Goal: Information Seeking & Learning: Learn about a topic

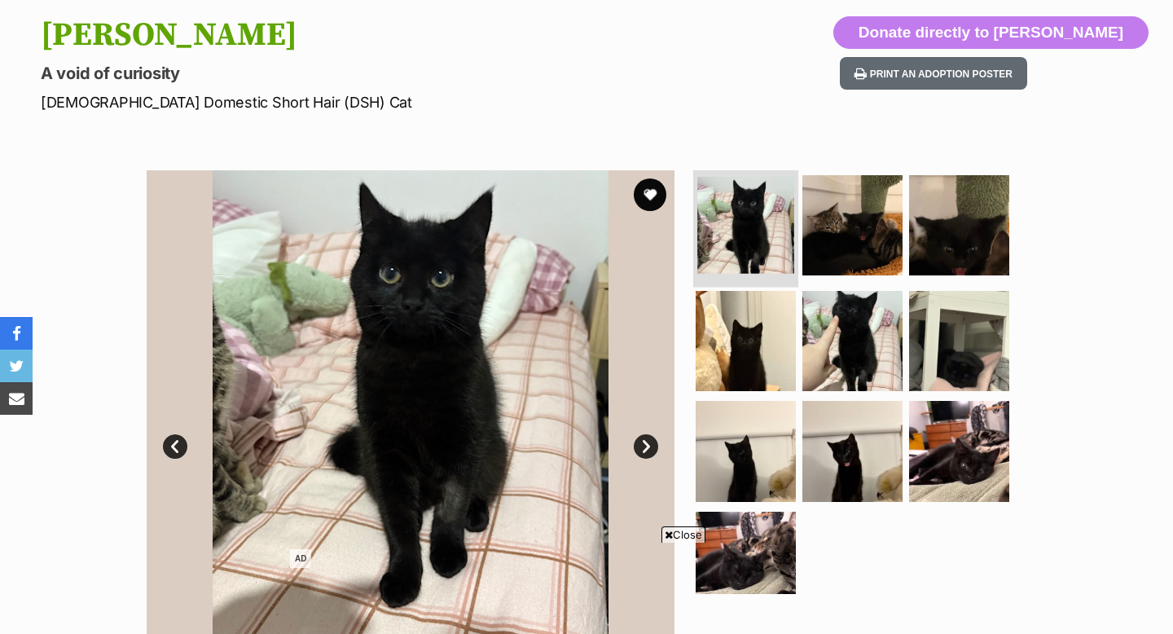
click at [760, 207] on img at bounding box center [745, 225] width 97 height 97
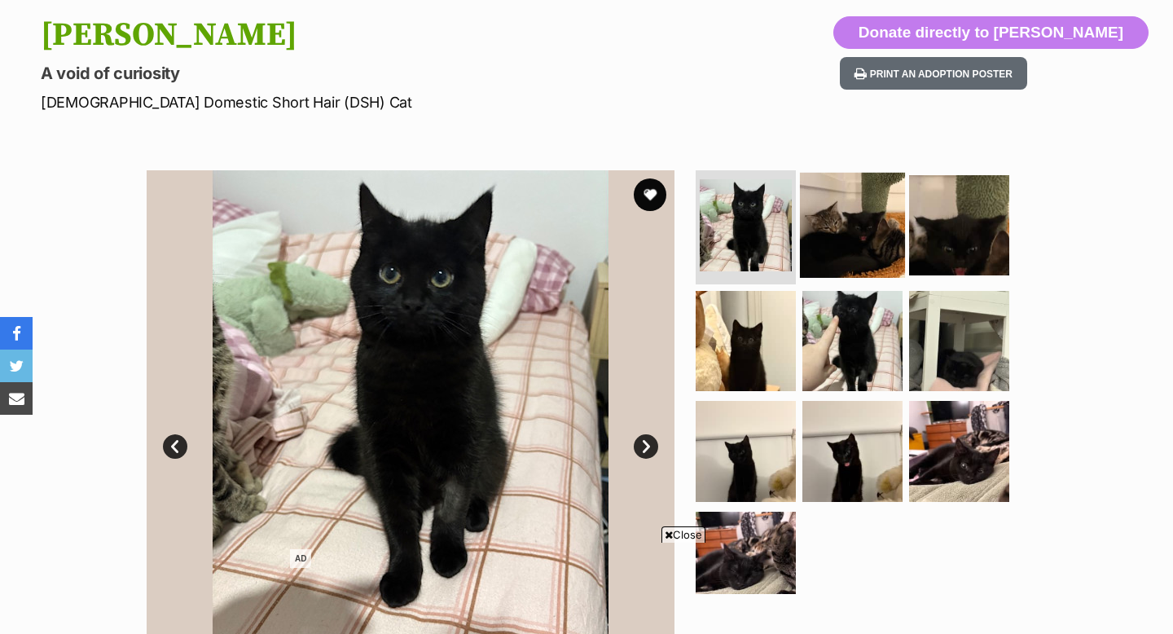
click at [858, 223] on img at bounding box center [852, 225] width 105 height 105
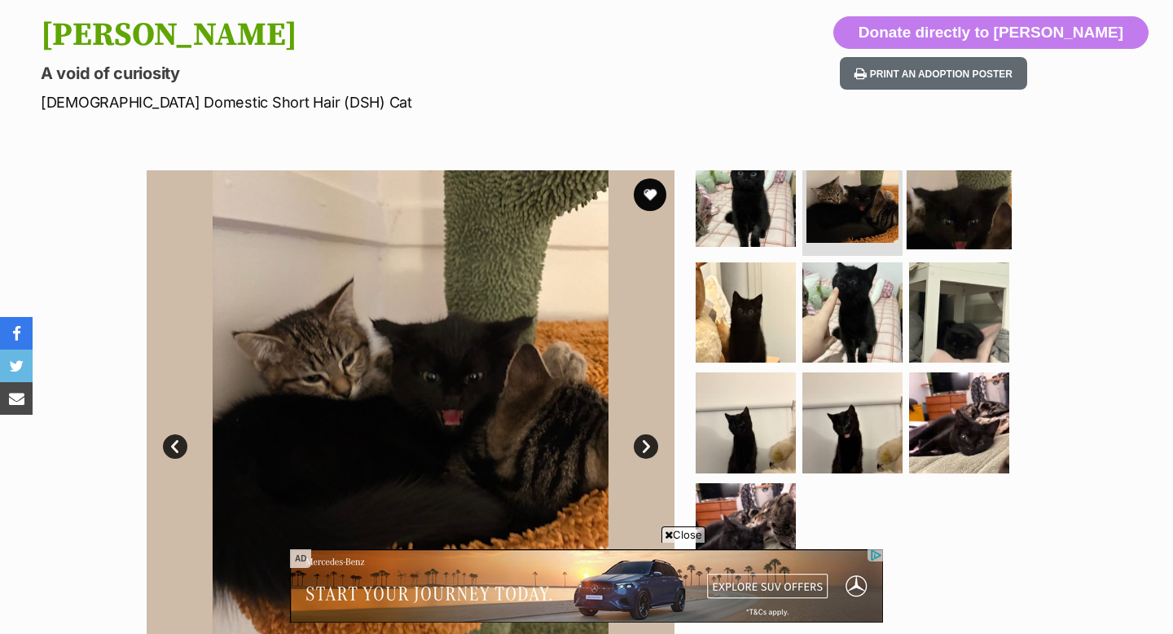
click at [934, 204] on img at bounding box center [959, 196] width 105 height 105
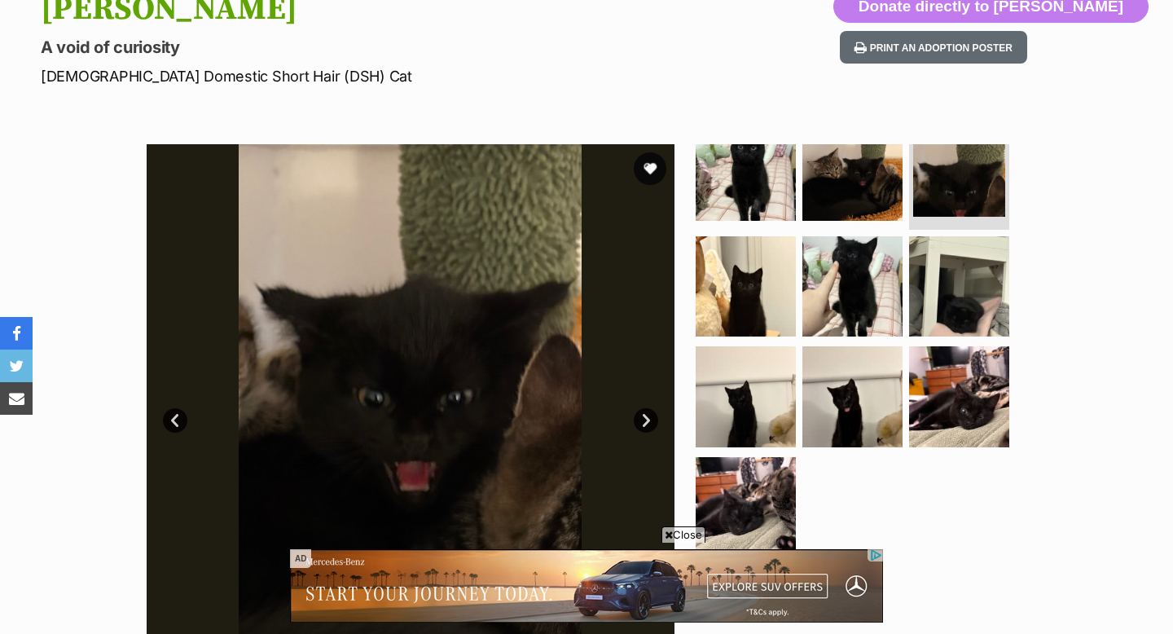
scroll to position [196, 0]
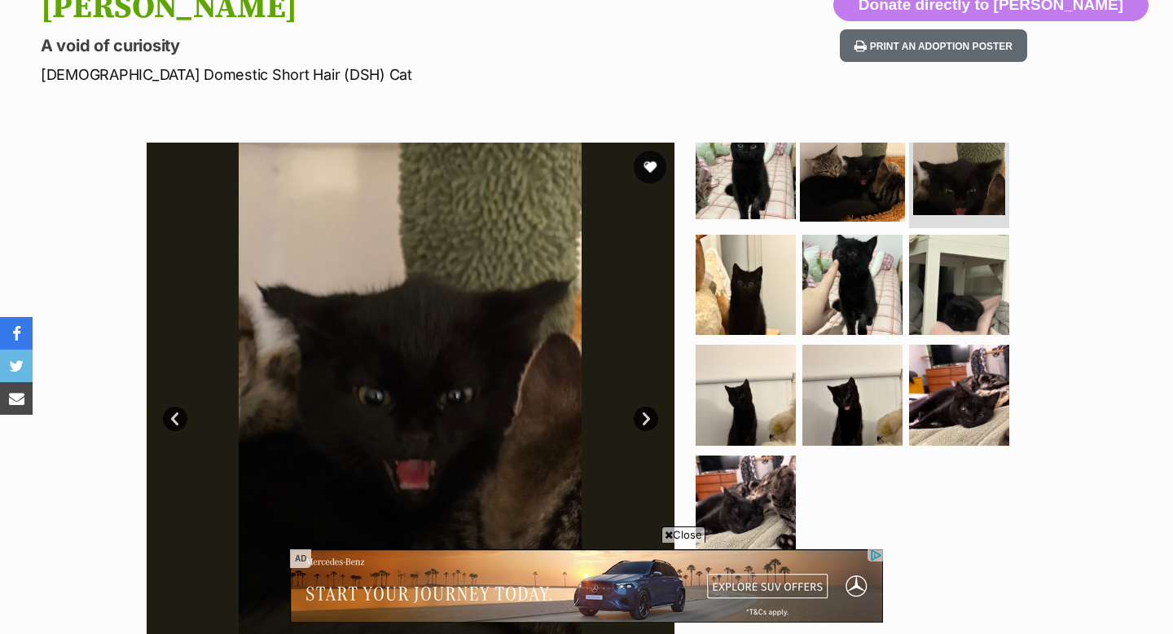
click at [866, 183] on img at bounding box center [852, 169] width 105 height 105
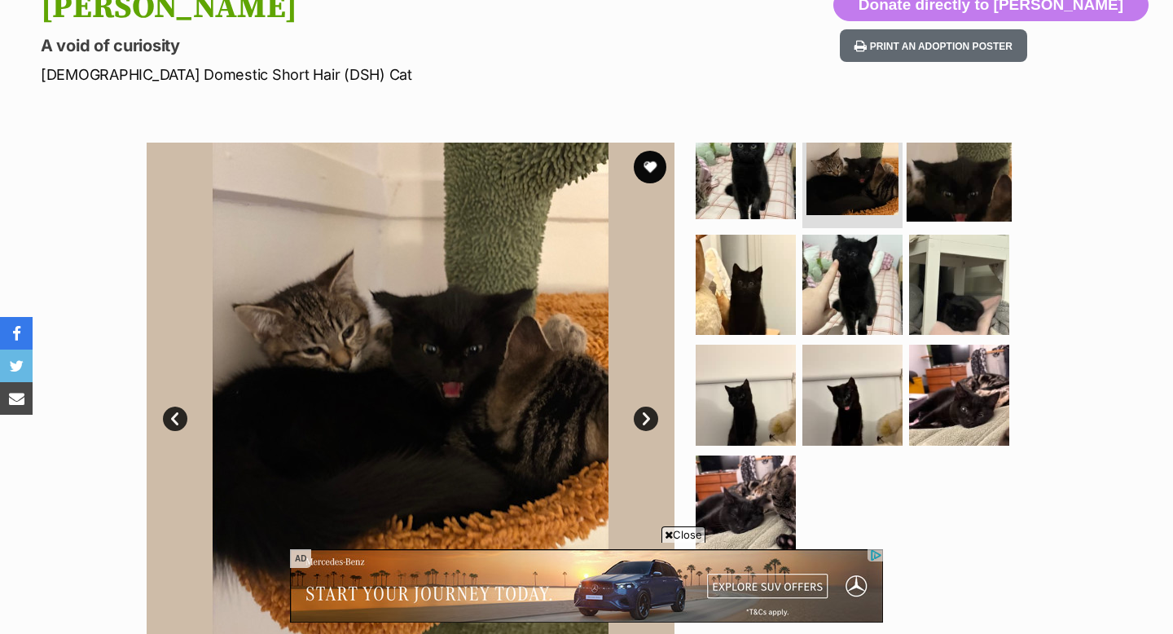
click at [966, 181] on img at bounding box center [959, 169] width 105 height 105
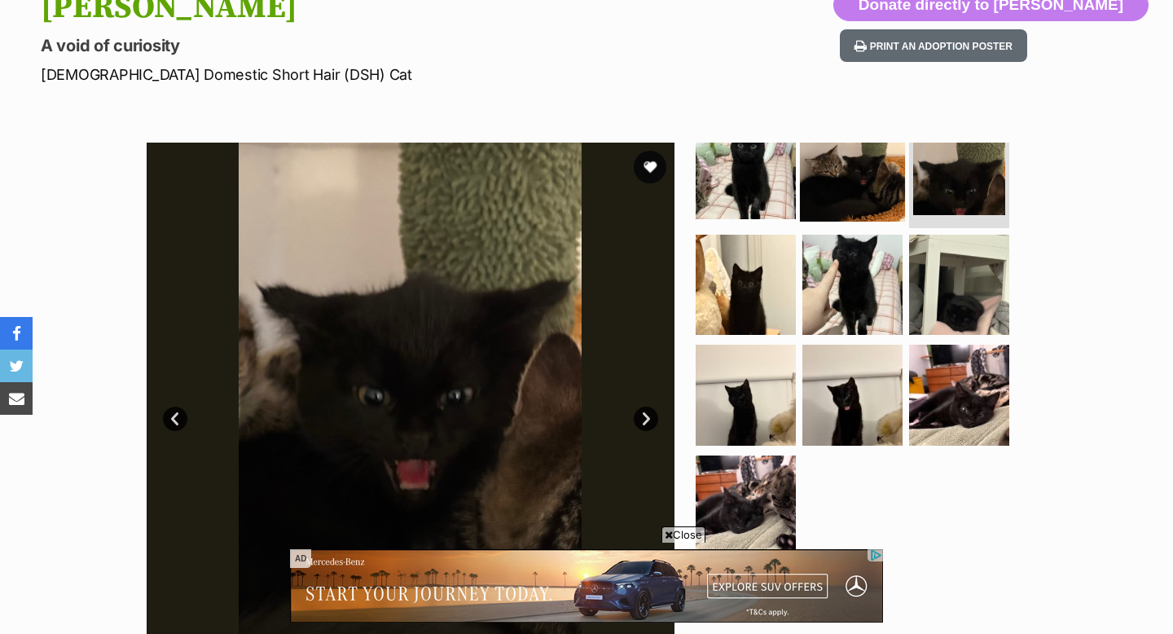
click at [862, 178] on img at bounding box center [852, 169] width 105 height 105
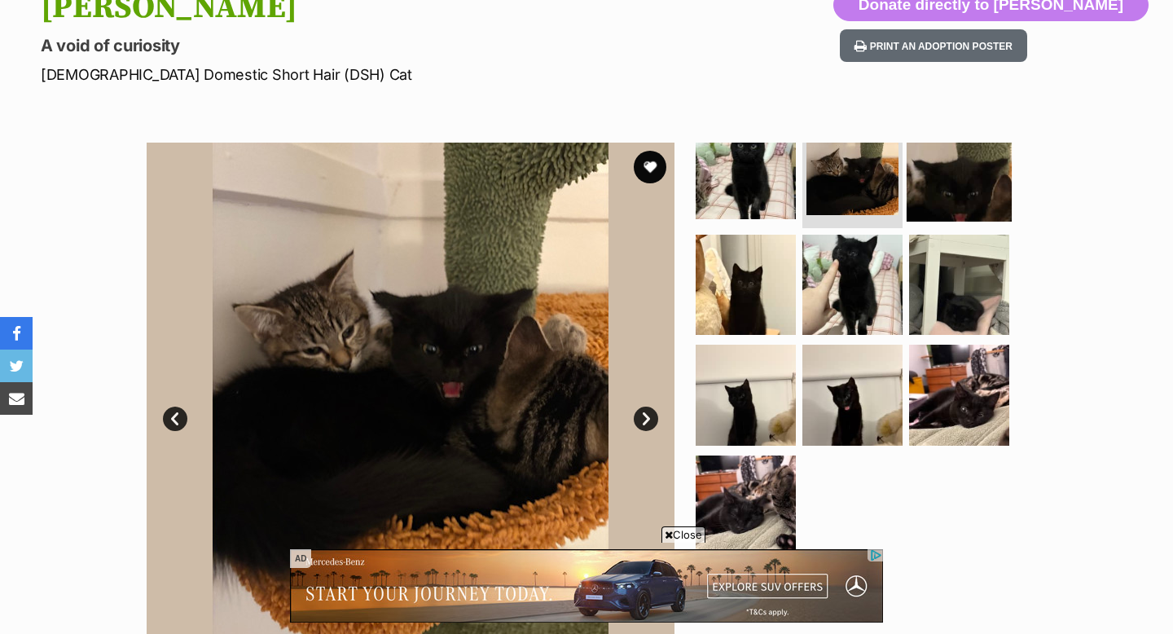
click at [941, 185] on img at bounding box center [959, 169] width 105 height 105
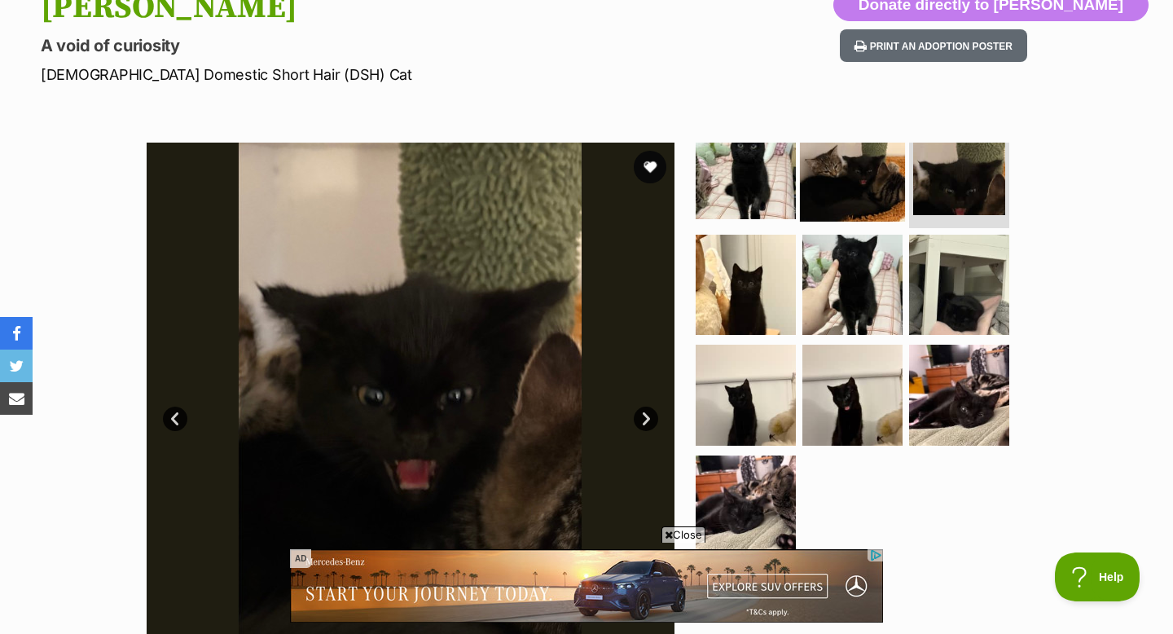
scroll to position [0, 0]
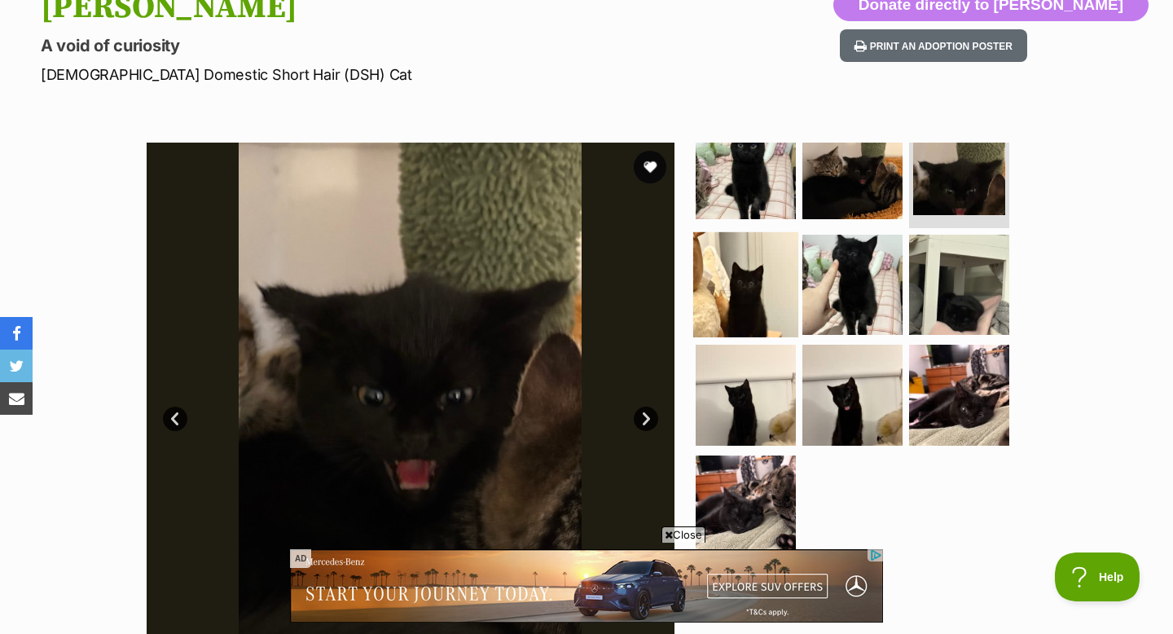
click at [734, 278] on img at bounding box center [745, 283] width 105 height 105
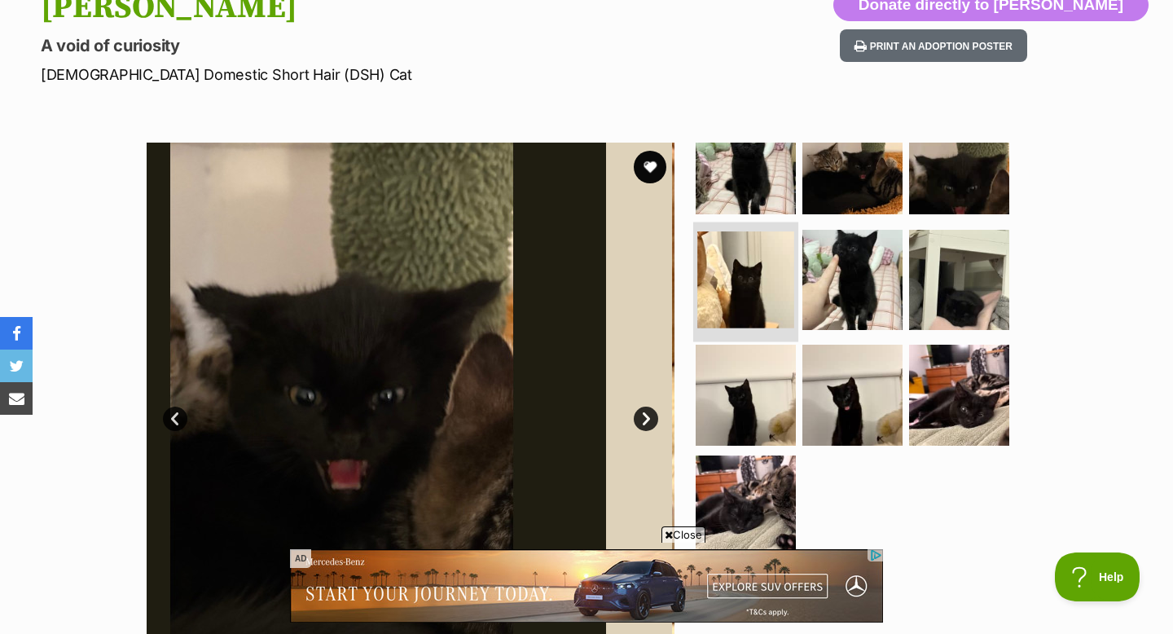
scroll to position [28, 0]
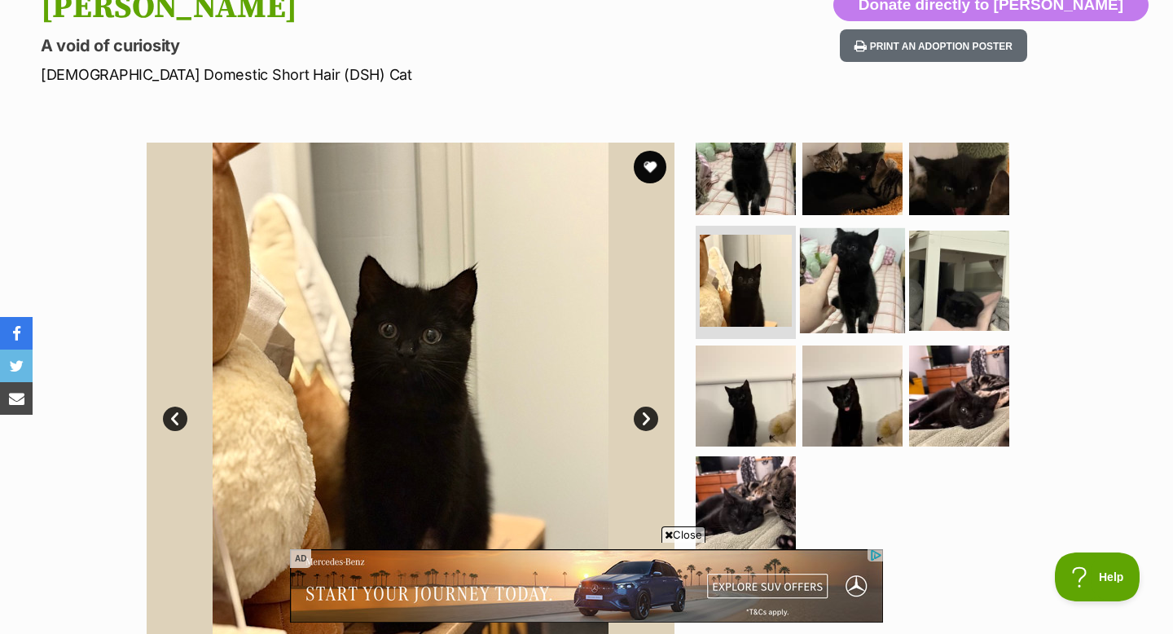
click at [822, 281] on img at bounding box center [852, 279] width 105 height 105
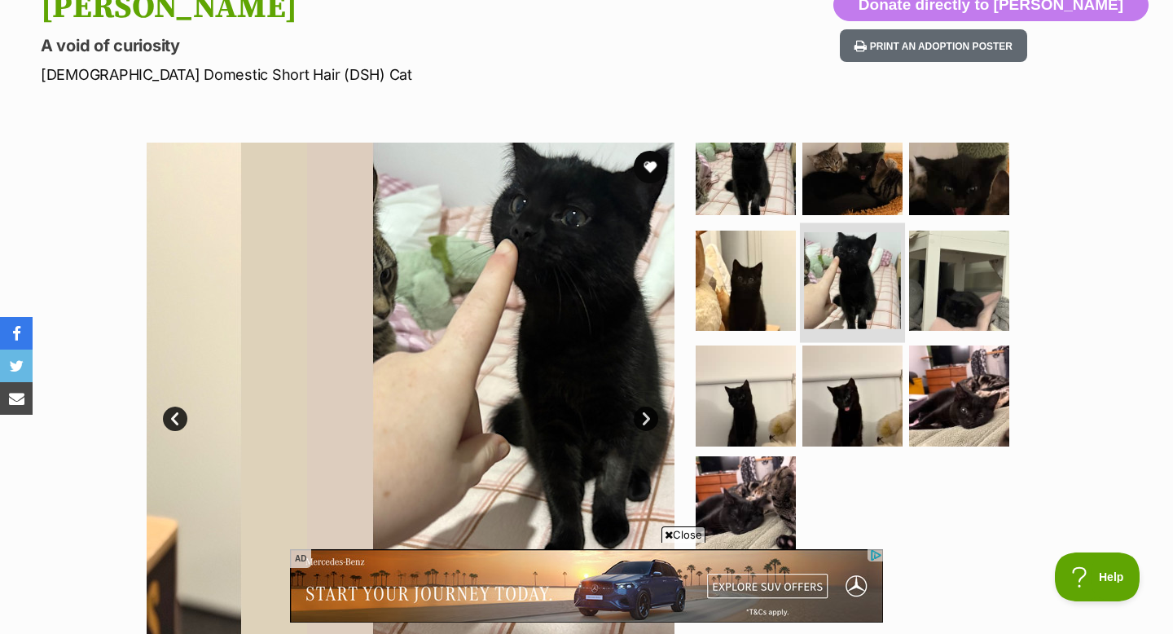
scroll to position [33, 0]
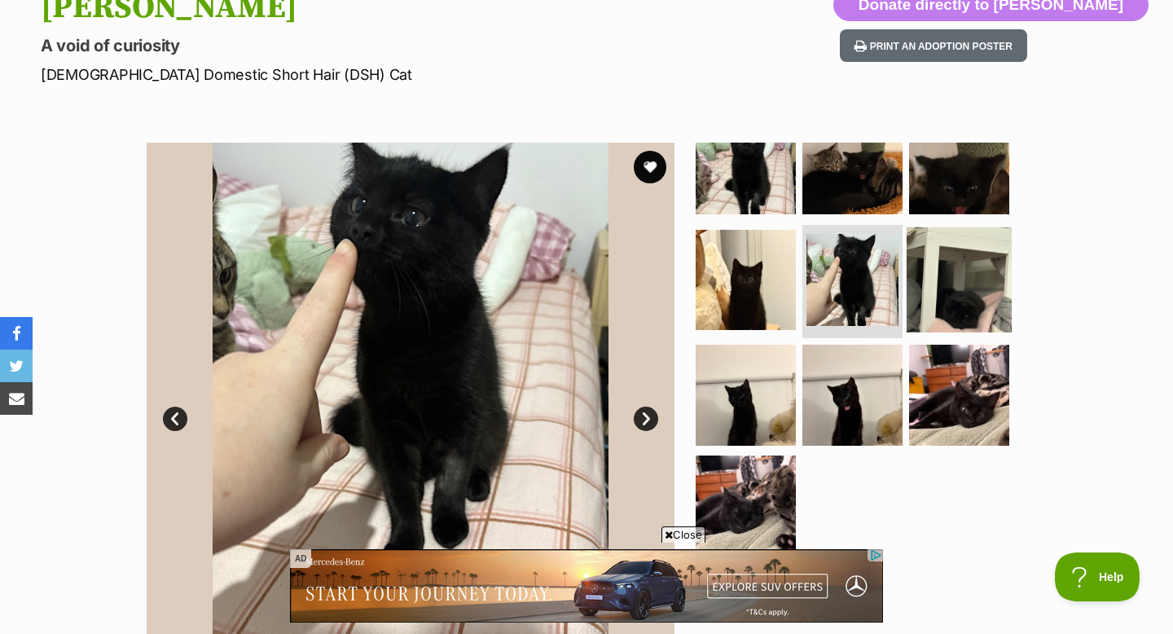
click at [940, 242] on img at bounding box center [959, 278] width 105 height 105
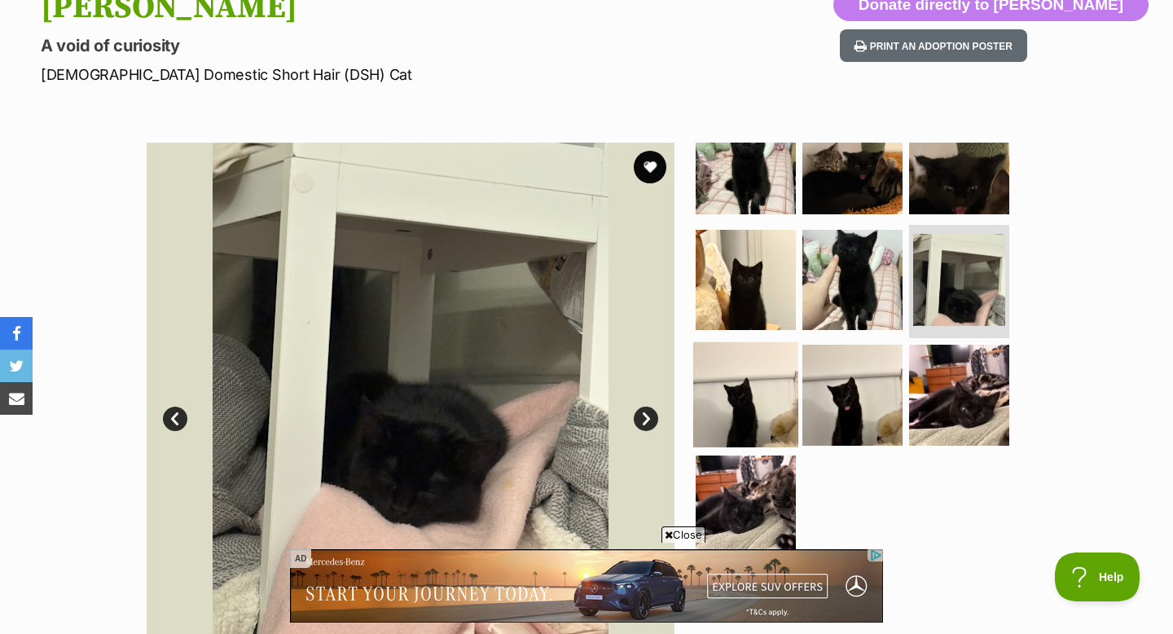
click at [706, 363] on img at bounding box center [745, 394] width 105 height 105
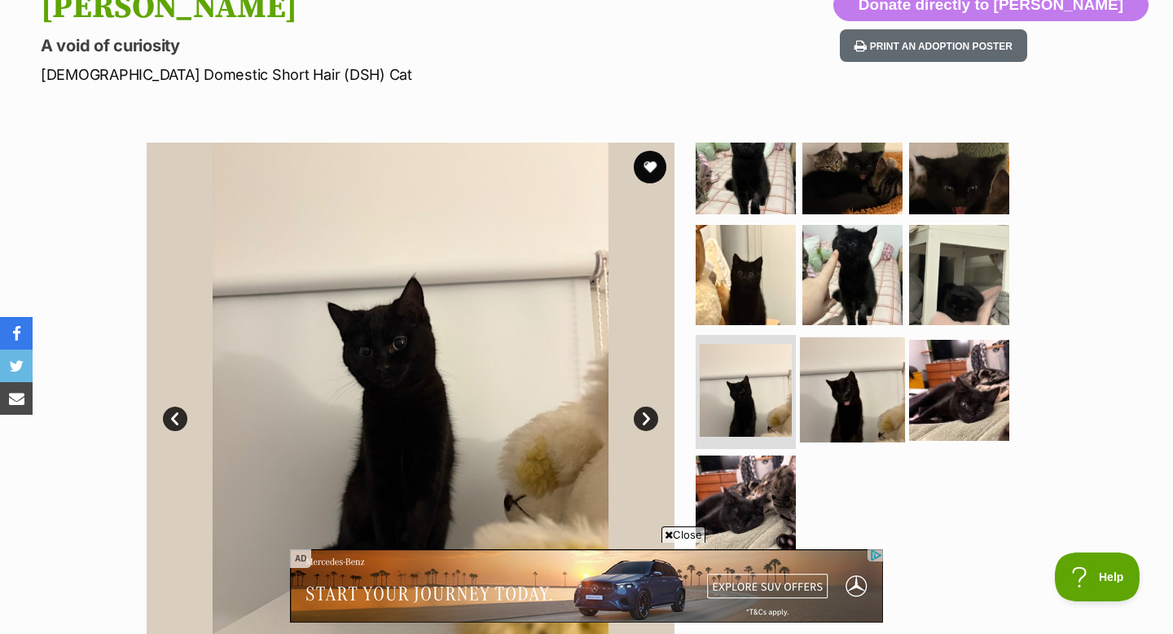
click at [865, 380] on img at bounding box center [852, 389] width 105 height 105
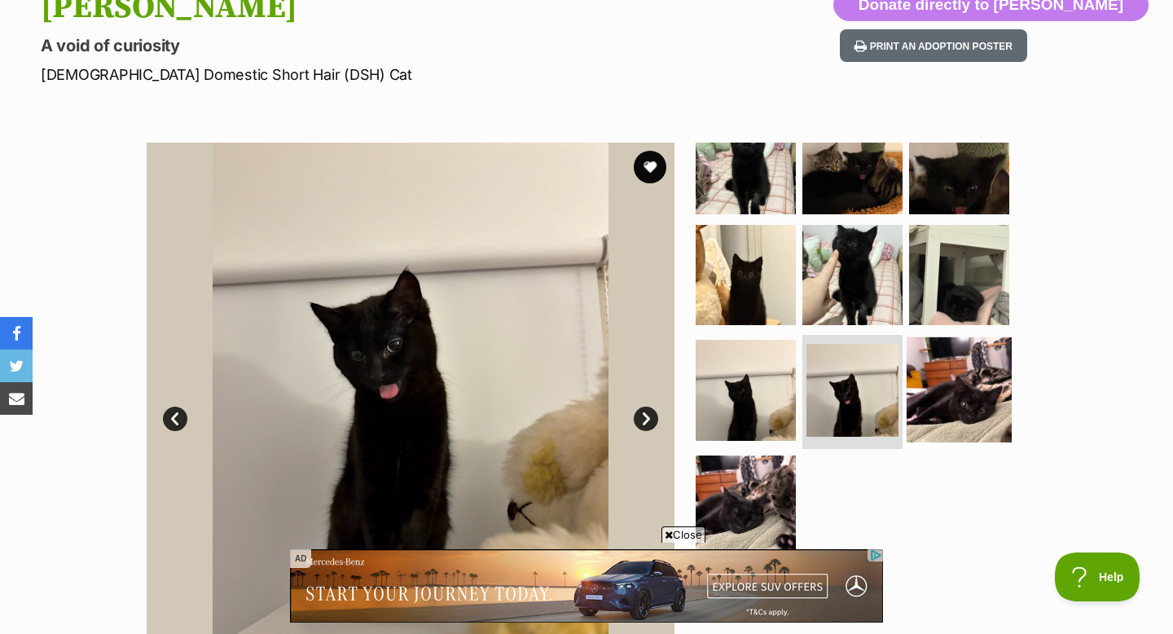
click at [928, 361] on img at bounding box center [959, 389] width 105 height 105
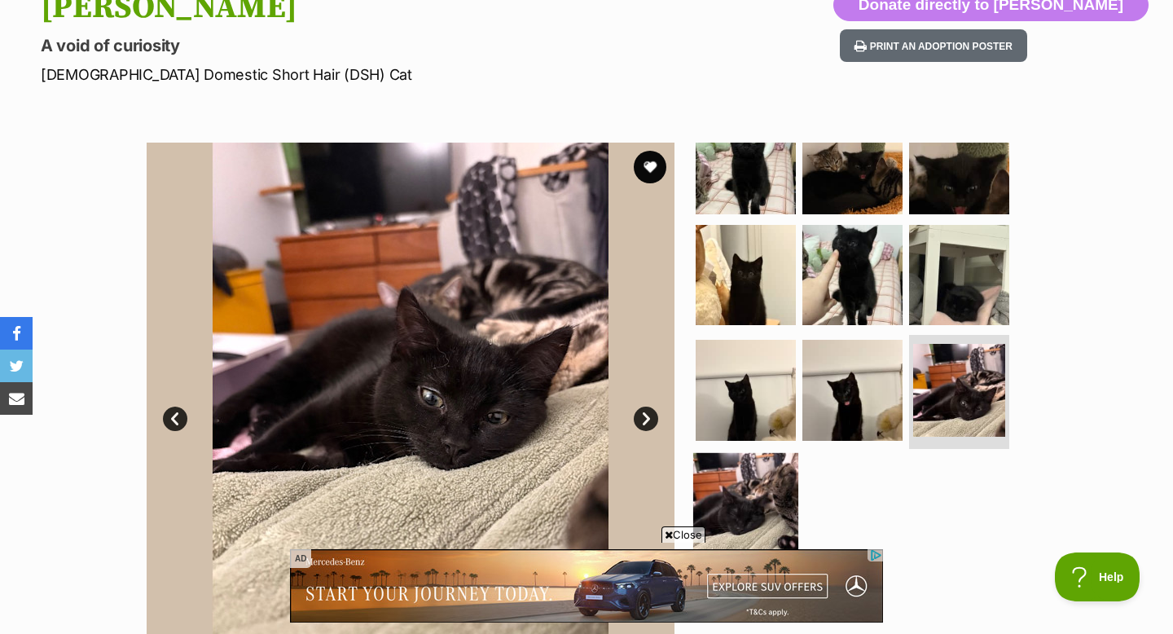
scroll to position [0, 0]
click at [710, 489] on img at bounding box center [745, 505] width 105 height 105
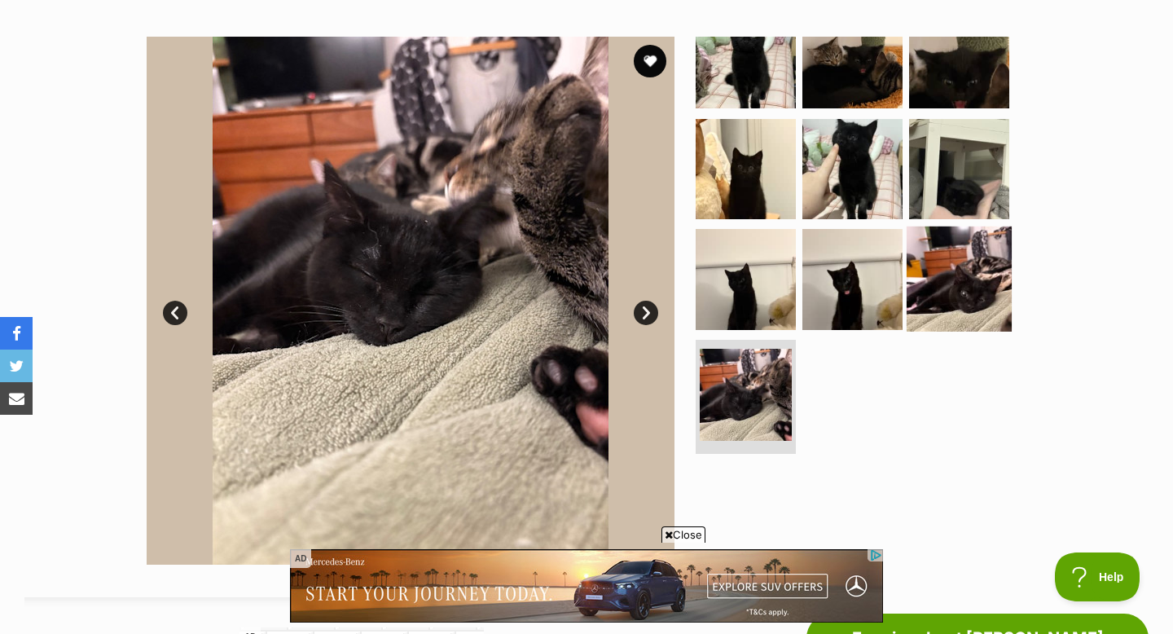
click at [982, 263] on img at bounding box center [959, 278] width 105 height 105
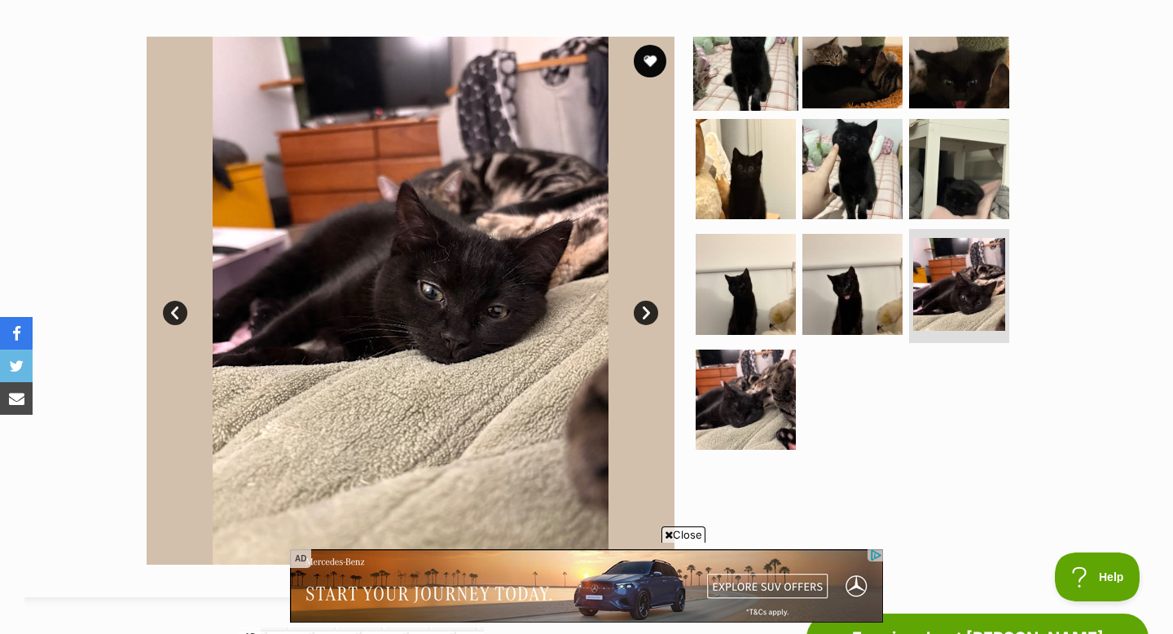
click at [729, 70] on img at bounding box center [745, 58] width 105 height 105
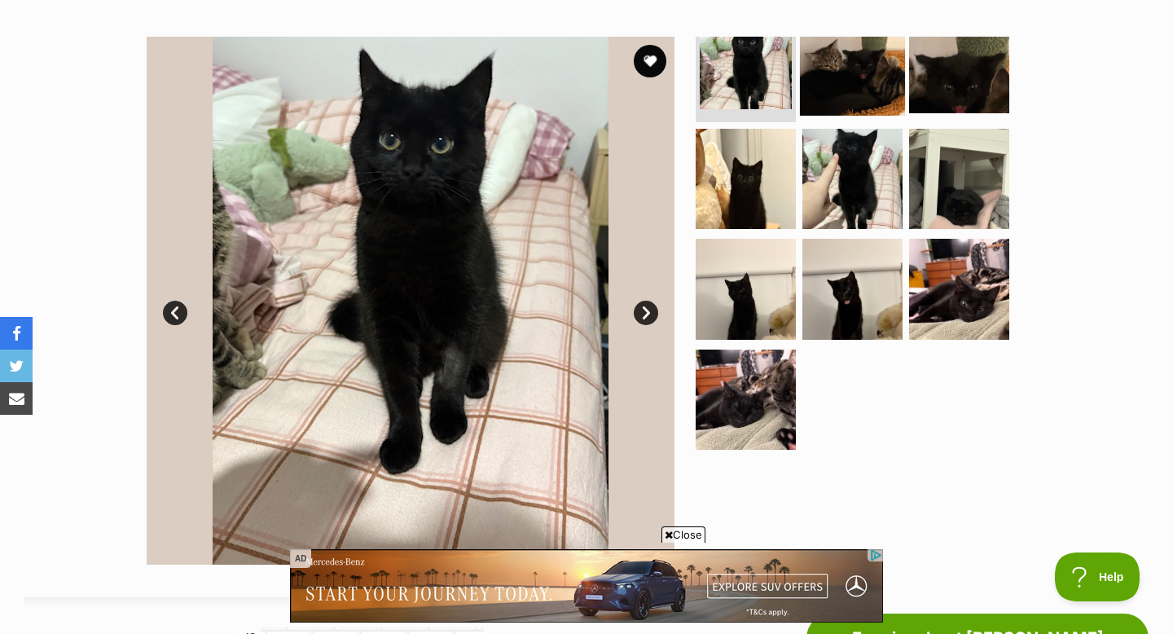
click at [874, 71] on img at bounding box center [852, 63] width 105 height 105
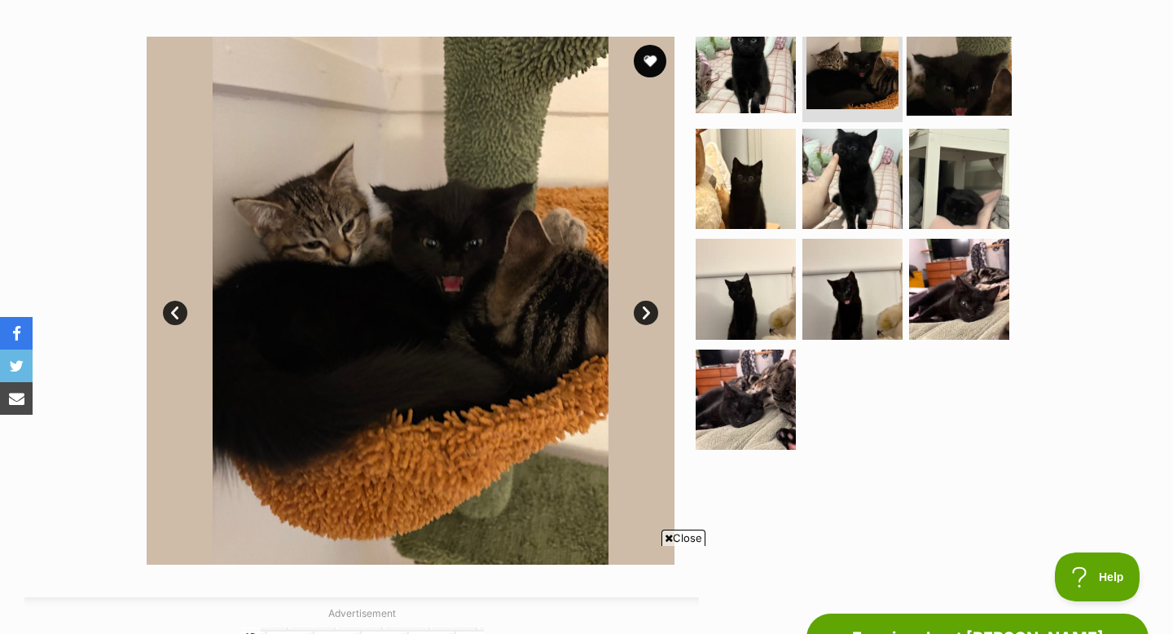
click at [963, 71] on img at bounding box center [959, 63] width 105 height 105
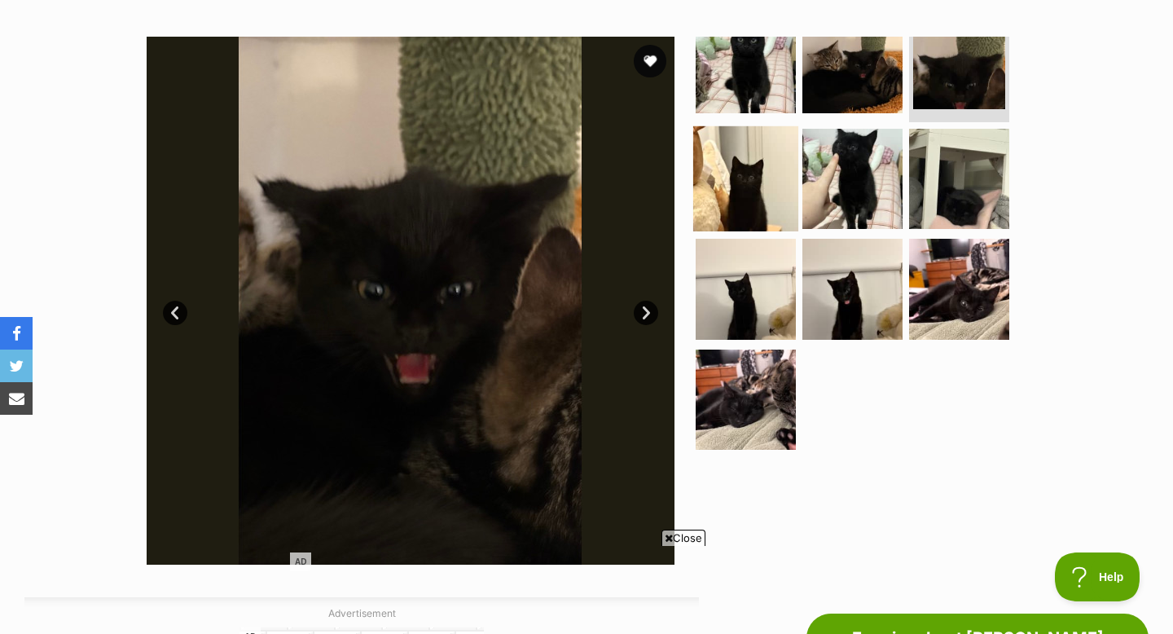
click at [764, 173] on img at bounding box center [745, 177] width 105 height 105
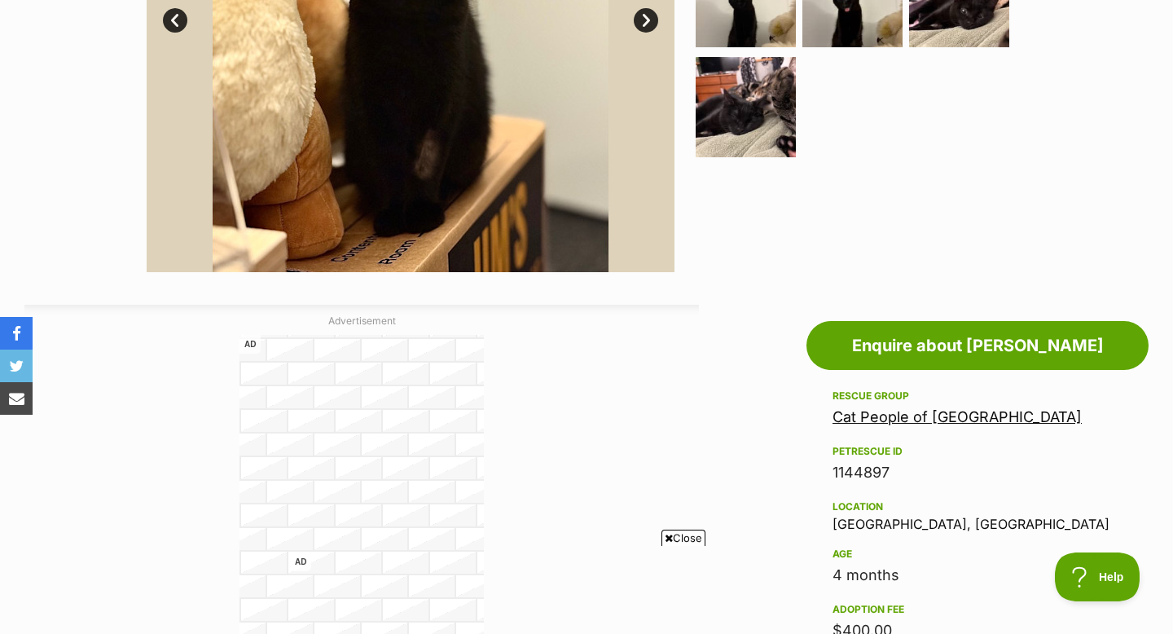
scroll to position [453, 0]
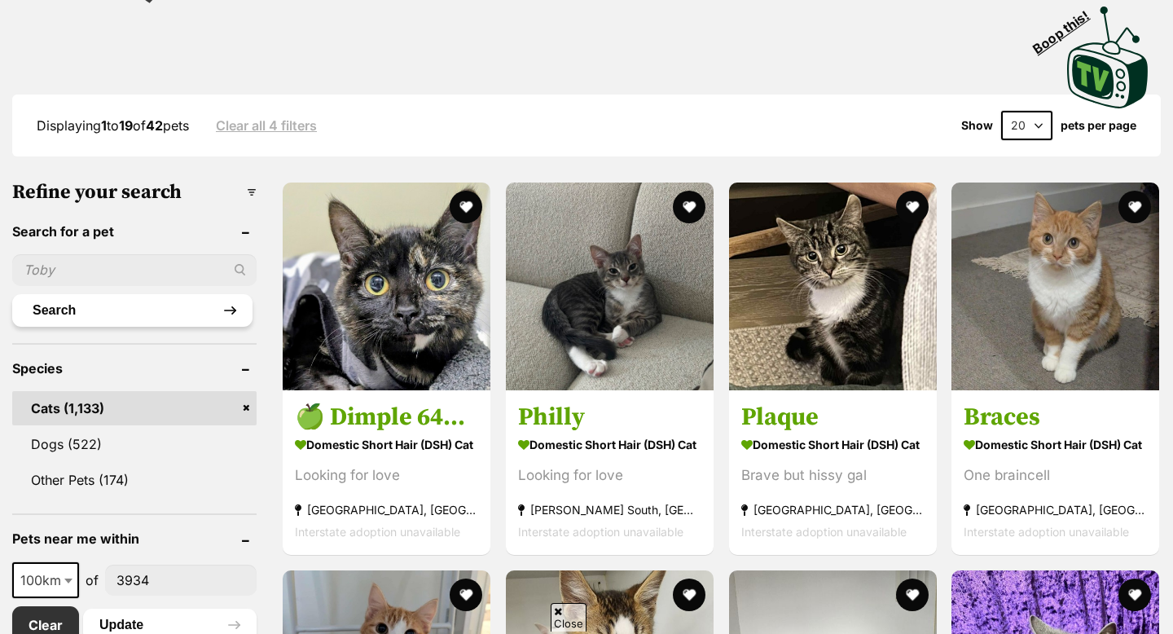
scroll to position [350, 0]
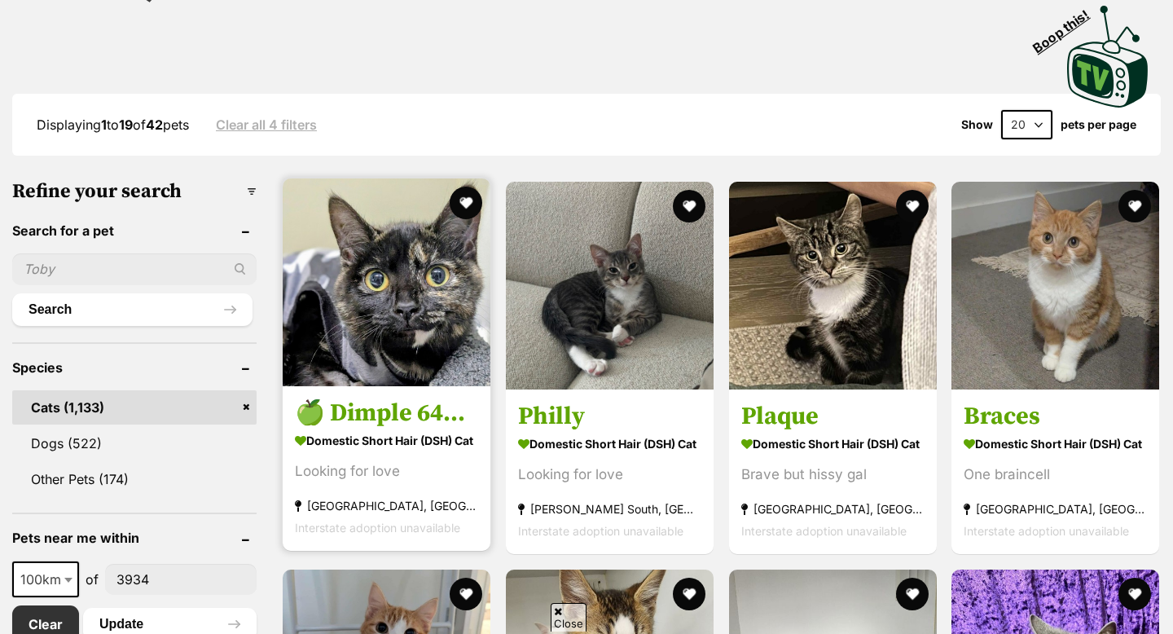
click at [359, 332] on img at bounding box center [387, 282] width 208 height 208
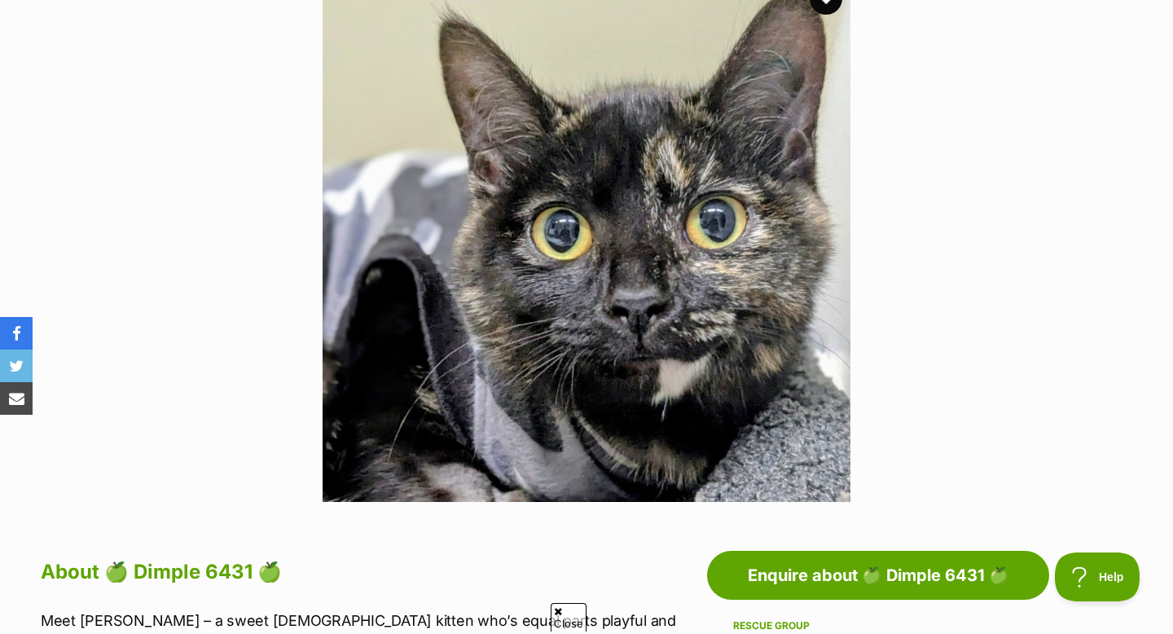
scroll to position [367, 0]
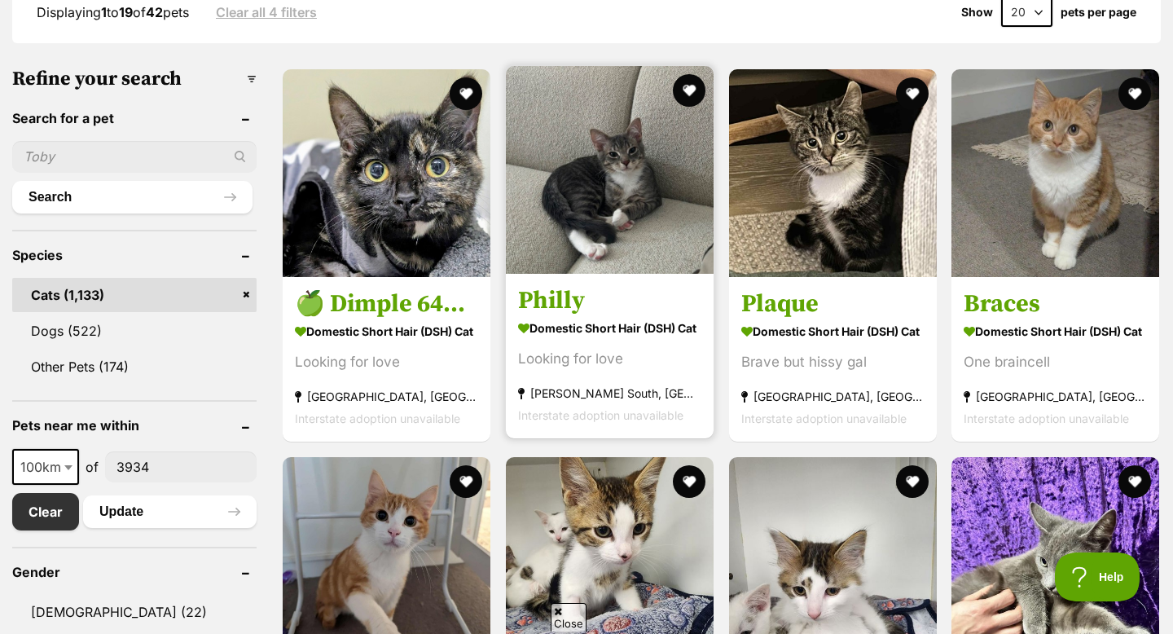
click at [582, 228] on img at bounding box center [610, 170] width 208 height 208
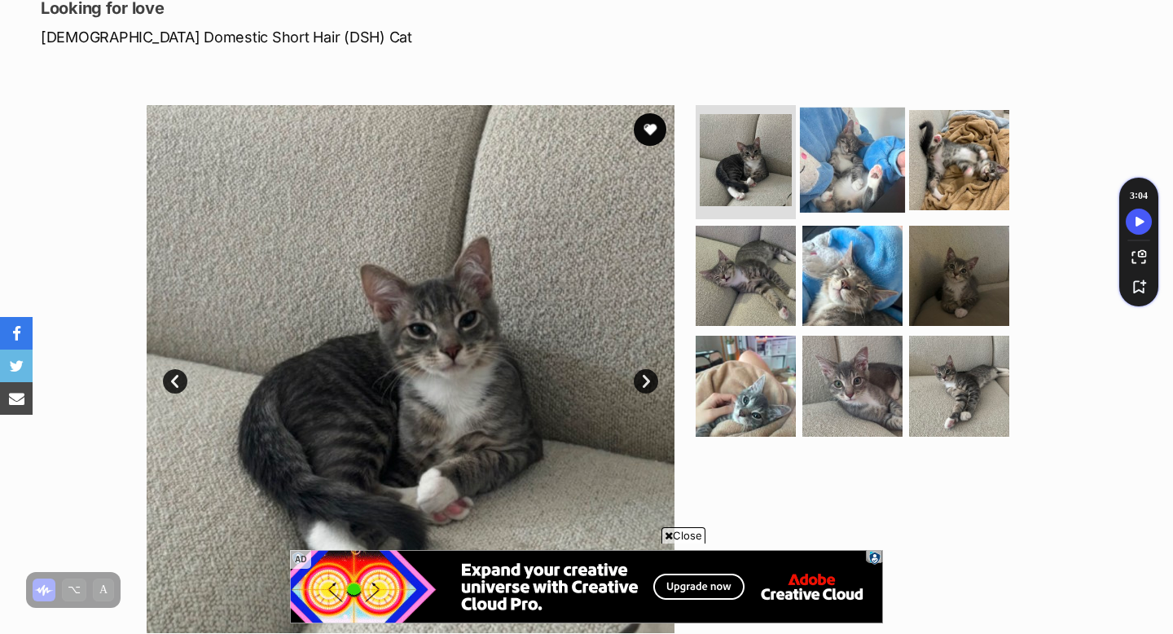
click at [867, 156] on img at bounding box center [852, 160] width 105 height 105
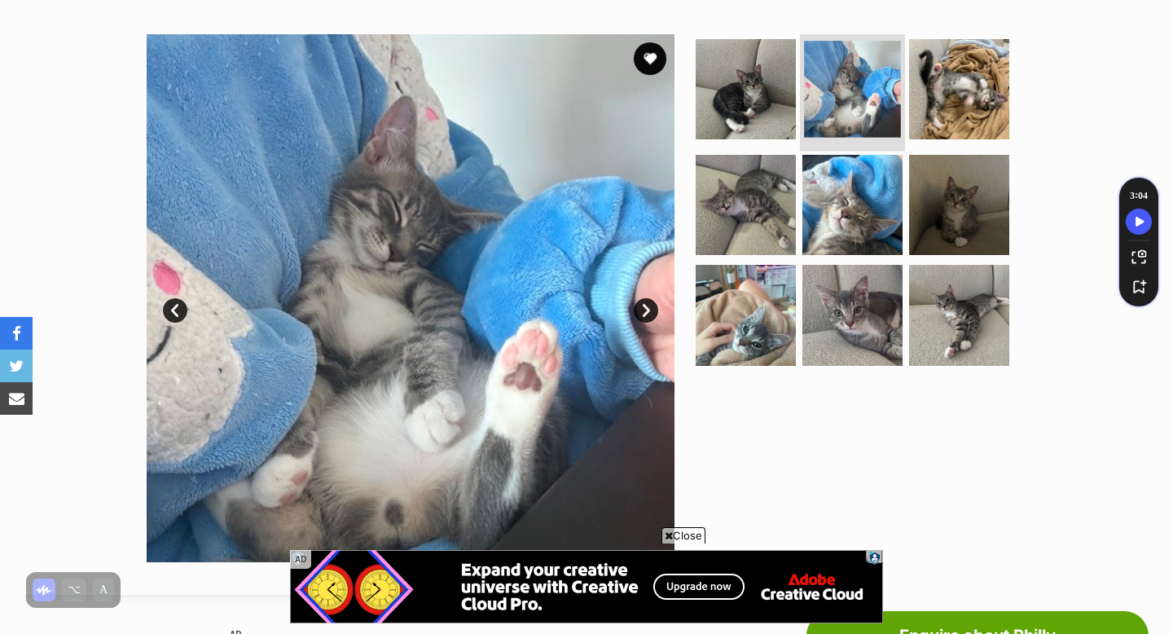
scroll to position [306, 0]
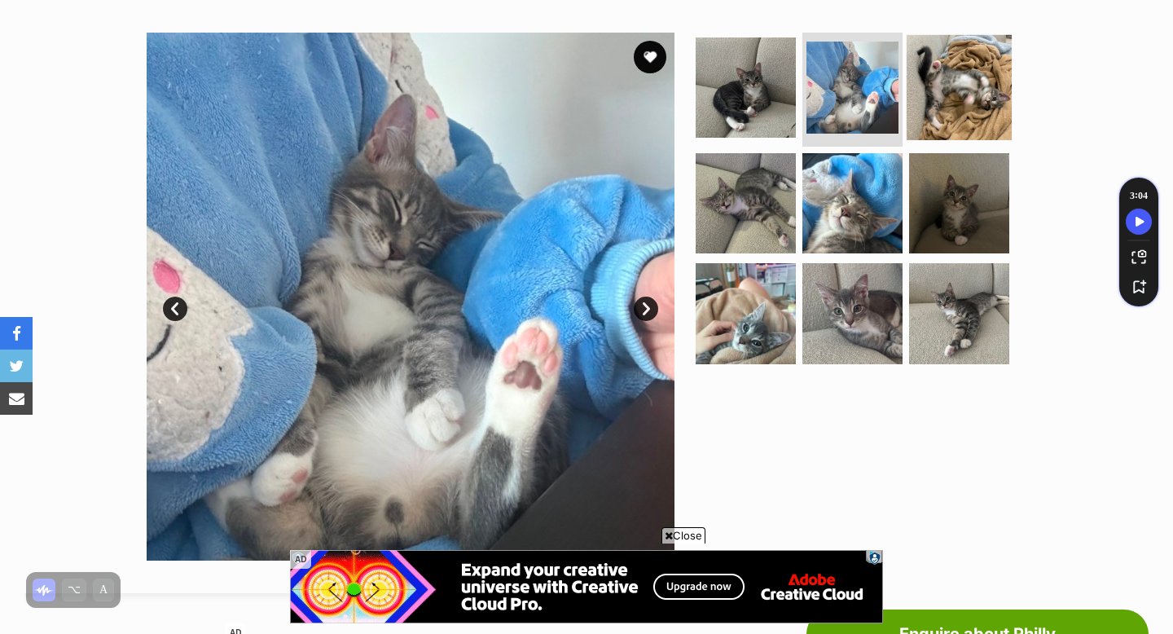
click at [965, 92] on img at bounding box center [959, 87] width 105 height 105
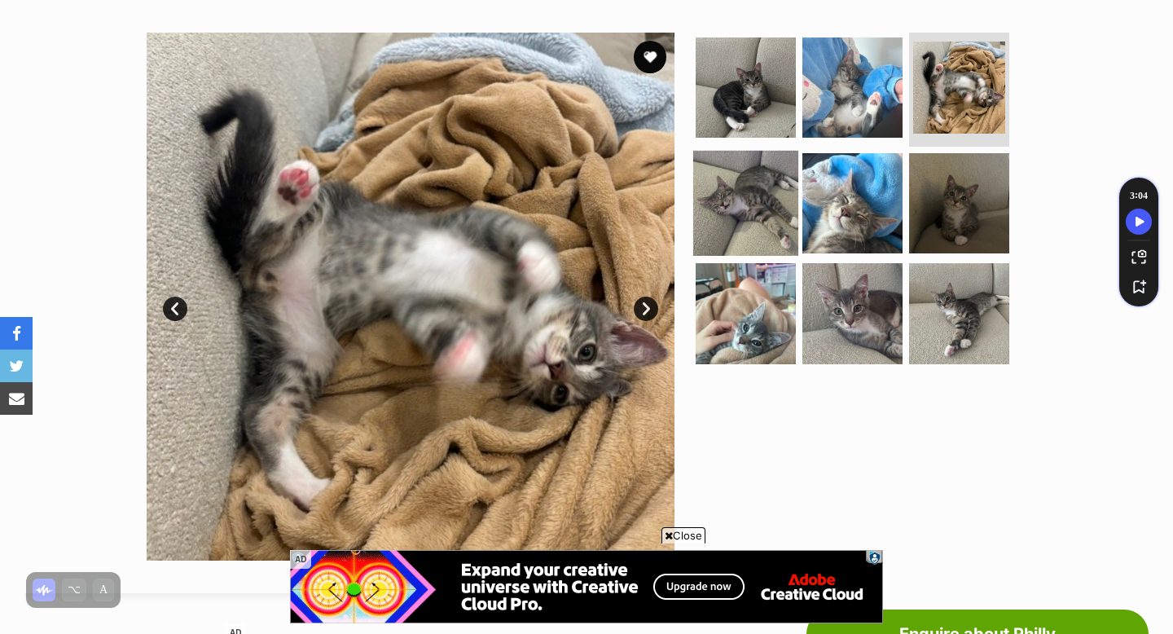
click at [779, 184] on img at bounding box center [745, 202] width 105 height 105
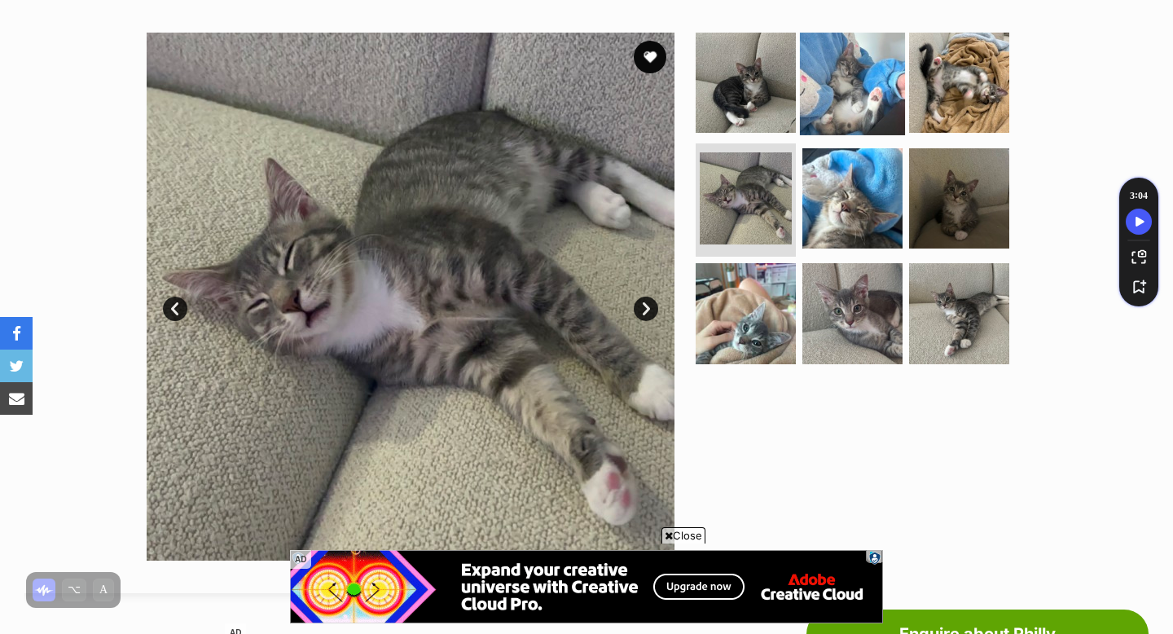
click at [868, 88] on img at bounding box center [852, 82] width 105 height 105
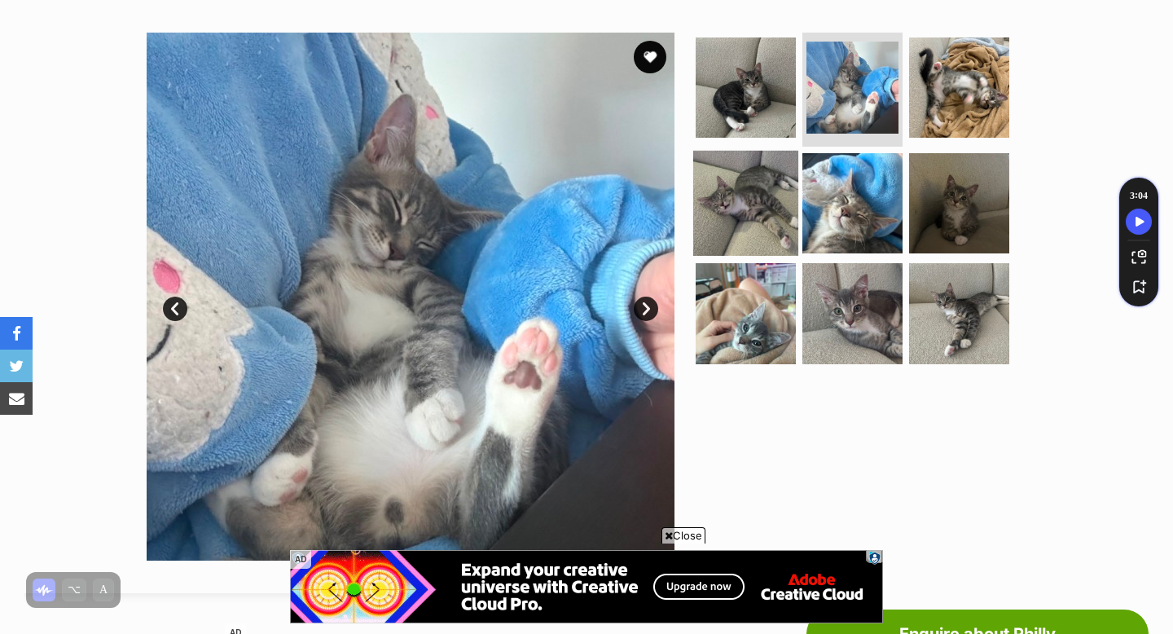
click at [742, 191] on img at bounding box center [745, 202] width 105 height 105
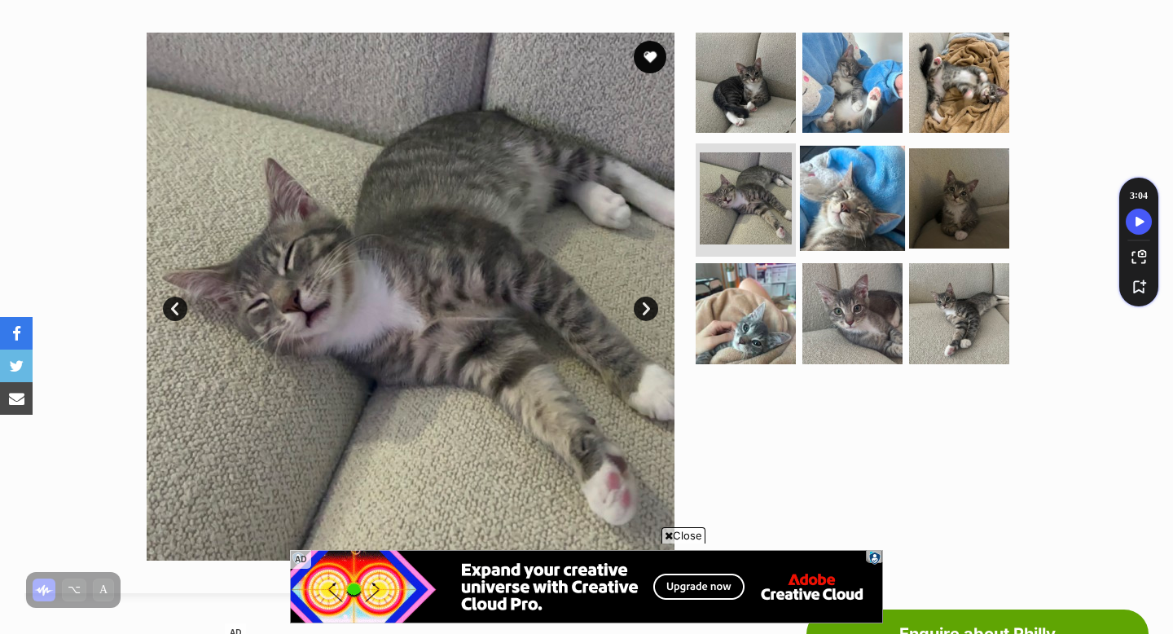
scroll to position [0, 0]
click at [824, 197] on img at bounding box center [852, 197] width 105 height 105
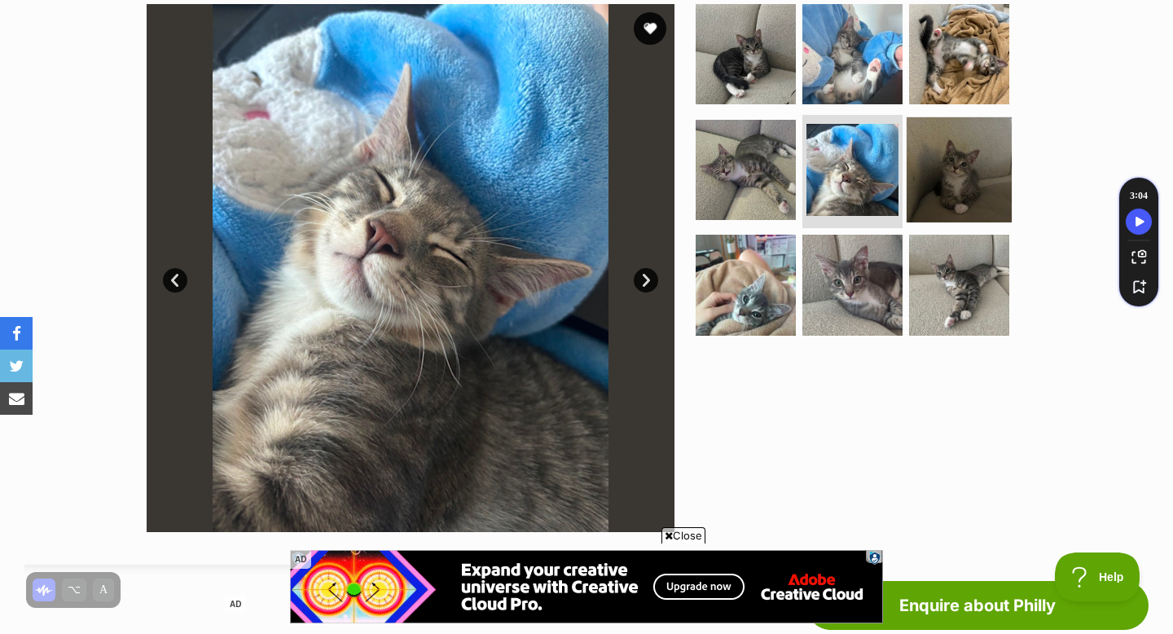
scroll to position [336, 0]
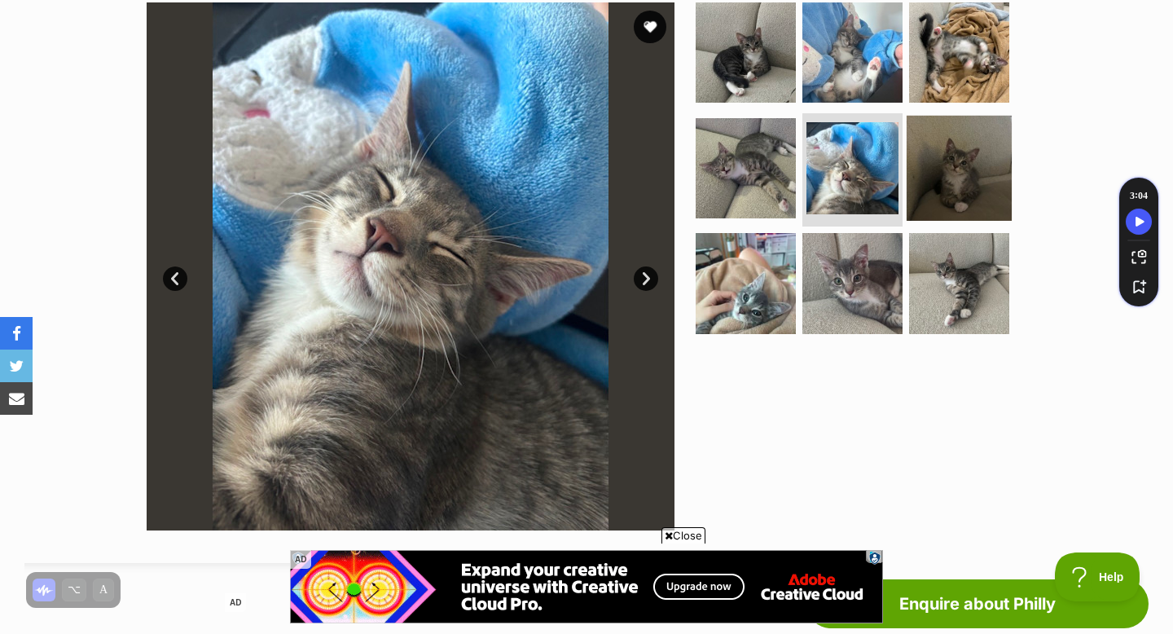
click at [953, 170] on img at bounding box center [959, 167] width 105 height 105
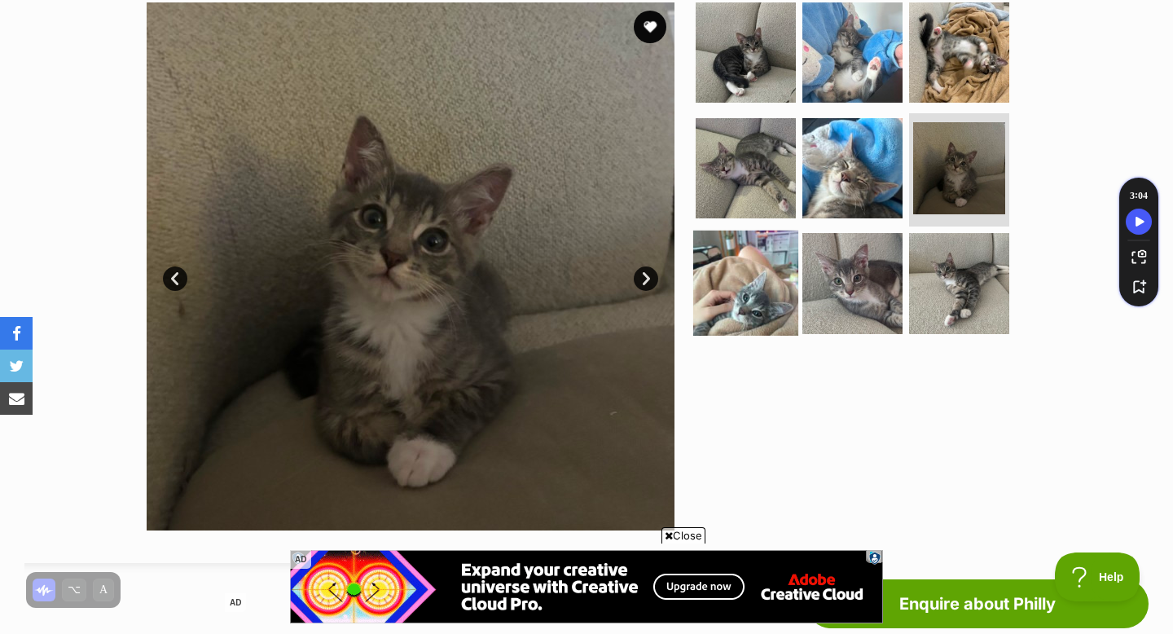
click at [739, 303] on img at bounding box center [745, 283] width 105 height 105
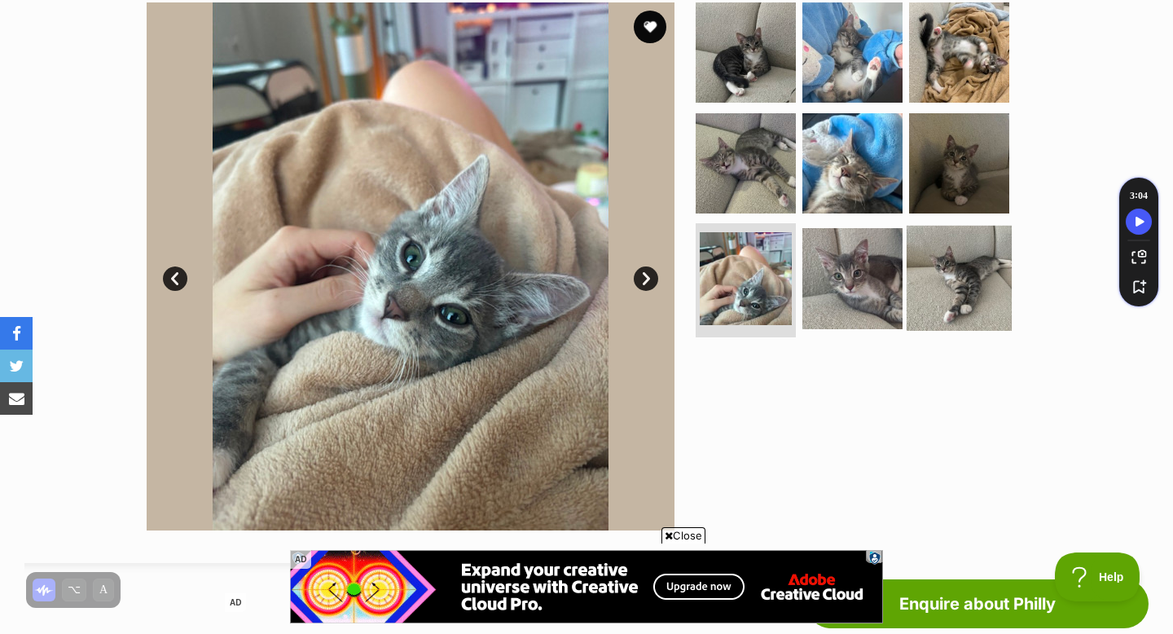
click at [914, 286] on img at bounding box center [959, 278] width 105 height 105
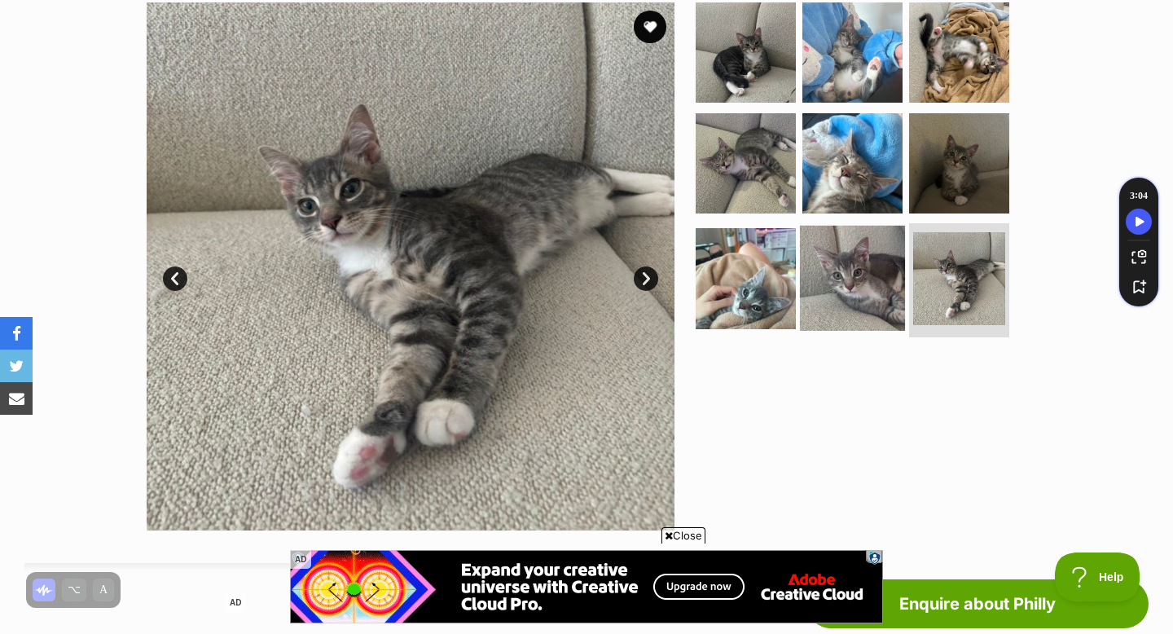
click at [860, 287] on img at bounding box center [852, 278] width 105 height 105
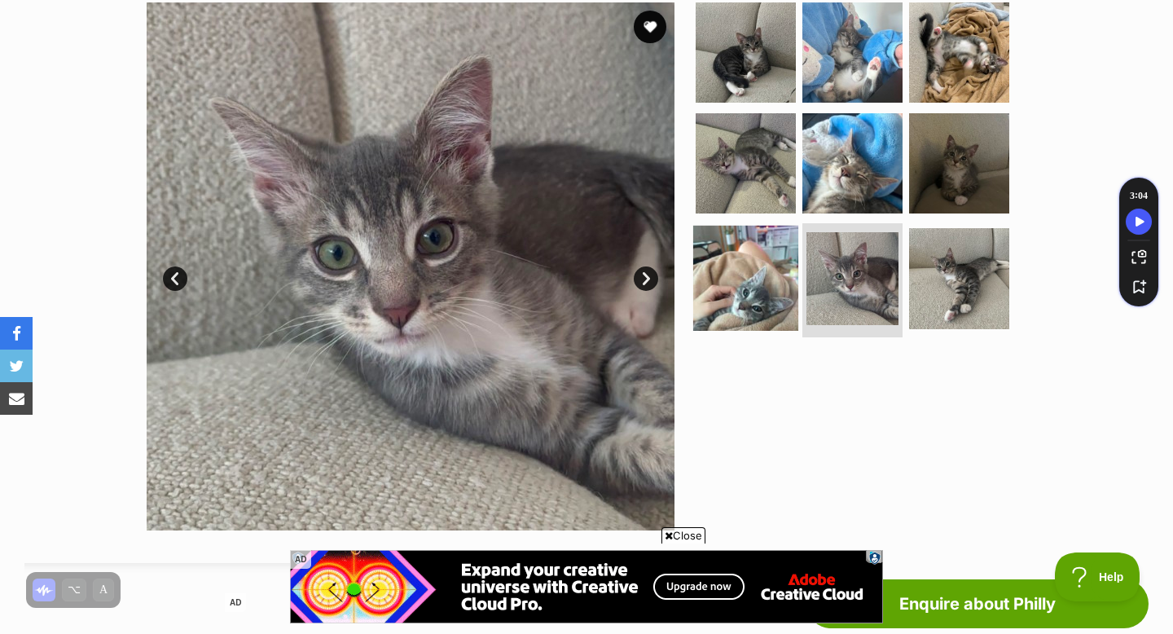
click at [780, 277] on img at bounding box center [745, 278] width 105 height 105
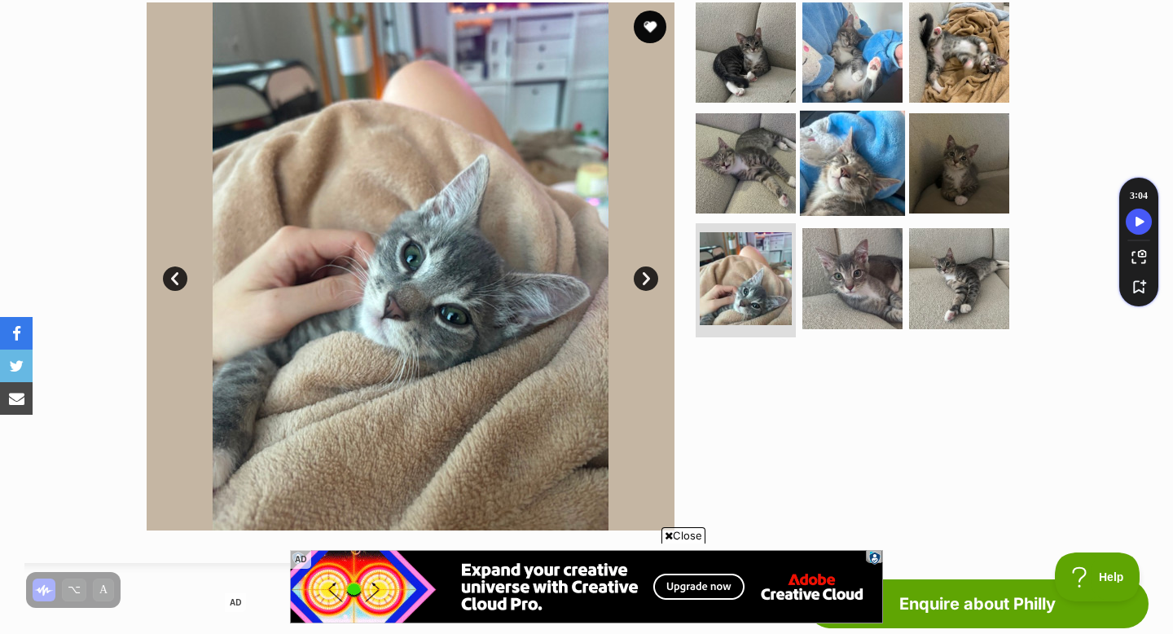
click at [824, 211] on img at bounding box center [852, 162] width 105 height 105
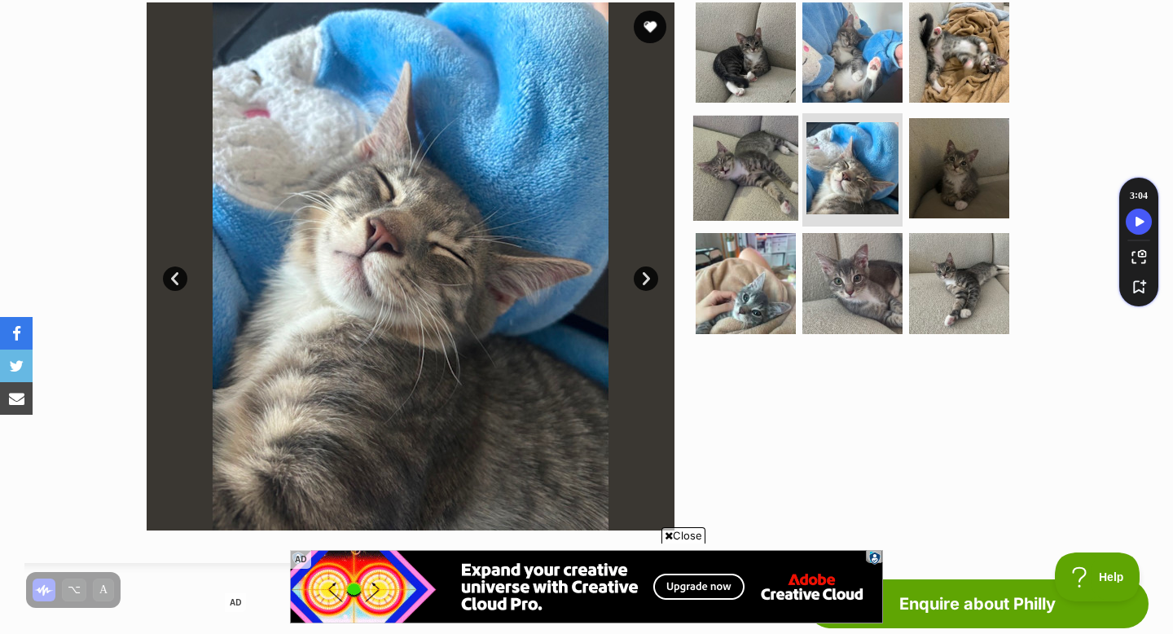
click at [747, 199] on img at bounding box center [745, 167] width 105 height 105
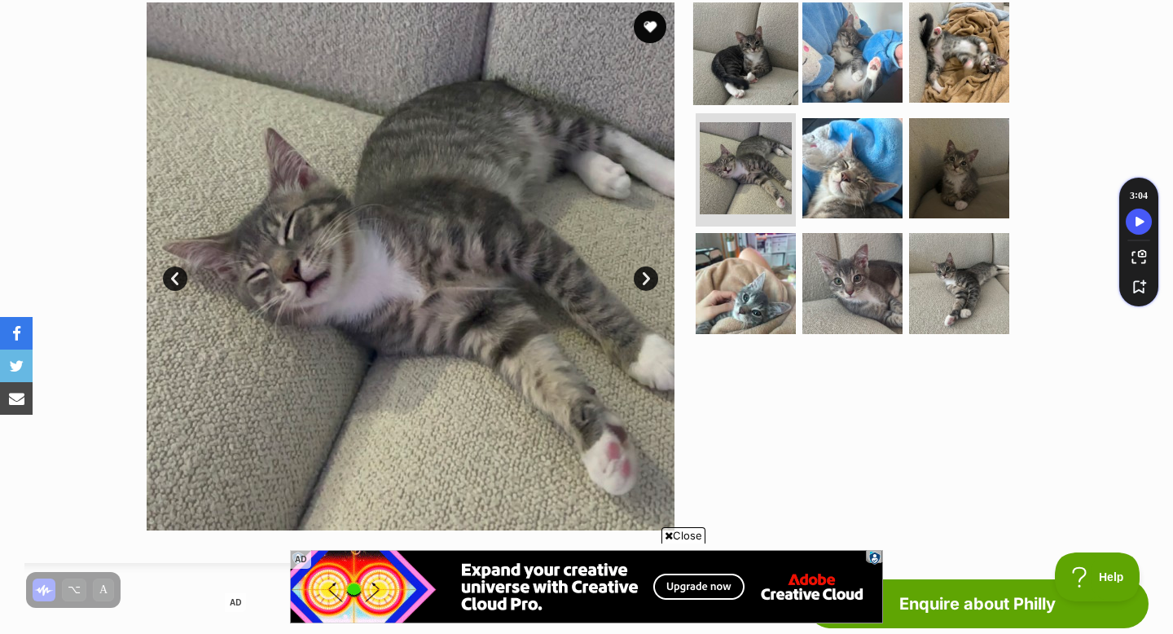
click at [783, 95] on img at bounding box center [745, 52] width 105 height 105
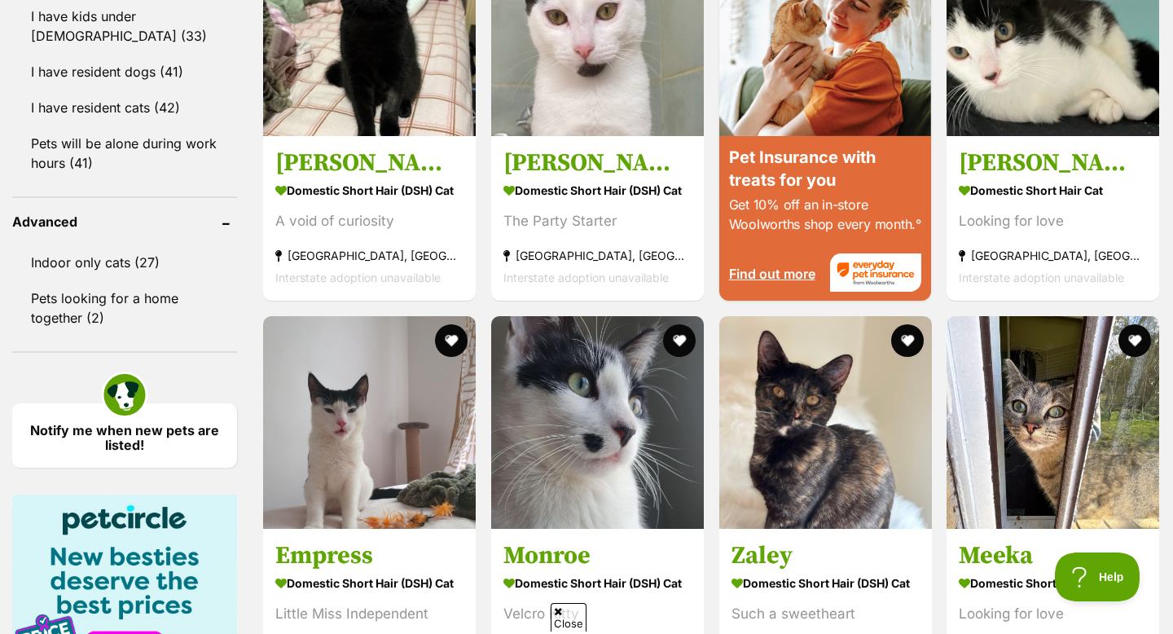
scroll to position [1365, 0]
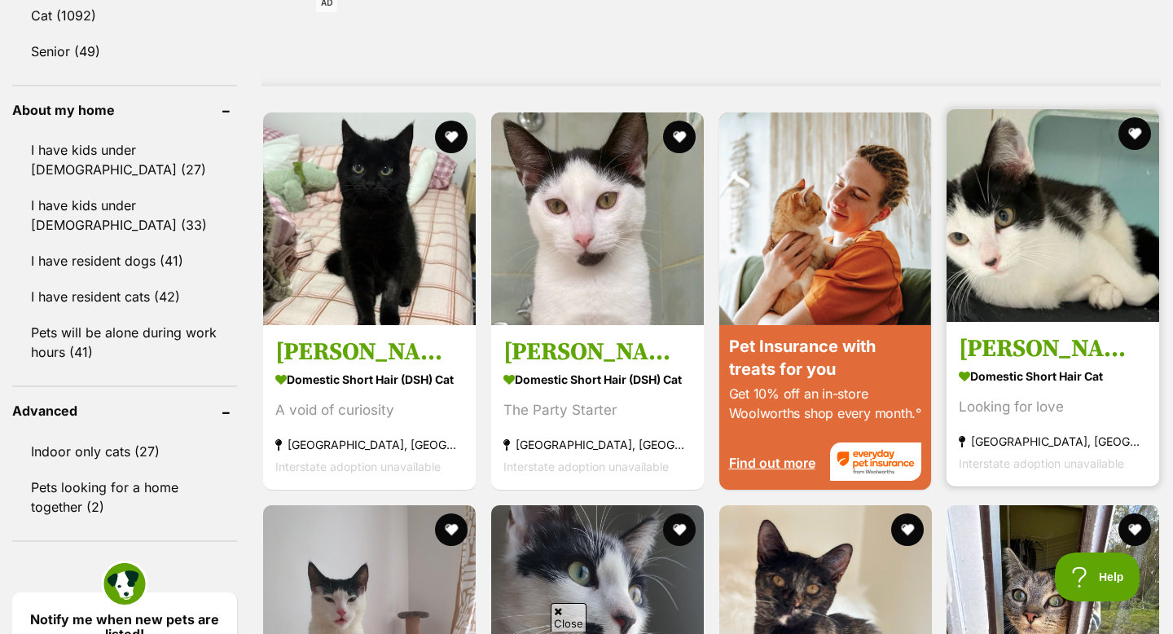
click at [995, 213] on img at bounding box center [1053, 215] width 213 height 213
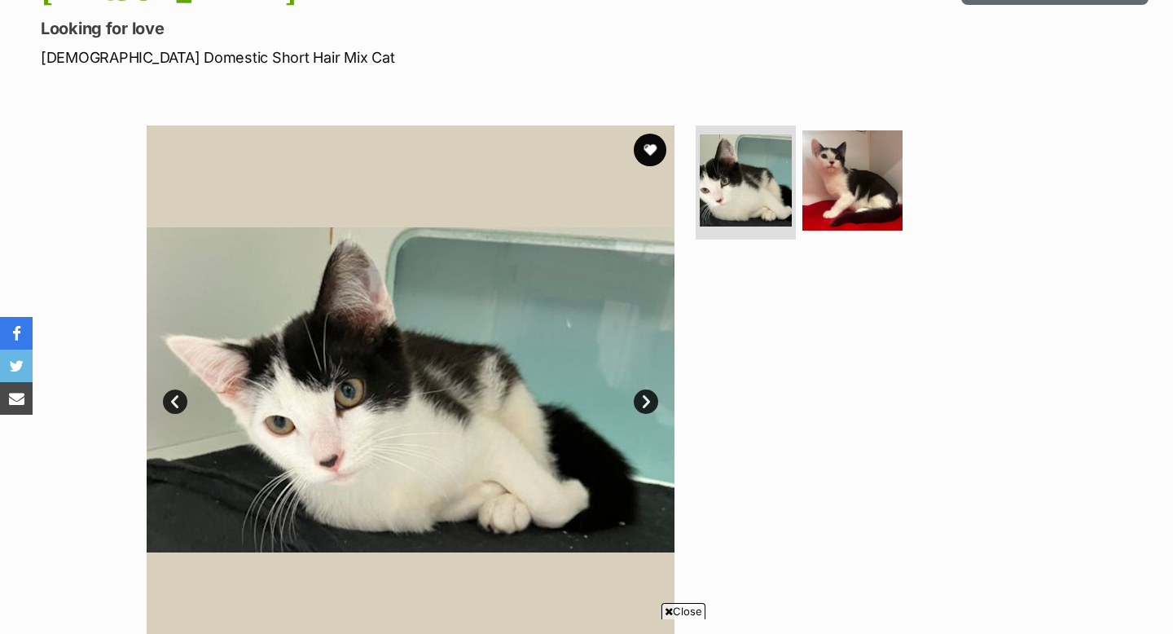
scroll to position [260, 0]
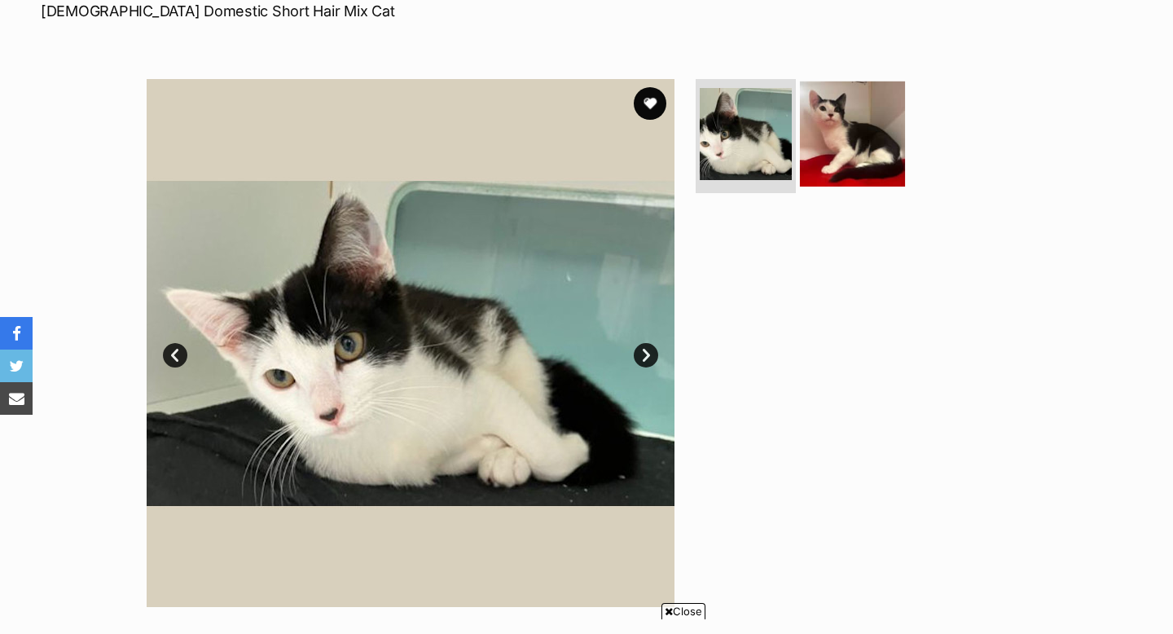
click at [819, 164] on img at bounding box center [852, 133] width 105 height 105
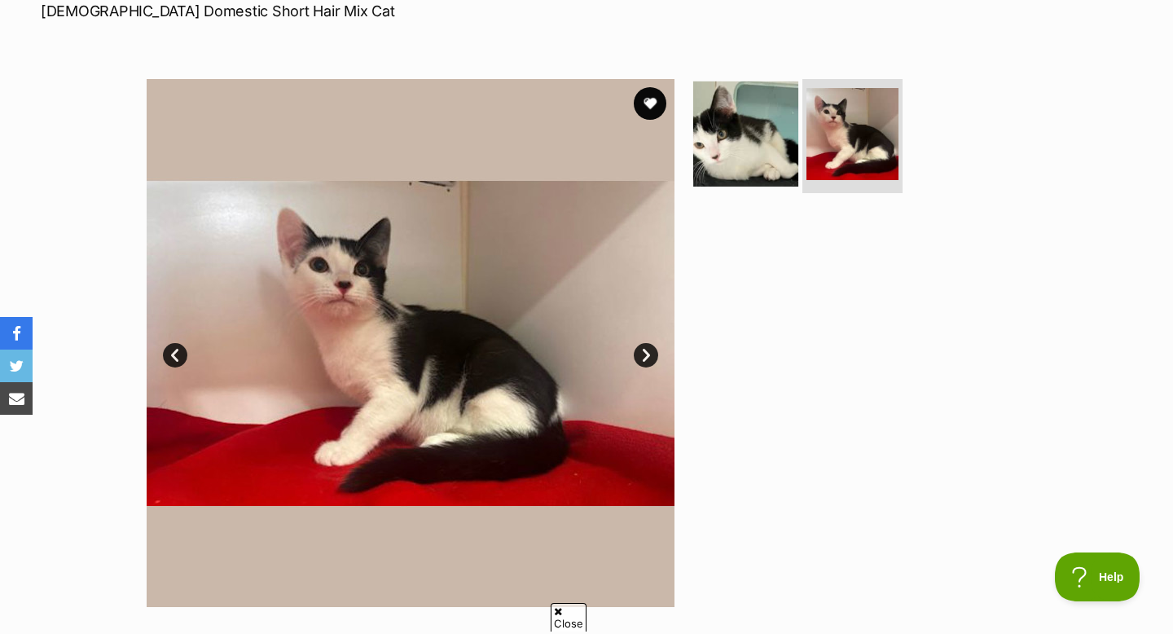
scroll to position [0, 0]
click at [746, 152] on img at bounding box center [745, 133] width 105 height 105
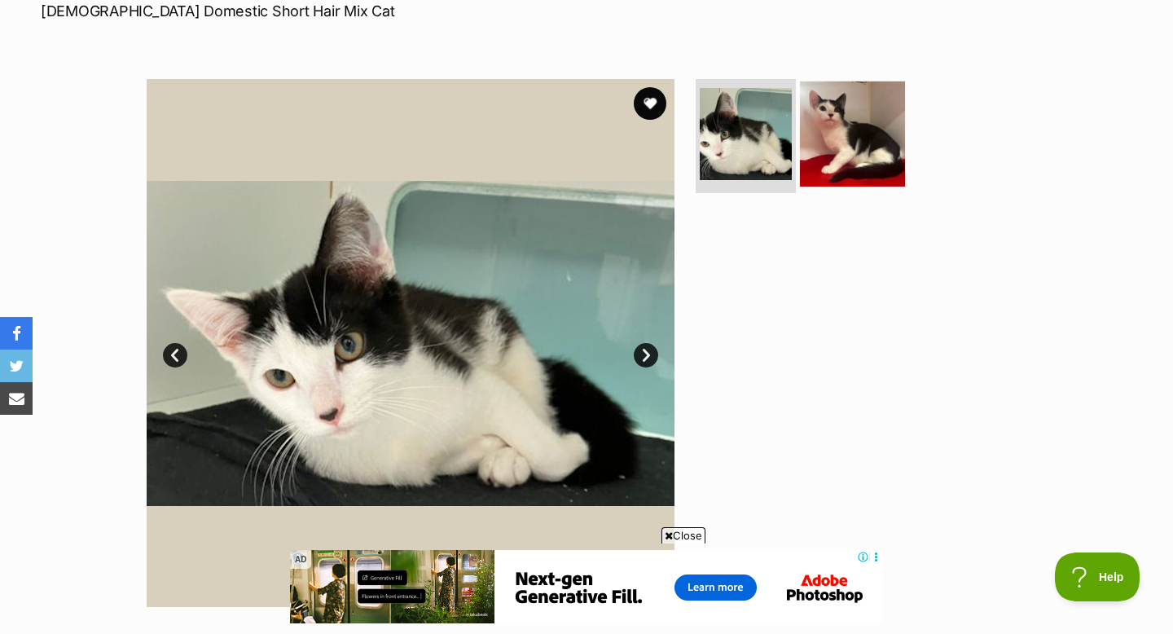
click at [829, 165] on img at bounding box center [852, 133] width 105 height 105
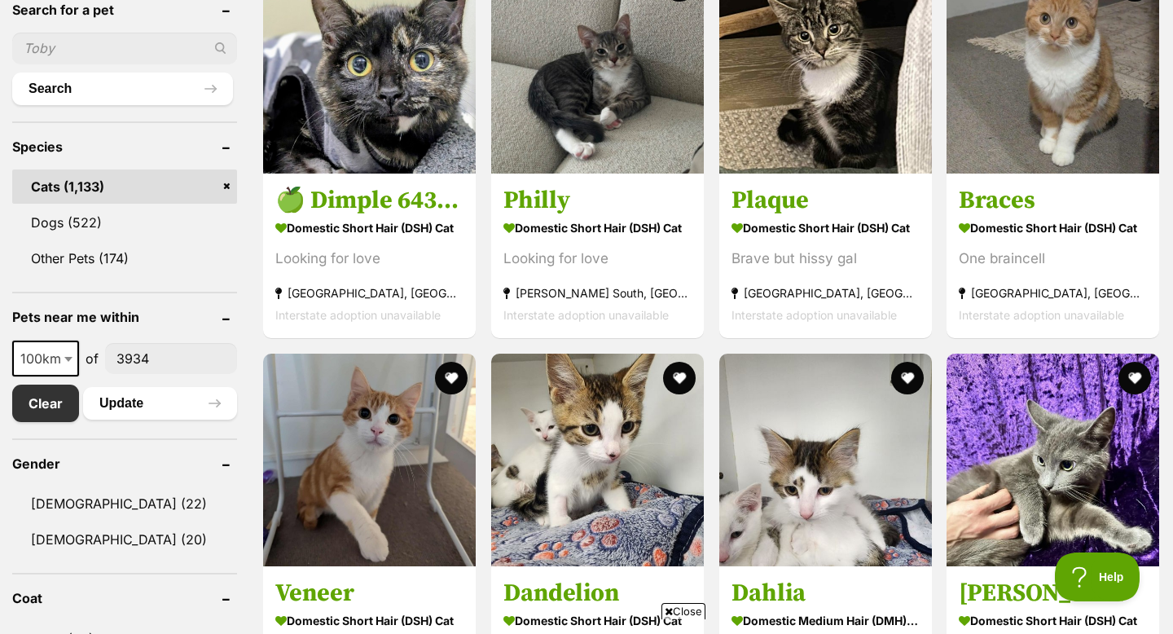
scroll to position [518, 0]
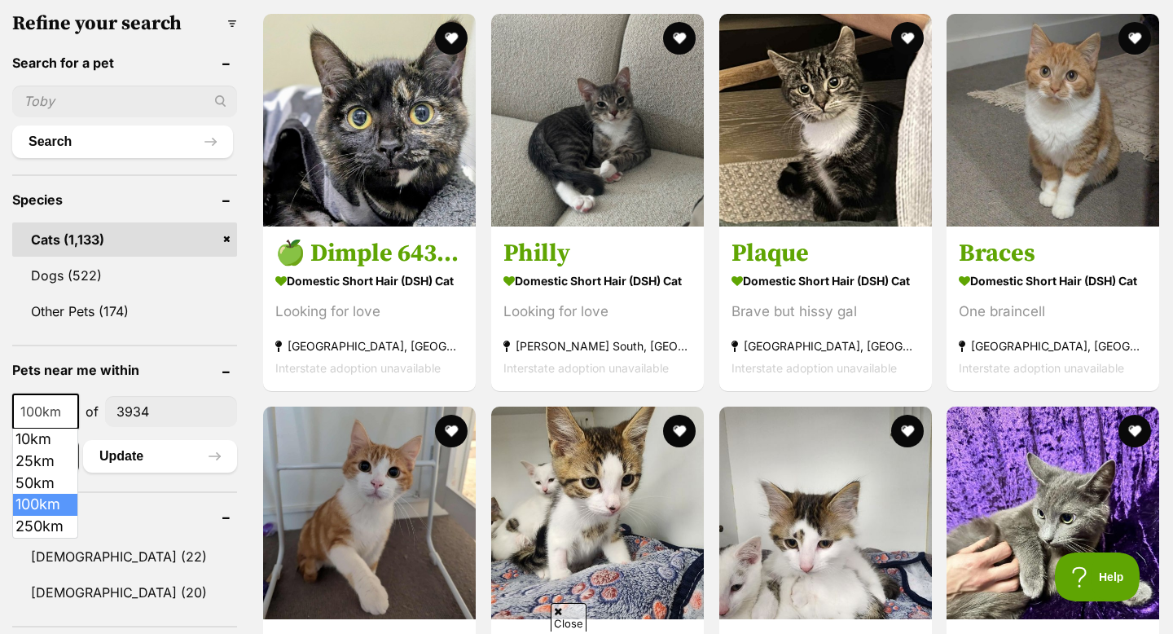
click span "100km"
select select "250"
click button "Update"
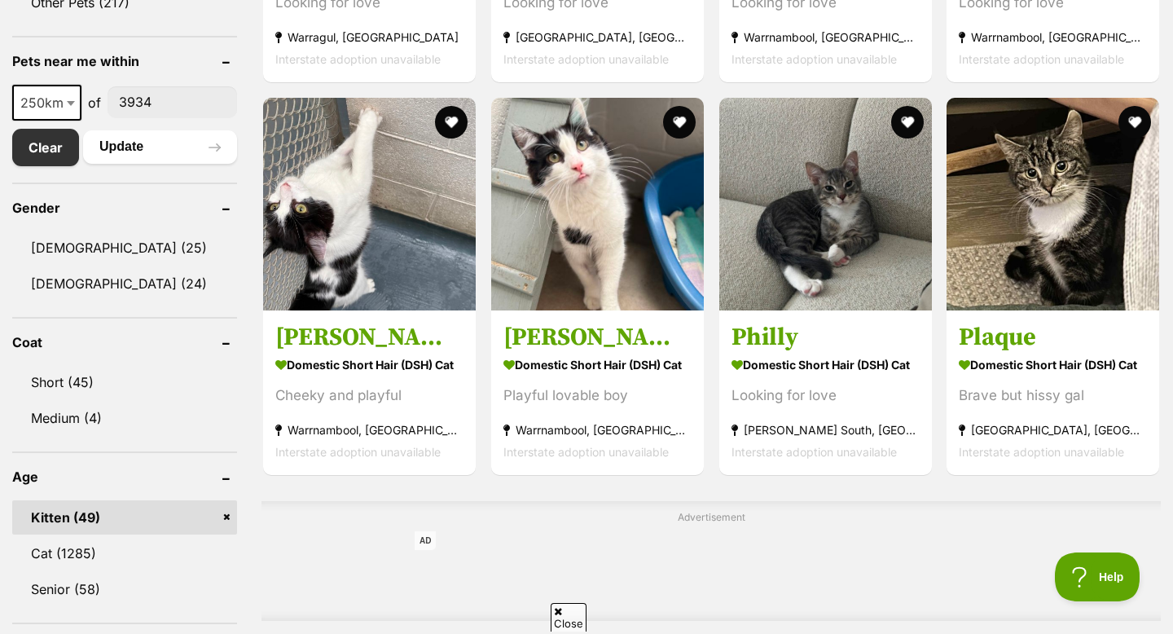
scroll to position [828, 0]
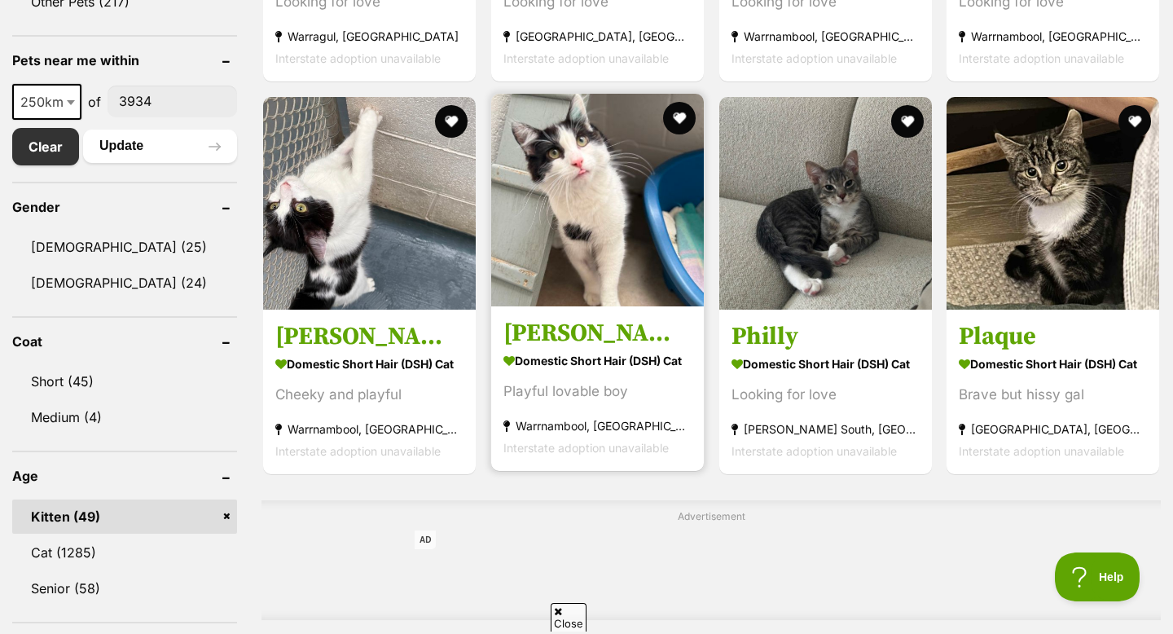
click at [557, 306] on img at bounding box center [597, 200] width 213 height 213
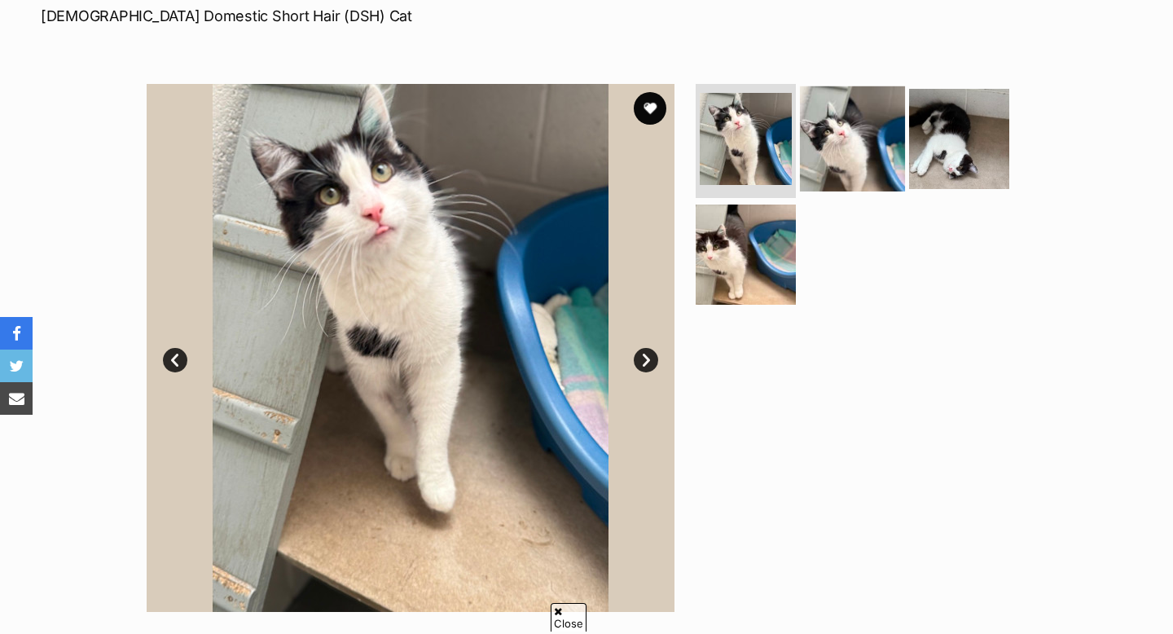
click at [828, 134] on img at bounding box center [852, 138] width 105 height 105
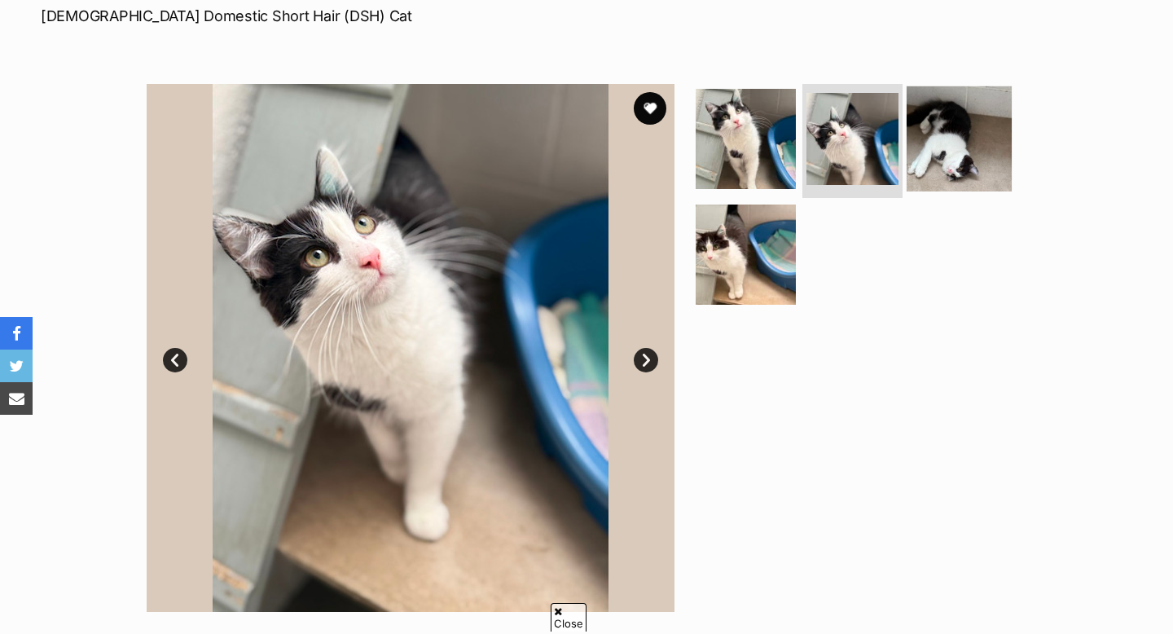
click at [968, 122] on img at bounding box center [959, 138] width 105 height 105
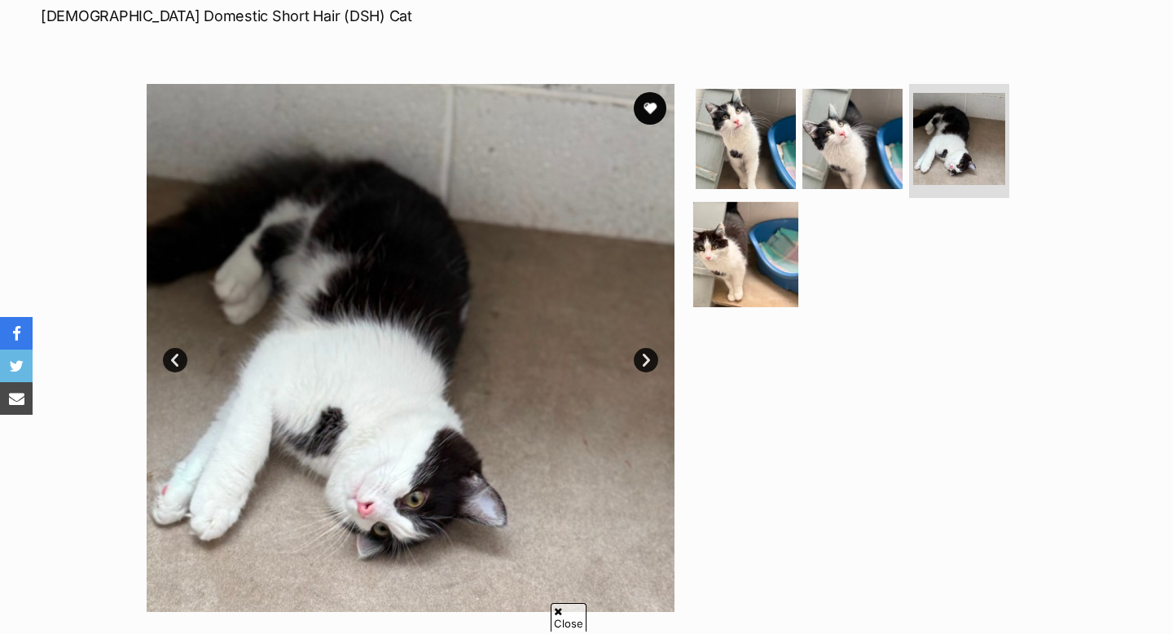
click at [714, 287] on img at bounding box center [745, 253] width 105 height 105
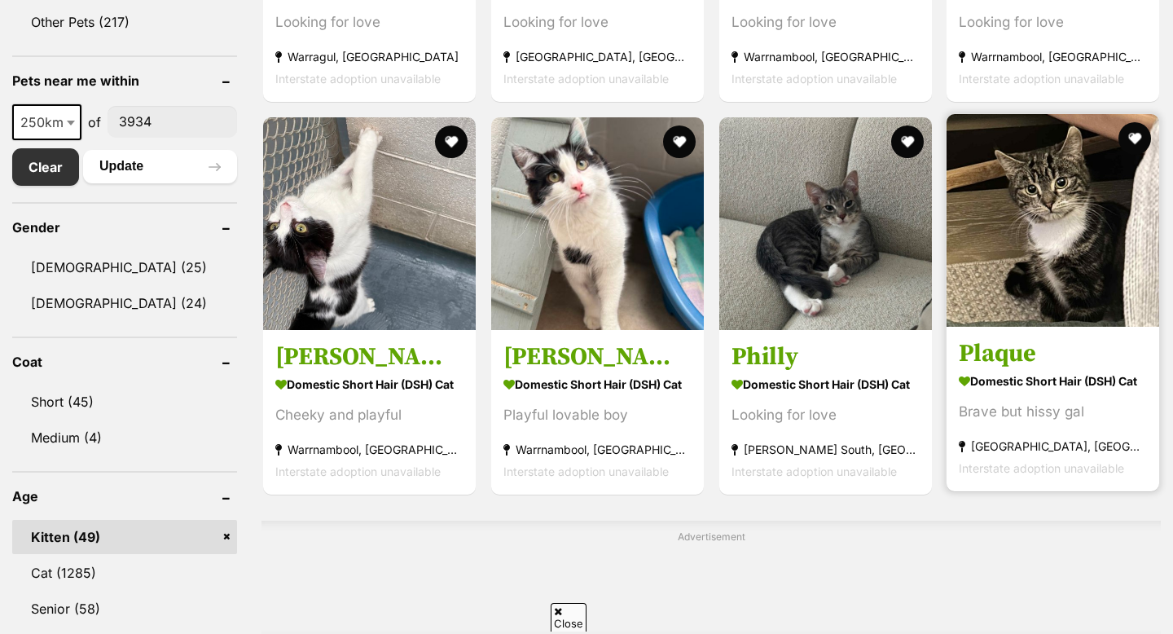
click at [1001, 255] on img at bounding box center [1053, 220] width 213 height 213
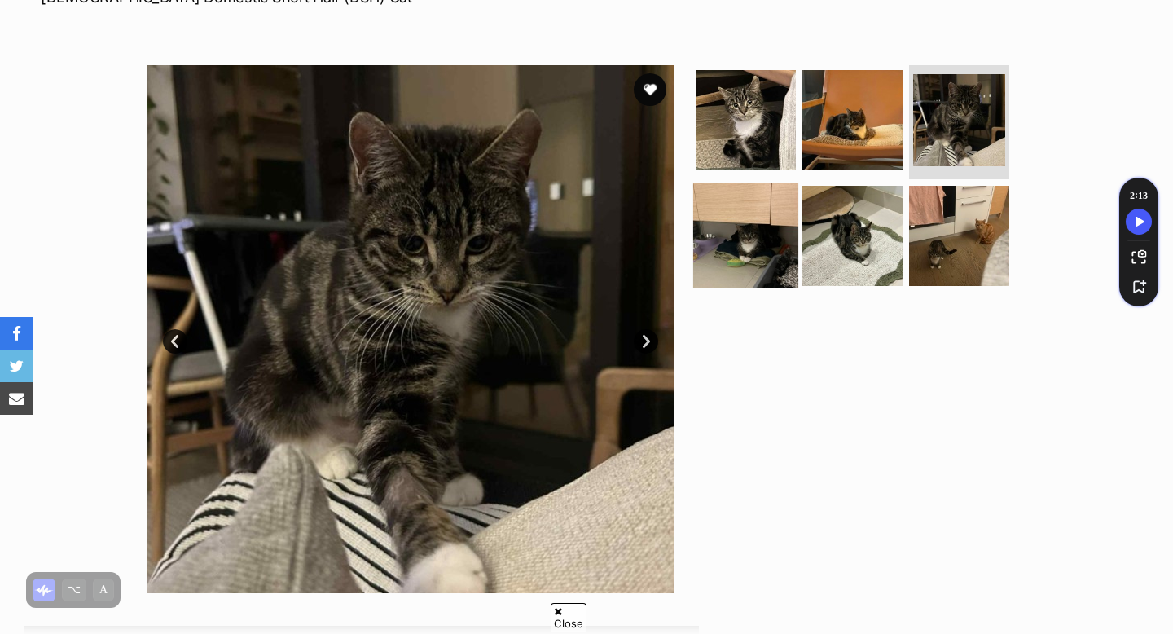
scroll to position [275, 0]
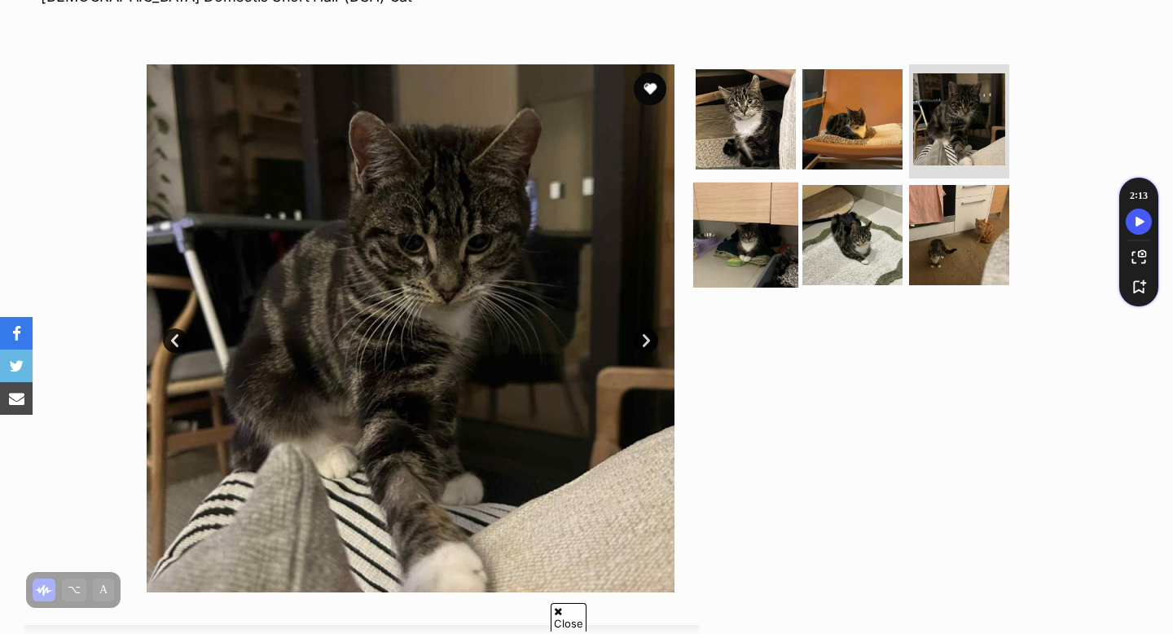
click at [749, 244] on img at bounding box center [745, 234] width 105 height 105
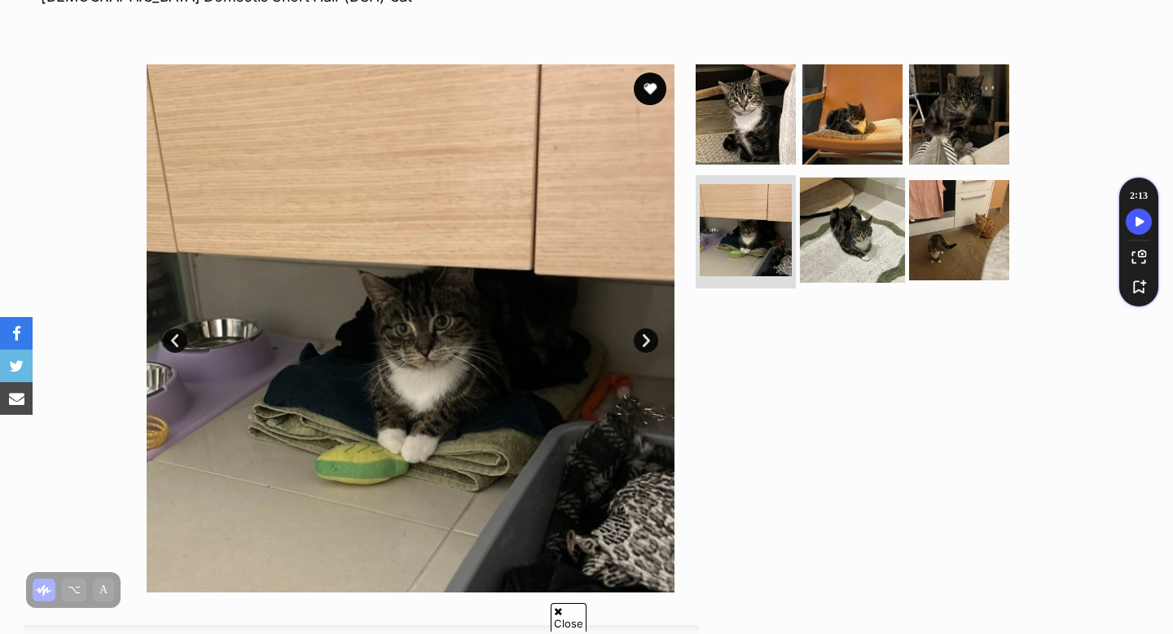
click at [849, 241] on img at bounding box center [852, 229] width 105 height 105
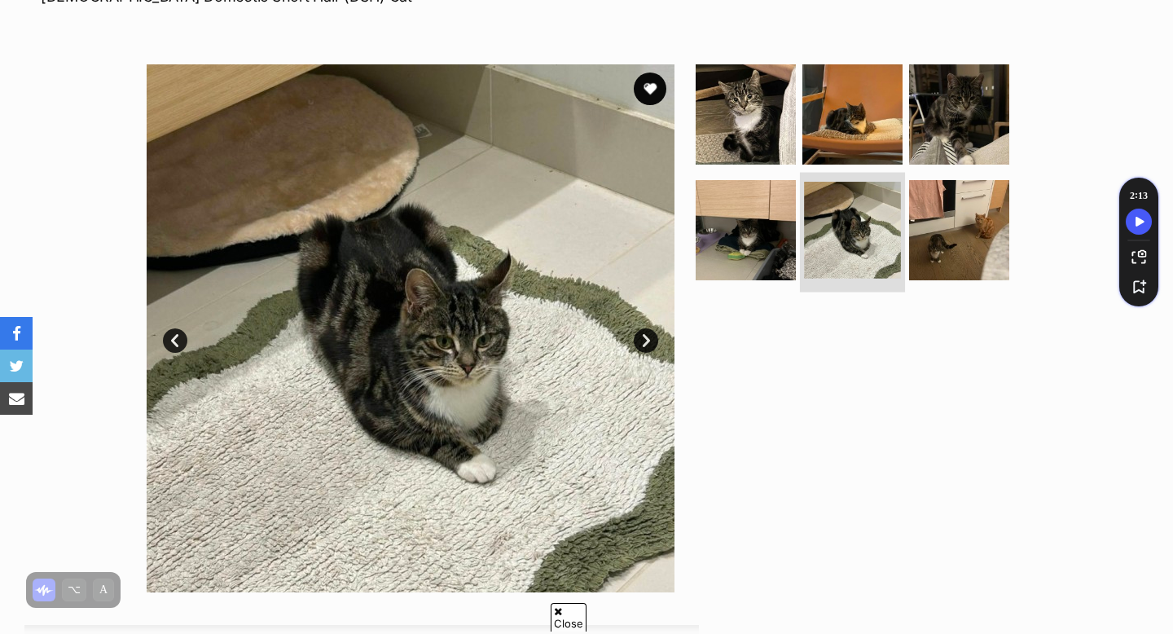
scroll to position [0, 0]
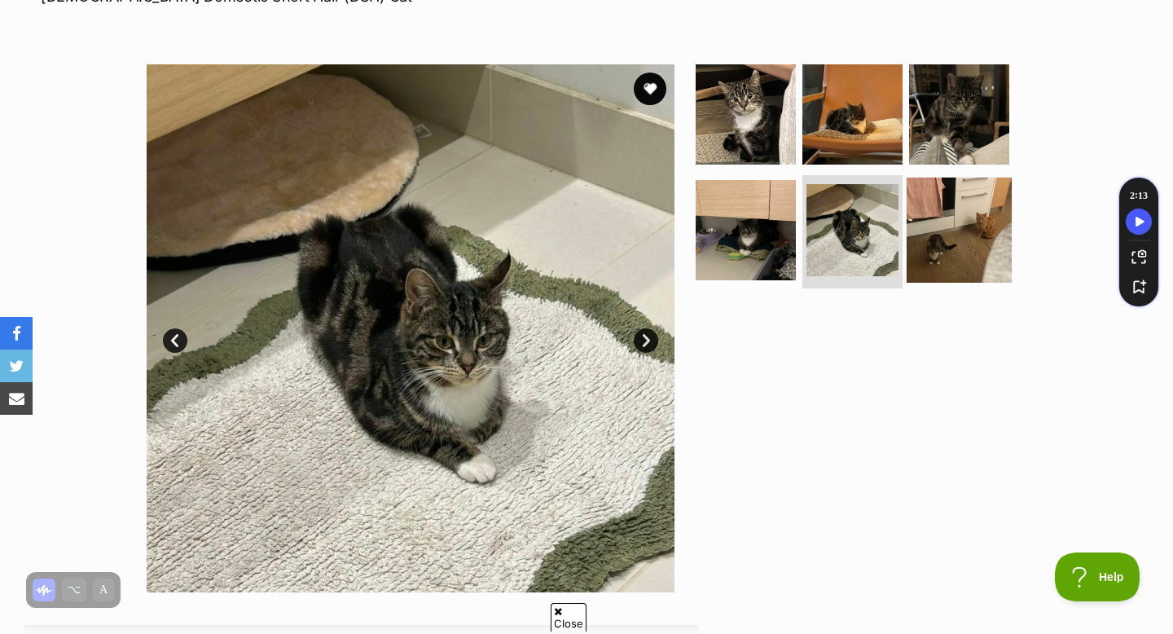
click at [920, 229] on img at bounding box center [959, 229] width 105 height 105
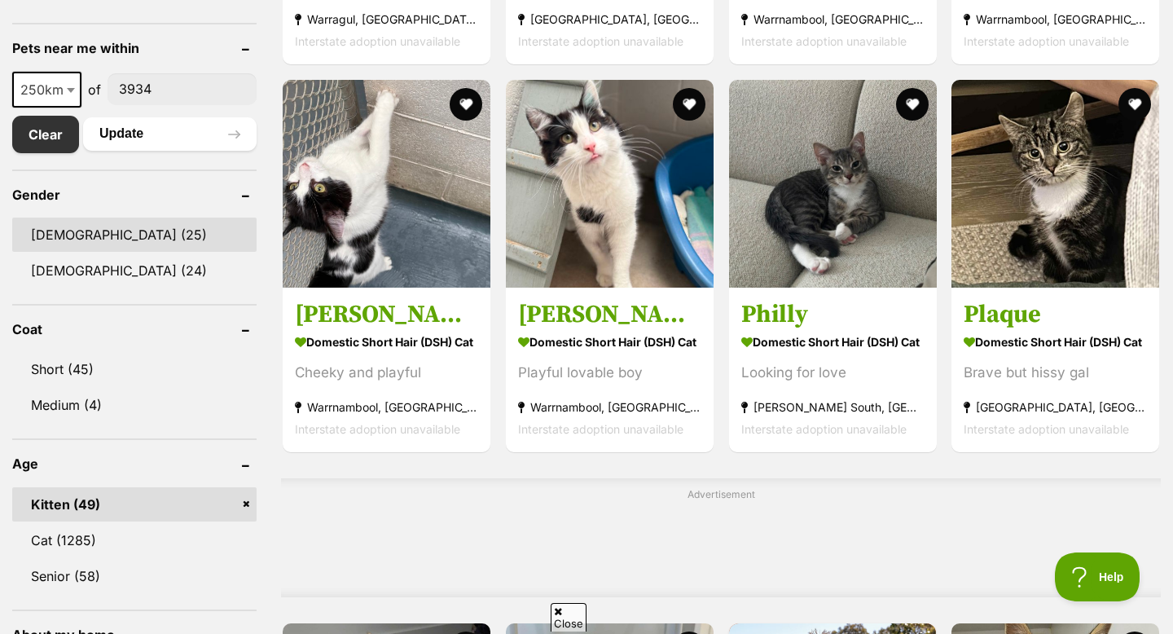
scroll to position [842, 0]
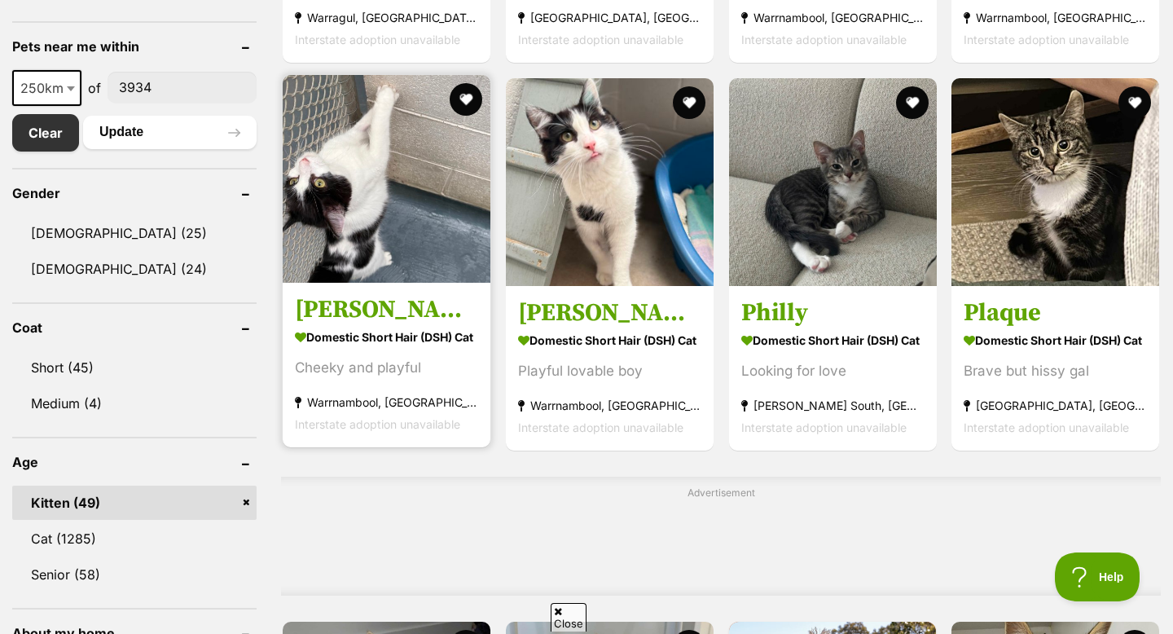
click at [371, 171] on img at bounding box center [387, 179] width 208 height 208
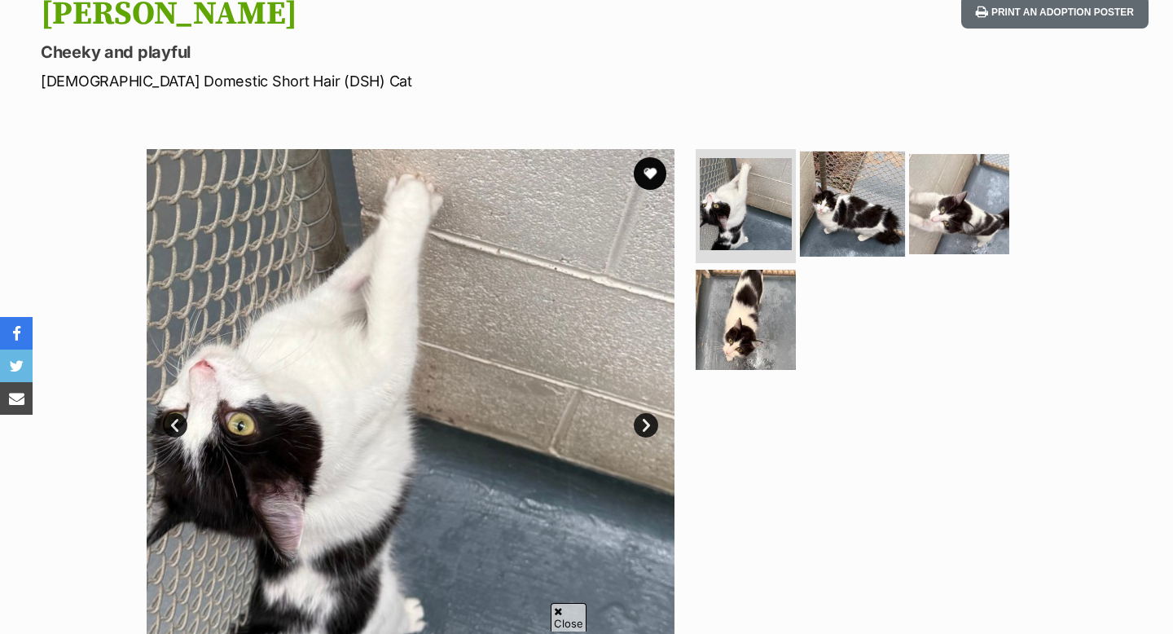
click at [849, 205] on img at bounding box center [852, 204] width 105 height 105
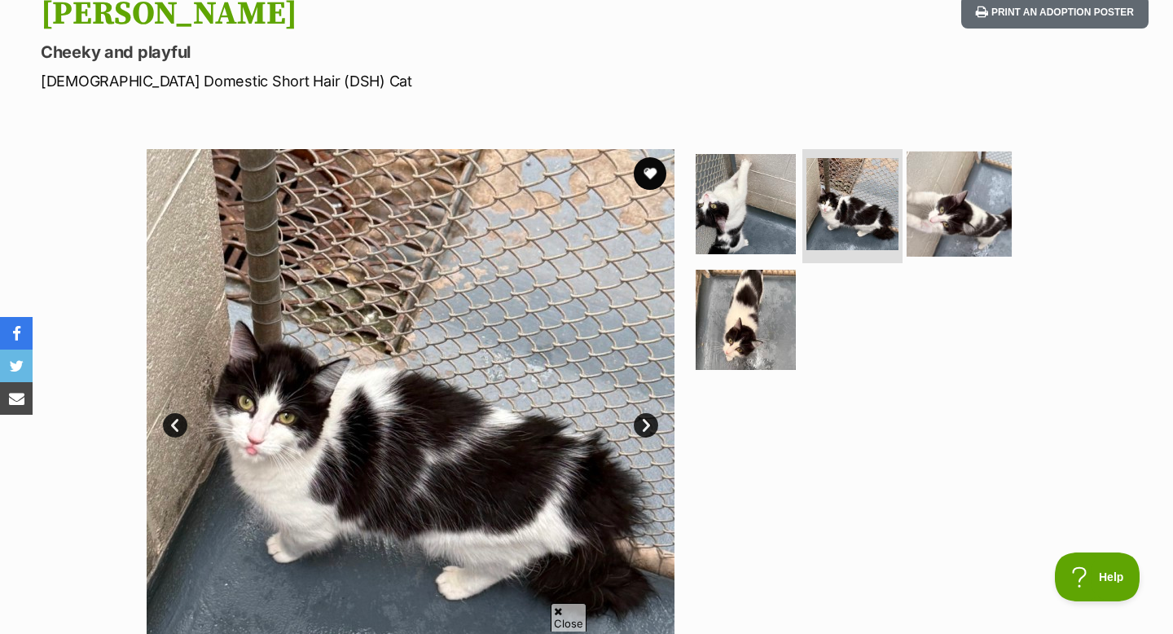
click at [947, 195] on img at bounding box center [959, 204] width 105 height 105
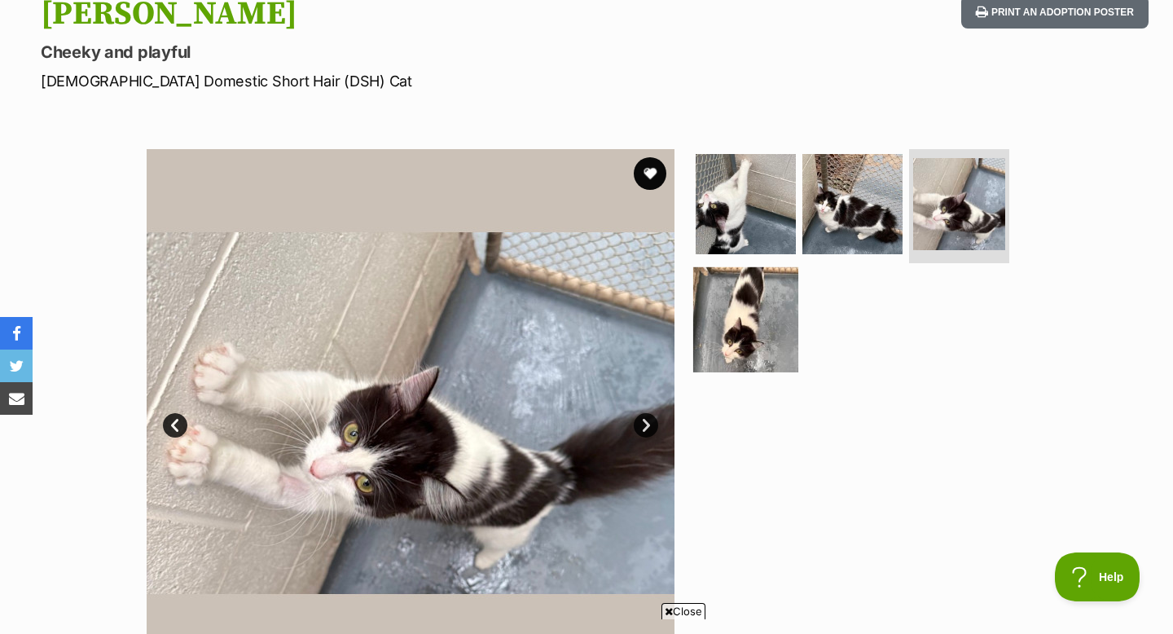
click at [749, 336] on img at bounding box center [745, 318] width 105 height 105
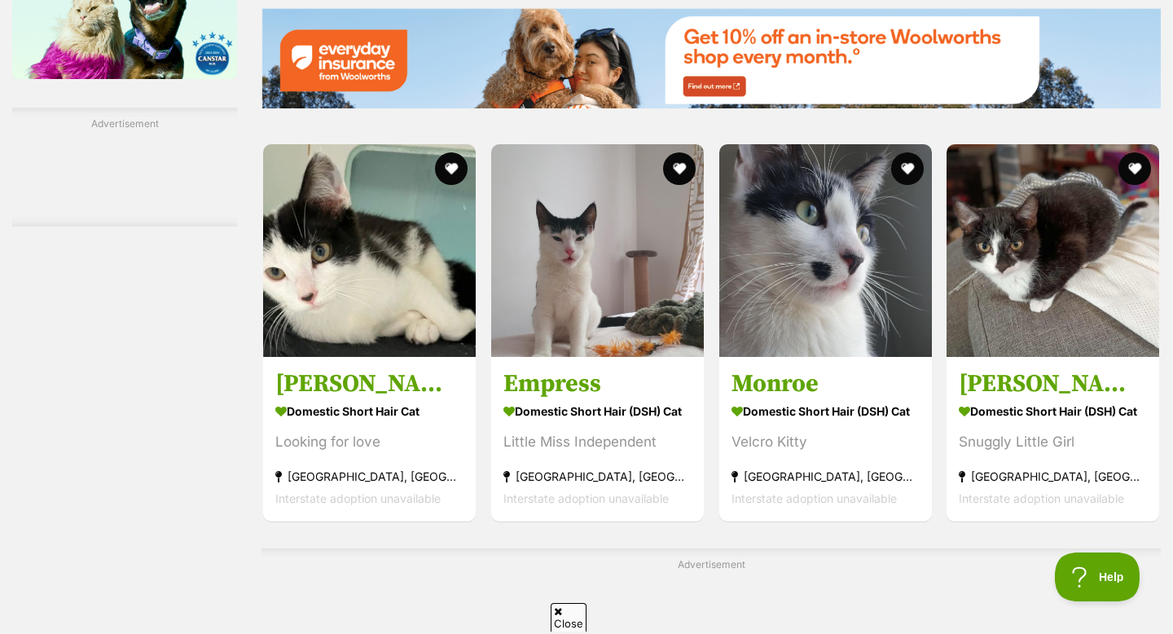
scroll to position [2287, 0]
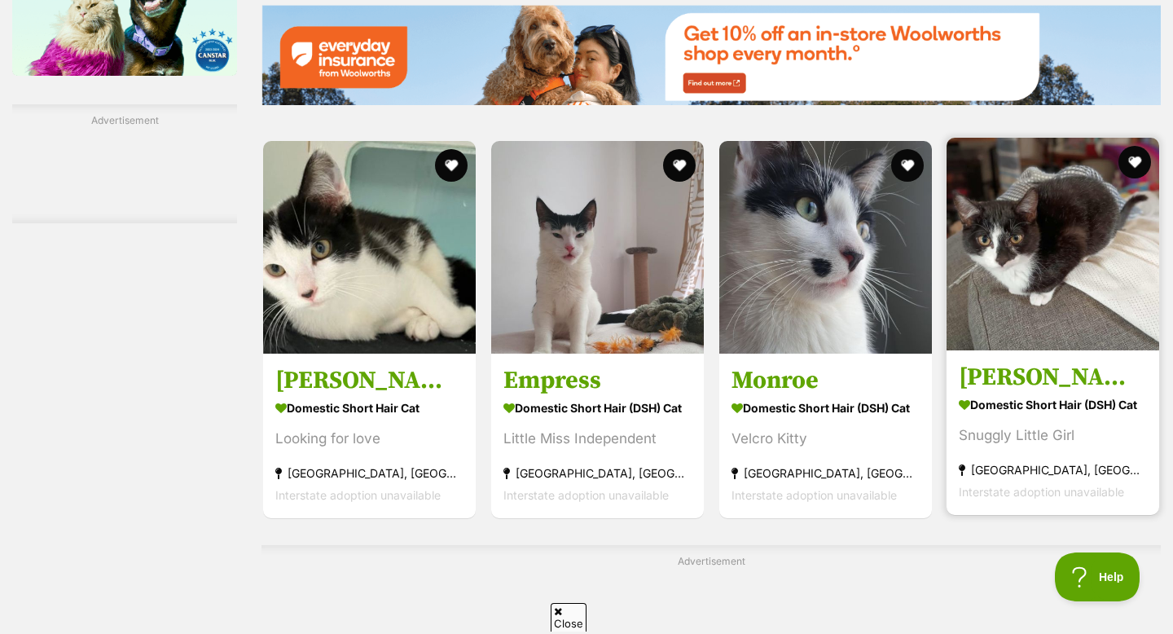
click at [1051, 270] on img at bounding box center [1053, 244] width 213 height 213
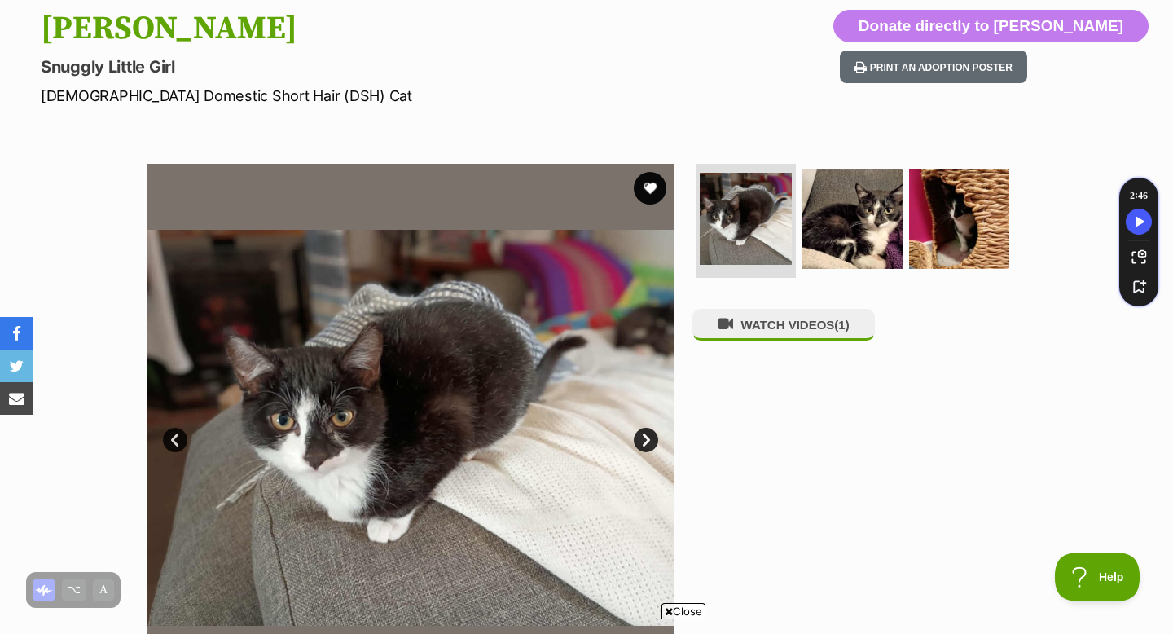
scroll to position [244, 0]
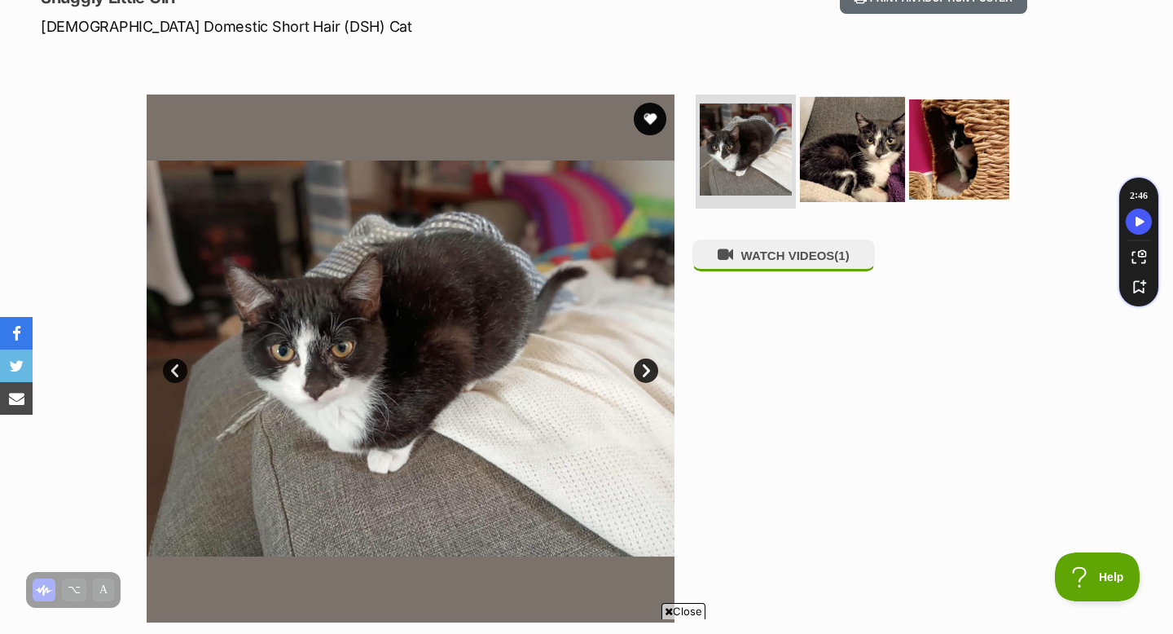
click at [868, 145] on img at bounding box center [852, 149] width 105 height 105
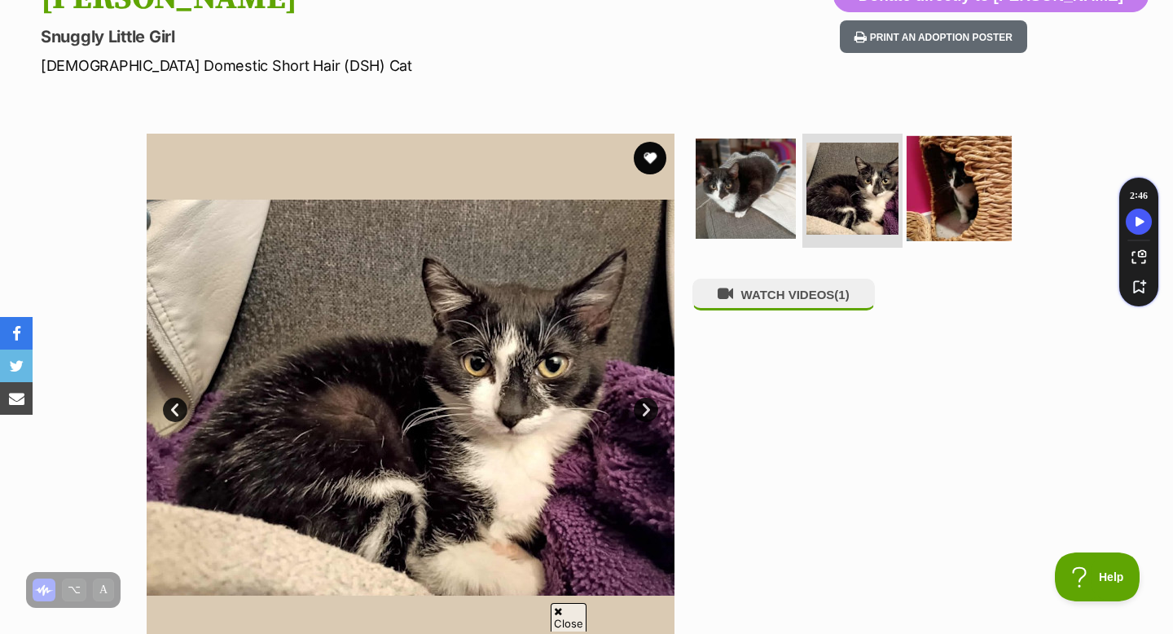
scroll to position [0, 0]
click at [953, 176] on img at bounding box center [959, 188] width 105 height 105
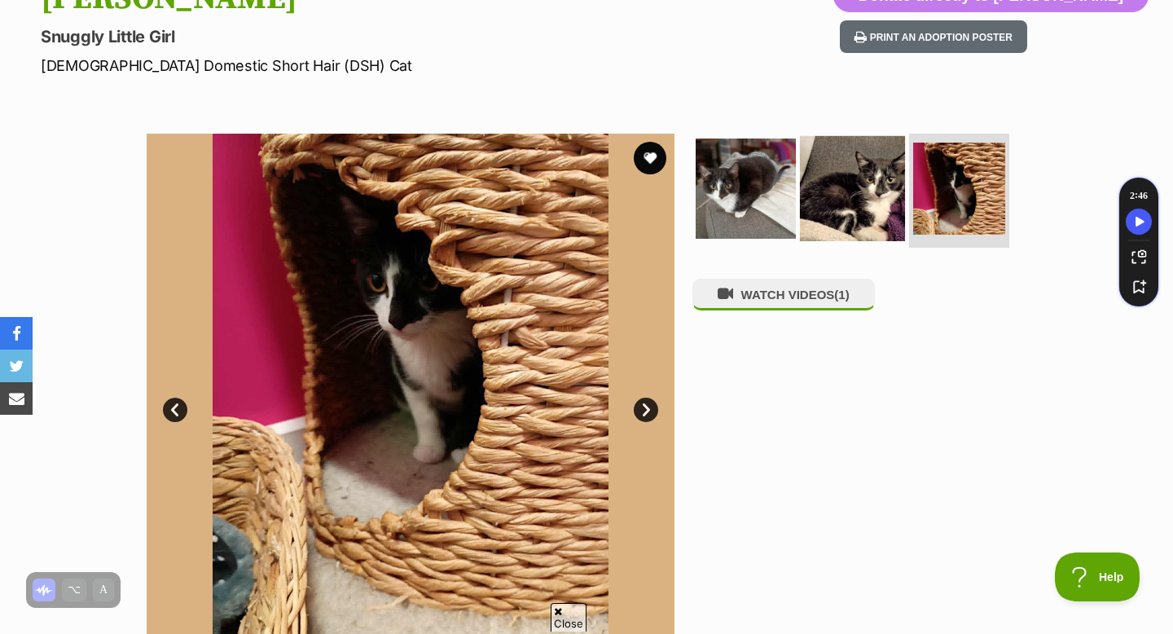
click at [822, 186] on img at bounding box center [852, 188] width 105 height 105
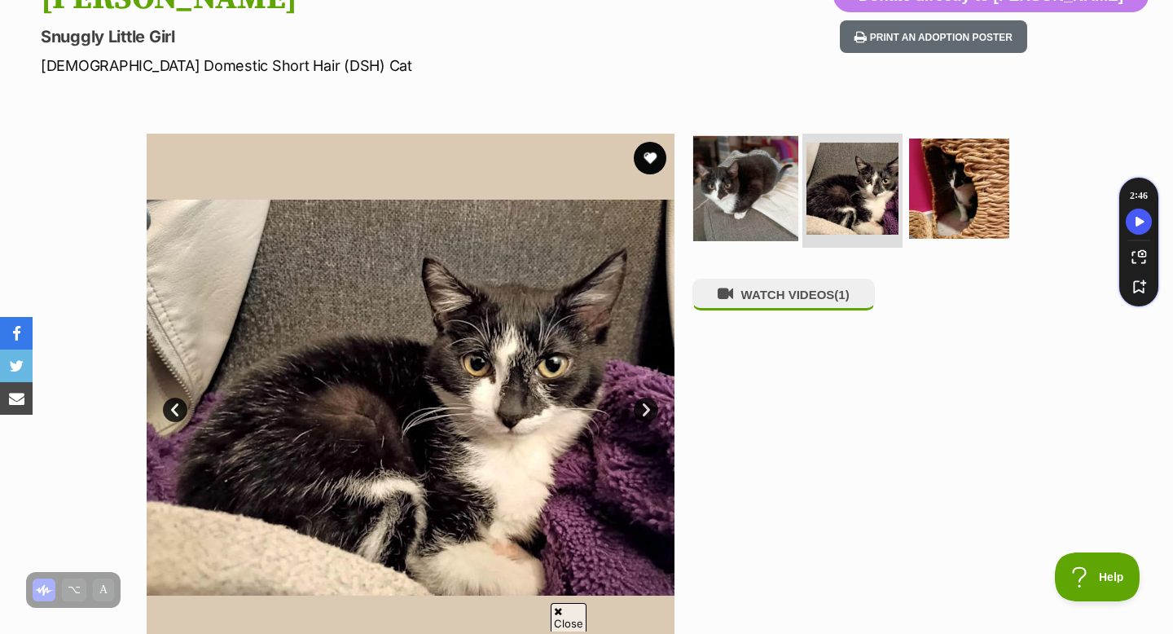
click at [736, 185] on img at bounding box center [745, 188] width 105 height 105
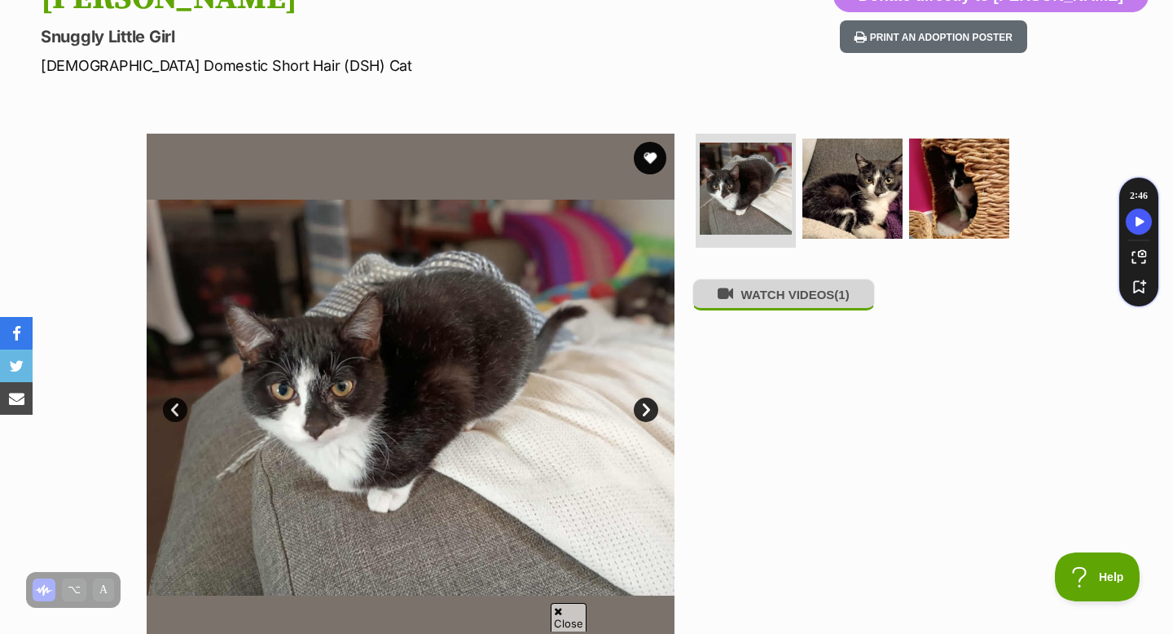
click at [790, 299] on button "WATCH VIDEOS (1)" at bounding box center [783, 295] width 182 height 32
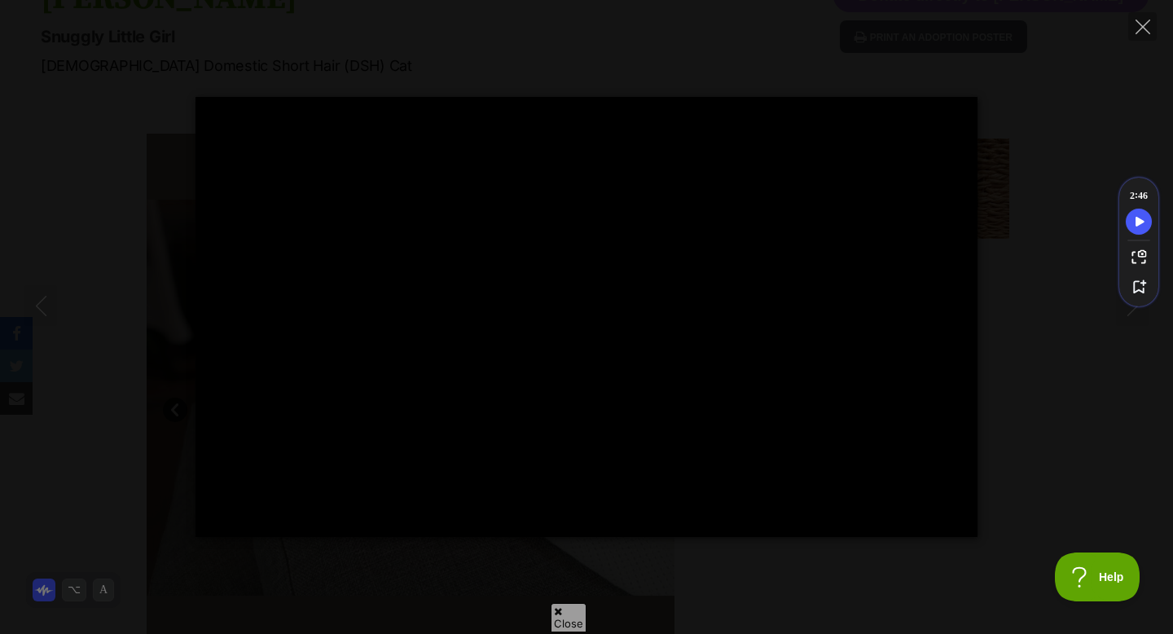
type input "100"
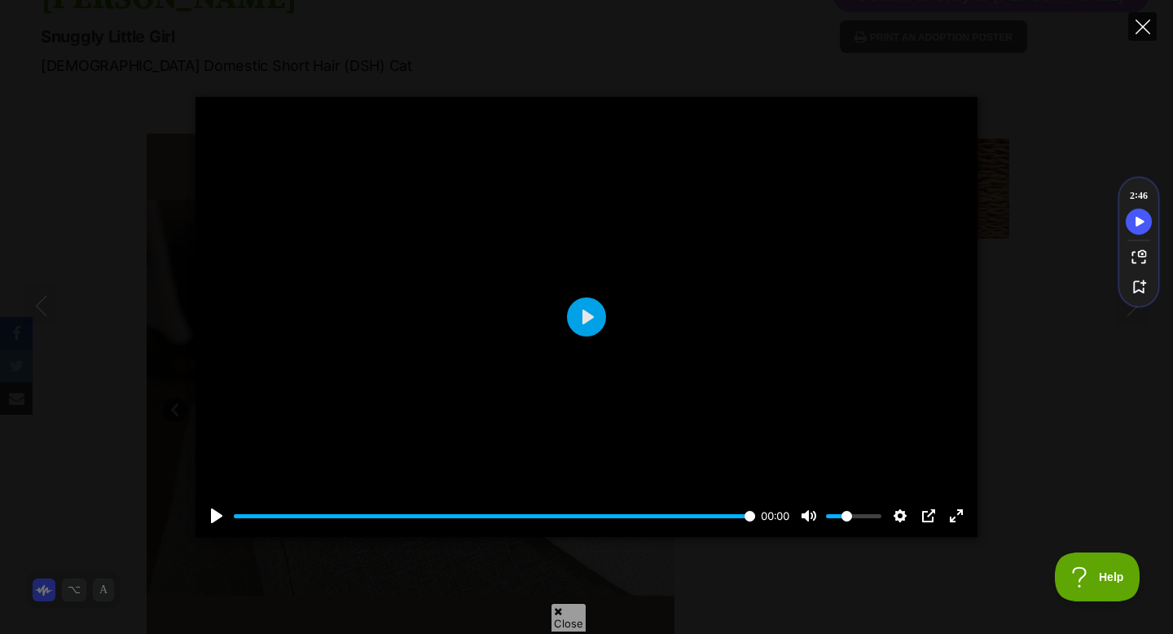
click at [1143, 31] on icon "Close" at bounding box center [1143, 27] width 15 height 15
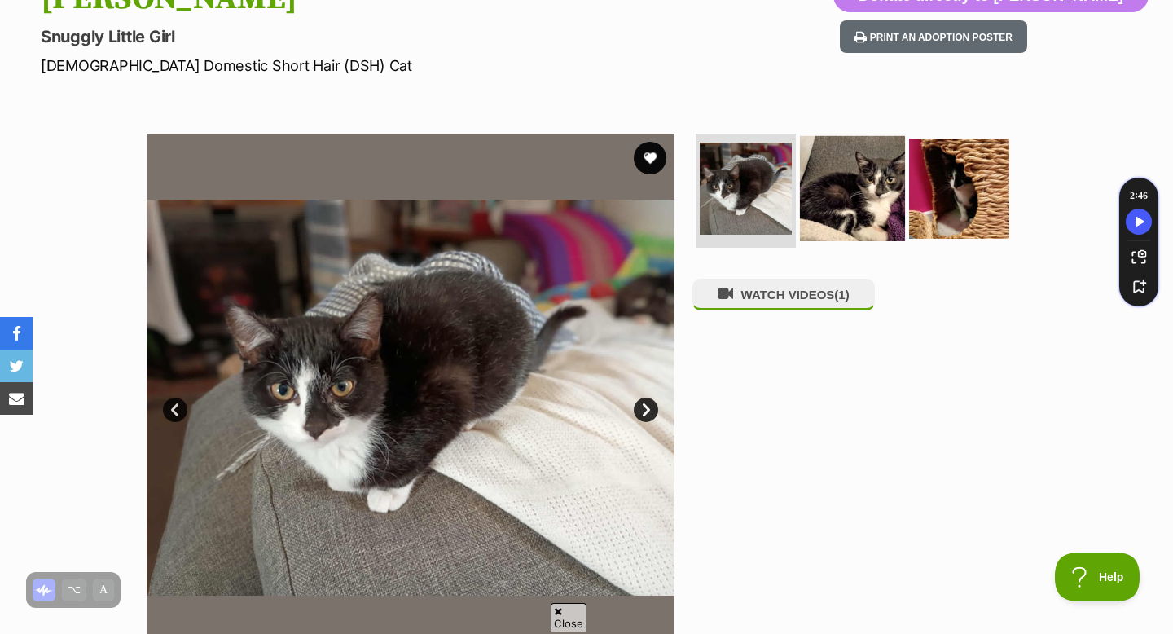
click at [850, 202] on img at bounding box center [852, 188] width 105 height 105
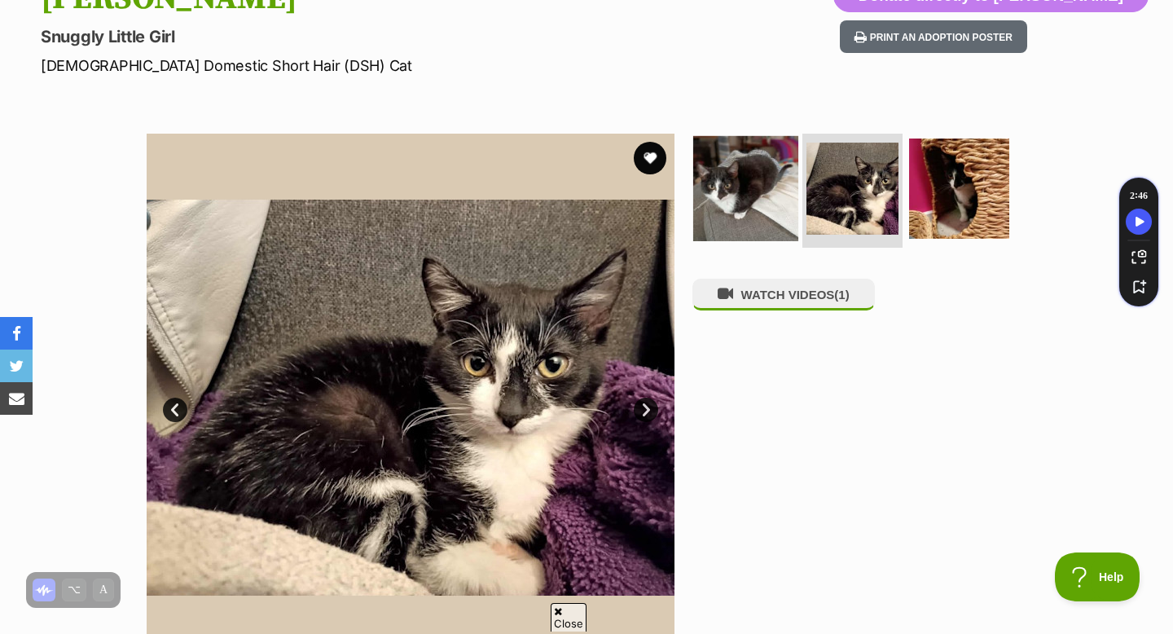
click at [764, 176] on img at bounding box center [745, 188] width 105 height 105
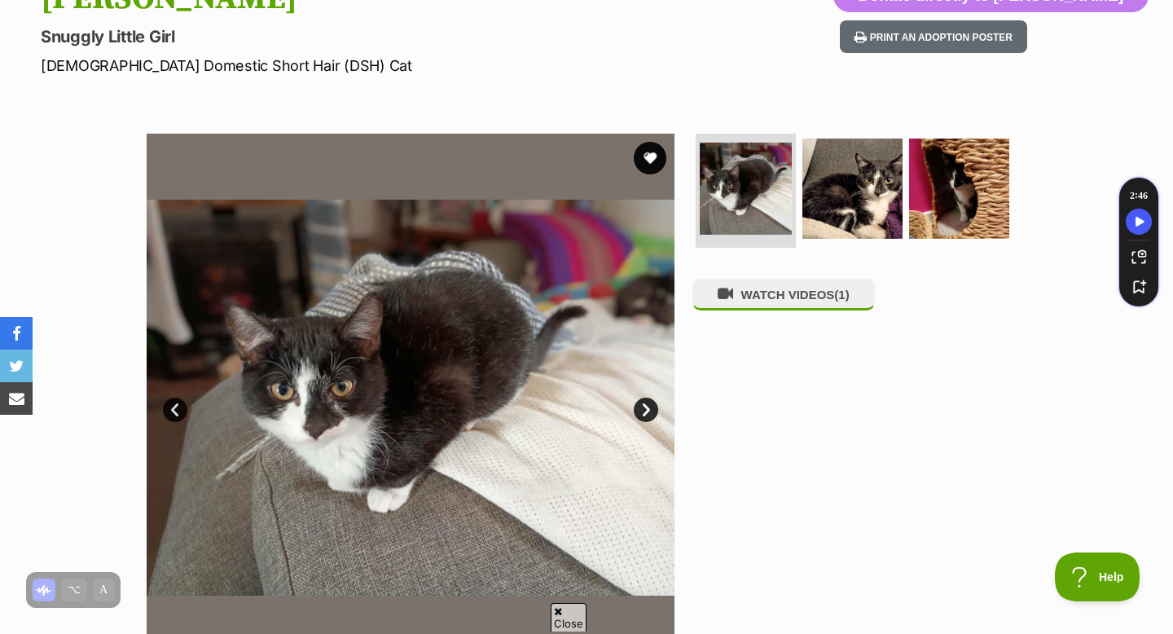
click at [798, 196] on ul at bounding box center [859, 194] width 334 height 121
click at [831, 196] on img at bounding box center [852, 188] width 105 height 105
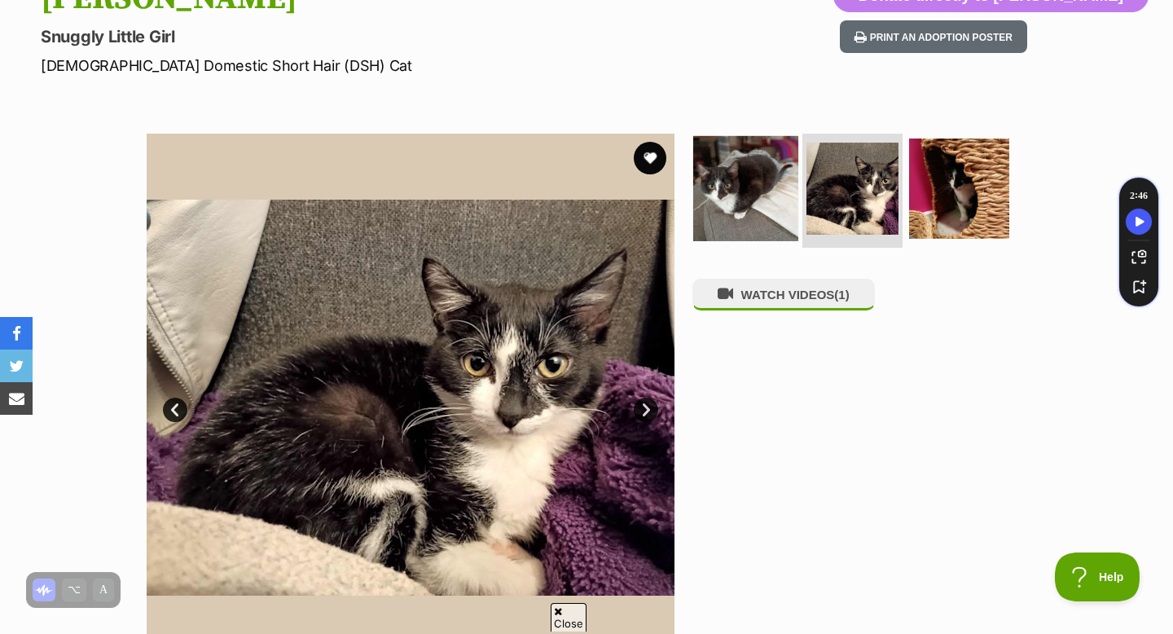
click at [768, 202] on img at bounding box center [745, 188] width 105 height 105
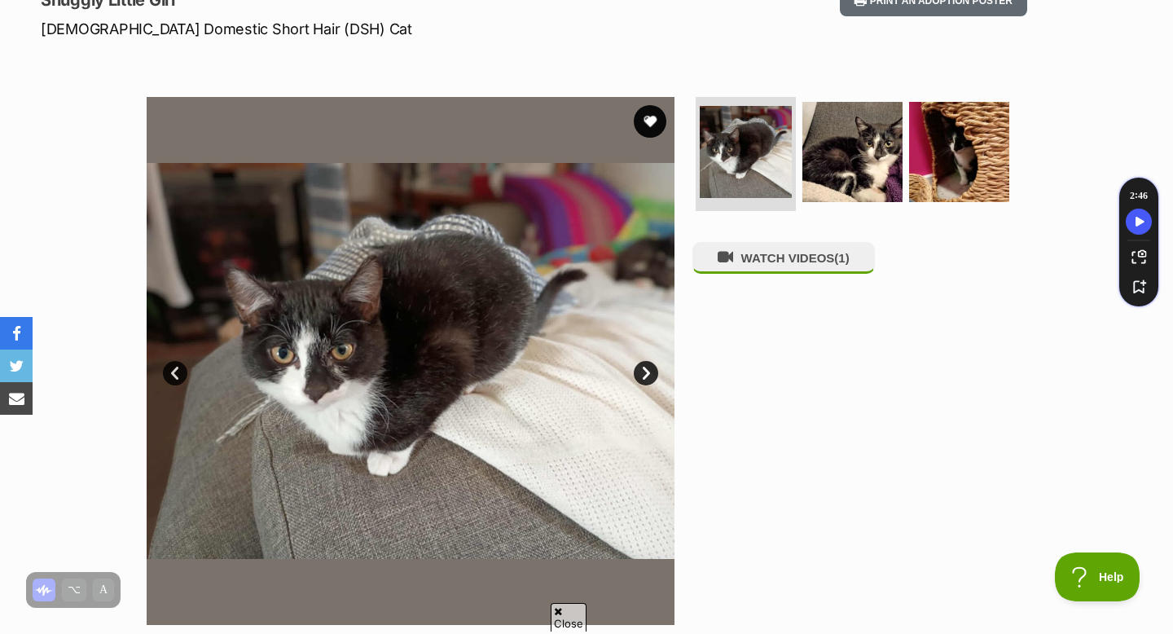
scroll to position [237, 0]
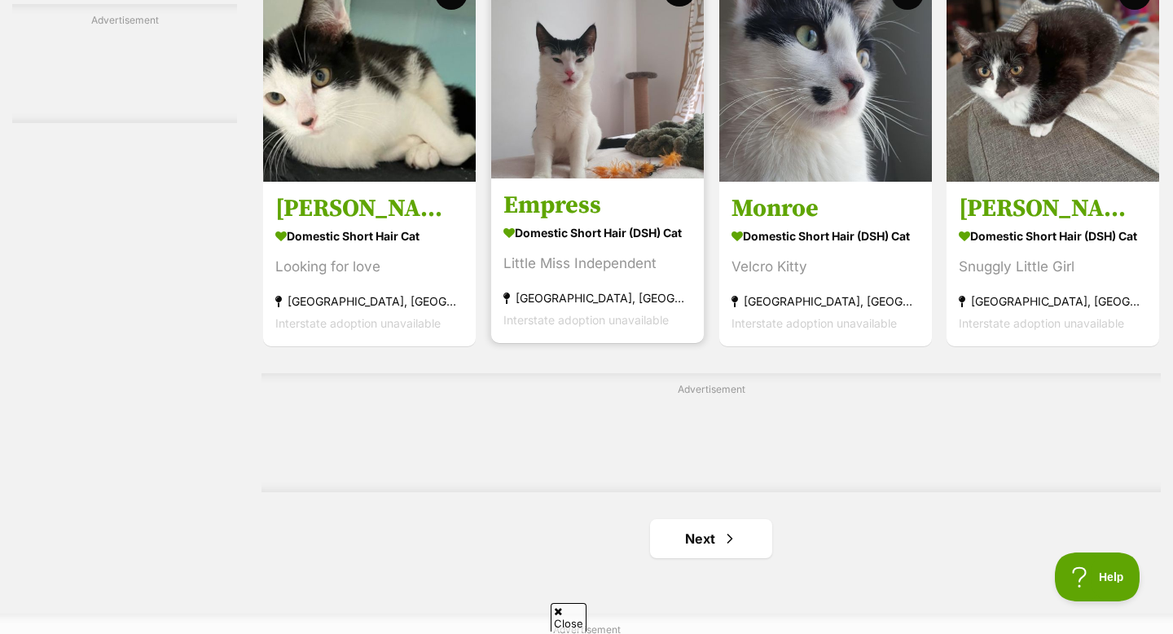
scroll to position [2461, 0]
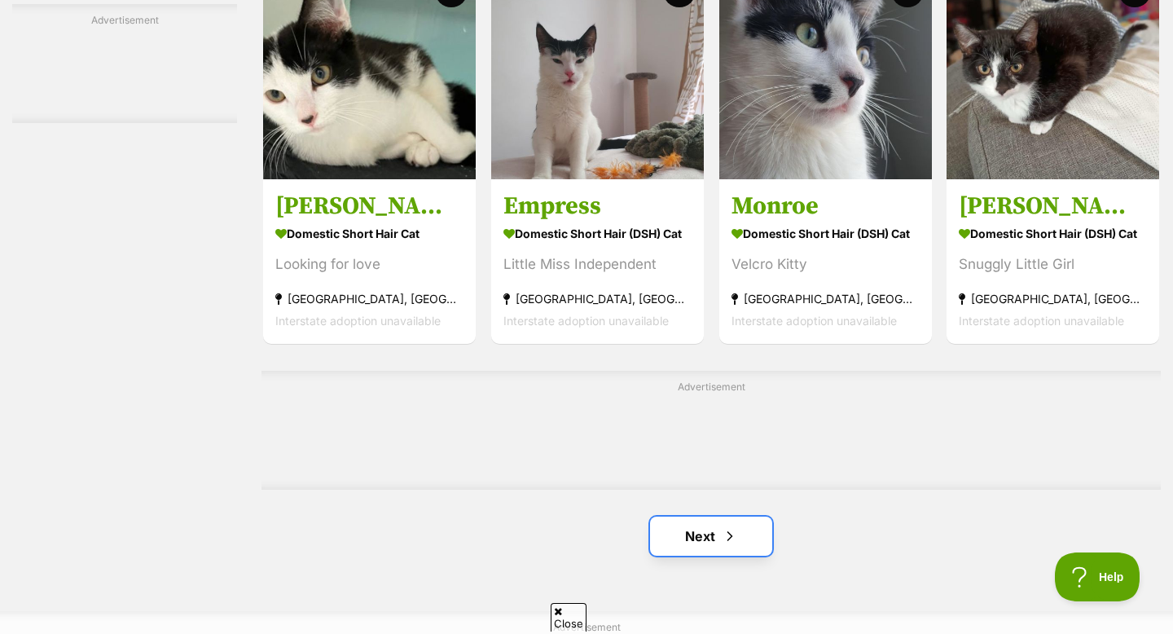
click at [725, 530] on span "Next page" at bounding box center [730, 536] width 16 height 20
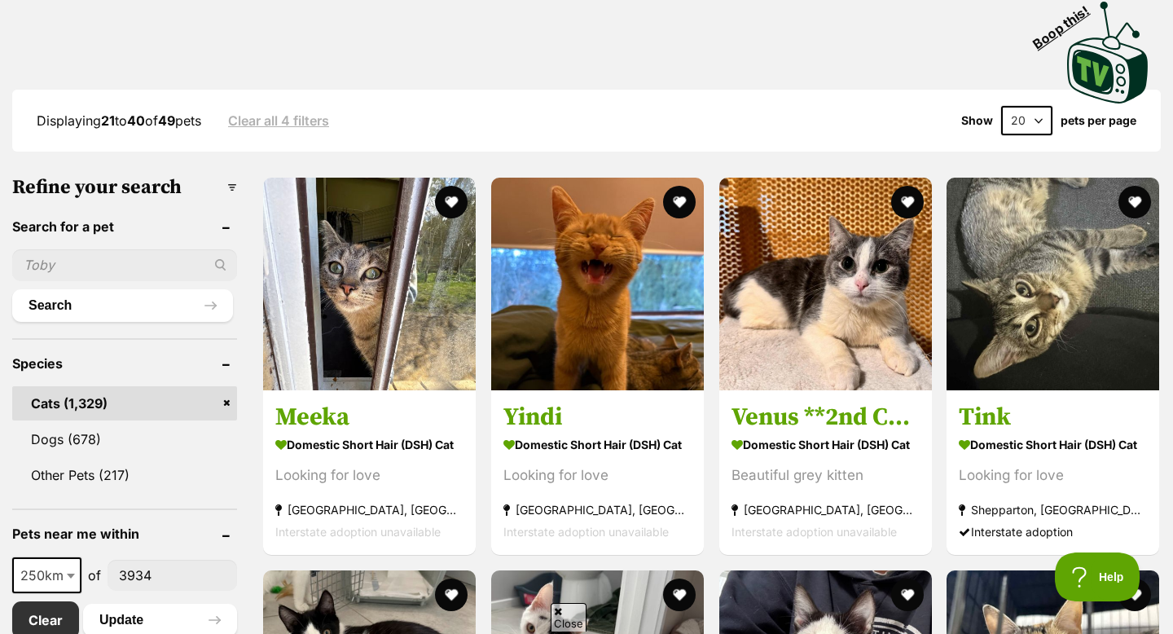
scroll to position [355, 0]
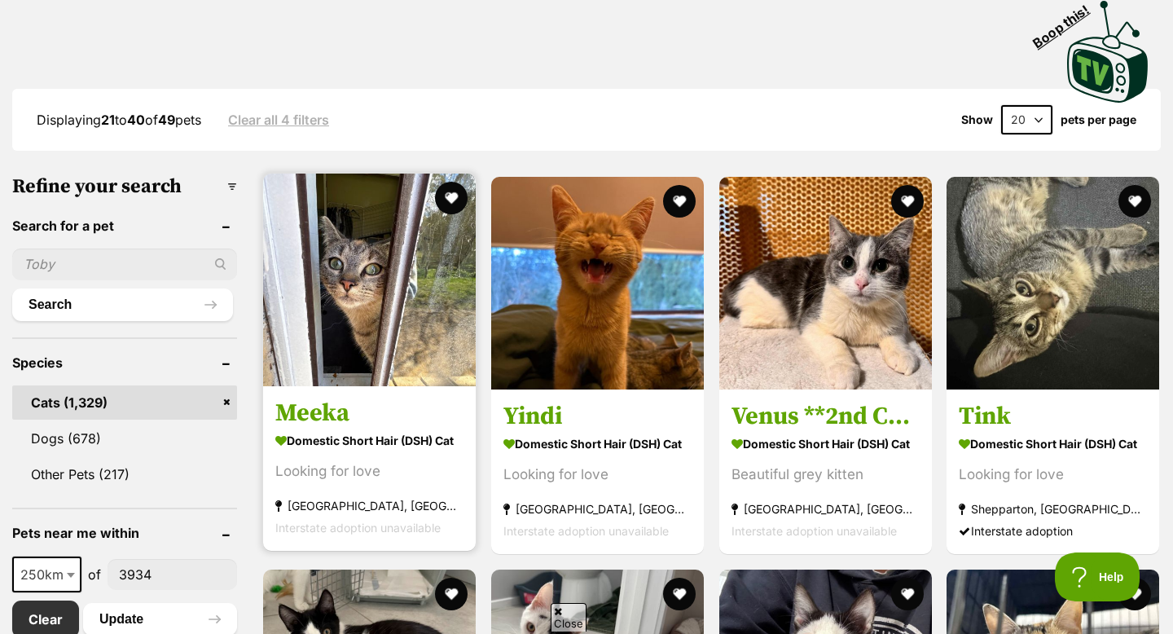
click at [448, 359] on img at bounding box center [369, 280] width 213 height 213
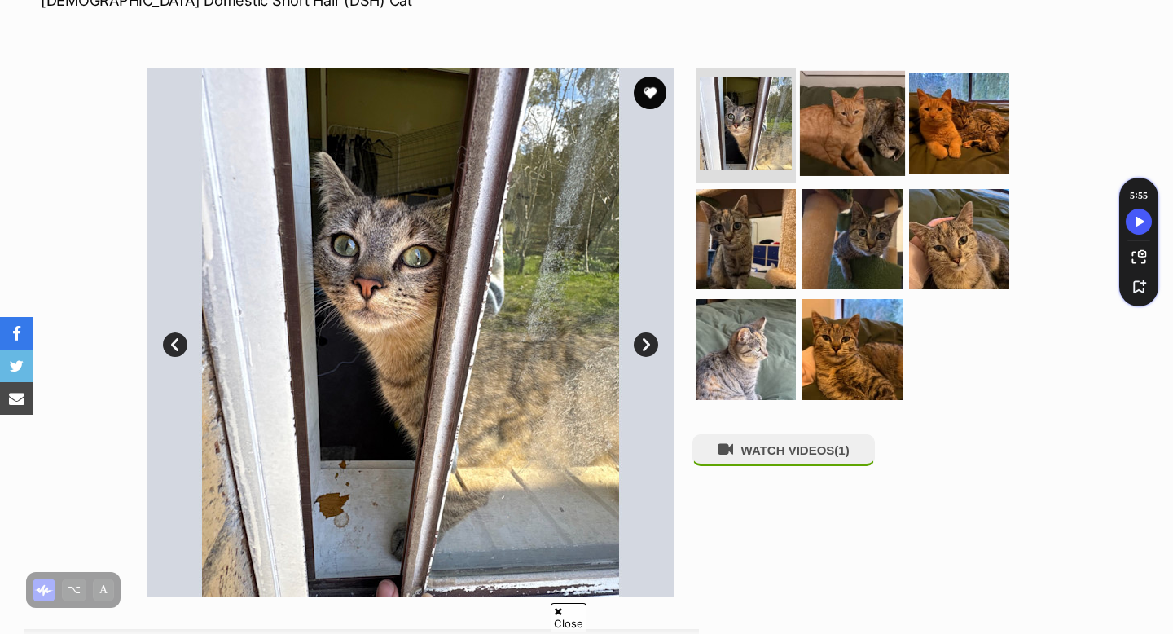
click at [812, 143] on img at bounding box center [852, 123] width 105 height 105
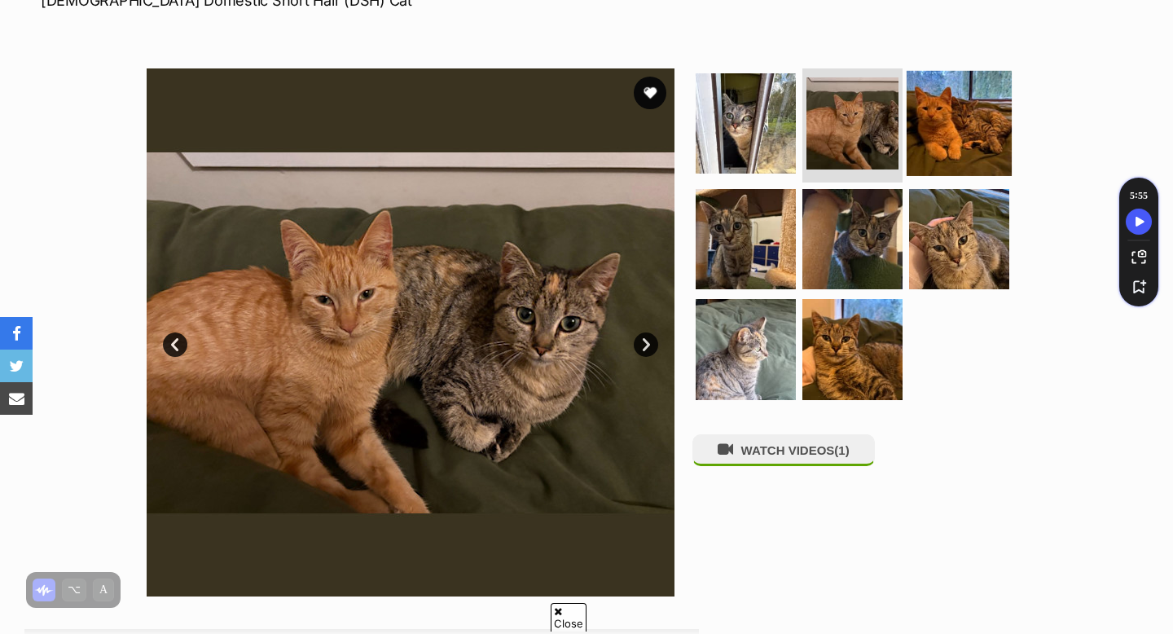
click at [954, 126] on img at bounding box center [959, 123] width 105 height 105
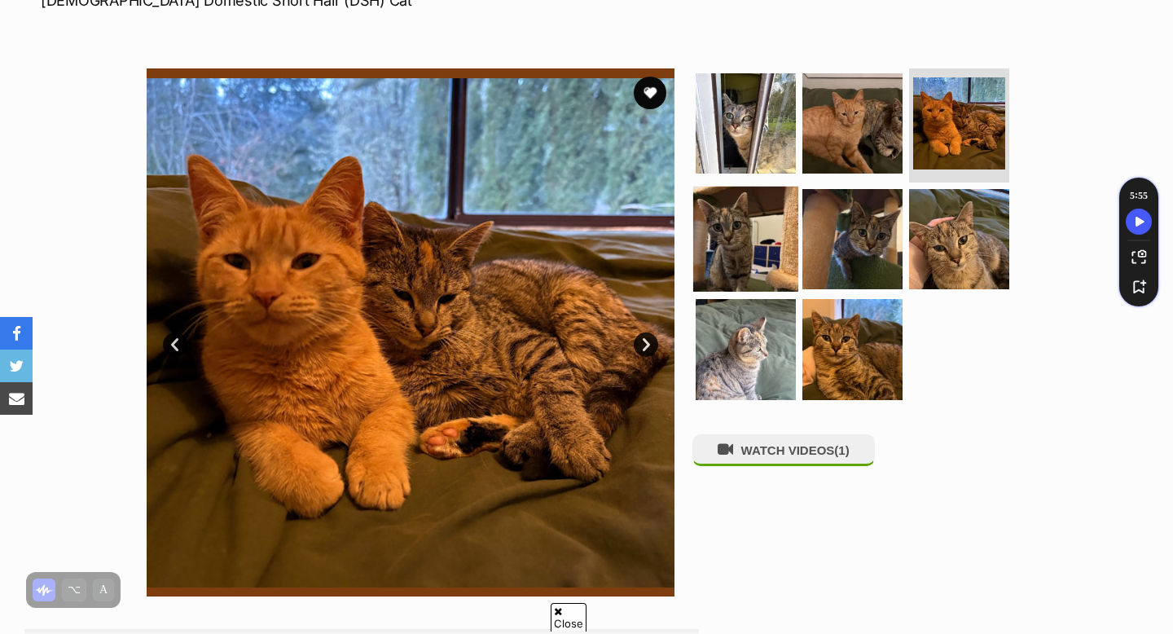
click at [716, 226] on img at bounding box center [745, 238] width 105 height 105
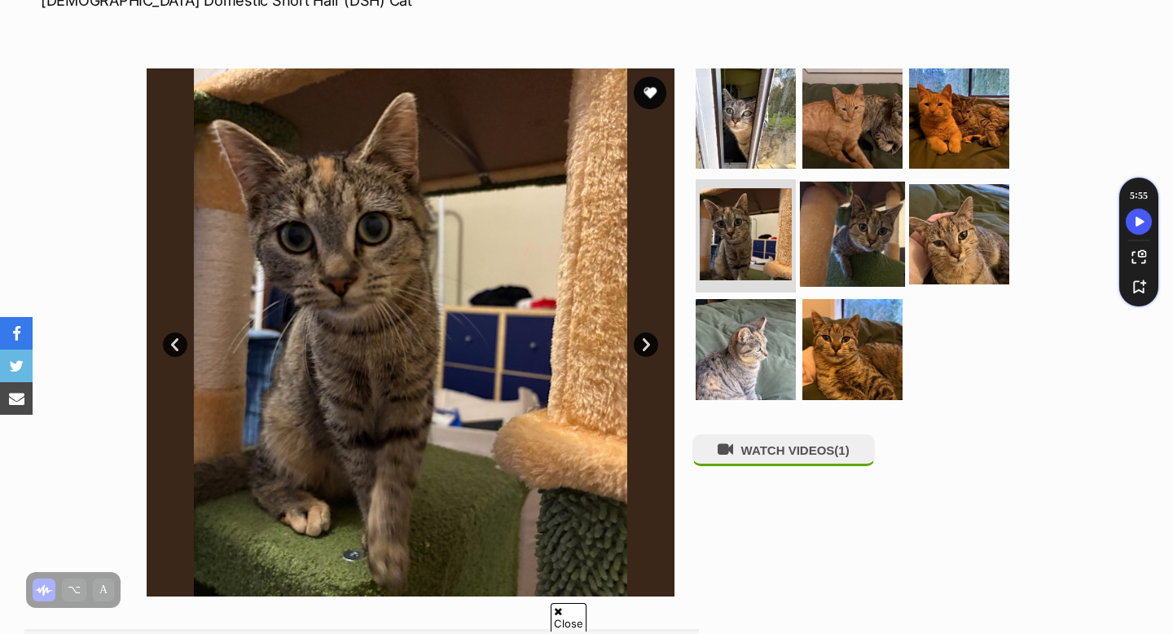
click at [833, 234] on img at bounding box center [852, 233] width 105 height 105
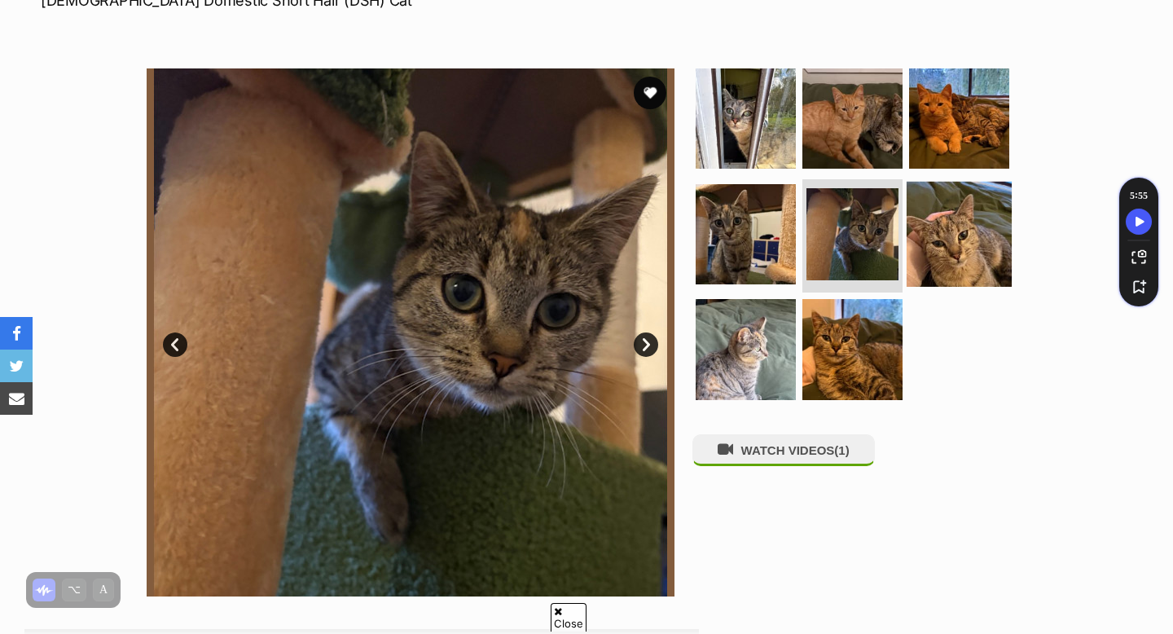
click at [951, 227] on img at bounding box center [959, 233] width 105 height 105
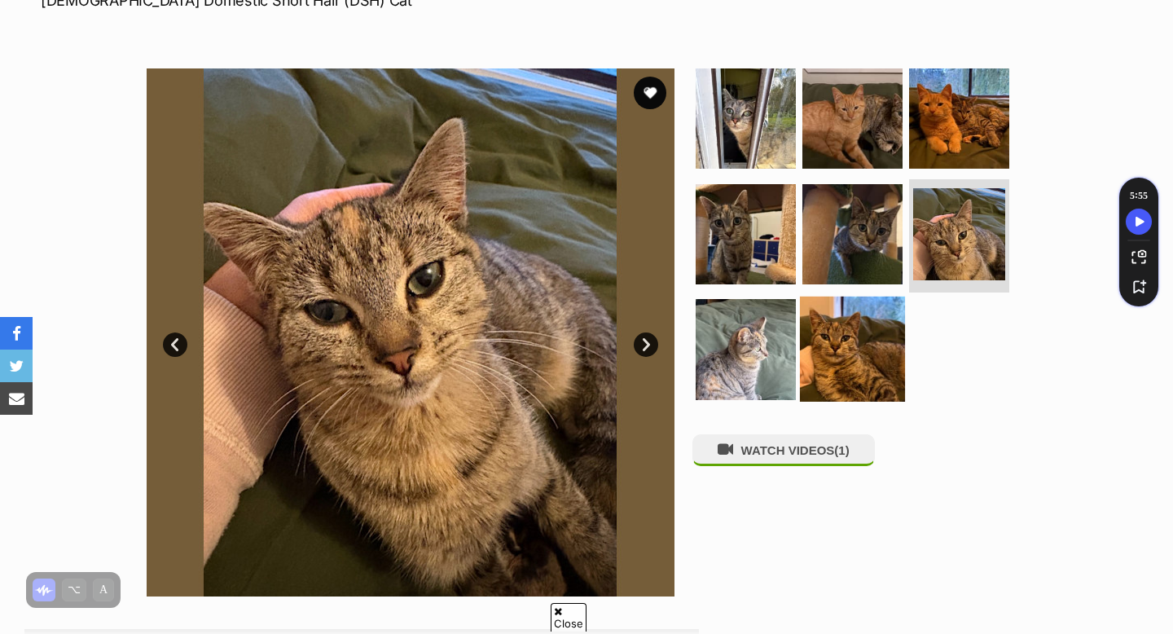
click at [800, 357] on img at bounding box center [852, 349] width 105 height 105
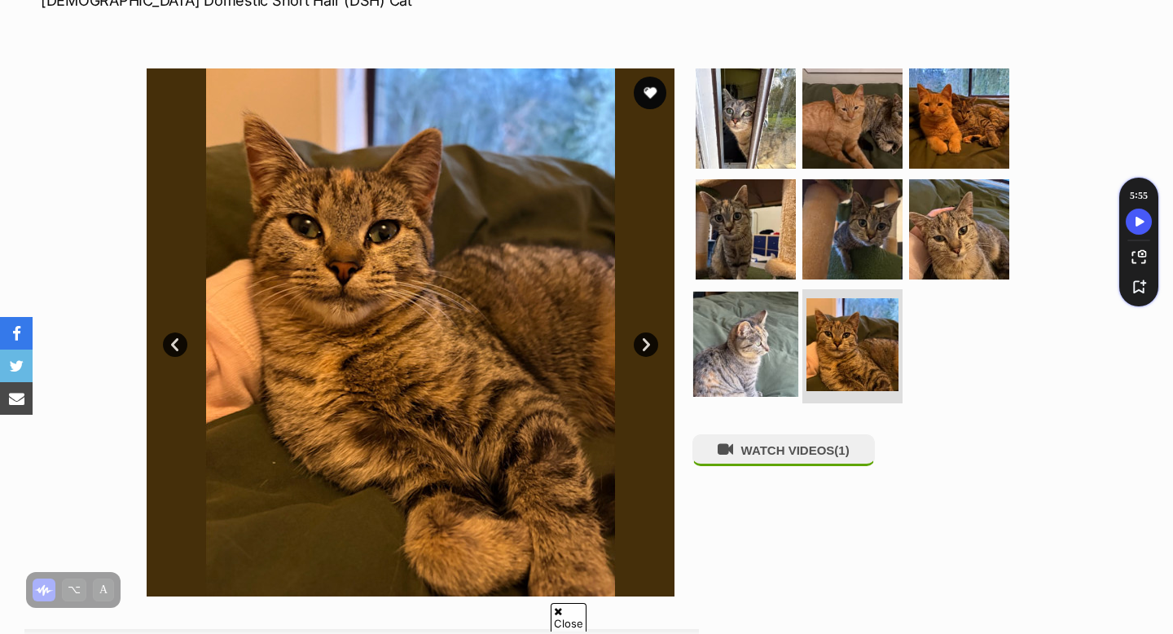
click at [756, 360] on img at bounding box center [745, 344] width 105 height 105
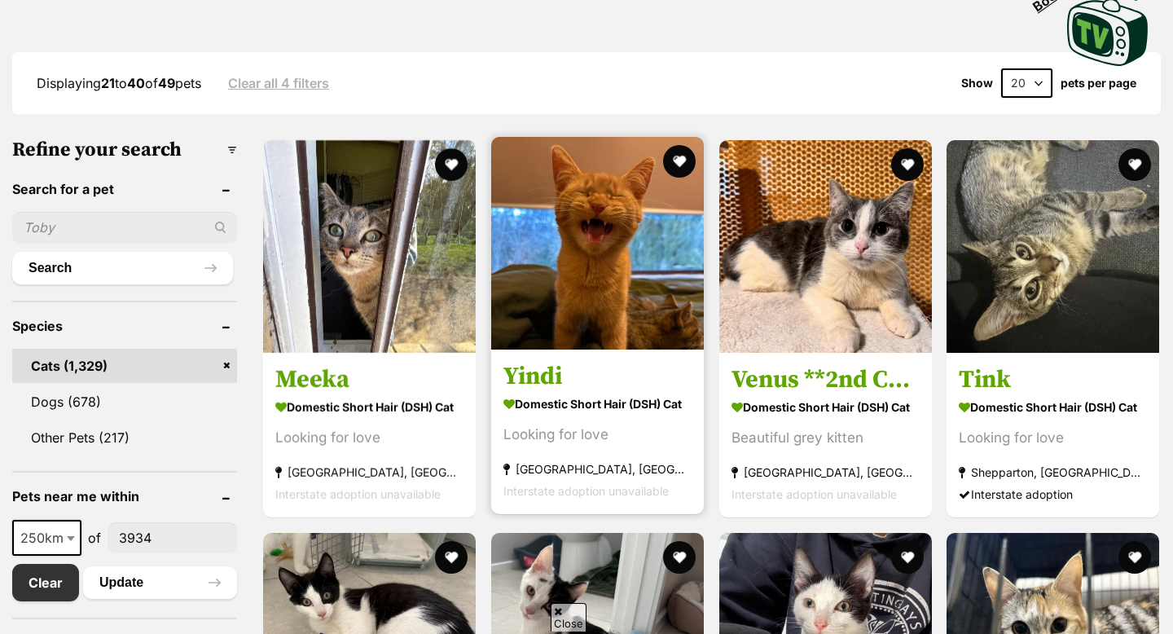
click at [526, 261] on img at bounding box center [597, 243] width 213 height 213
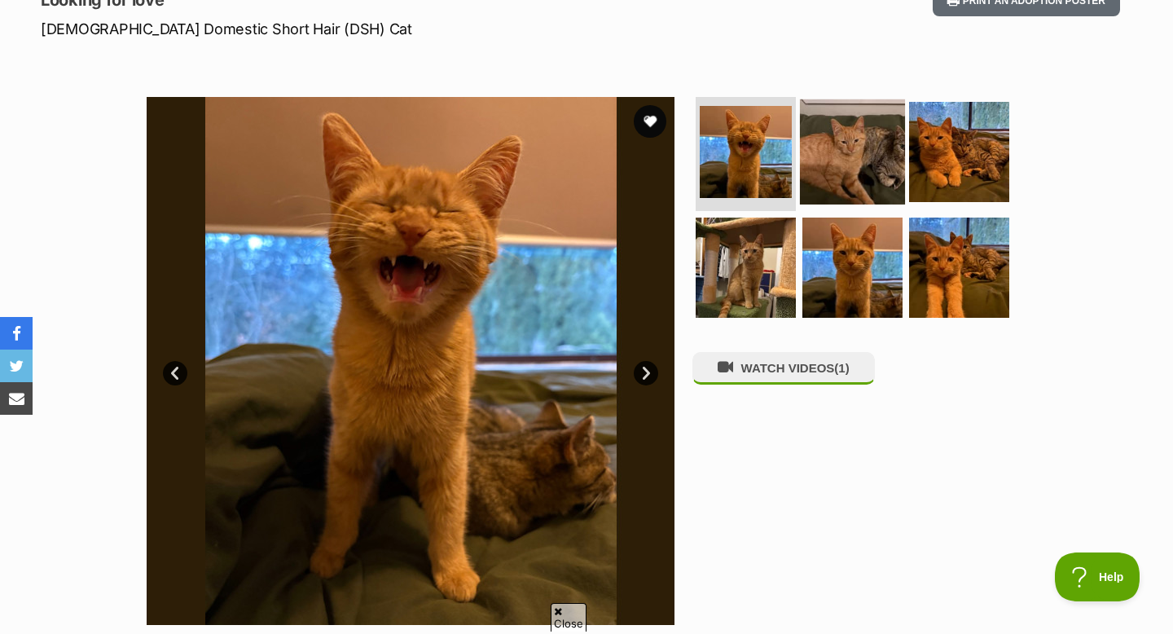
click at [855, 145] on img at bounding box center [852, 151] width 105 height 105
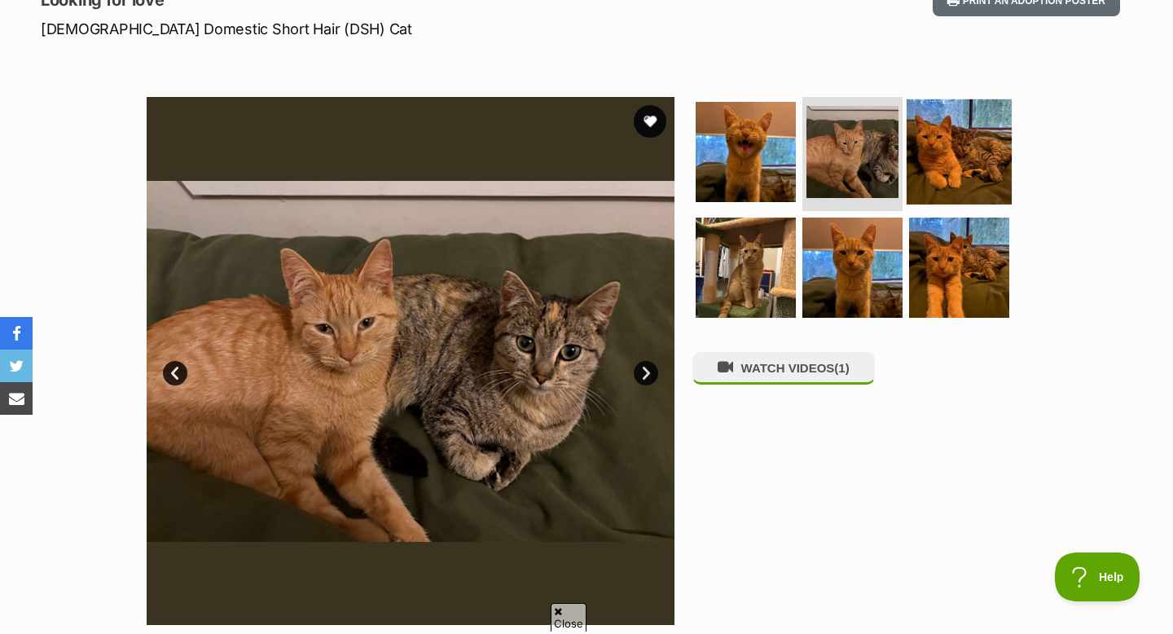
click at [950, 145] on img at bounding box center [959, 151] width 105 height 105
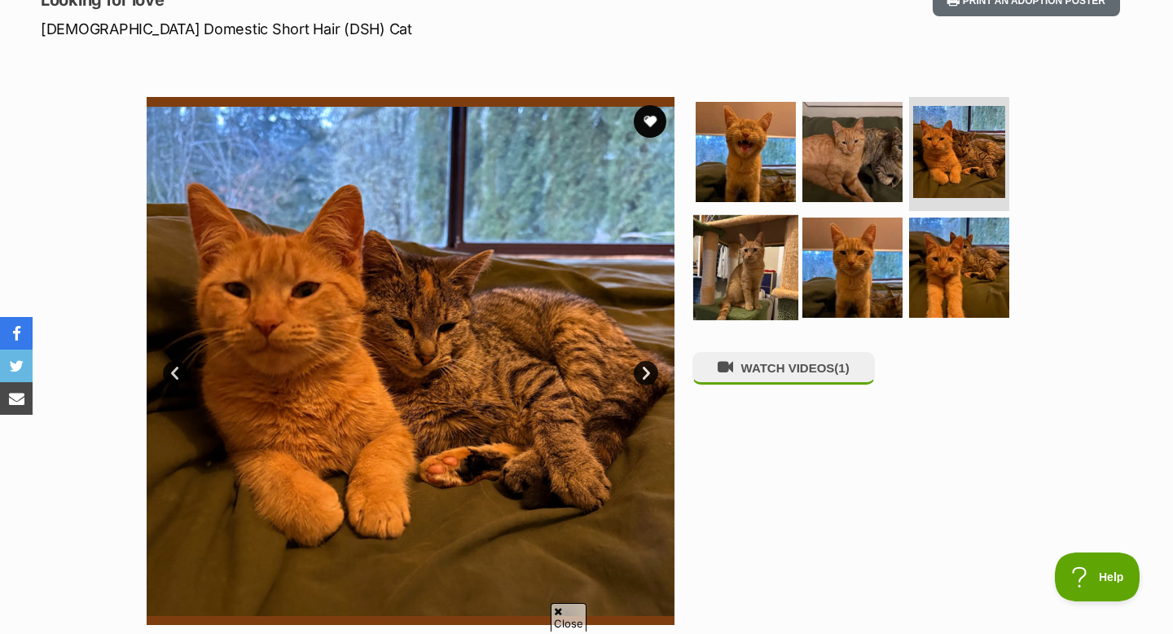
click at [717, 269] on img at bounding box center [745, 266] width 105 height 105
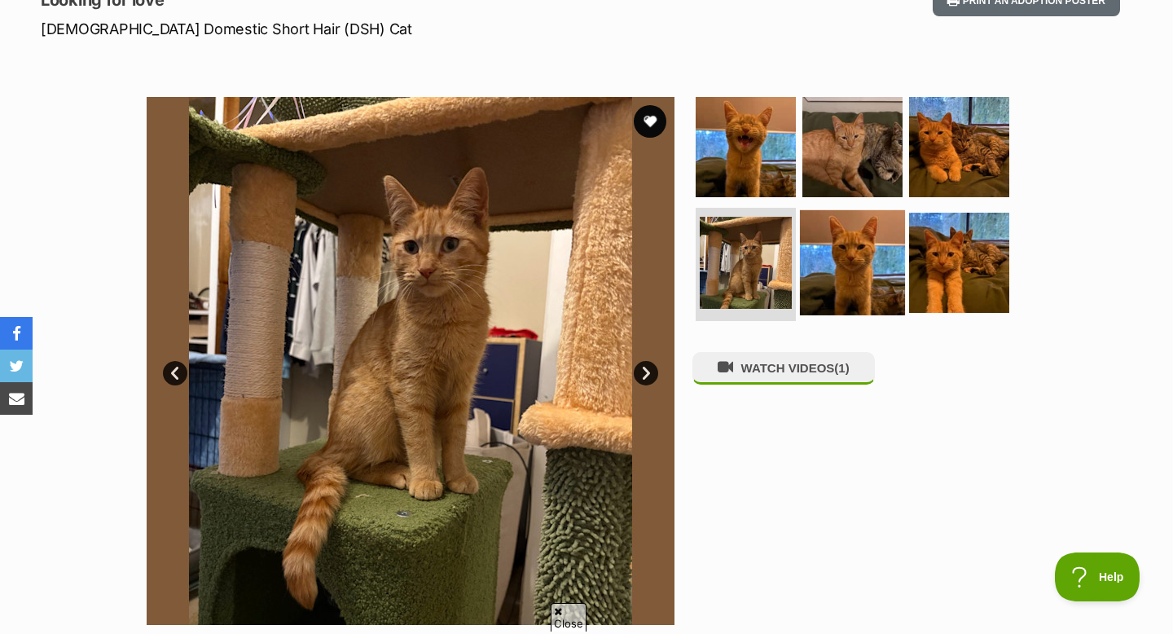
click at [852, 257] on img at bounding box center [852, 261] width 105 height 105
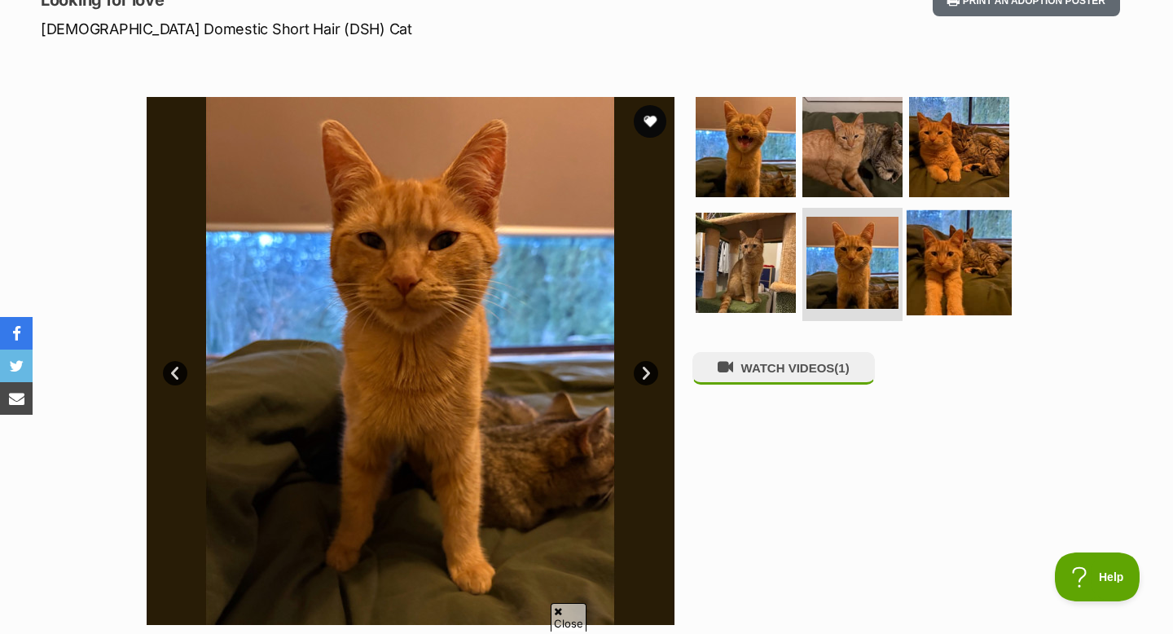
click at [946, 275] on img at bounding box center [959, 261] width 105 height 105
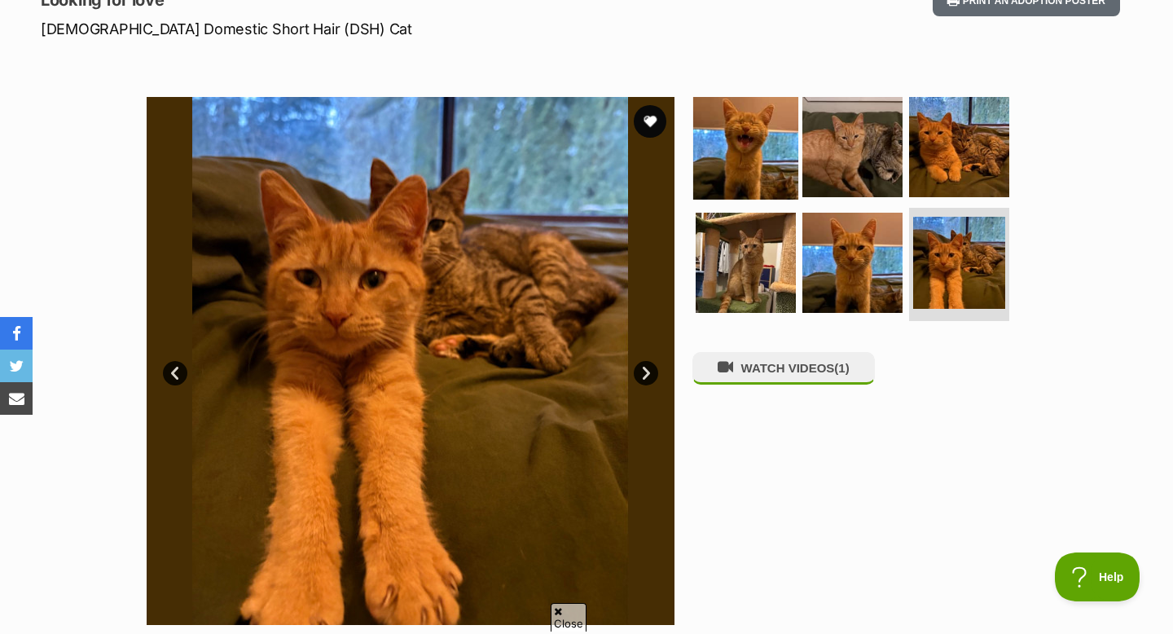
click at [768, 176] on img at bounding box center [745, 147] width 105 height 105
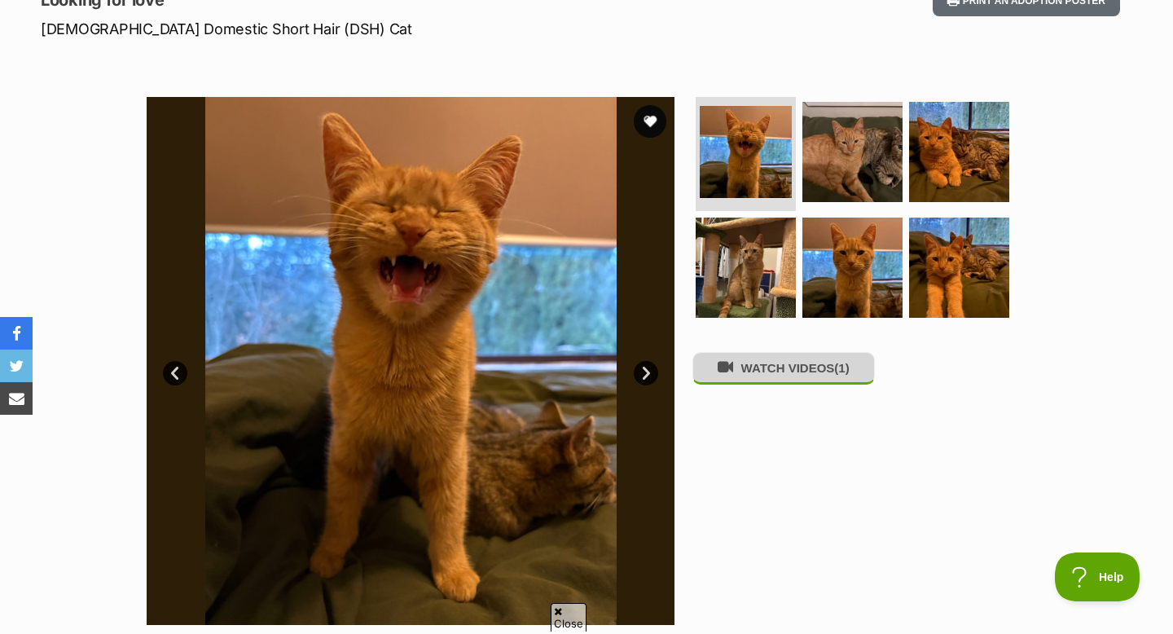
click at [774, 374] on button "WATCH VIDEOS (1)" at bounding box center [783, 368] width 182 height 32
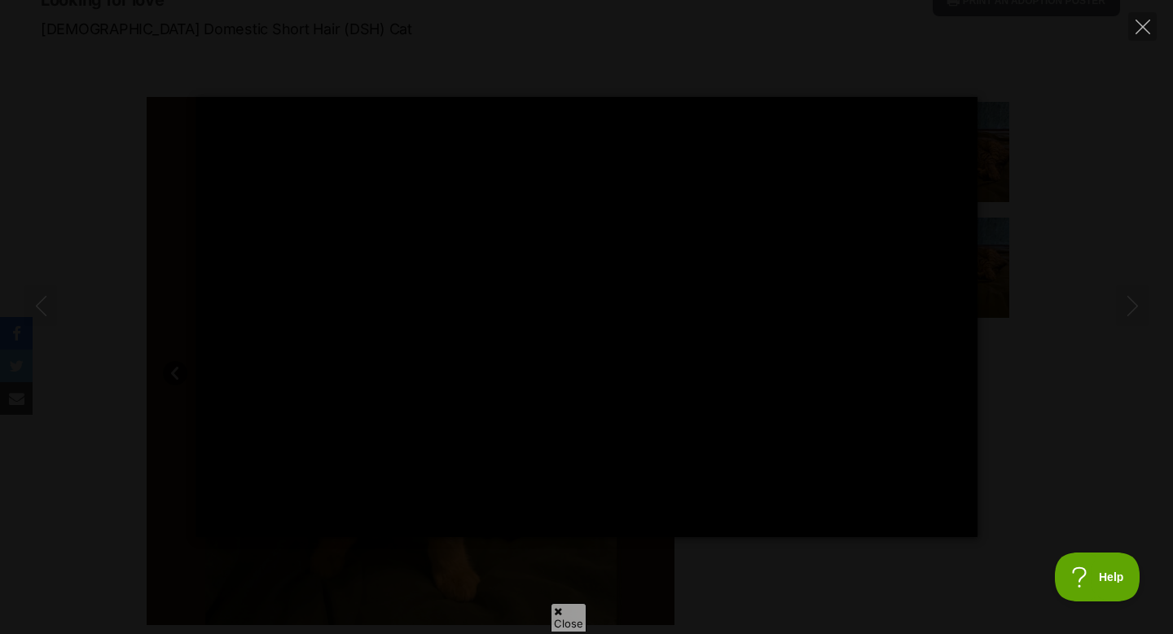
type input "100"
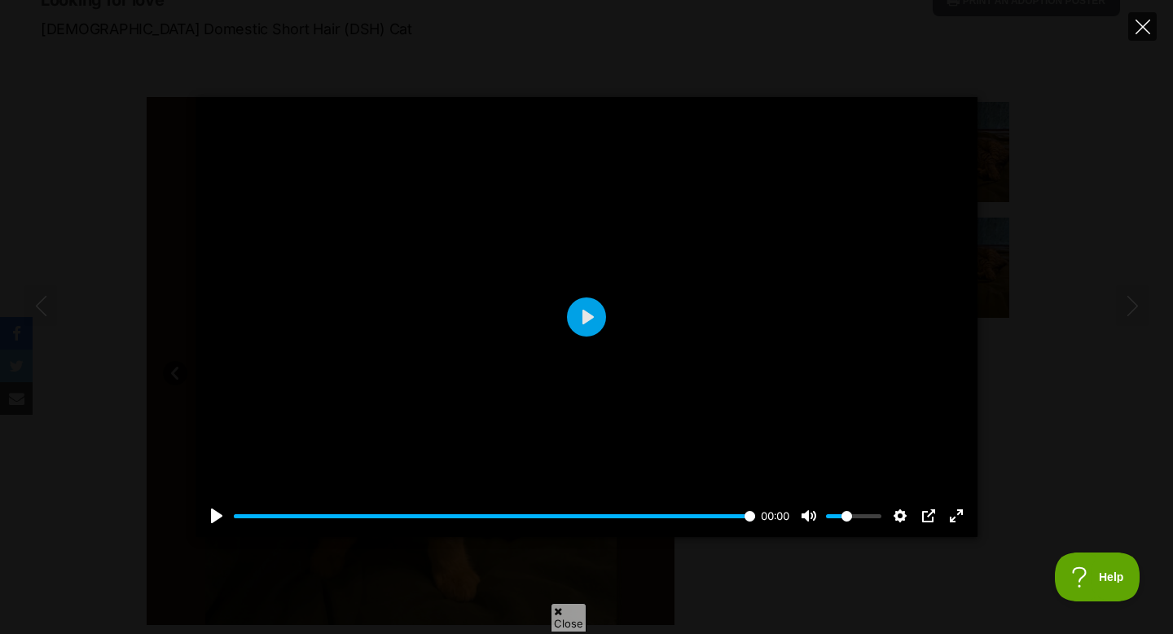
click at [1136, 25] on icon "Close" at bounding box center [1143, 27] width 15 height 15
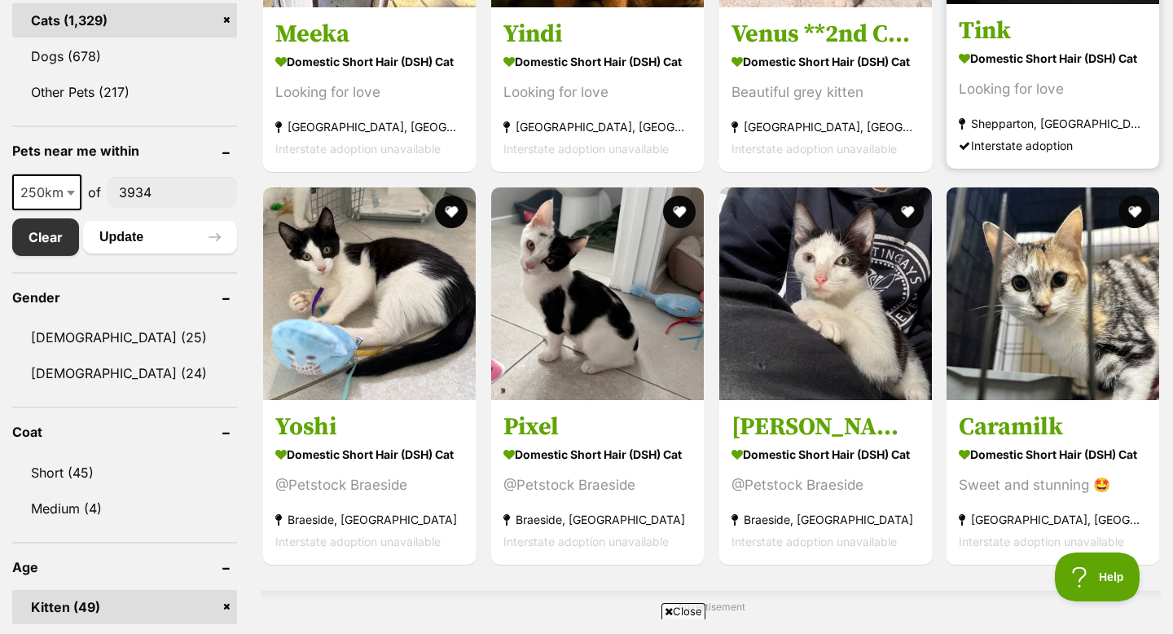
scroll to position [741, 0]
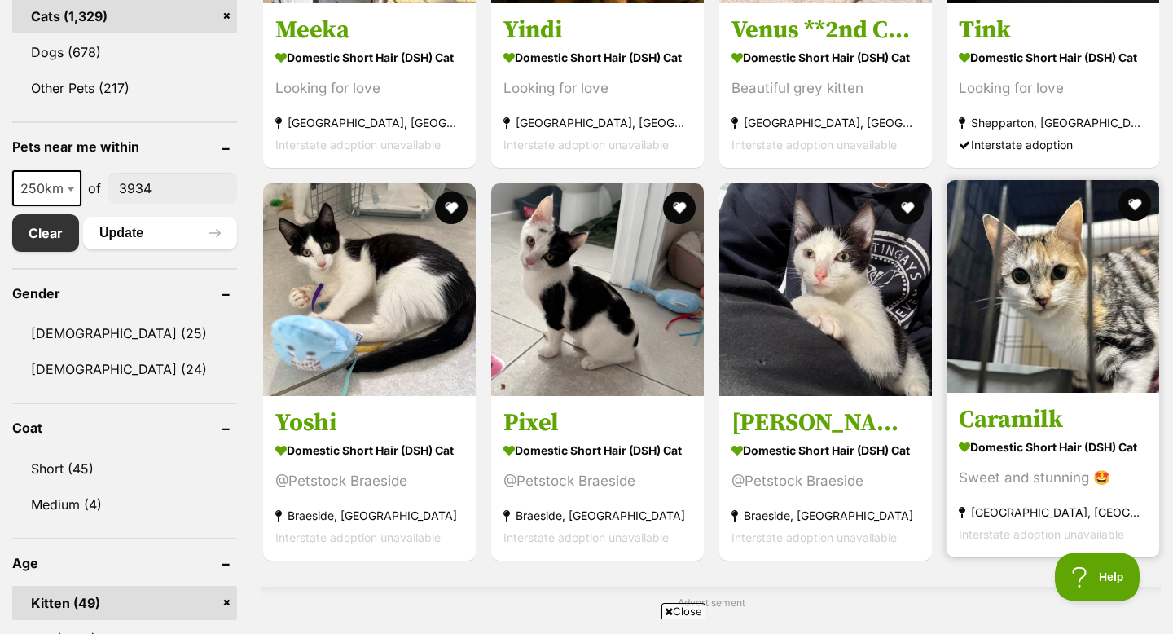
click at [985, 245] on img at bounding box center [1053, 286] width 213 height 213
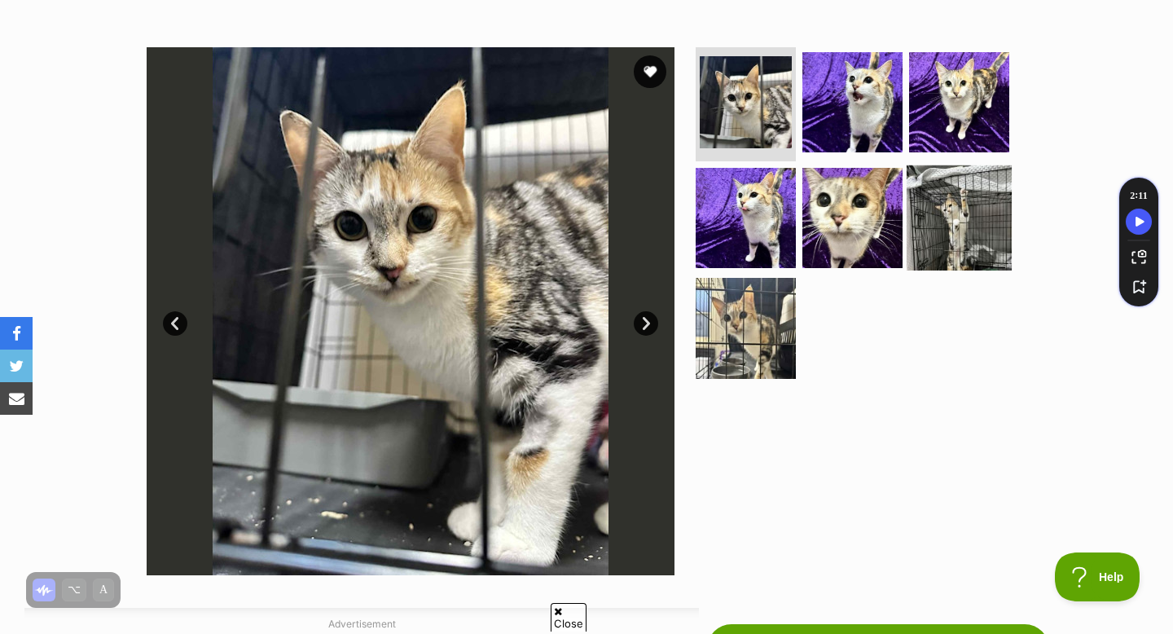
scroll to position [296, 0]
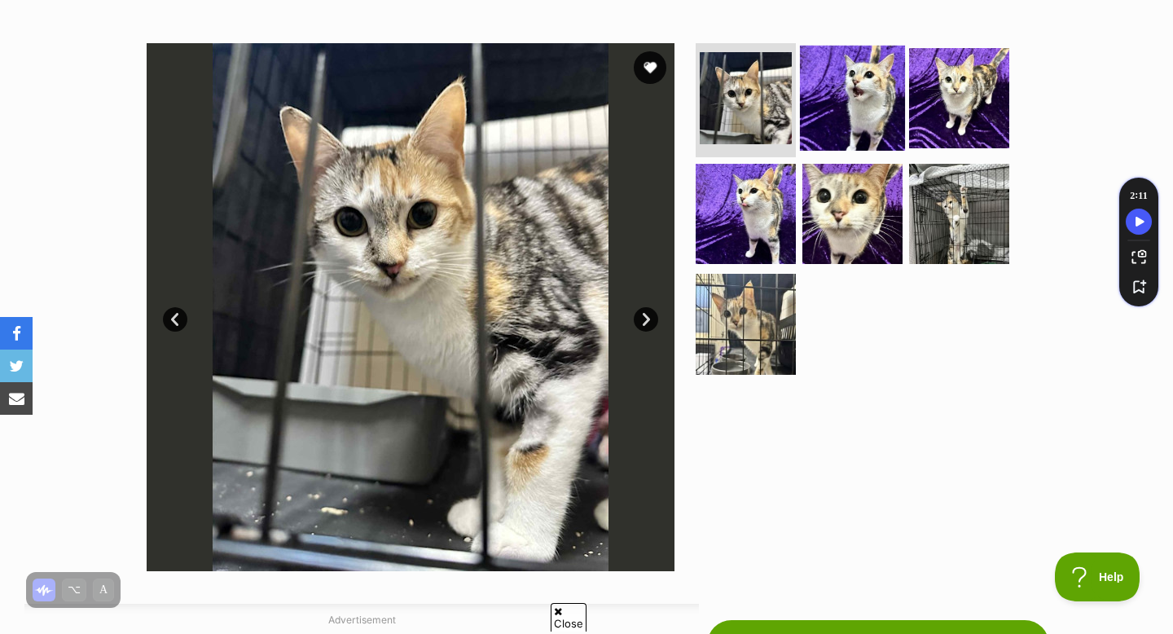
click at [829, 112] on img at bounding box center [852, 98] width 105 height 105
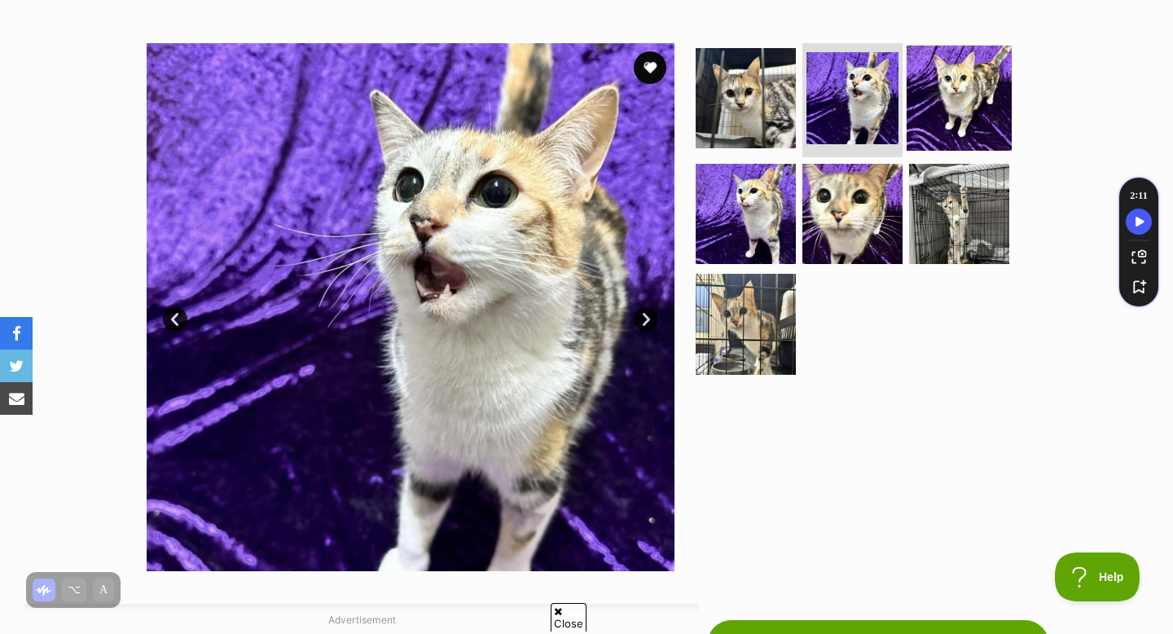
click at [921, 107] on img at bounding box center [959, 98] width 105 height 105
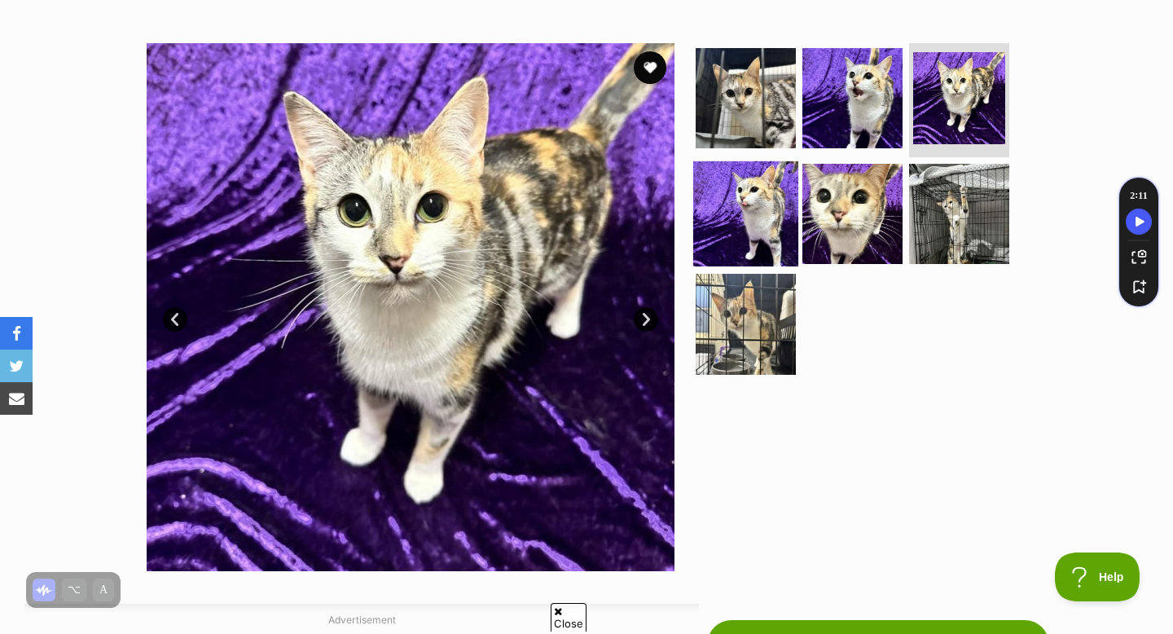
click at [750, 185] on img at bounding box center [745, 212] width 105 height 105
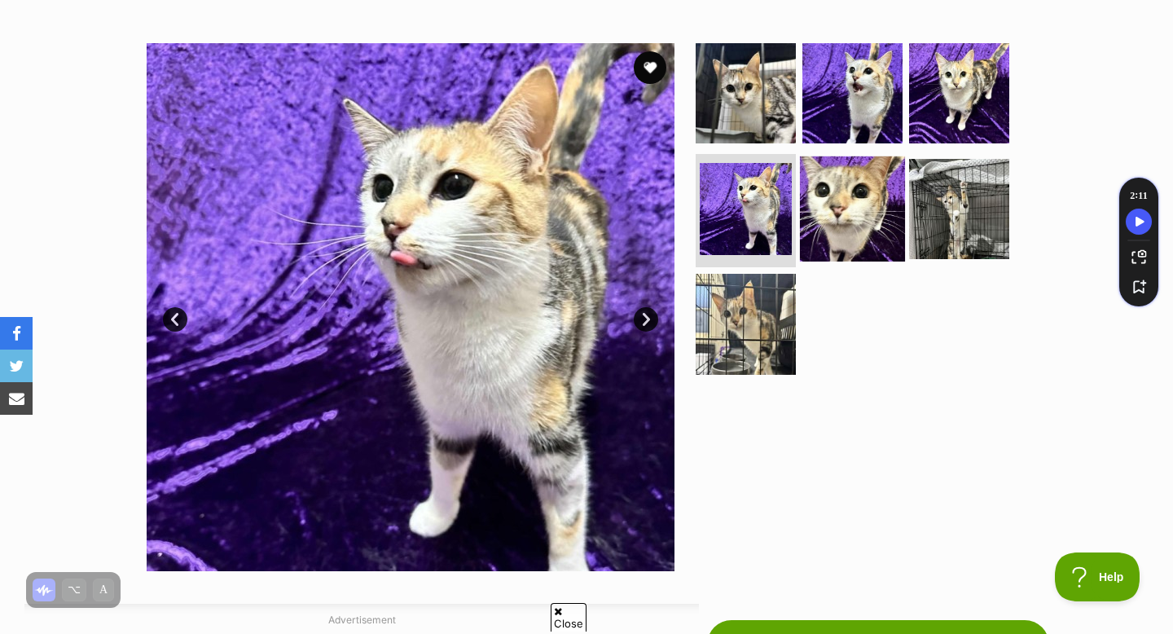
click at [830, 180] on img at bounding box center [852, 208] width 105 height 105
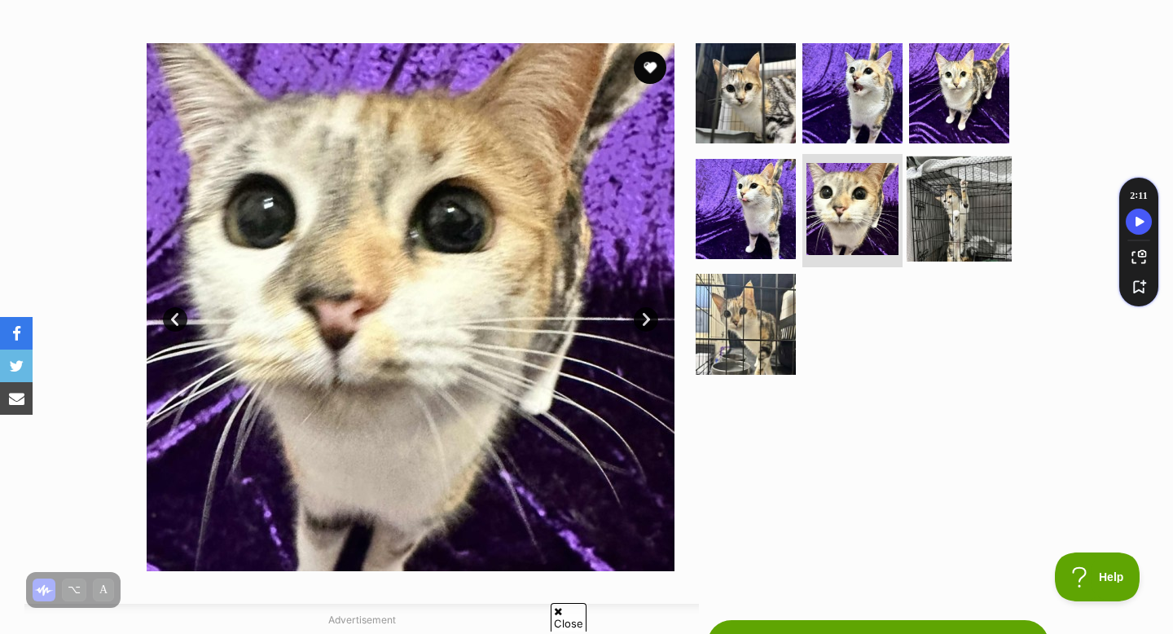
click at [931, 197] on img at bounding box center [959, 208] width 105 height 105
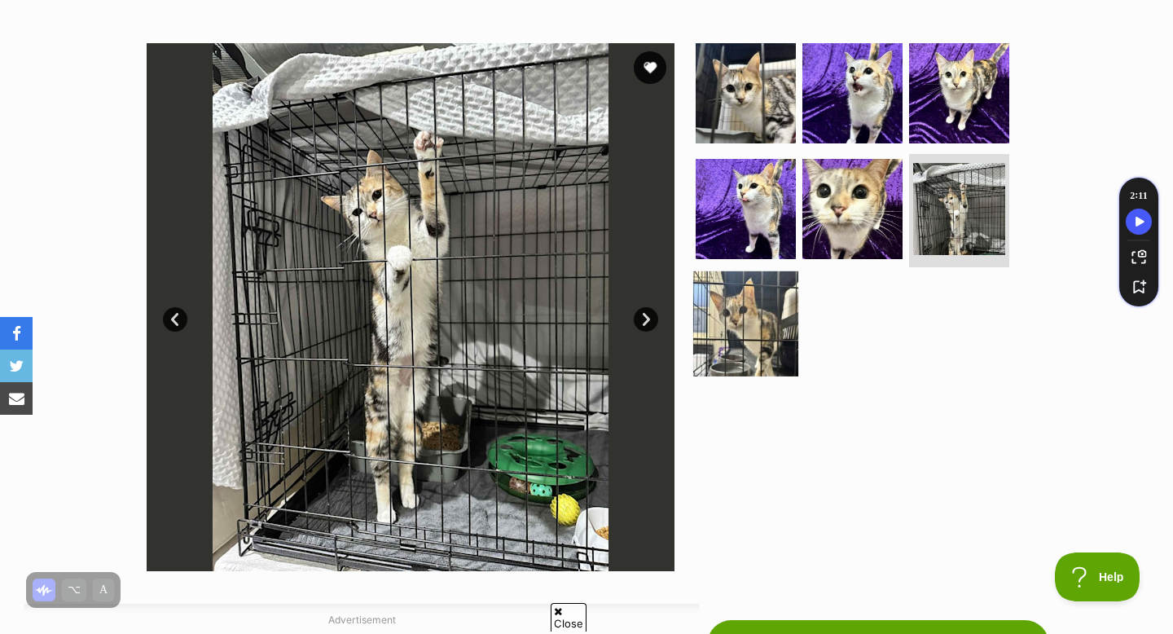
click at [741, 305] on img at bounding box center [745, 323] width 105 height 105
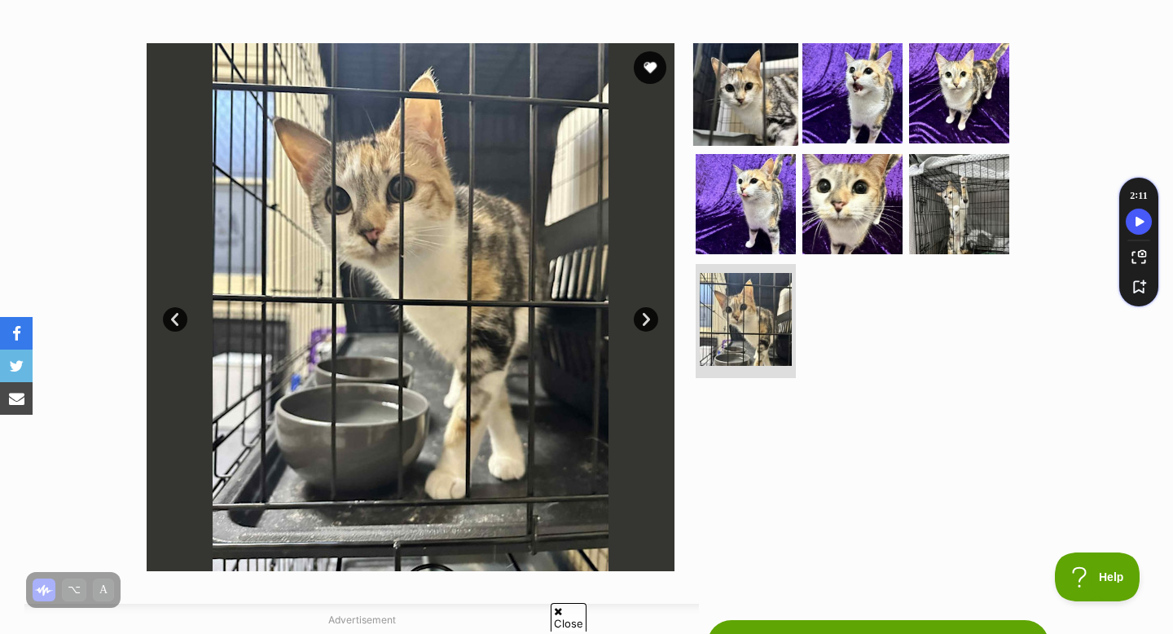
click at [775, 91] on img at bounding box center [745, 93] width 105 height 105
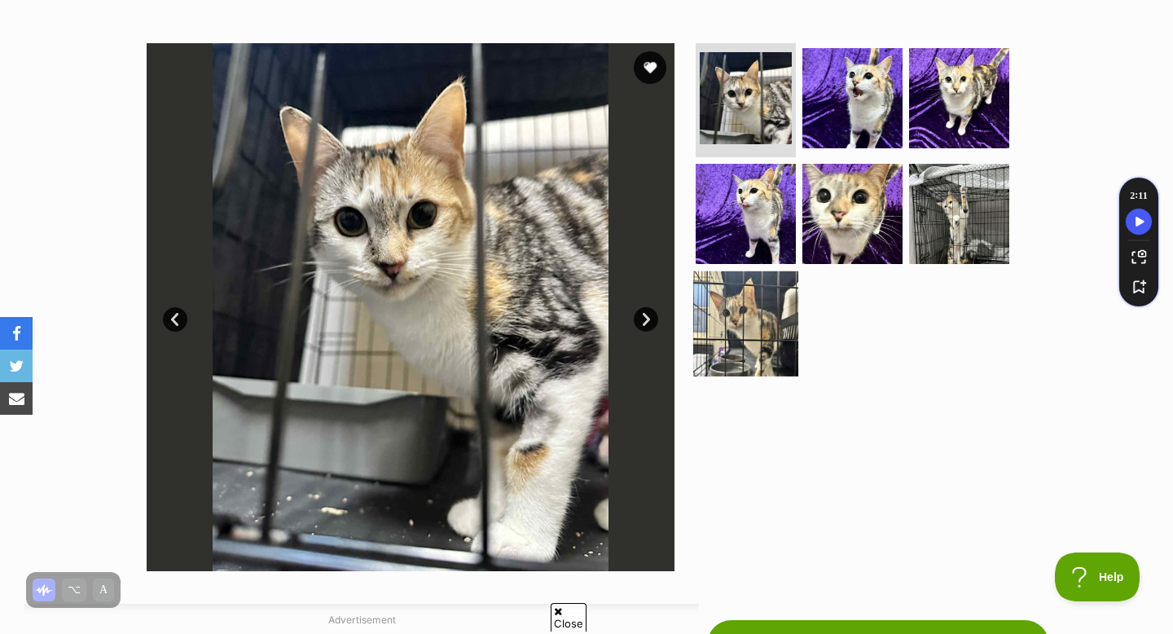
click at [763, 312] on img at bounding box center [745, 323] width 105 height 105
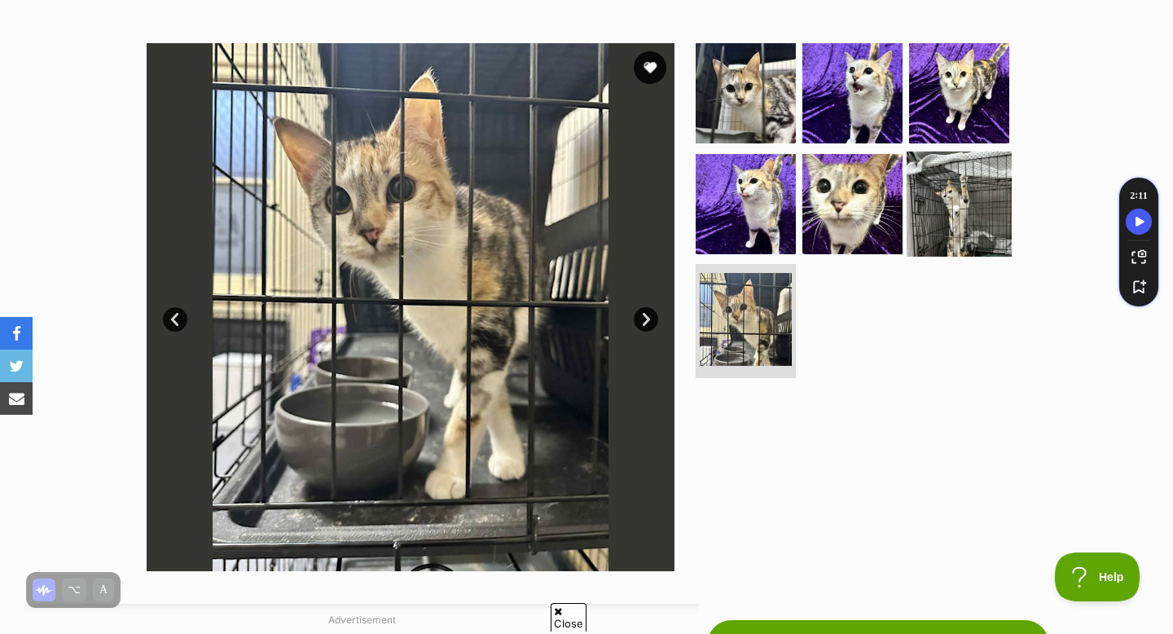
click at [940, 218] on img at bounding box center [959, 203] width 105 height 105
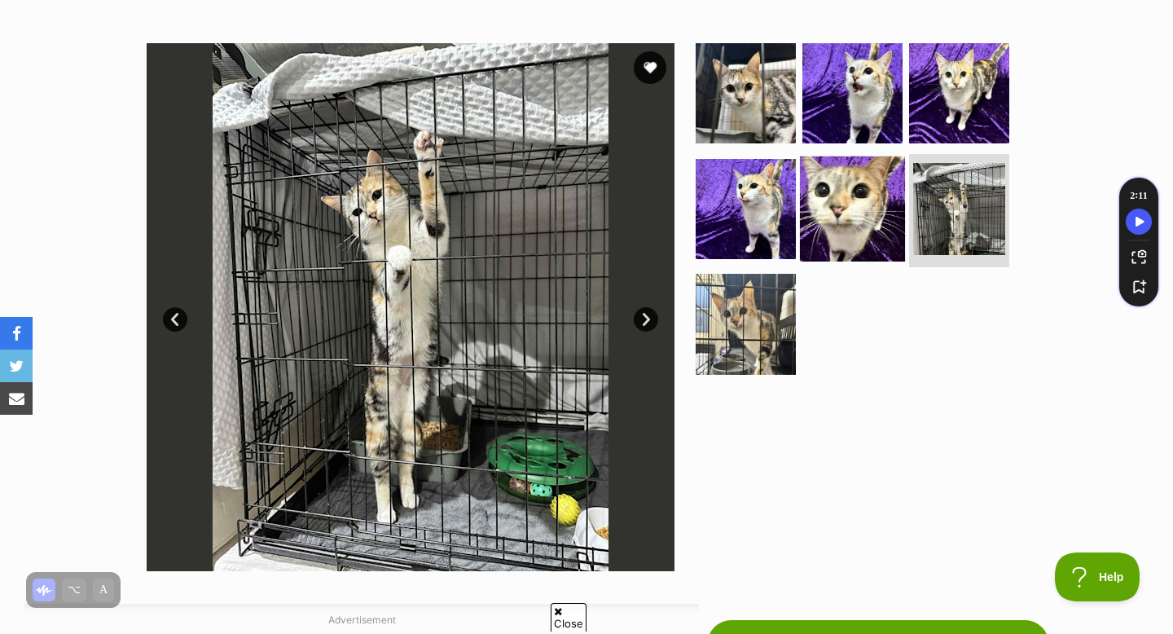
click at [860, 224] on img at bounding box center [852, 208] width 105 height 105
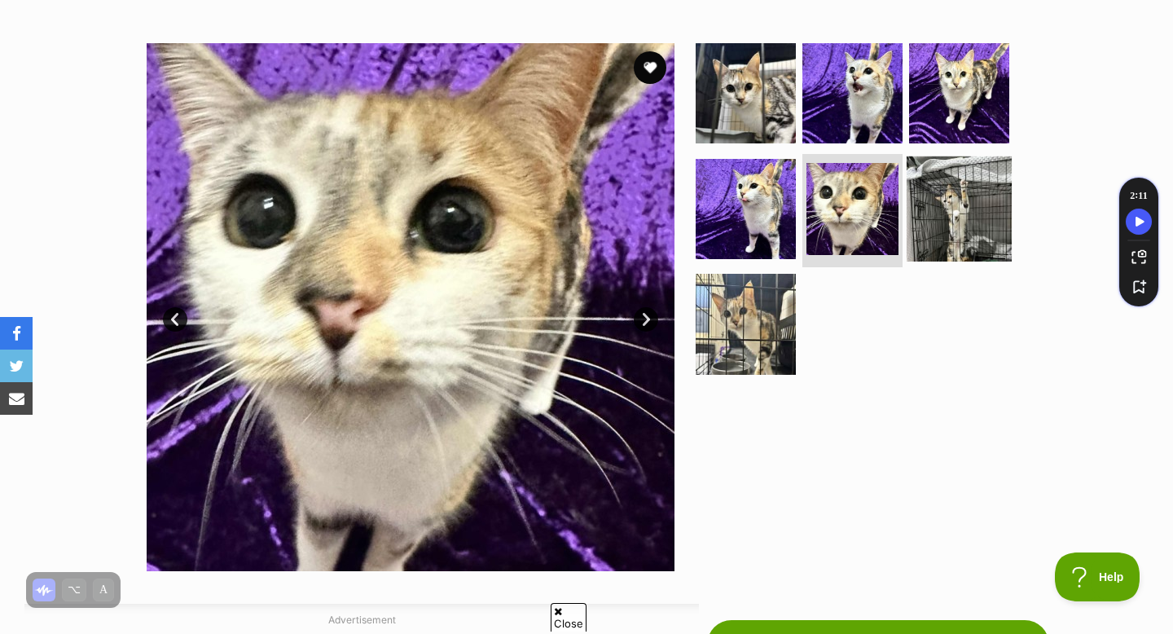
click at [918, 213] on img at bounding box center [959, 208] width 105 height 105
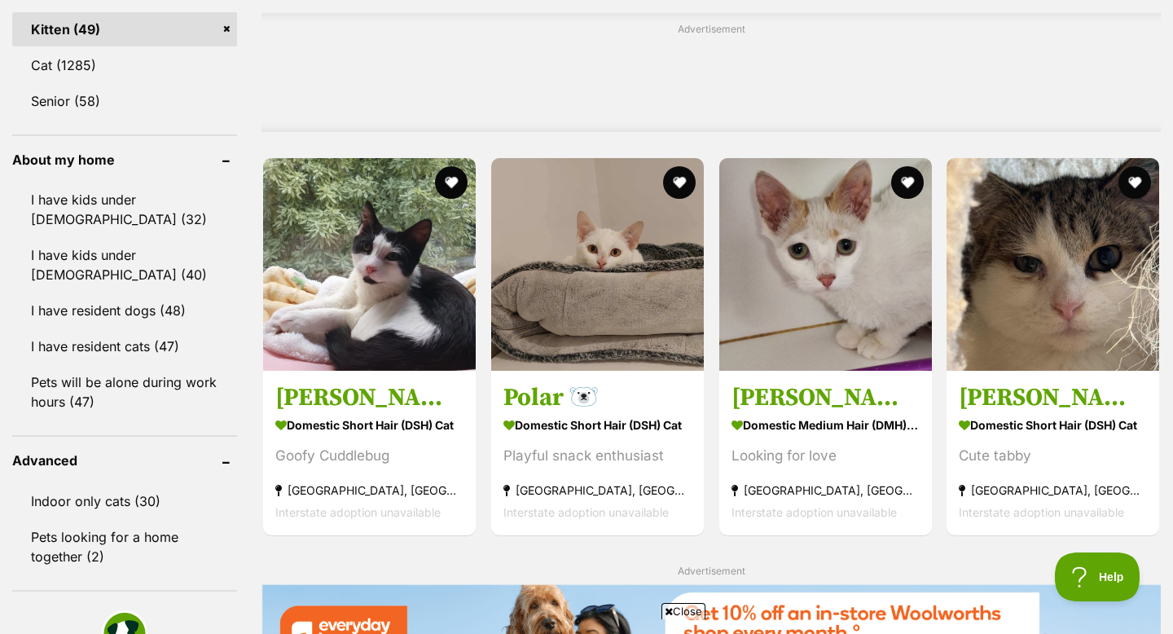
scroll to position [1333, 0]
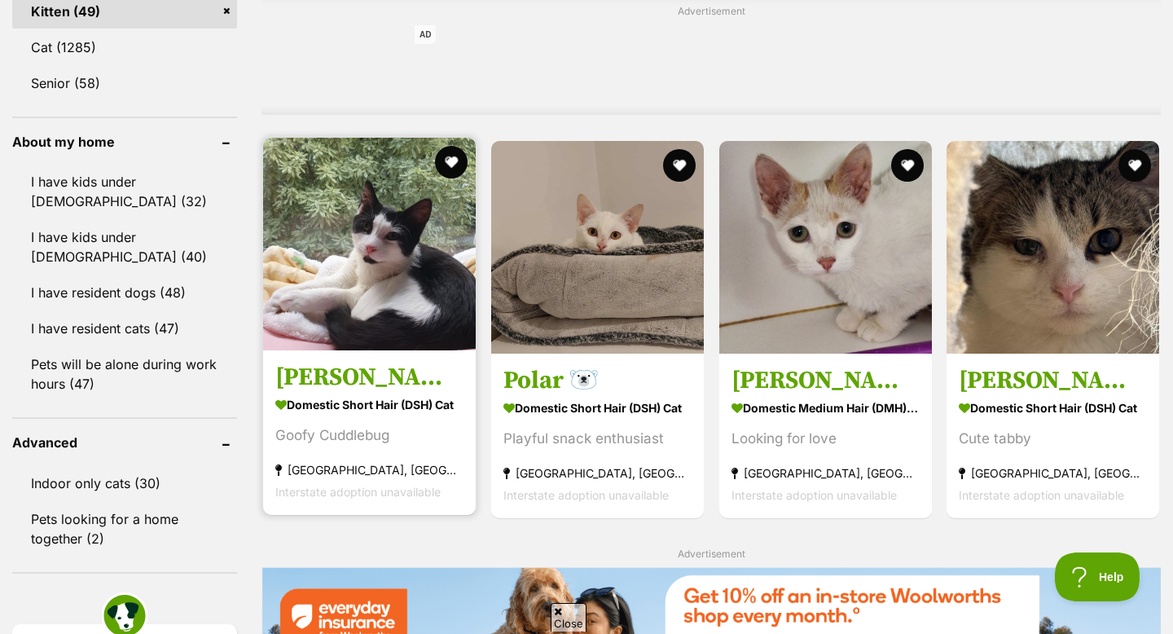
click at [408, 333] on img at bounding box center [369, 244] width 213 height 213
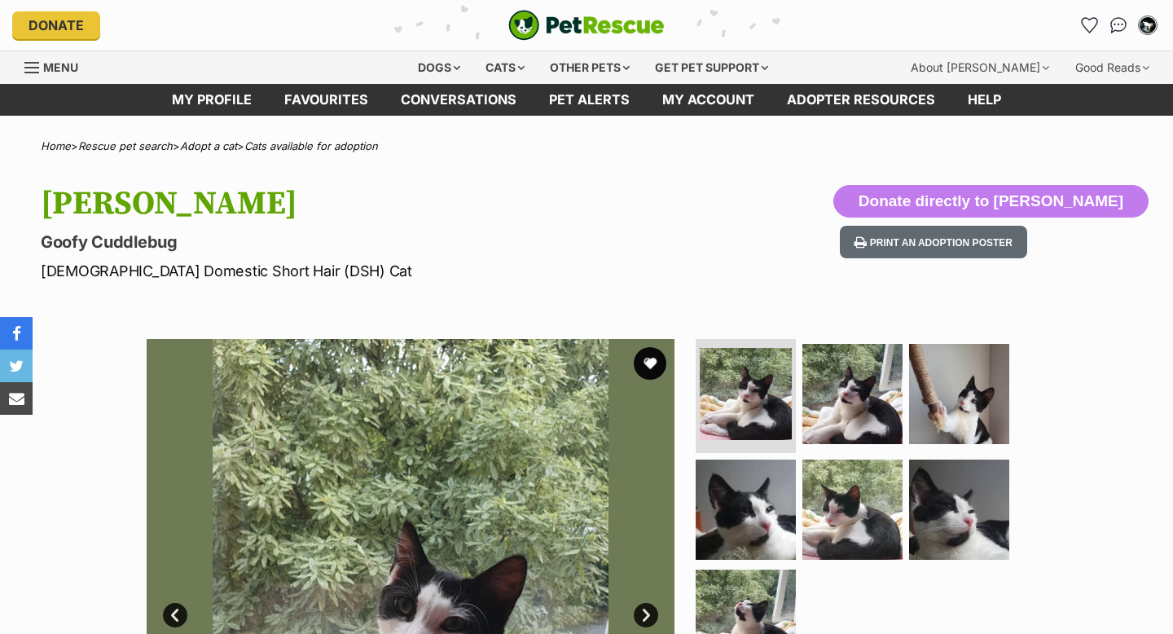
scroll to position [213, 0]
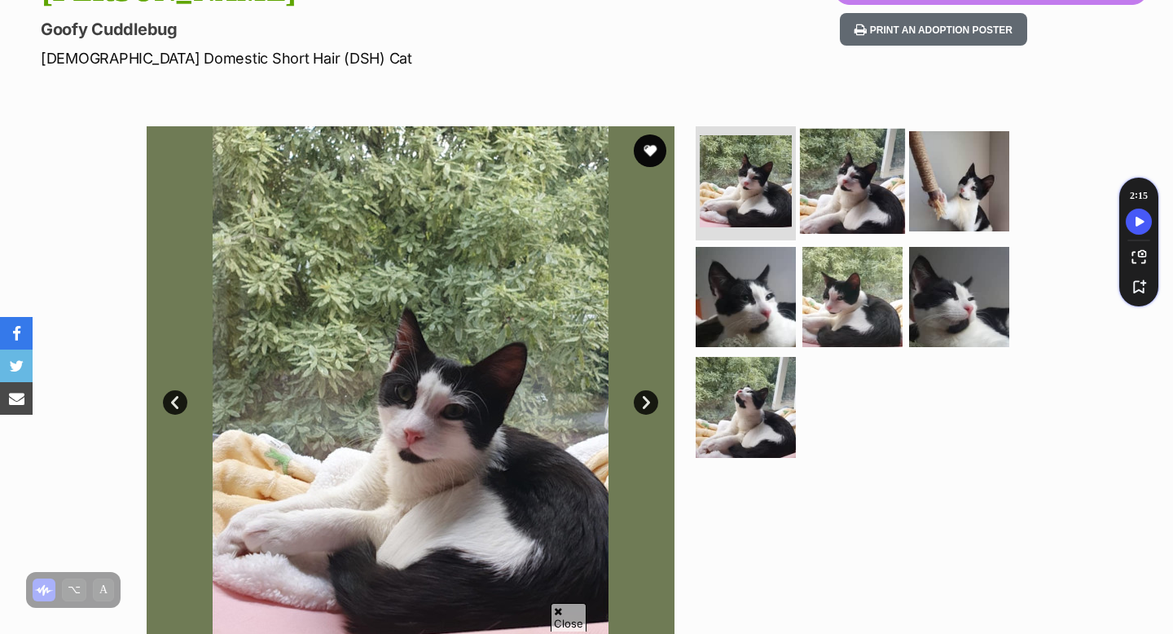
click at [848, 169] on img at bounding box center [852, 181] width 105 height 105
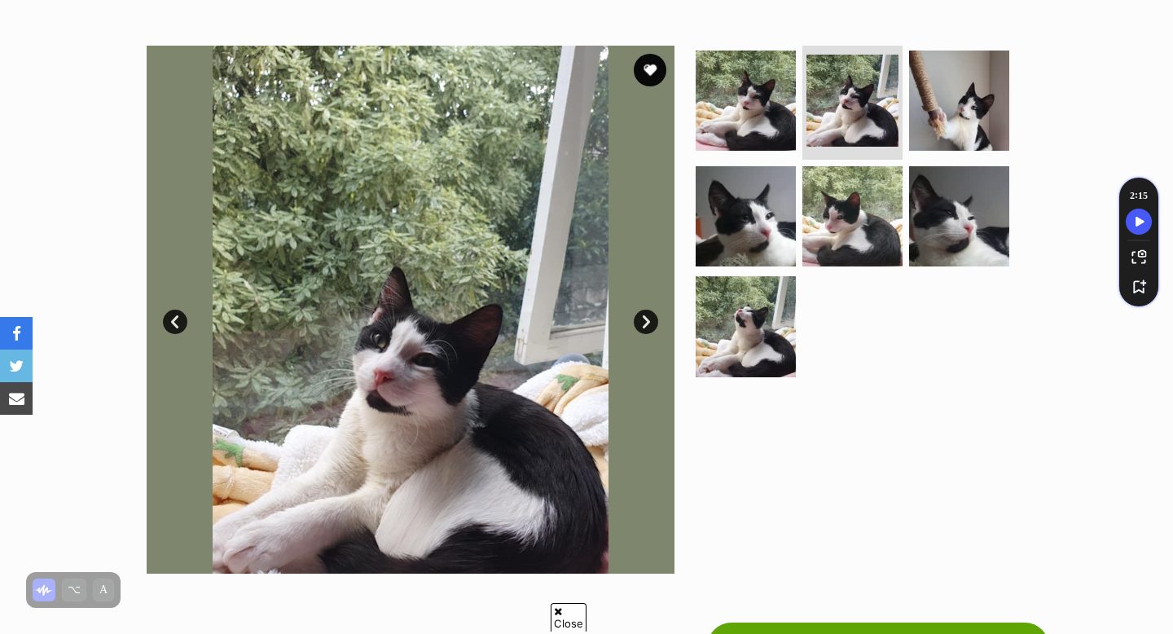
scroll to position [294, 0]
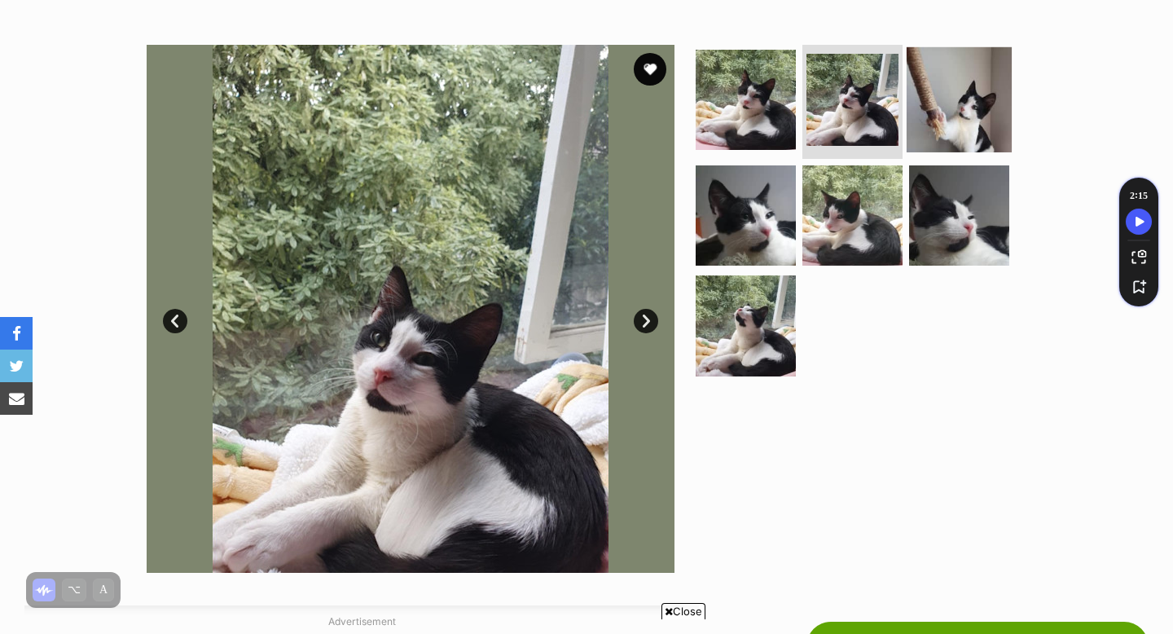
click at [940, 100] on img at bounding box center [959, 99] width 105 height 105
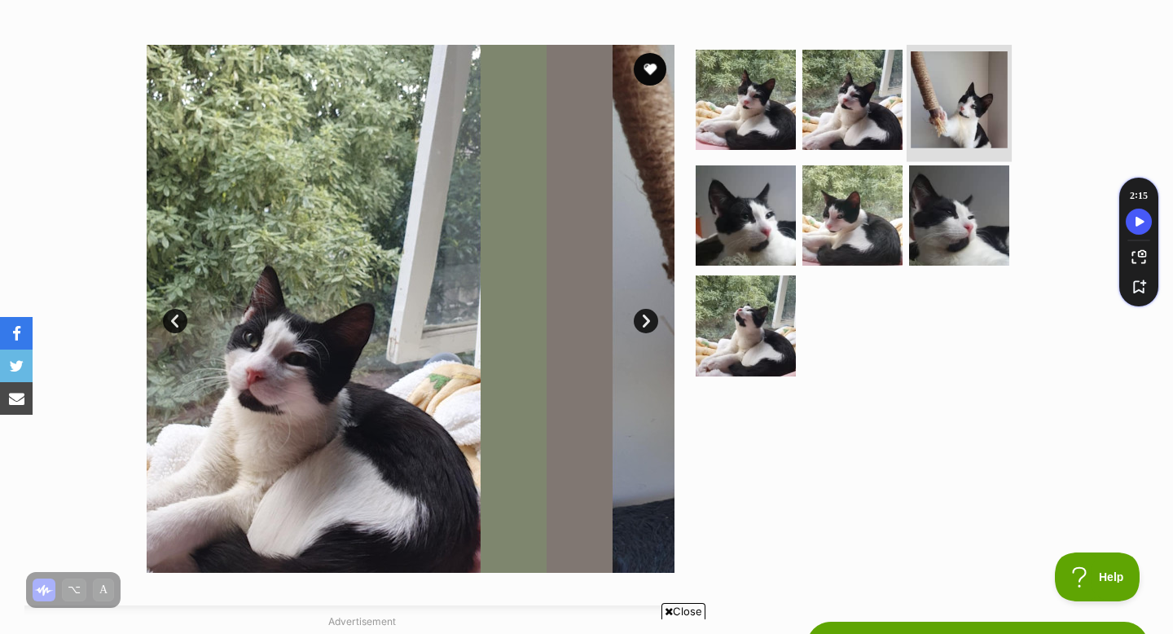
scroll to position [0, 0]
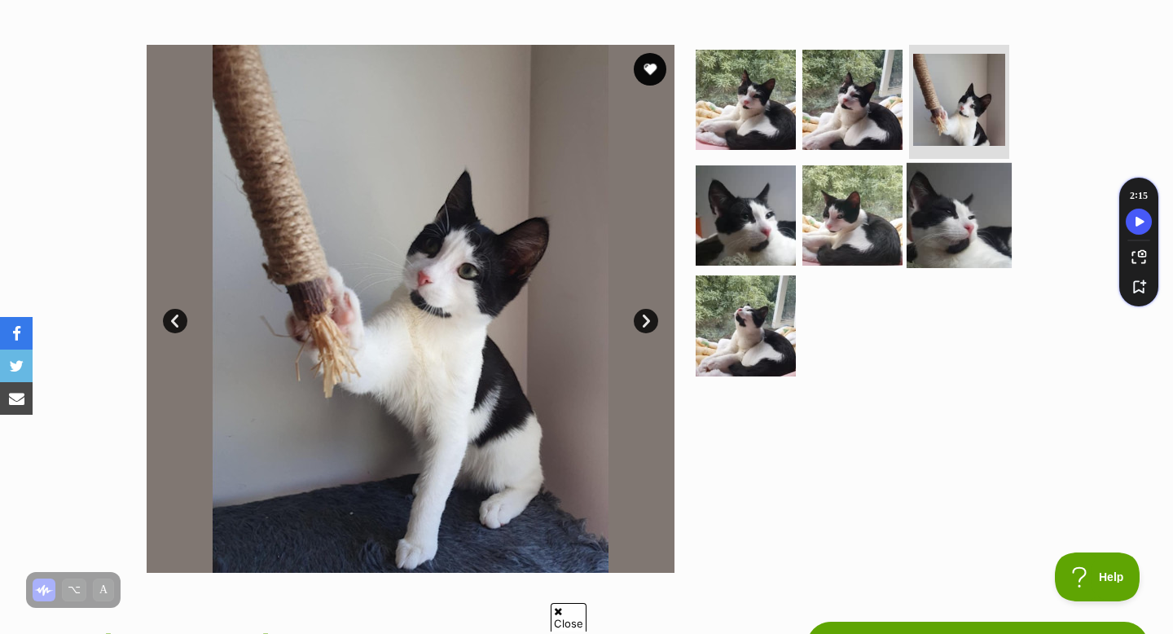
click at [928, 196] on img at bounding box center [959, 214] width 105 height 105
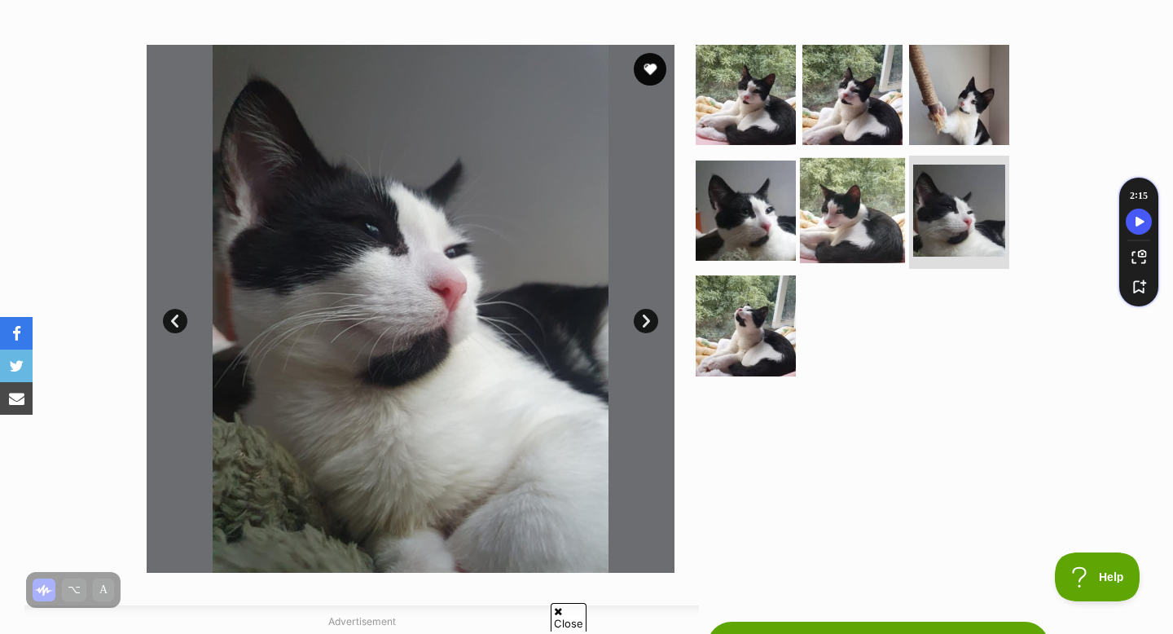
click at [830, 230] on img at bounding box center [852, 209] width 105 height 105
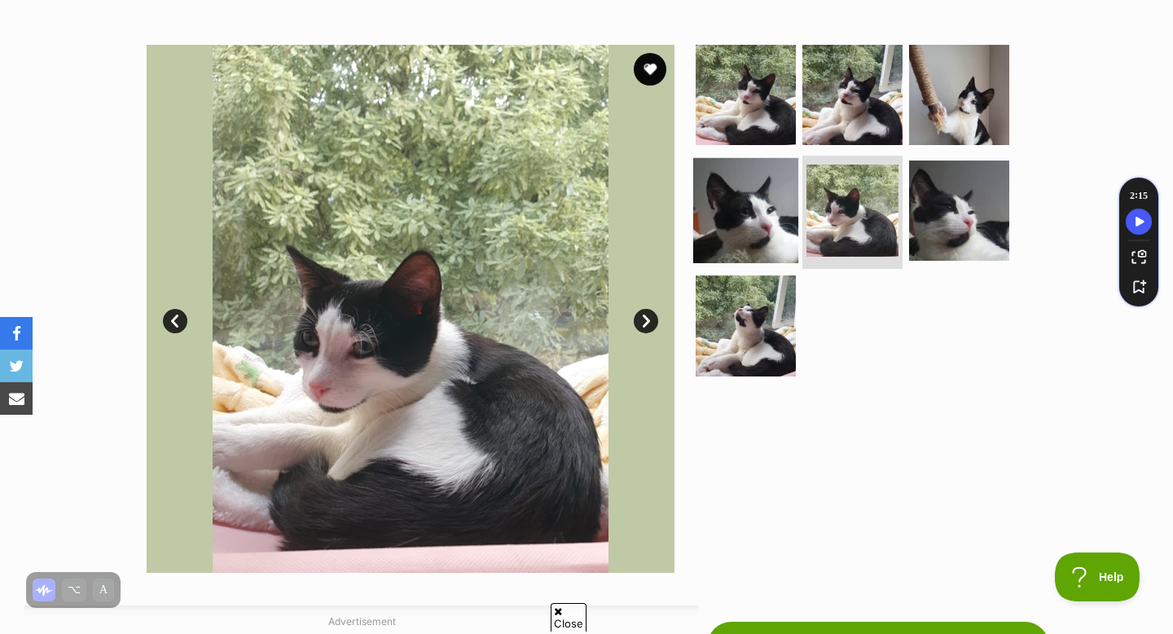
click at [726, 251] on img at bounding box center [745, 209] width 105 height 105
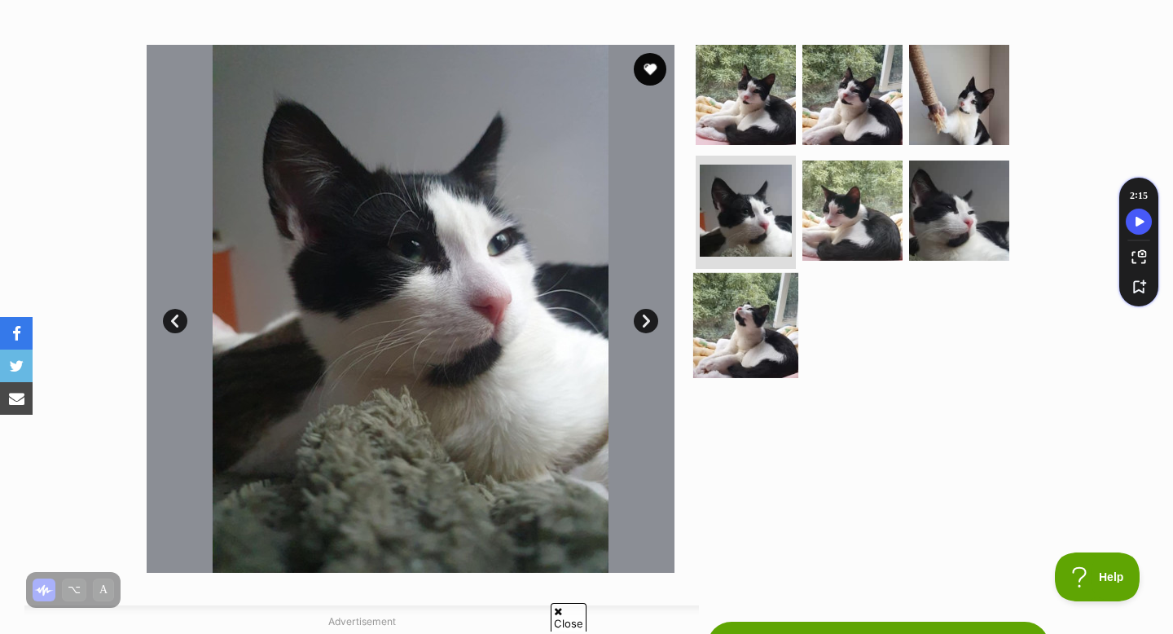
click at [755, 349] on img at bounding box center [745, 325] width 105 height 105
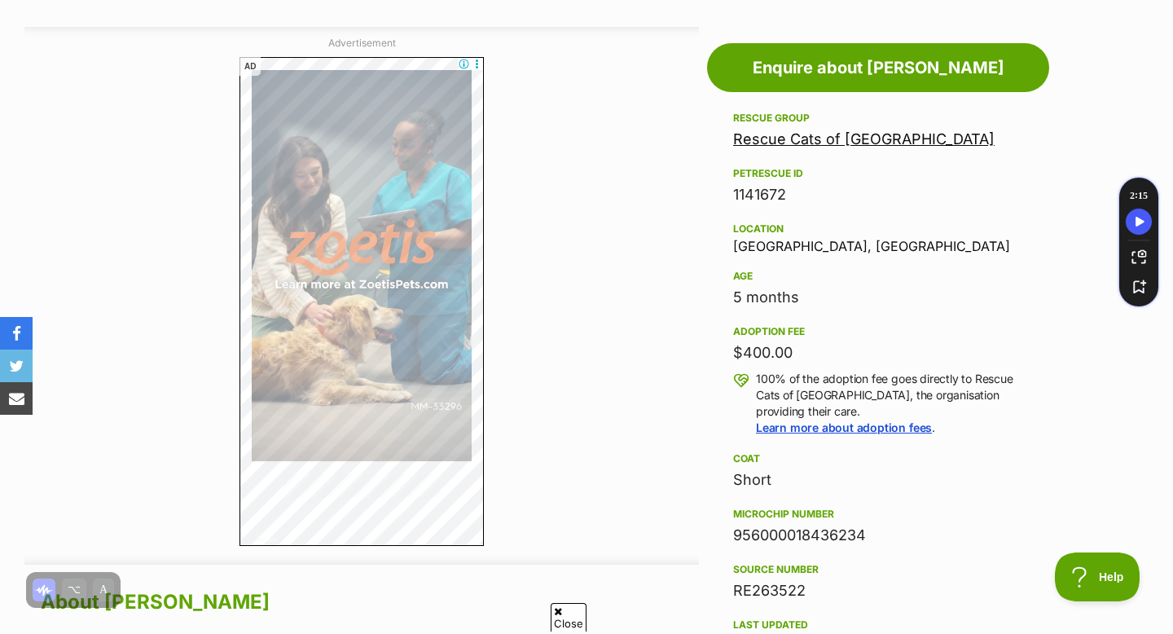
scroll to position [865, 0]
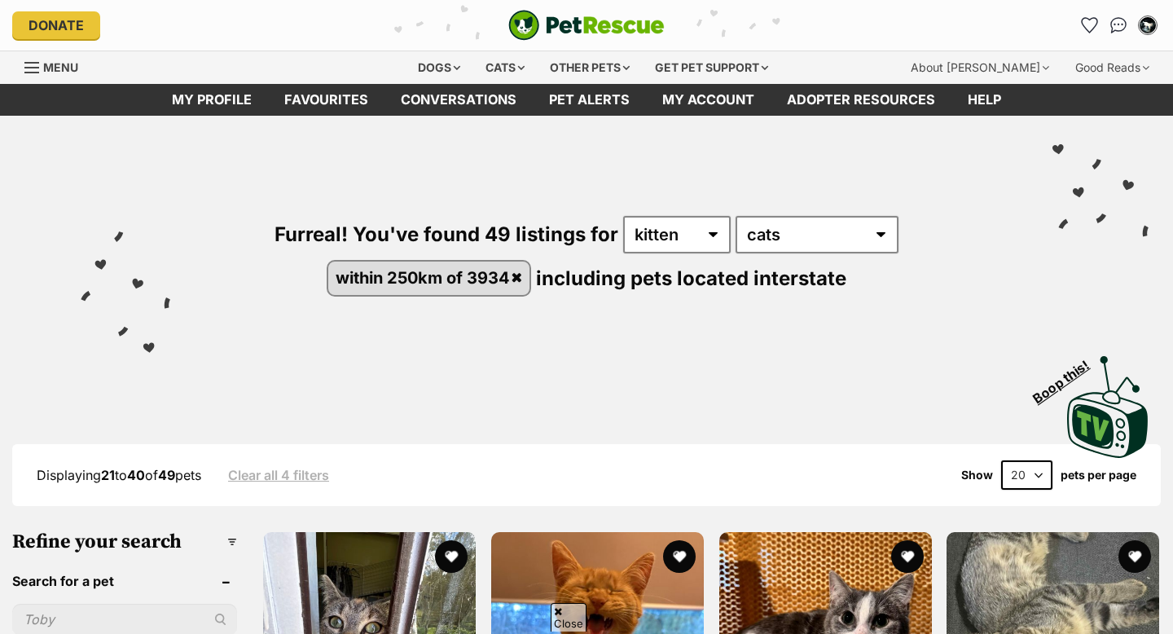
scroll to position [1324, 0]
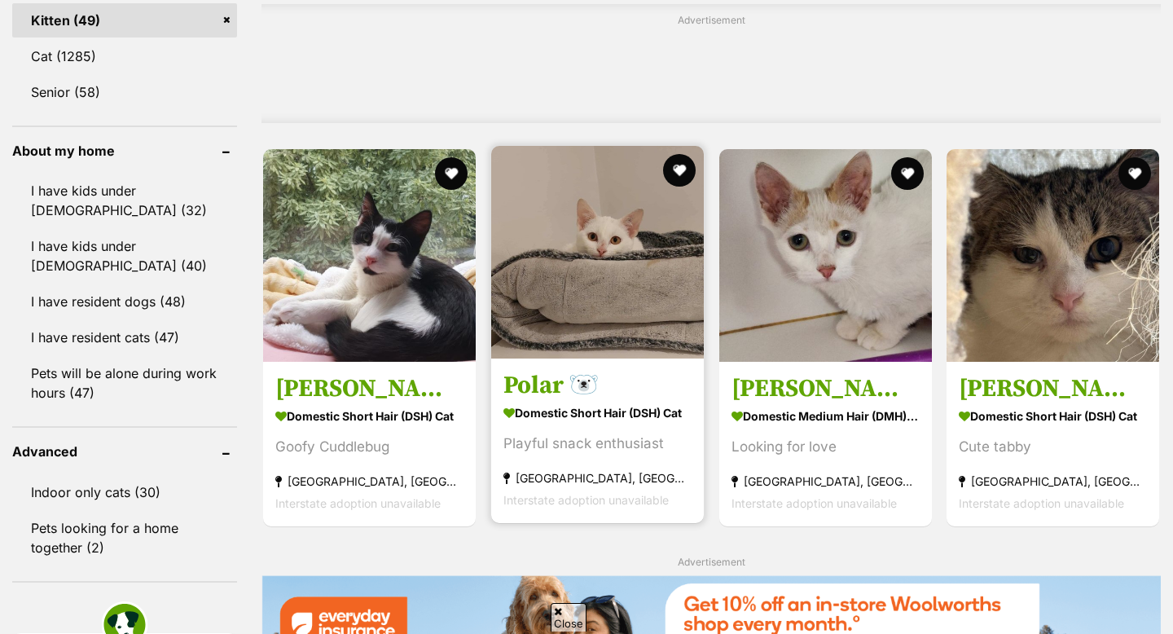
click at [586, 271] on img at bounding box center [597, 252] width 213 height 213
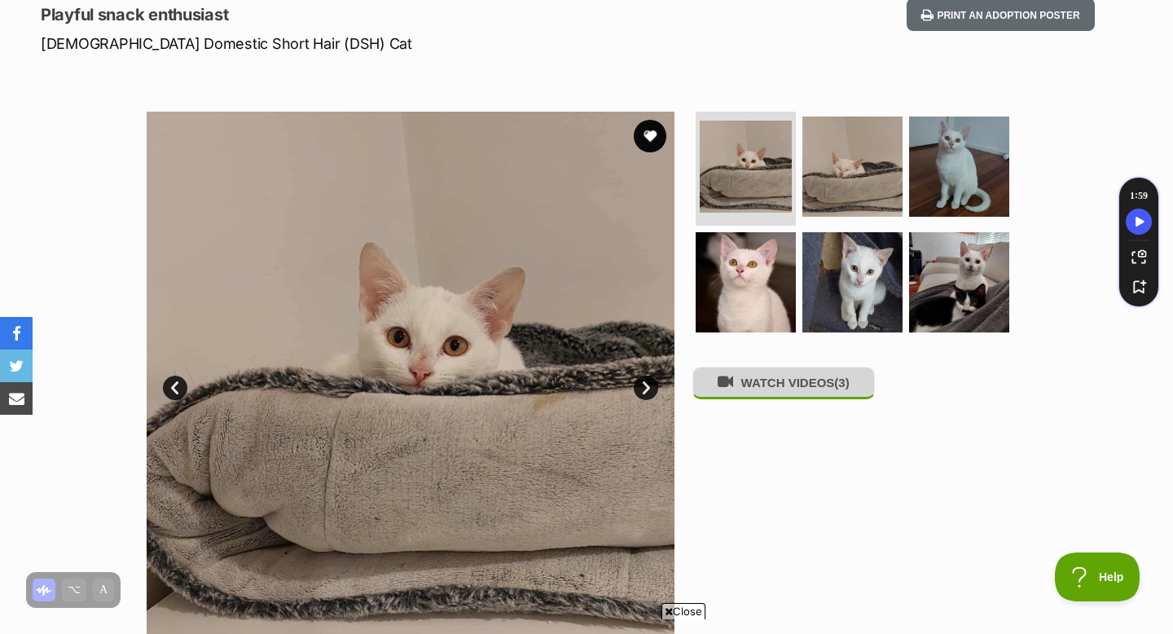
click at [742, 390] on button "WATCH VIDEOS (3)" at bounding box center [783, 383] width 182 height 32
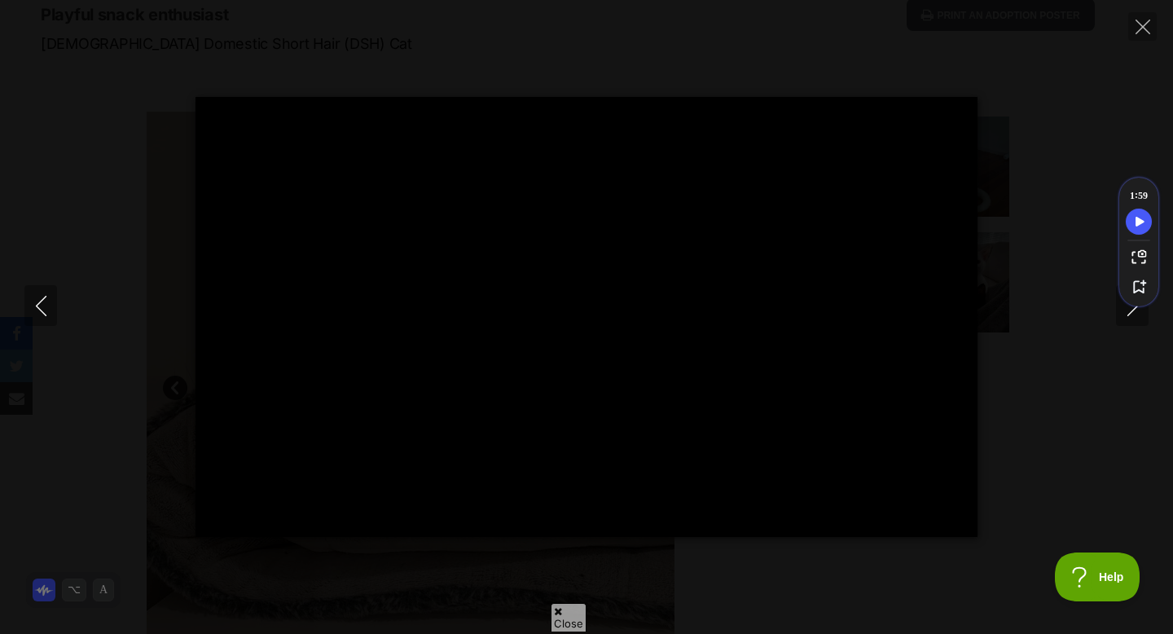
type input "100"
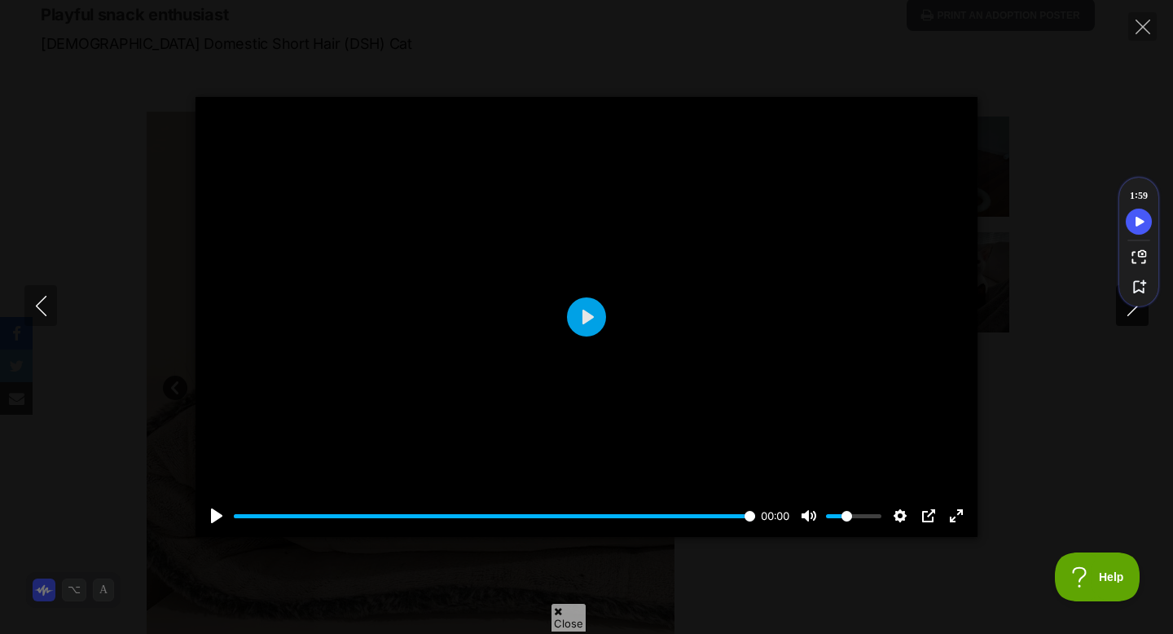
click at [1122, 318] on button "Next" at bounding box center [1132, 305] width 33 height 41
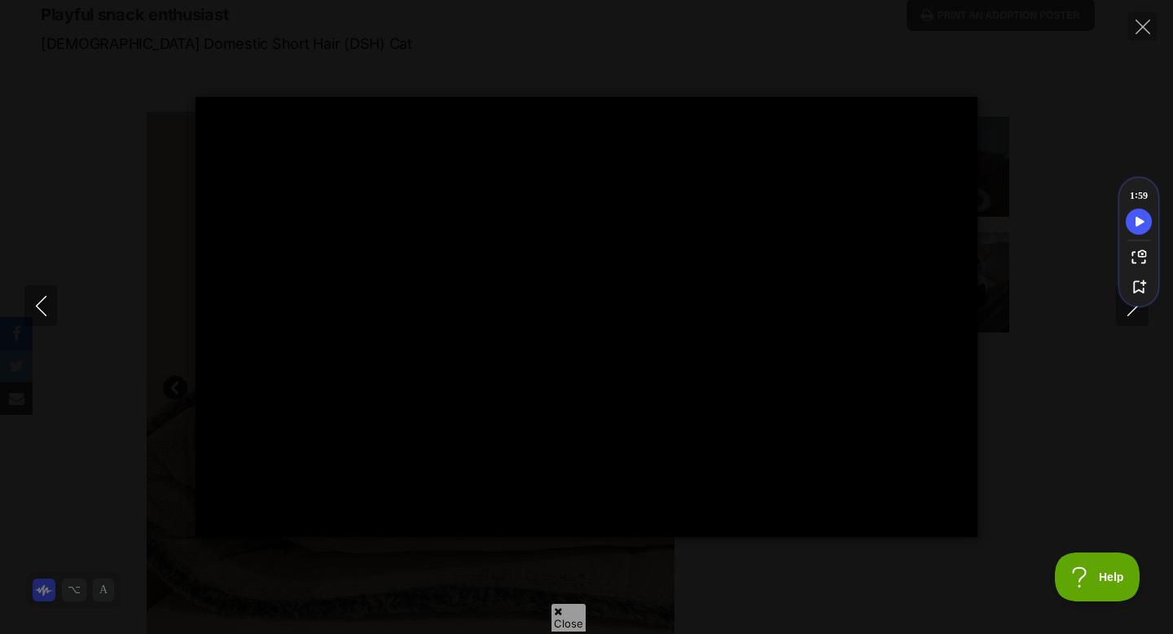
type input "100"
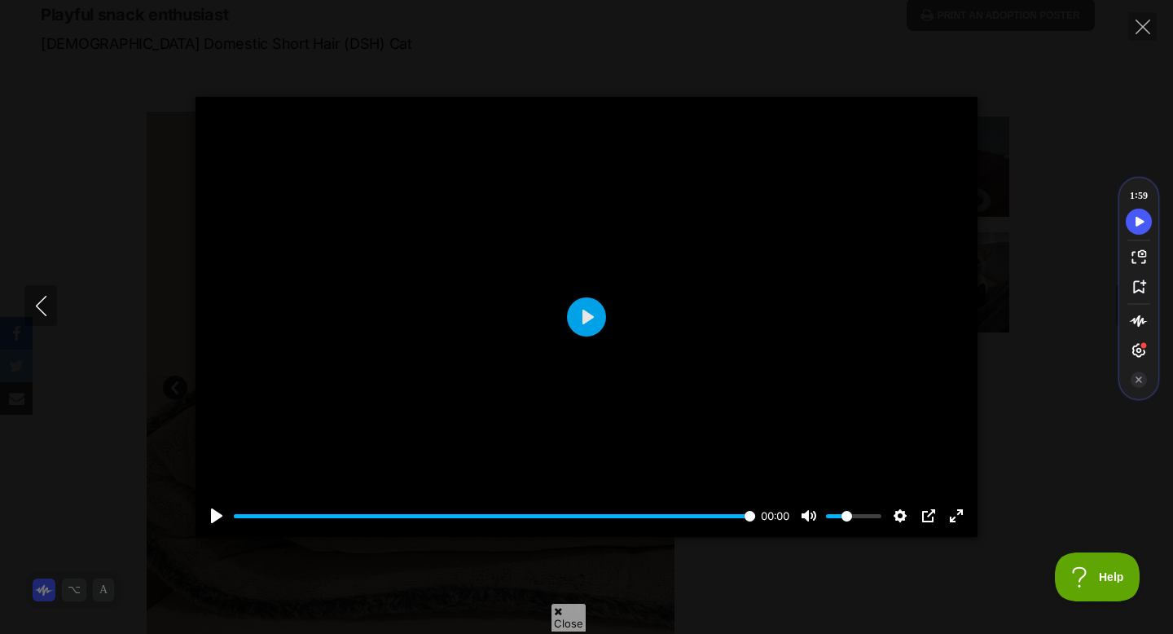
click at [1126, 314] on div at bounding box center [1139, 321] width 26 height 26
click at [1082, 370] on div "Pause Play % buffered 00:00 00:00 Unmute Mute Disable captions Enable captions …" at bounding box center [586, 317] width 1173 height 440
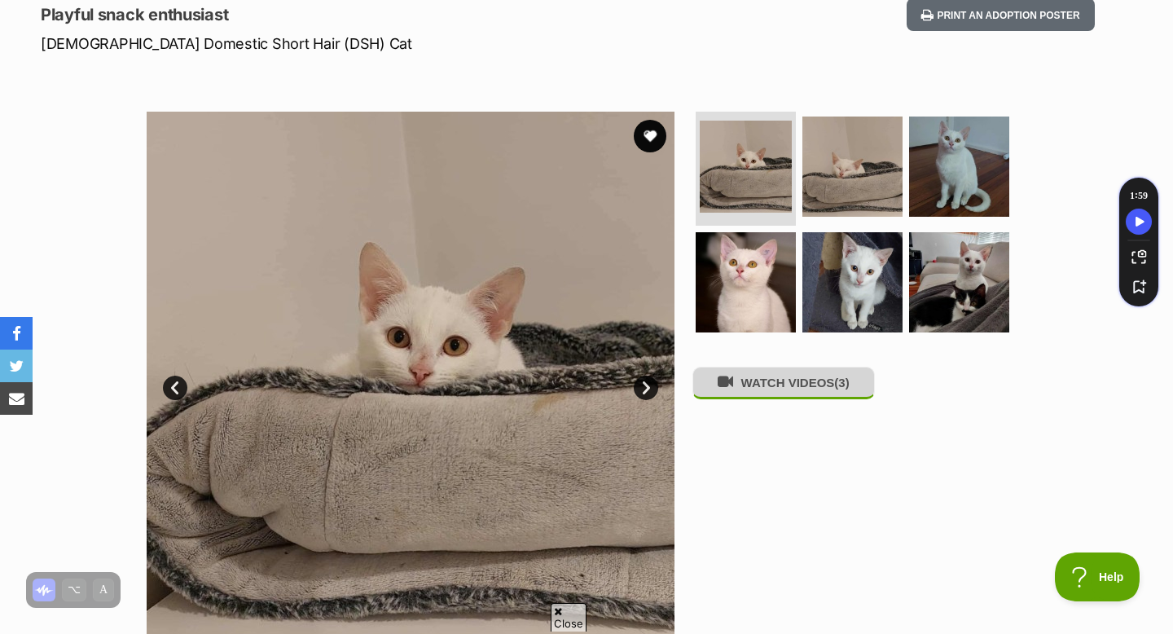
click at [820, 398] on button "WATCH VIDEOS (3)" at bounding box center [783, 383] width 182 height 32
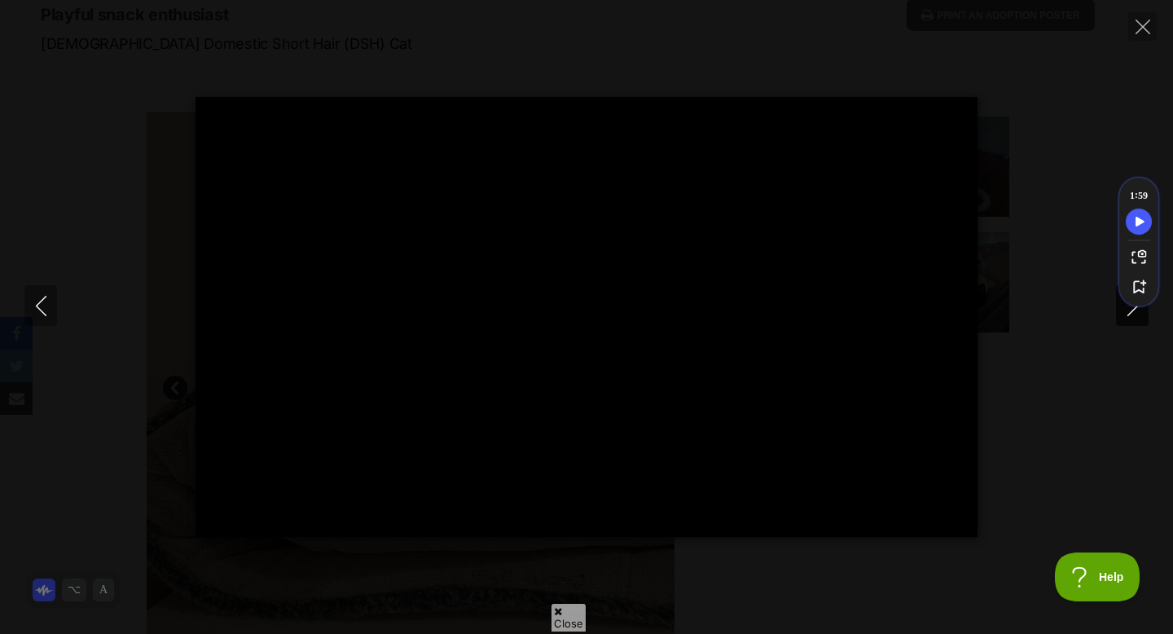
click at [1134, 319] on button "Next" at bounding box center [1132, 305] width 33 height 41
type input "7.57"
click at [1134, 319] on button "Next" at bounding box center [1132, 305] width 33 height 41
type input "2.54"
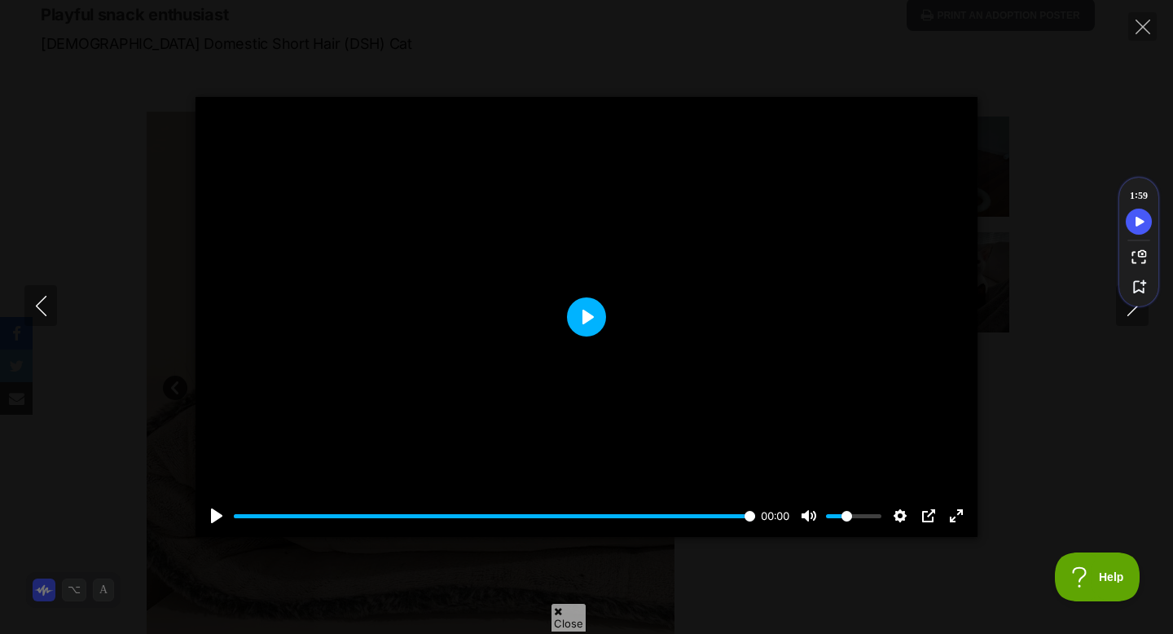
click at [574, 320] on button "Play" at bounding box center [586, 316] width 39 height 39
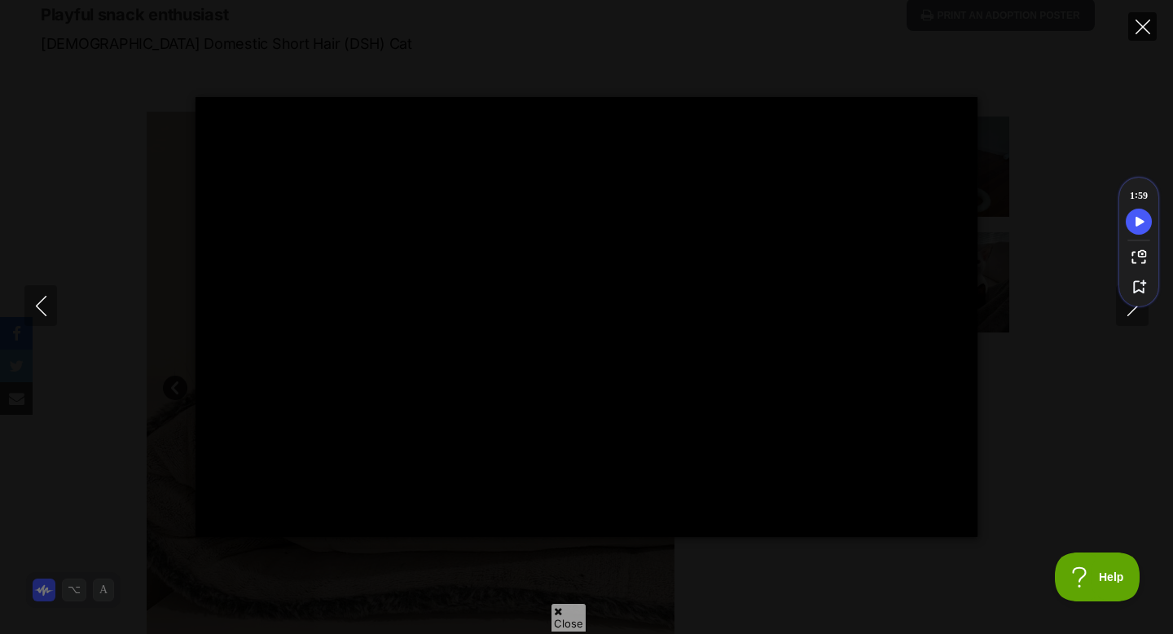
click at [1138, 30] on icon "Close" at bounding box center [1143, 27] width 15 height 15
type input "38.69"
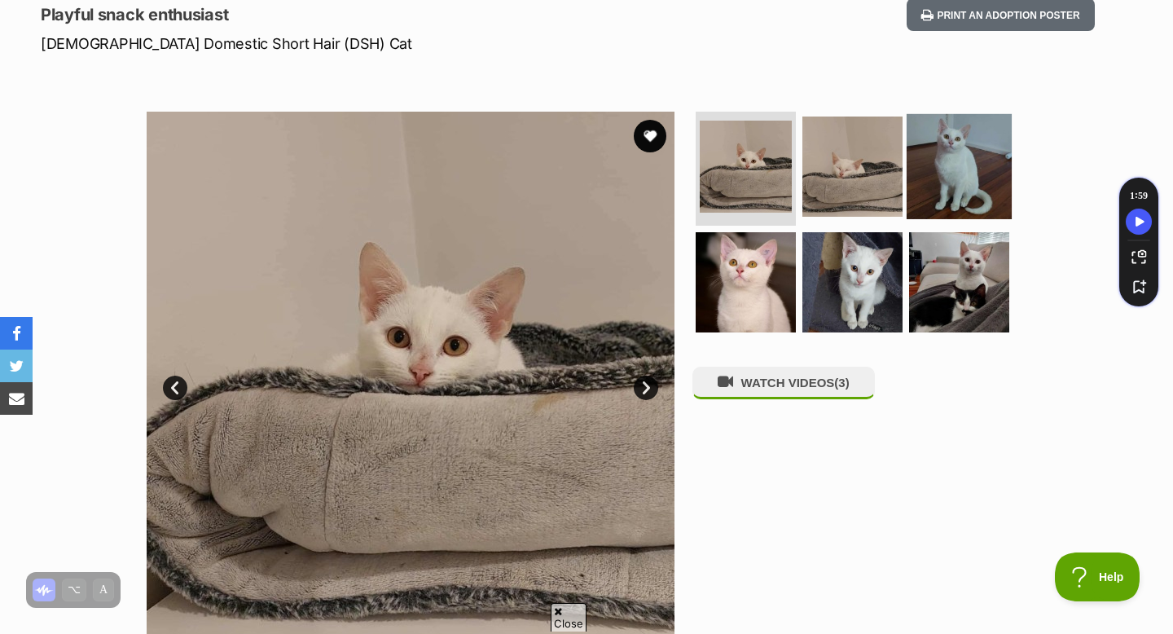
click at [948, 177] on img at bounding box center [959, 166] width 105 height 105
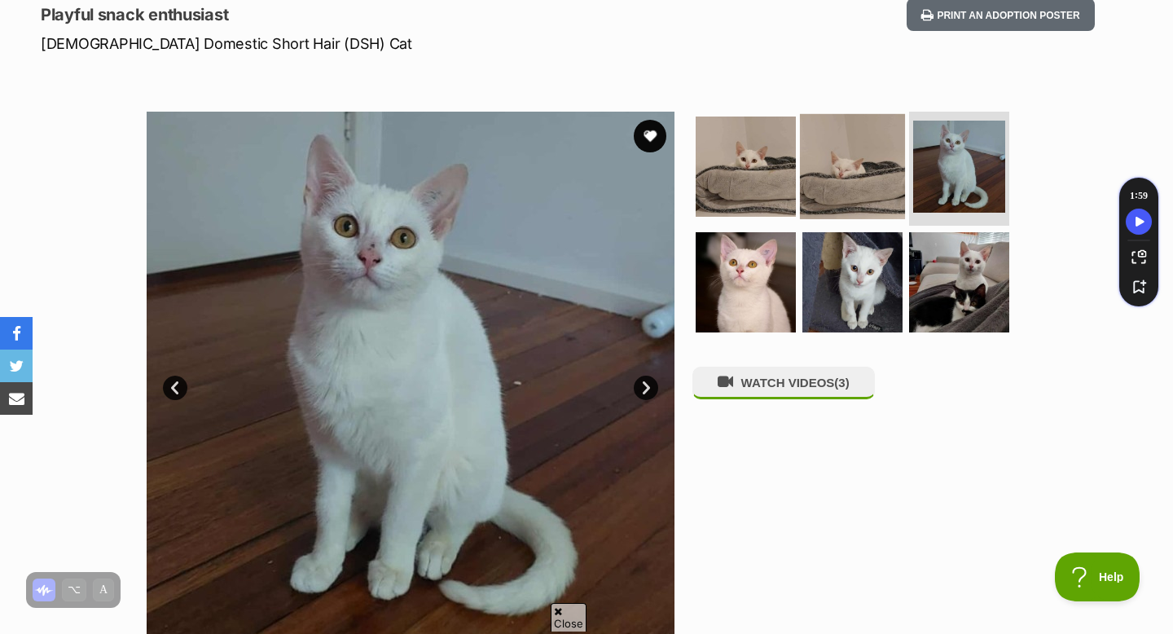
click at [881, 185] on img at bounding box center [852, 166] width 105 height 105
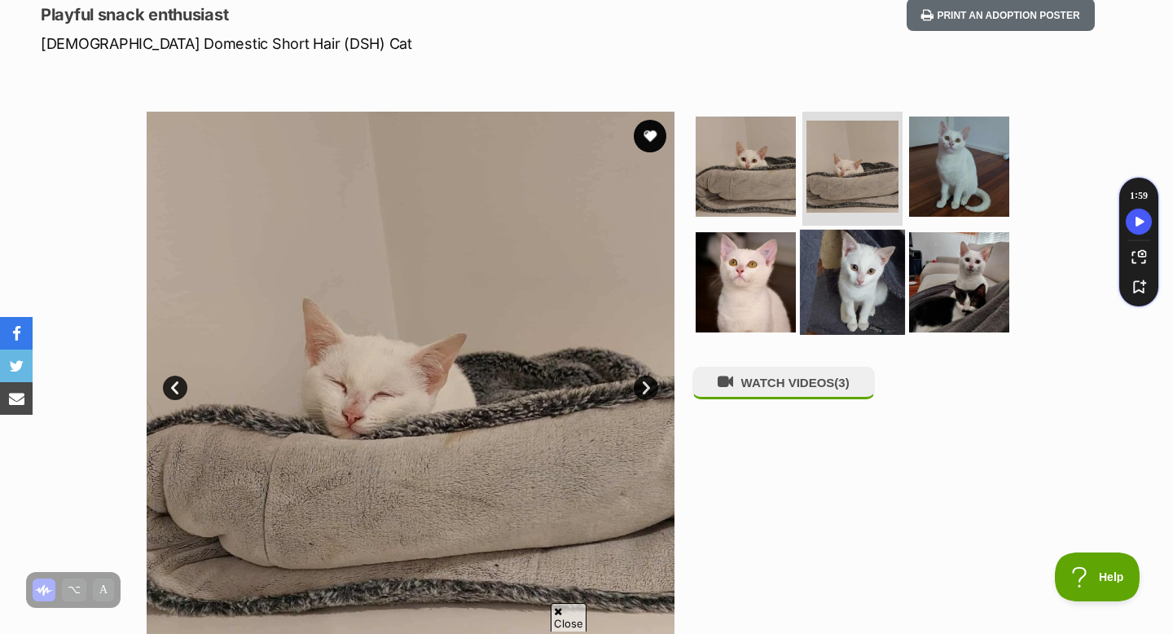
click at [816, 281] on img at bounding box center [852, 281] width 105 height 105
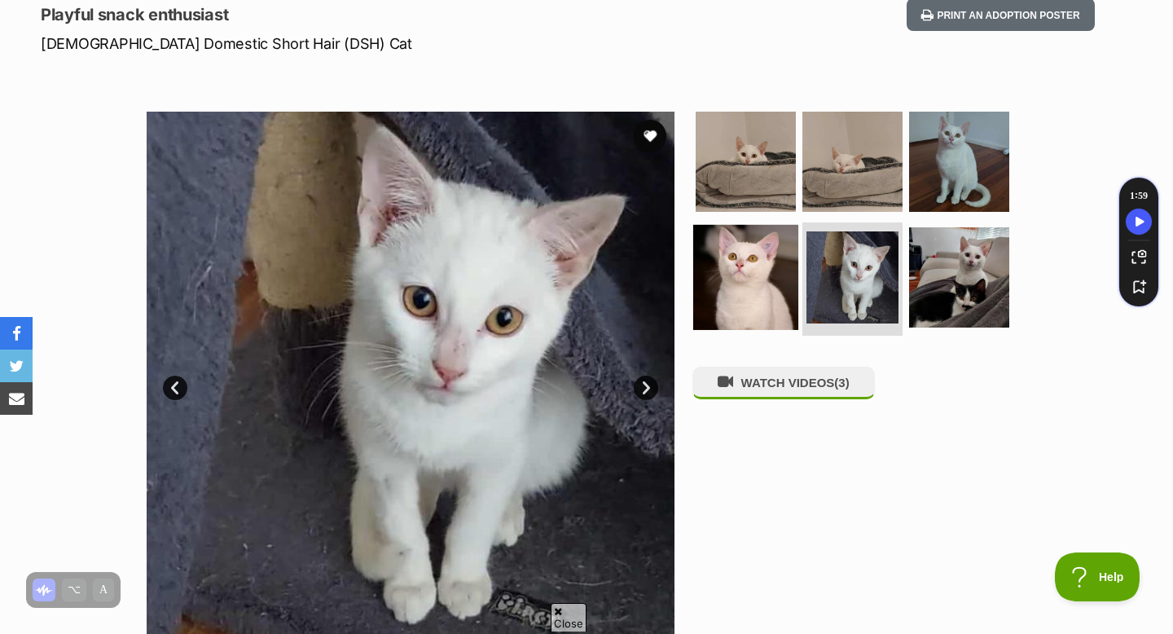
click at [758, 304] on img at bounding box center [745, 276] width 105 height 105
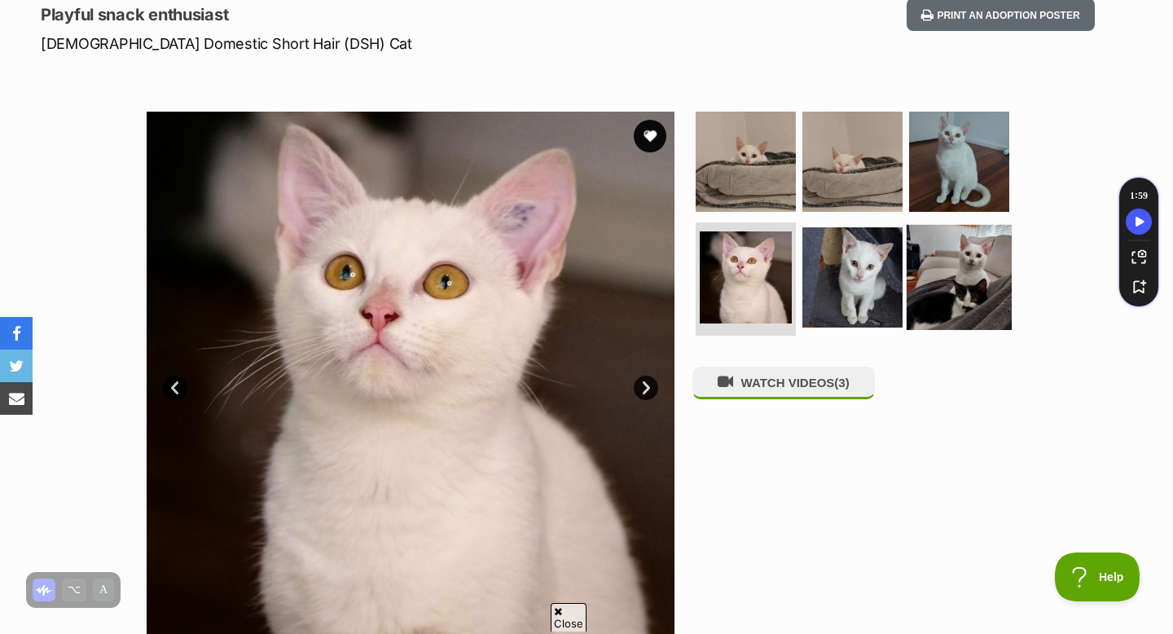
click at [947, 270] on img at bounding box center [959, 276] width 105 height 105
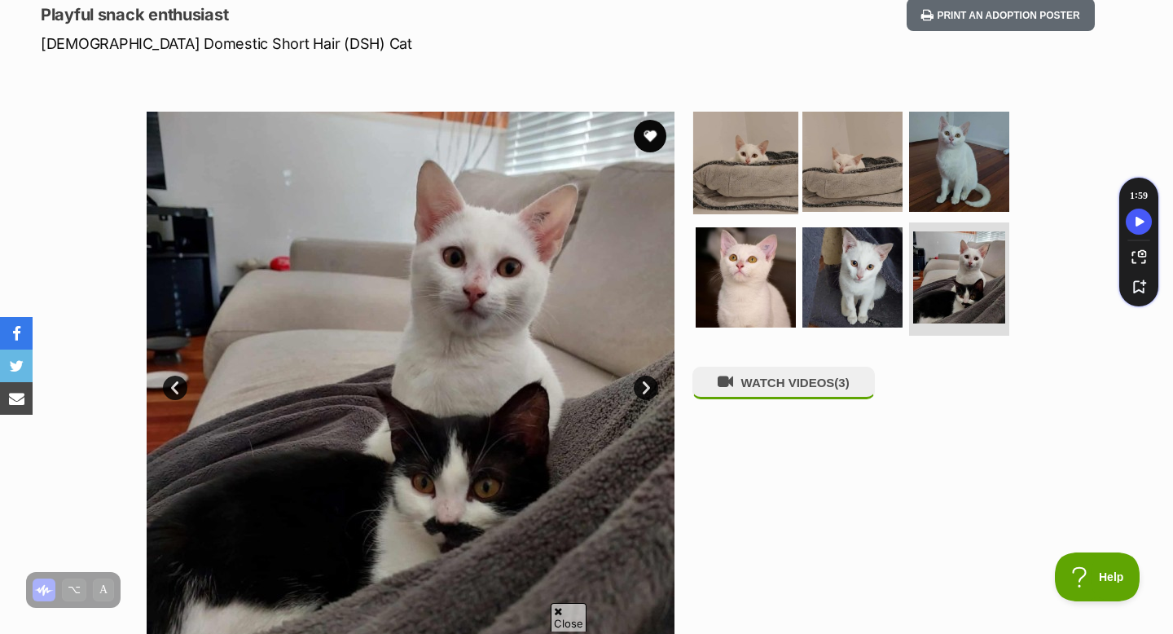
click at [790, 186] on img at bounding box center [745, 161] width 105 height 105
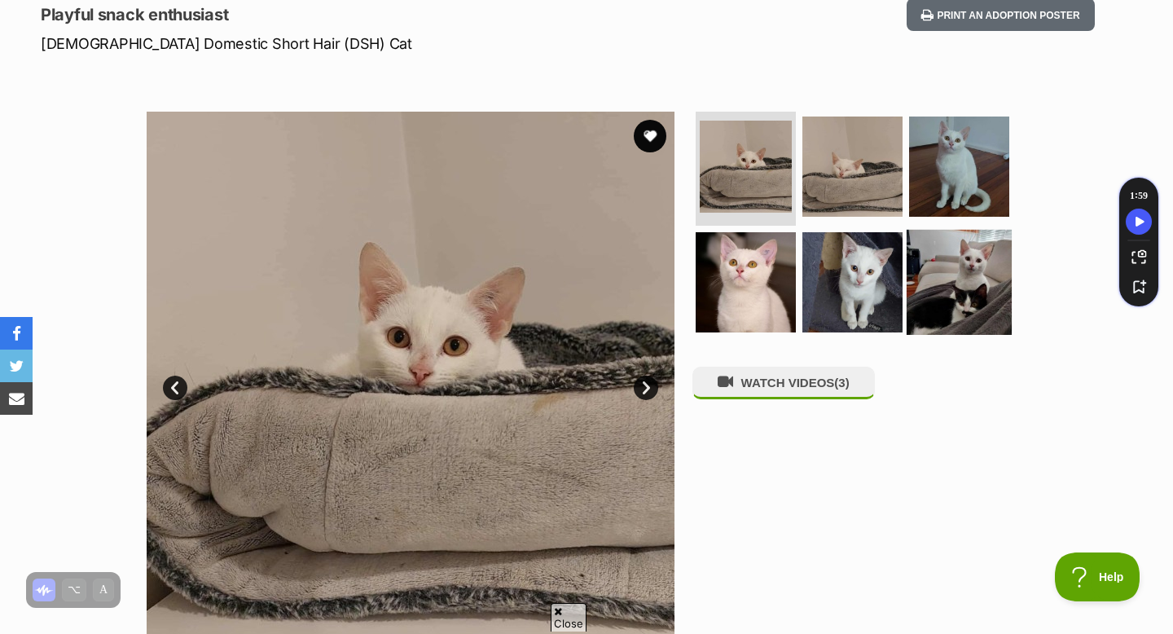
click at [956, 287] on img at bounding box center [959, 281] width 105 height 105
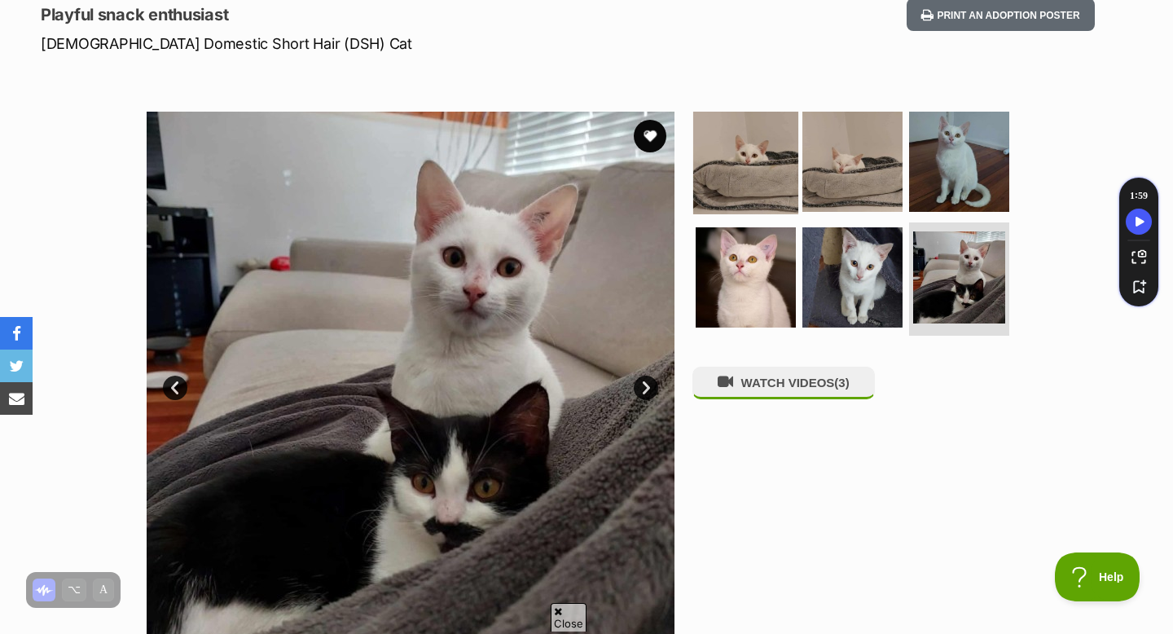
click at [771, 160] on img at bounding box center [745, 161] width 105 height 105
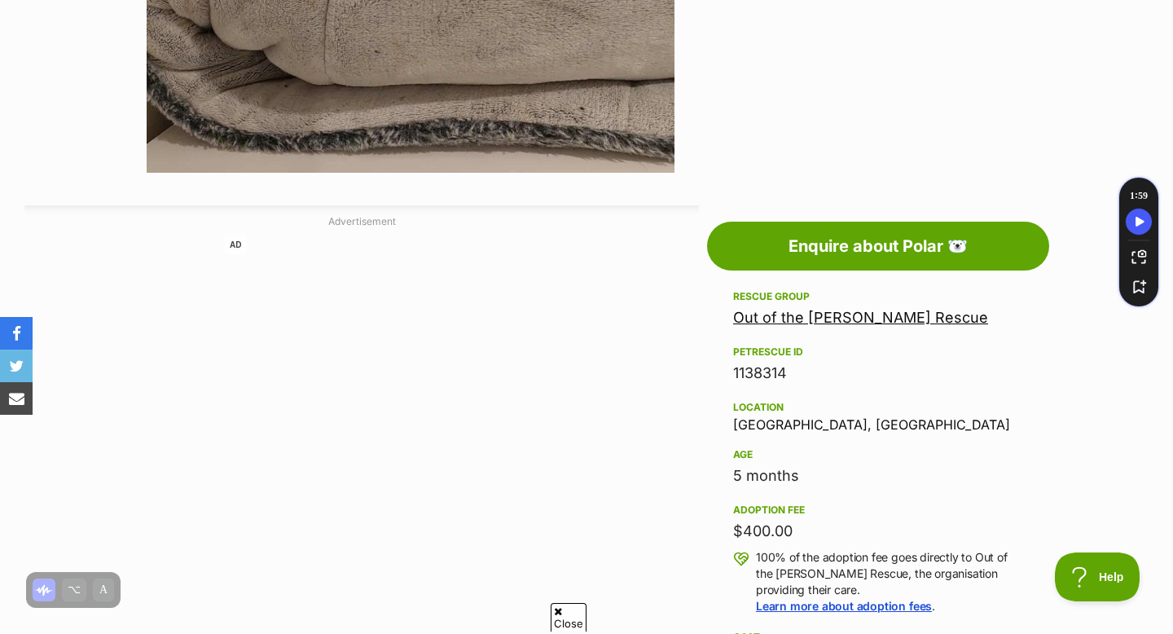
scroll to position [721, 0]
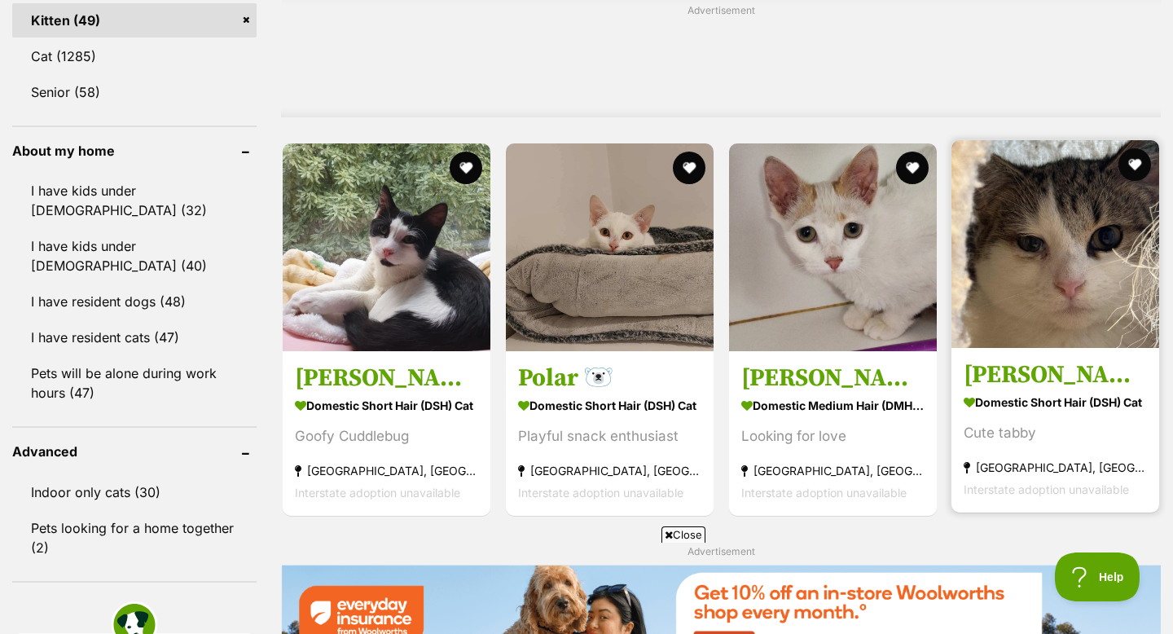
click at [1019, 324] on img at bounding box center [1056, 244] width 208 height 208
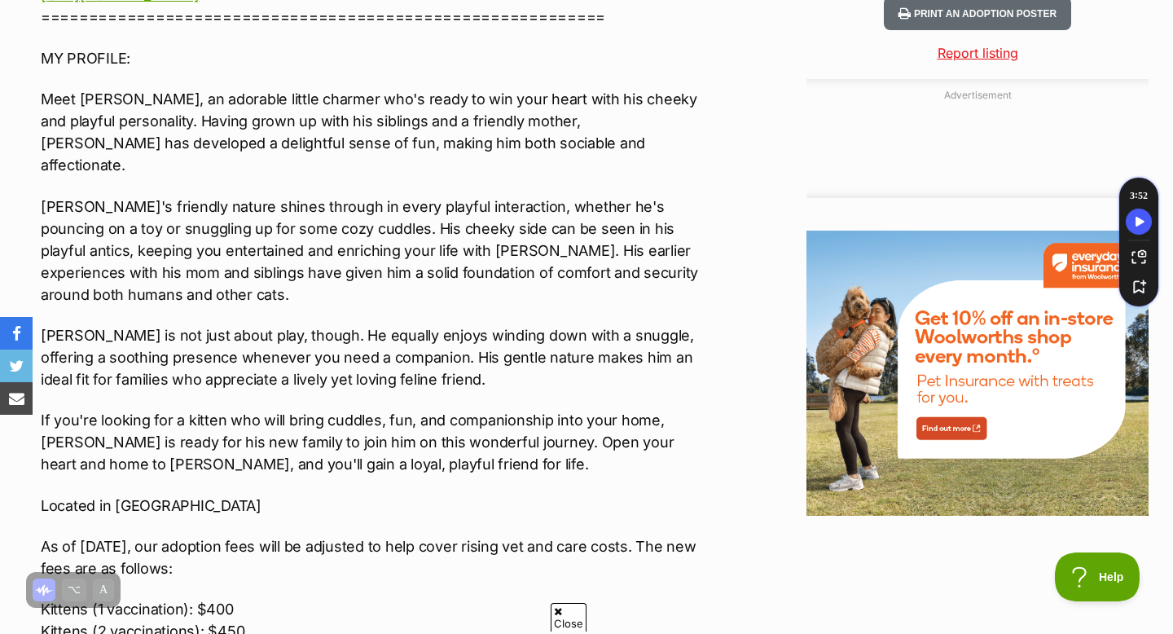
scroll to position [1718, 0]
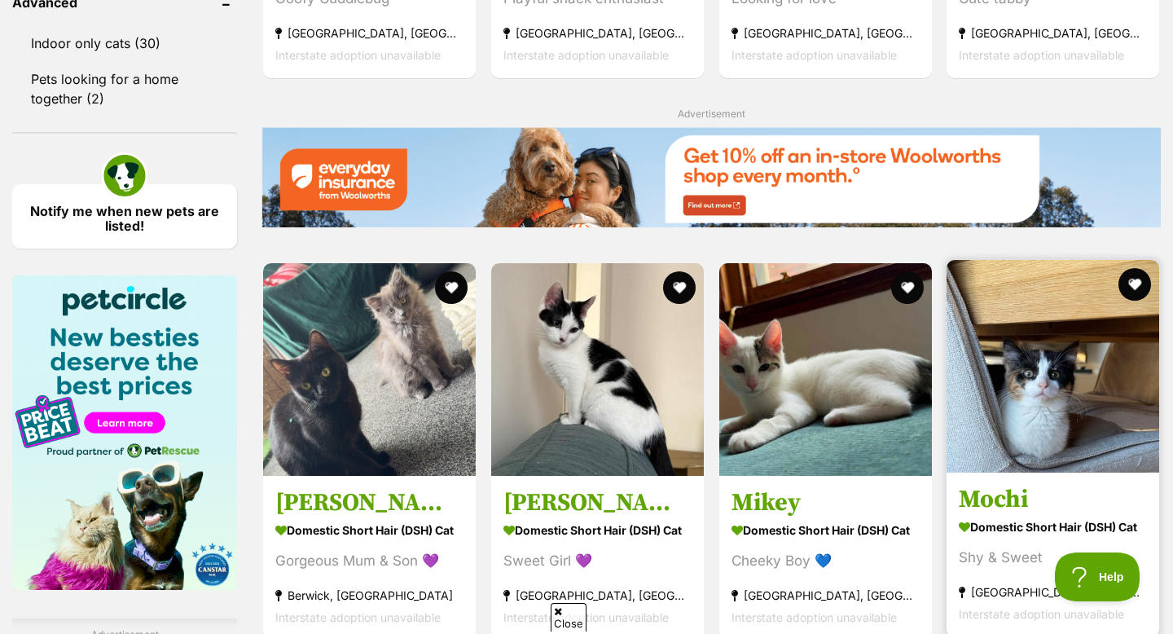
click at [996, 334] on img at bounding box center [1053, 366] width 213 height 213
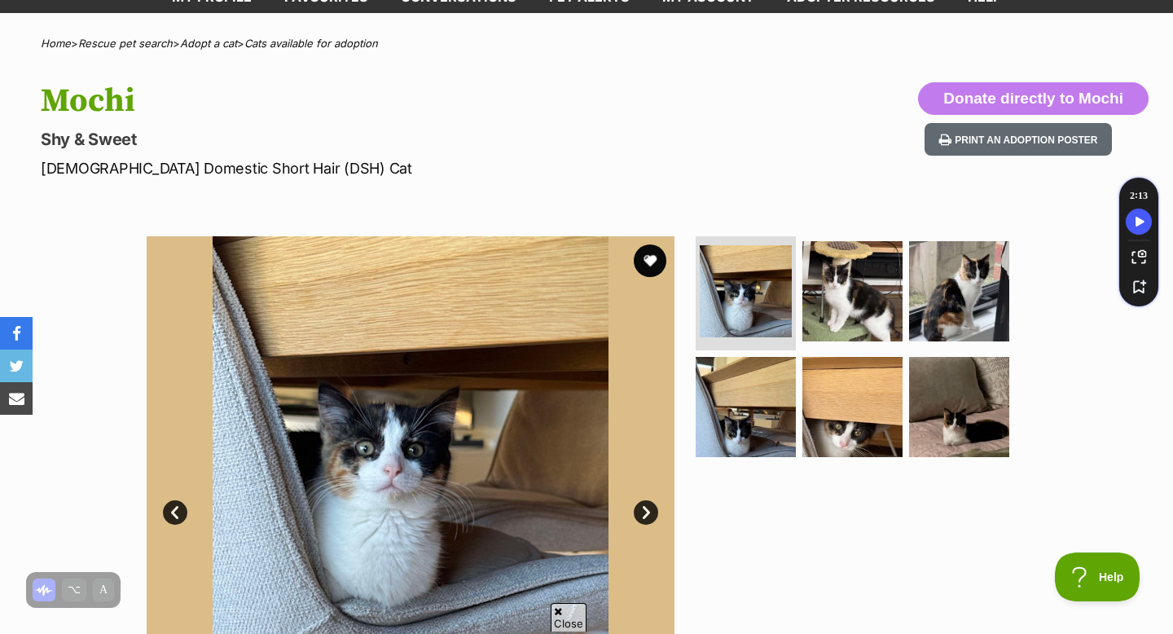
scroll to position [103, 0]
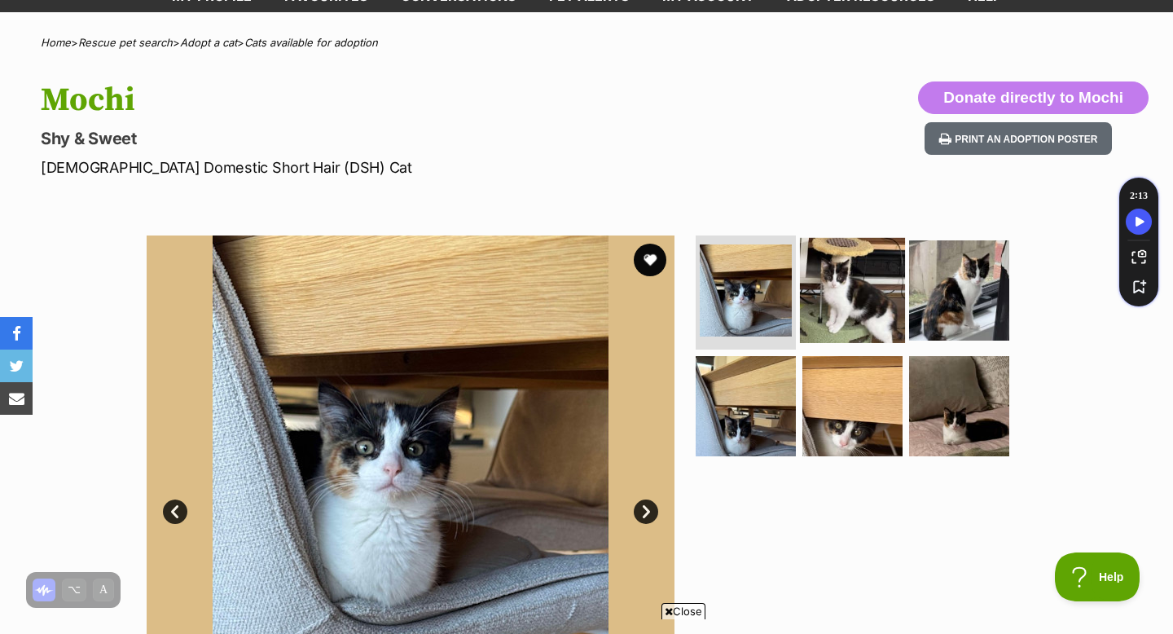
click at [877, 300] on img at bounding box center [852, 290] width 105 height 105
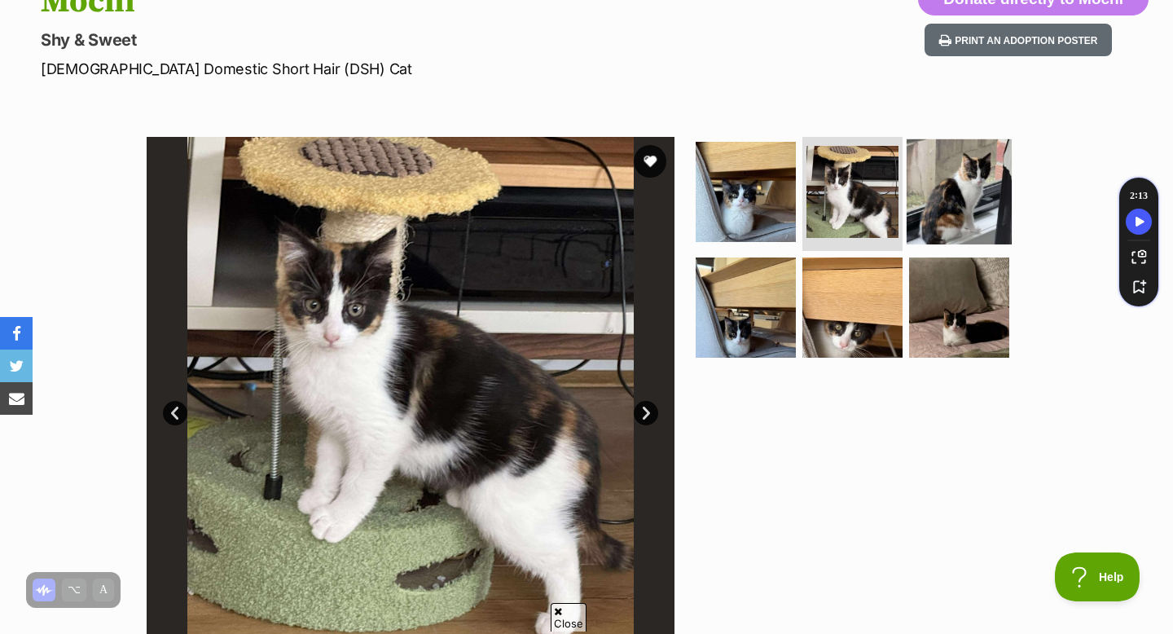
scroll to position [0, 0]
click at [956, 188] on img at bounding box center [959, 191] width 105 height 105
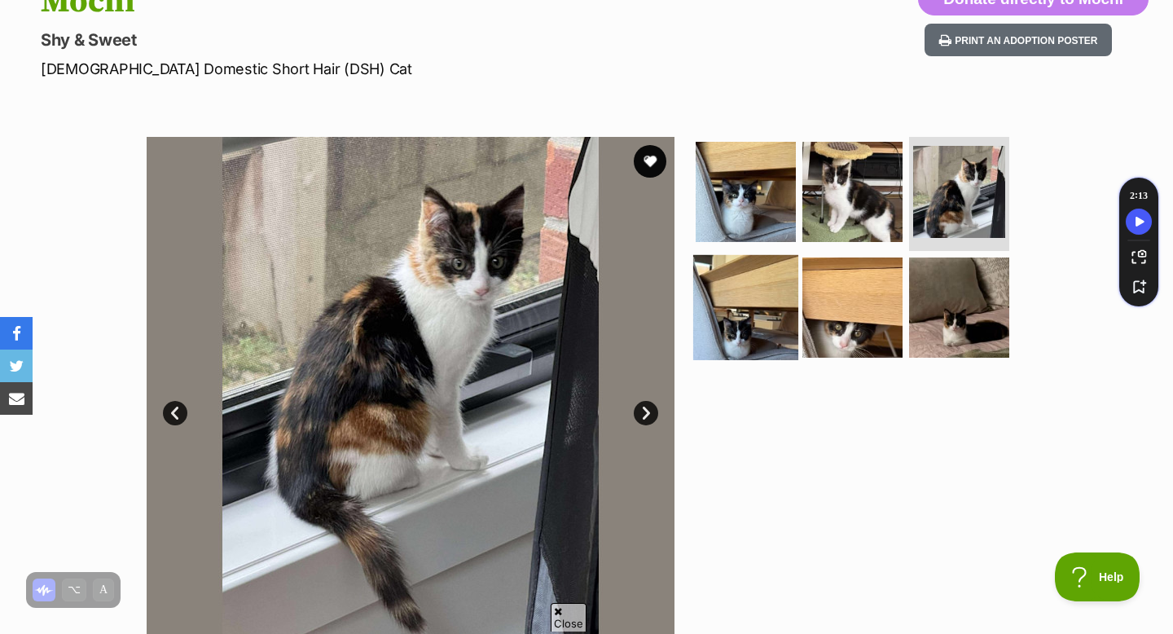
click at [719, 323] on img at bounding box center [745, 306] width 105 height 105
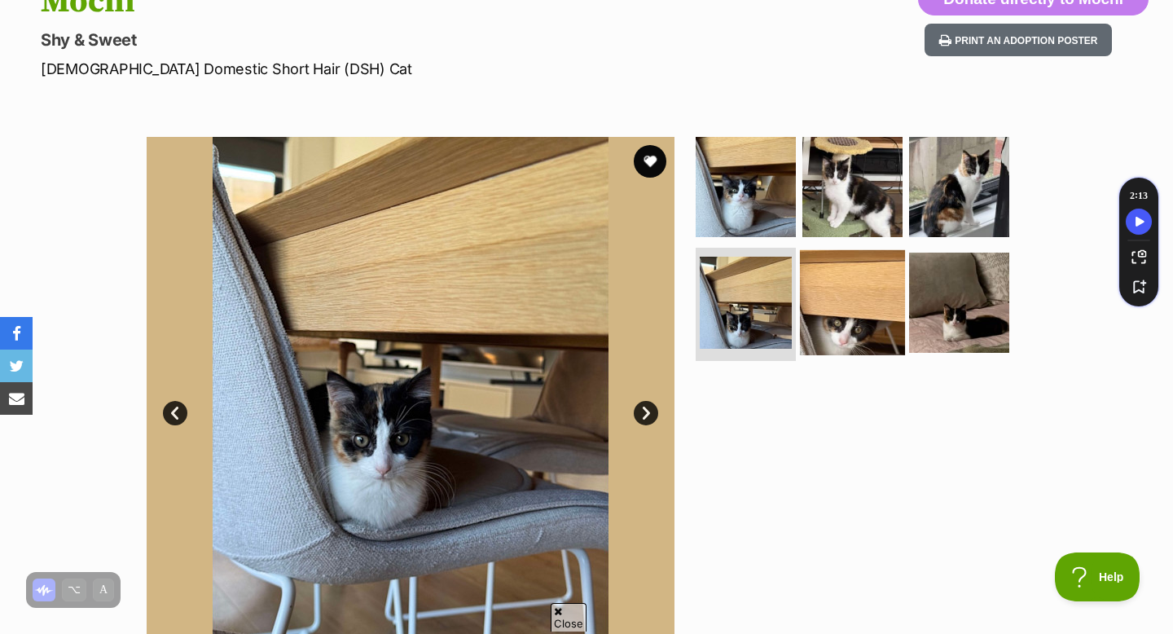
click at [831, 306] on img at bounding box center [852, 301] width 105 height 105
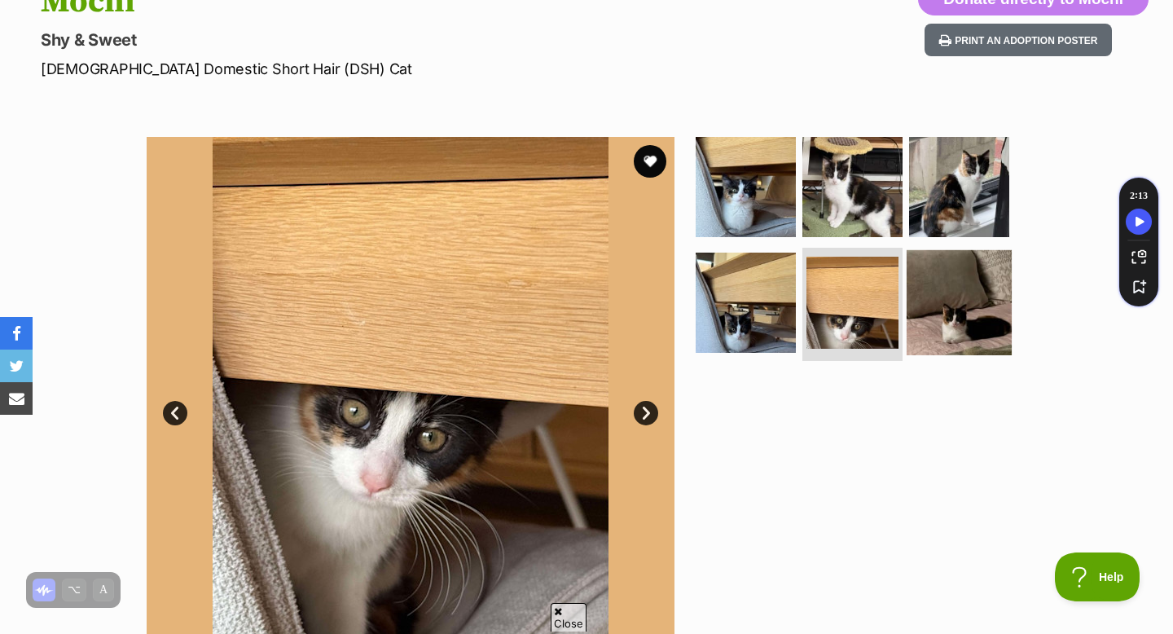
click at [969, 268] on img at bounding box center [959, 301] width 105 height 105
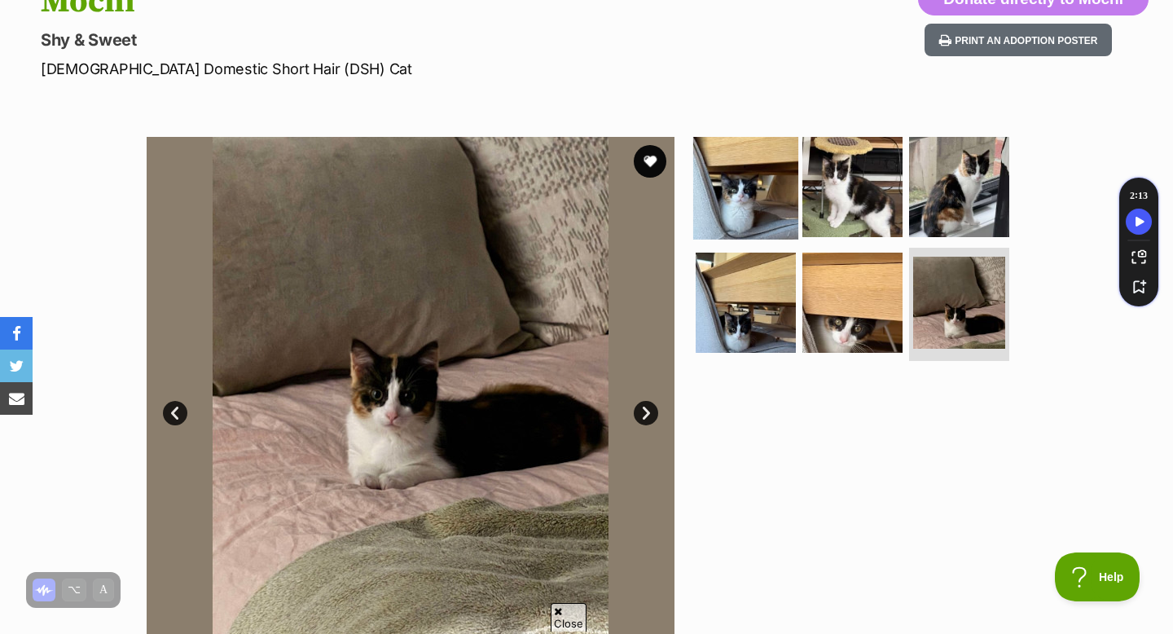
click at [780, 223] on img at bounding box center [745, 186] width 105 height 105
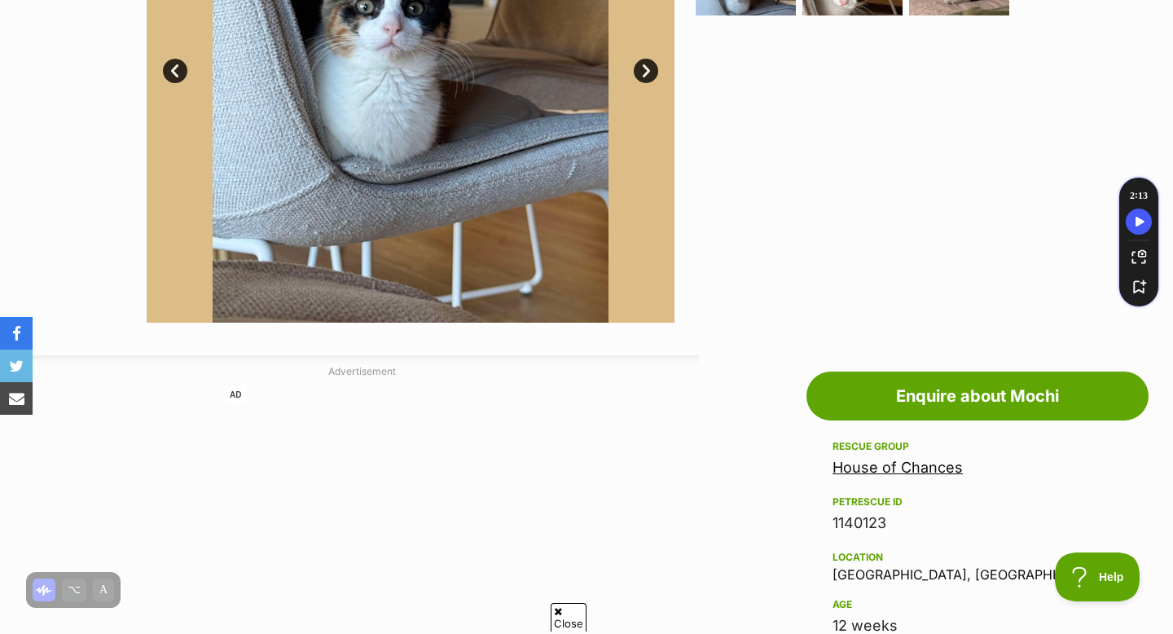
scroll to position [232, 0]
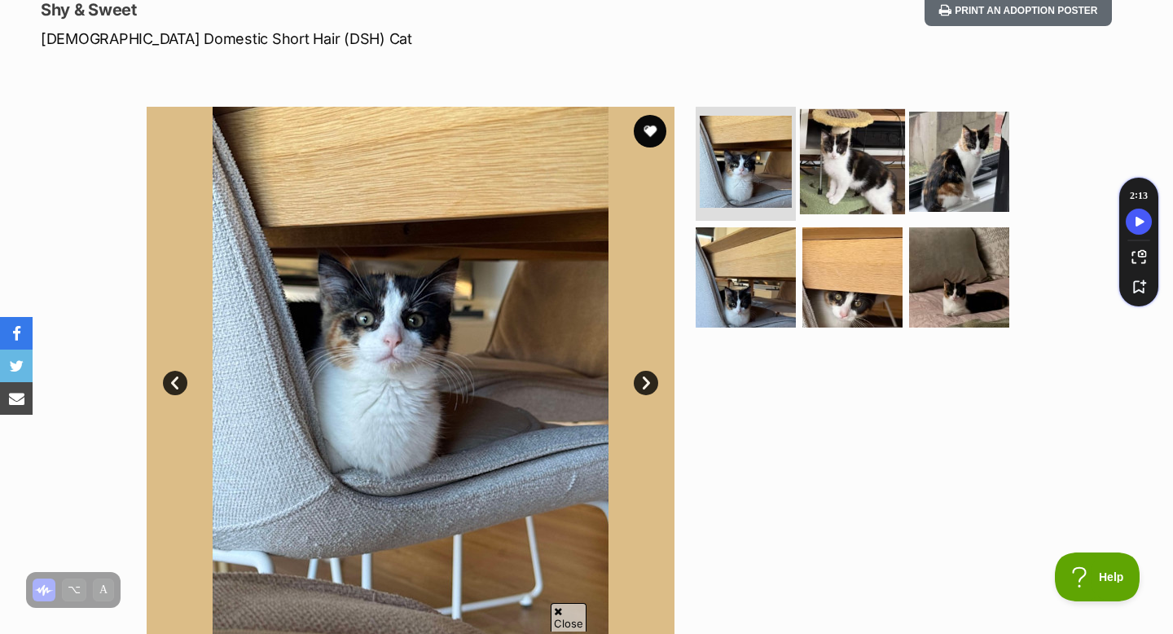
click at [819, 153] on img at bounding box center [852, 161] width 105 height 105
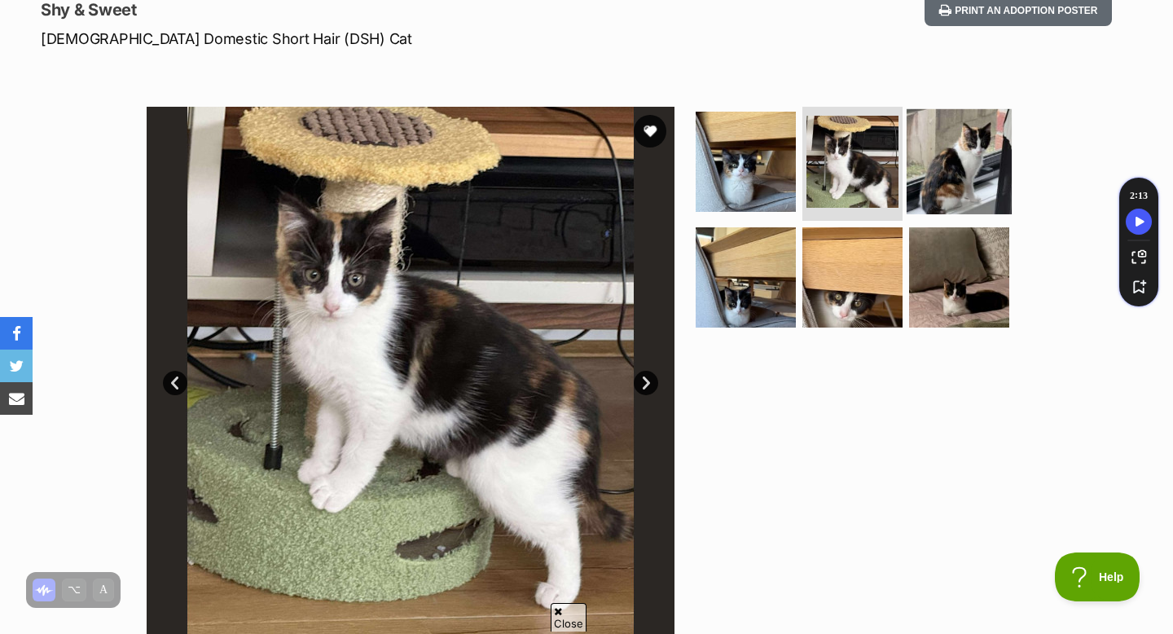
click at [943, 173] on img at bounding box center [959, 161] width 105 height 105
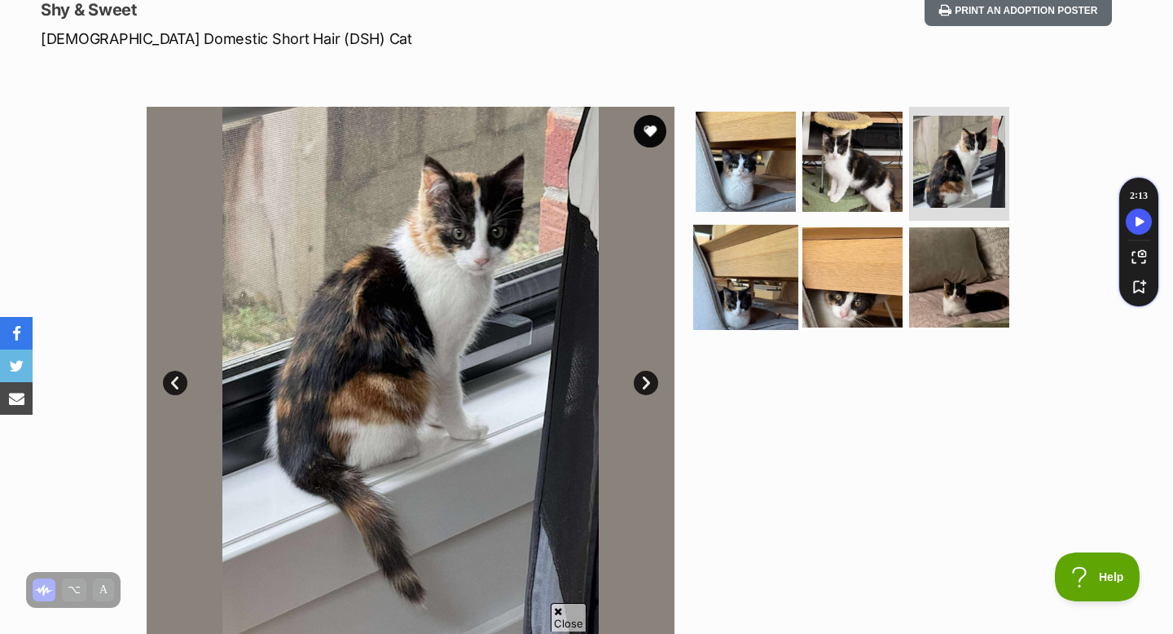
click at [745, 274] on img at bounding box center [745, 276] width 105 height 105
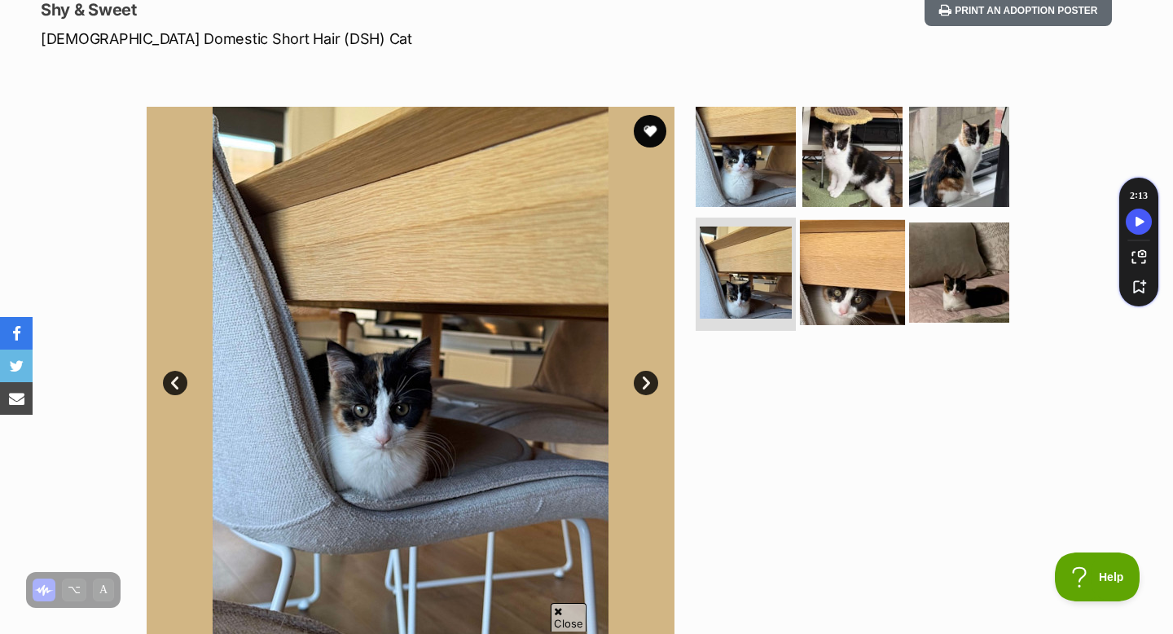
click at [831, 275] on img at bounding box center [852, 271] width 105 height 105
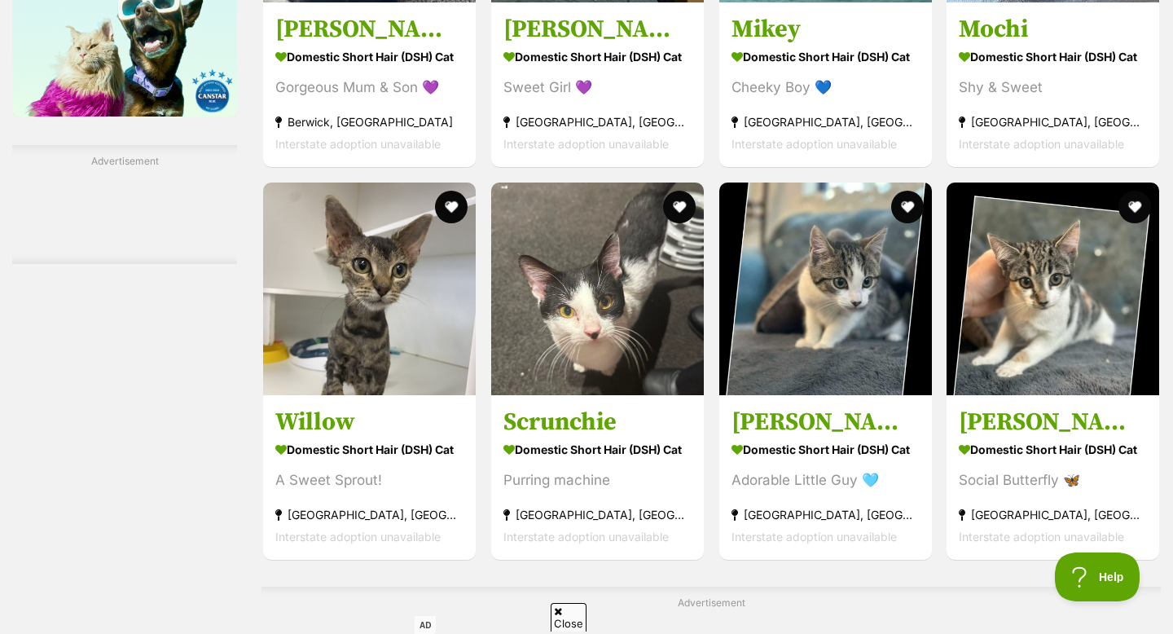
scroll to position [2254, 0]
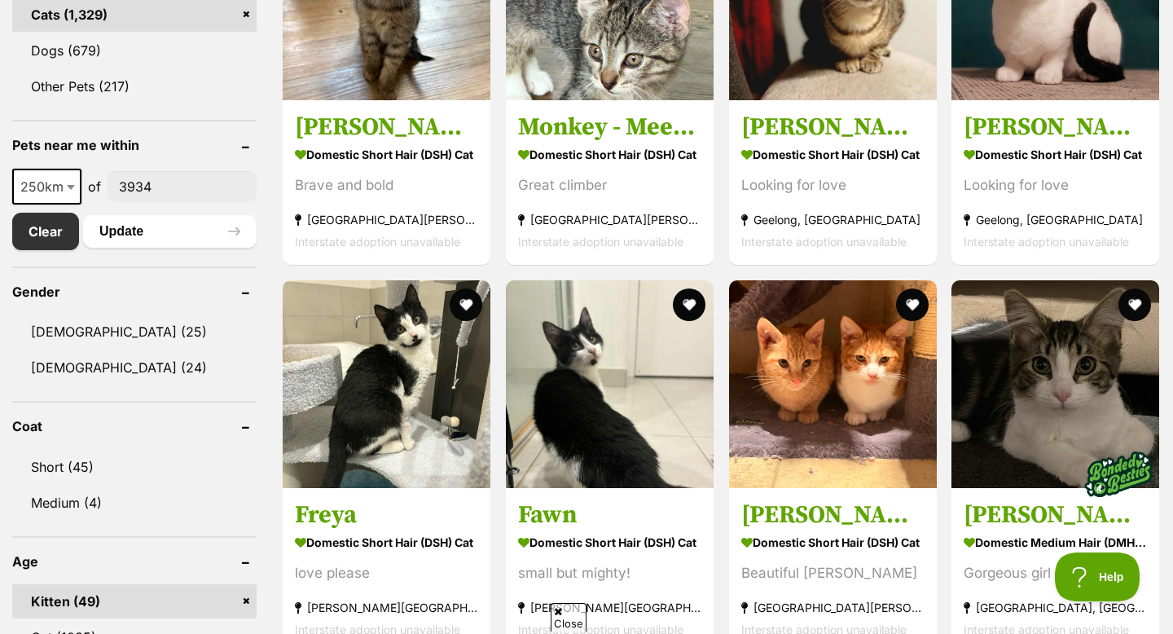
scroll to position [767, 0]
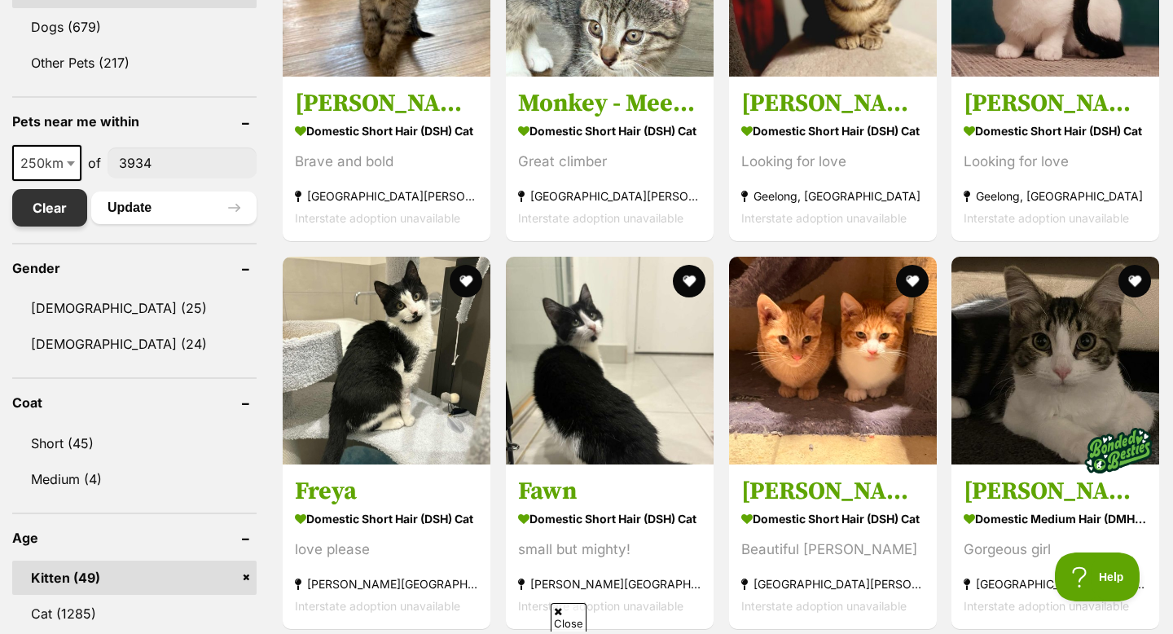
click at [33, 211] on link "Clear" at bounding box center [49, 207] width 75 height 37
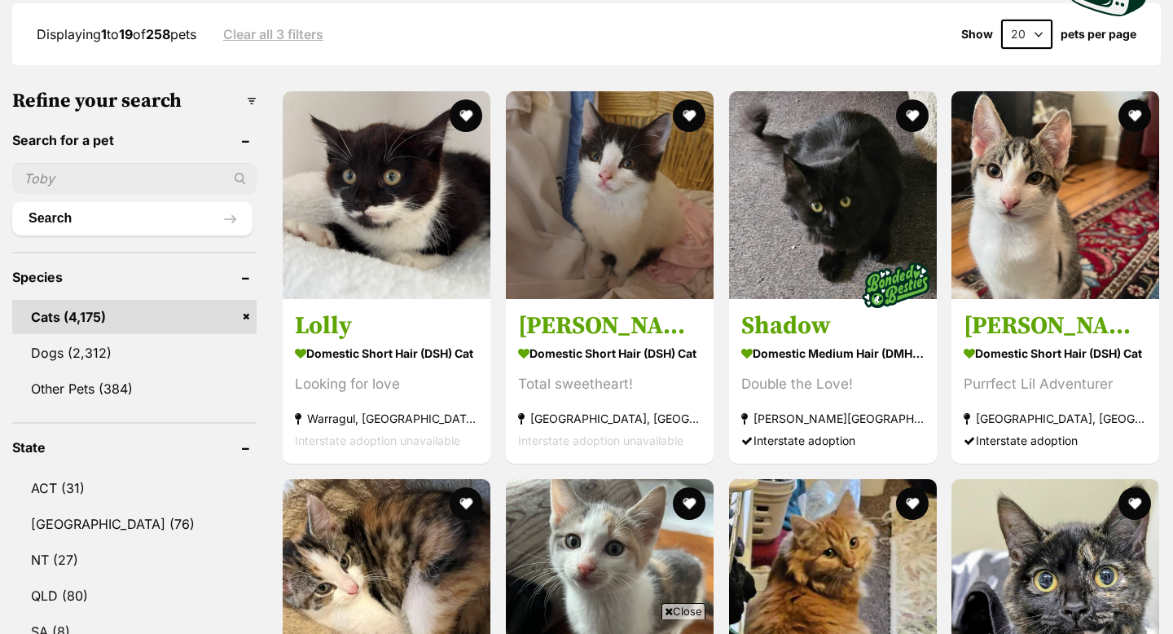
scroll to position [445, 0]
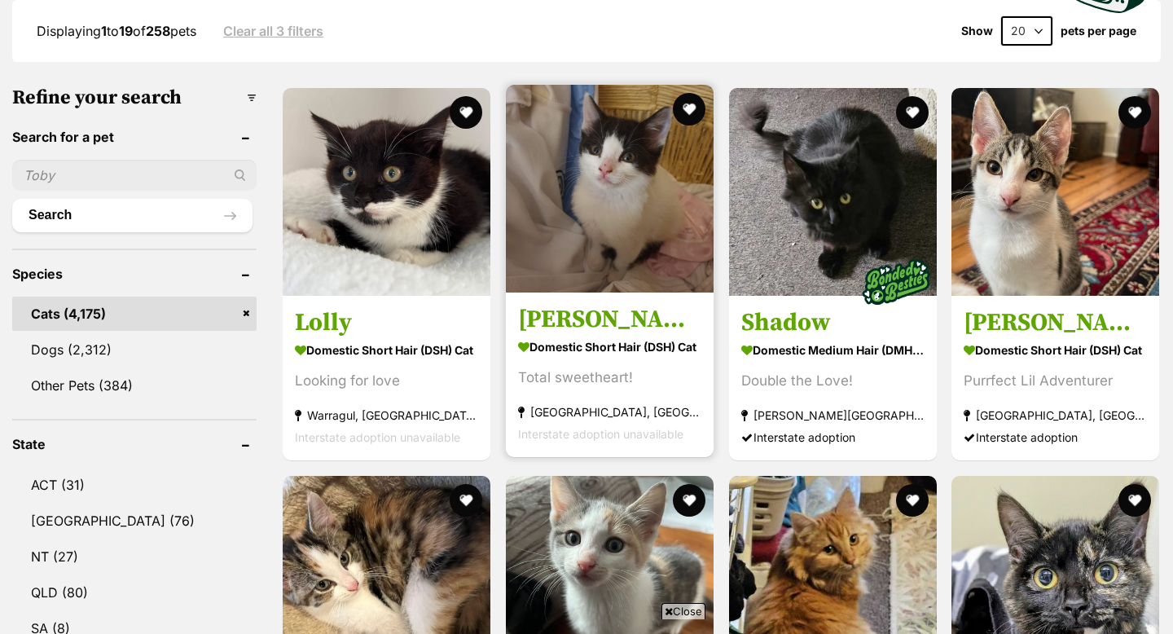
click at [625, 278] on img at bounding box center [610, 189] width 208 height 208
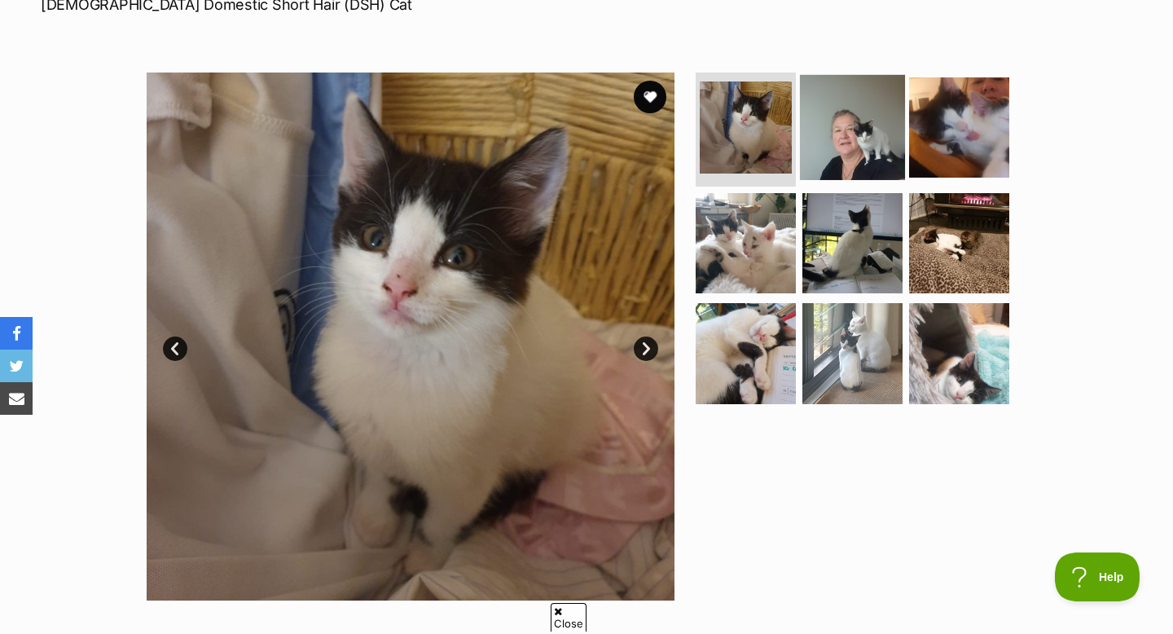
click at [853, 133] on img at bounding box center [852, 127] width 105 height 105
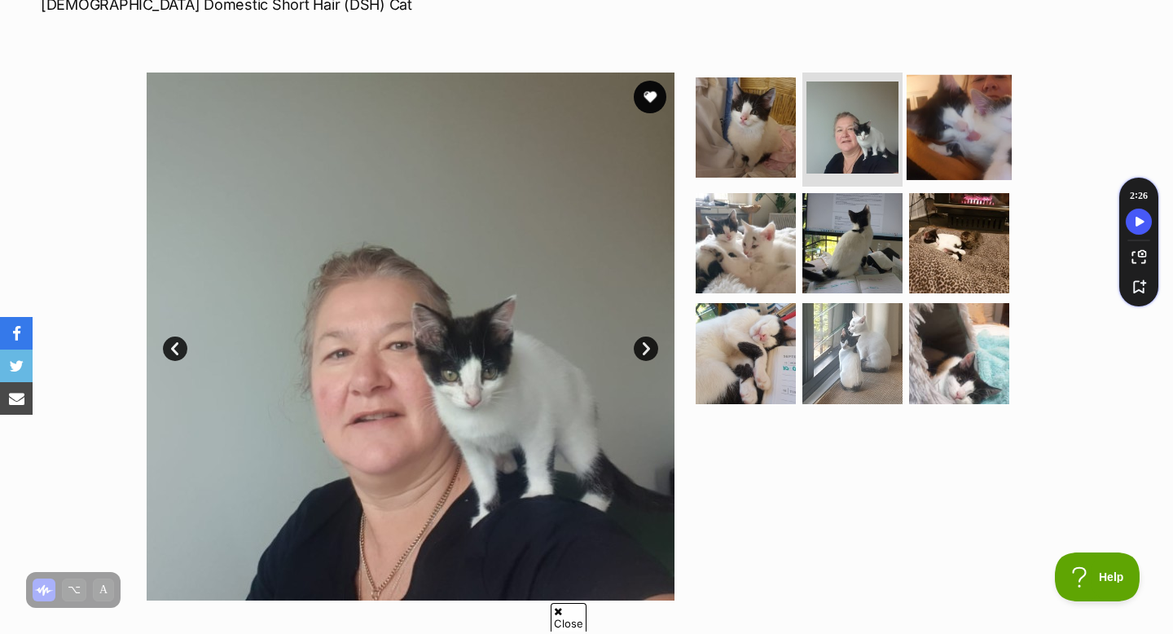
click at [950, 126] on img at bounding box center [959, 127] width 105 height 105
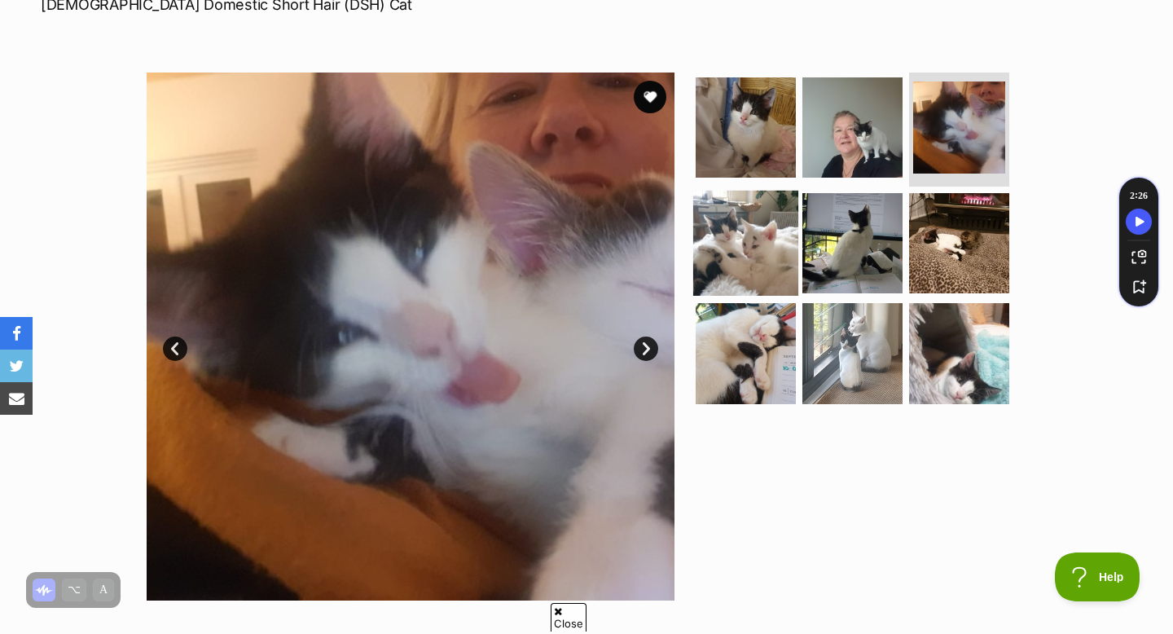
click at [745, 236] on img at bounding box center [745, 242] width 105 height 105
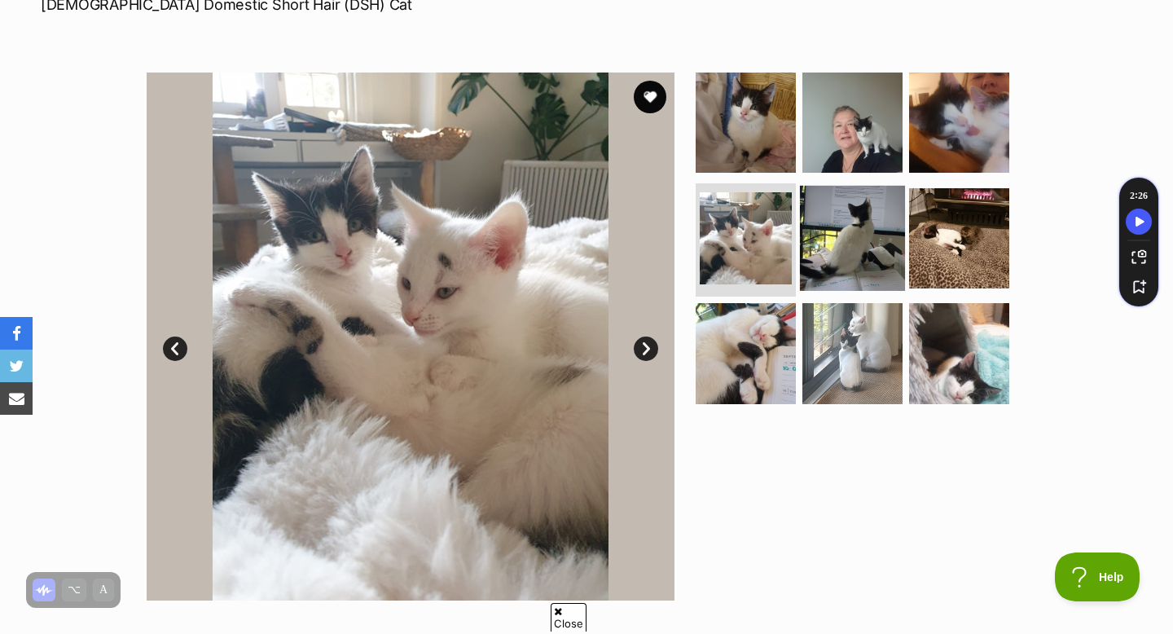
click at [844, 238] on img at bounding box center [852, 237] width 105 height 105
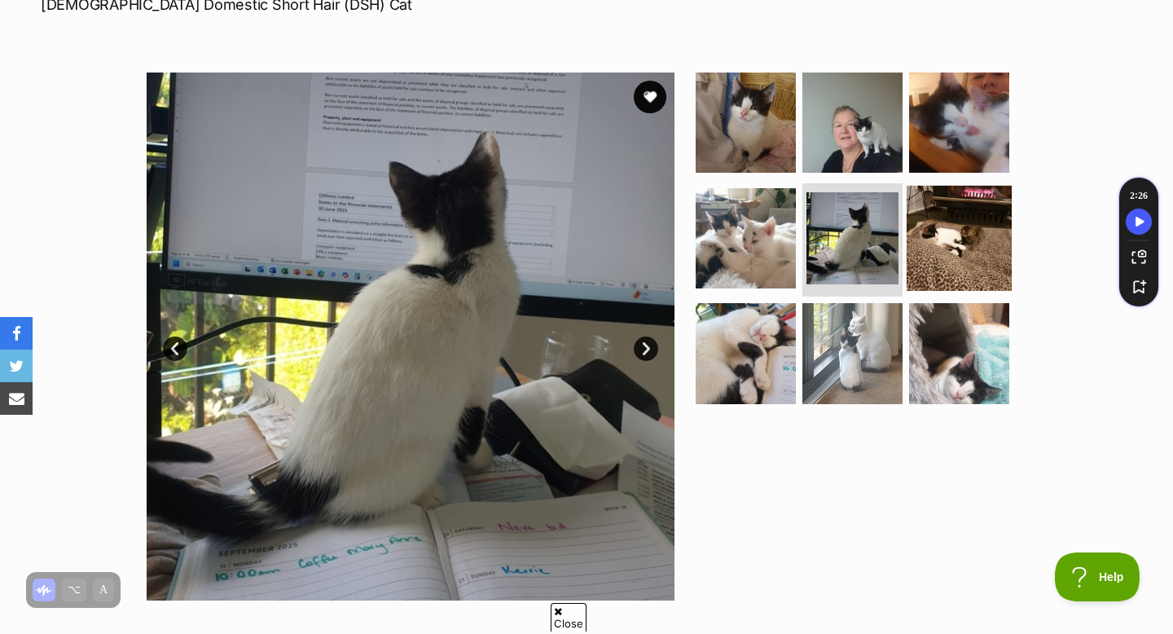
click at [936, 222] on img at bounding box center [959, 237] width 105 height 105
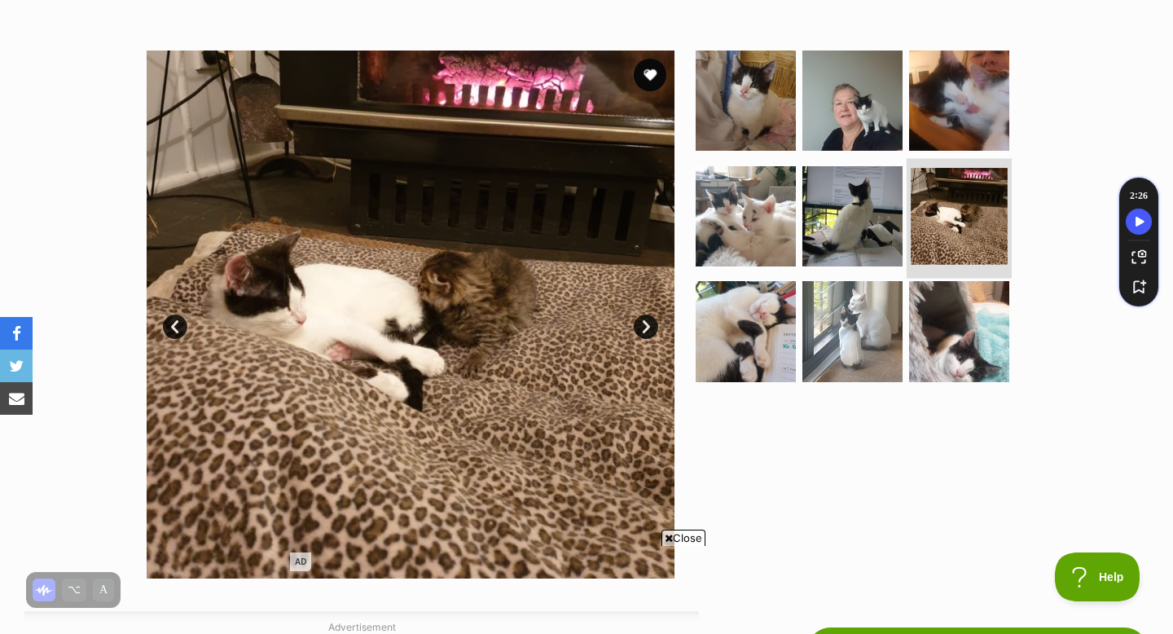
scroll to position [289, 0]
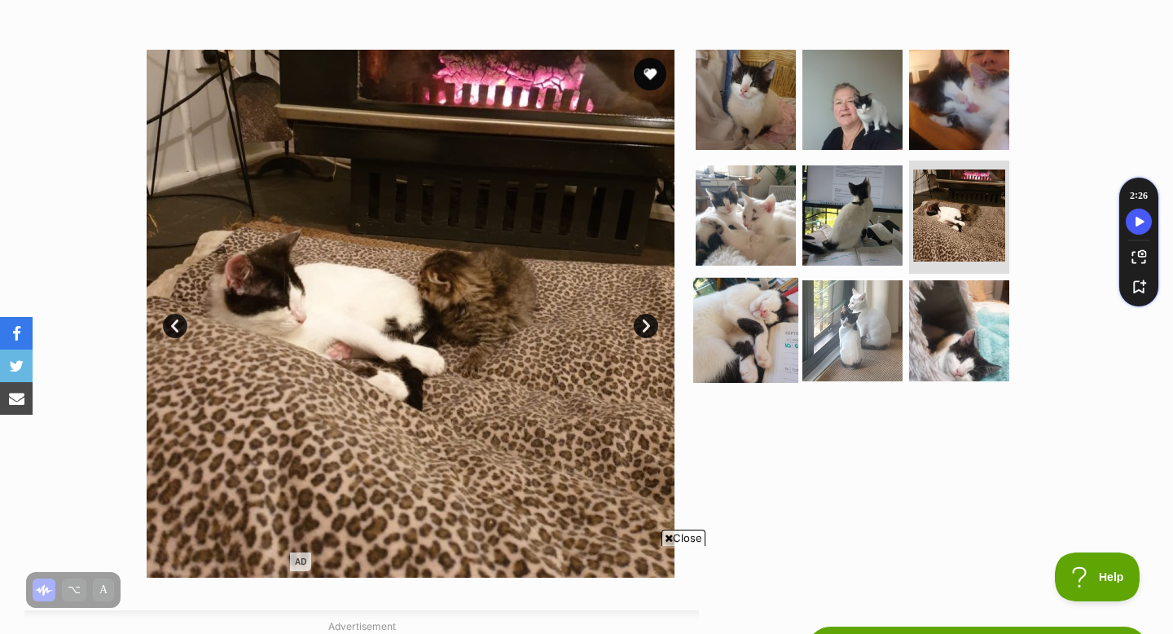
click at [720, 326] on img at bounding box center [745, 330] width 105 height 105
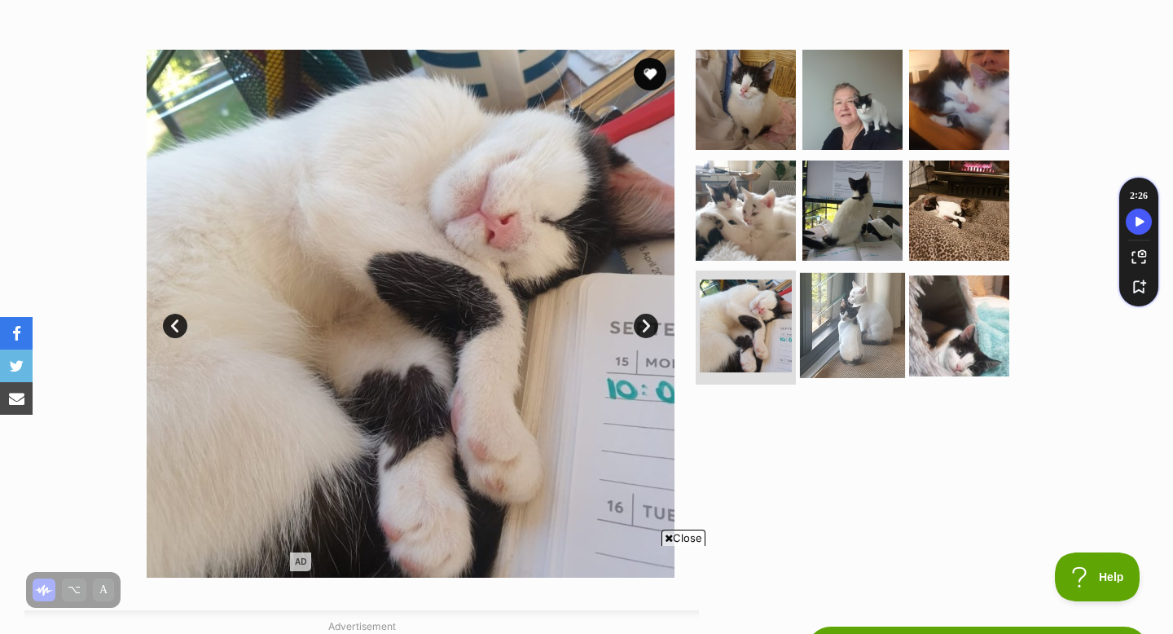
click at [880, 336] on img at bounding box center [852, 325] width 105 height 105
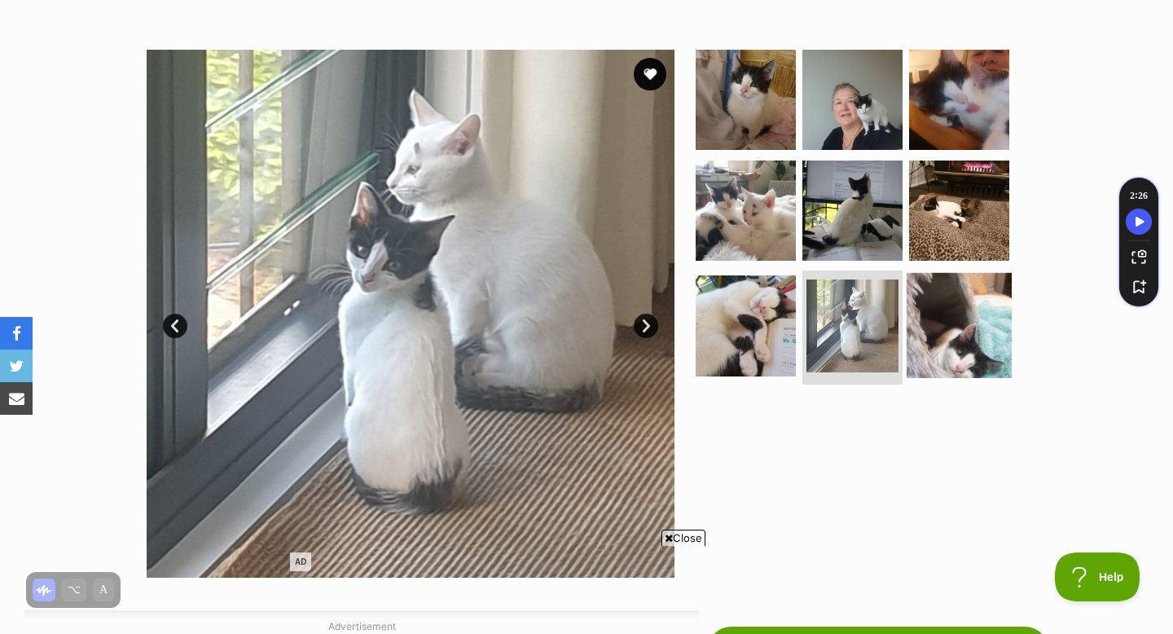
click at [939, 327] on img at bounding box center [959, 325] width 105 height 105
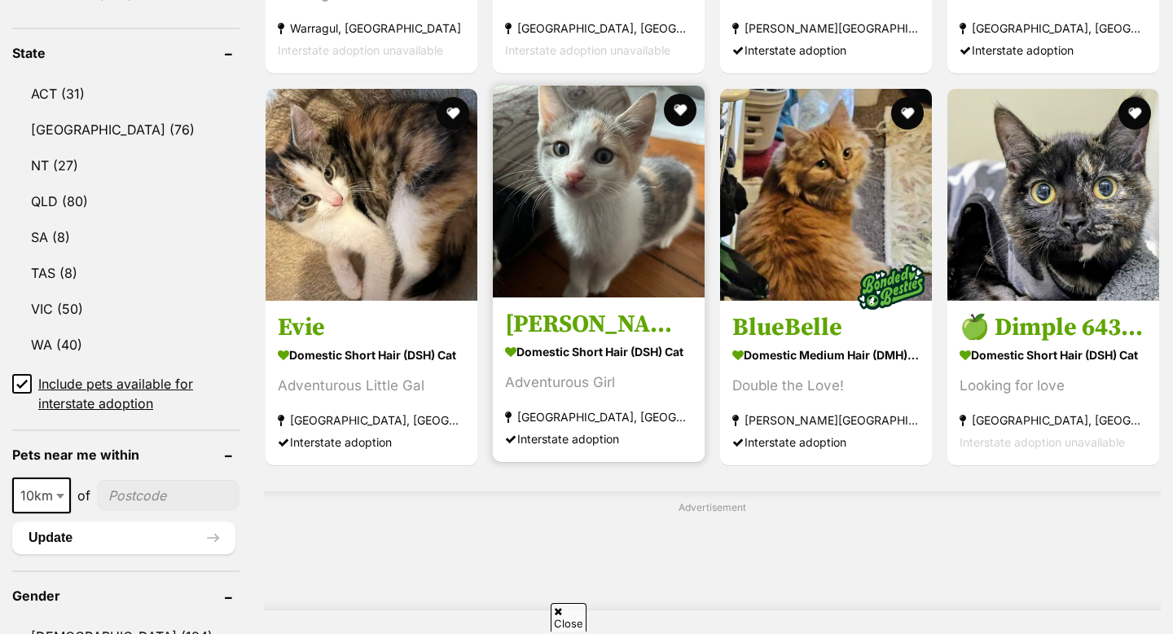
click at [521, 206] on img at bounding box center [599, 192] width 212 height 212
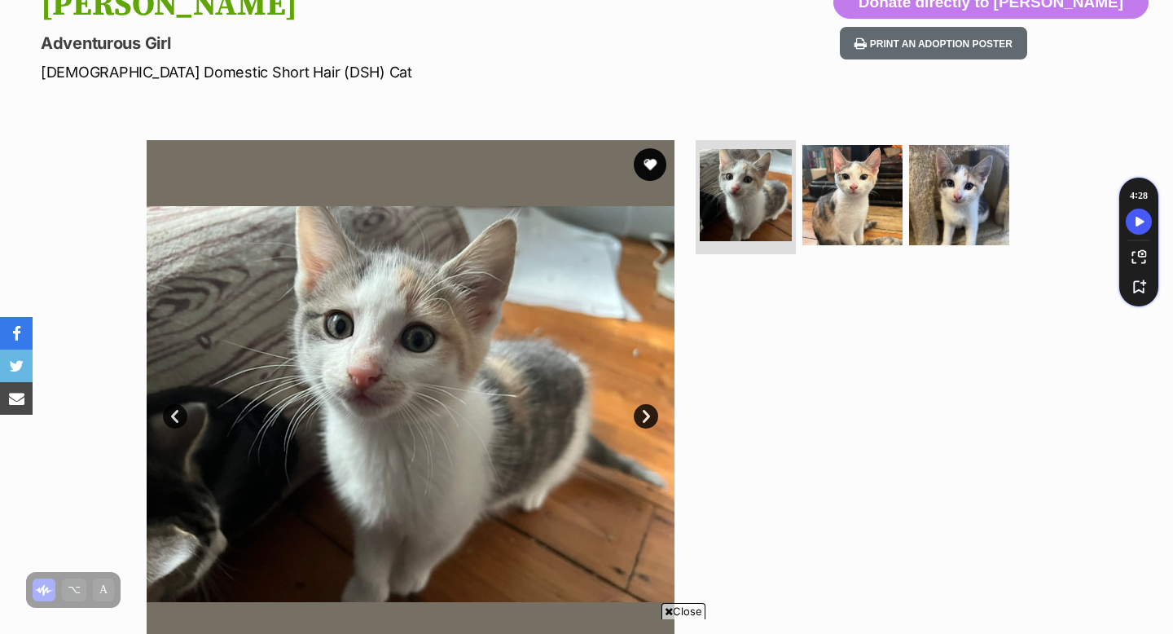
scroll to position [204, 0]
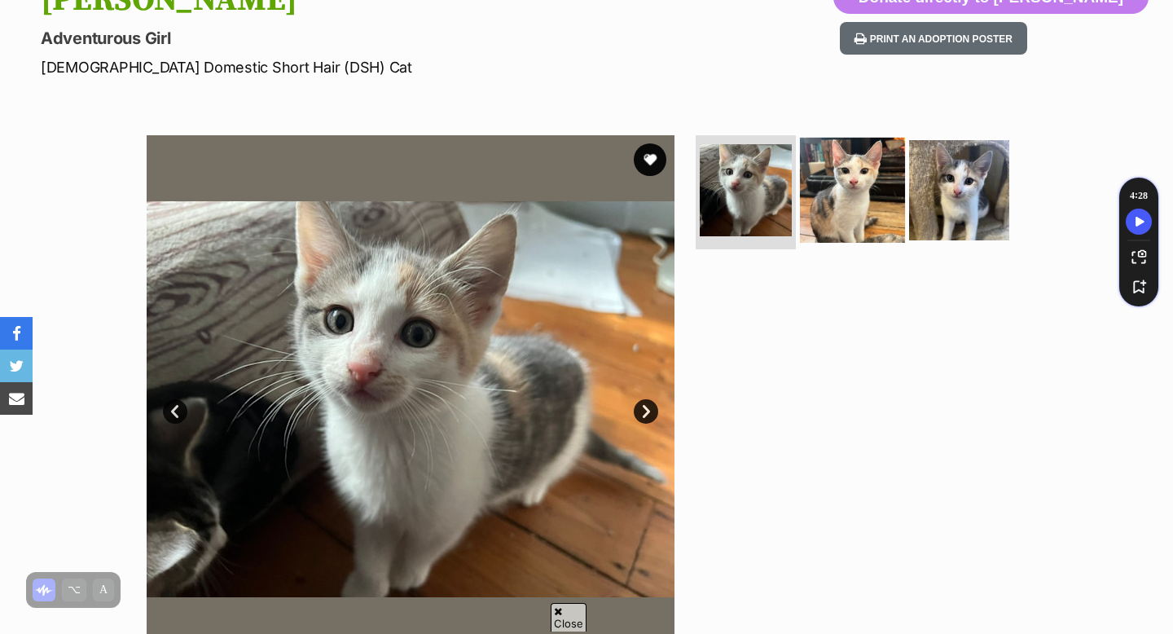
click at [865, 210] on img at bounding box center [852, 190] width 105 height 105
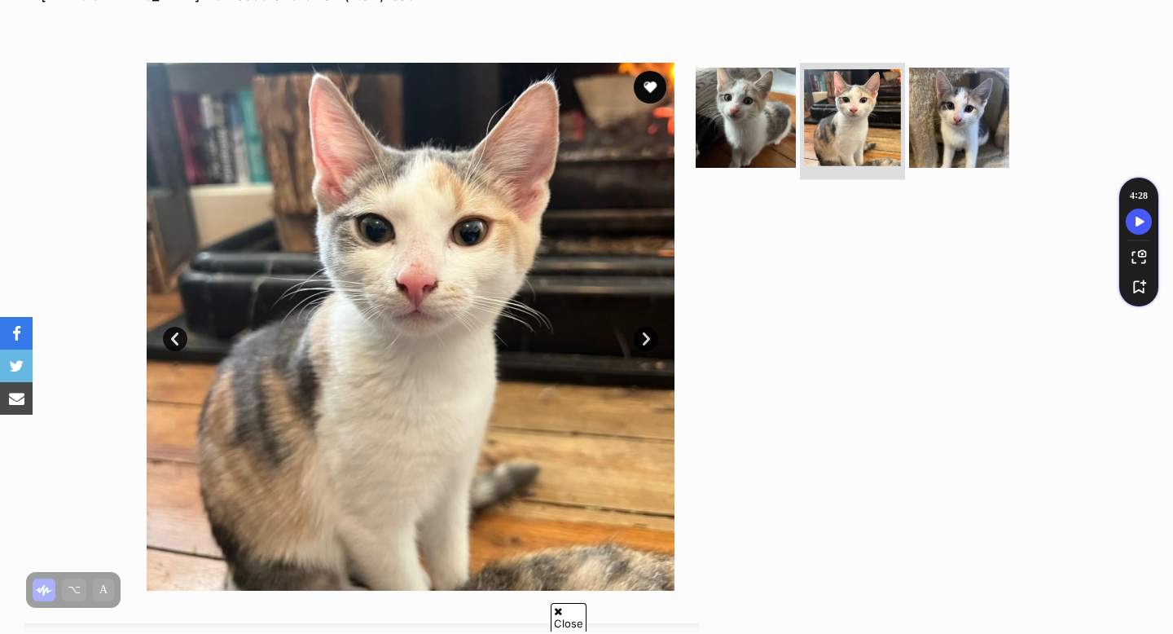
scroll to position [278, 0]
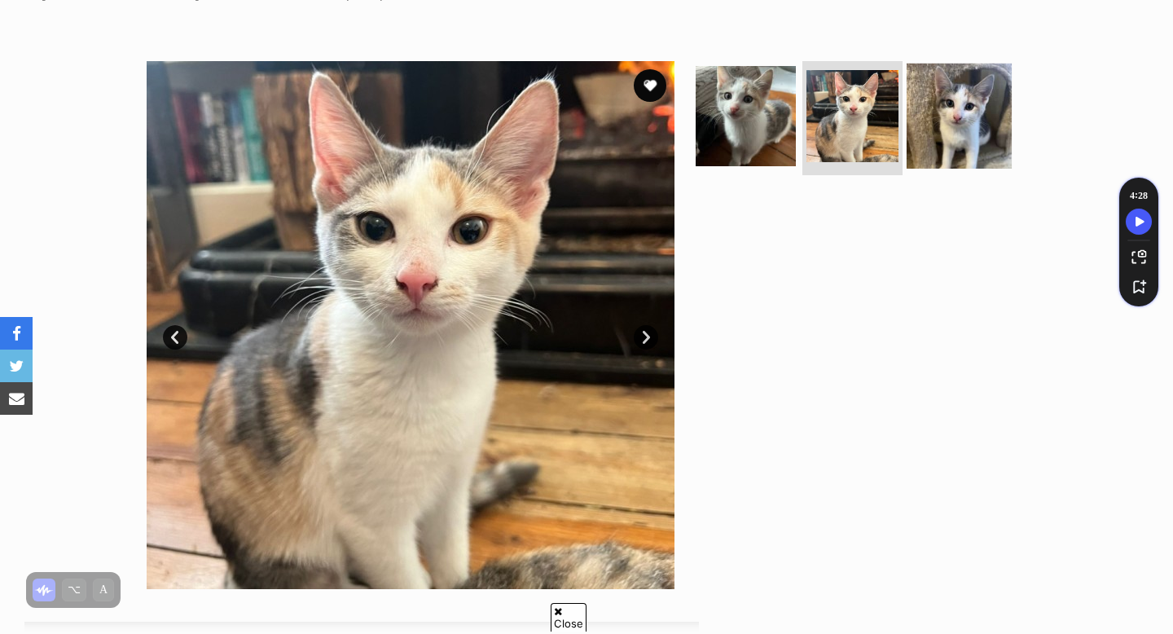
click at [966, 133] on img at bounding box center [959, 116] width 105 height 105
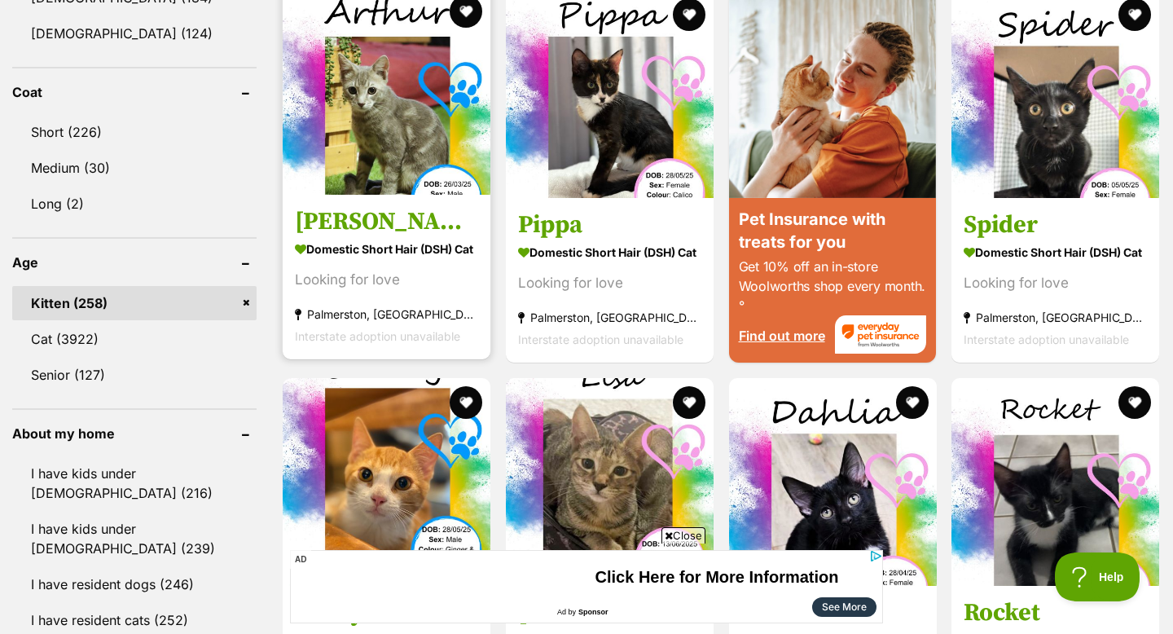
click at [352, 148] on img at bounding box center [387, 91] width 208 height 208
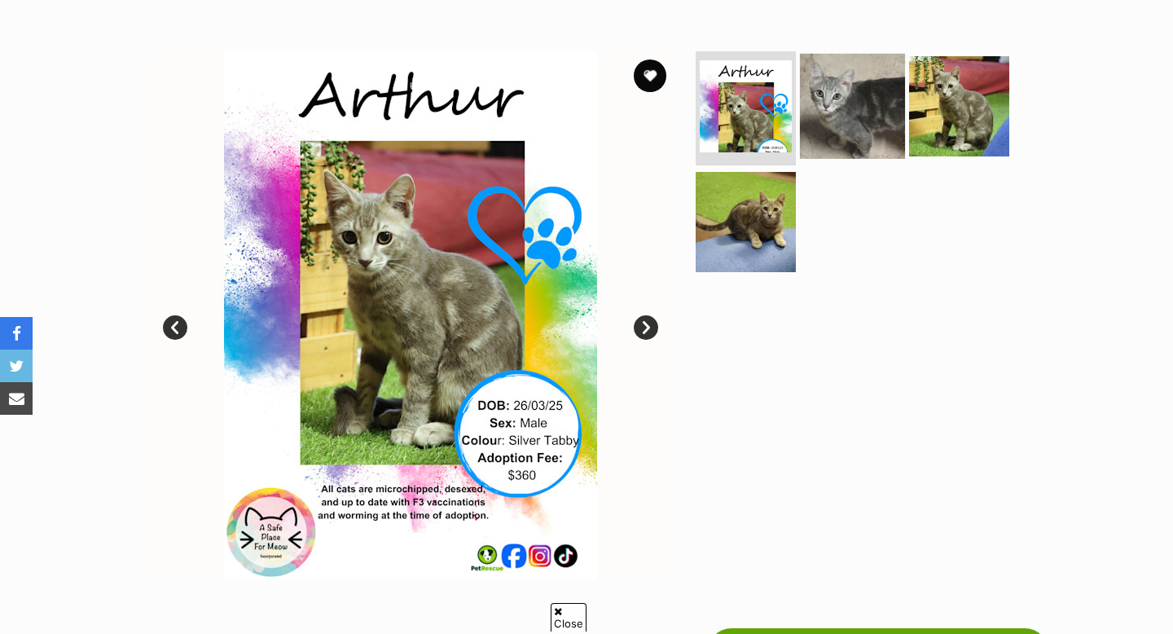
click at [820, 104] on img at bounding box center [852, 106] width 105 height 105
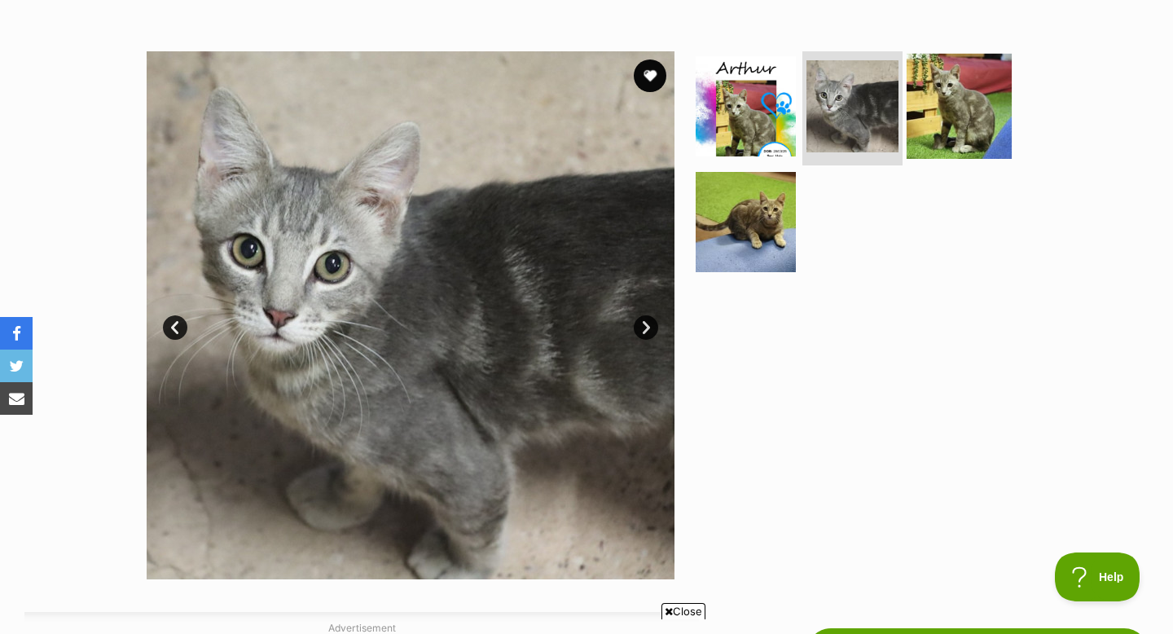
click at [965, 117] on img at bounding box center [959, 106] width 105 height 105
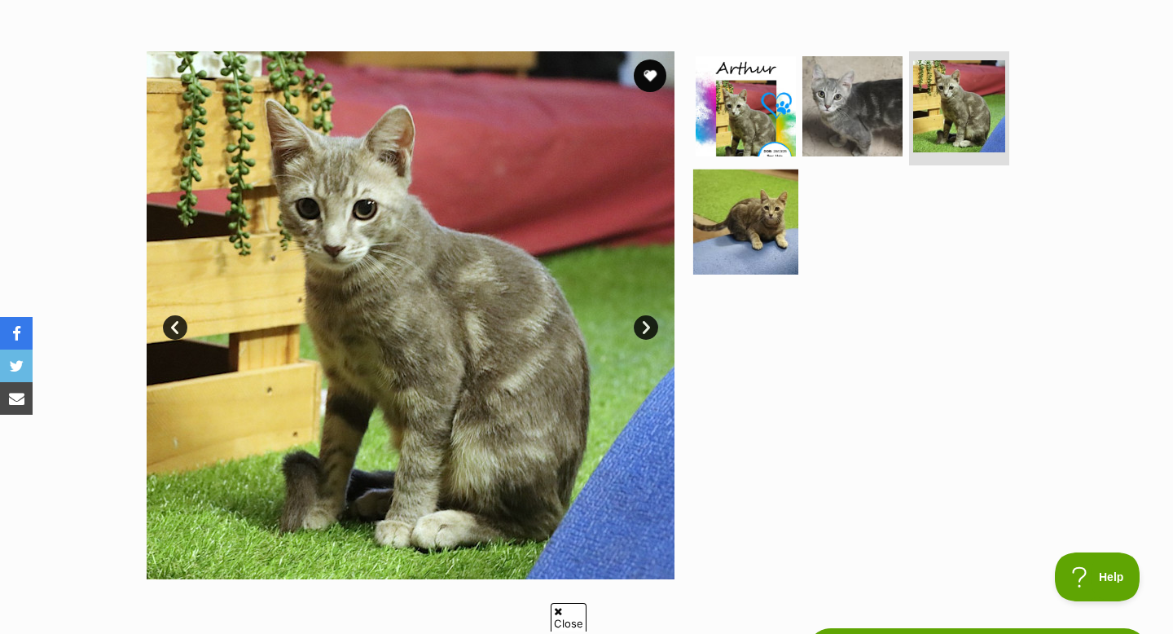
click at [786, 221] on img at bounding box center [745, 221] width 105 height 105
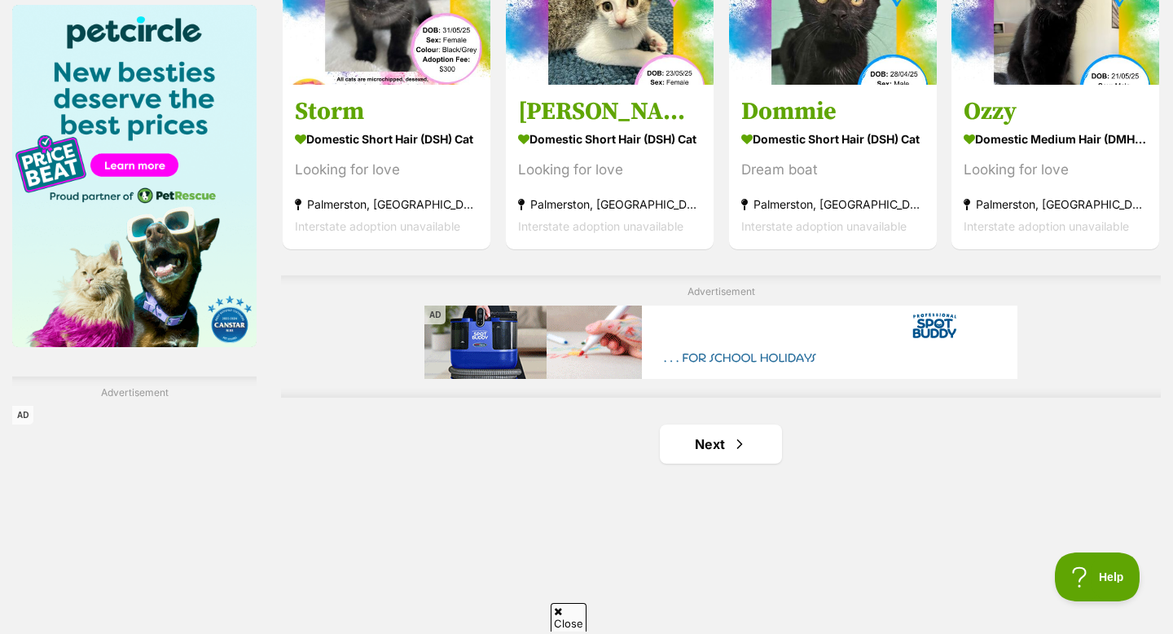
scroll to position [2547, 0]
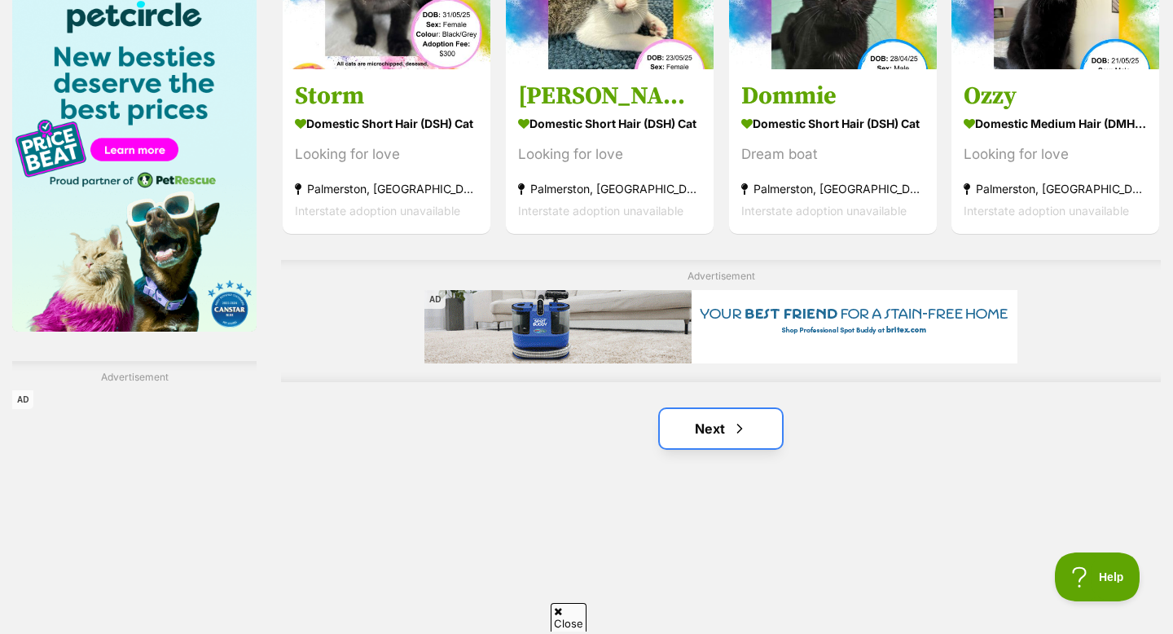
click at [732, 442] on link "Next" at bounding box center [721, 428] width 122 height 39
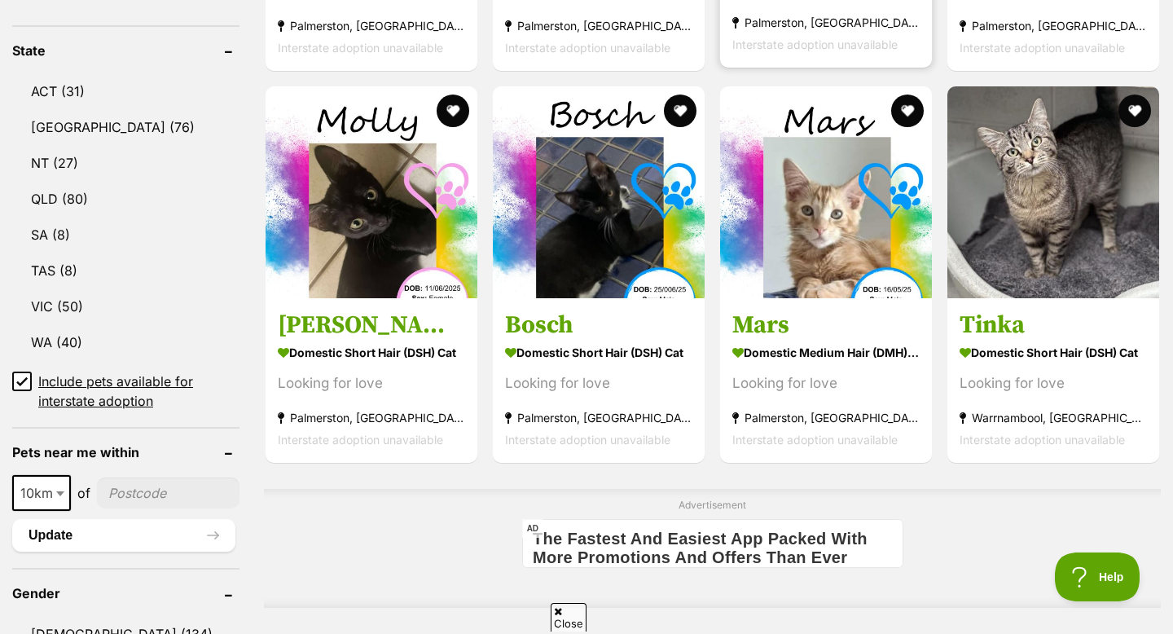
scroll to position [749, 0]
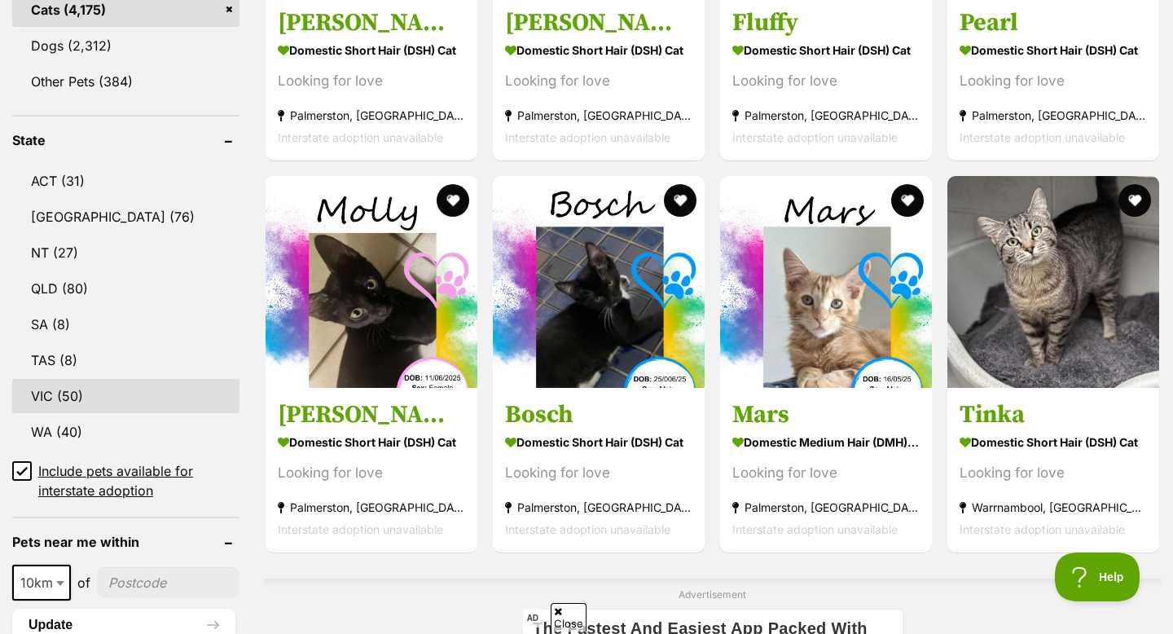
click at [79, 408] on link "VIC (50)" at bounding box center [125, 396] width 227 height 34
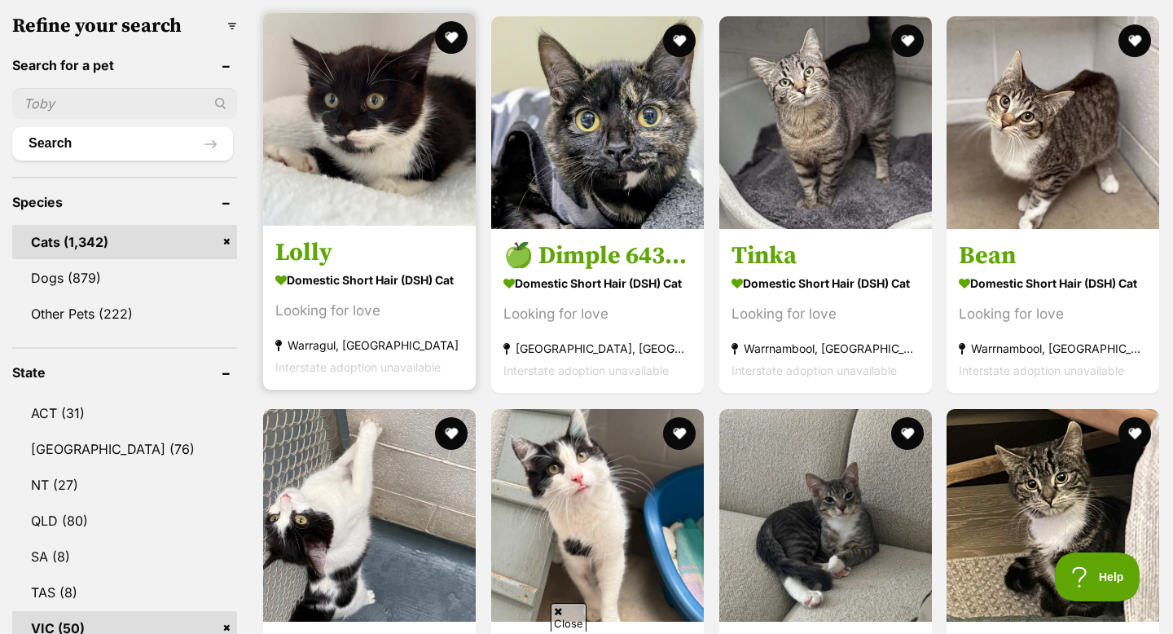
click at [348, 168] on img at bounding box center [369, 119] width 213 height 213
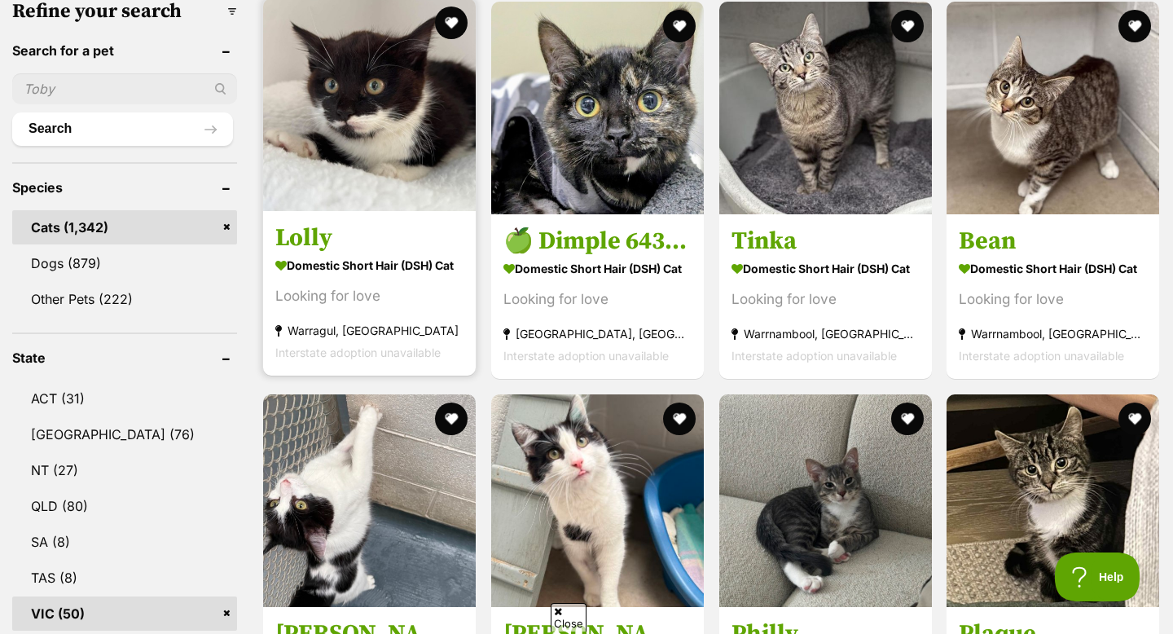
scroll to position [532, 0]
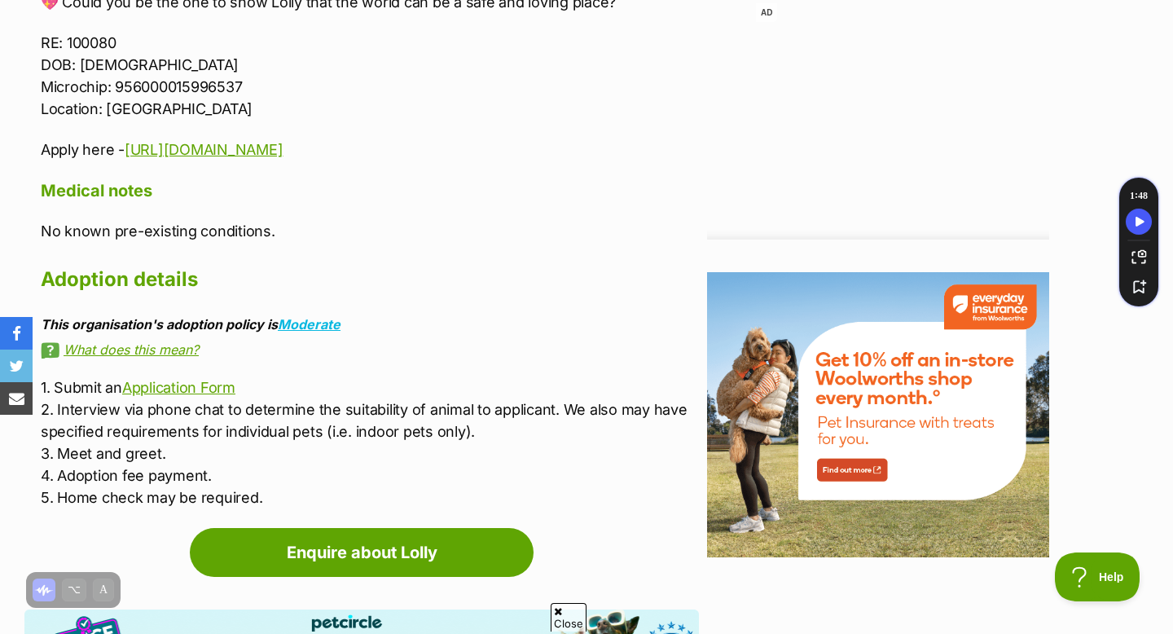
scroll to position [1442, 0]
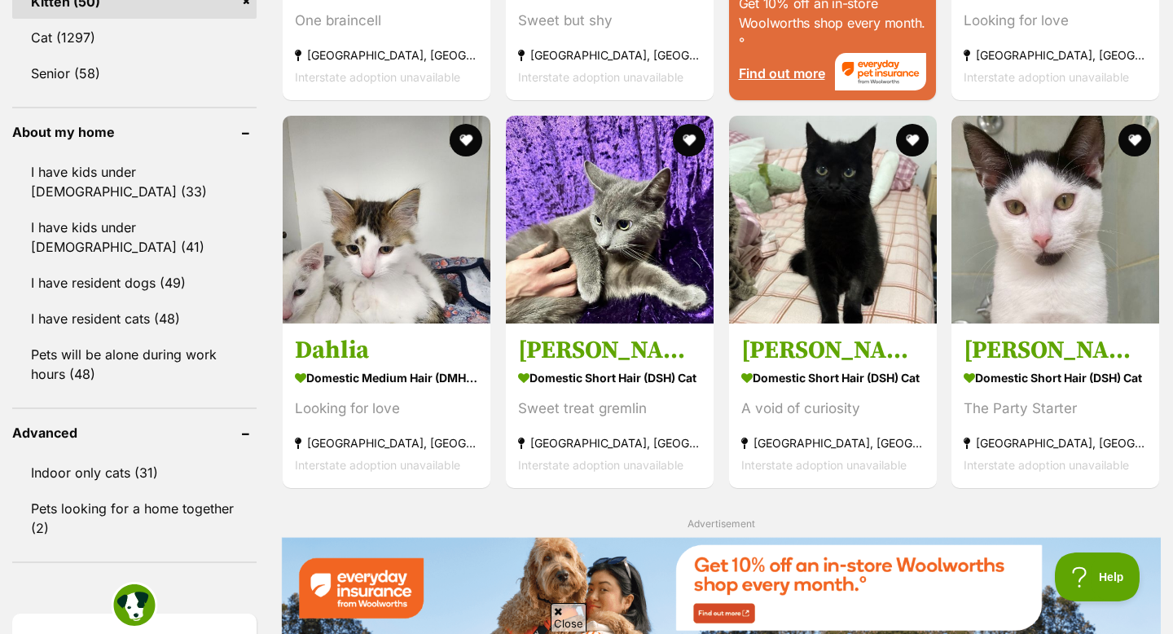
scroll to position [1745, 0]
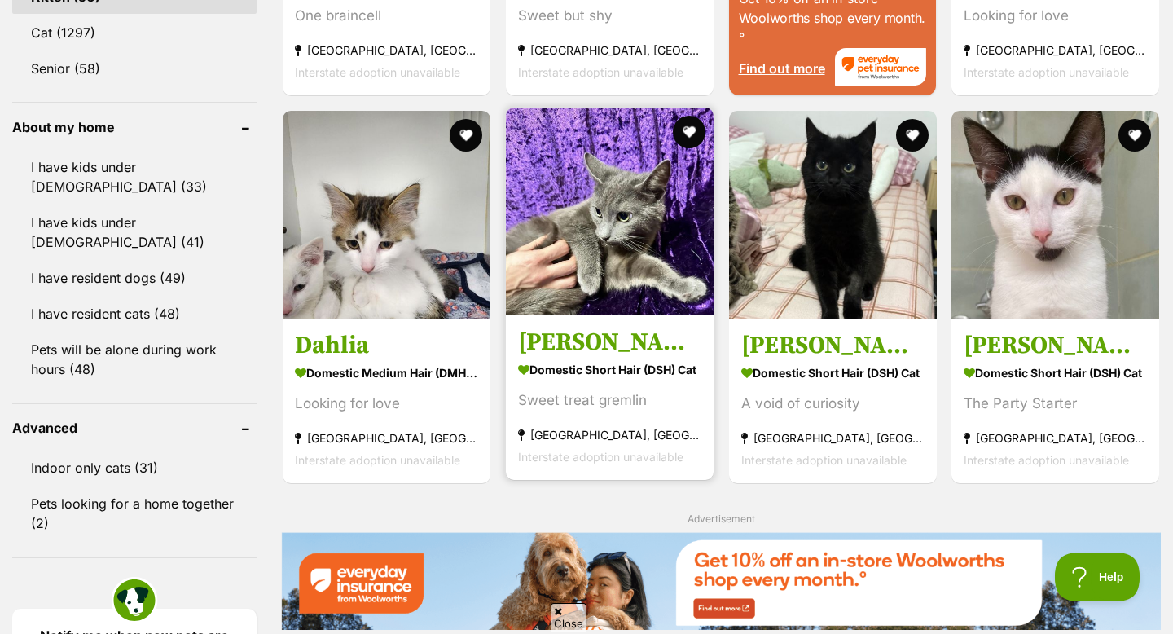
click at [556, 220] on img at bounding box center [610, 212] width 208 height 208
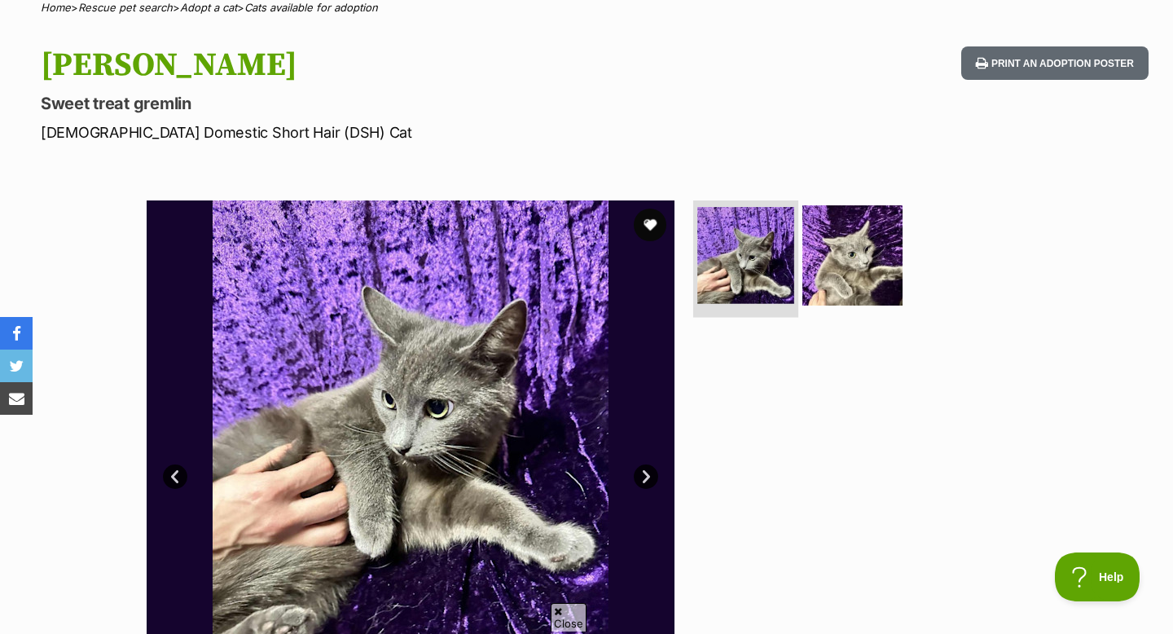
scroll to position [323, 0]
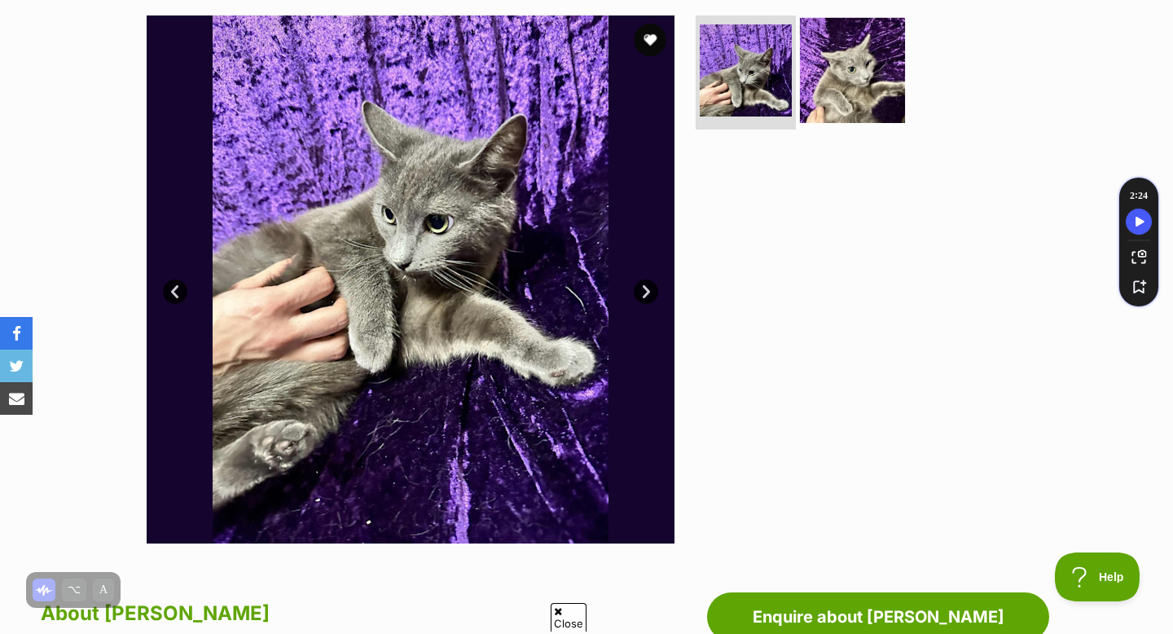
click at [868, 51] on img at bounding box center [852, 70] width 105 height 105
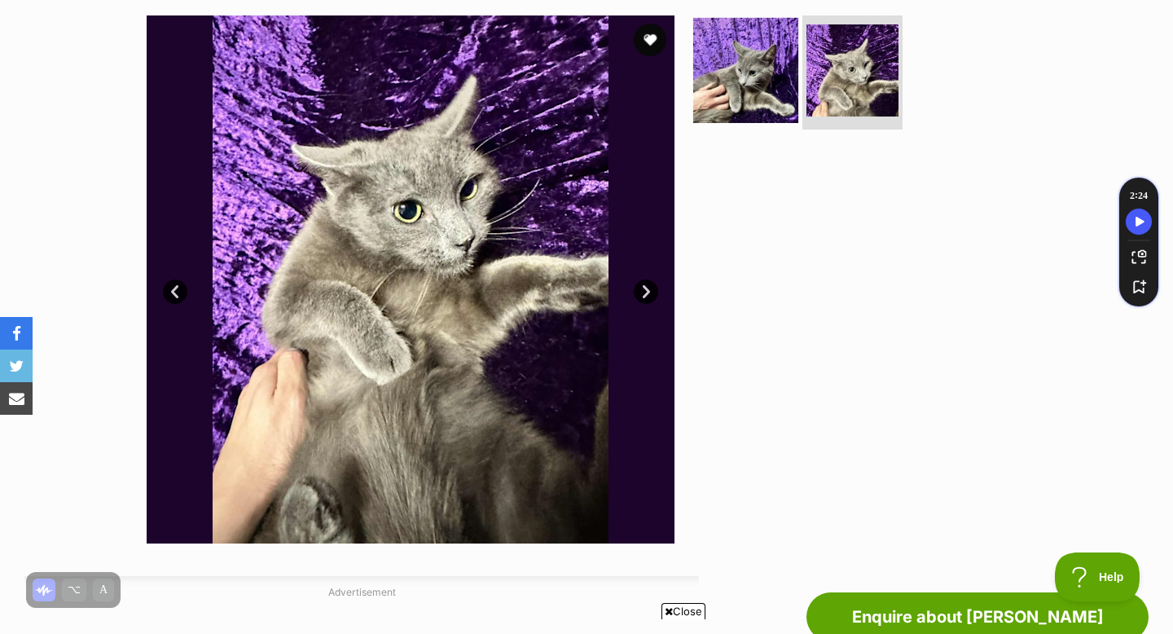
click at [766, 80] on img at bounding box center [745, 70] width 105 height 105
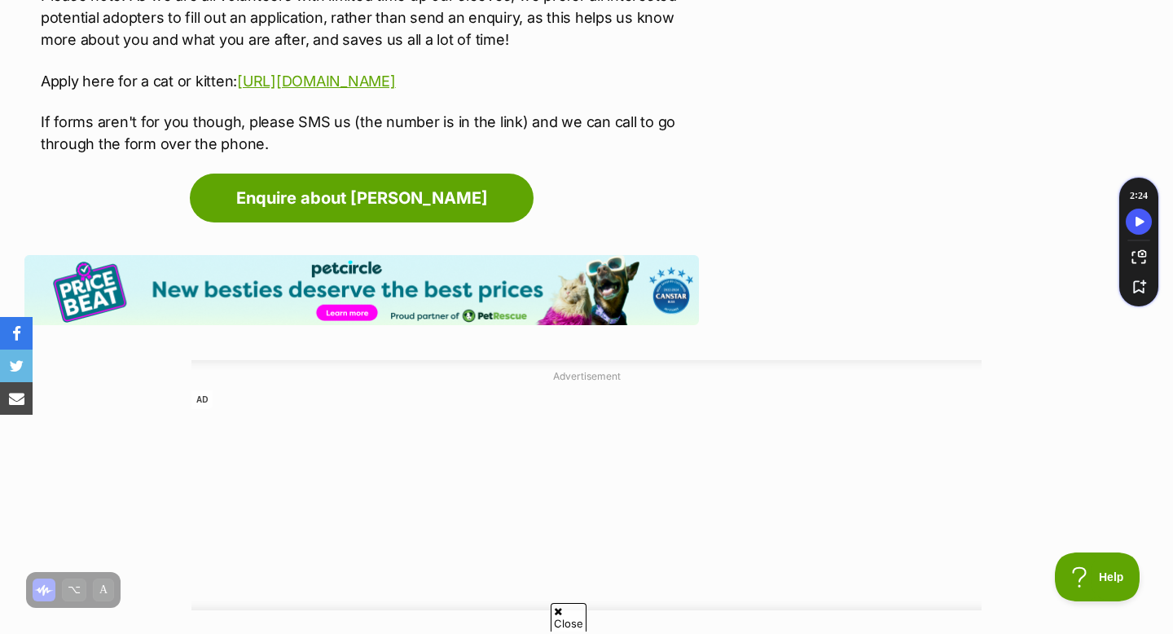
scroll to position [2342, 0]
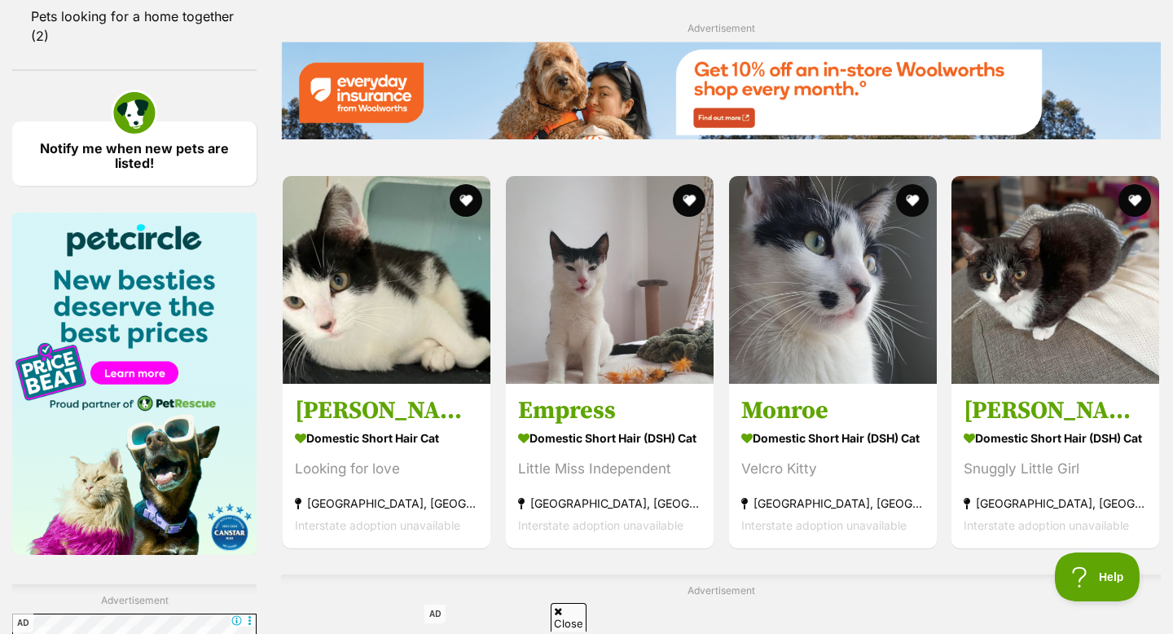
scroll to position [2253, 0]
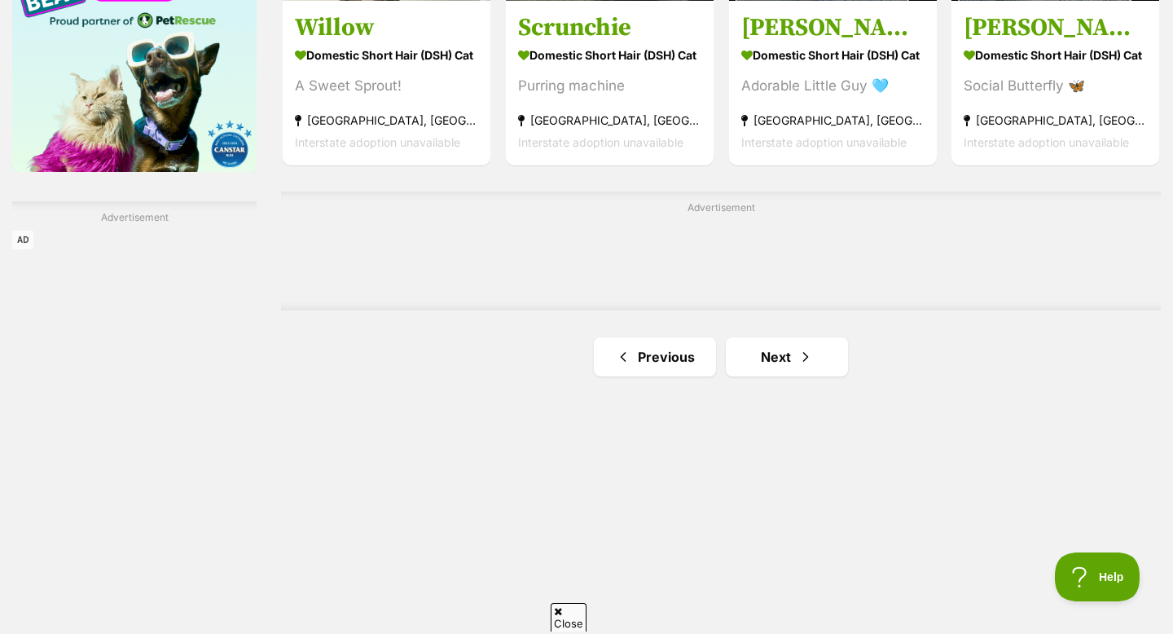
scroll to position [2622, 0]
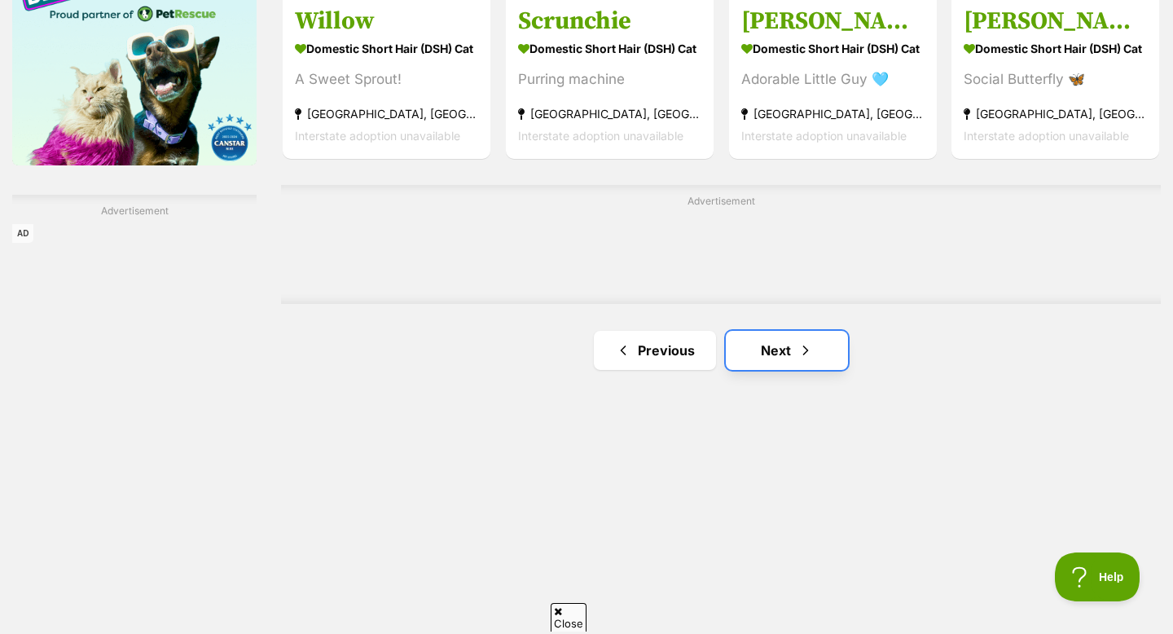
click at [750, 354] on link "Next" at bounding box center [787, 350] width 122 height 39
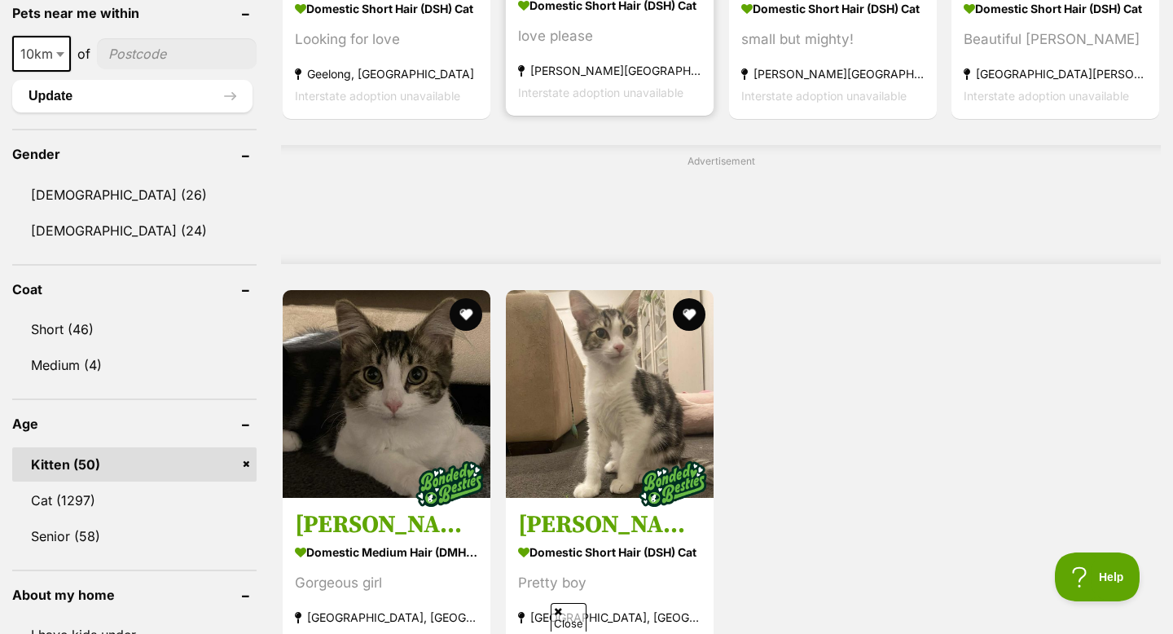
scroll to position [1326, 0]
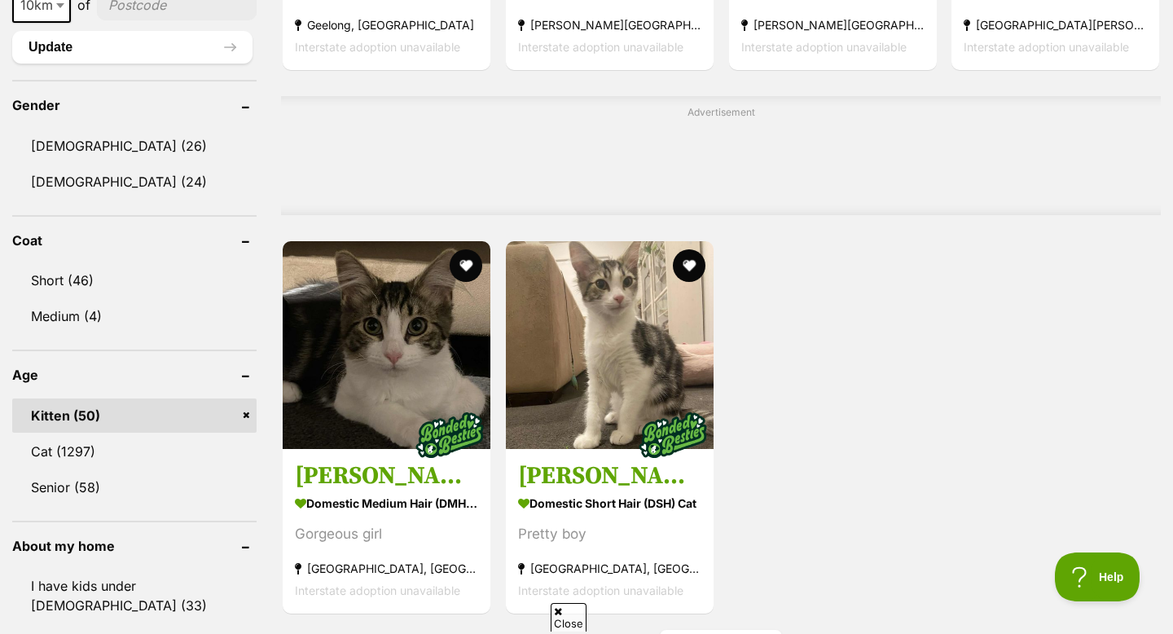
click at [245, 424] on link "Kitten (50)" at bounding box center [134, 415] width 244 height 34
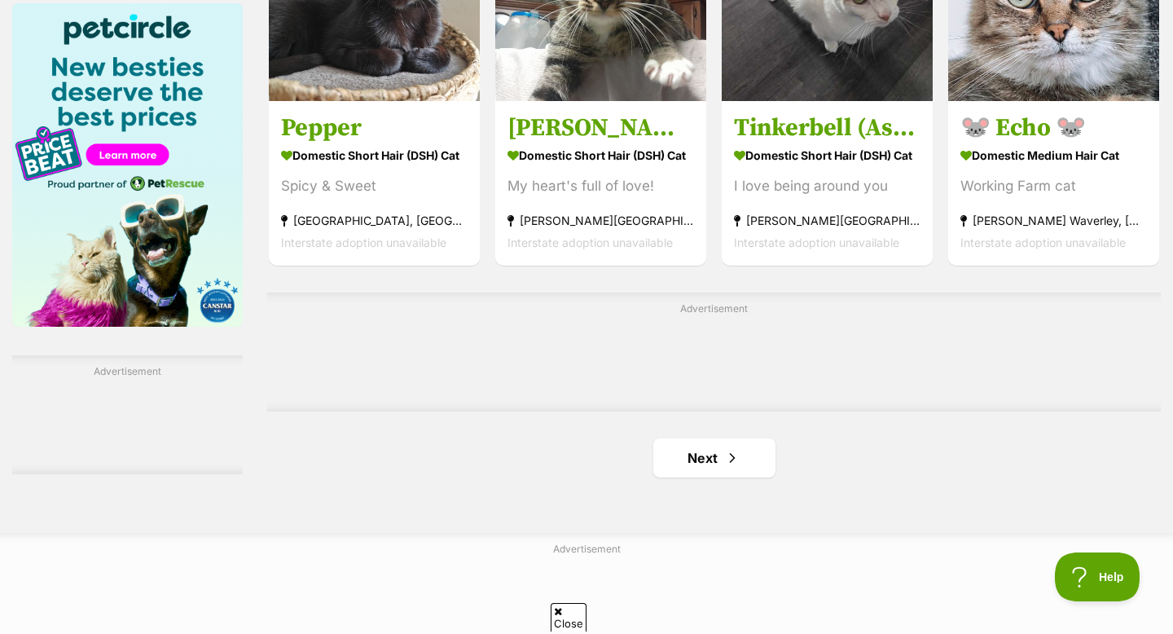
scroll to position [2544, 0]
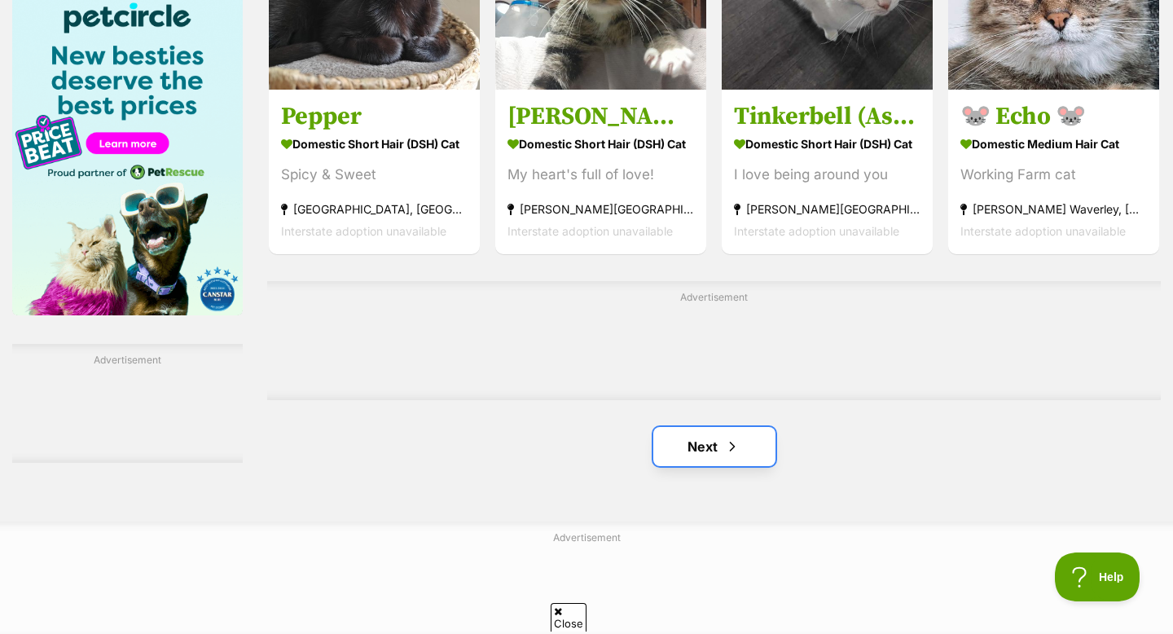
click at [711, 450] on link "Next" at bounding box center [714, 446] width 122 height 39
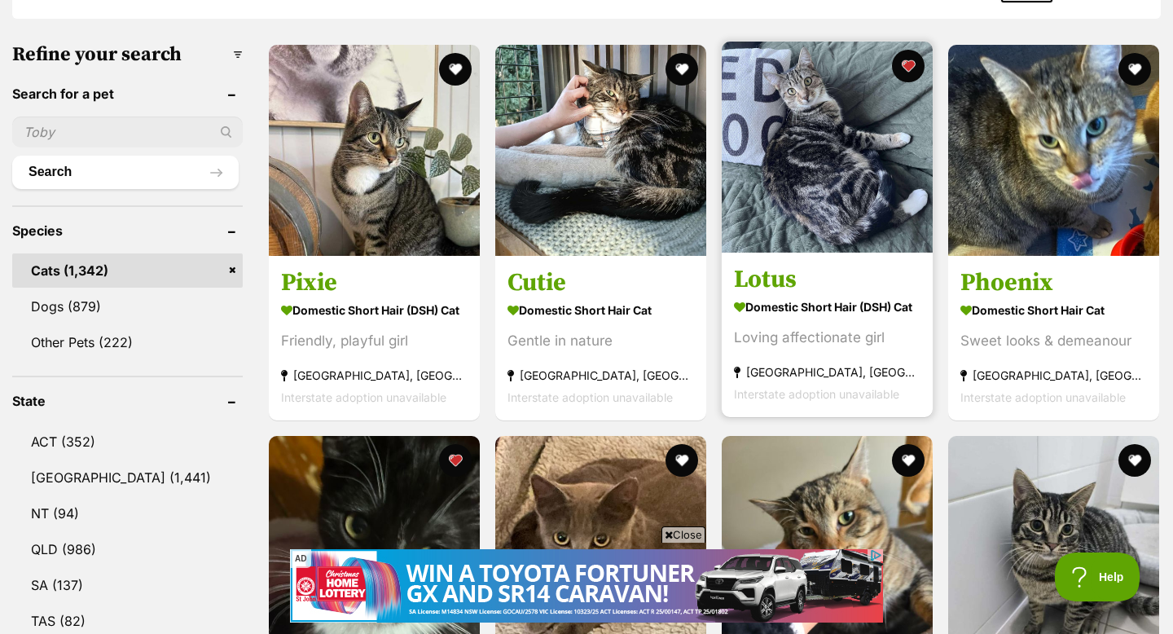
click at [816, 213] on img at bounding box center [827, 147] width 211 height 211
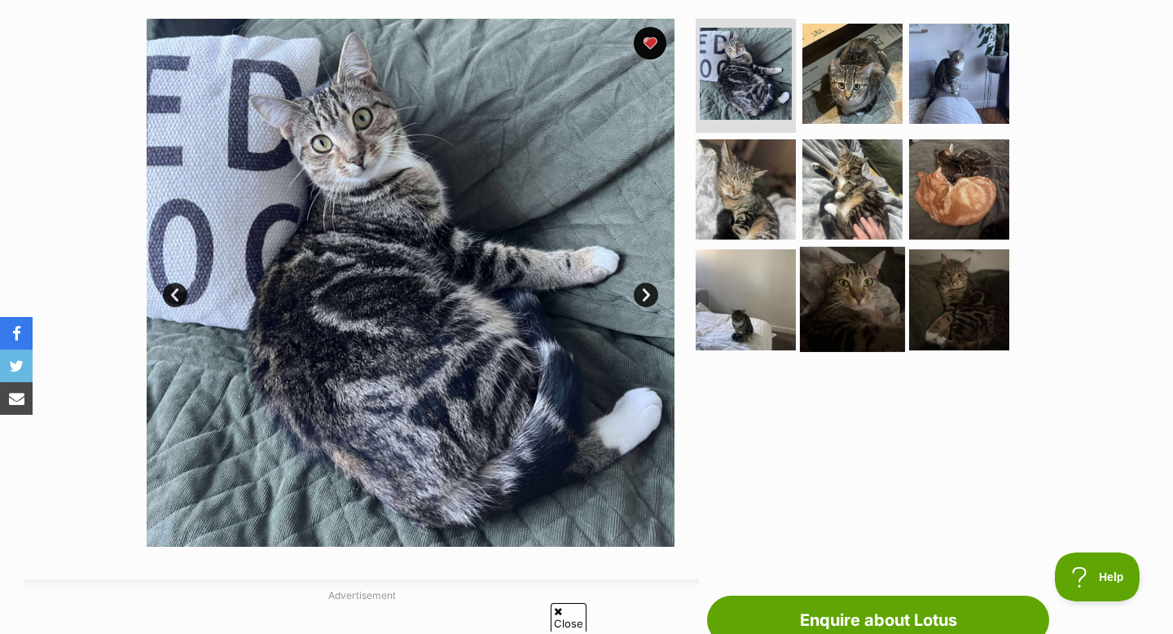
scroll to position [309, 0]
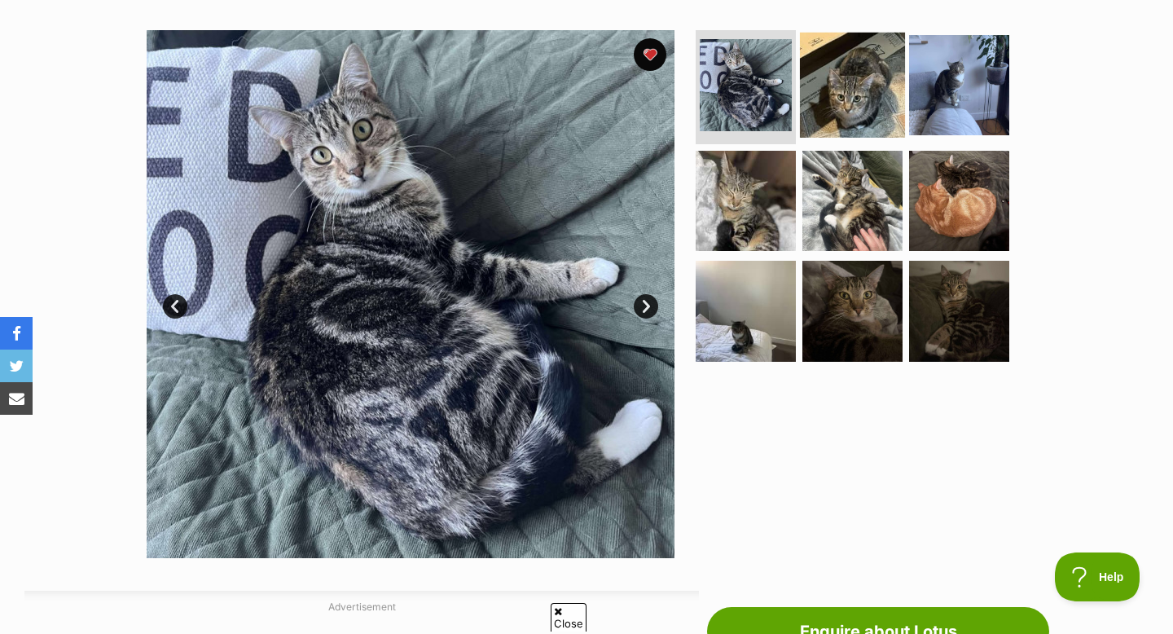
click at [860, 98] on img at bounding box center [852, 85] width 105 height 105
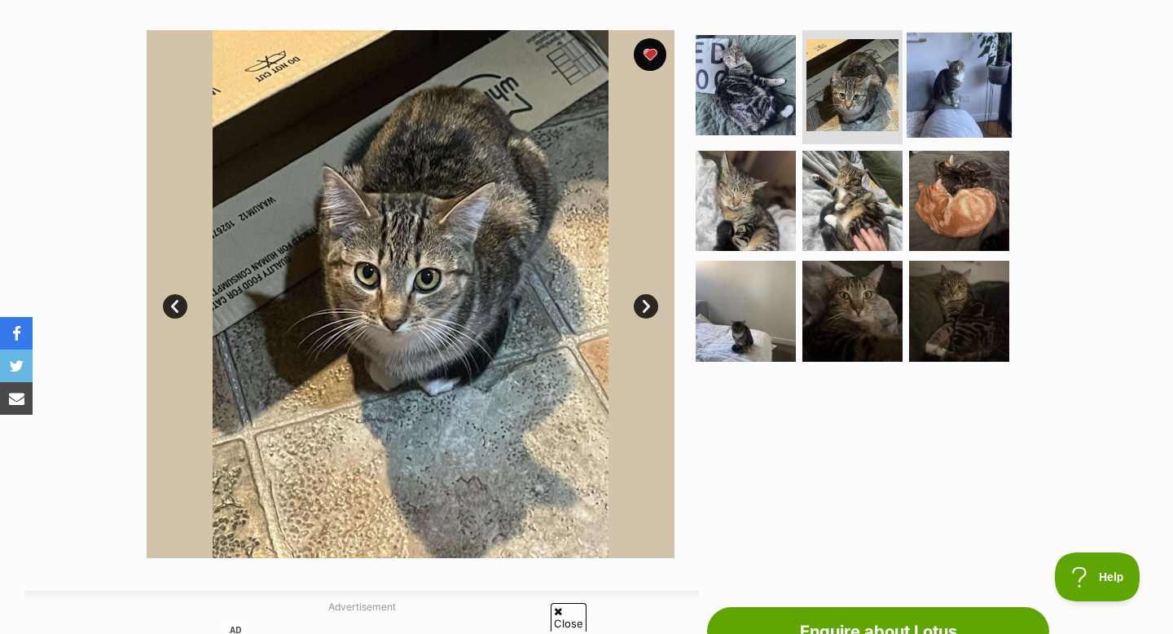
click at [930, 85] on img at bounding box center [959, 85] width 105 height 105
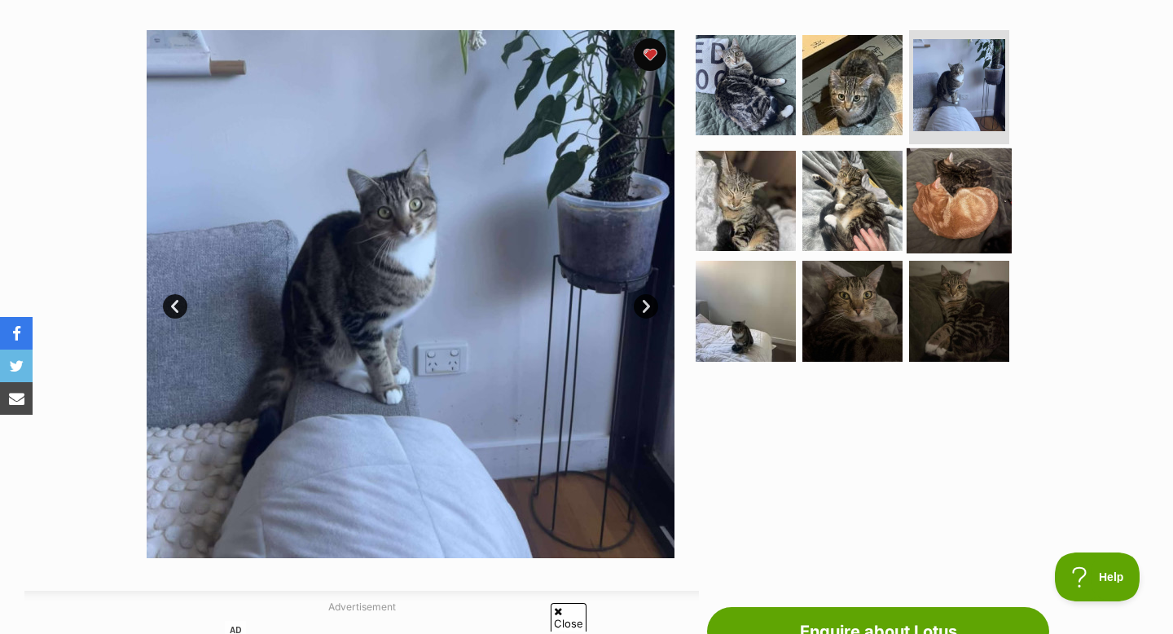
click at [941, 148] on img at bounding box center [959, 199] width 105 height 105
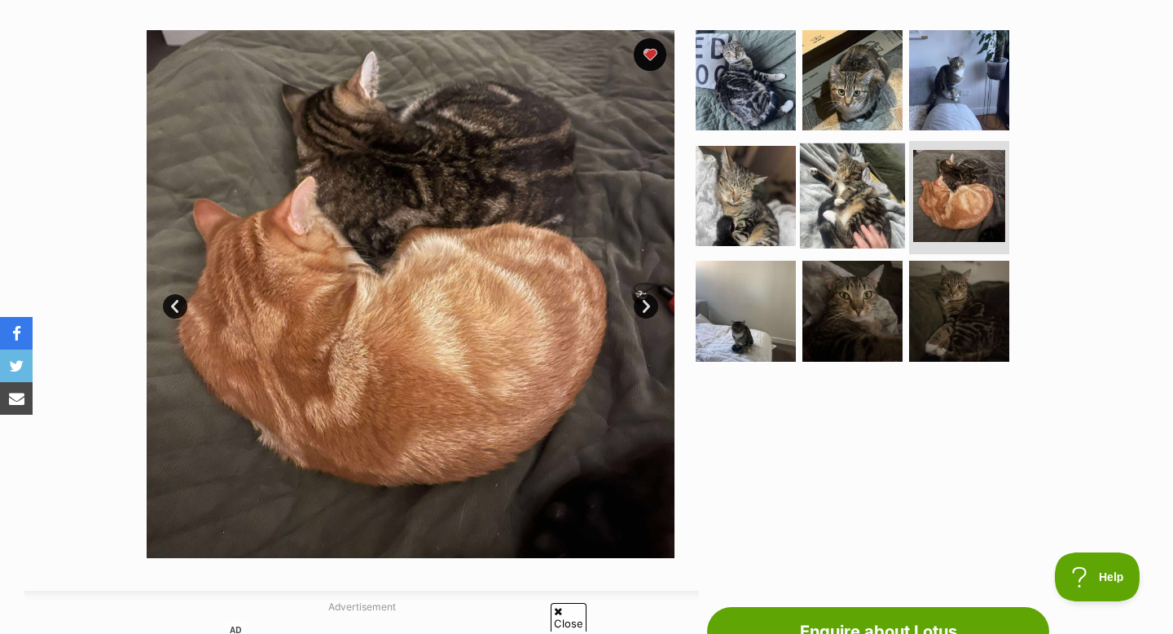
click at [825, 176] on img at bounding box center [852, 195] width 105 height 105
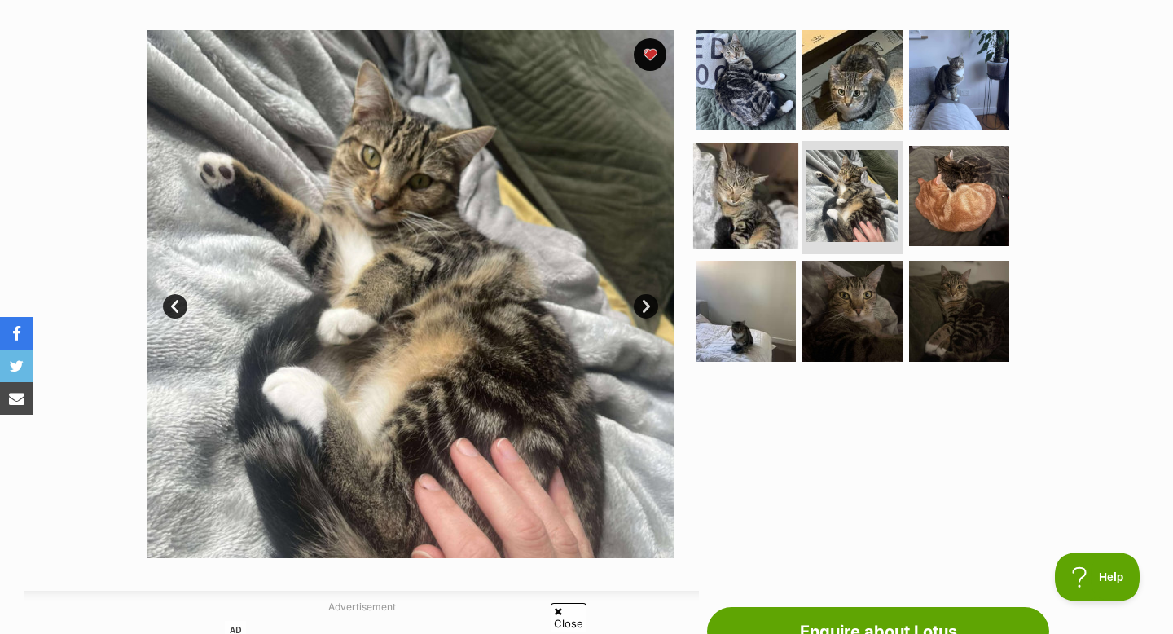
click at [741, 183] on img at bounding box center [745, 195] width 105 height 105
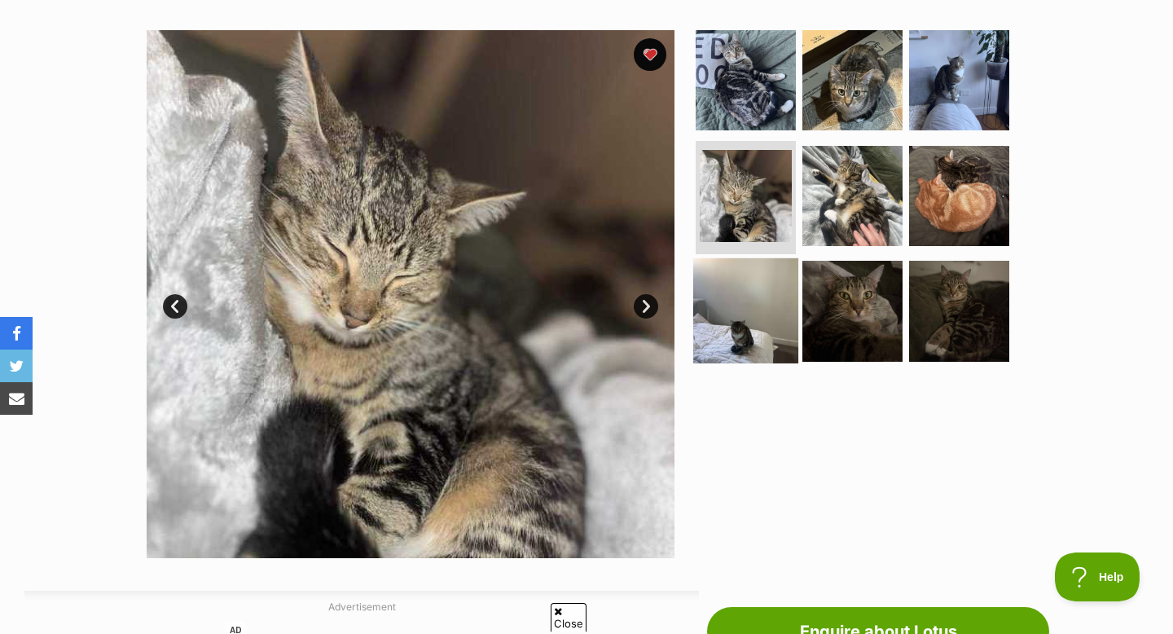
click at [754, 268] on img at bounding box center [745, 310] width 105 height 105
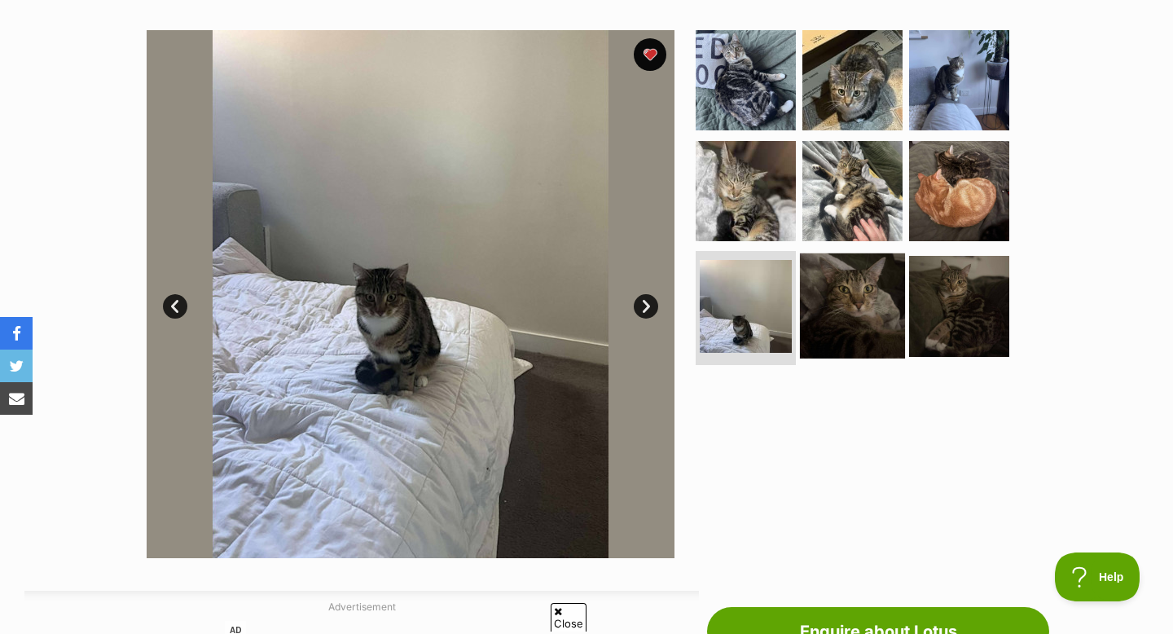
click at [831, 265] on img at bounding box center [852, 305] width 105 height 105
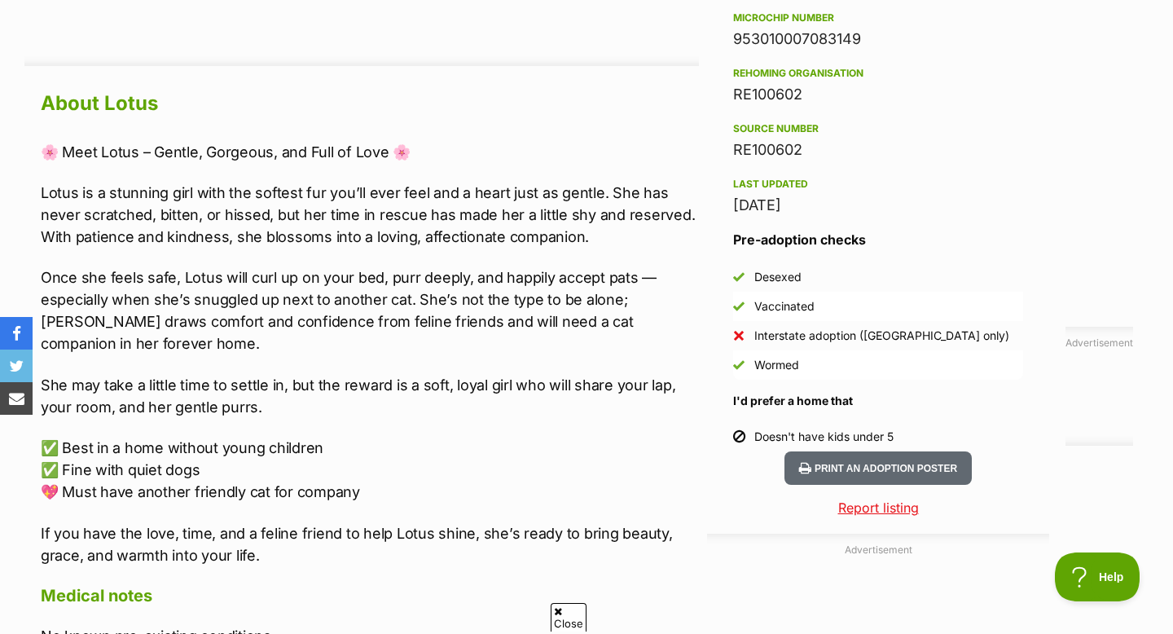
scroll to position [1376, 0]
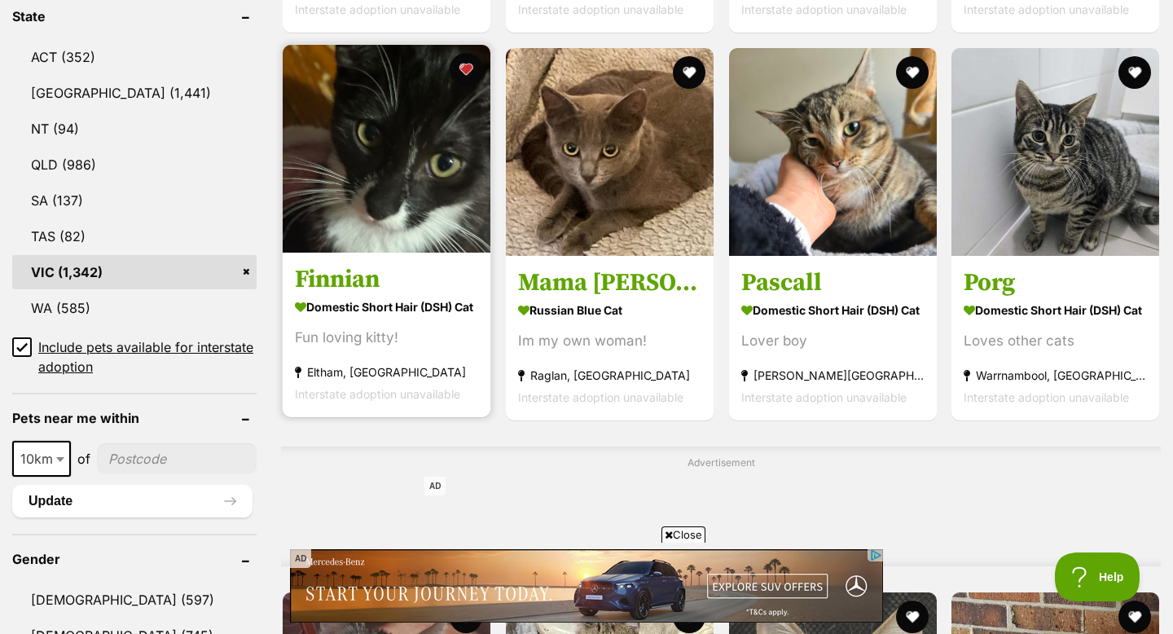
scroll to position [874, 0]
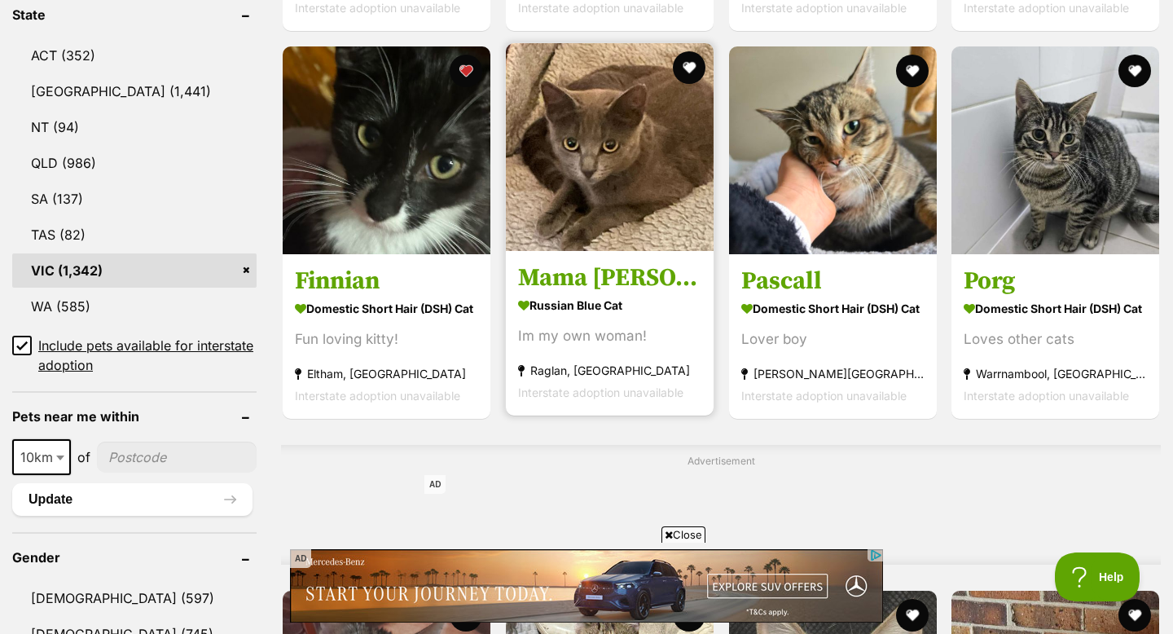
click at [569, 166] on img at bounding box center [610, 147] width 208 height 208
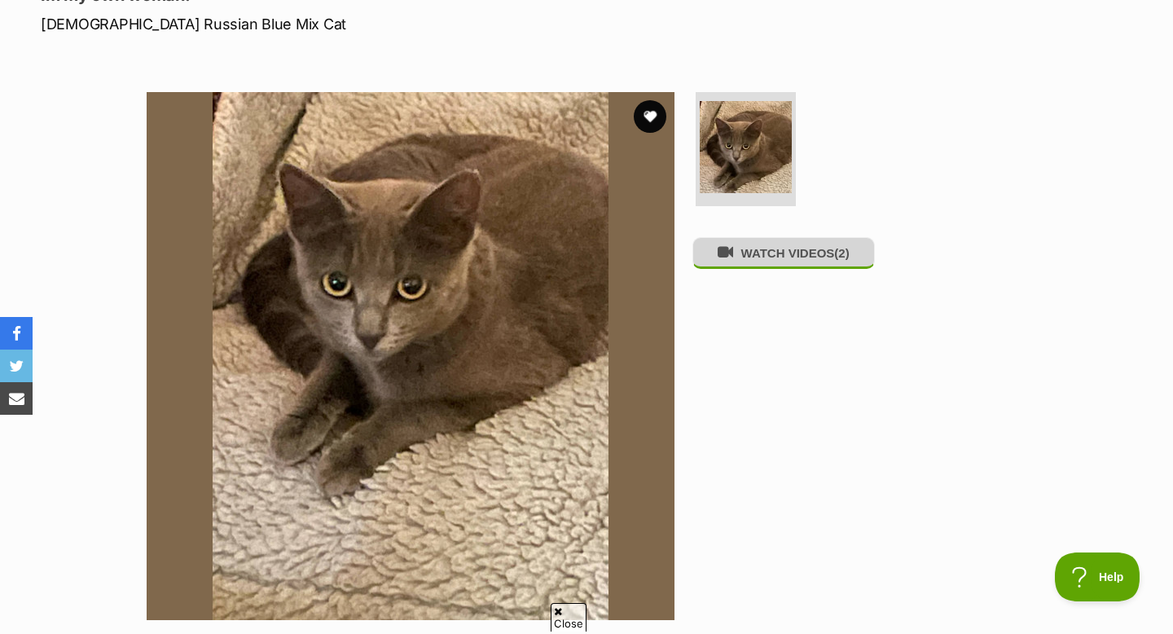
click at [752, 257] on button "WATCH VIDEOS (2)" at bounding box center [783, 253] width 182 height 32
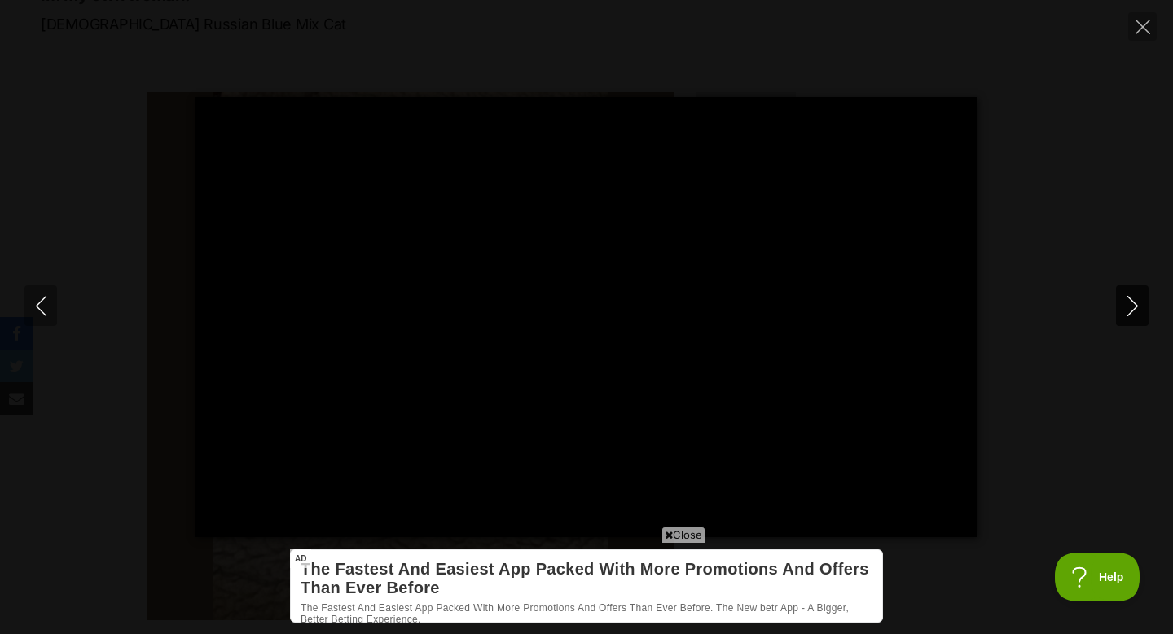
click at [1132, 298] on icon "Next" at bounding box center [1133, 306] width 20 height 20
type input "92.6"
click at [1129, 27] on button "Close" at bounding box center [1142, 26] width 29 height 29
type input "22.34"
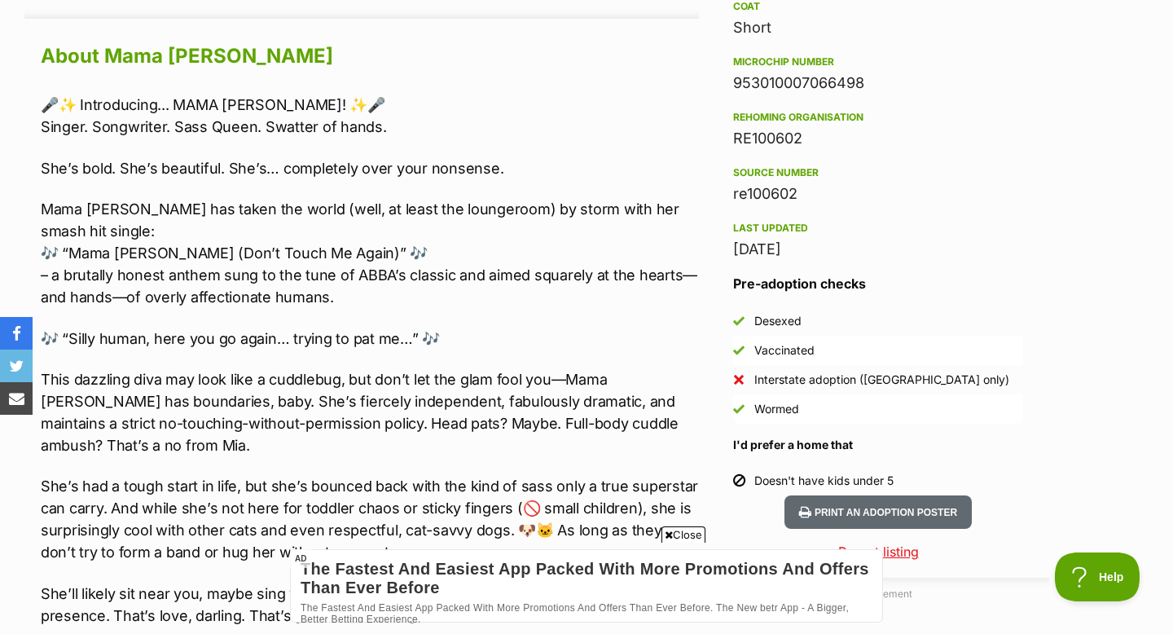
scroll to position [1421, 0]
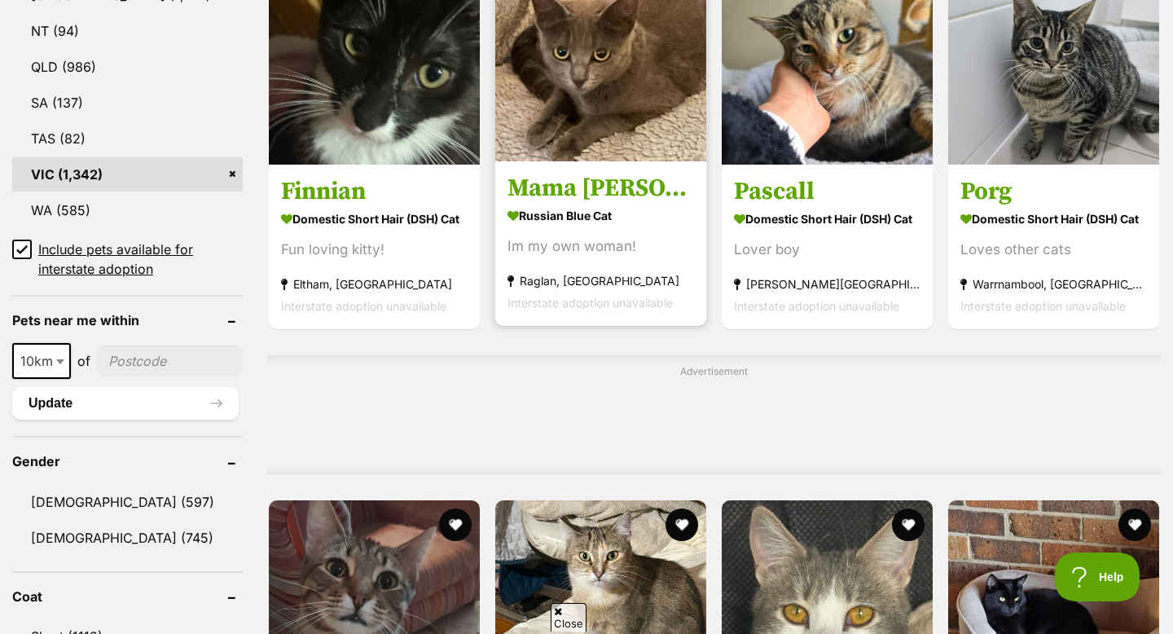
click at [529, 104] on img at bounding box center [600, 55] width 211 height 211
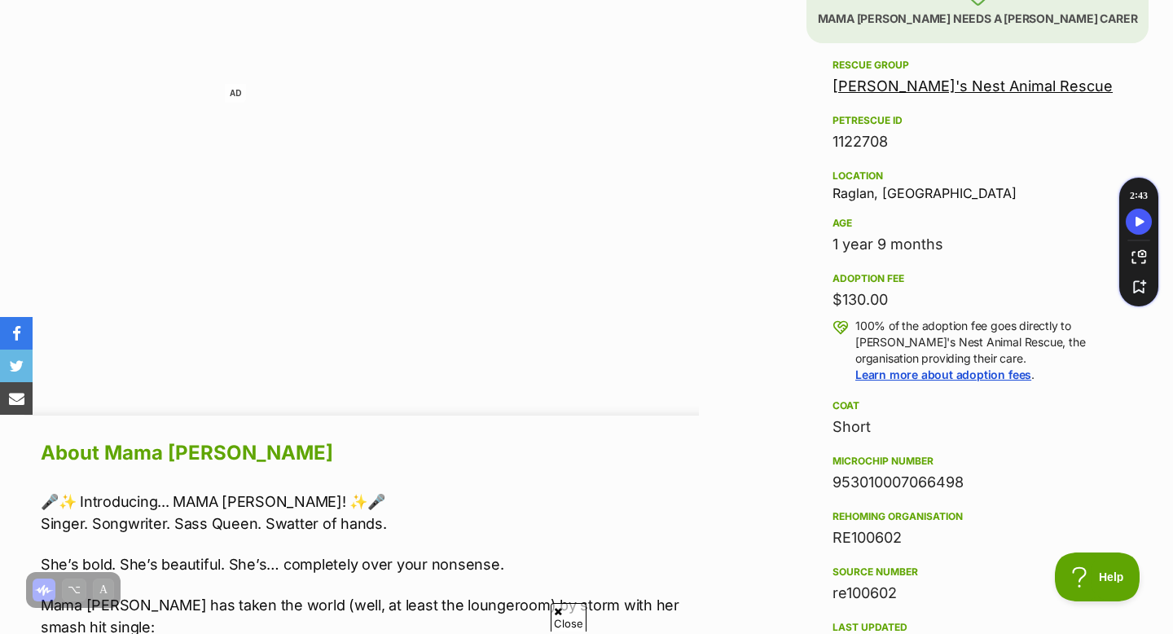
scroll to position [1016, 0]
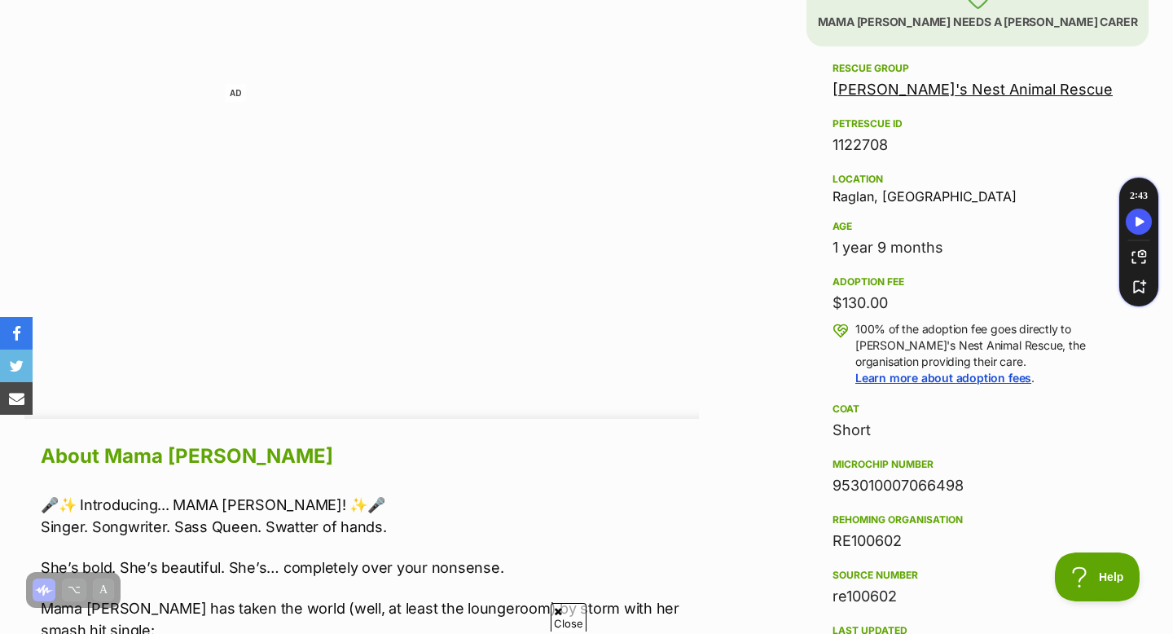
click at [908, 90] on link "[PERSON_NAME]'s Nest Animal Rescue" at bounding box center [973, 89] width 280 height 17
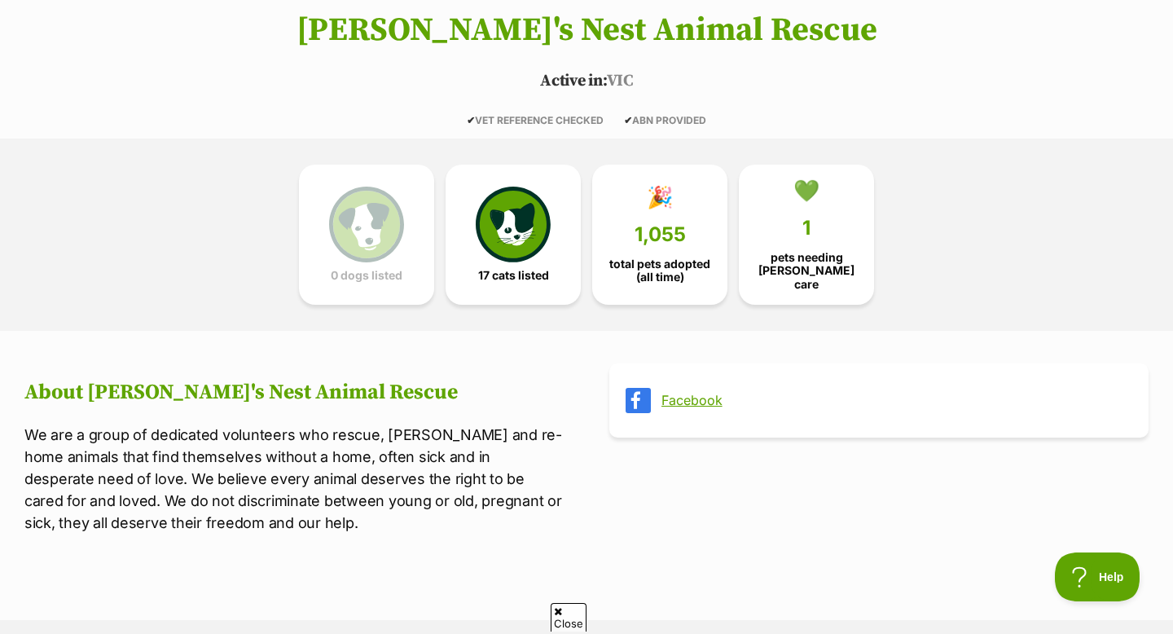
scroll to position [142, 0]
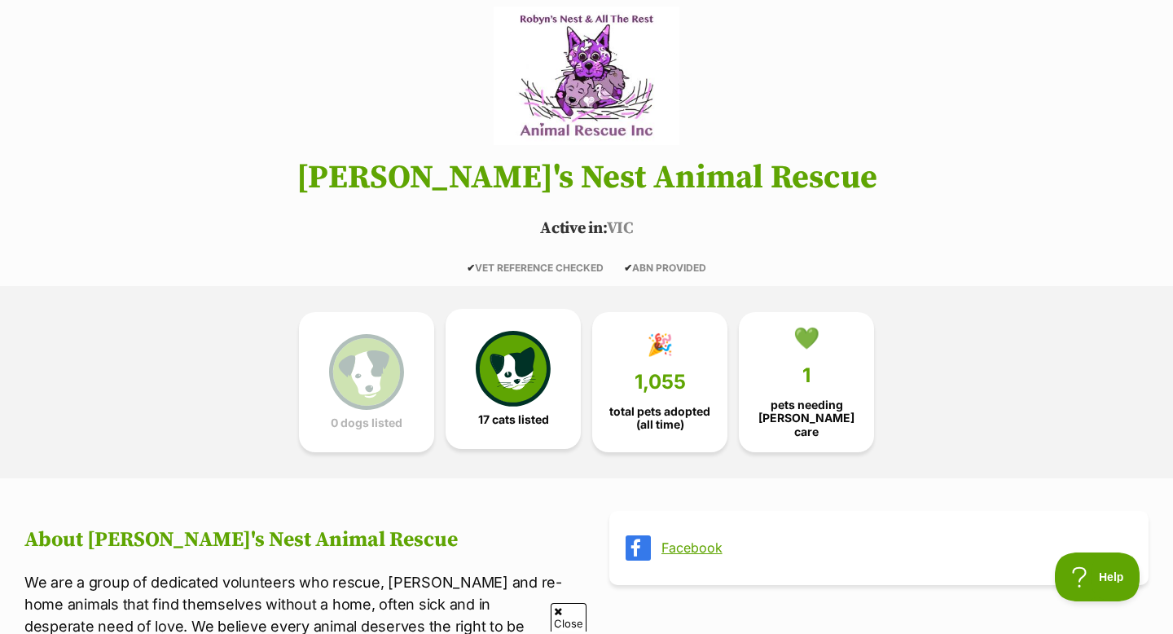
click at [520, 406] on link "17 cats listed" at bounding box center [513, 379] width 135 height 140
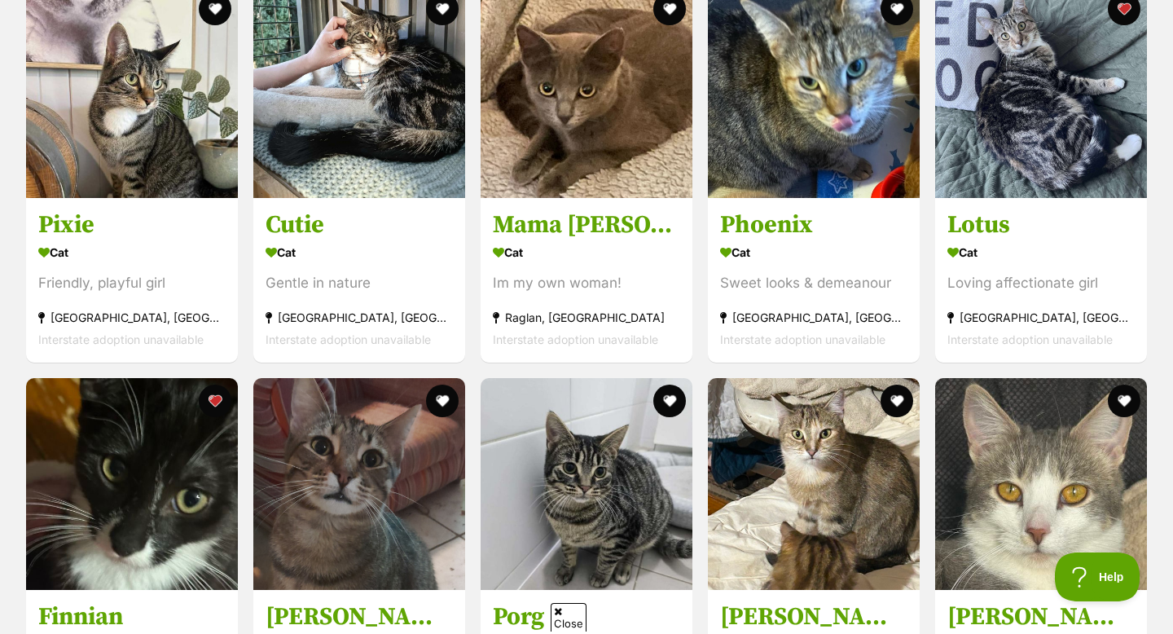
scroll to position [2008, 0]
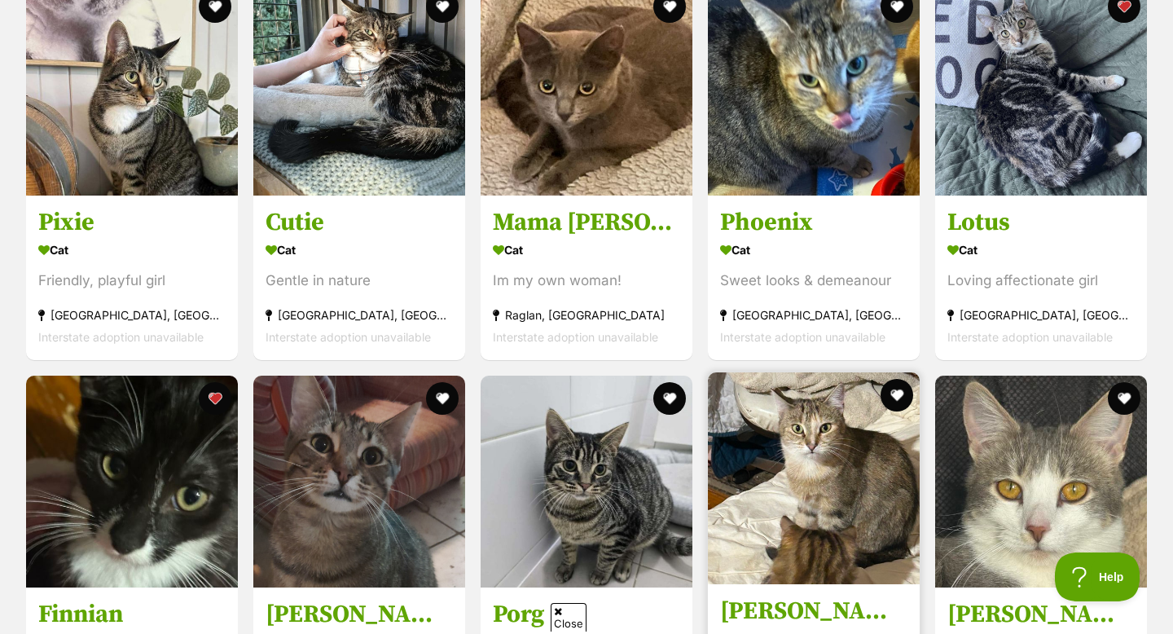
click at [782, 483] on img at bounding box center [814, 478] width 212 height 212
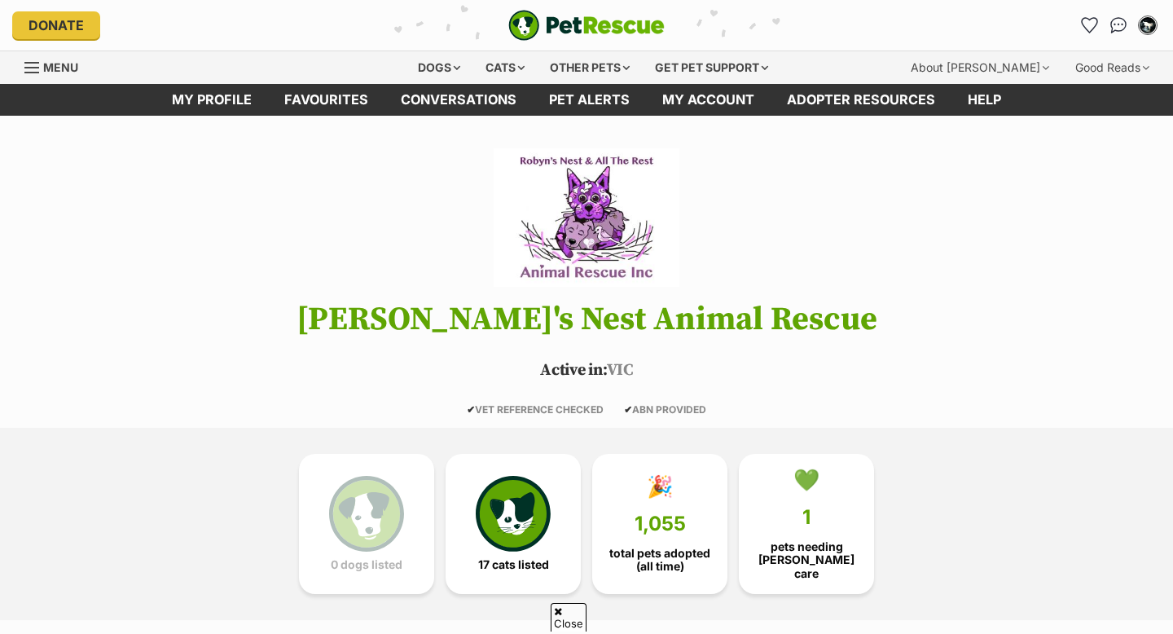
scroll to position [2008, 0]
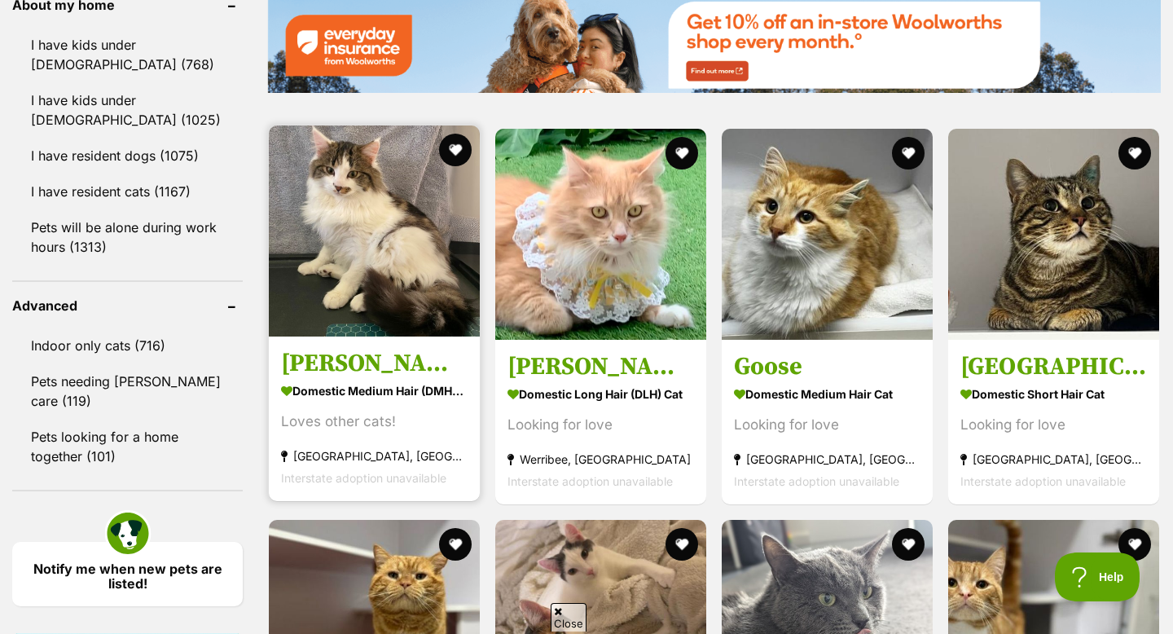
scroll to position [1906, 0]
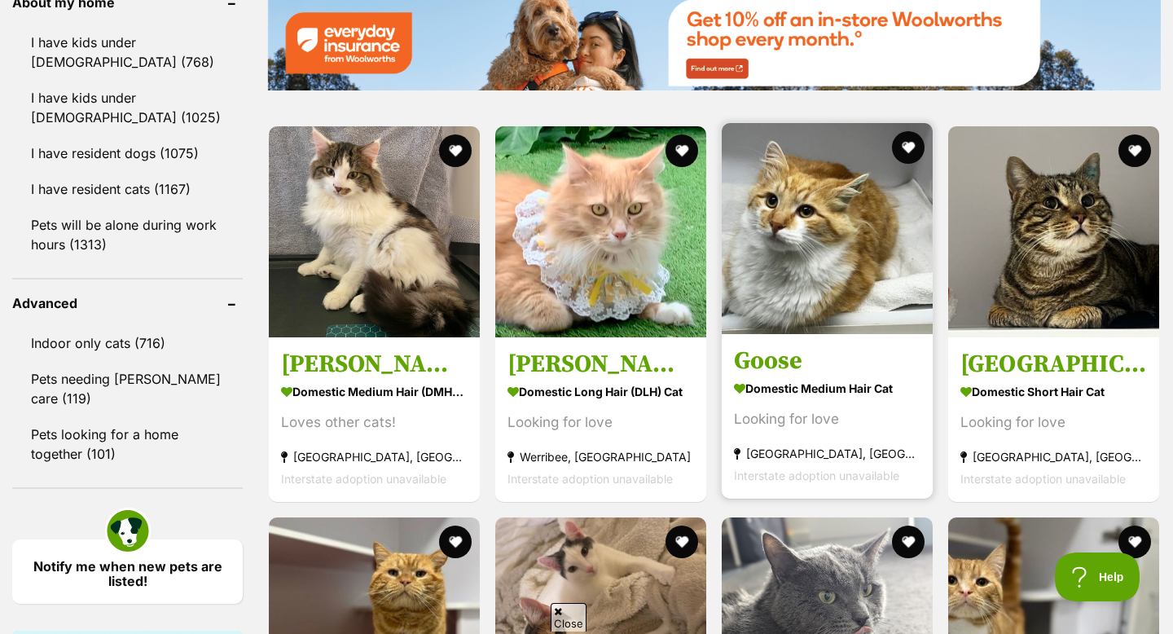
click at [765, 213] on img at bounding box center [827, 228] width 211 height 211
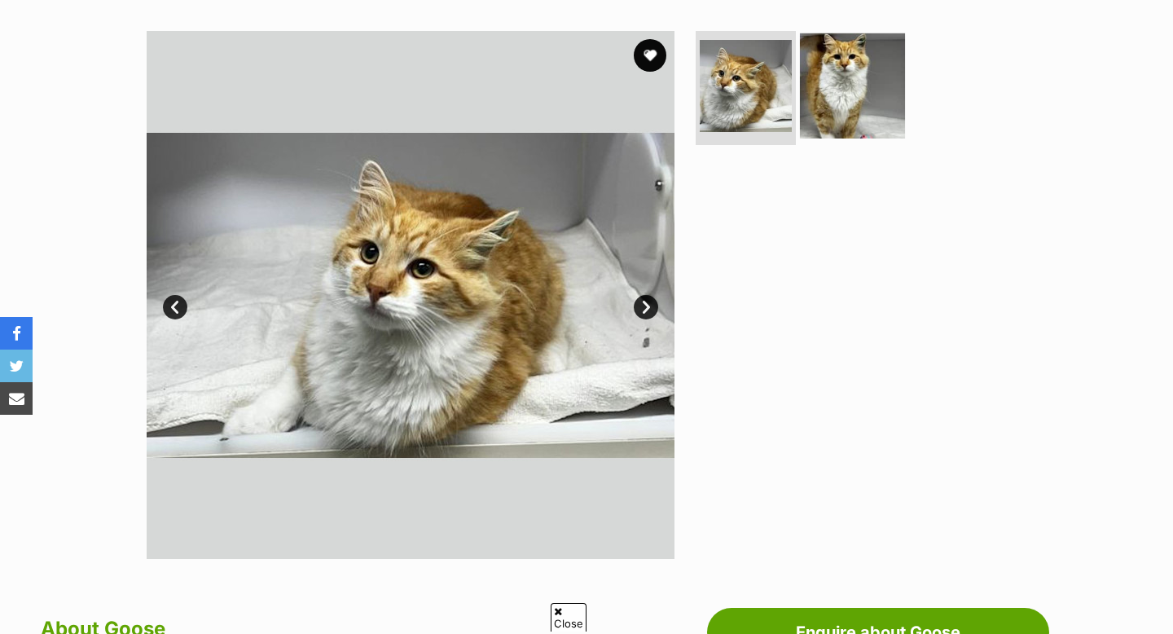
scroll to position [308, 0]
click at [864, 85] on img at bounding box center [852, 85] width 105 height 105
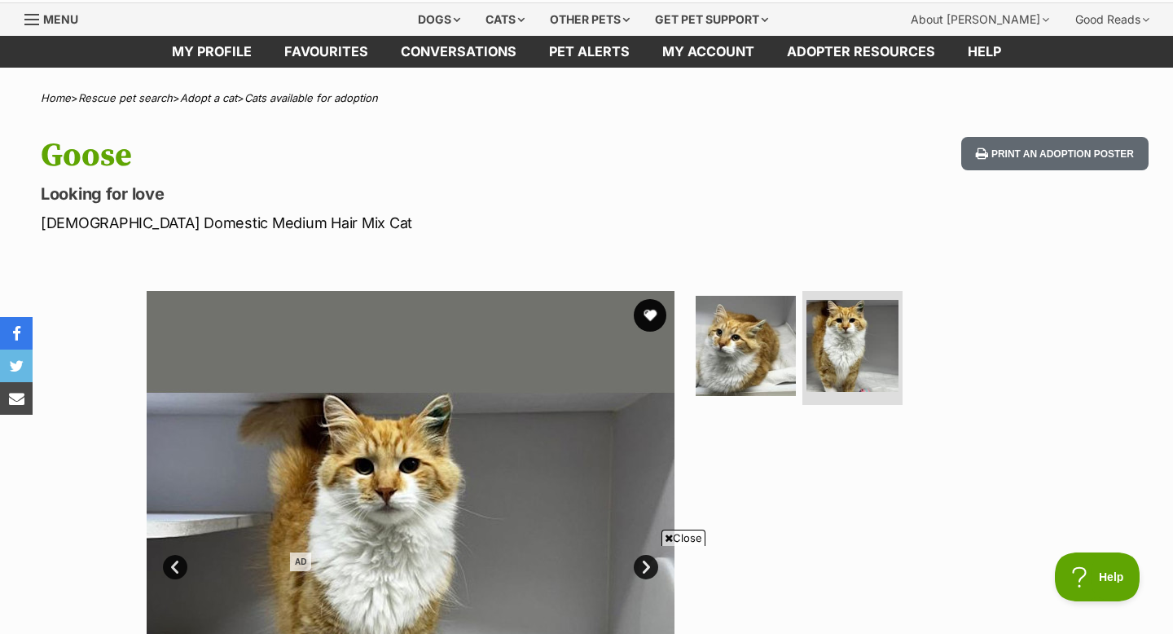
scroll to position [53, 0]
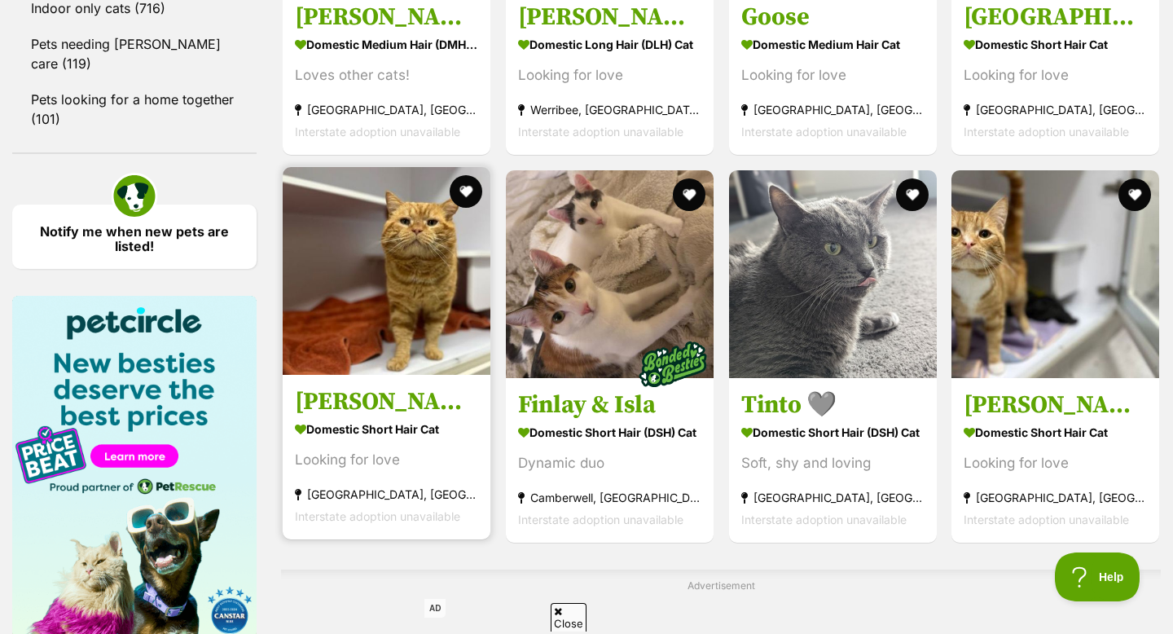
scroll to position [2242, 0]
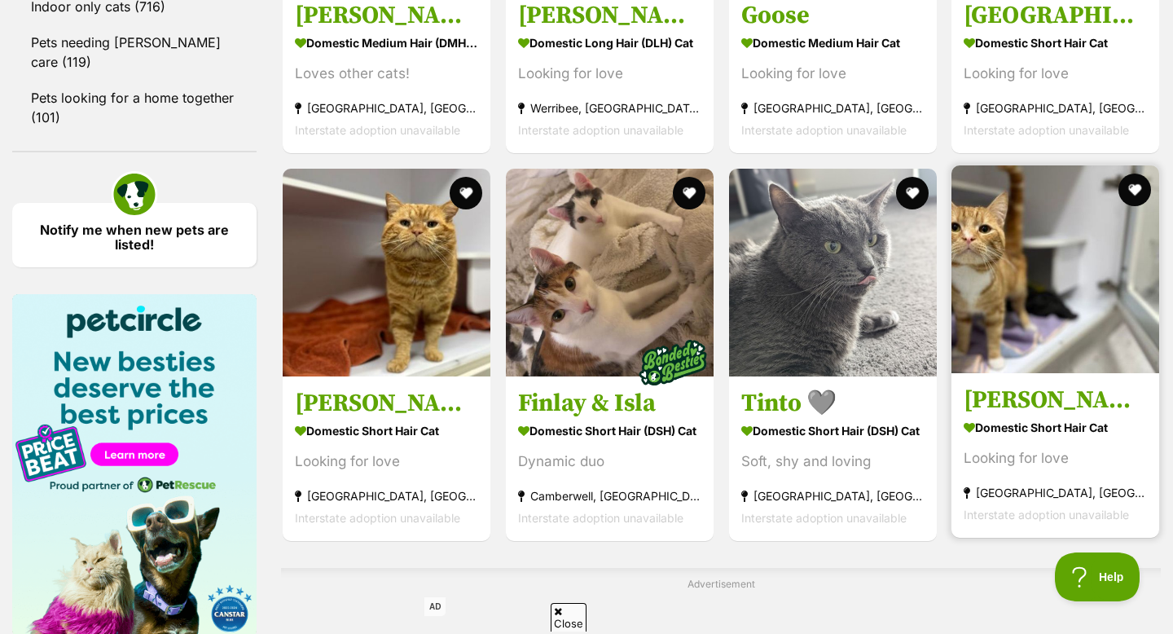
click at [993, 318] on img at bounding box center [1056, 269] width 208 height 208
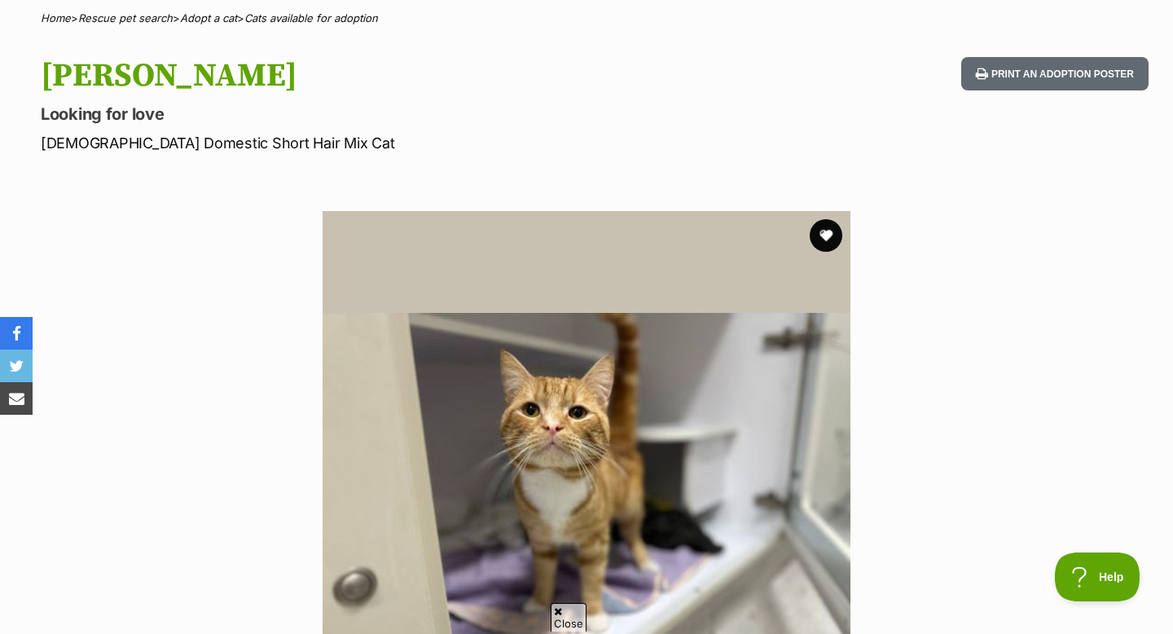
scroll to position [129, 0]
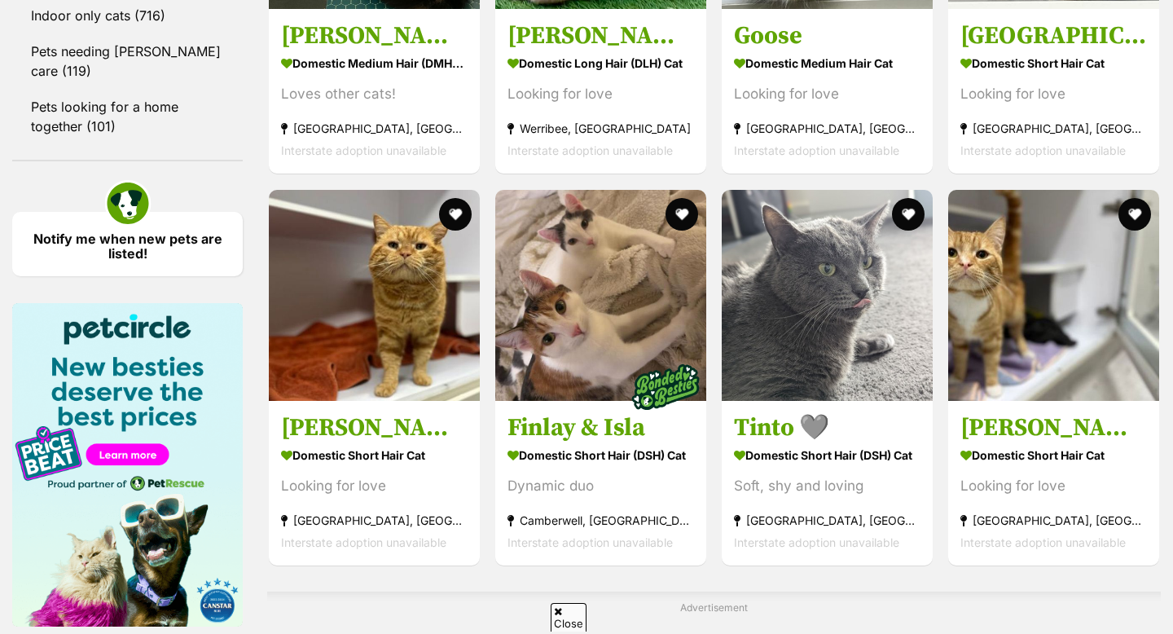
scroll to position [2233, 0]
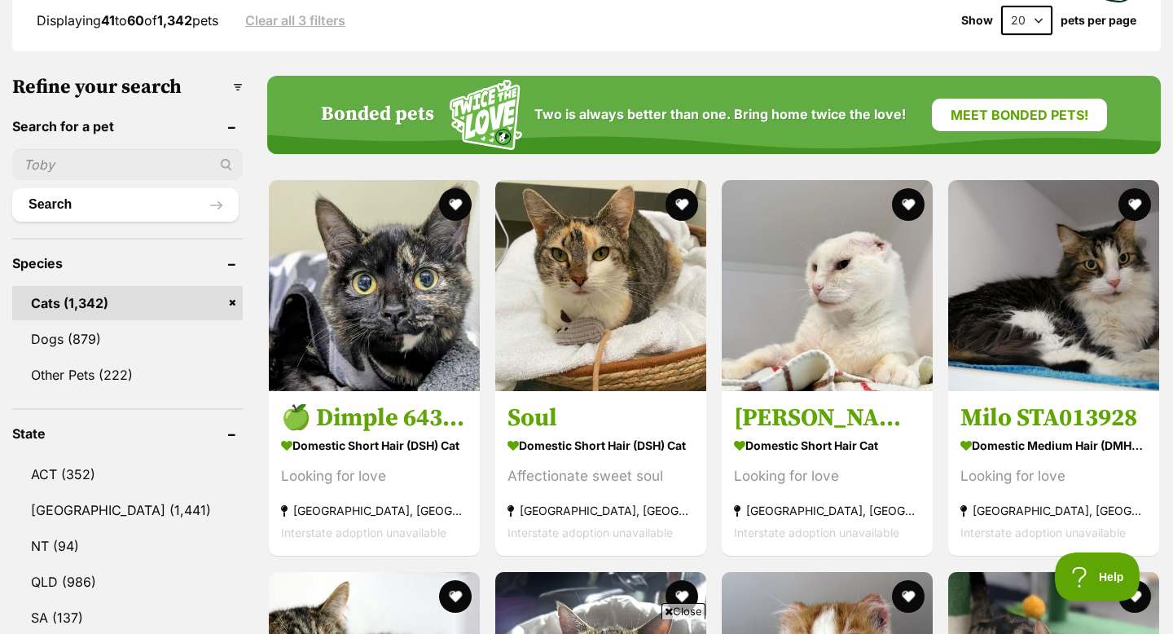
scroll to position [459, 0]
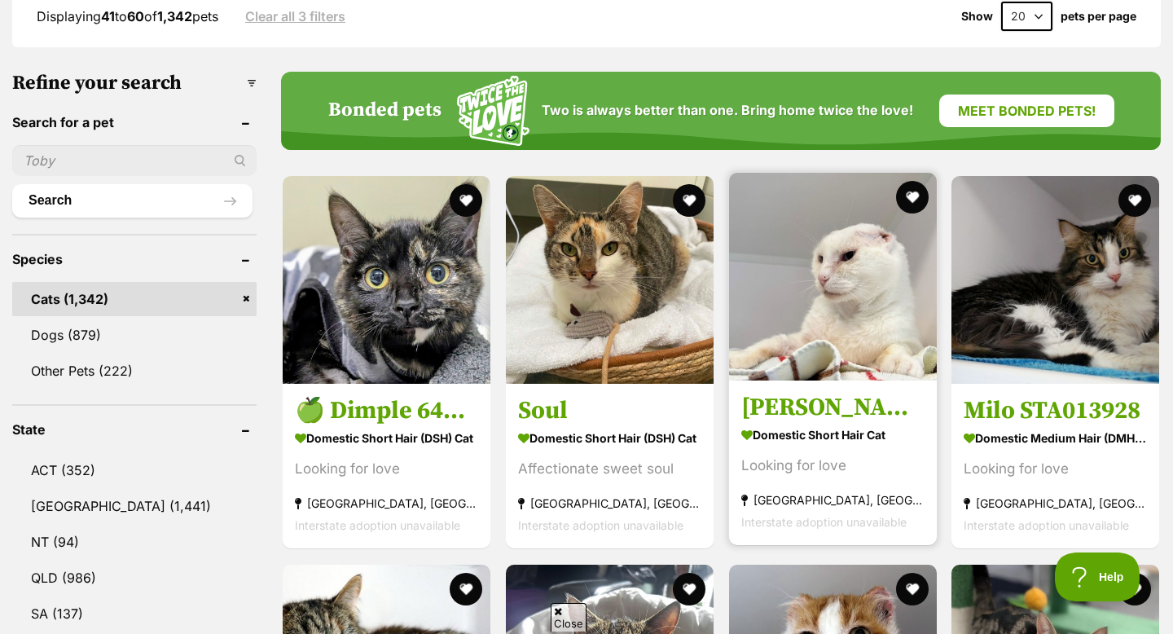
click at [767, 361] on img at bounding box center [833, 277] width 208 height 208
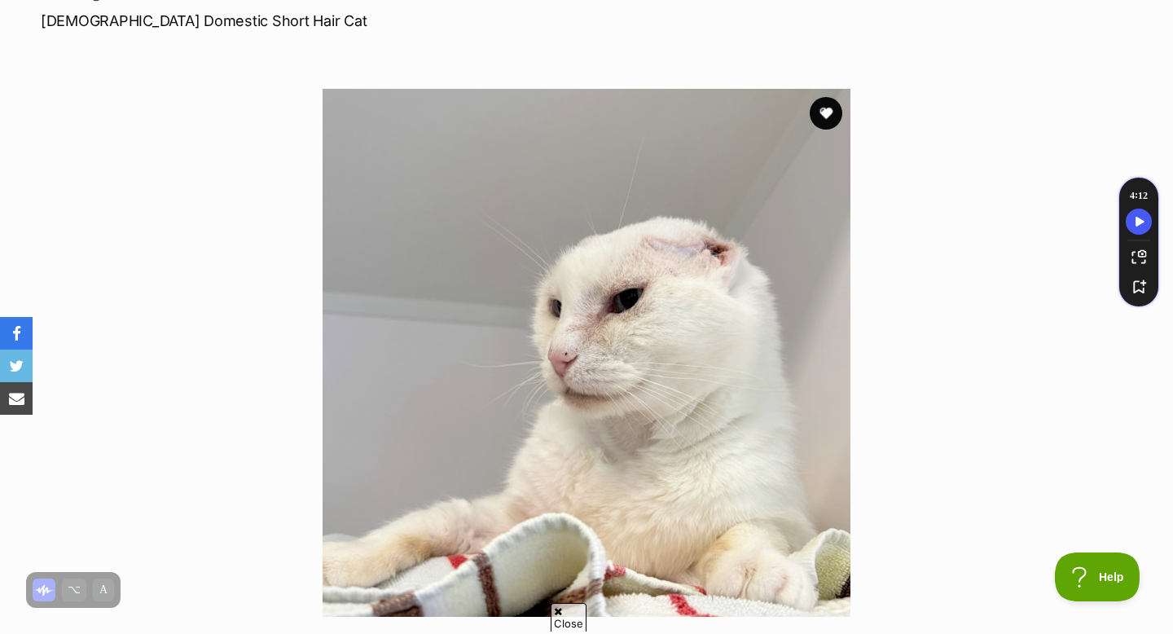
scroll to position [248, 0]
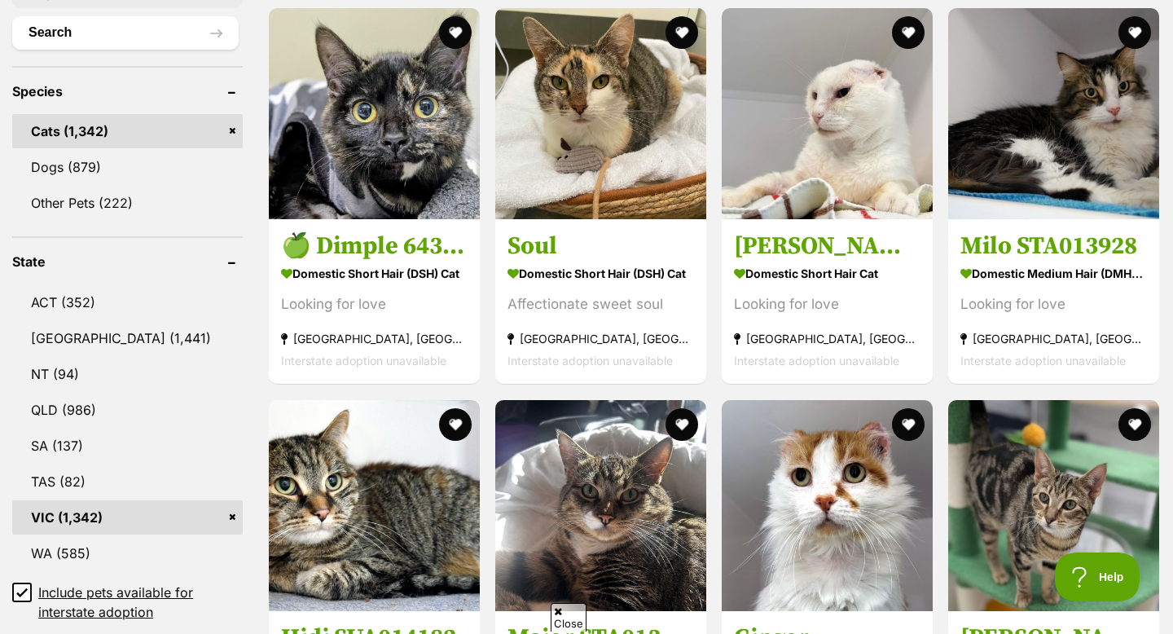
scroll to position [630, 0]
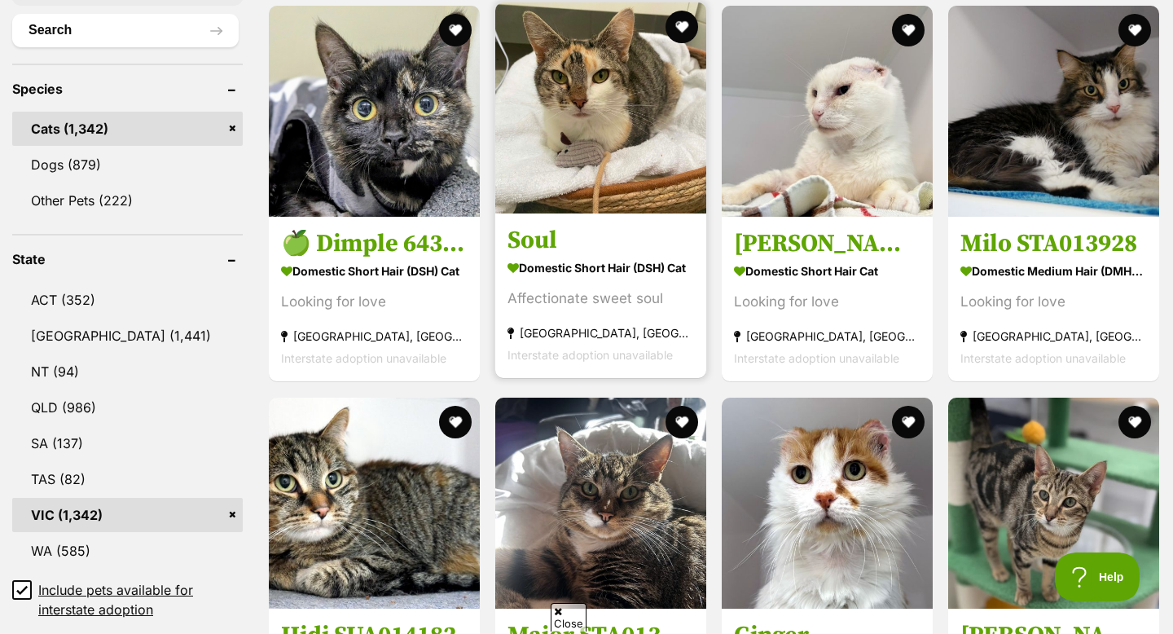
click at [621, 128] on img at bounding box center [600, 107] width 211 height 211
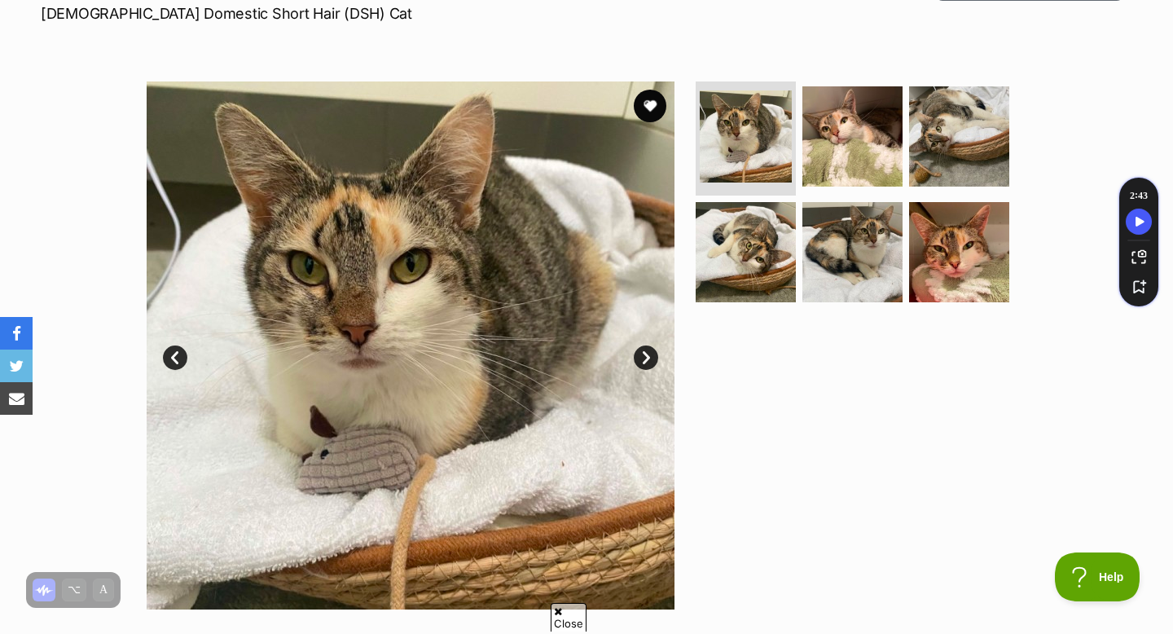
scroll to position [240, 0]
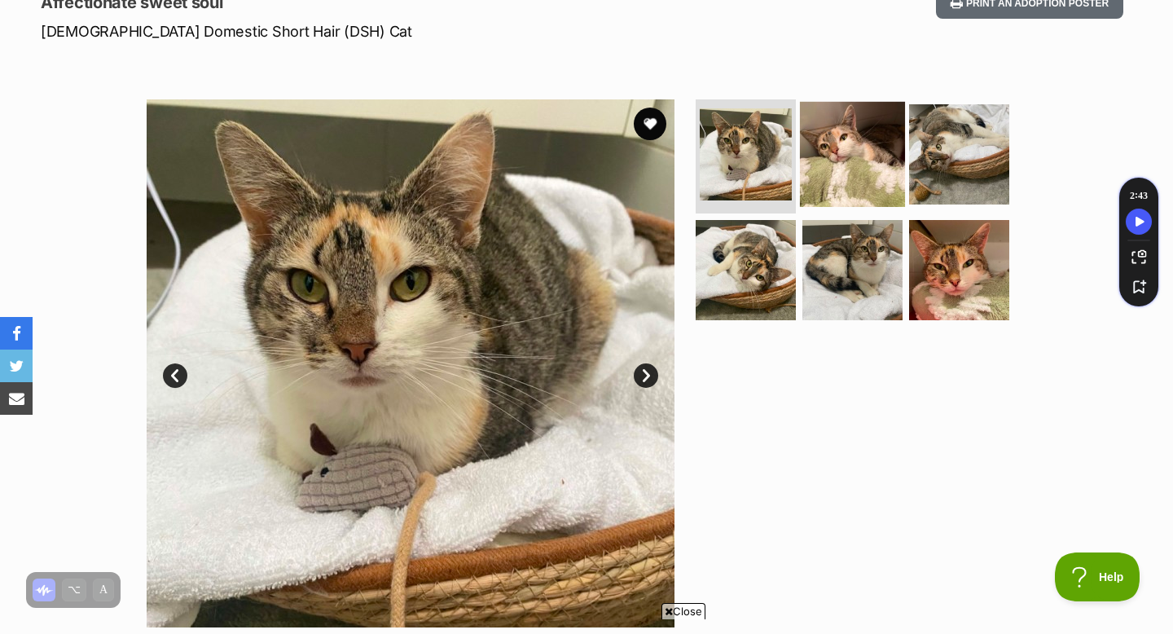
click at [832, 168] on img at bounding box center [852, 154] width 105 height 105
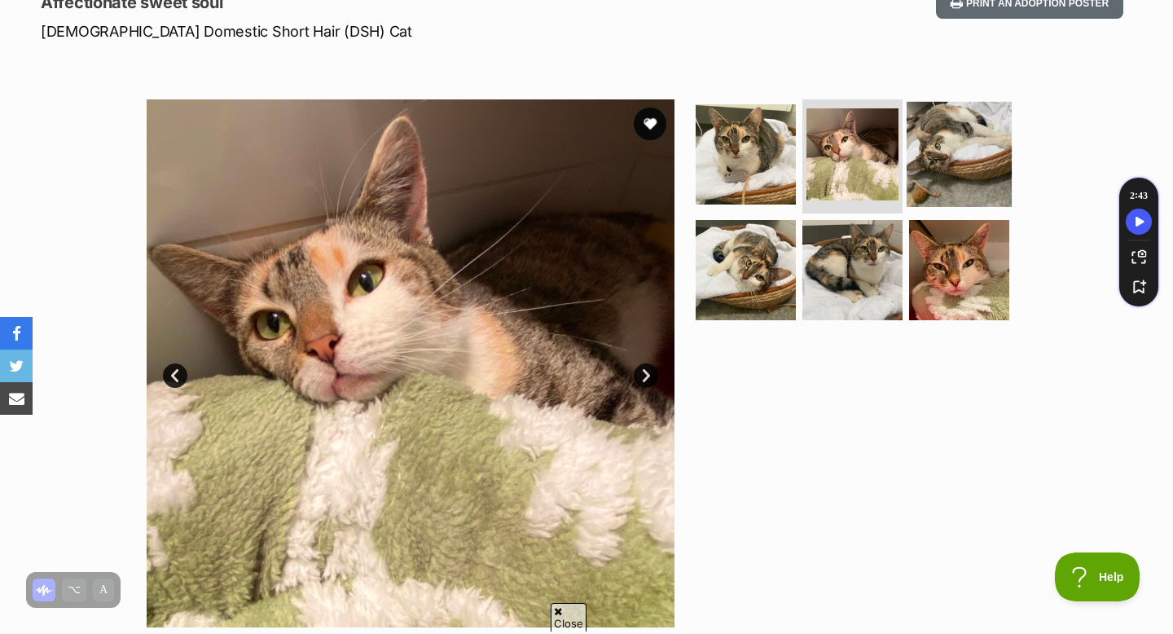
click at [915, 176] on img at bounding box center [959, 154] width 105 height 105
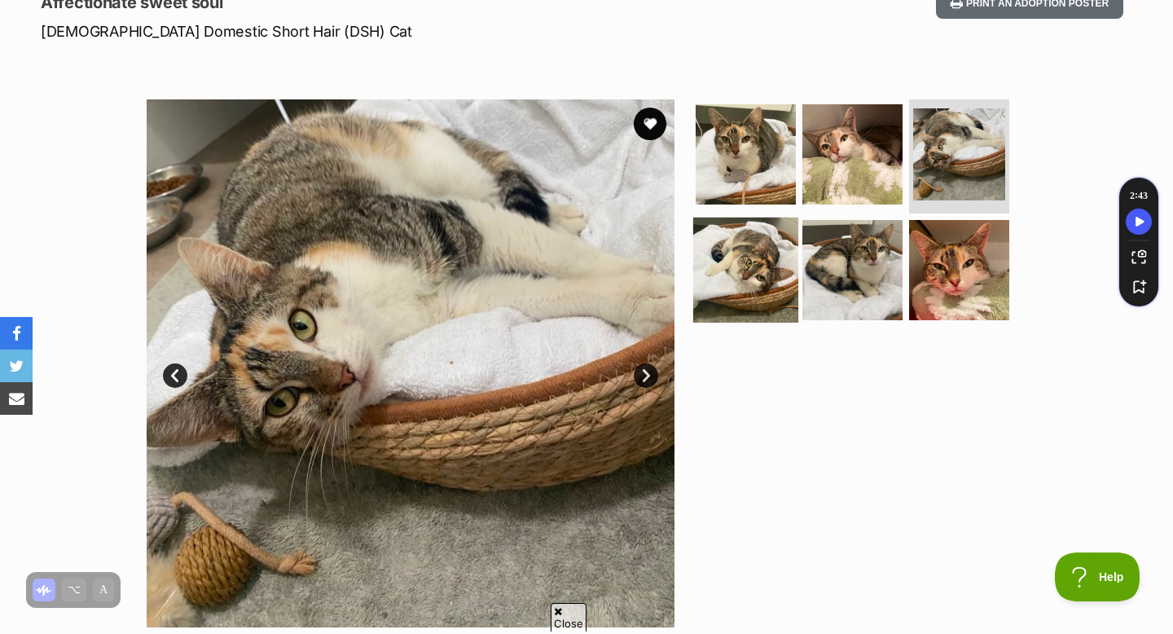
scroll to position [0, 0]
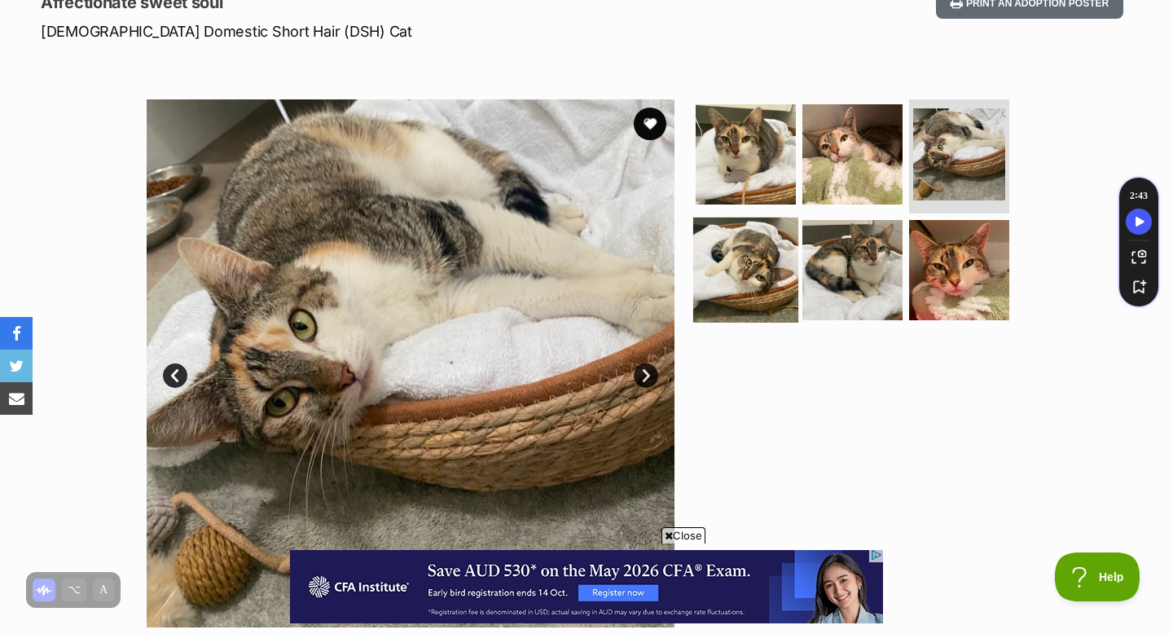
drag, startPoint x: 776, startPoint y: 281, endPoint x: 776, endPoint y: 292, distance: 10.6
click at [776, 281] on img at bounding box center [745, 269] width 105 height 105
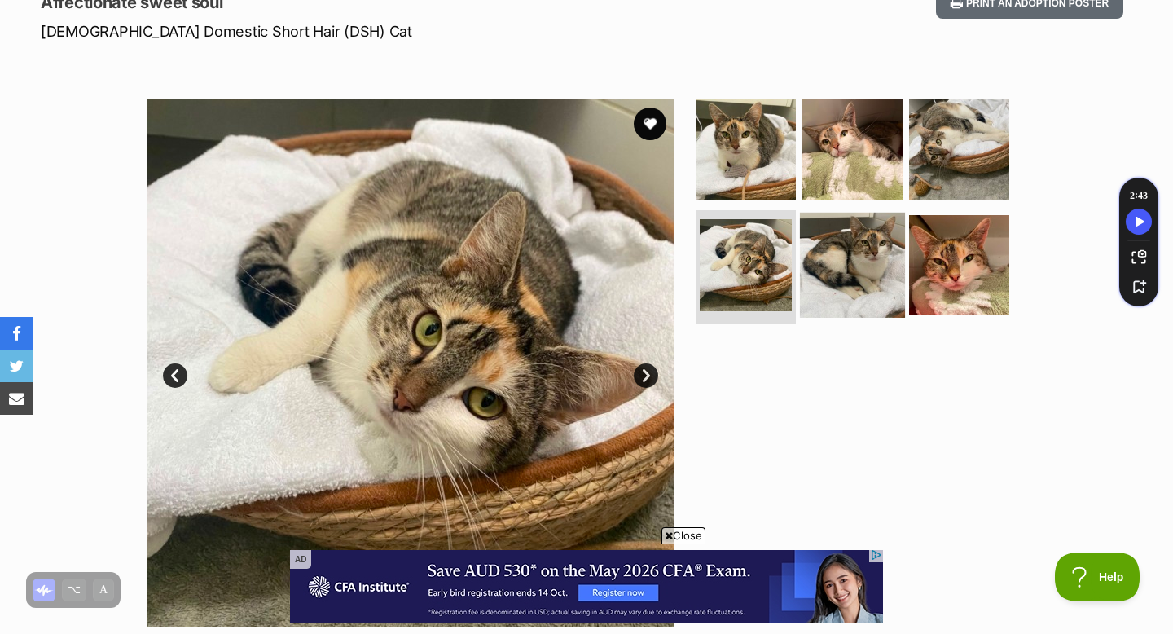
click at [822, 280] on img at bounding box center [852, 264] width 105 height 105
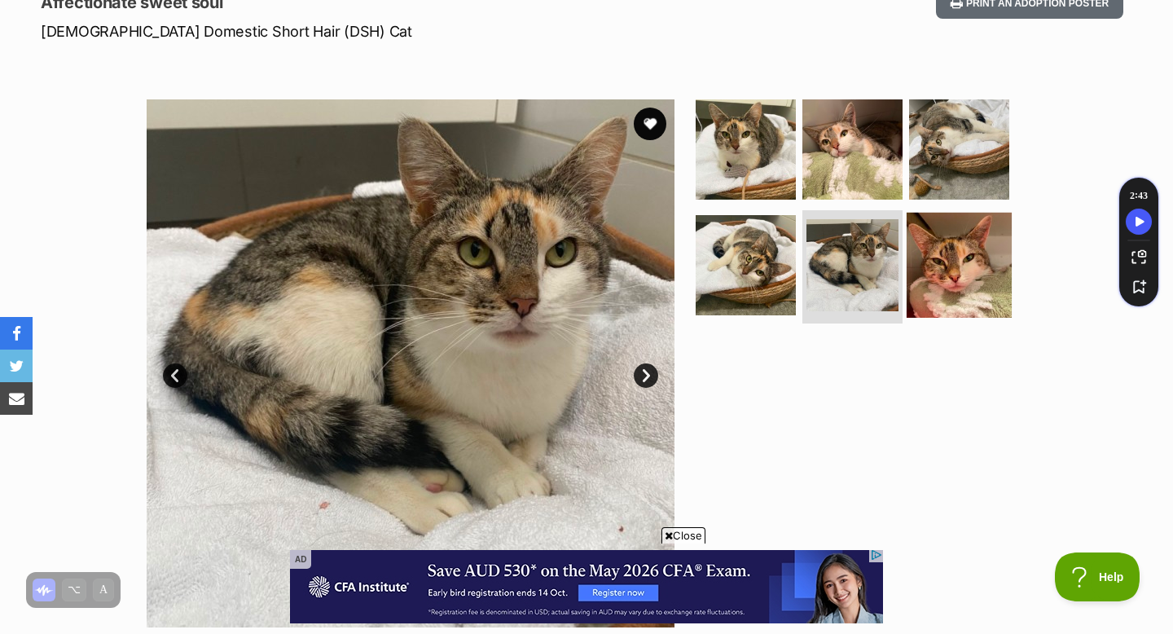
click at [947, 279] on img at bounding box center [959, 264] width 105 height 105
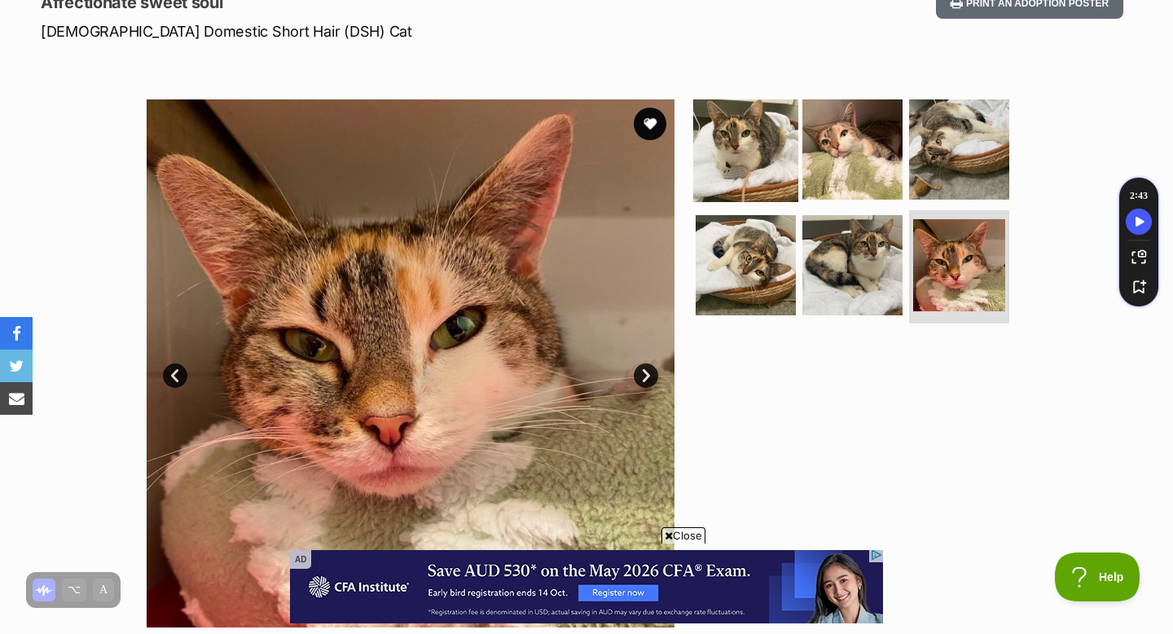
click at [703, 103] on img at bounding box center [745, 149] width 105 height 105
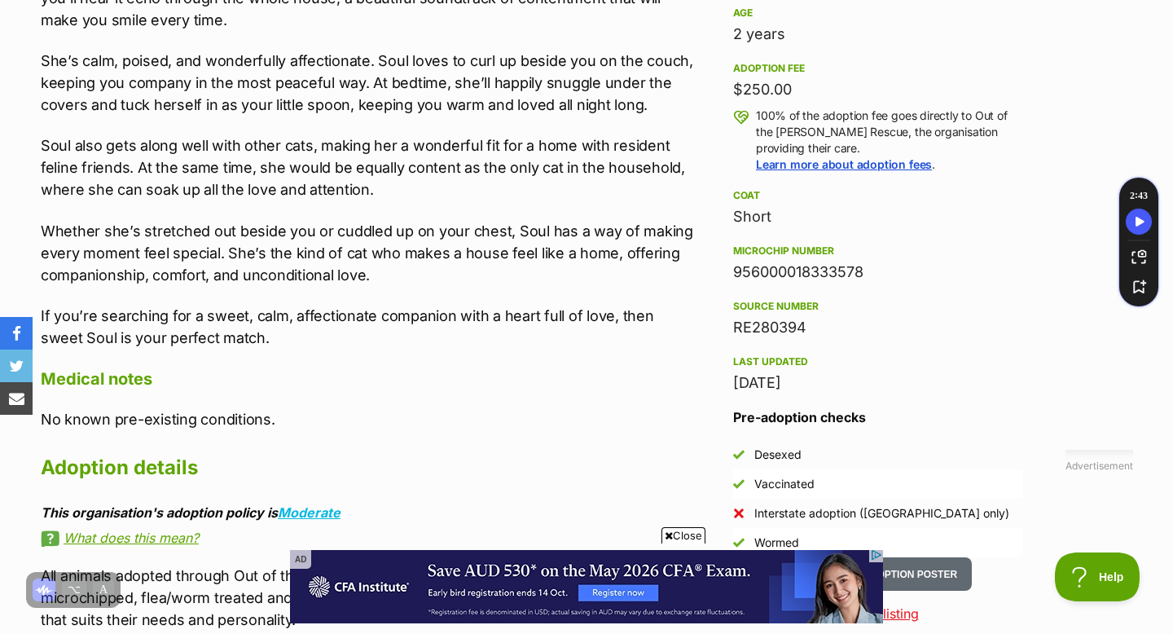
scroll to position [1173, 0]
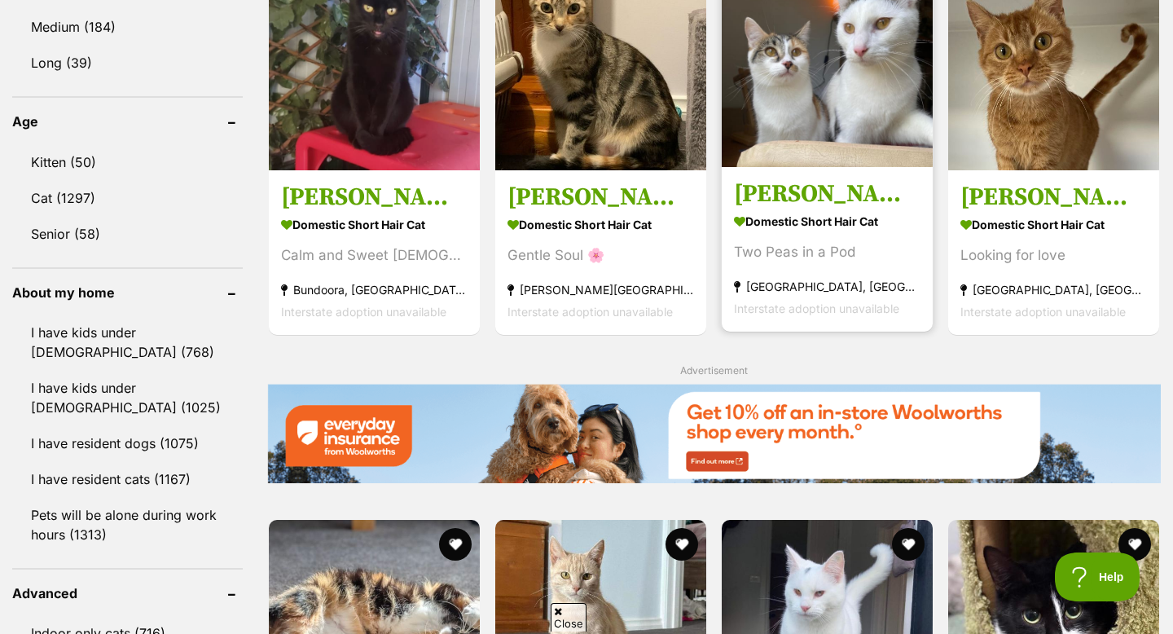
scroll to position [1602, 0]
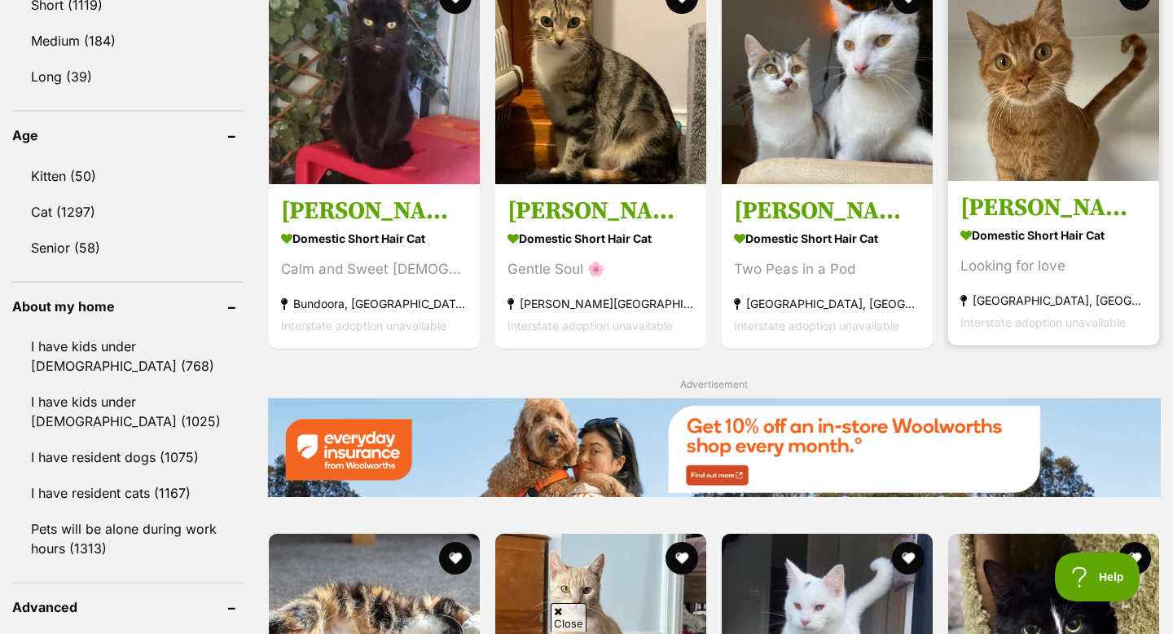
click at [1029, 67] on img at bounding box center [1053, 75] width 211 height 211
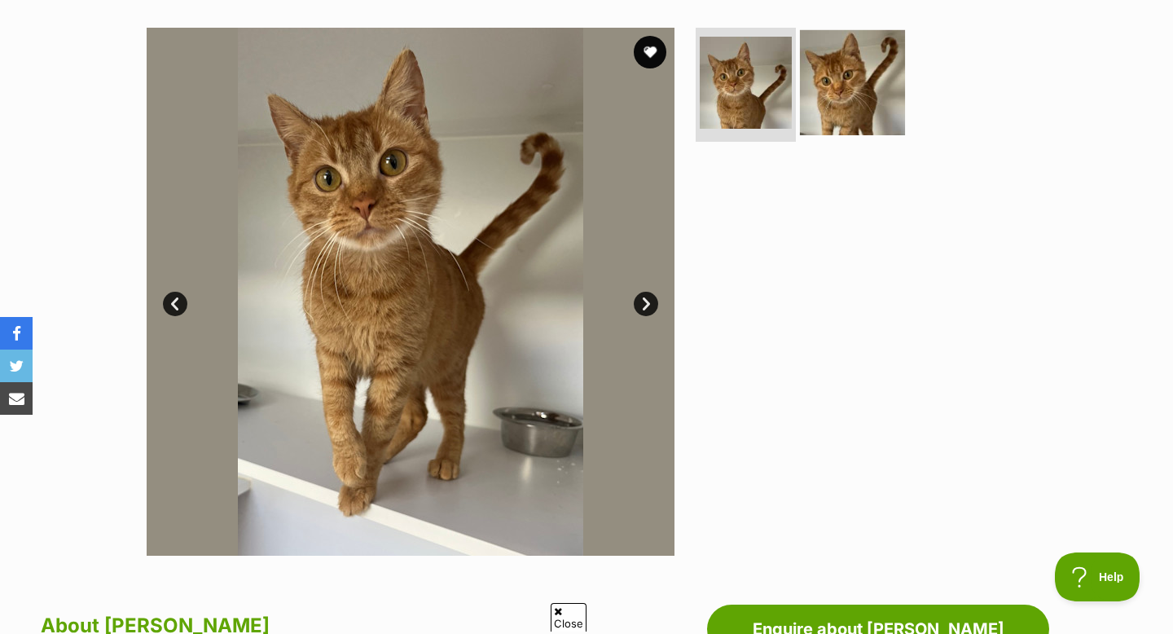
click at [857, 86] on img at bounding box center [852, 82] width 105 height 105
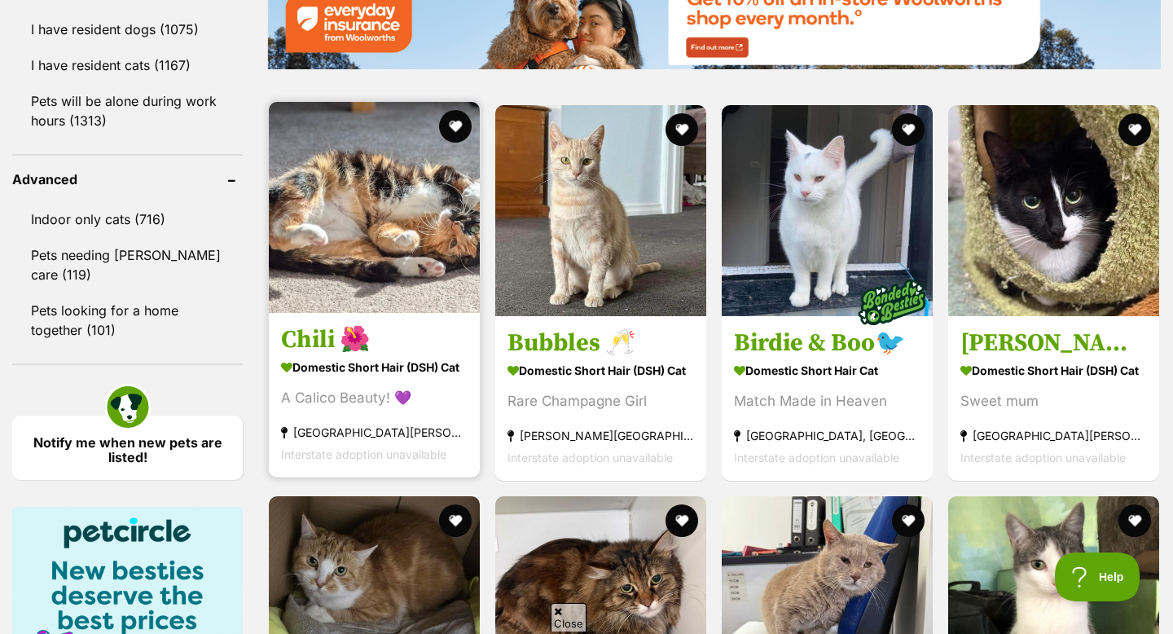
scroll to position [2036, 0]
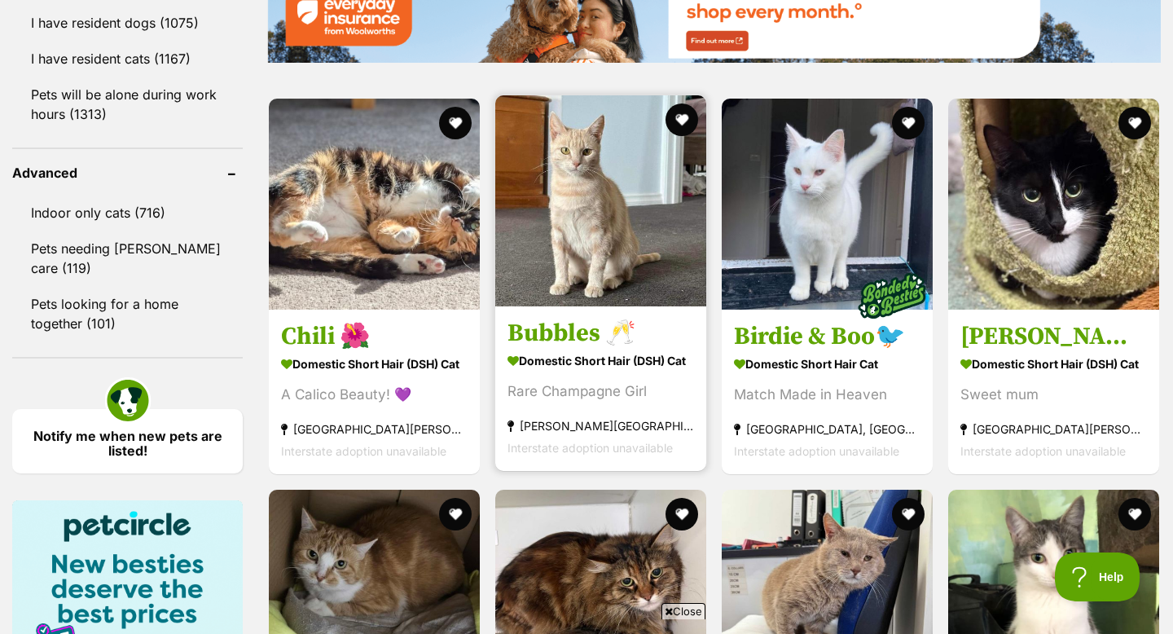
click at [512, 284] on img at bounding box center [600, 200] width 211 height 211
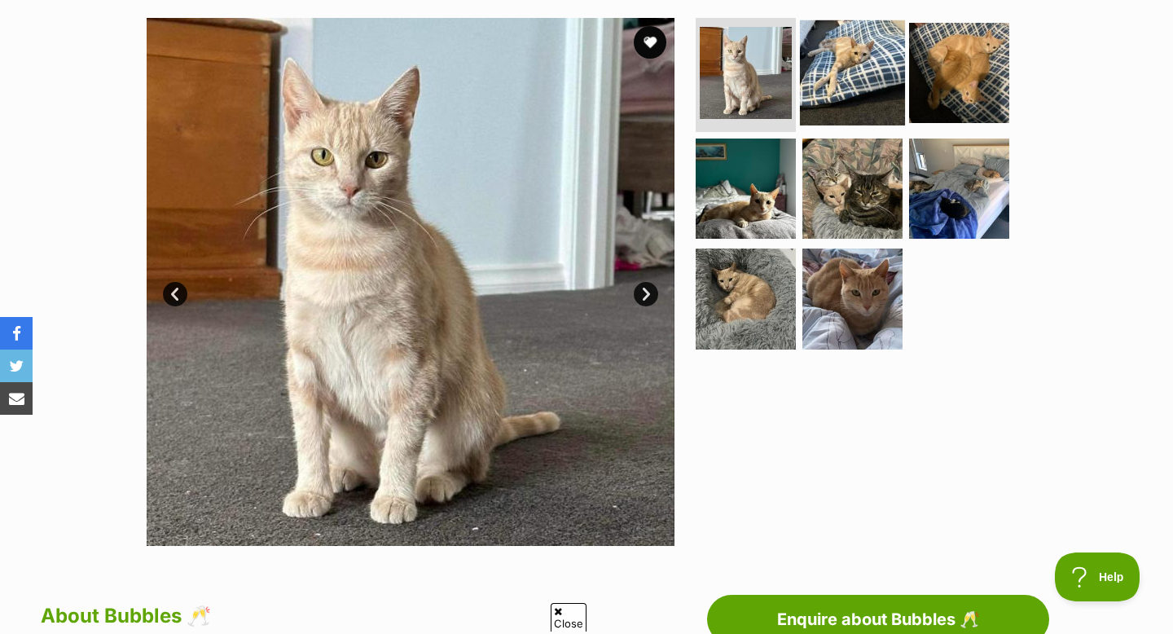
click at [877, 84] on img at bounding box center [852, 72] width 105 height 105
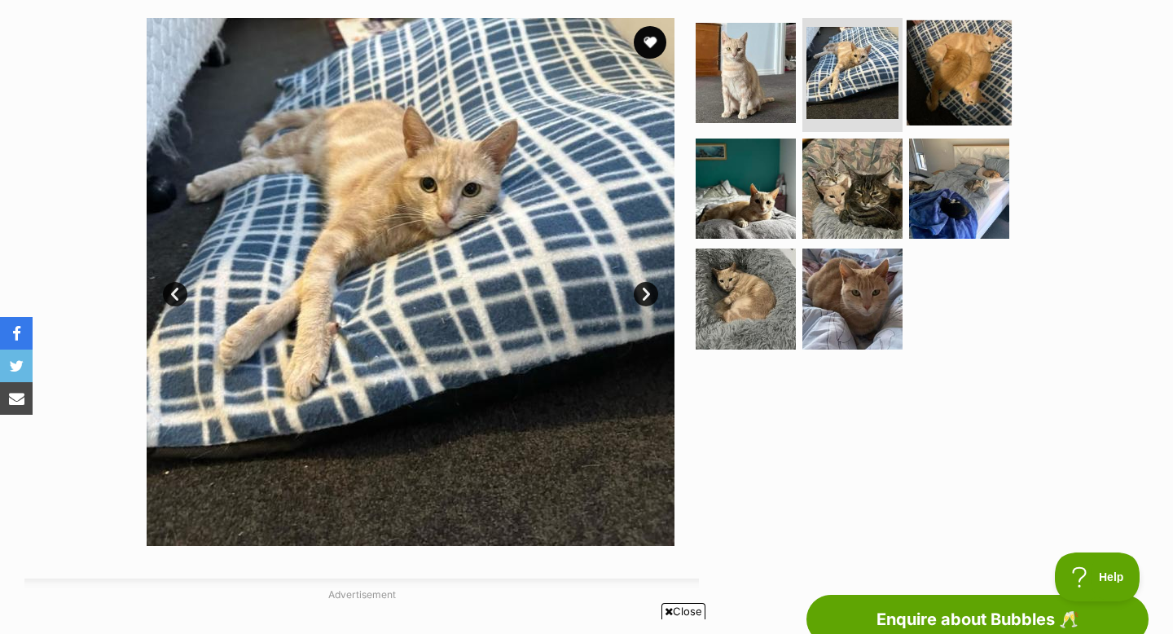
click at [942, 104] on img at bounding box center [959, 72] width 105 height 105
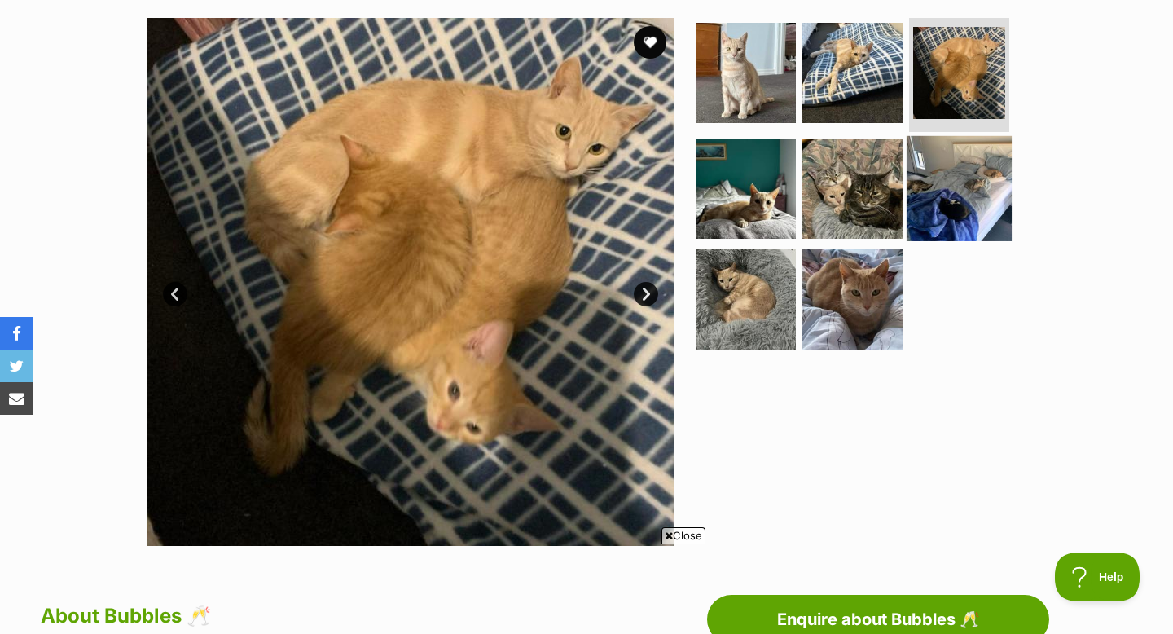
click at [942, 181] on img at bounding box center [959, 187] width 105 height 105
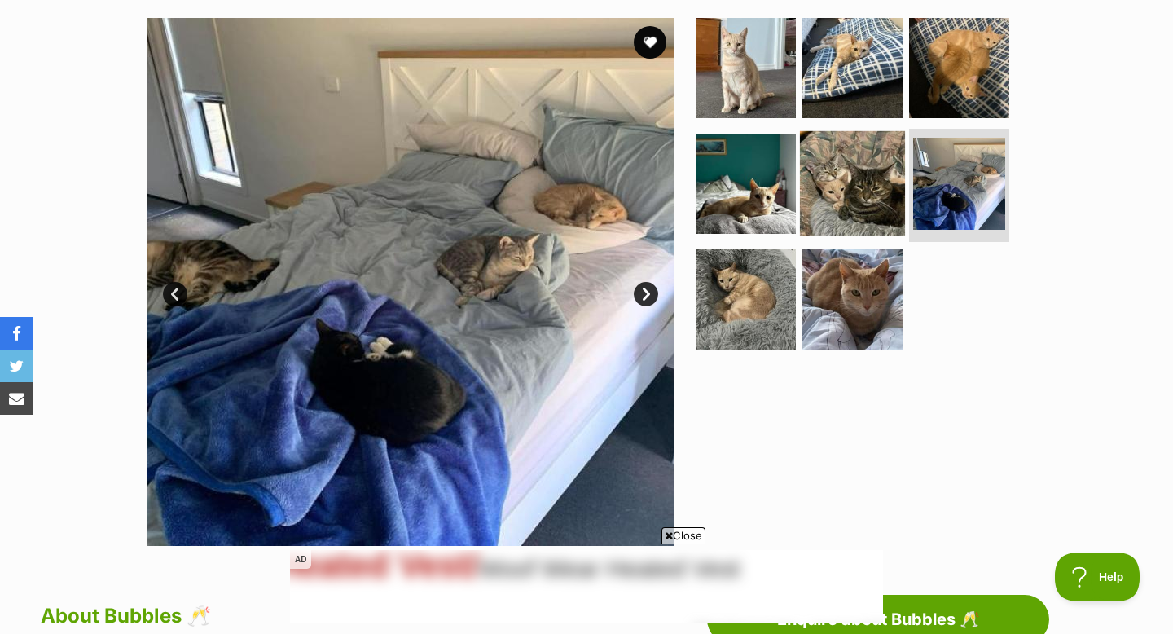
click at [866, 195] on img at bounding box center [852, 182] width 105 height 105
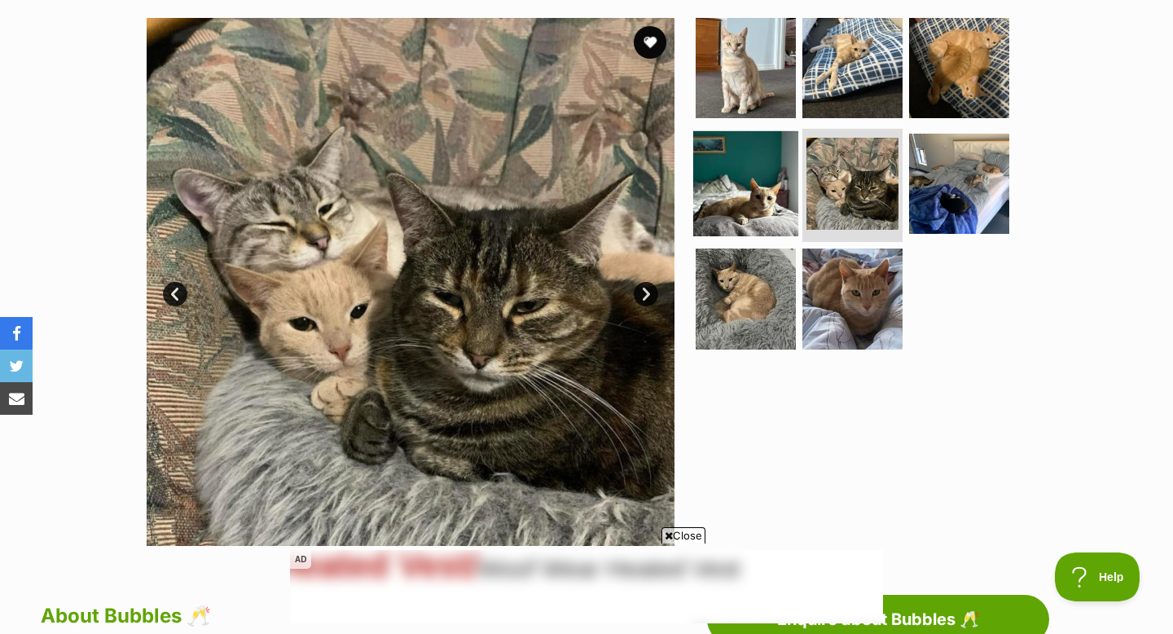
click at [741, 171] on img at bounding box center [745, 182] width 105 height 105
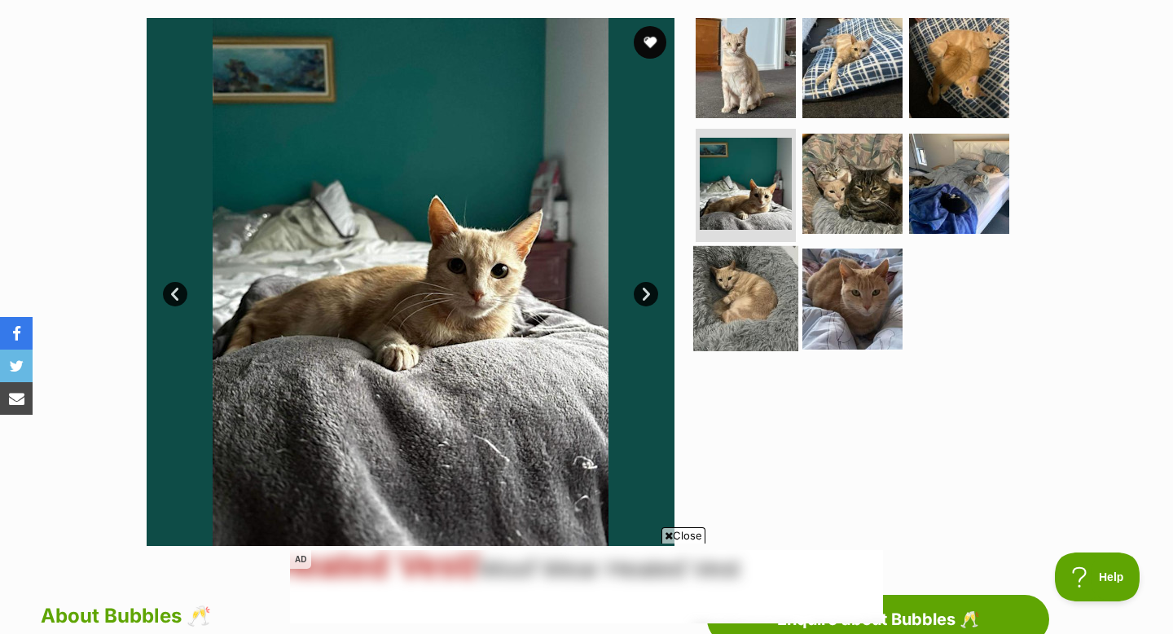
click at [770, 279] on img at bounding box center [745, 298] width 105 height 105
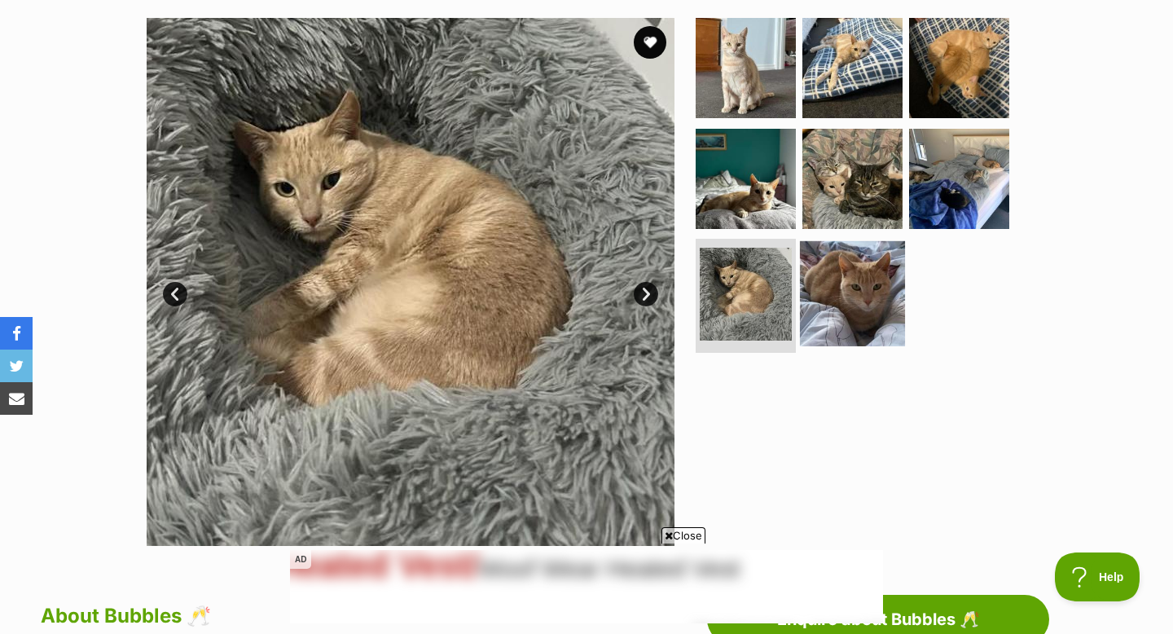
click at [828, 289] on img at bounding box center [852, 293] width 105 height 105
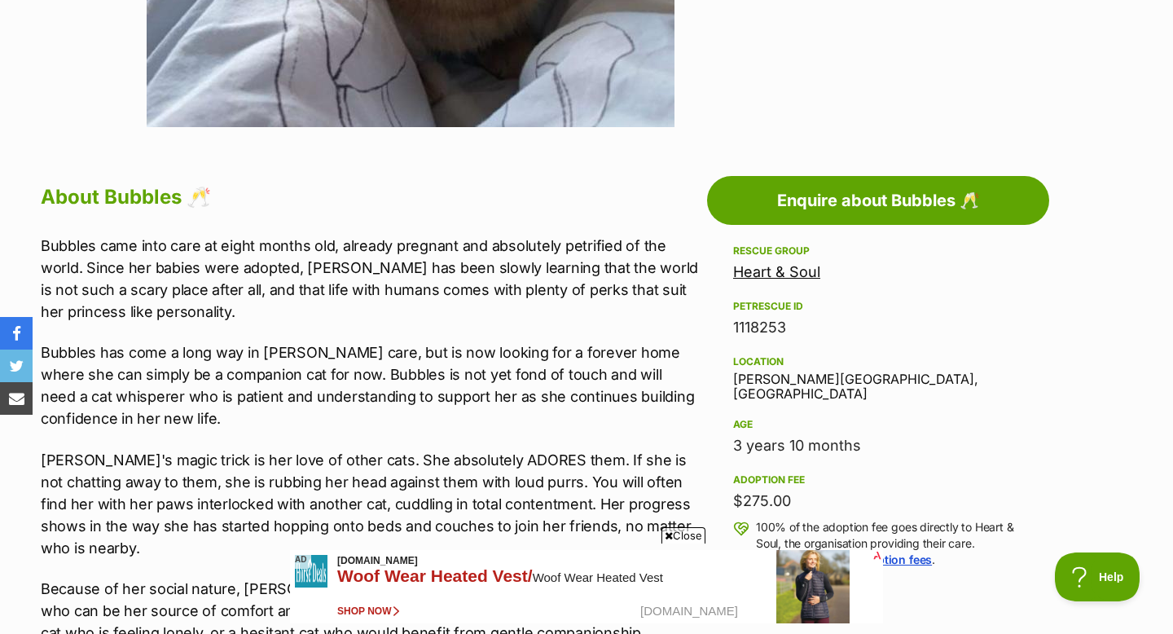
scroll to position [741, 0]
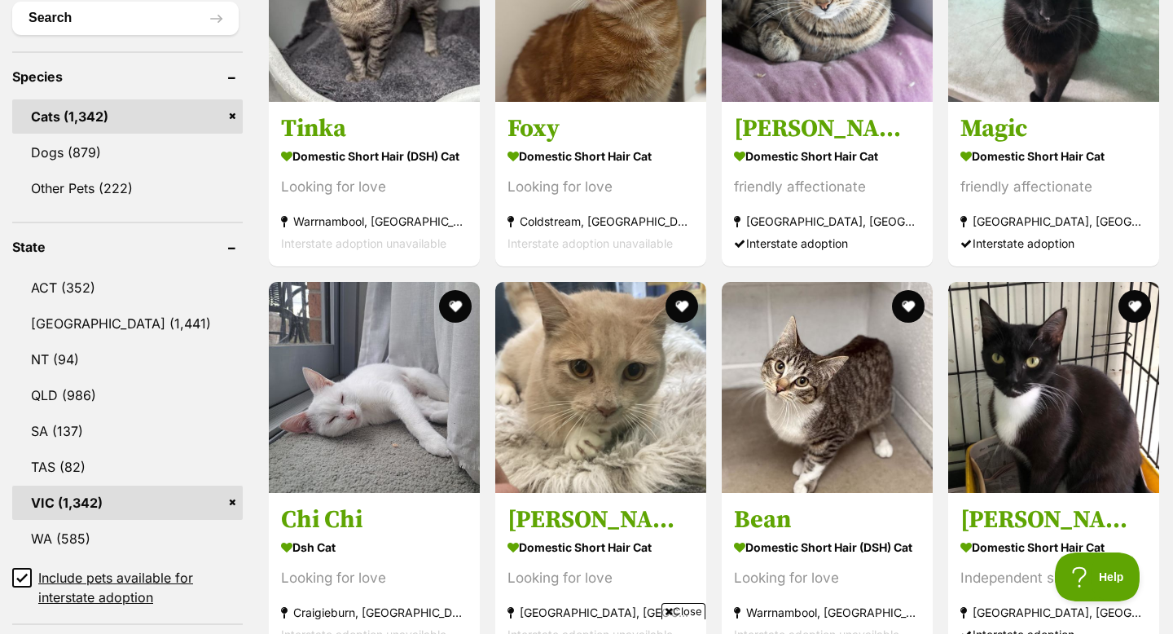
scroll to position [644, 0]
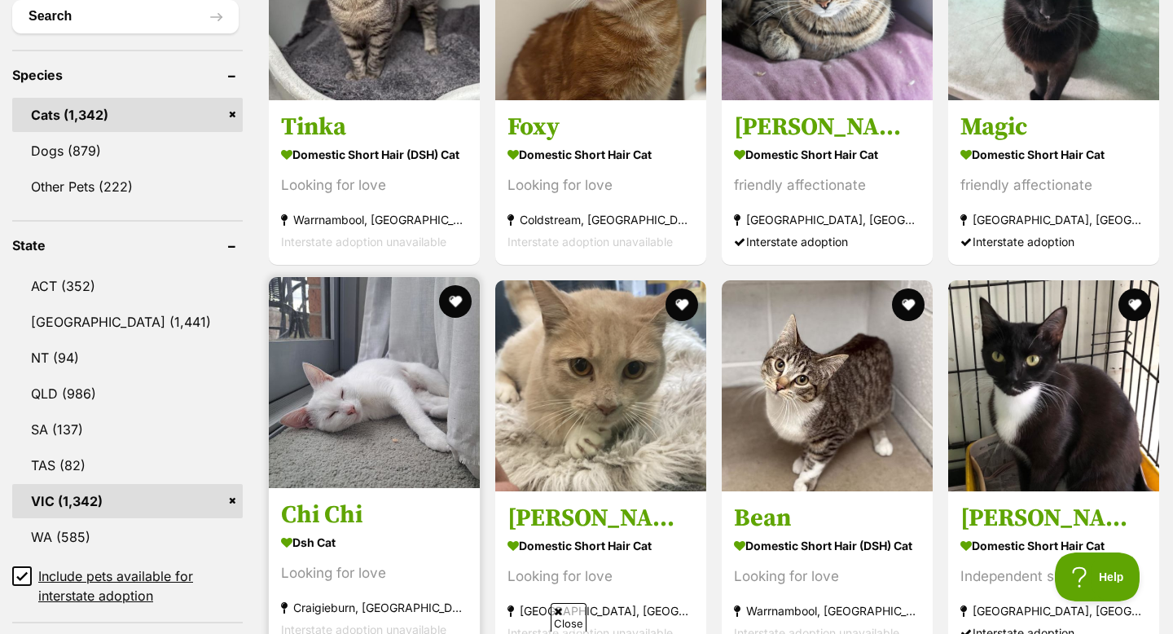
click at [340, 369] on img at bounding box center [374, 382] width 211 height 211
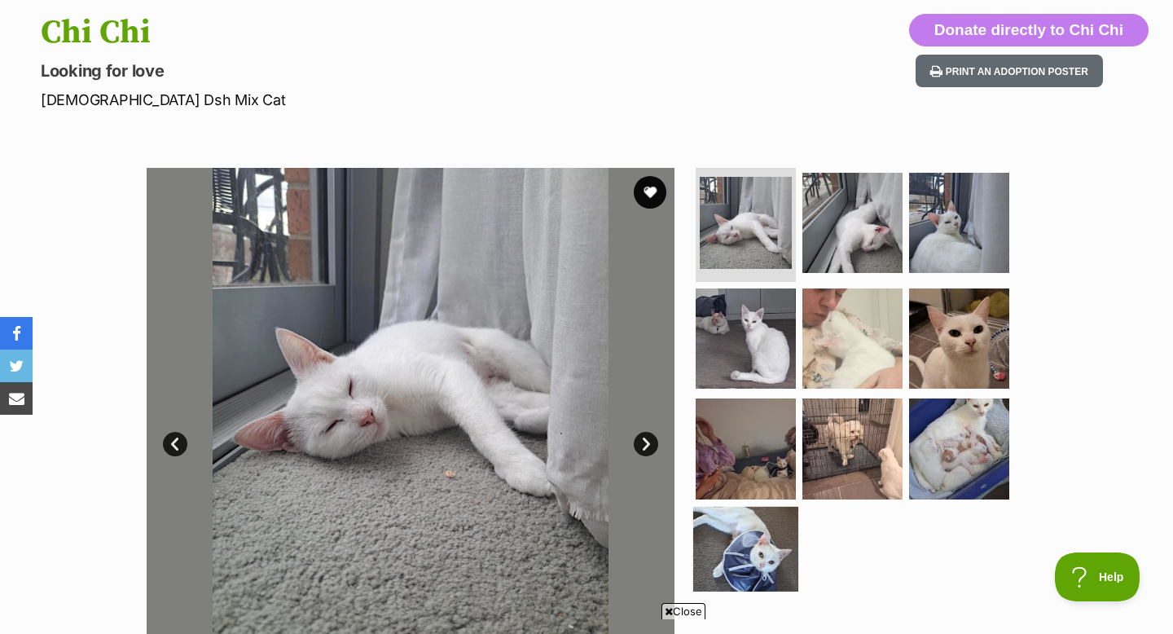
click at [753, 554] on img at bounding box center [745, 559] width 105 height 105
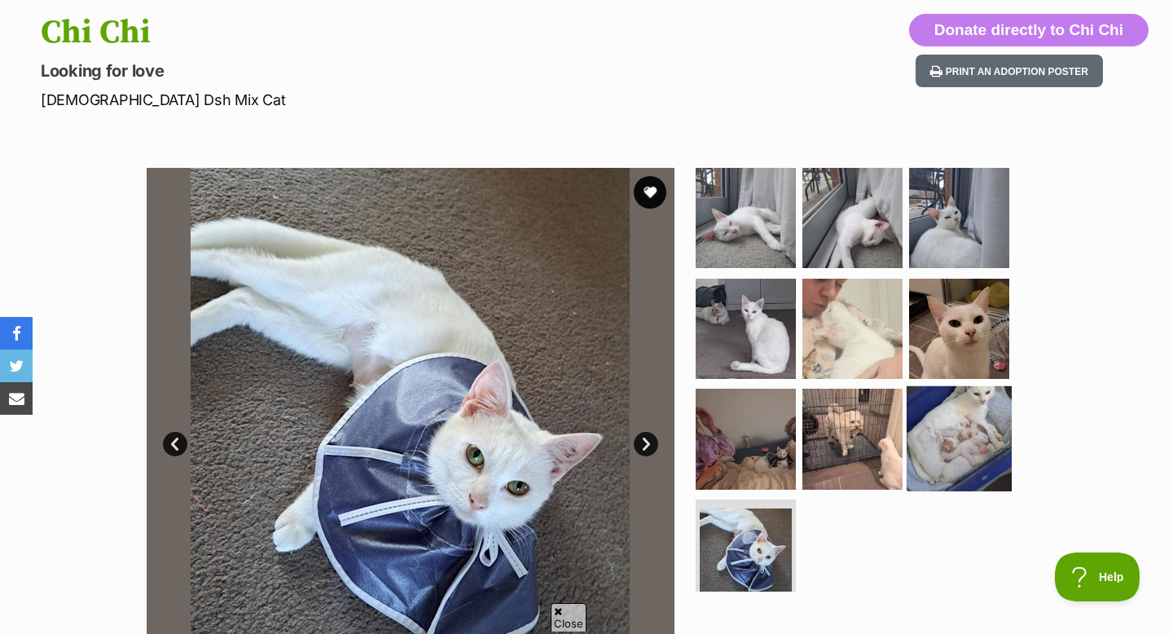
click at [925, 439] on img at bounding box center [959, 438] width 105 height 105
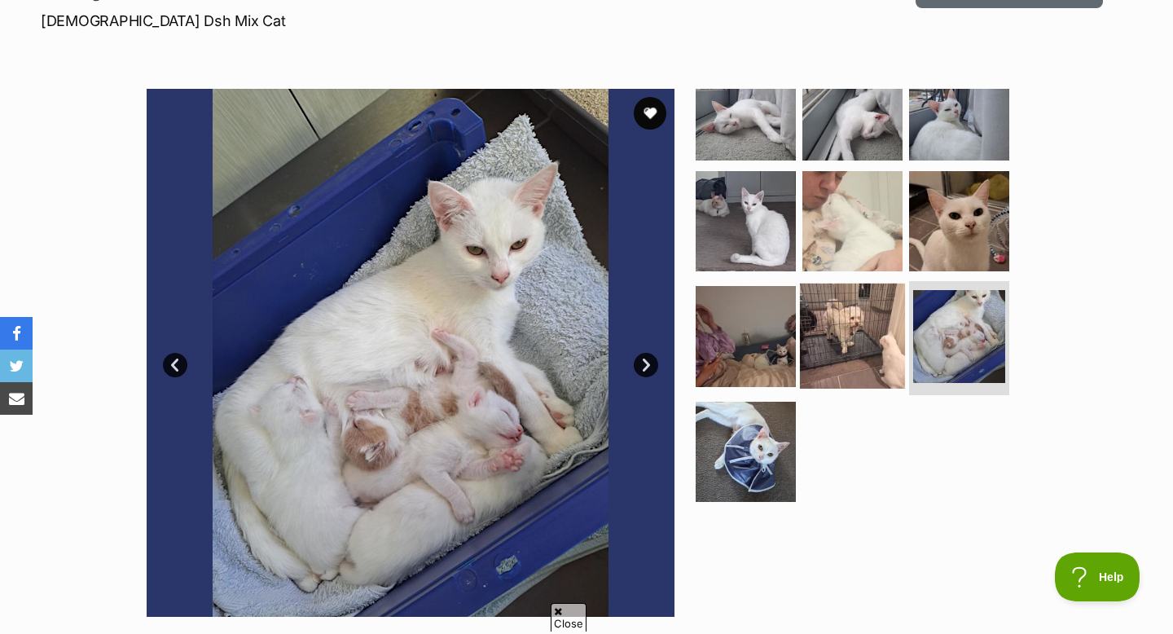
scroll to position [256, 0]
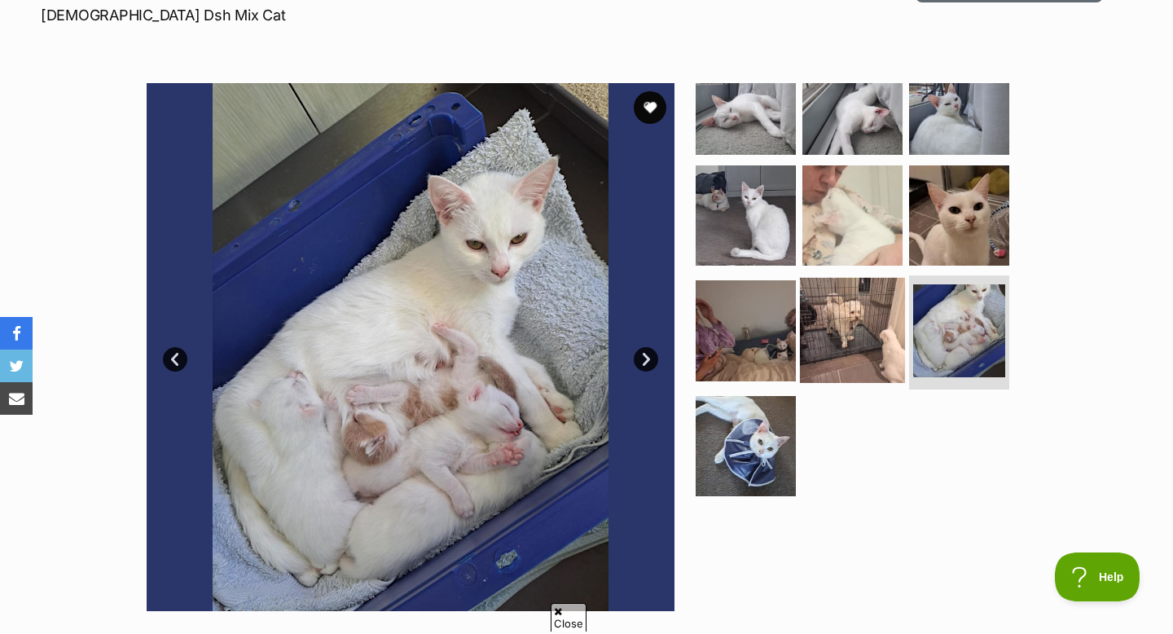
click at [853, 323] on img at bounding box center [852, 330] width 105 height 105
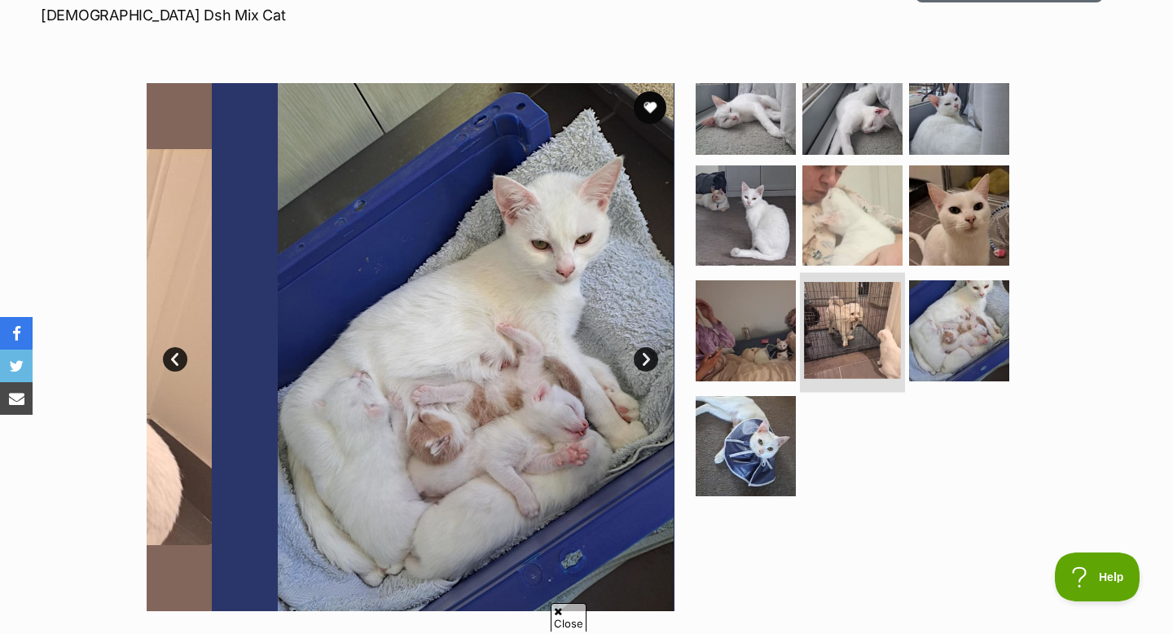
scroll to position [33, 0]
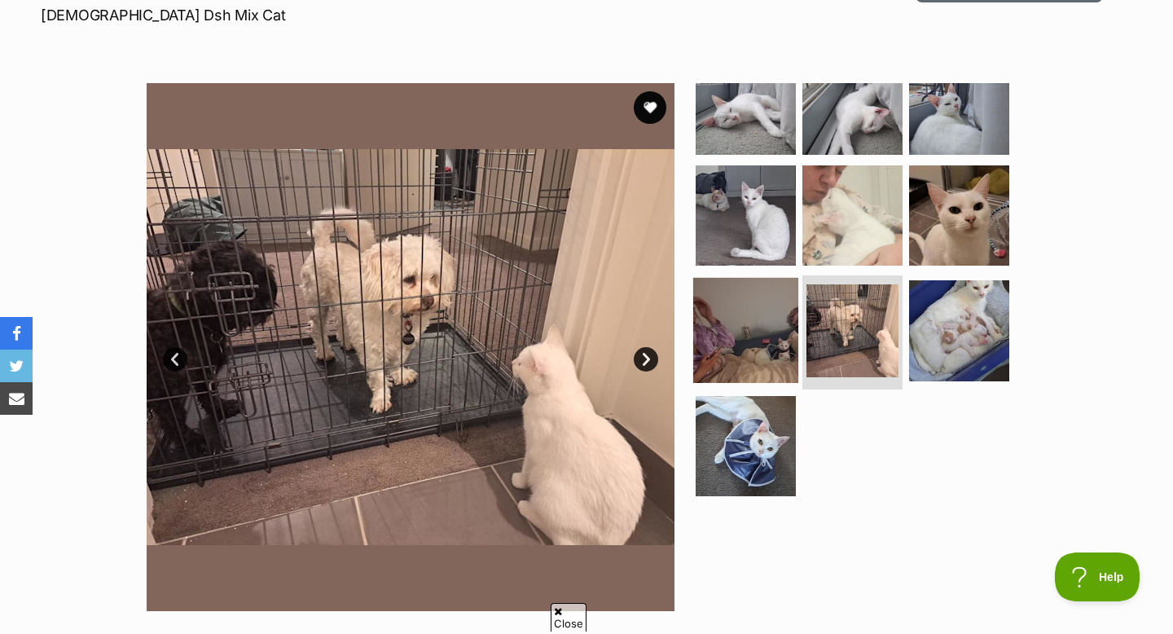
click at [726, 320] on img at bounding box center [745, 330] width 105 height 105
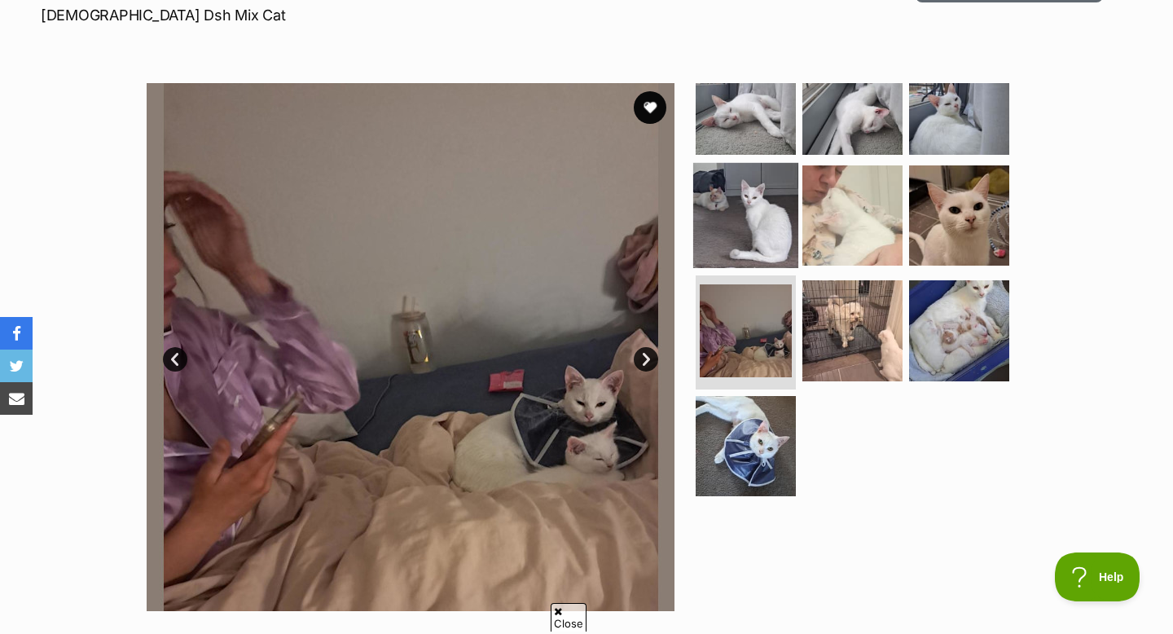
click at [724, 250] on img at bounding box center [745, 214] width 105 height 105
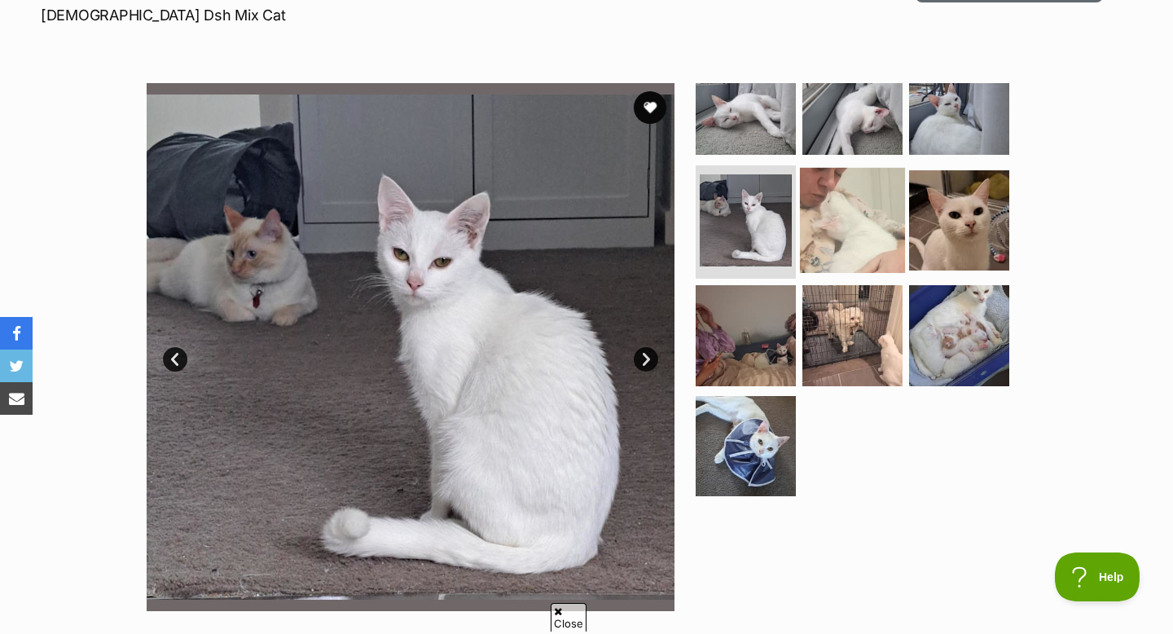
click at [833, 233] on img at bounding box center [852, 219] width 105 height 105
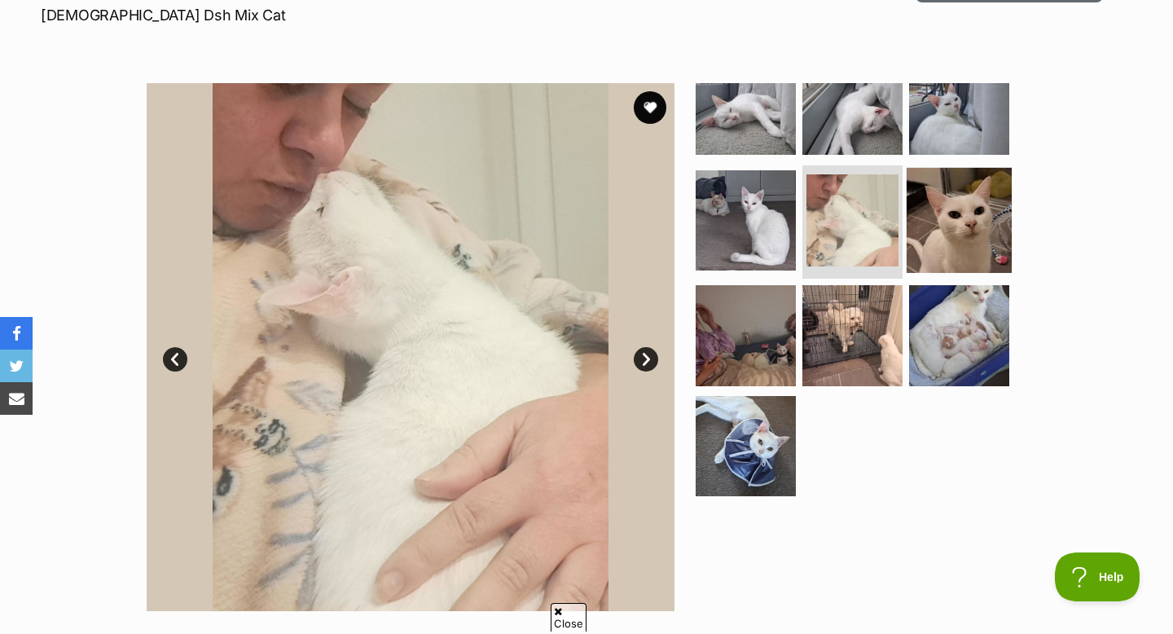
click at [933, 207] on img at bounding box center [959, 219] width 105 height 105
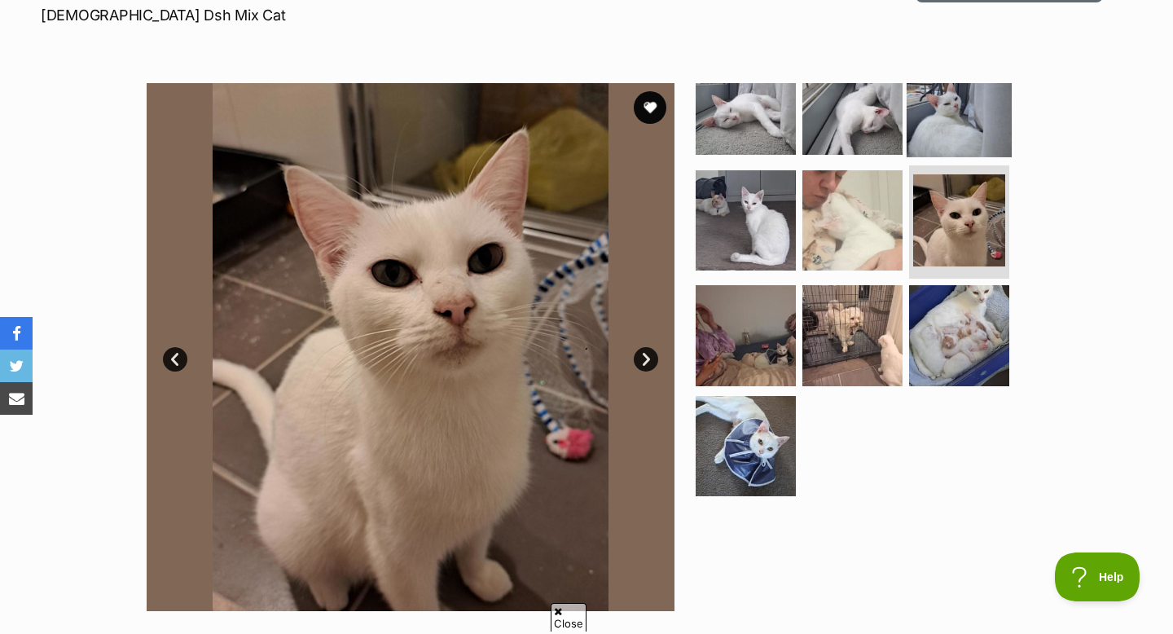
click at [945, 133] on img at bounding box center [959, 104] width 105 height 105
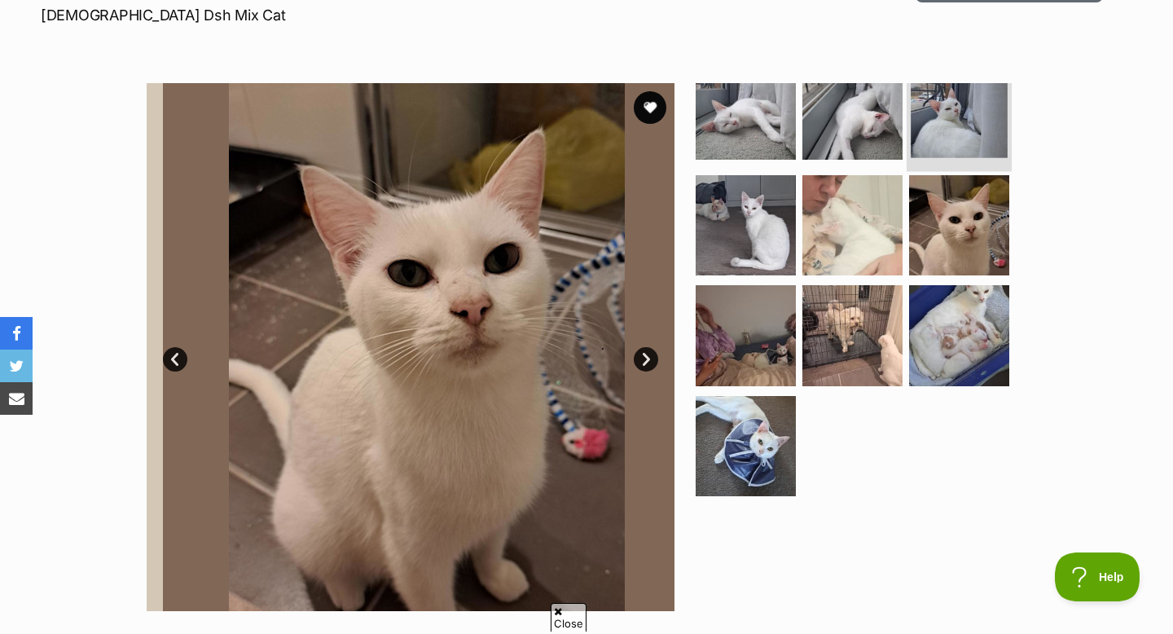
scroll to position [33, 0]
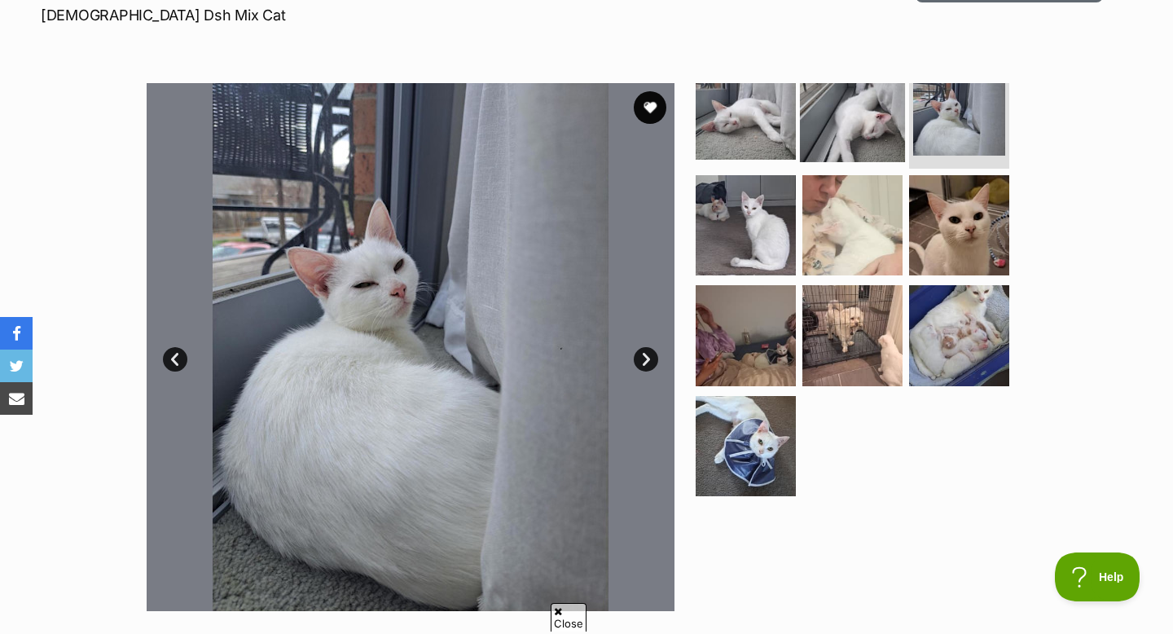
click at [824, 125] on img at bounding box center [852, 109] width 105 height 105
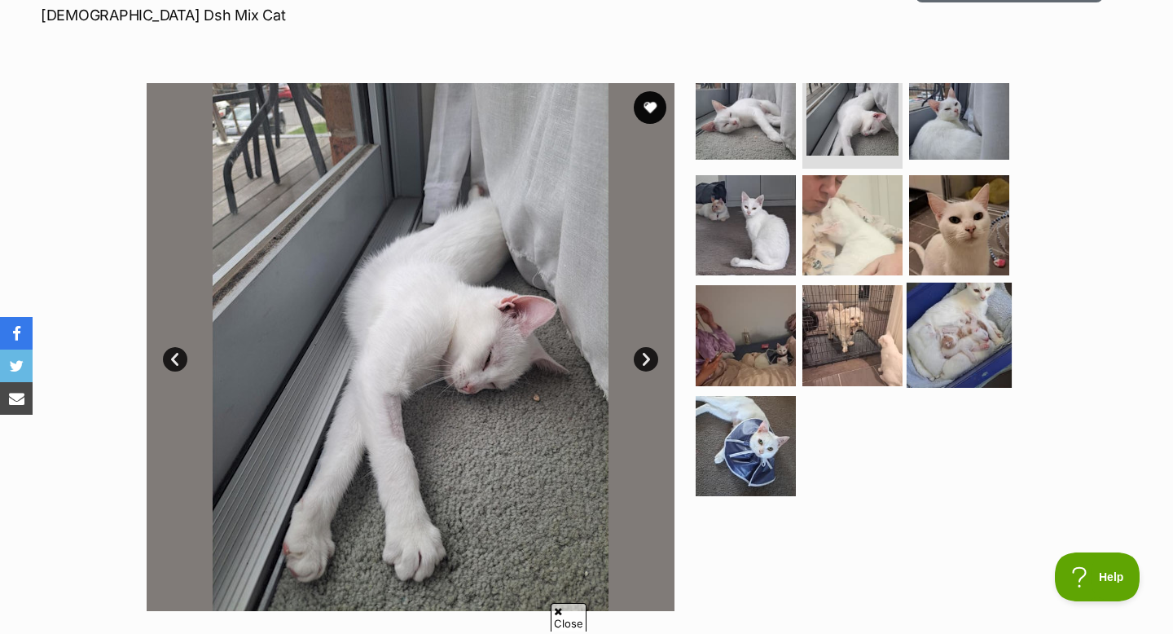
click at [944, 341] on img at bounding box center [959, 335] width 105 height 105
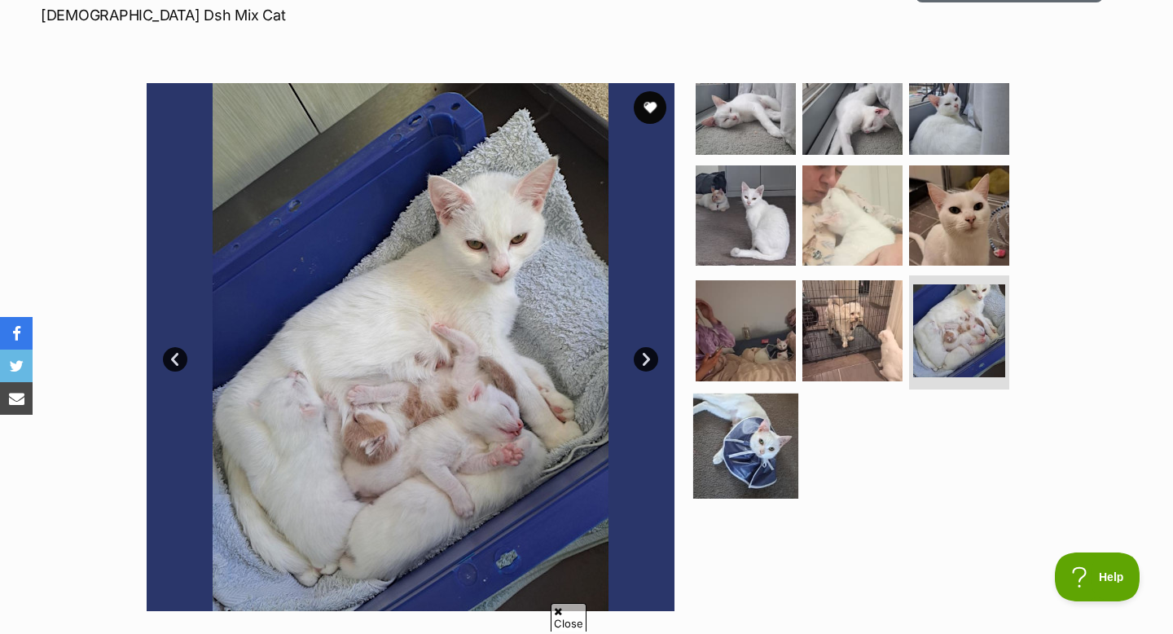
click at [730, 414] on img at bounding box center [745, 445] width 105 height 105
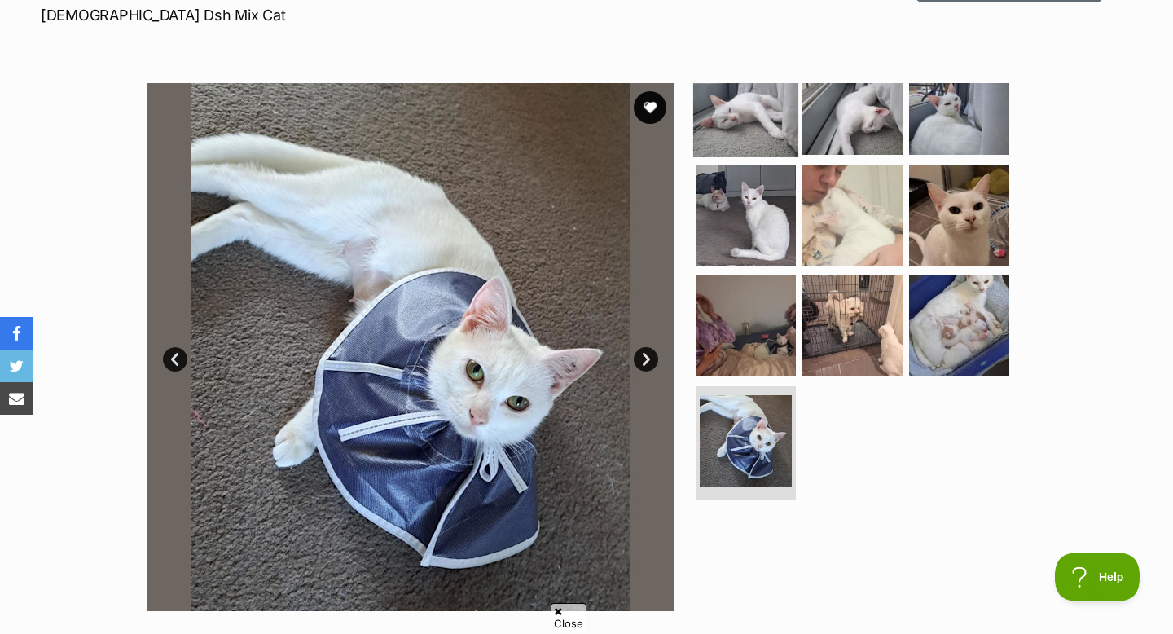
click at [728, 149] on img at bounding box center [745, 104] width 105 height 105
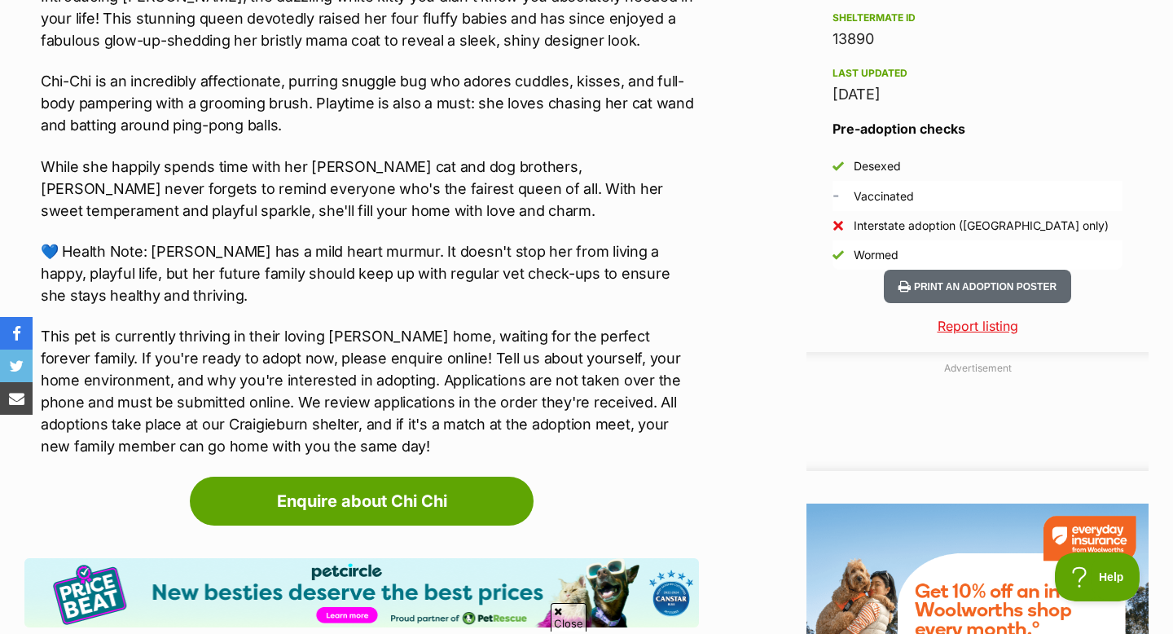
scroll to position [1592, 0]
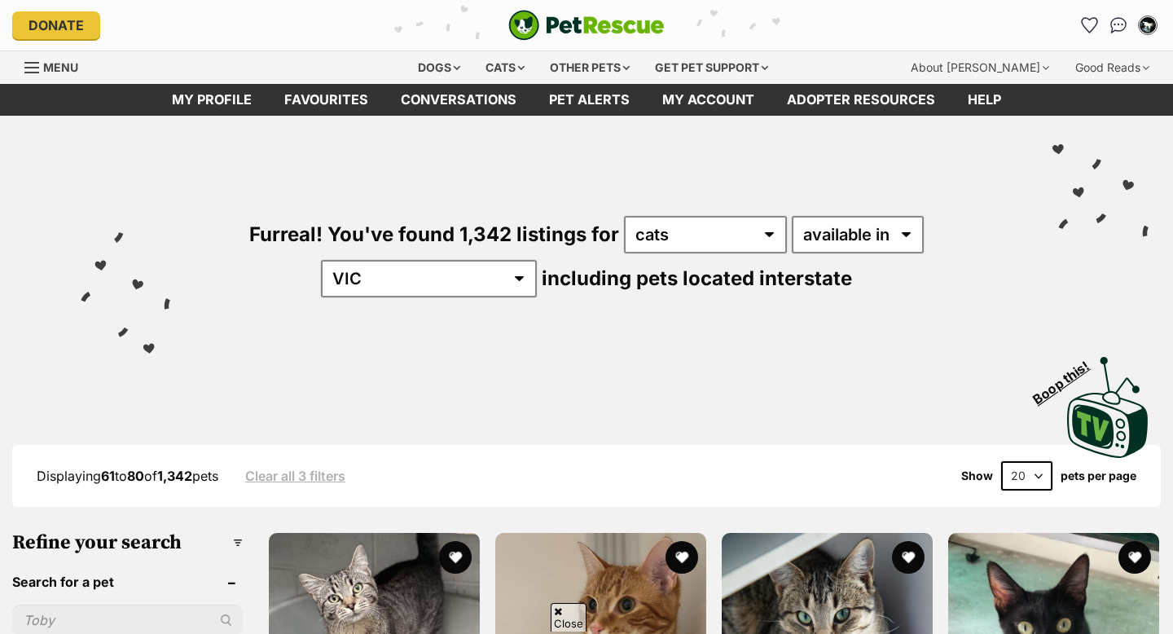
scroll to position [586, 0]
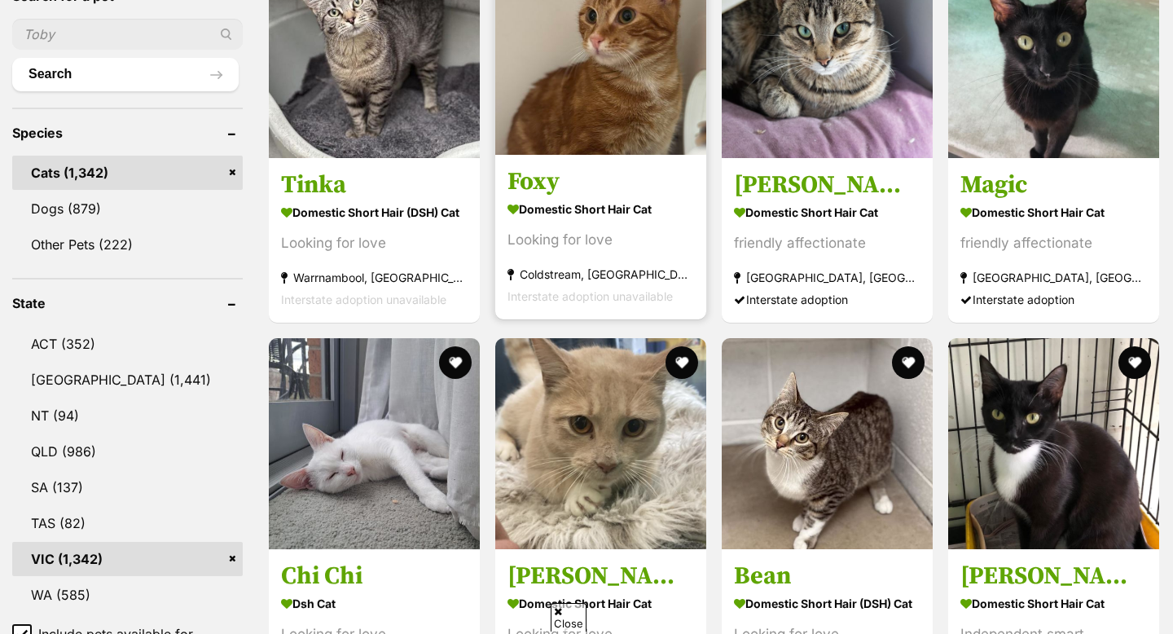
click at [604, 155] on img at bounding box center [600, 49] width 211 height 211
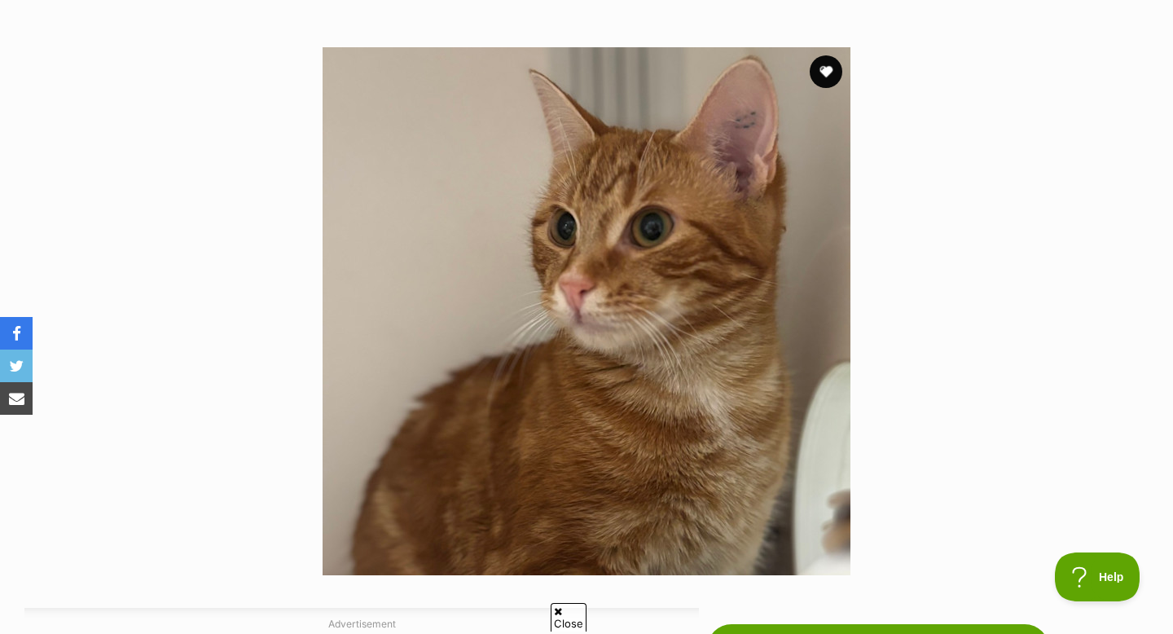
scroll to position [284, 0]
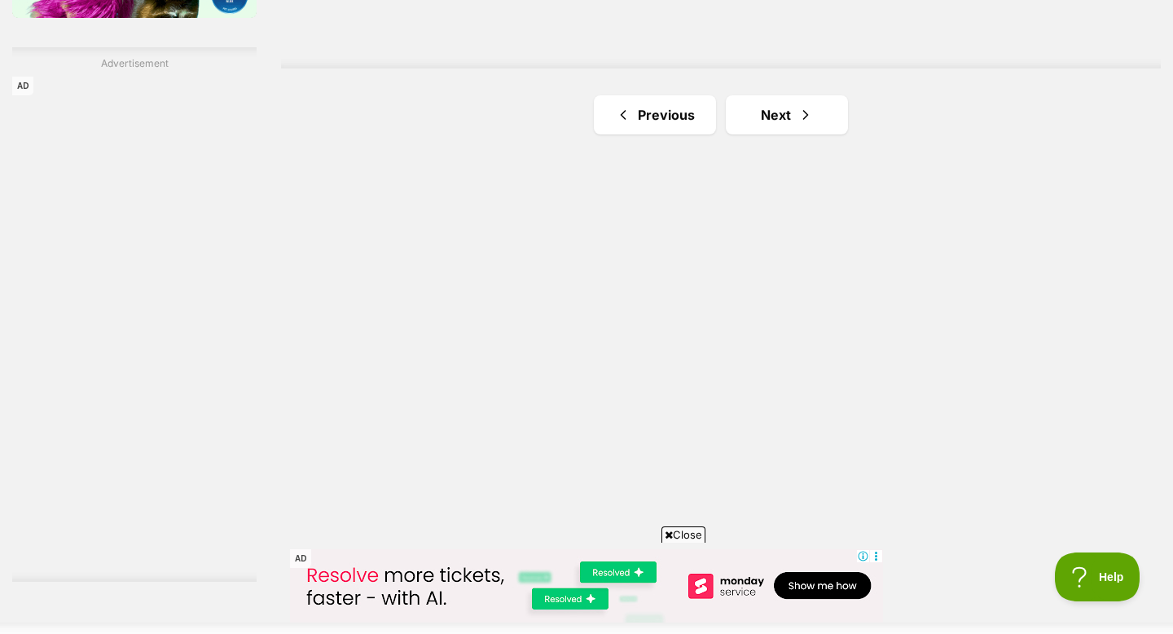
scroll to position [2864, 0]
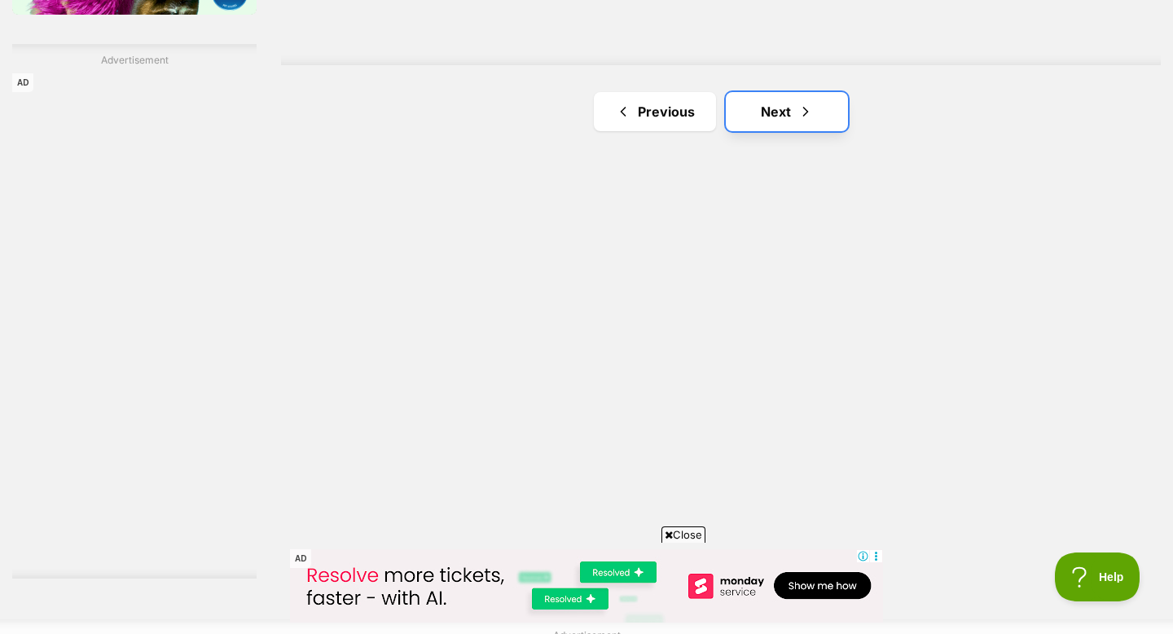
click at [754, 93] on link "Next" at bounding box center [787, 111] width 122 height 39
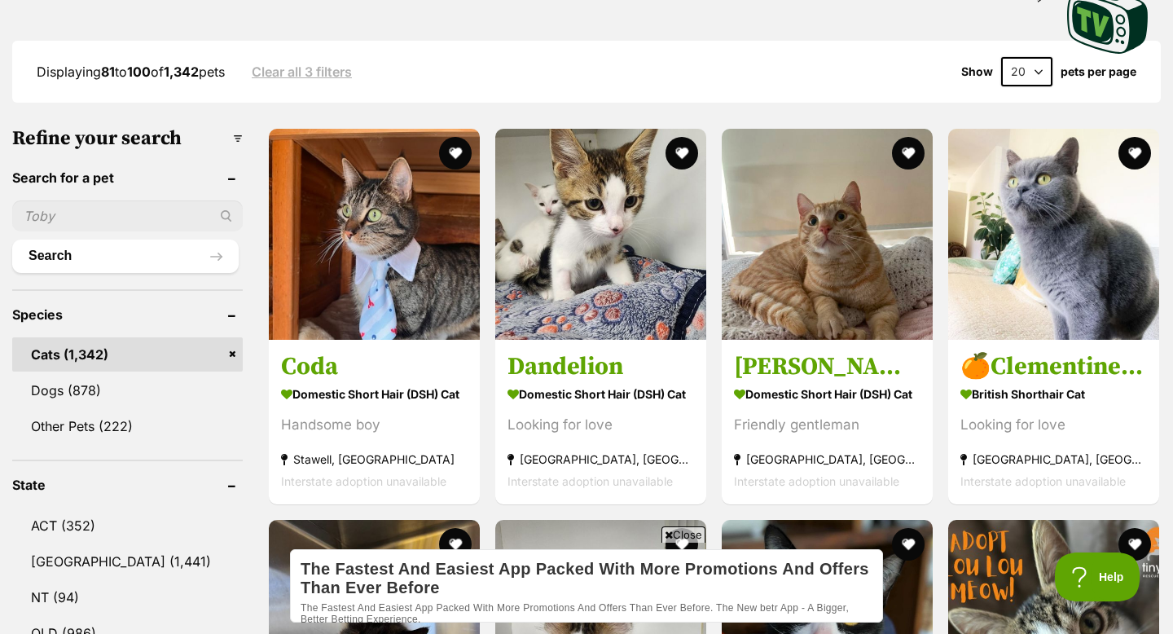
scroll to position [454, 0]
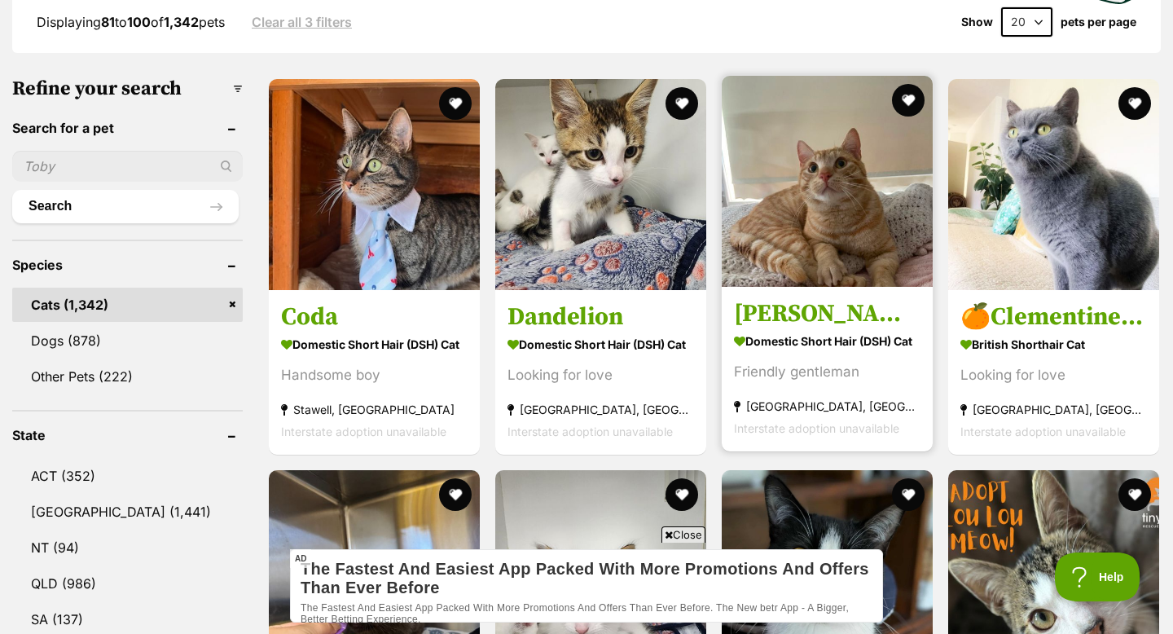
click at [745, 153] on img at bounding box center [827, 181] width 211 height 211
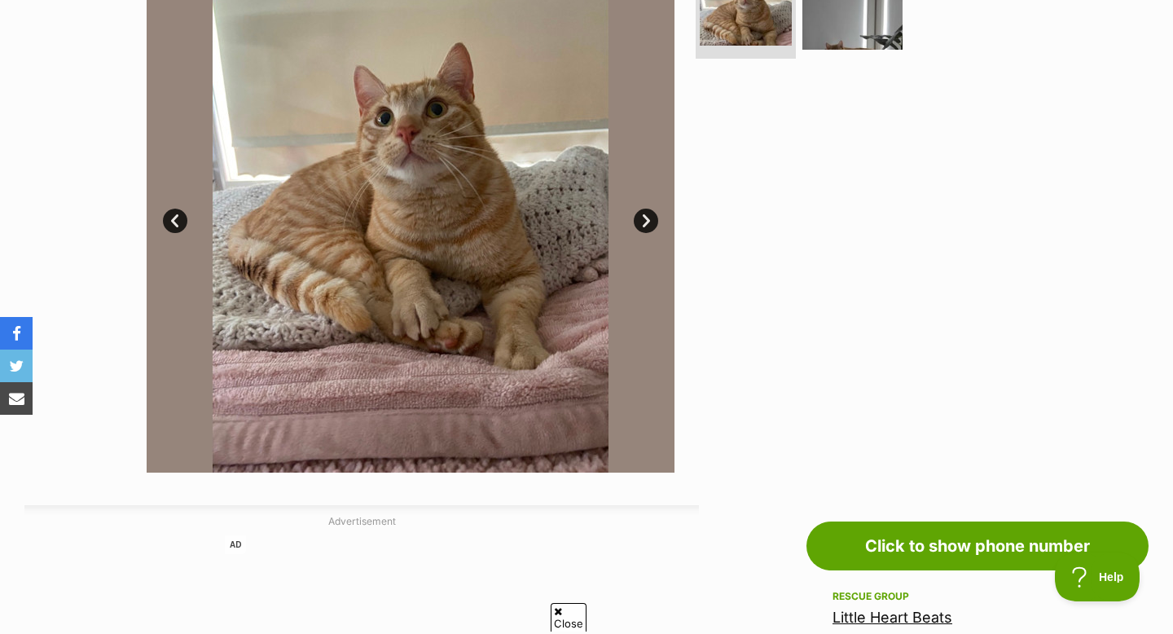
scroll to position [385, 0]
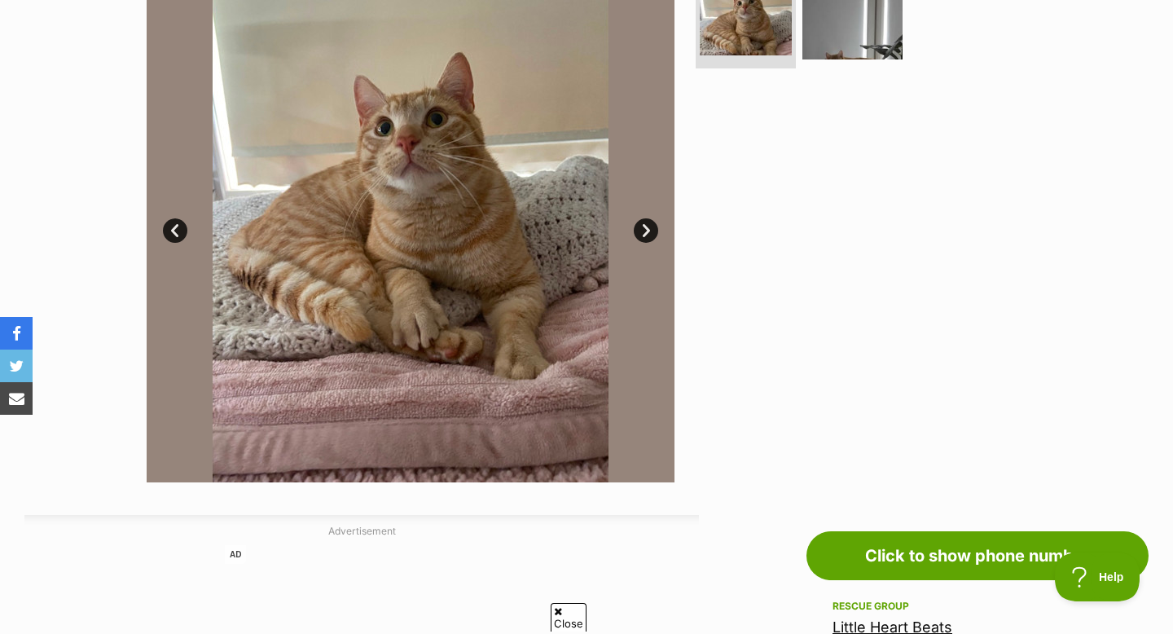
click at [640, 227] on link "Next" at bounding box center [646, 230] width 24 height 24
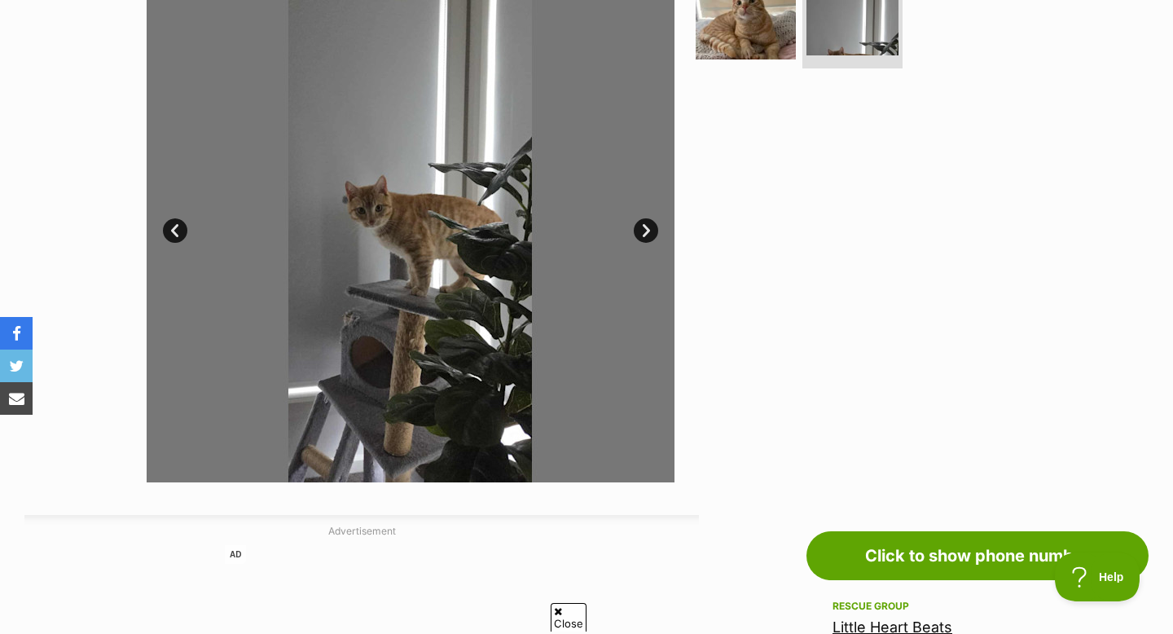
click at [181, 234] on link "Prev" at bounding box center [175, 230] width 24 height 24
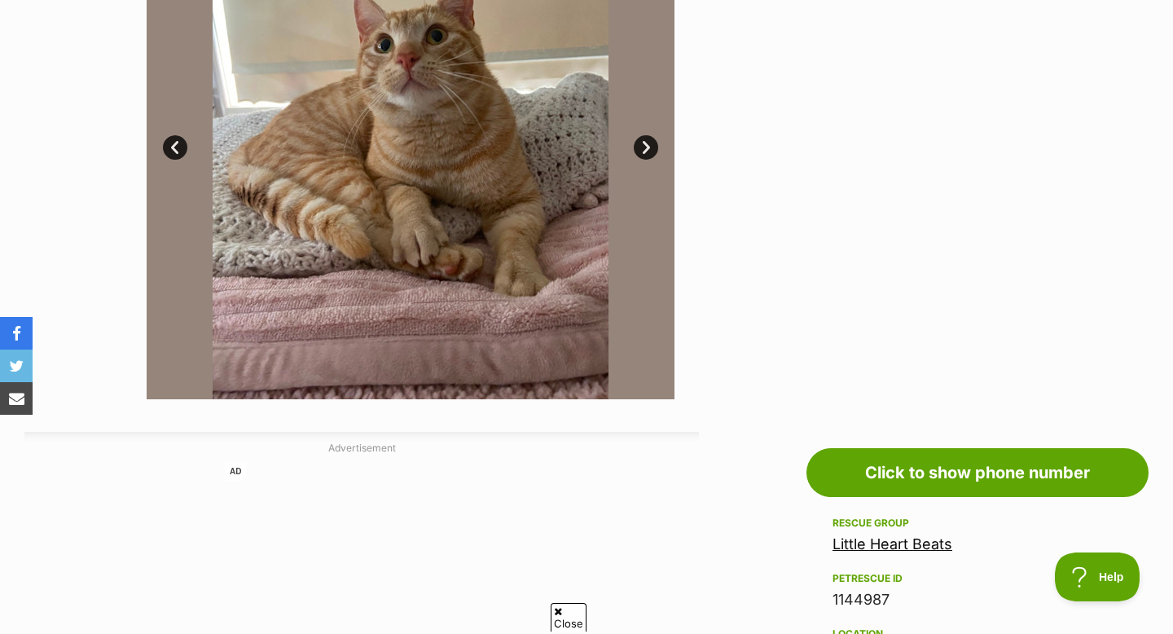
scroll to position [451, 0]
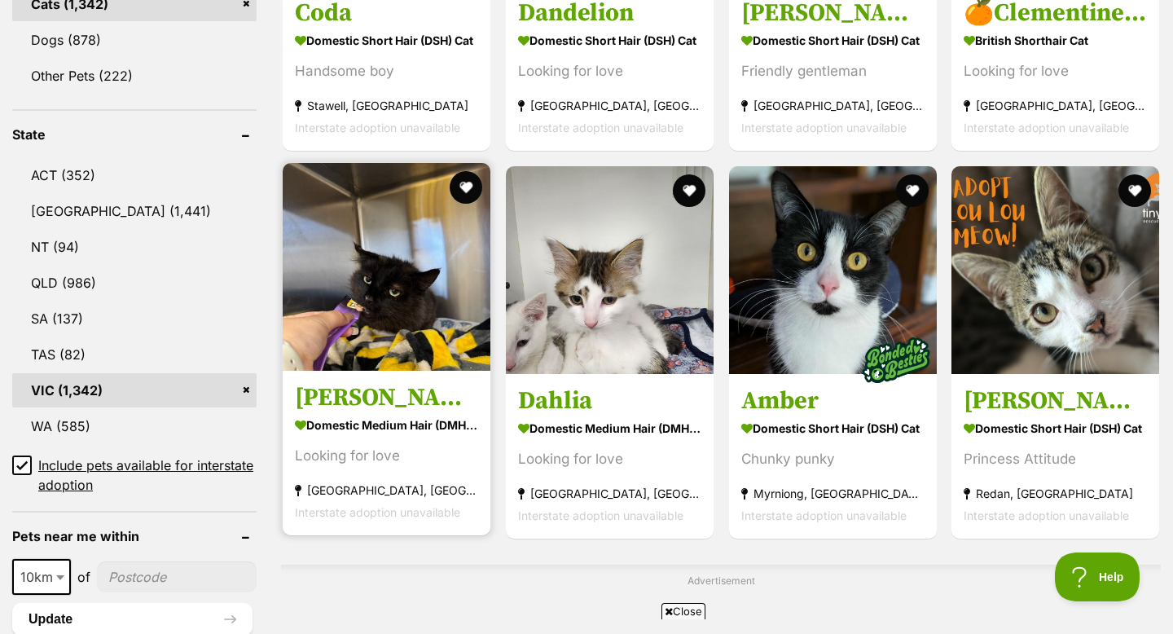
click at [389, 341] on img at bounding box center [387, 267] width 208 height 208
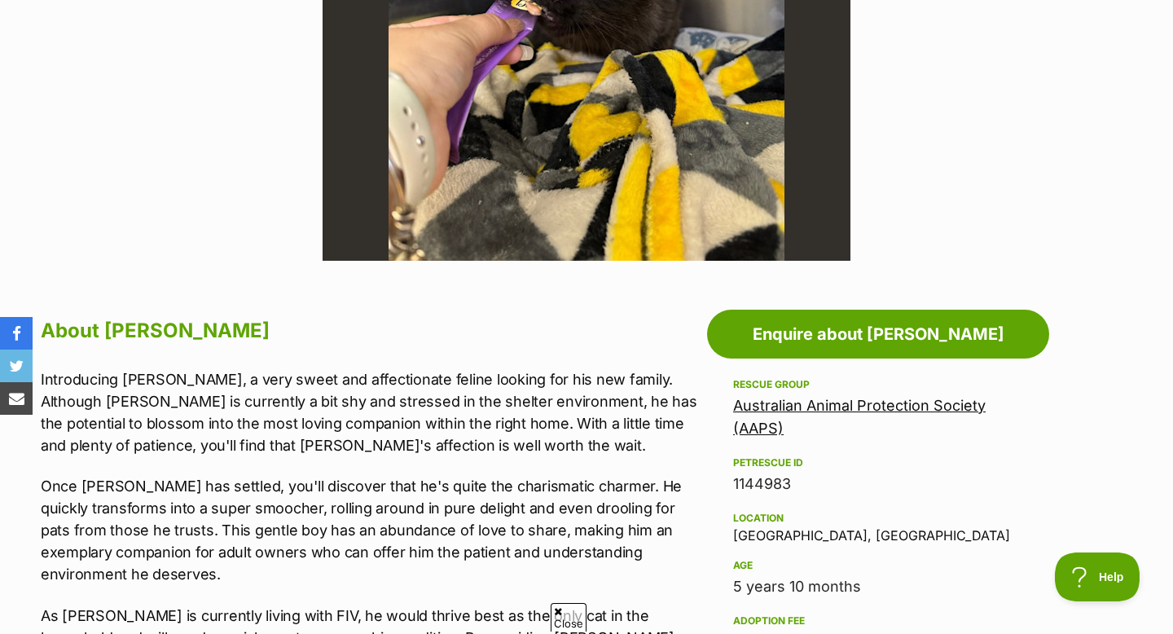
scroll to position [635, 0]
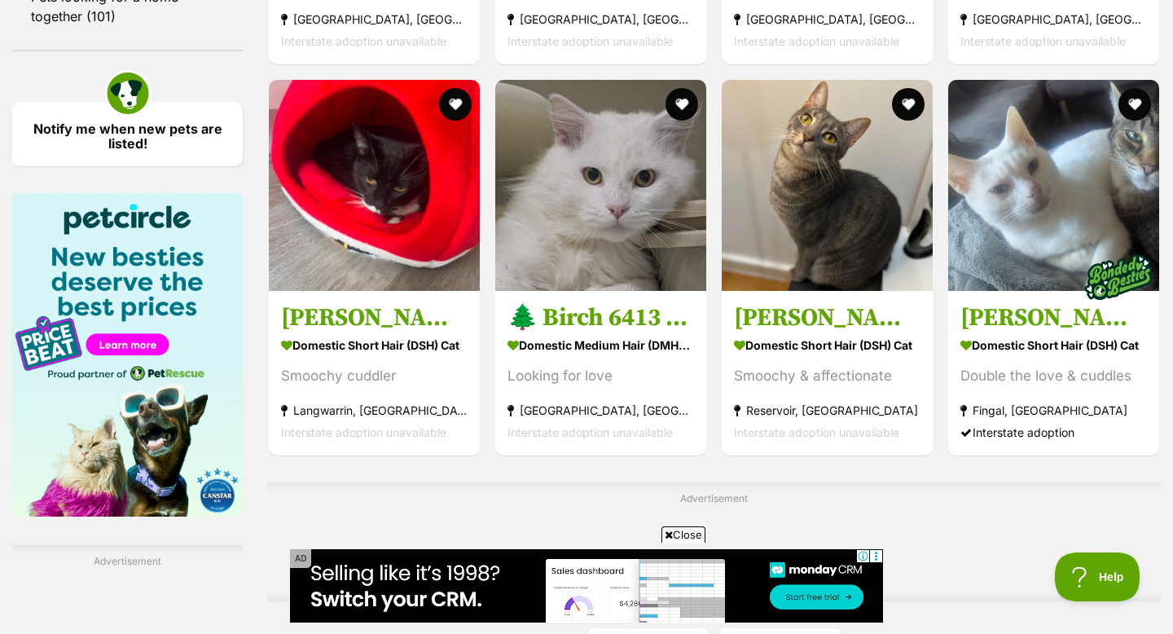
scroll to position [2345, 0]
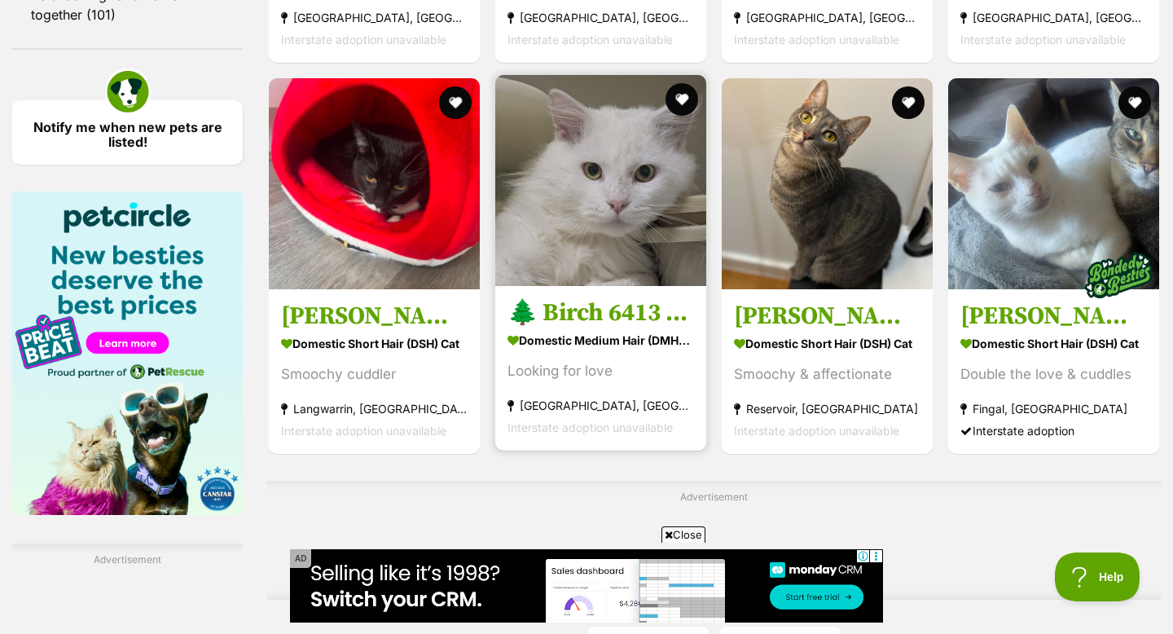
click at [508, 262] on img at bounding box center [600, 180] width 211 height 211
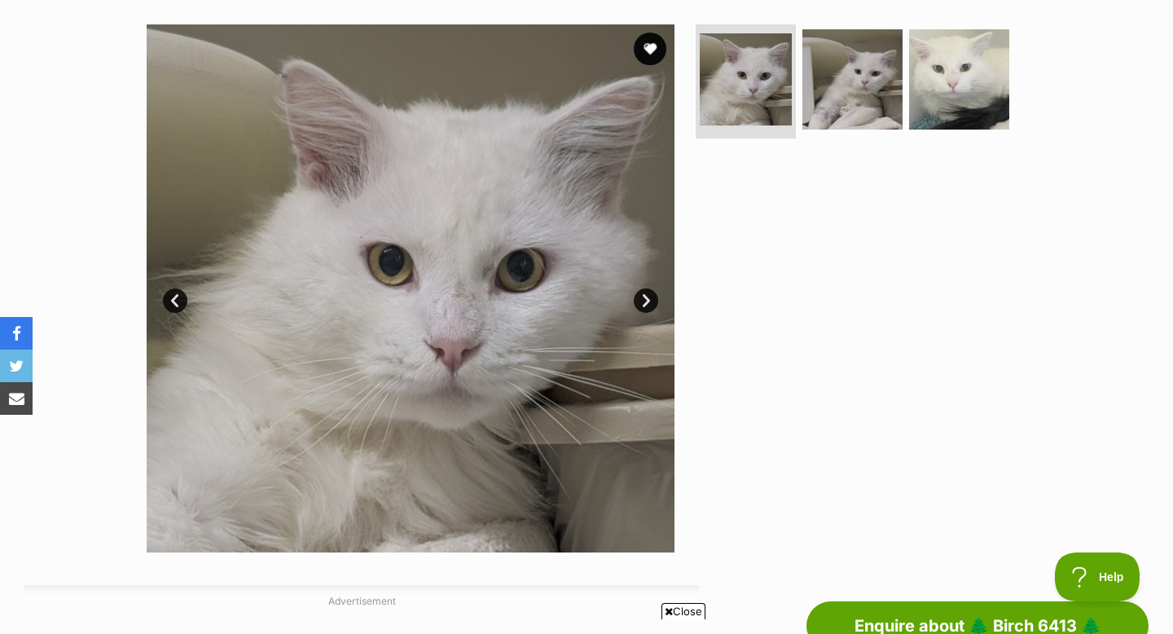
scroll to position [300, 0]
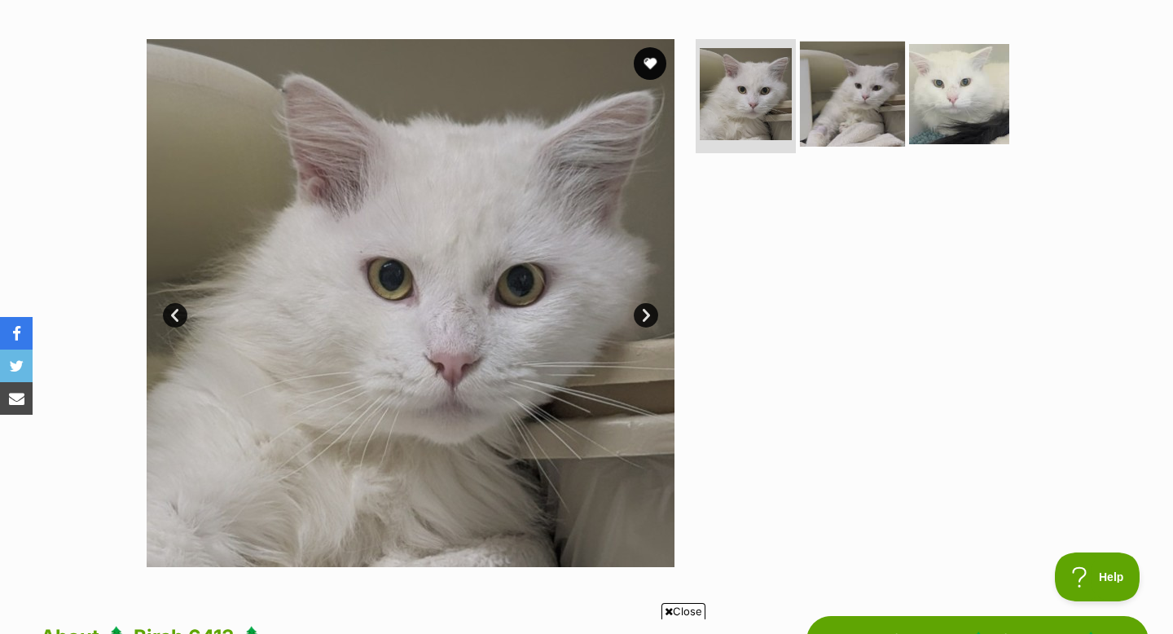
click at [830, 90] on img at bounding box center [852, 94] width 105 height 105
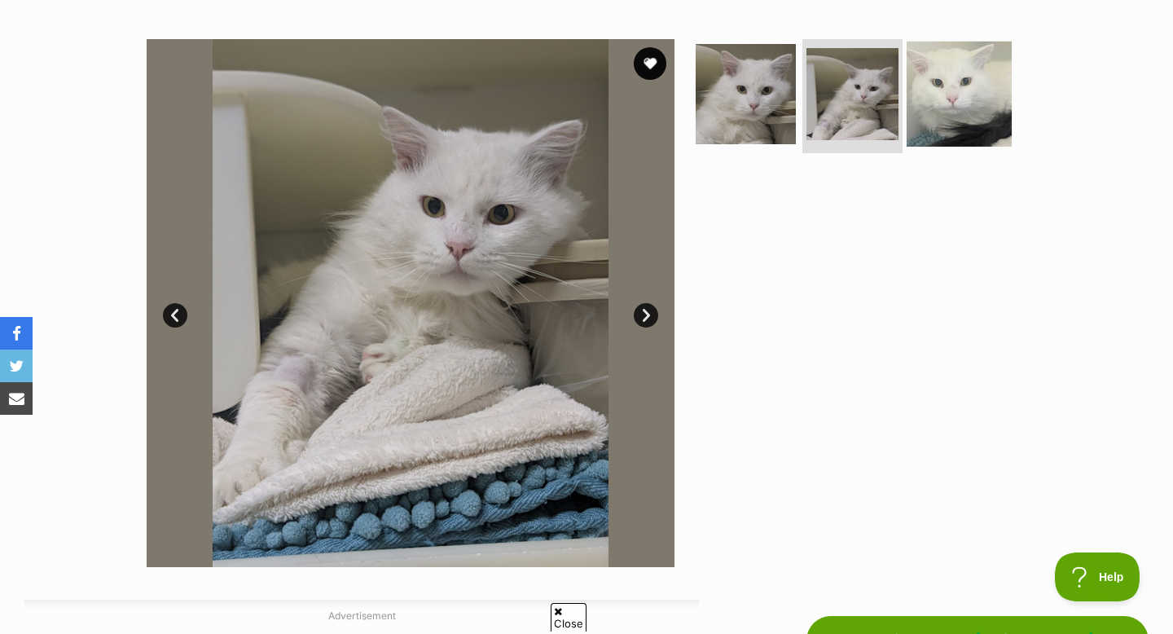
click at [961, 86] on img at bounding box center [959, 94] width 105 height 105
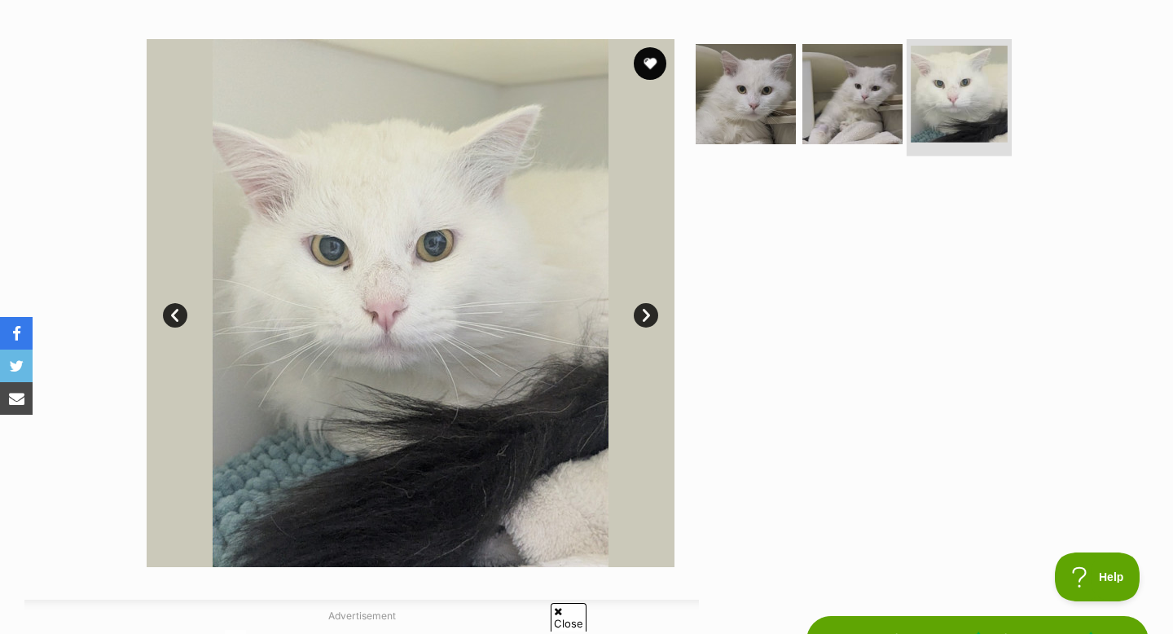
scroll to position [0, 0]
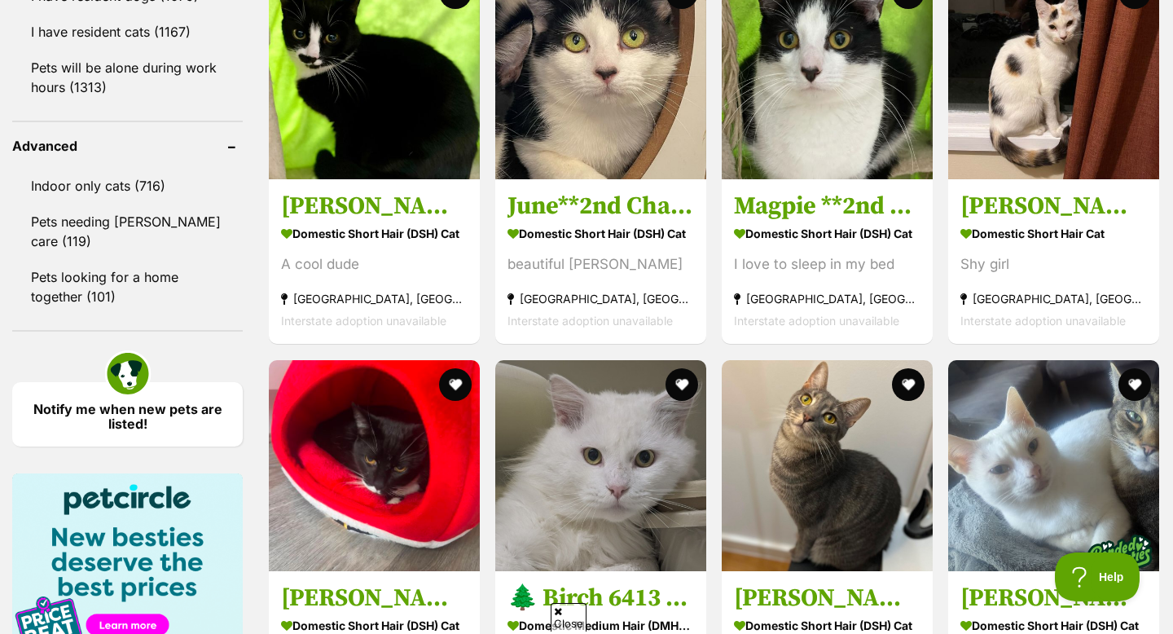
scroll to position [2091, 0]
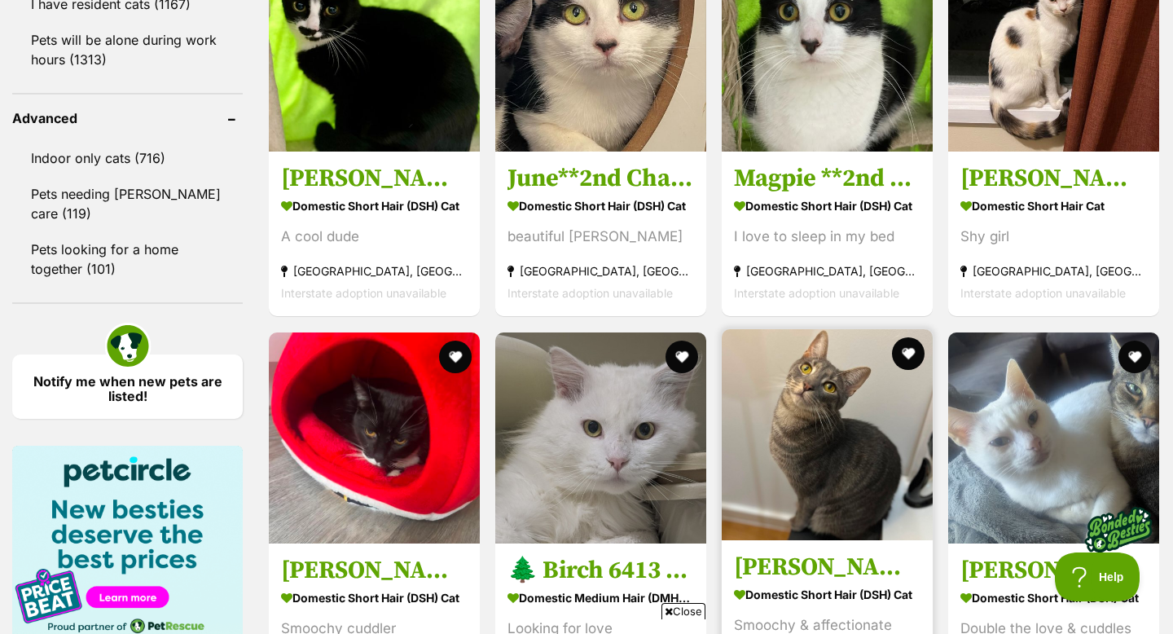
click at [754, 329] on img at bounding box center [827, 434] width 211 height 211
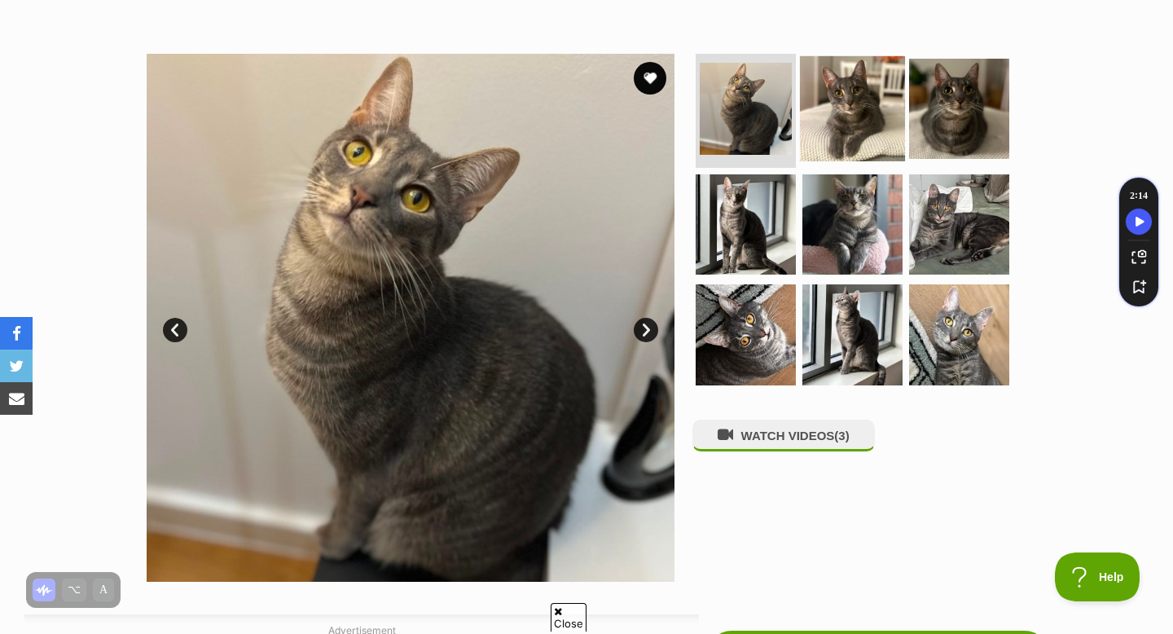
click at [851, 143] on img at bounding box center [852, 108] width 105 height 105
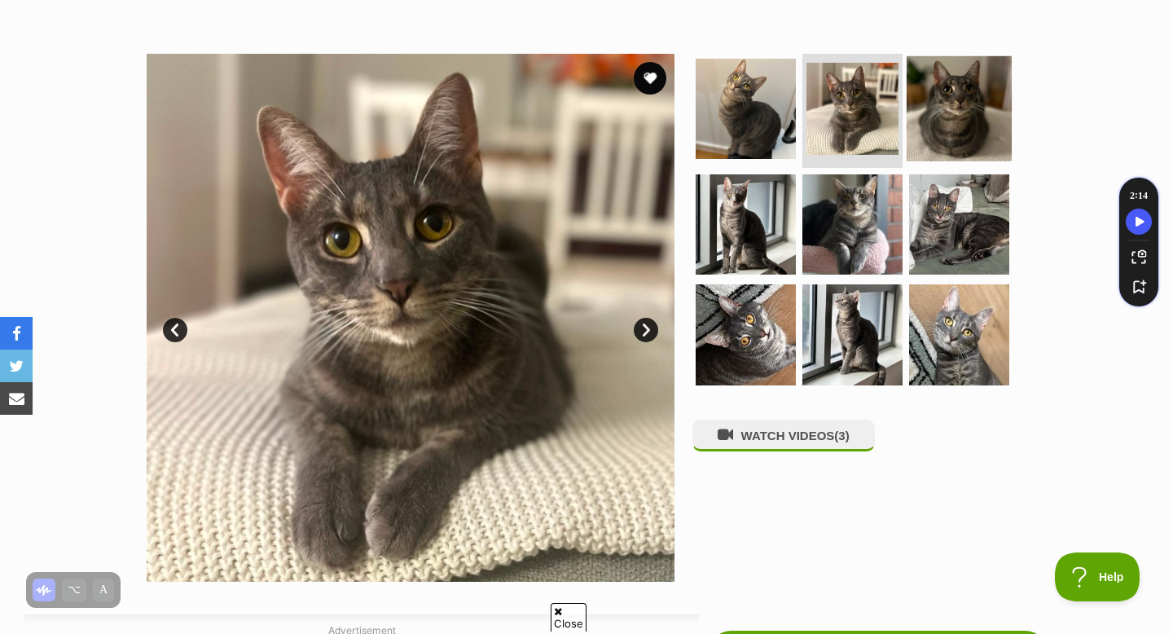
click at [926, 104] on img at bounding box center [959, 108] width 105 height 105
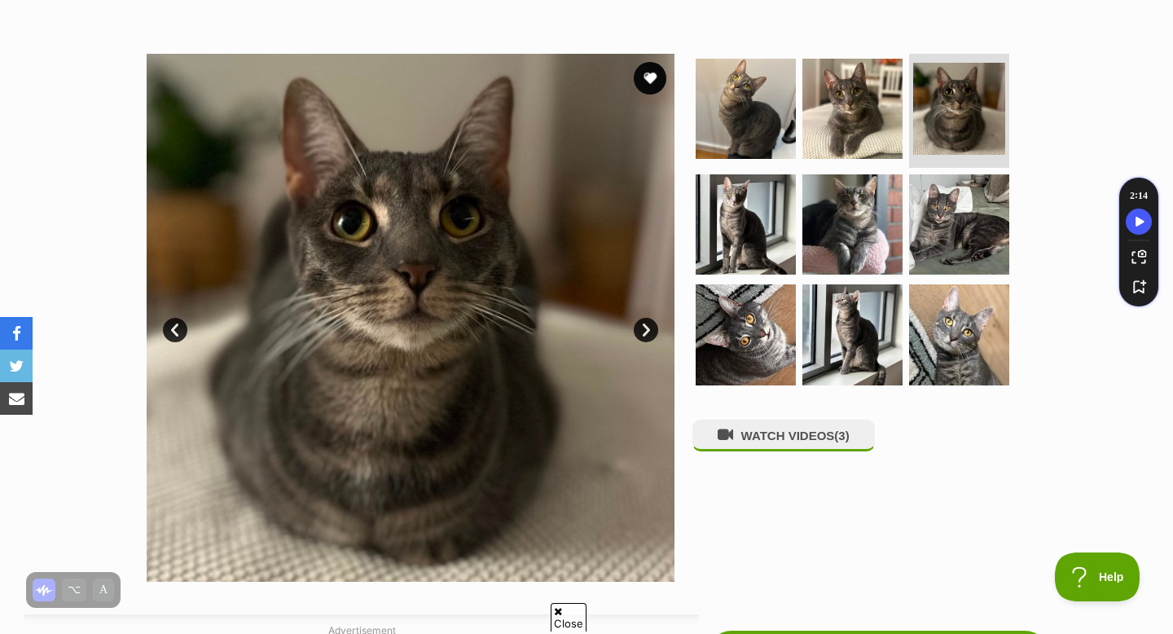
click at [680, 226] on section "Available 3 of 9 images 3 of 9 images 3 of 9 images 3 of 9 images 3 of 9 images…" at bounding box center [586, 305] width 929 height 552
click at [704, 226] on img at bounding box center [745, 223] width 105 height 105
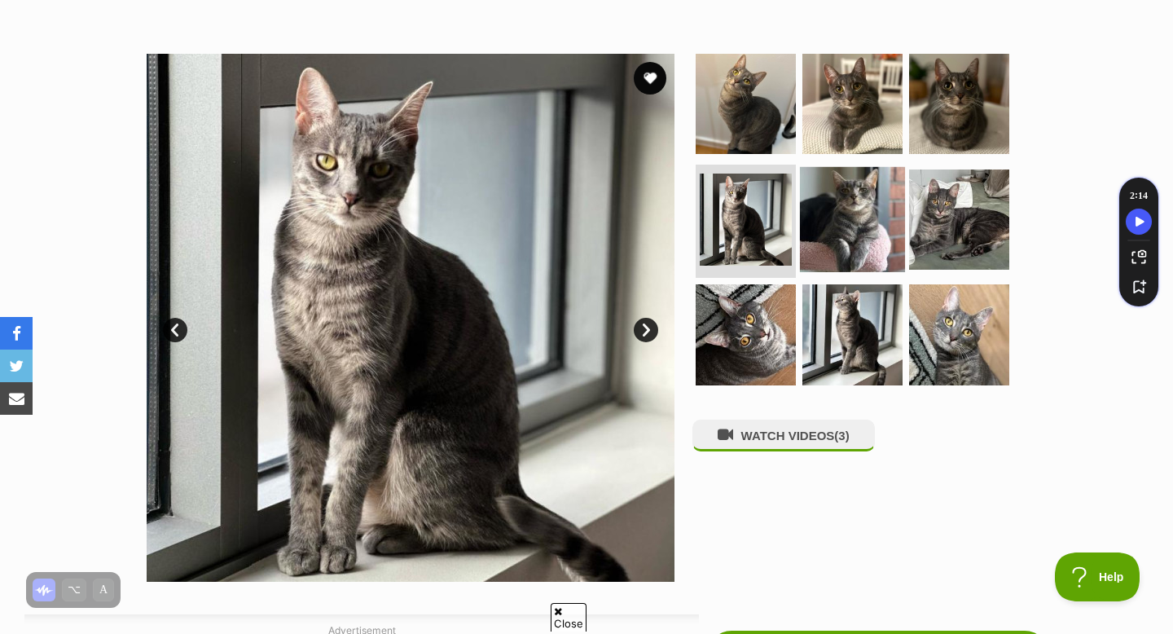
click at [807, 205] on img at bounding box center [852, 218] width 105 height 105
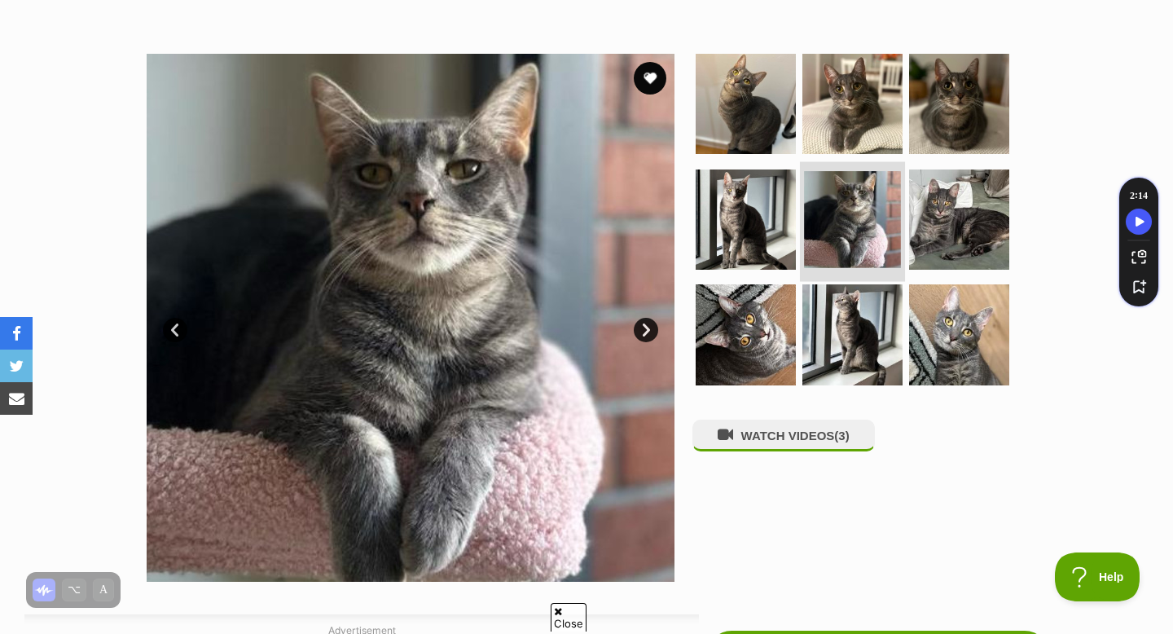
click at [890, 200] on img at bounding box center [852, 219] width 97 height 97
click at [872, 196] on img at bounding box center [852, 219] width 97 height 97
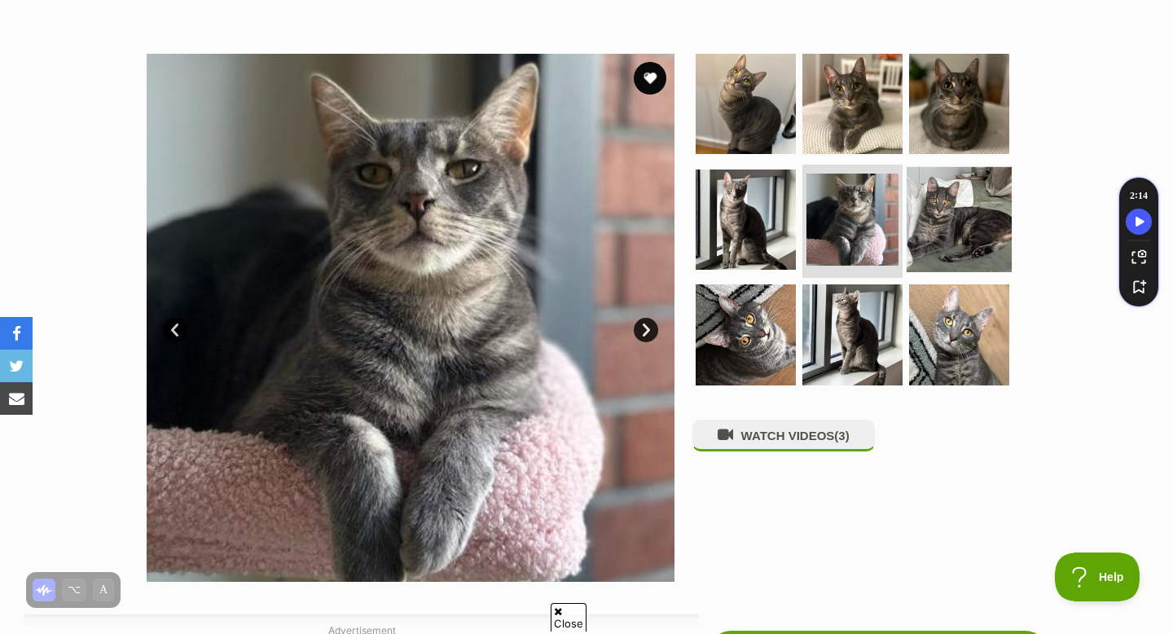
click at [928, 213] on img at bounding box center [959, 218] width 105 height 105
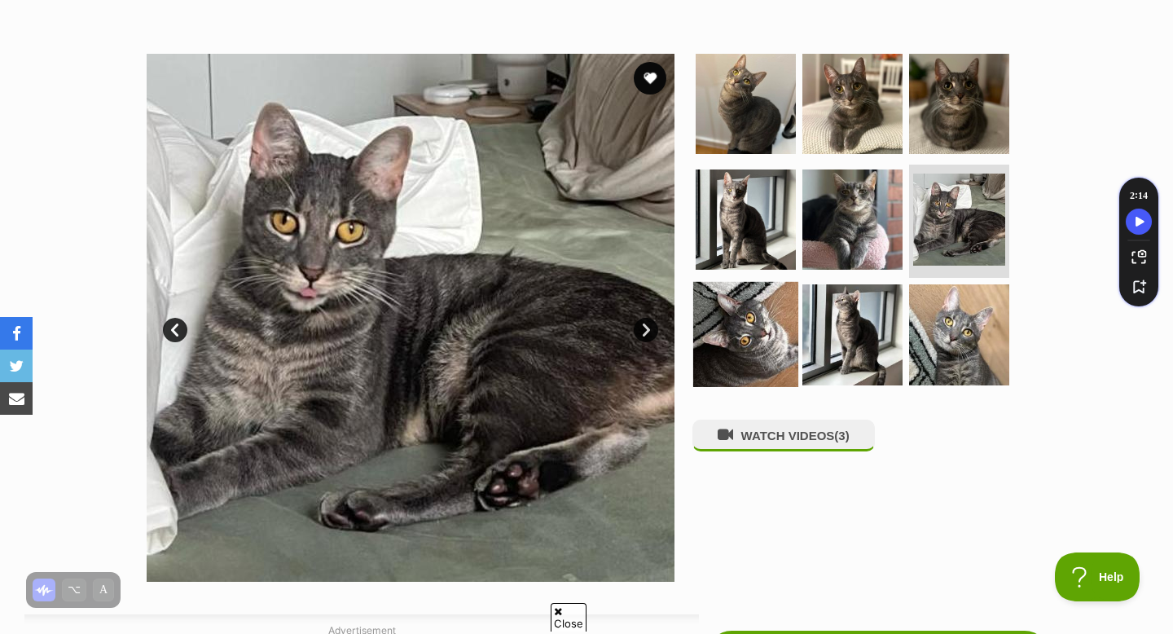
click at [731, 328] on img at bounding box center [745, 334] width 105 height 105
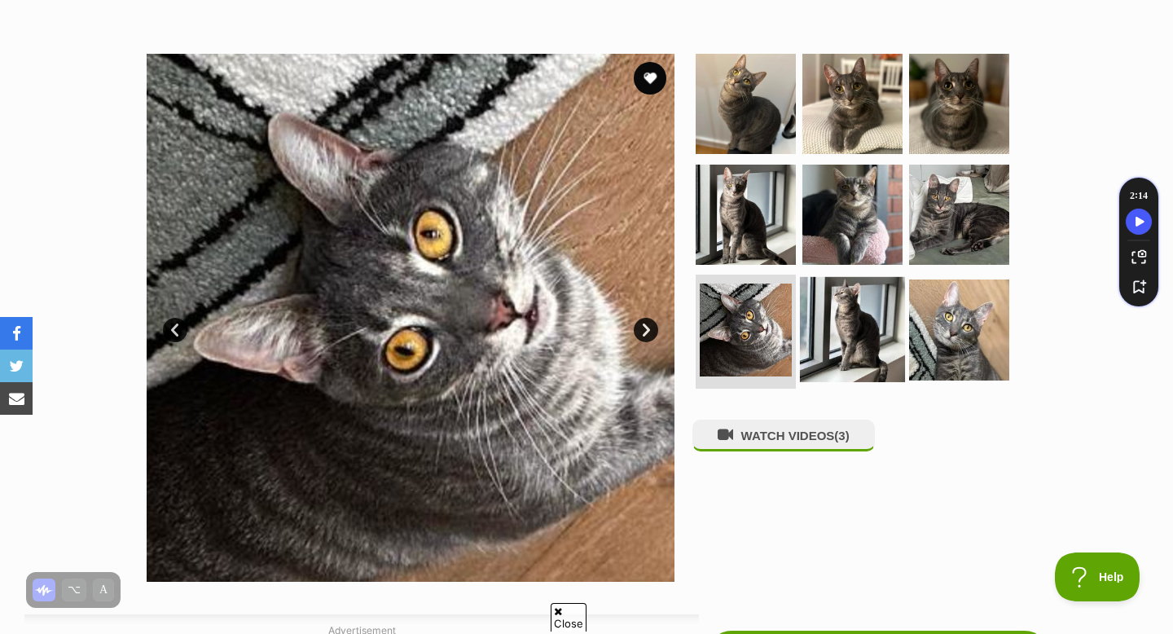
click at [830, 328] on img at bounding box center [852, 329] width 105 height 105
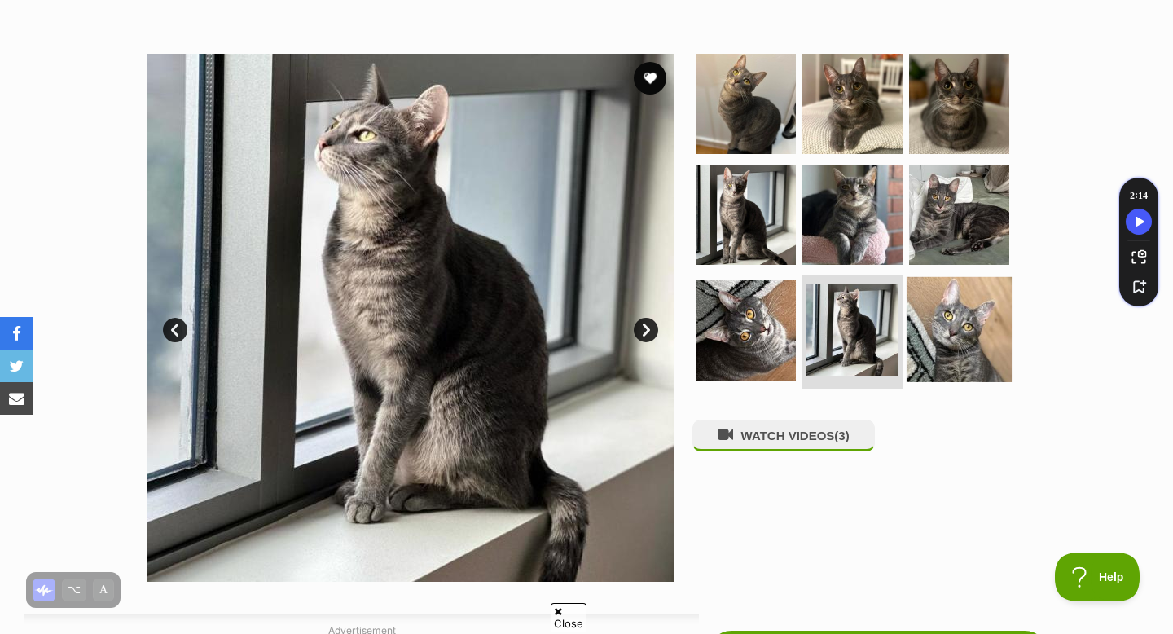
click at [939, 277] on img at bounding box center [959, 329] width 105 height 105
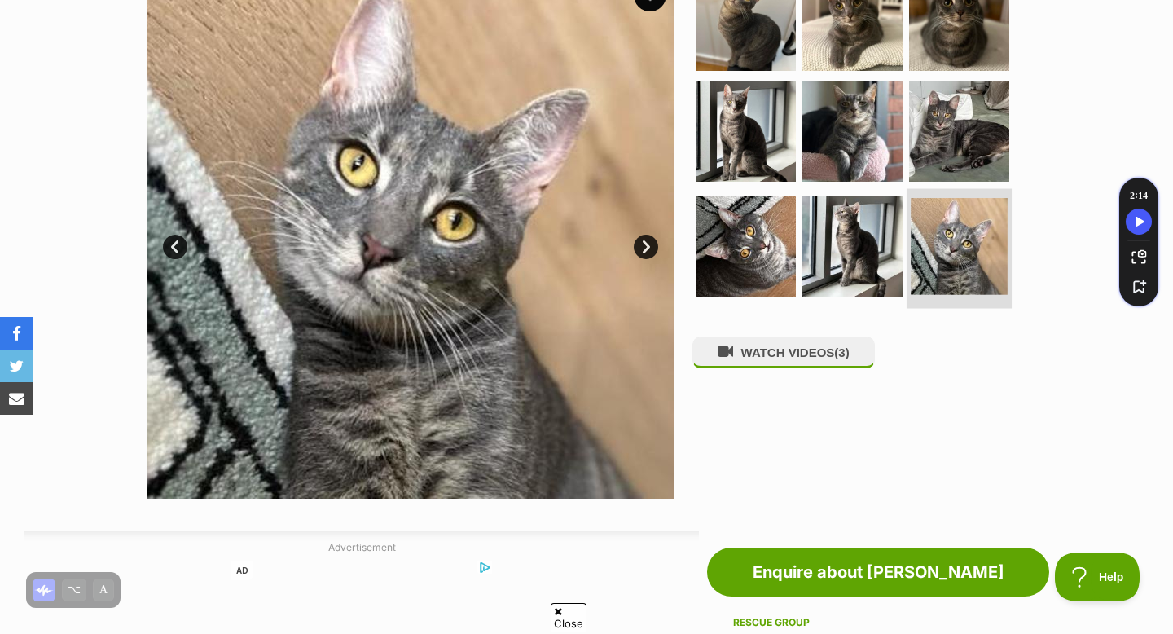
scroll to position [359, 0]
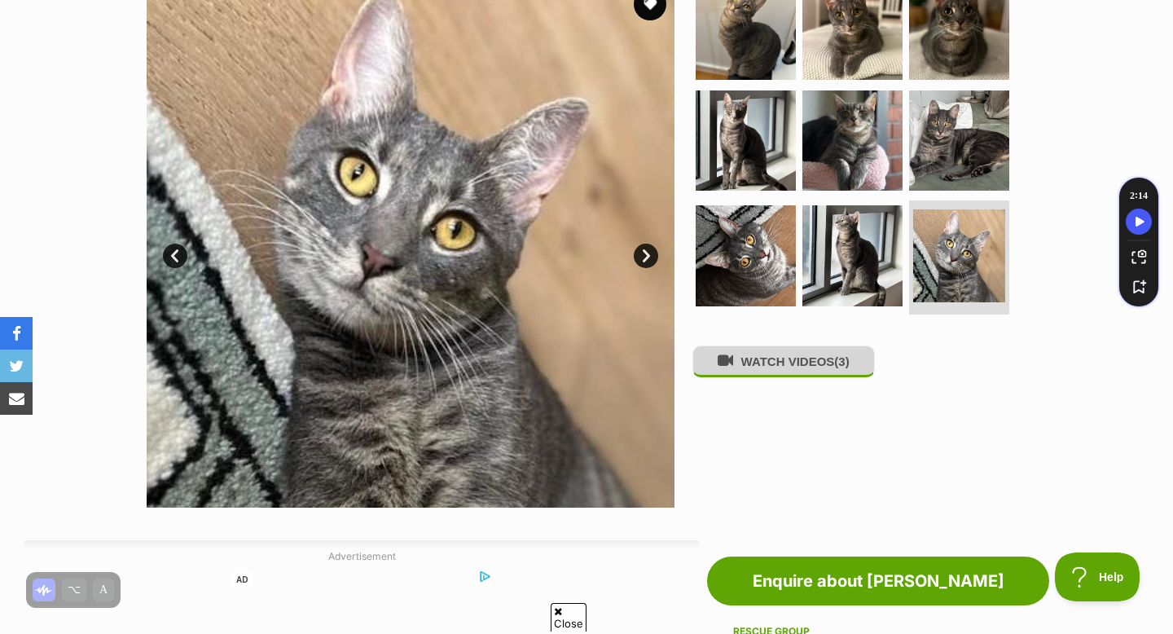
click at [837, 372] on button "WATCH VIDEOS (3)" at bounding box center [783, 361] width 182 height 32
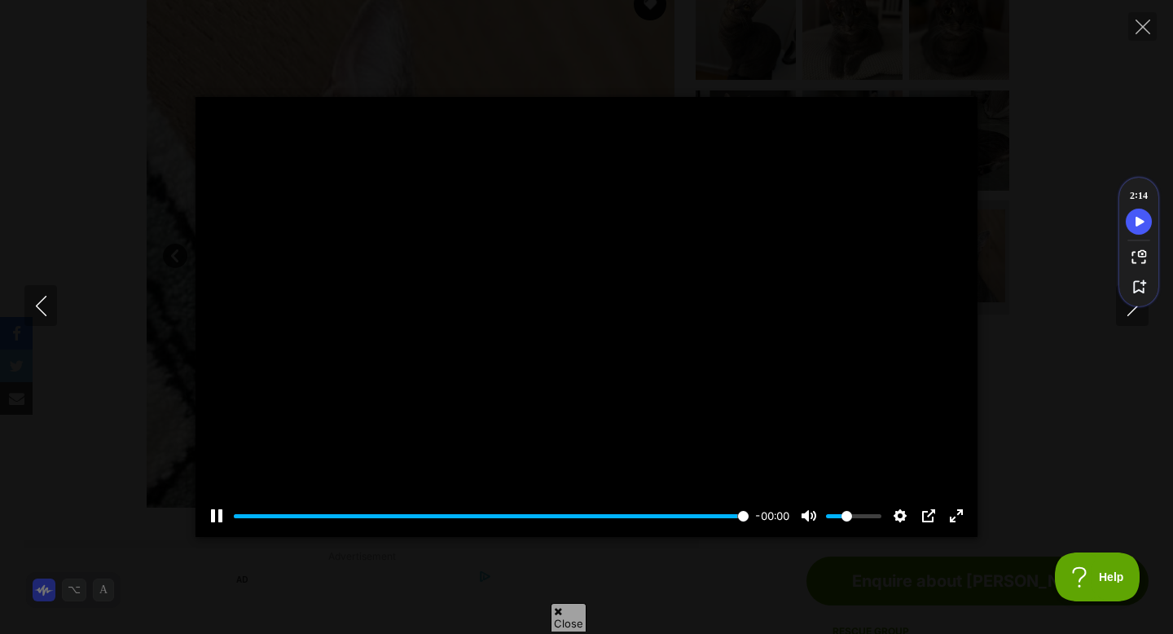
type input "100"
click at [1123, 321] on button "Next" at bounding box center [1132, 305] width 33 height 41
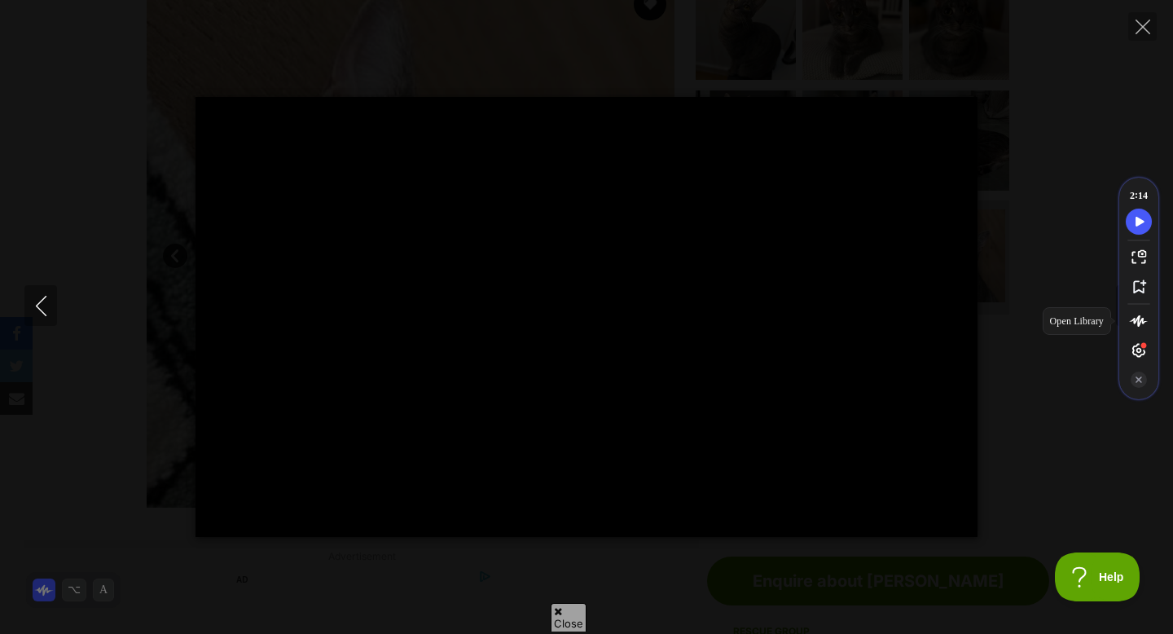
click at [1126, 311] on div "Open Library" at bounding box center [1139, 321] width 26 height 26
type input "100"
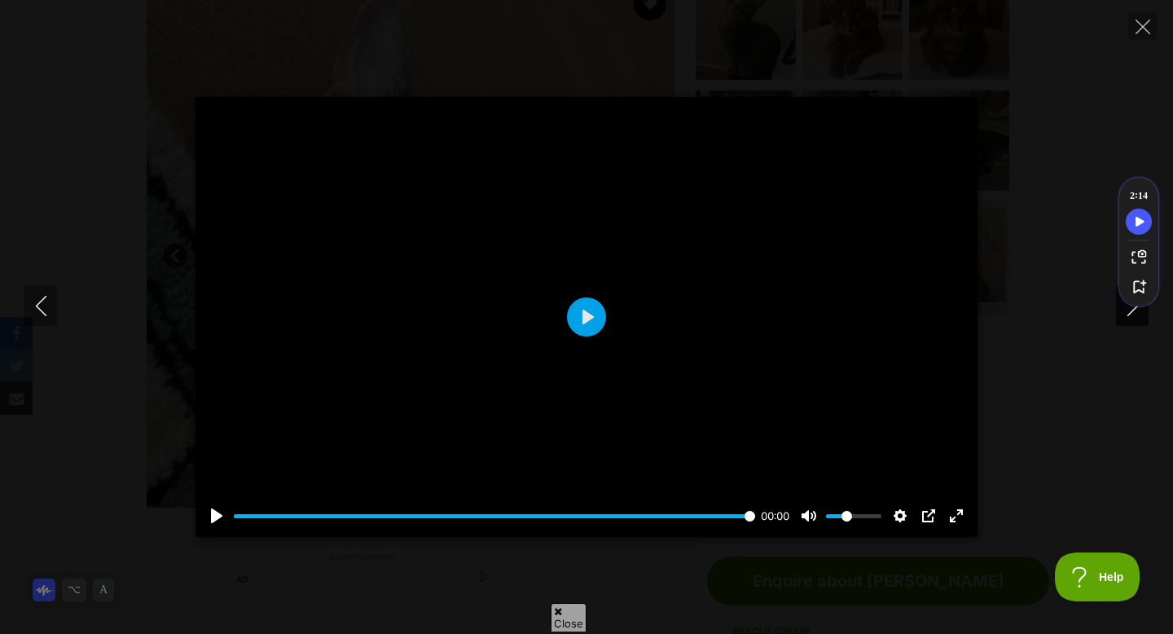
click at [1127, 320] on button "Next" at bounding box center [1132, 305] width 33 height 41
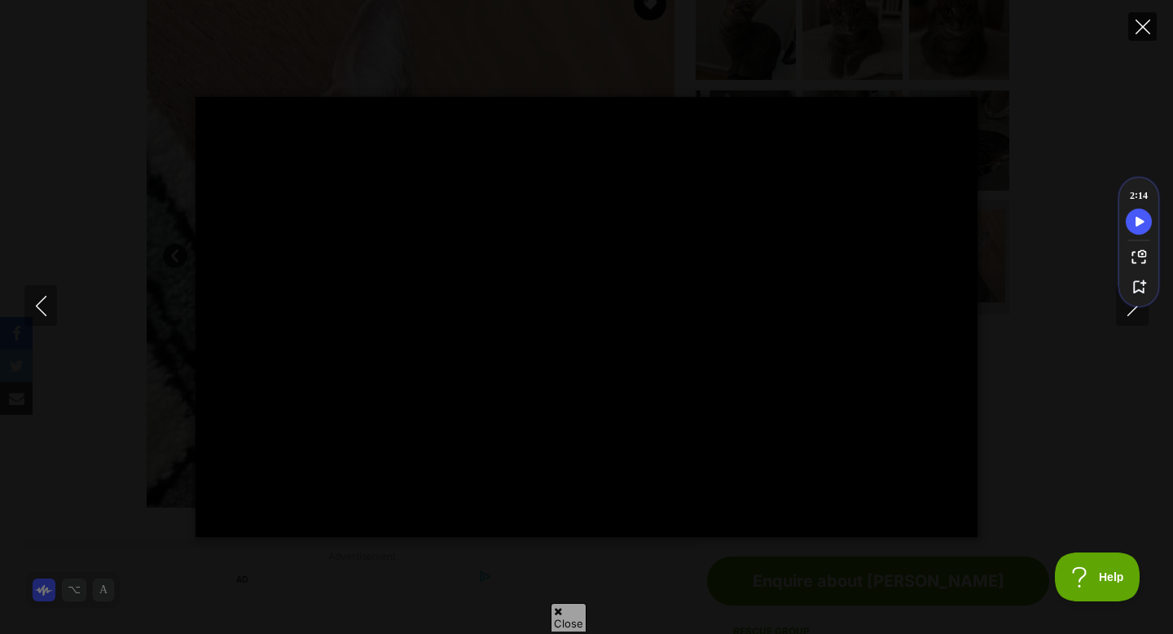
click at [1137, 36] on button "Close" at bounding box center [1142, 26] width 29 height 29
type input "58.63"
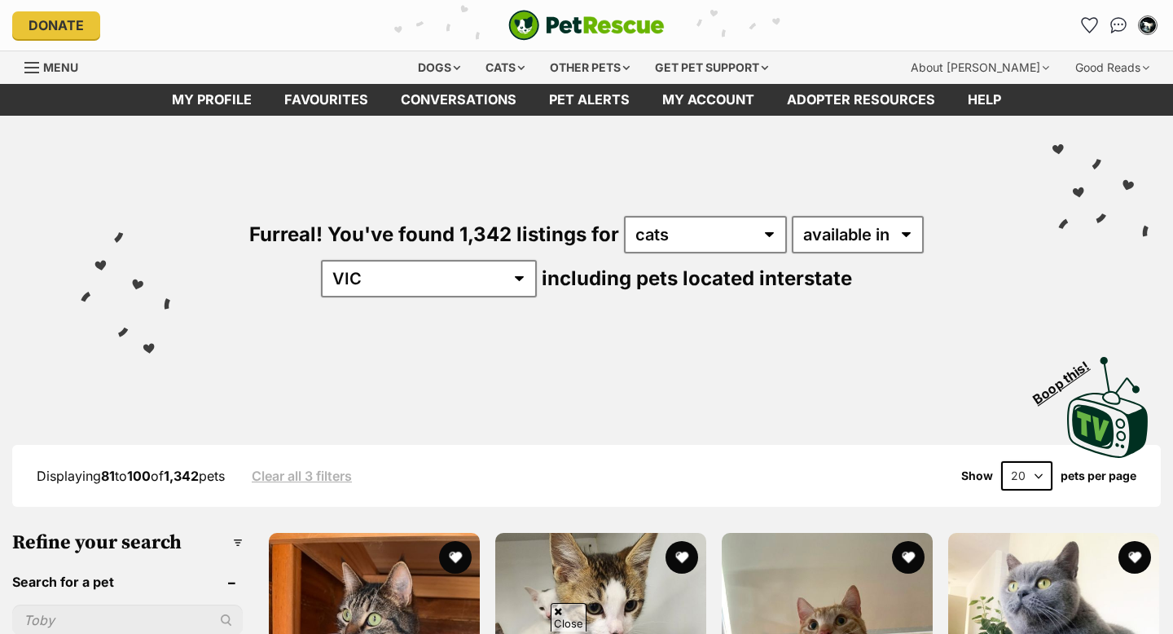
scroll to position [2082, 0]
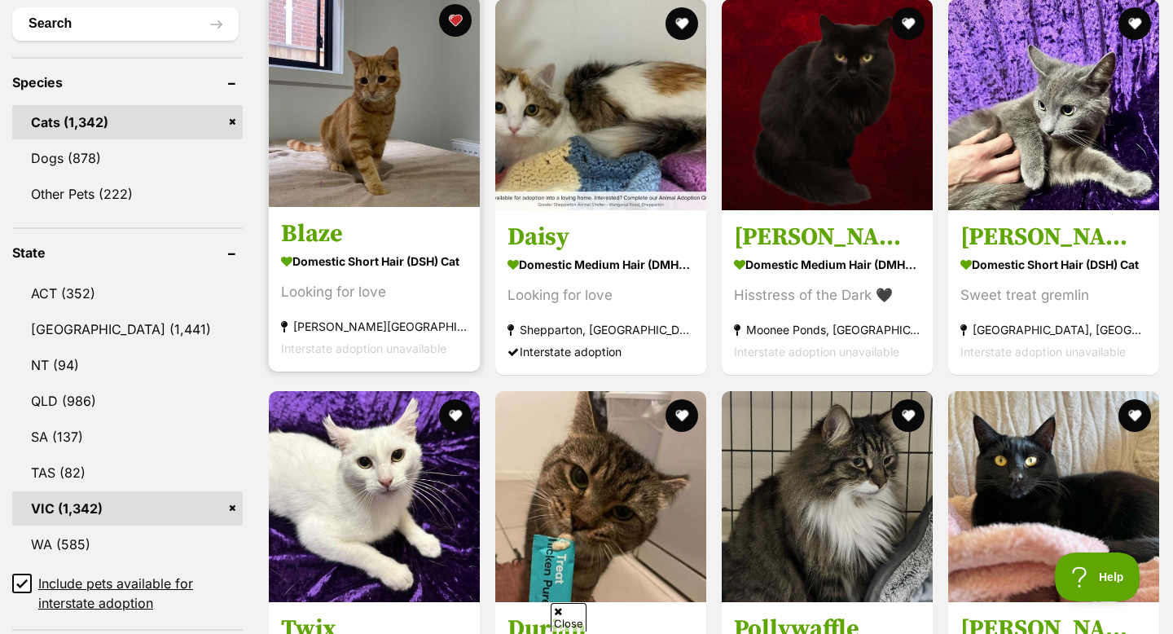
click at [382, 112] on img at bounding box center [374, 101] width 211 height 211
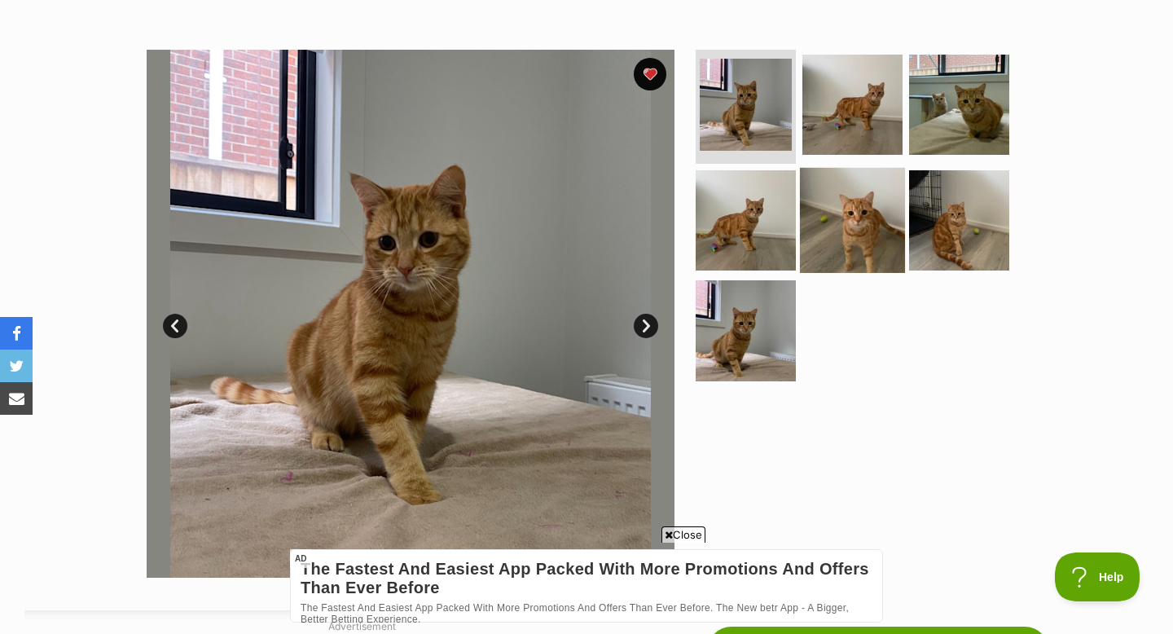
scroll to position [288, 0]
click at [855, 181] on img at bounding box center [852, 220] width 105 height 105
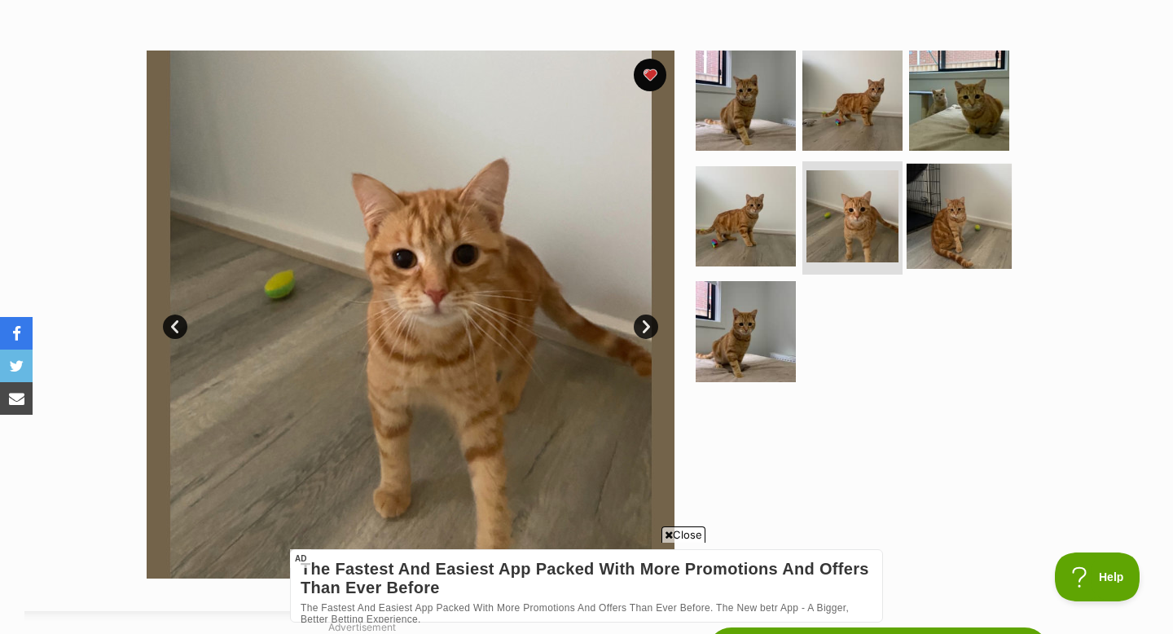
click at [949, 203] on img at bounding box center [959, 215] width 105 height 105
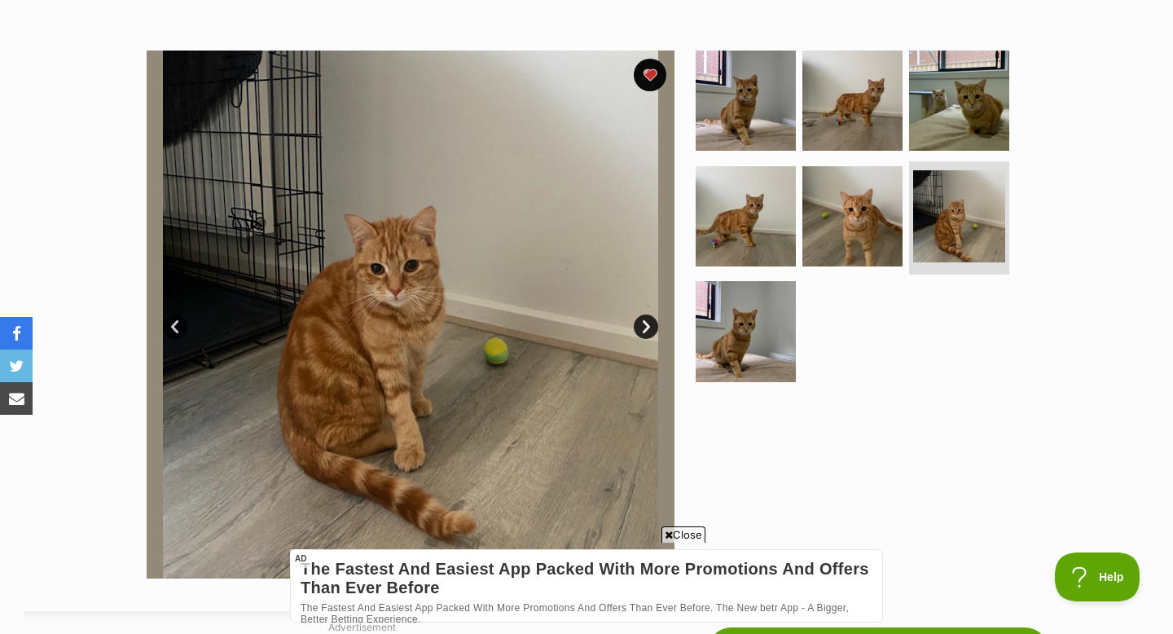
click at [687, 320] on section "Available 6 of 7 images 6 of 7 images 6 of 7 images 6 of 7 images 6 of 7 images…" at bounding box center [586, 302] width 929 height 552
click at [720, 331] on img at bounding box center [745, 331] width 105 height 105
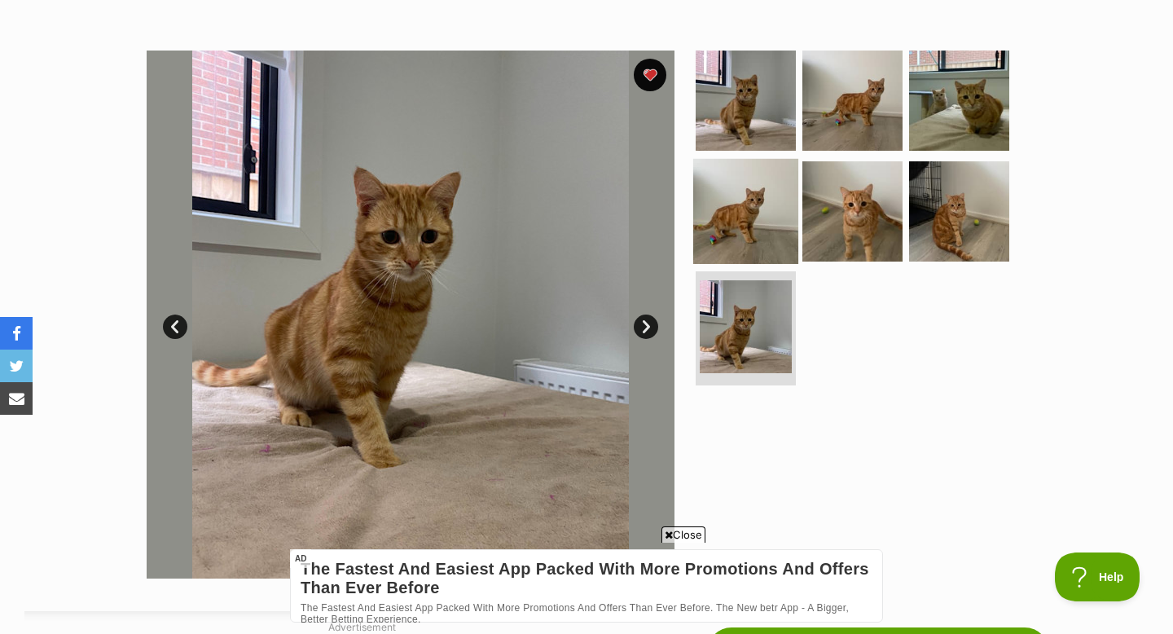
click at [726, 218] on img at bounding box center [745, 210] width 105 height 105
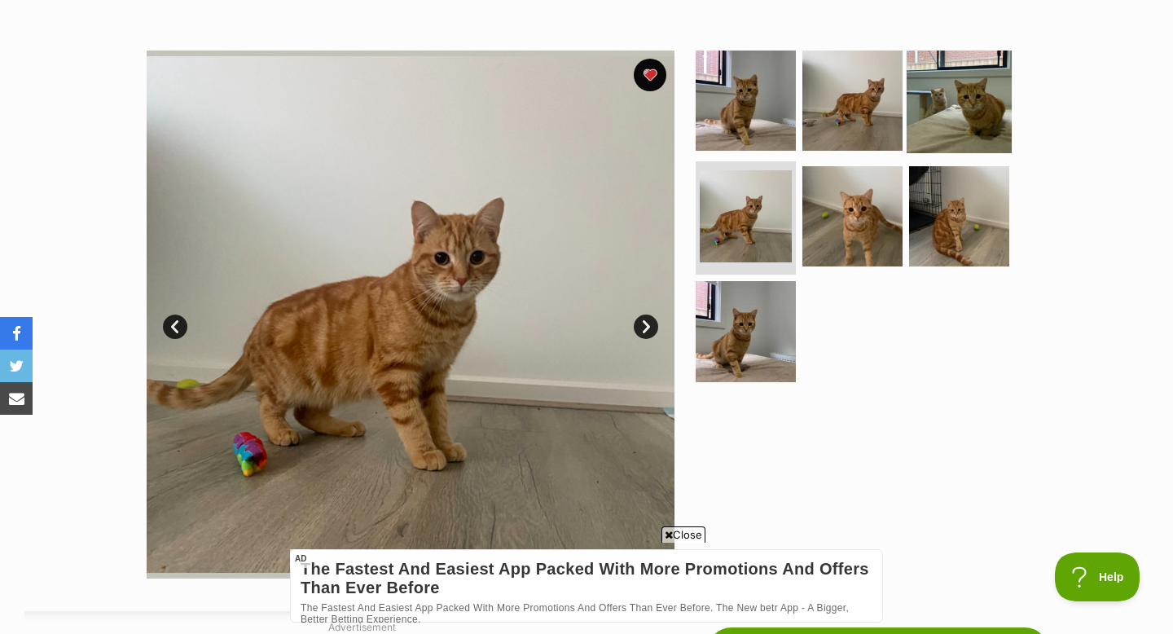
click at [963, 90] on img at bounding box center [959, 100] width 105 height 105
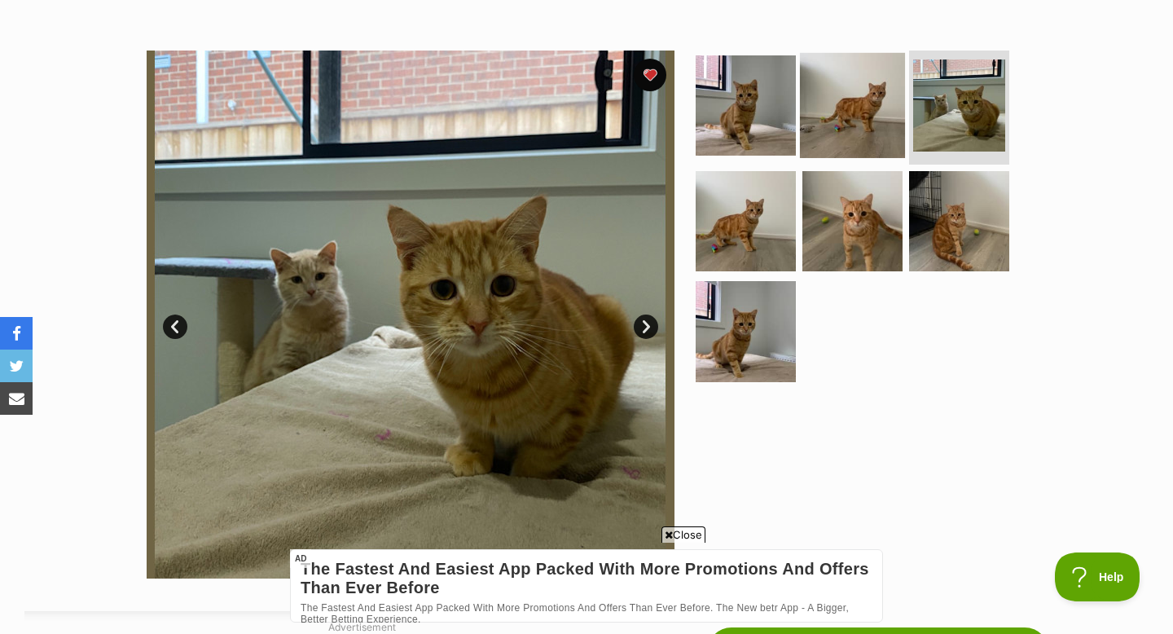
click at [829, 110] on img at bounding box center [852, 105] width 105 height 105
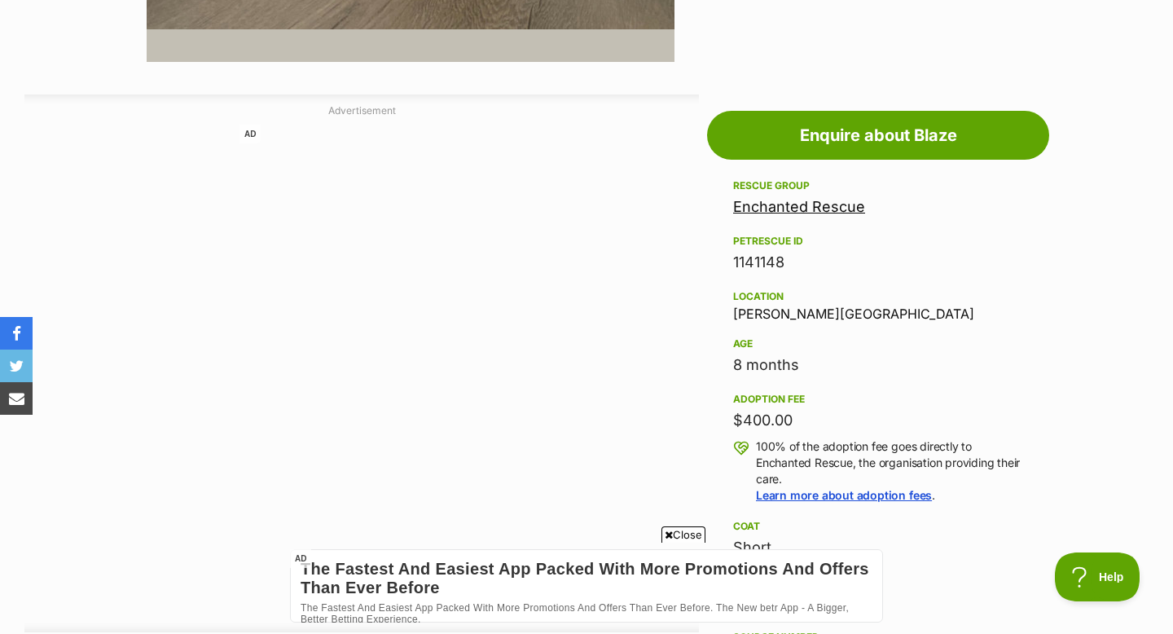
scroll to position [859, 0]
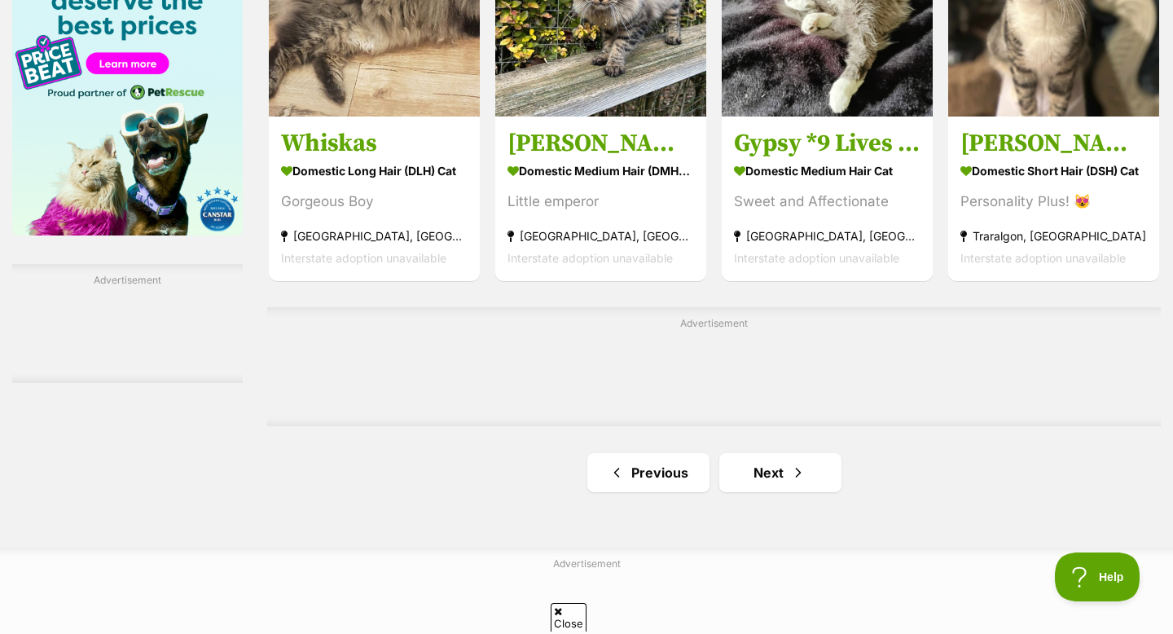
scroll to position [2639, 0]
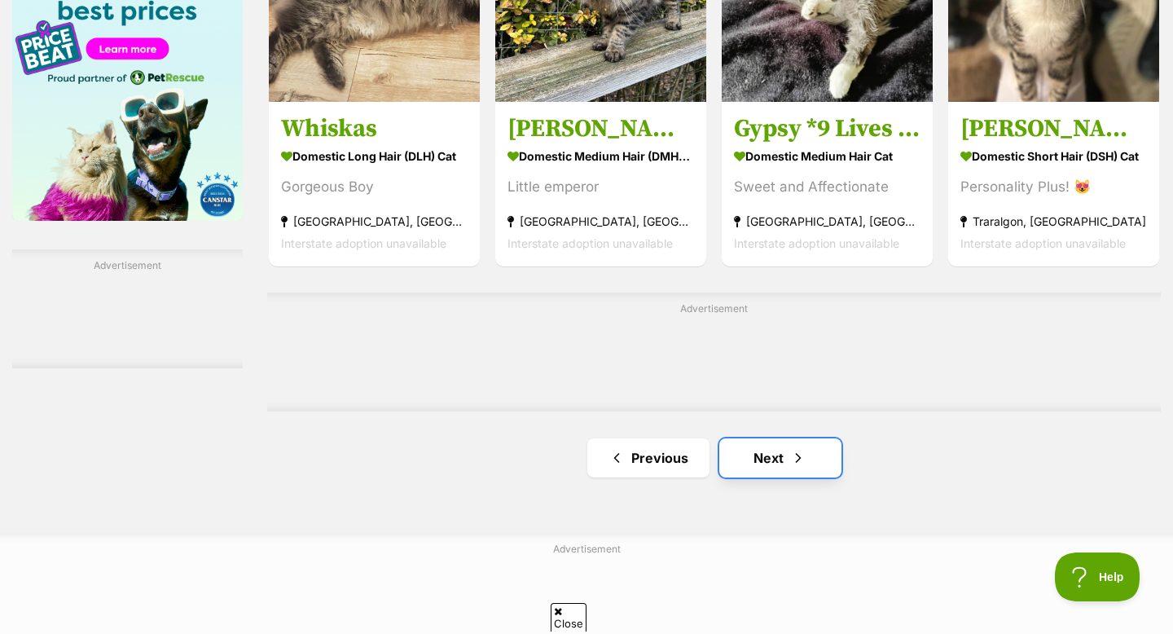
click at [785, 447] on link "Next" at bounding box center [780, 457] width 122 height 39
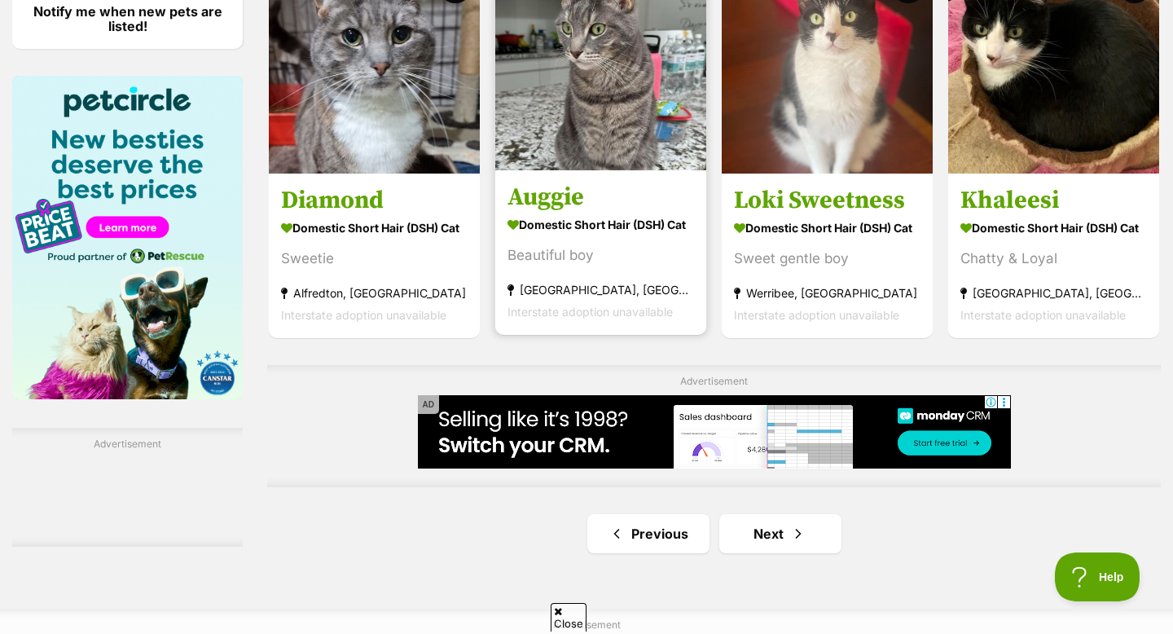
scroll to position [2473, 0]
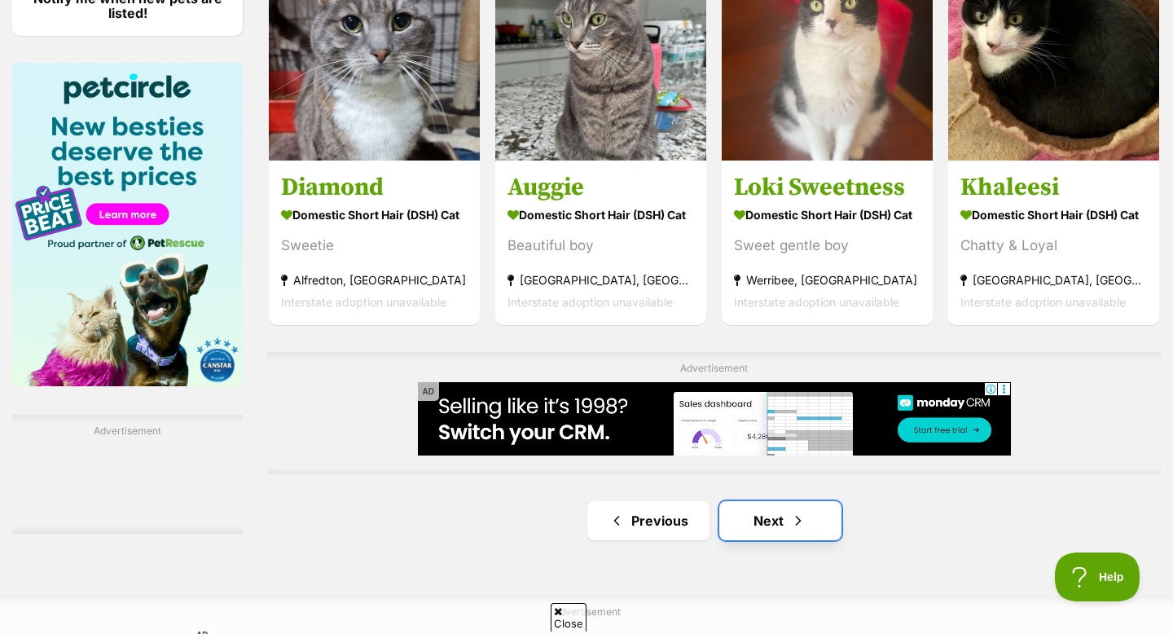
click at [774, 507] on link "Next" at bounding box center [780, 520] width 122 height 39
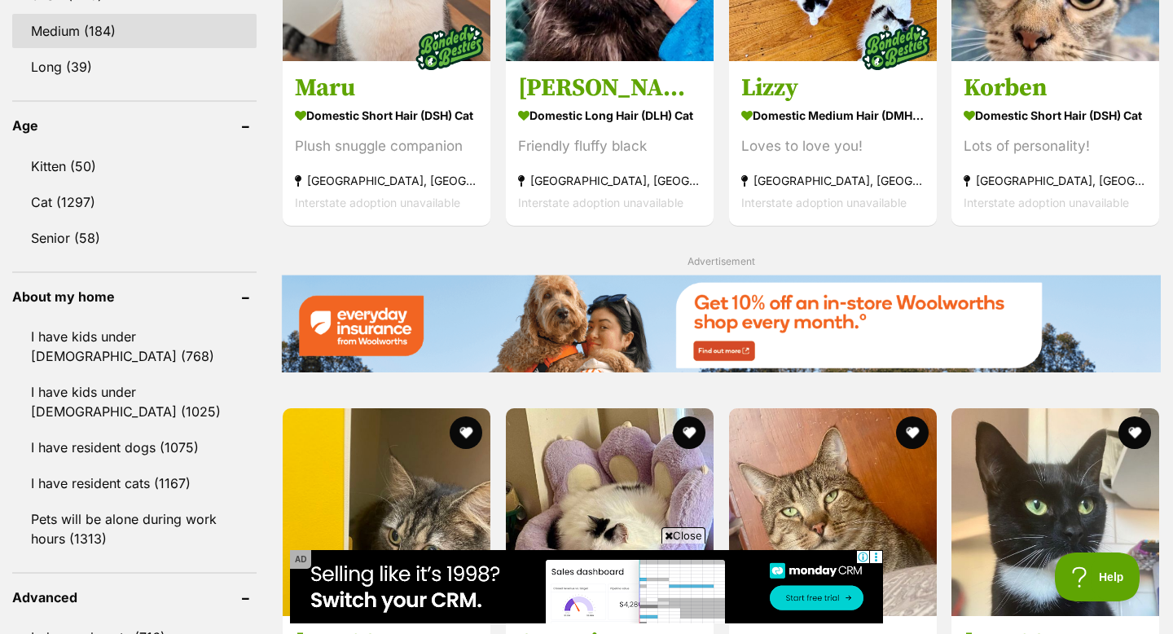
scroll to position [1613, 0]
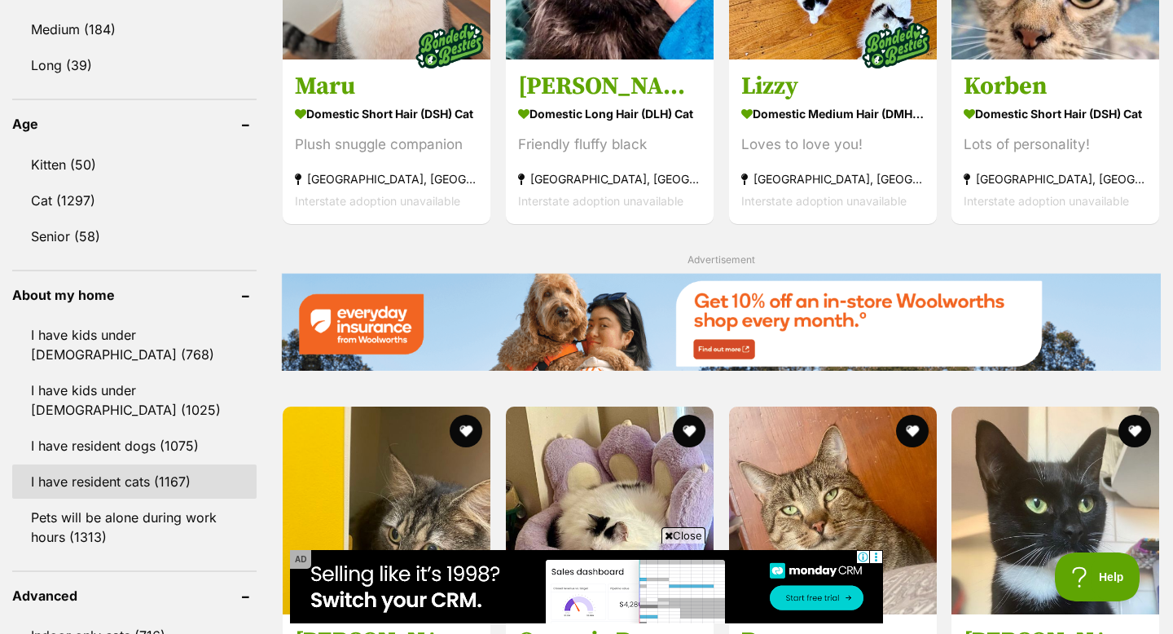
click at [170, 477] on link "I have resident cats (1167)" at bounding box center [134, 481] width 244 height 34
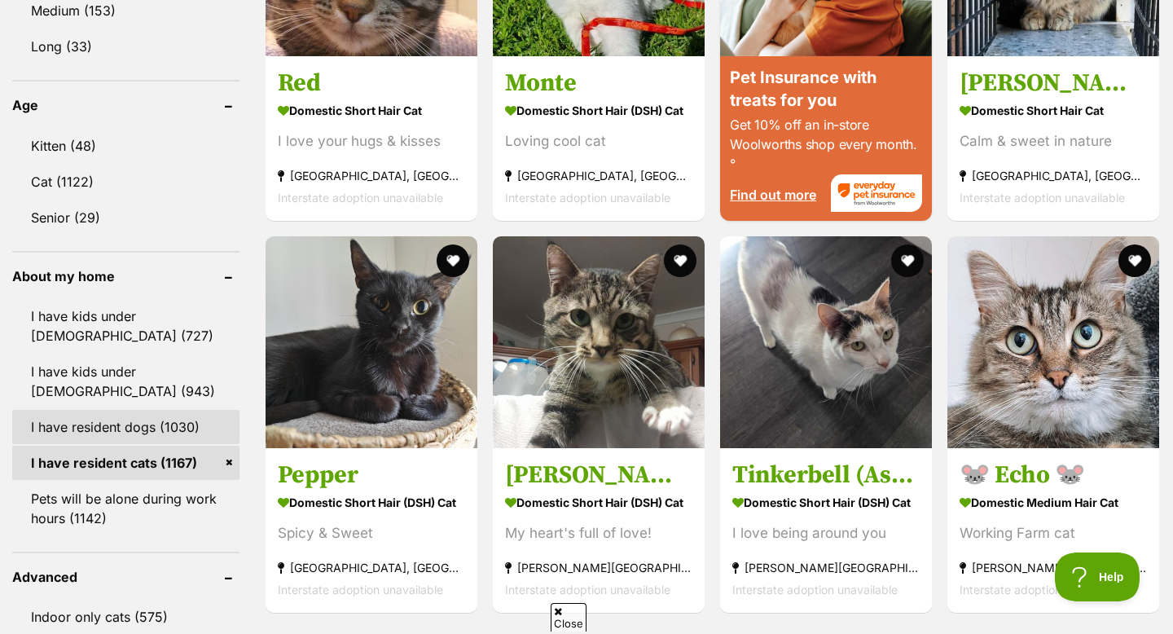
click at [155, 419] on link "I have resident dogs (1030)" at bounding box center [125, 427] width 227 height 34
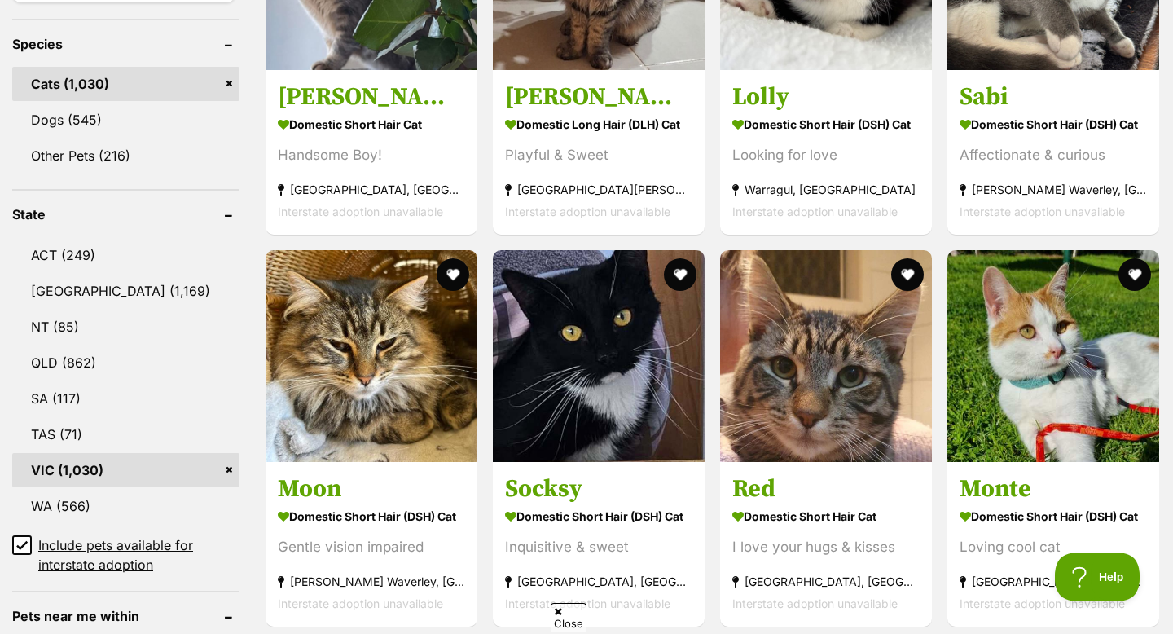
scroll to position [693, 0]
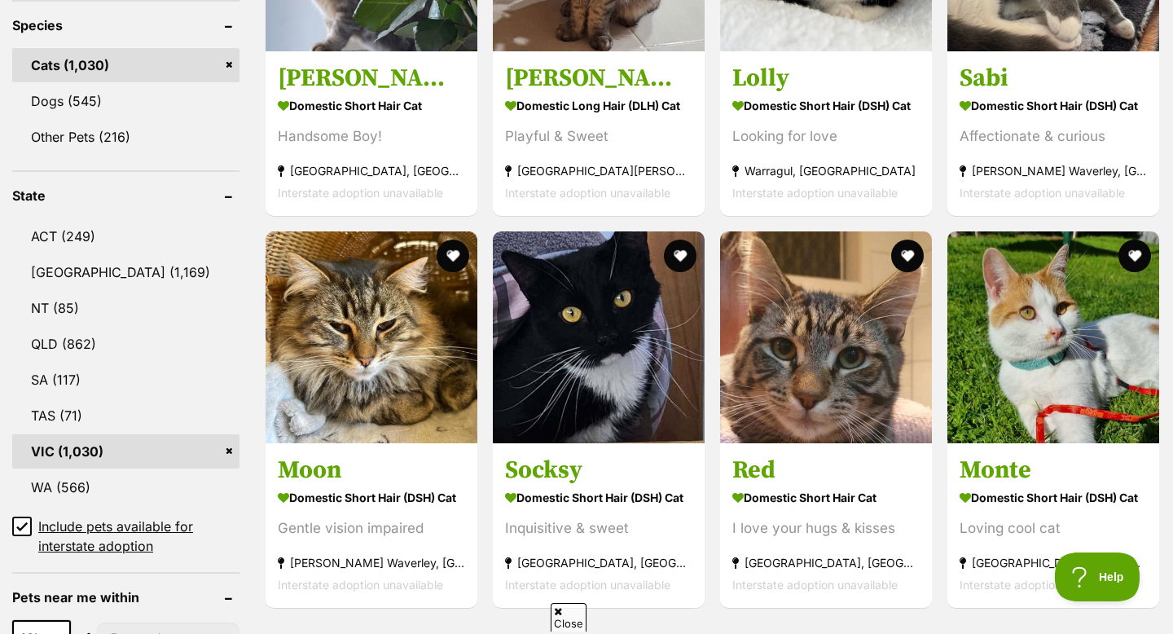
click at [20, 521] on icon at bounding box center [21, 526] width 11 height 11
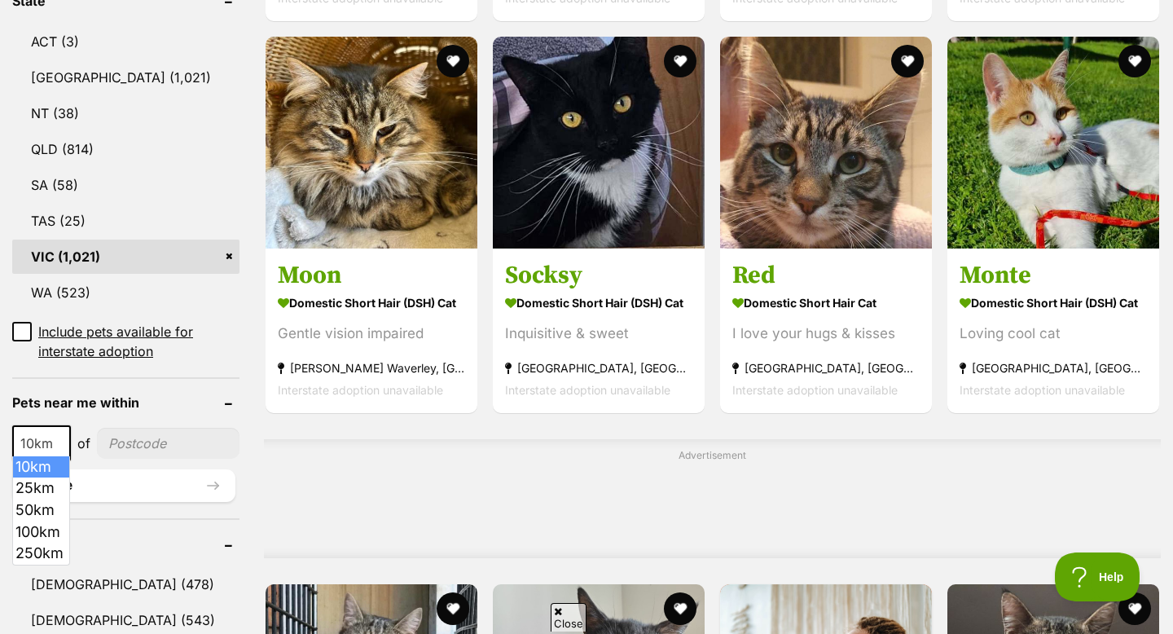
click at [54, 435] on span at bounding box center [62, 443] width 16 height 36
select select "100"
click at [122, 446] on input"] "postcode" at bounding box center [172, 443] width 134 height 31
type input"] "3934"
click at [151, 481] on button "Update" at bounding box center [123, 485] width 223 height 33
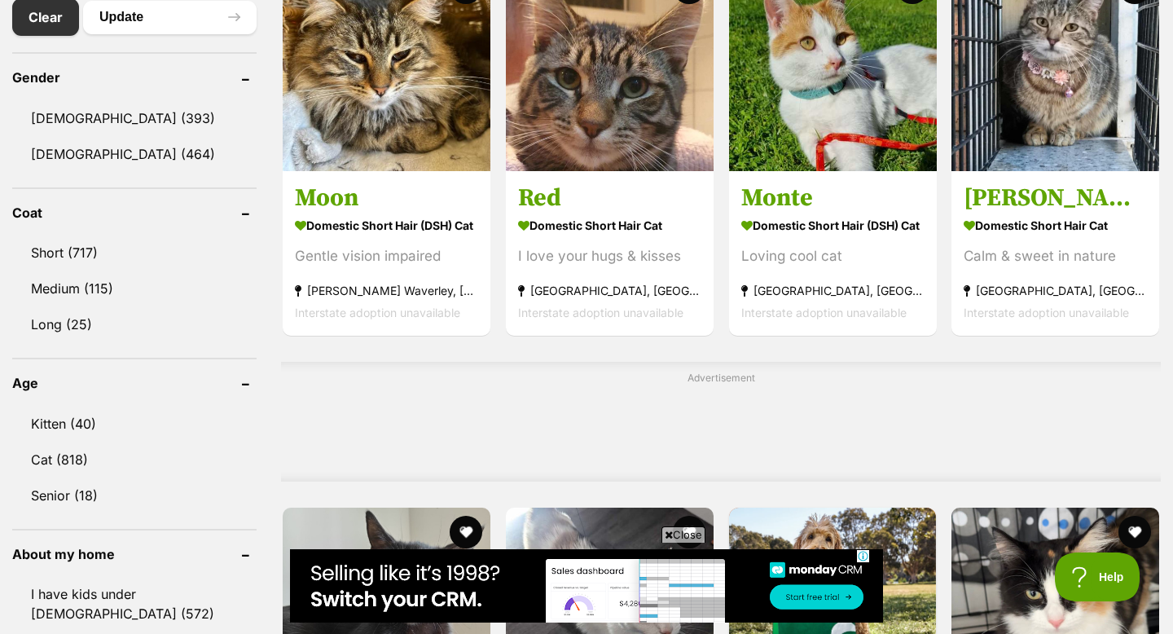
scroll to position [974, 0]
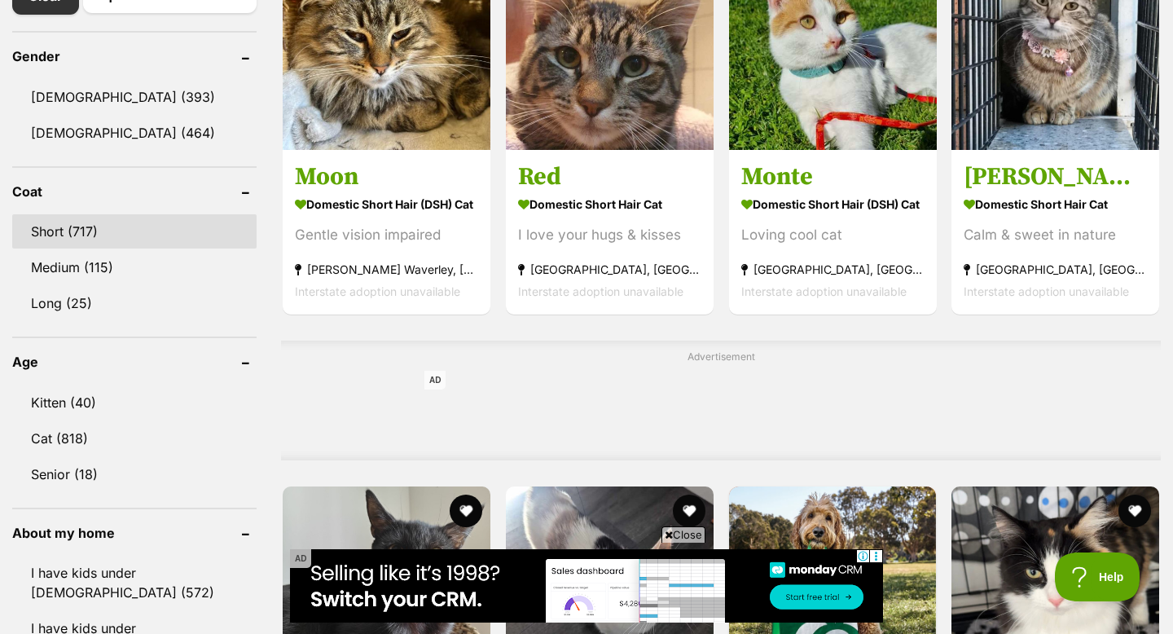
click at [74, 237] on link "Short (717)" at bounding box center [134, 231] width 244 height 34
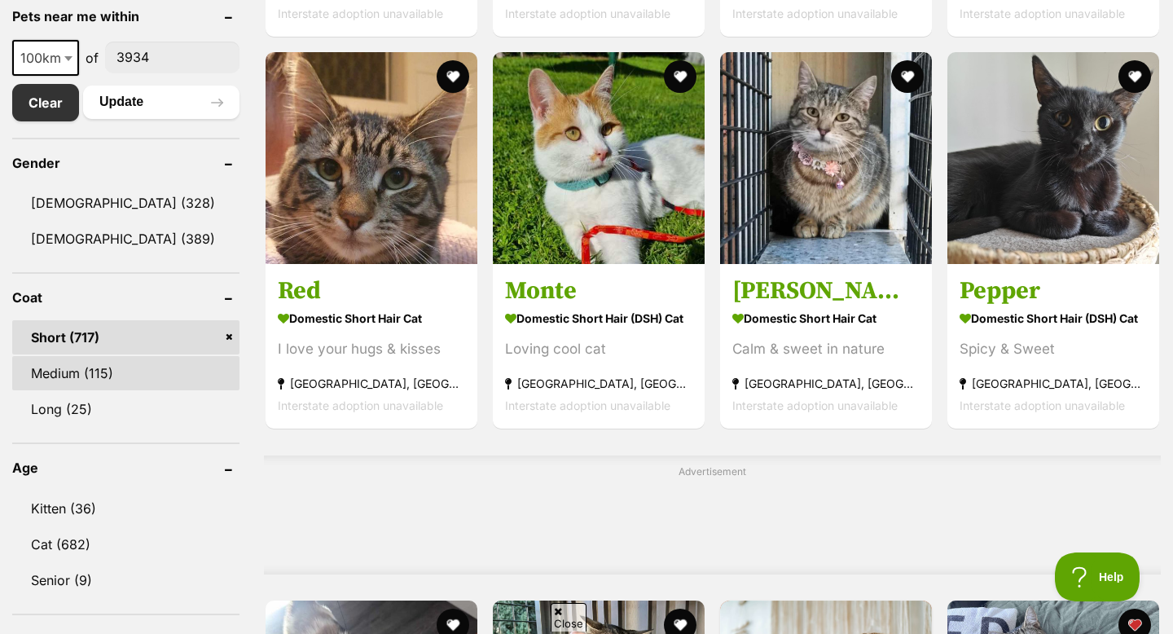
click at [102, 365] on link "Medium (115)" at bounding box center [125, 373] width 227 height 34
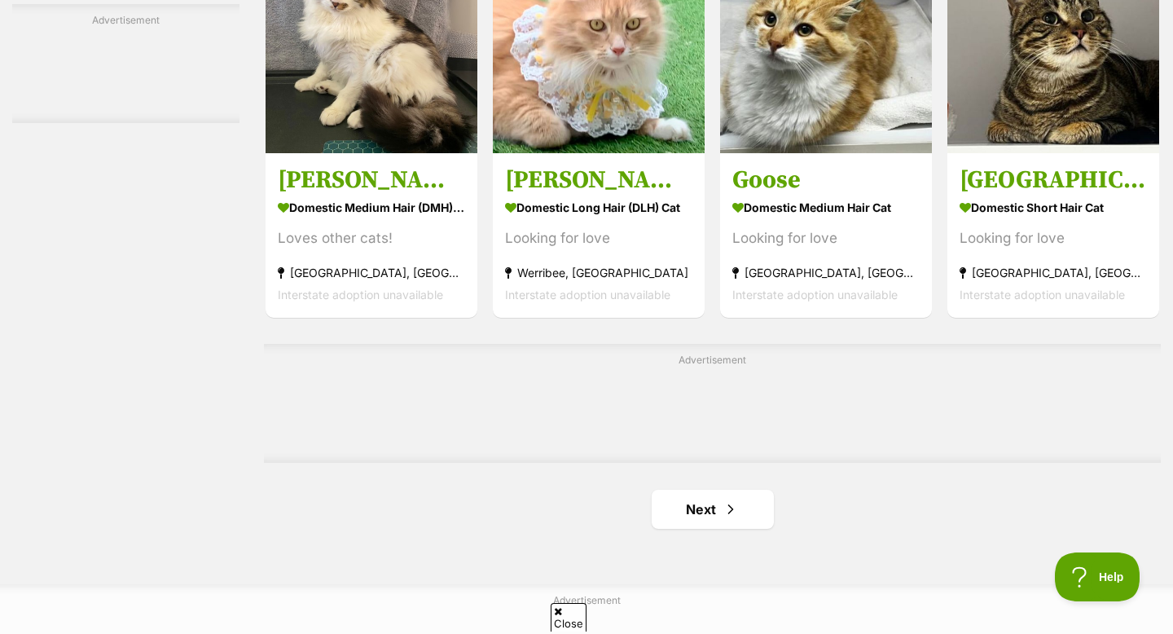
scroll to position [2477, 0]
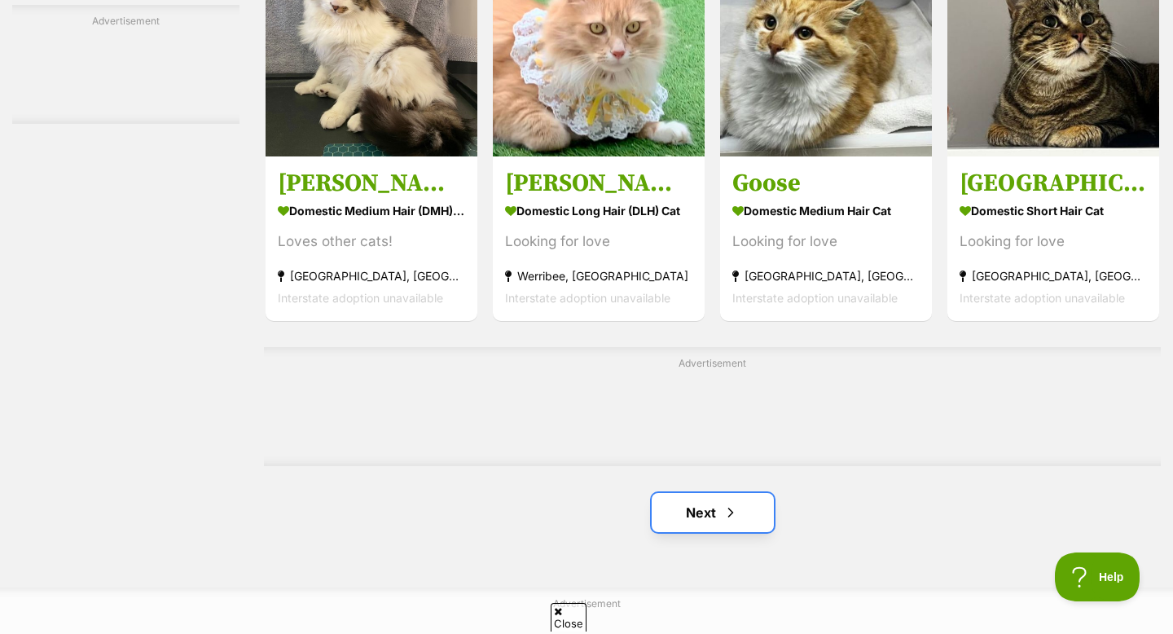
click at [664, 506] on link "Next" at bounding box center [713, 512] width 122 height 39
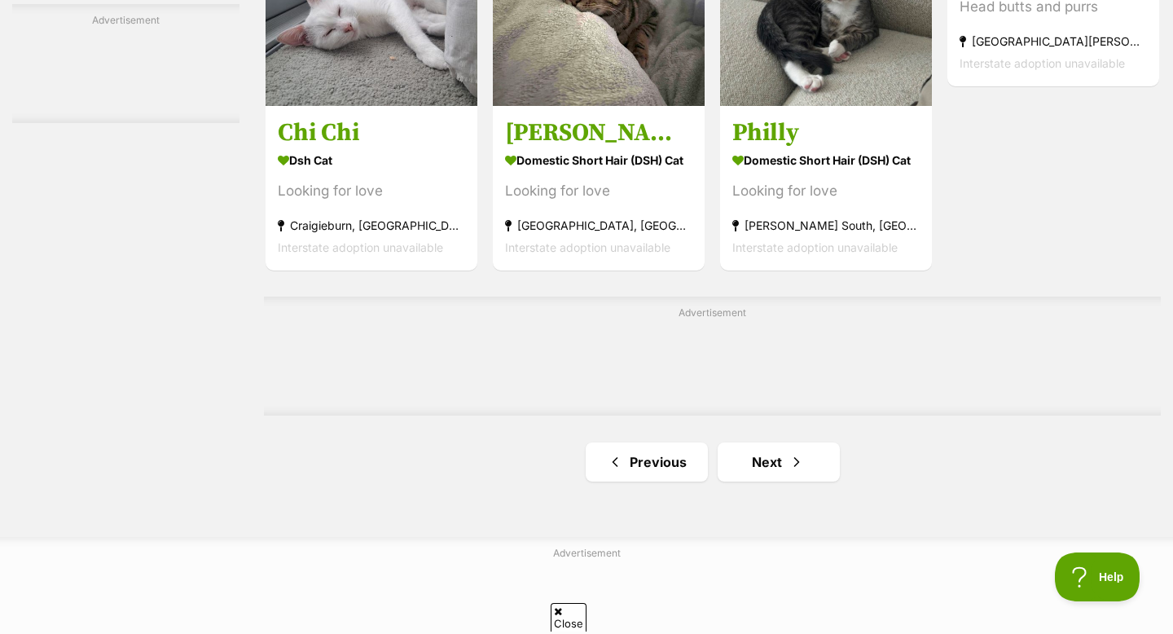
scroll to position [2533, 0]
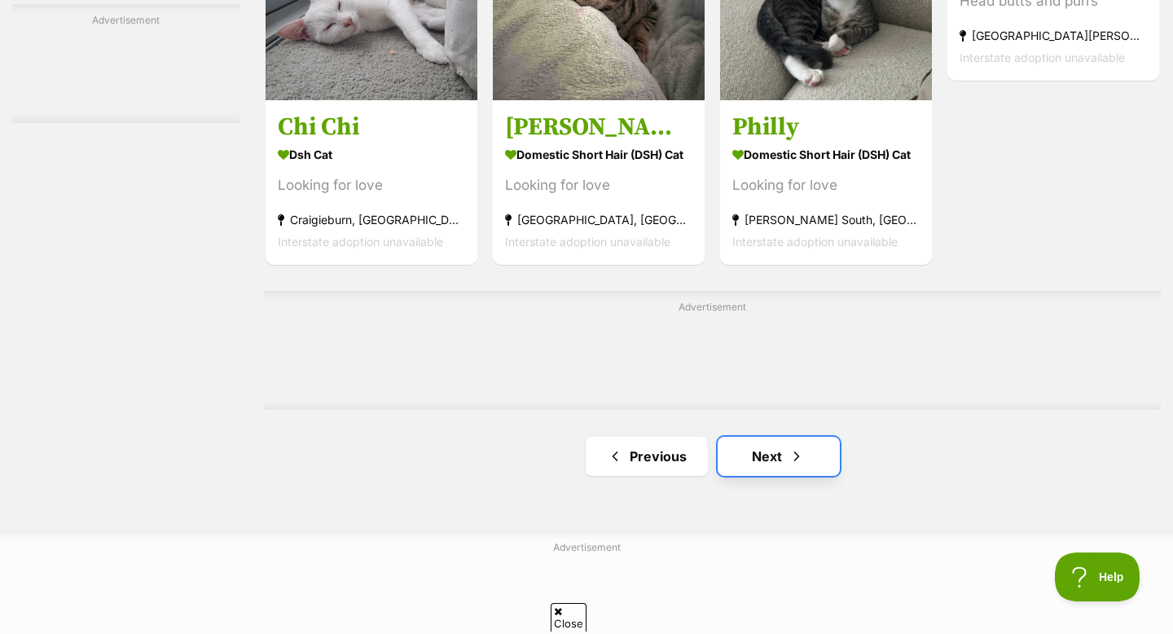
click at [743, 476] on link "Next" at bounding box center [779, 456] width 122 height 39
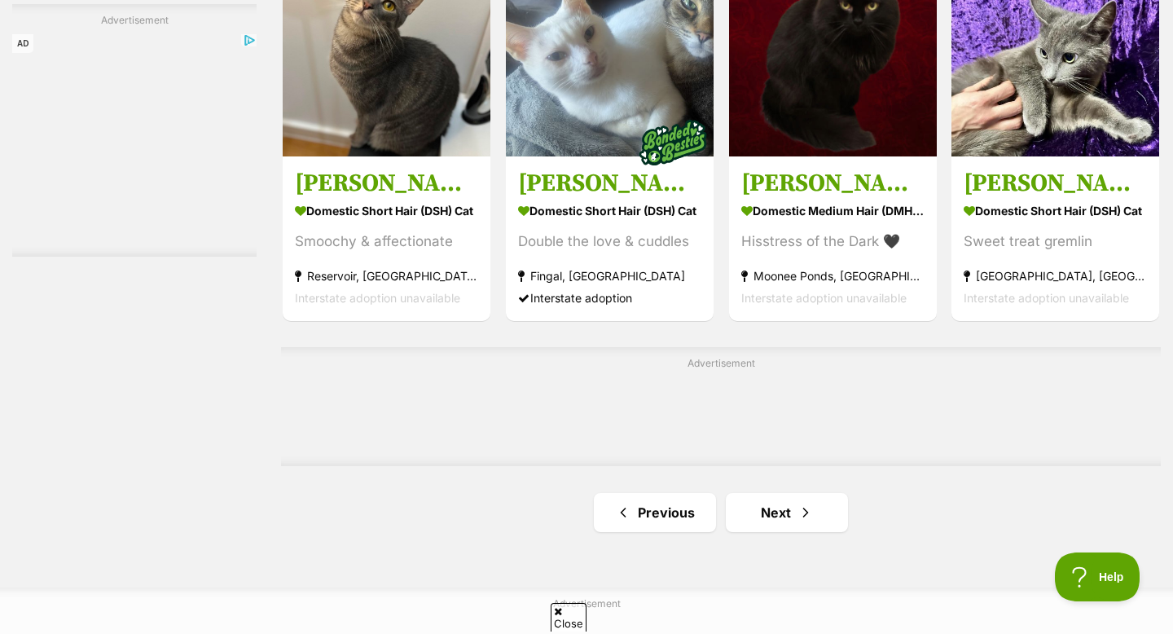
scroll to position [2562, 0]
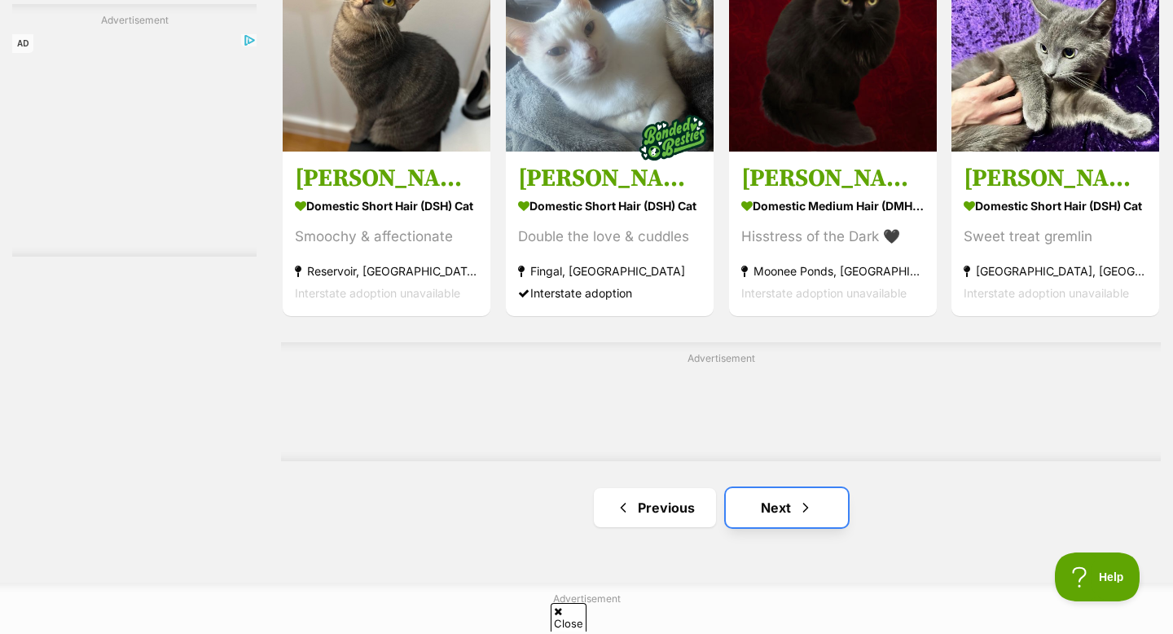
click at [789, 525] on link "Next" at bounding box center [787, 507] width 122 height 39
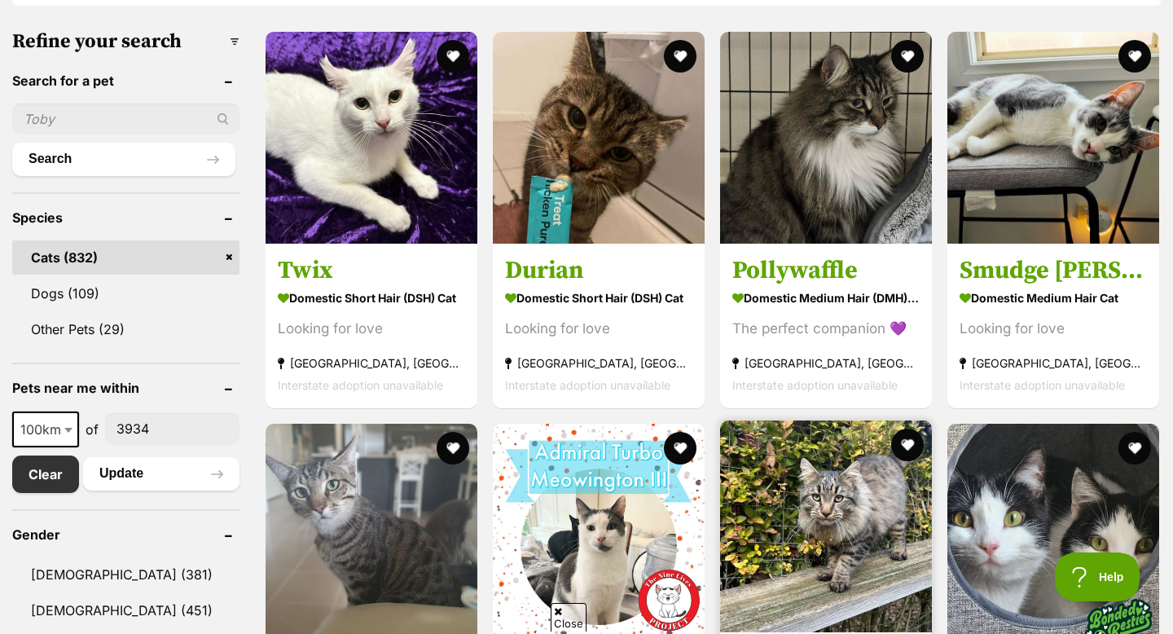
scroll to position [499, 0]
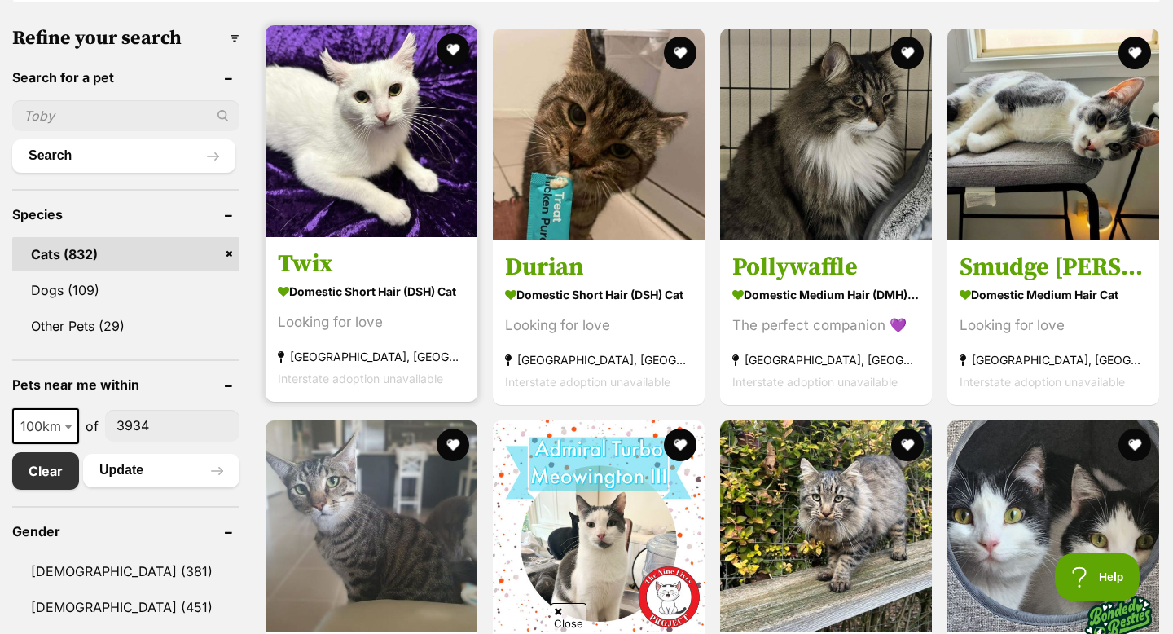
click at [422, 241] on article "1143560 Twix Domestic Short Hair (DSH) Cat Looking for love [GEOGRAPHIC_DATA], …" at bounding box center [371, 214] width 215 height 380
click at [419, 275] on h3 "Twix" at bounding box center [371, 263] width 187 height 31
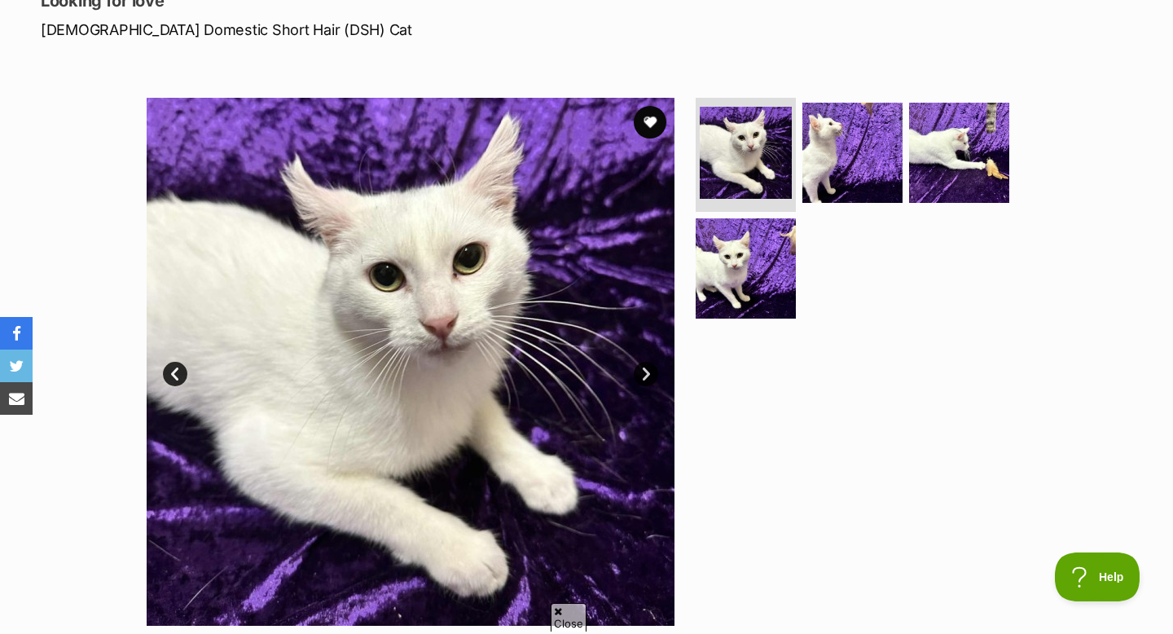
scroll to position [220, 0]
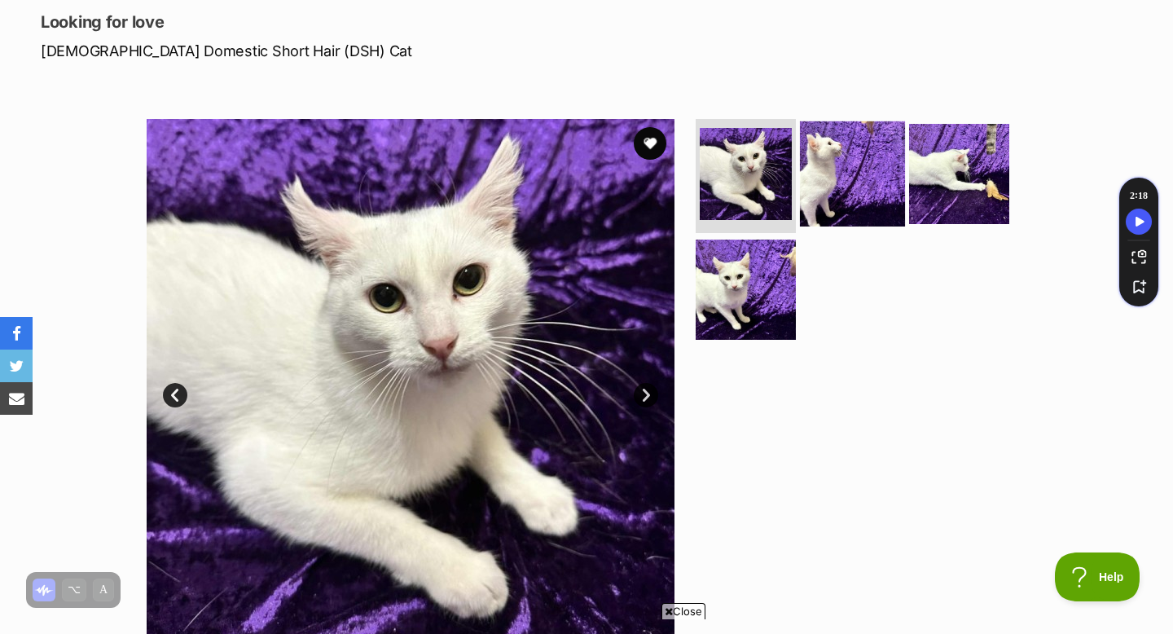
click at [816, 177] on img at bounding box center [852, 173] width 105 height 105
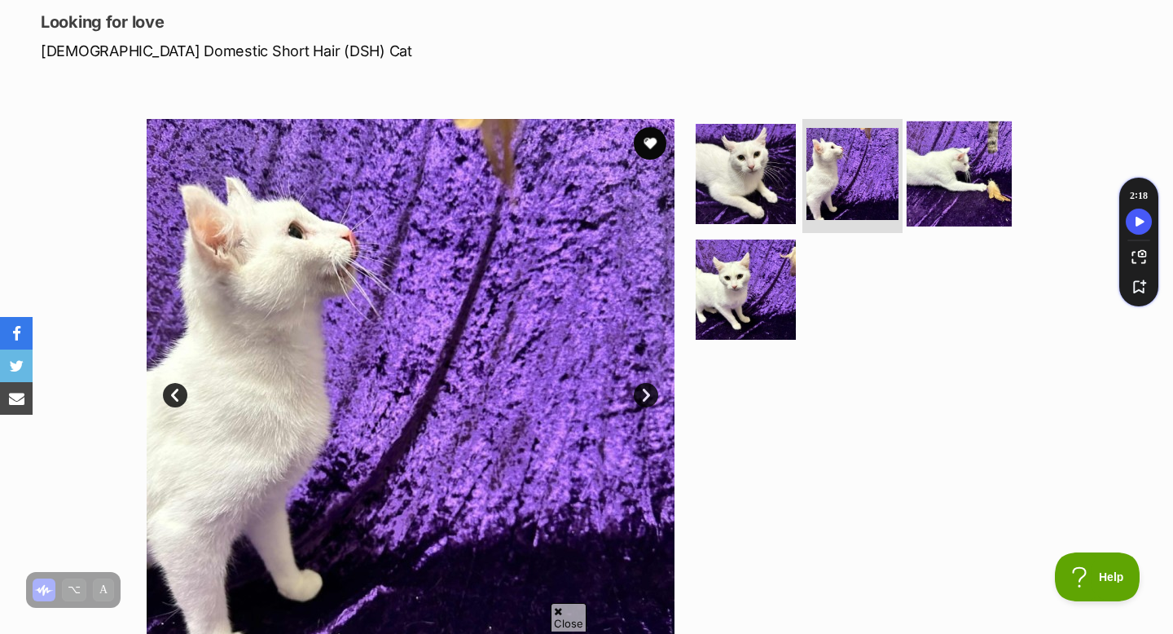
click at [972, 145] on img at bounding box center [959, 173] width 105 height 105
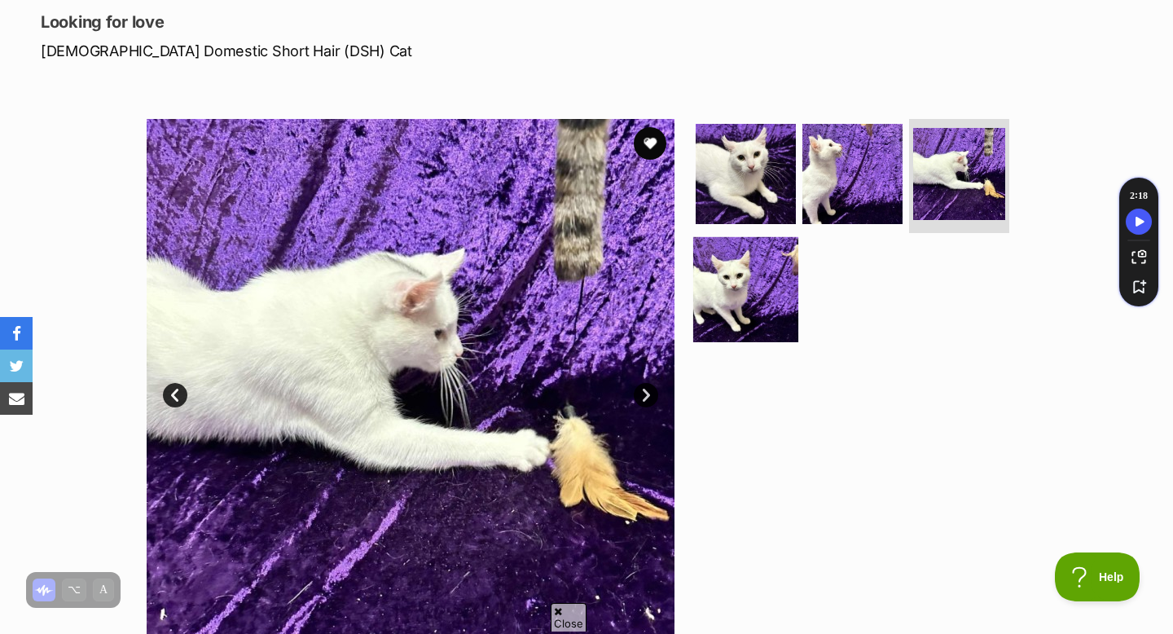
click at [739, 285] on img at bounding box center [745, 288] width 105 height 105
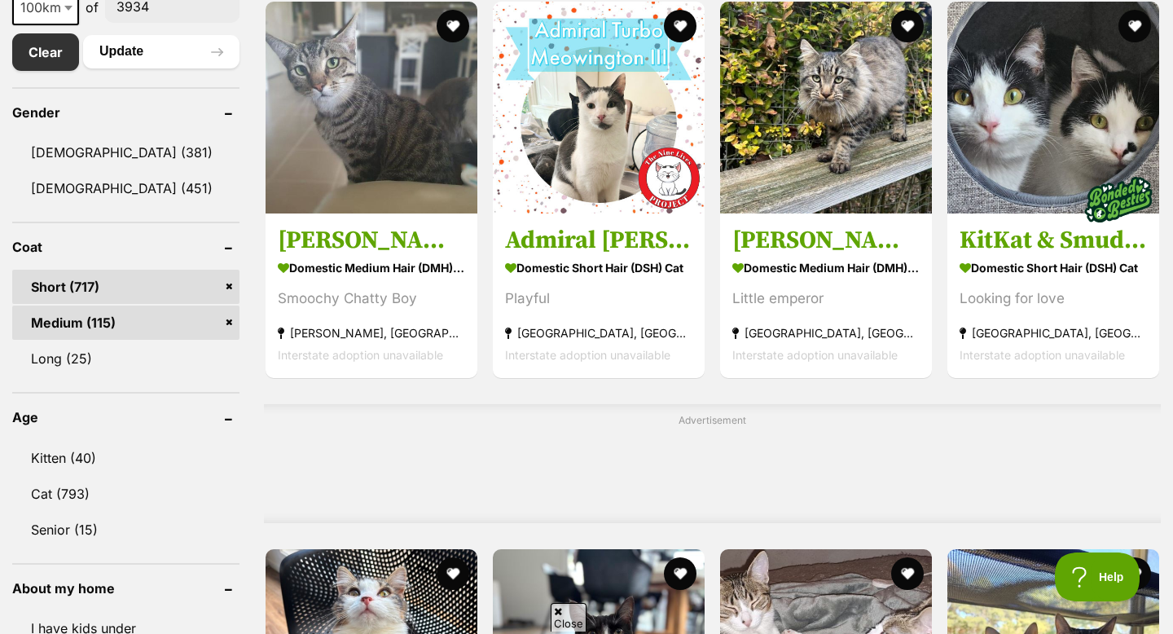
scroll to position [896, 0]
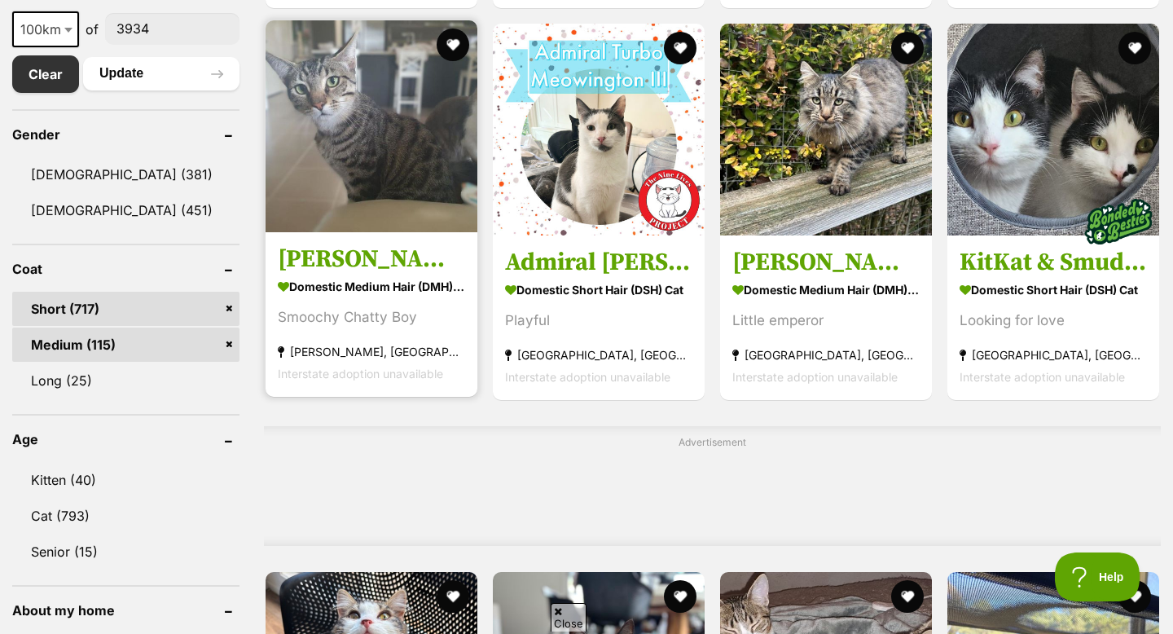
click at [329, 226] on img at bounding box center [372, 126] width 212 height 212
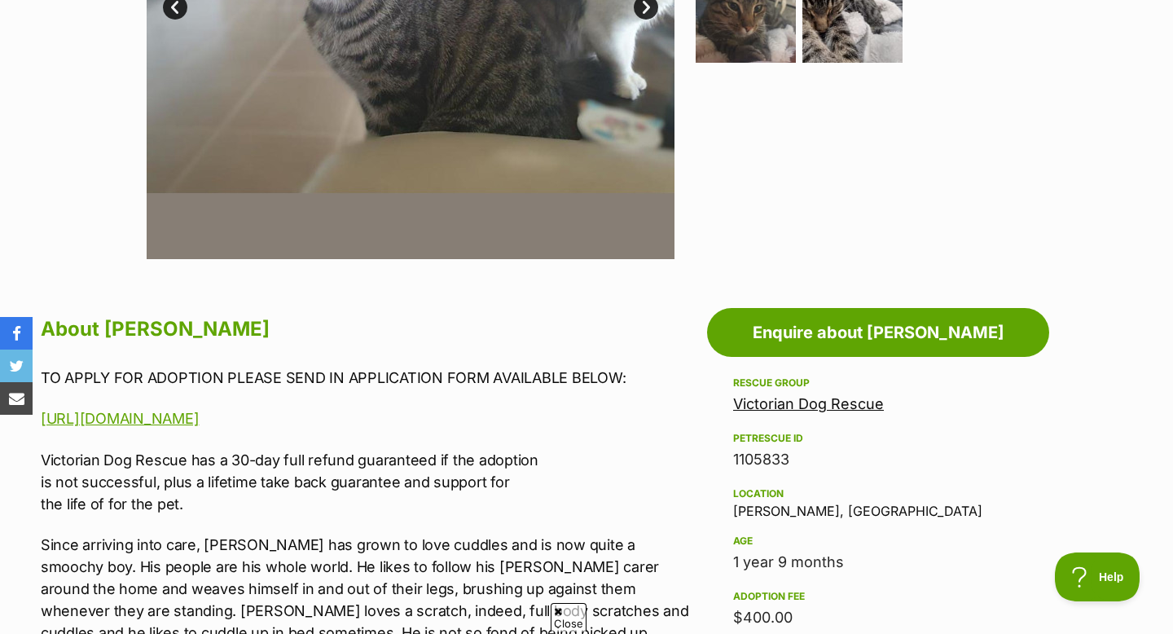
scroll to position [600, 0]
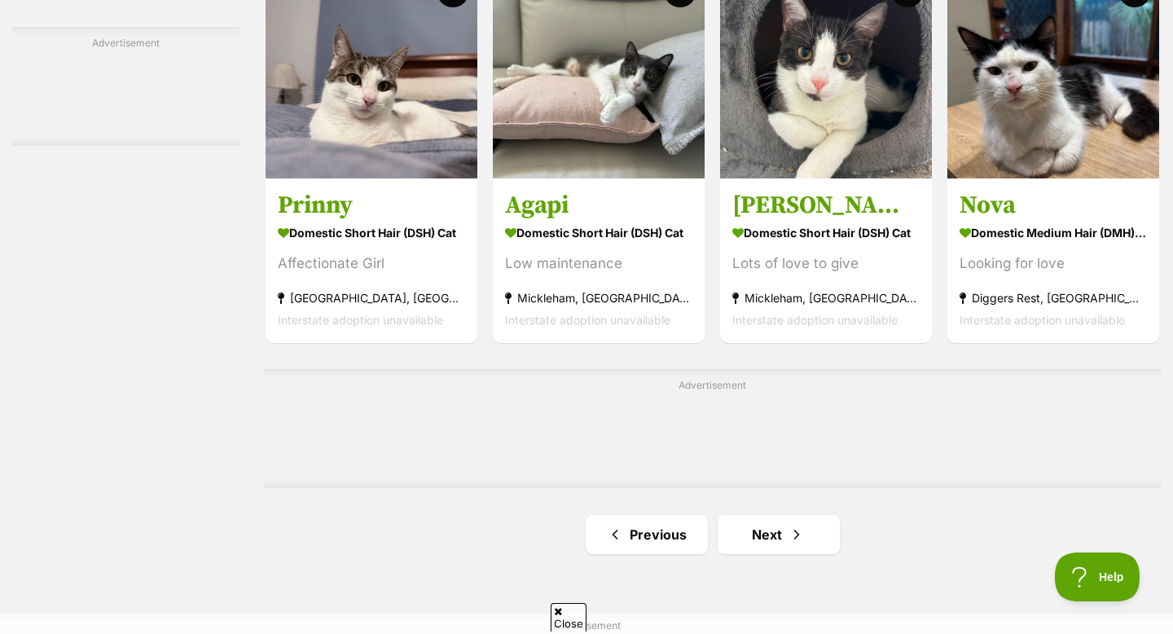
scroll to position [2482, 0]
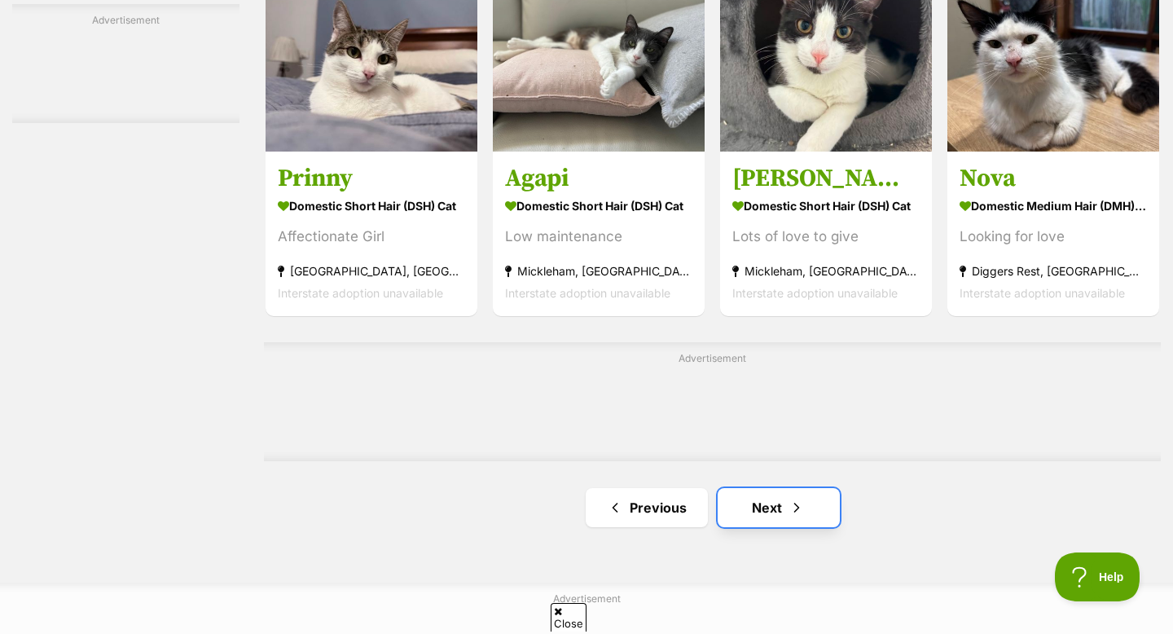
click at [744, 503] on link "Next" at bounding box center [779, 507] width 122 height 39
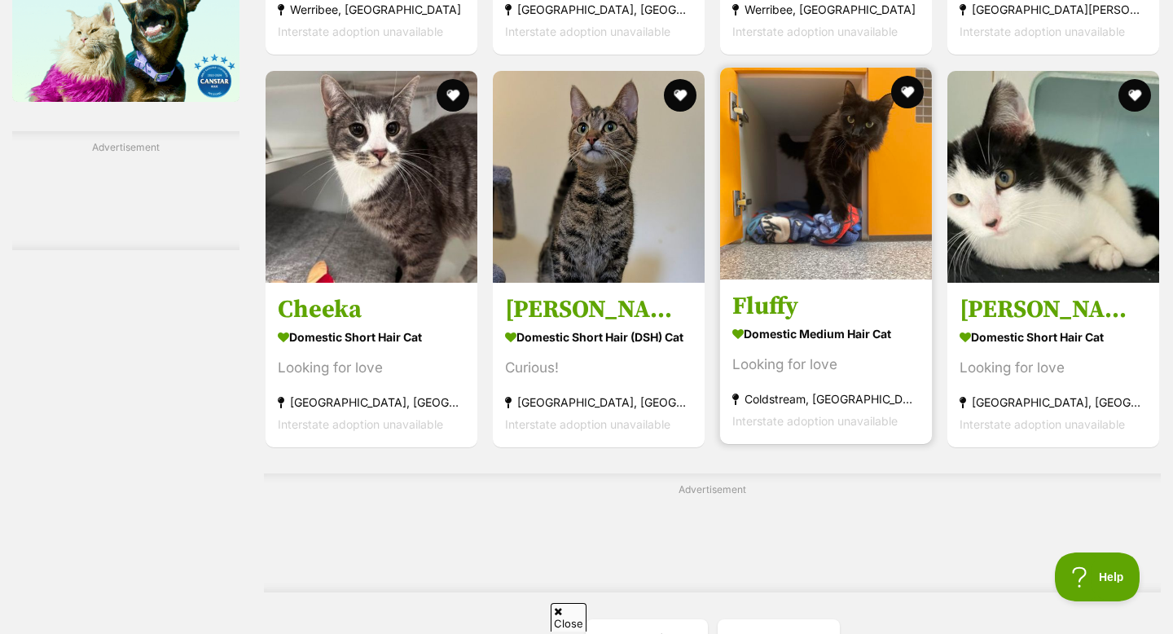
scroll to position [2367, 0]
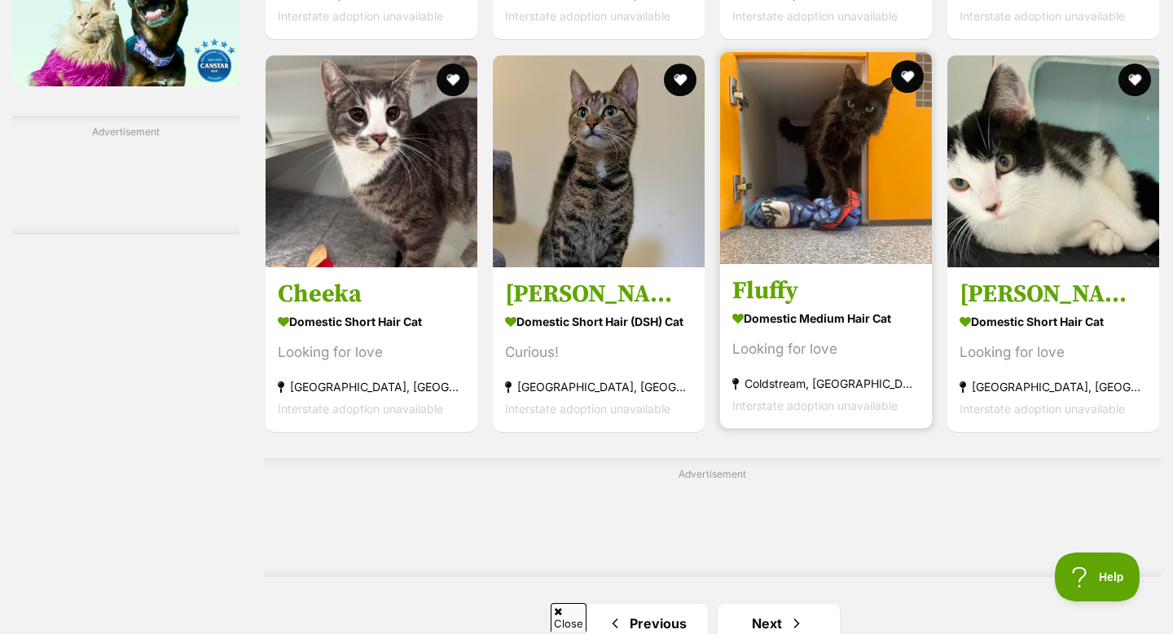
click at [773, 238] on img at bounding box center [826, 158] width 212 height 212
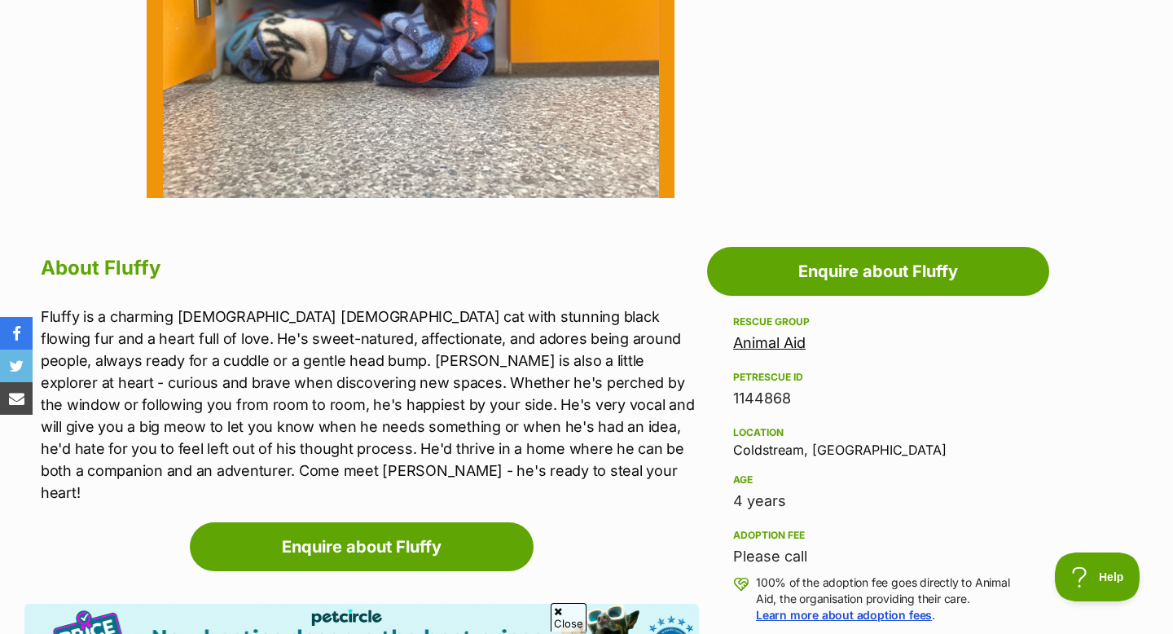
scroll to position [671, 0]
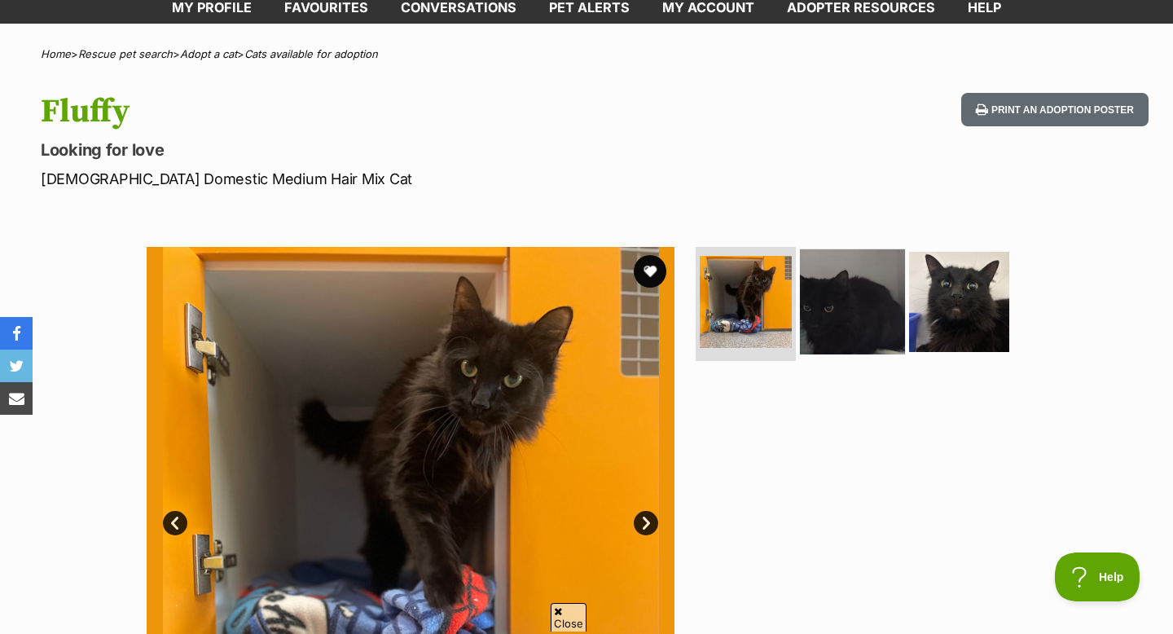
click at [833, 332] on img at bounding box center [852, 301] width 105 height 105
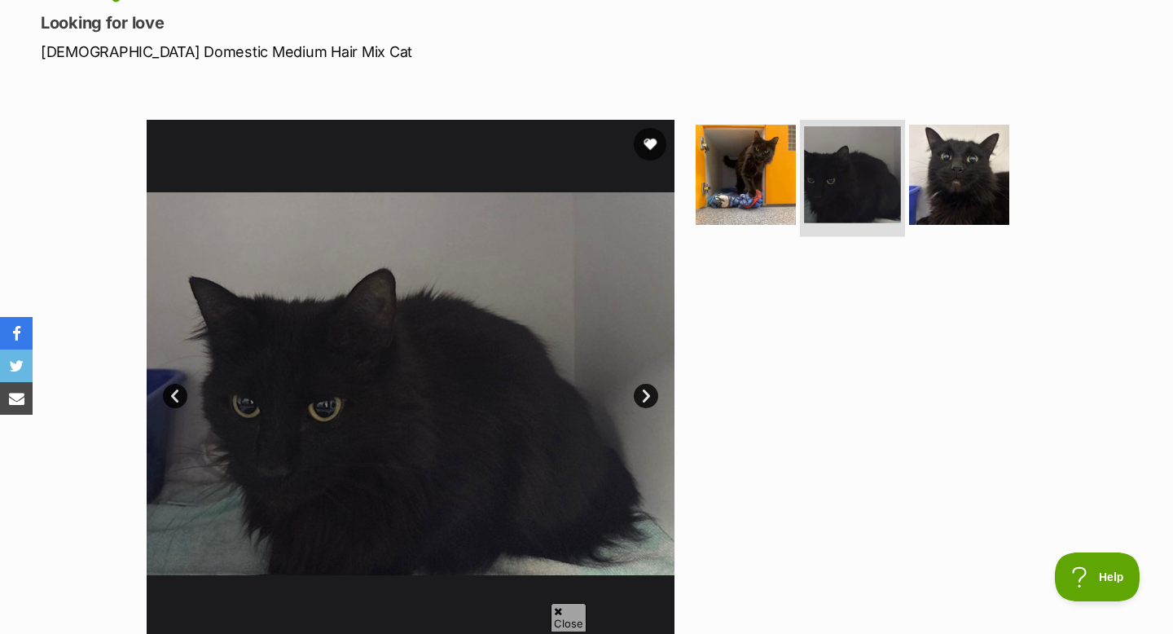
scroll to position [221, 0]
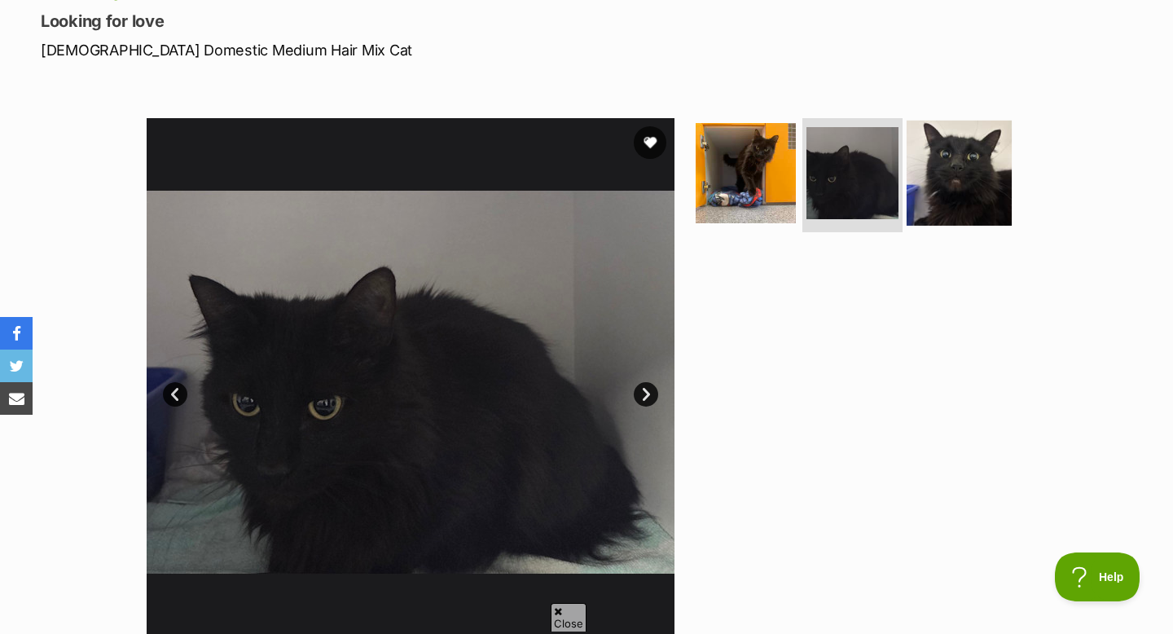
click at [930, 200] on img at bounding box center [959, 173] width 105 height 105
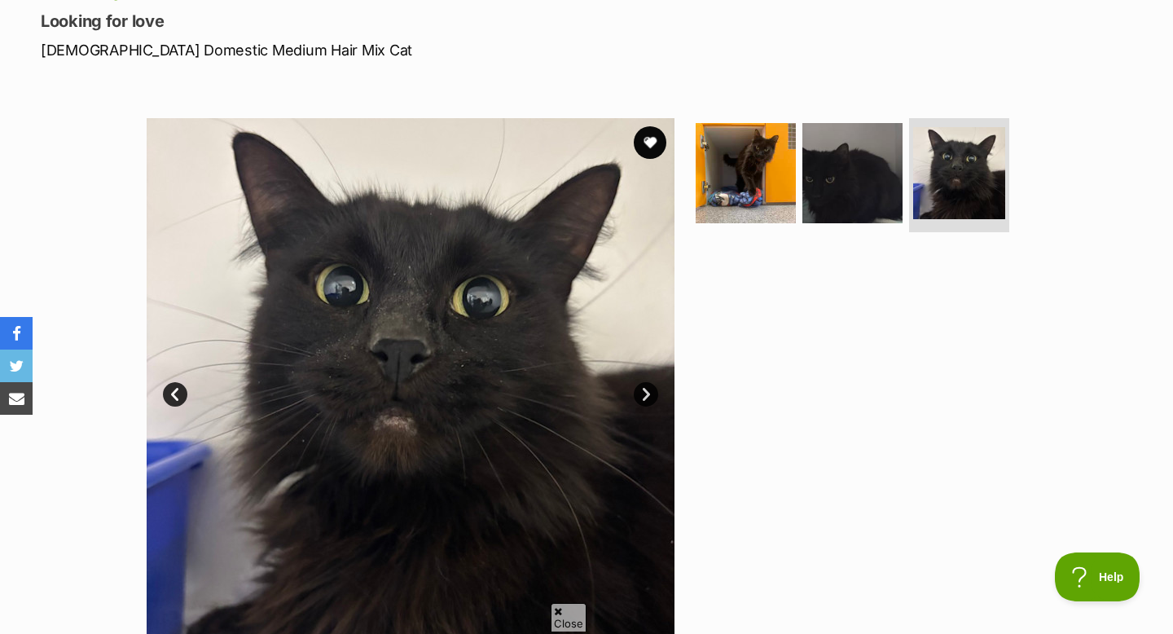
scroll to position [0, 0]
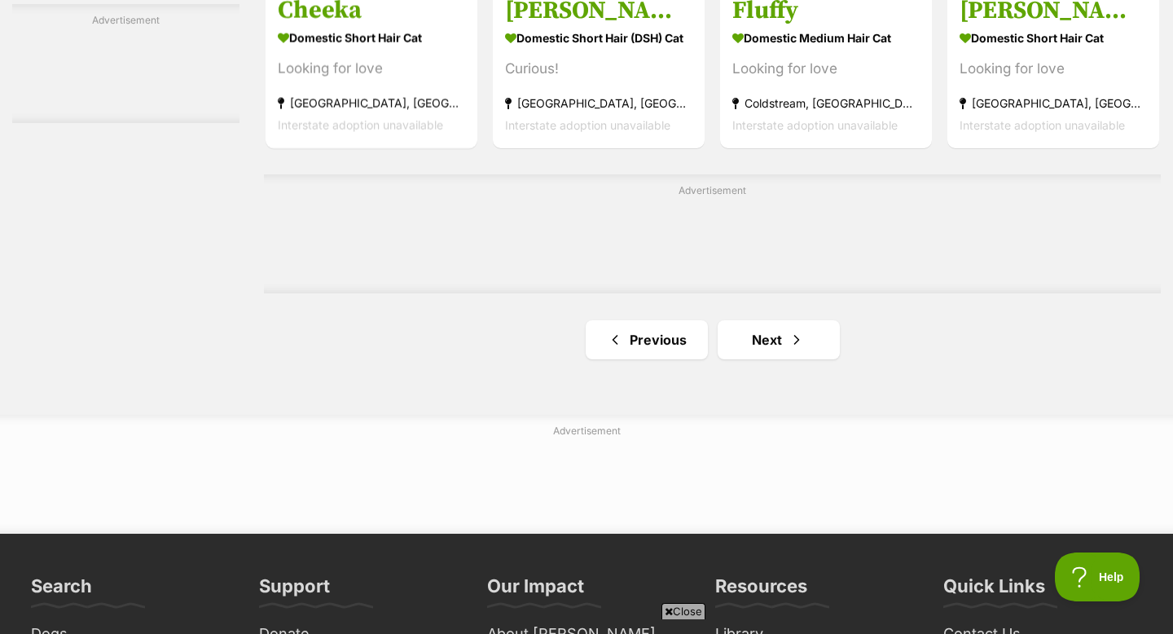
scroll to position [2692, 0]
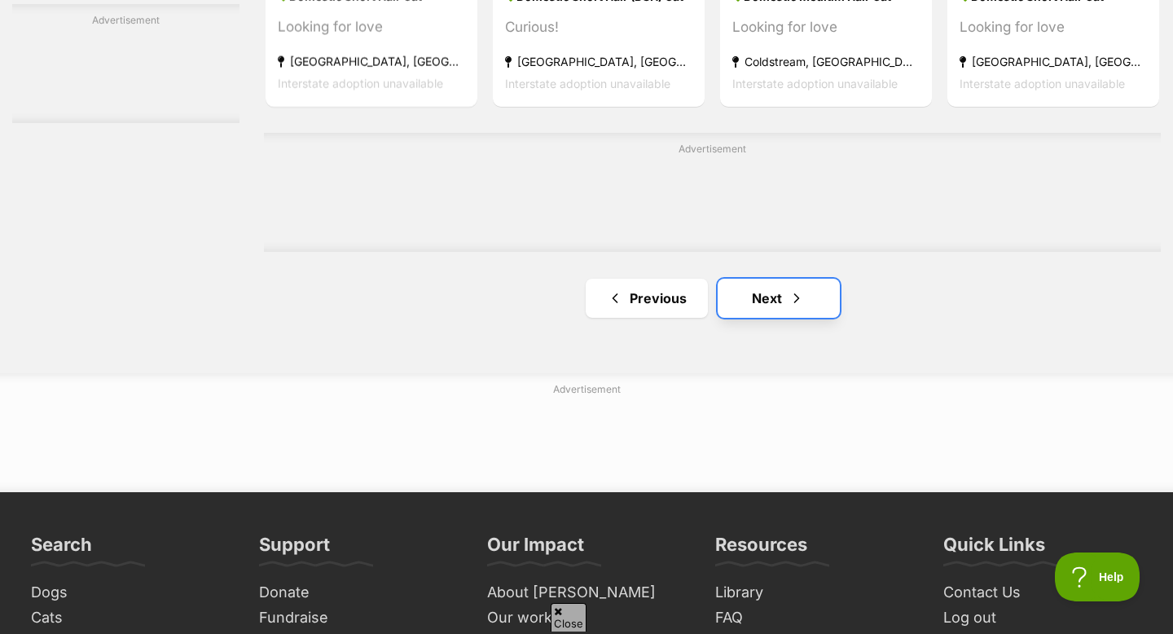
click at [761, 311] on link "Next" at bounding box center [779, 298] width 122 height 39
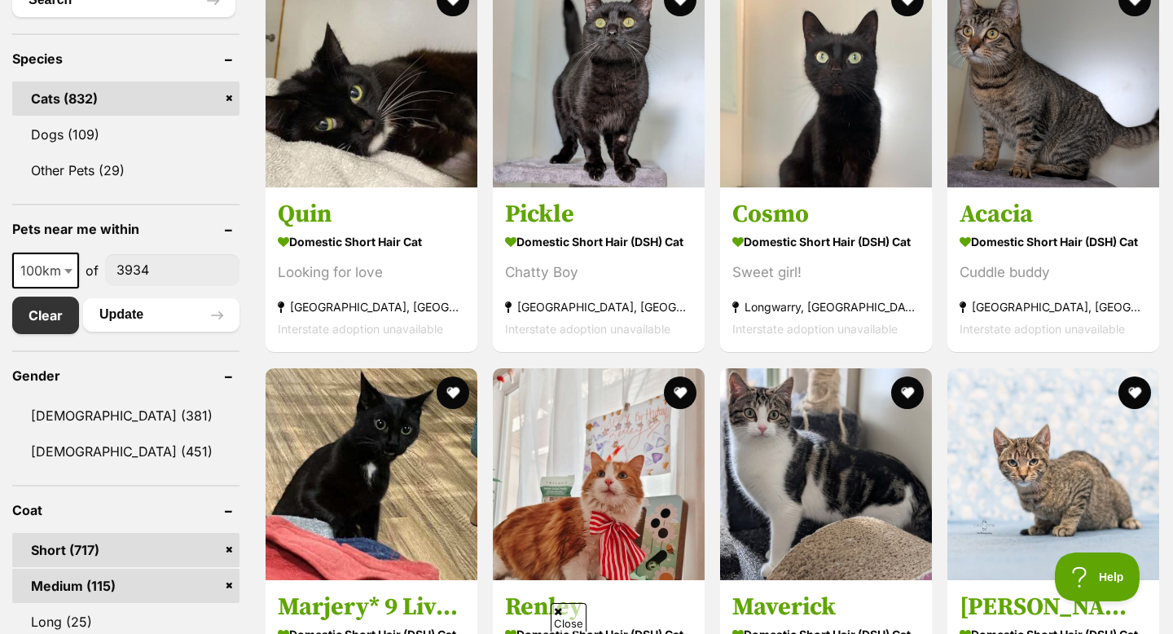
scroll to position [654, 0]
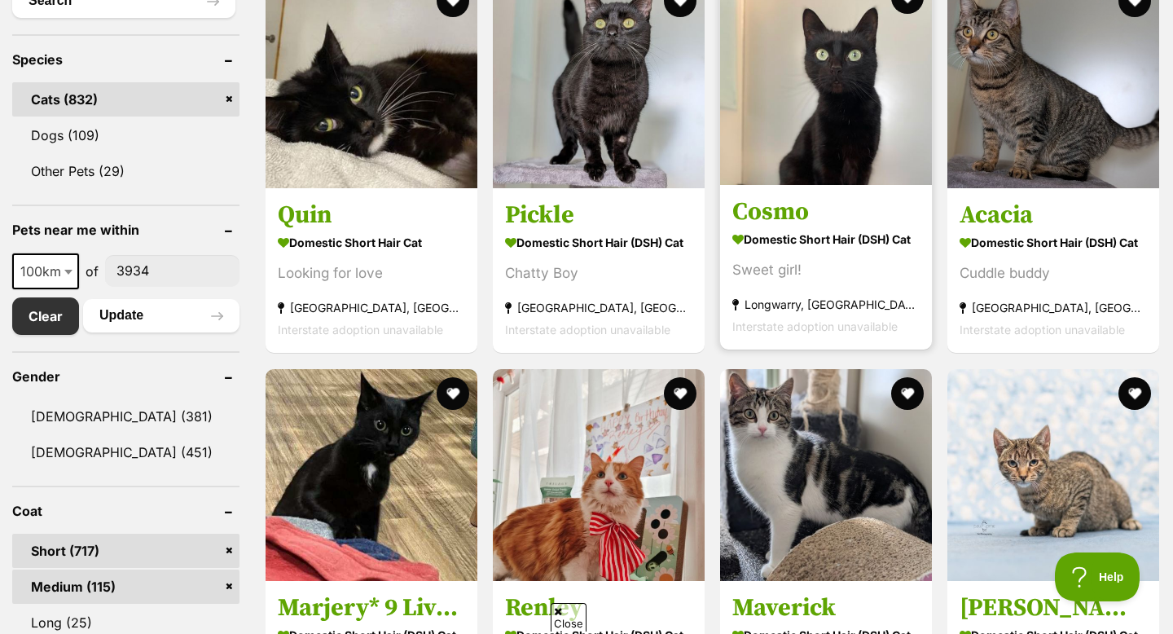
click at [807, 95] on img at bounding box center [826, 79] width 212 height 212
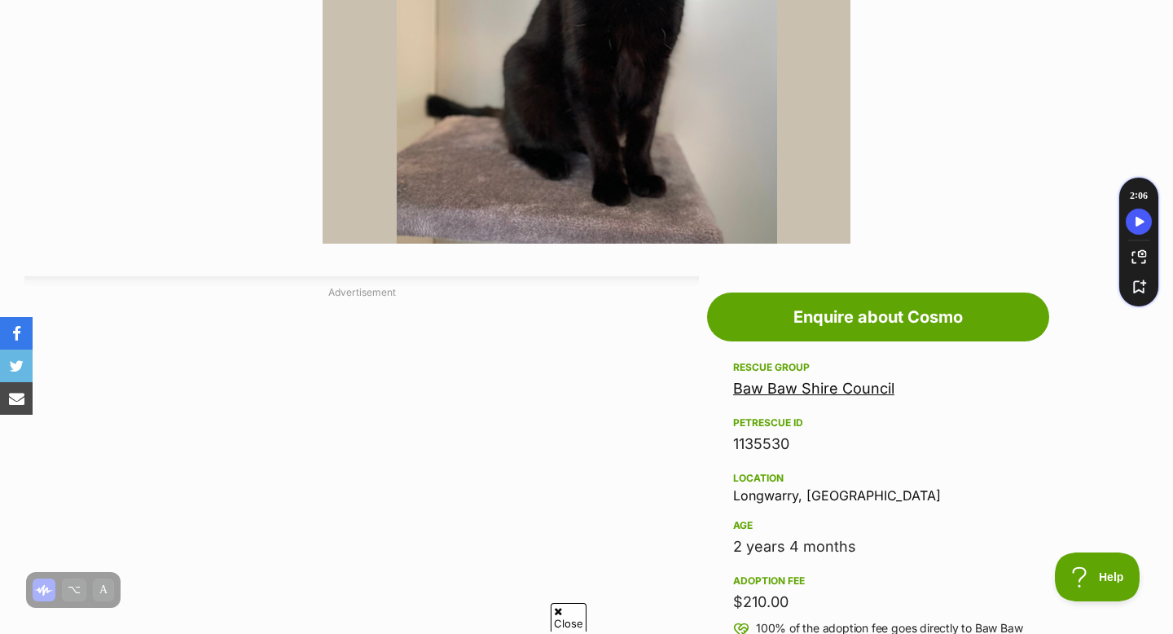
scroll to position [630, 0]
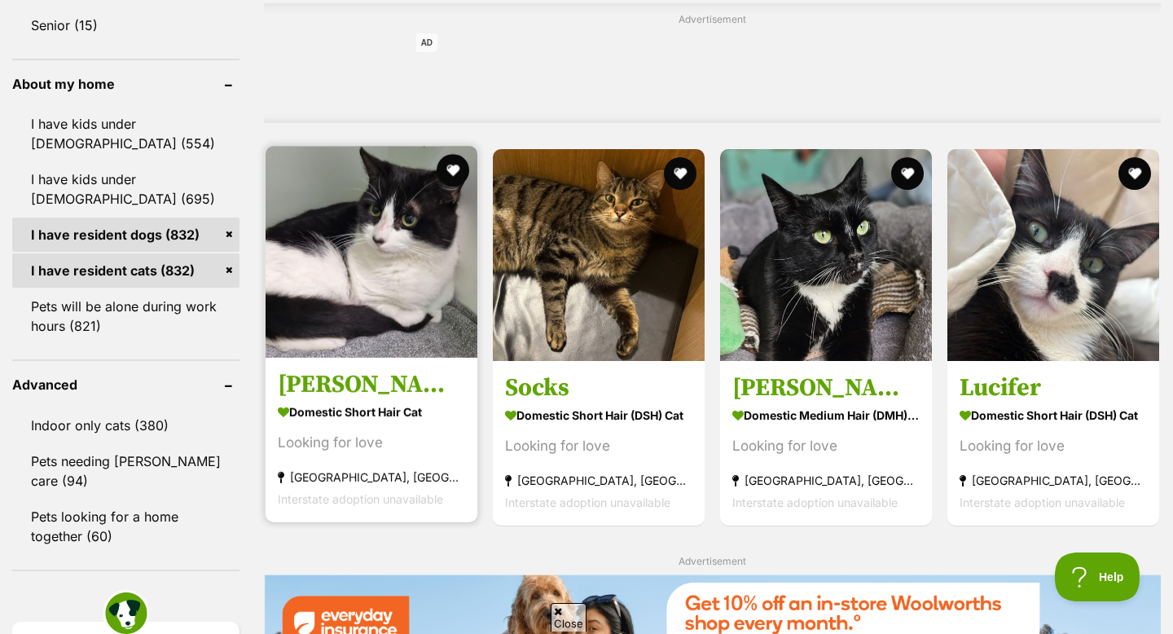
scroll to position [1425, 0]
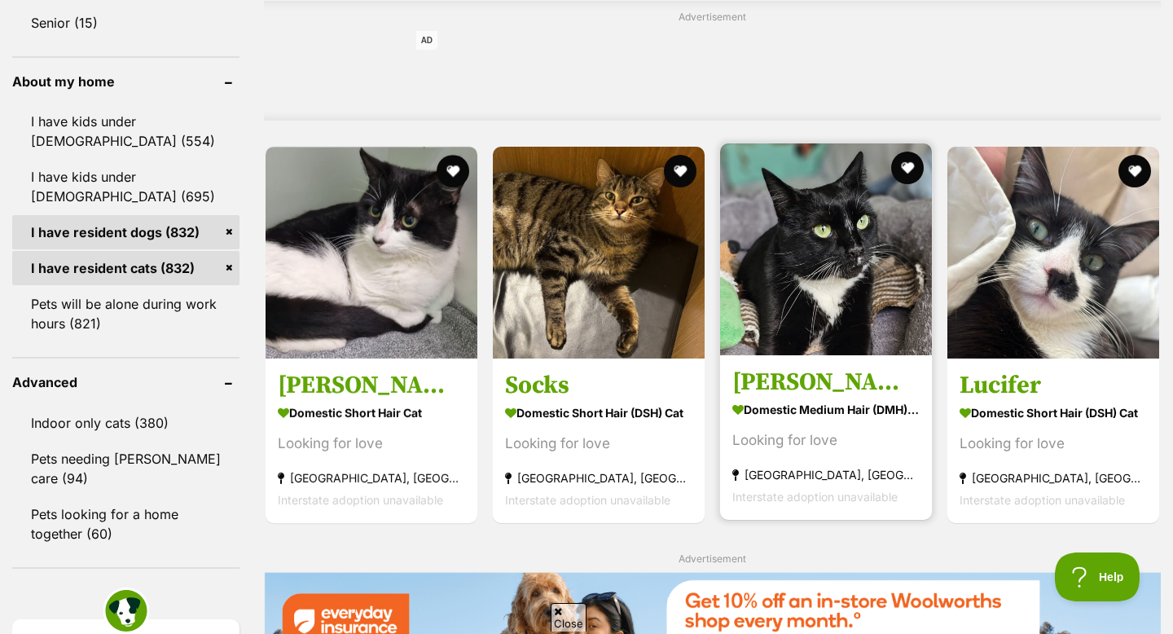
click at [816, 240] on img at bounding box center [826, 249] width 212 height 212
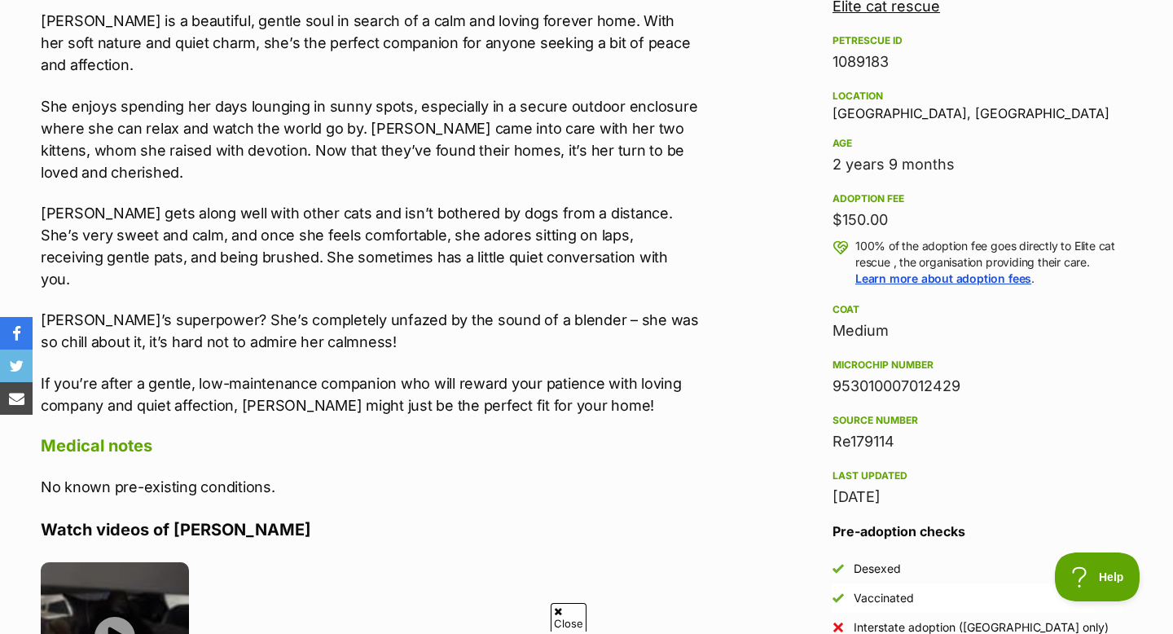
scroll to position [1544, 0]
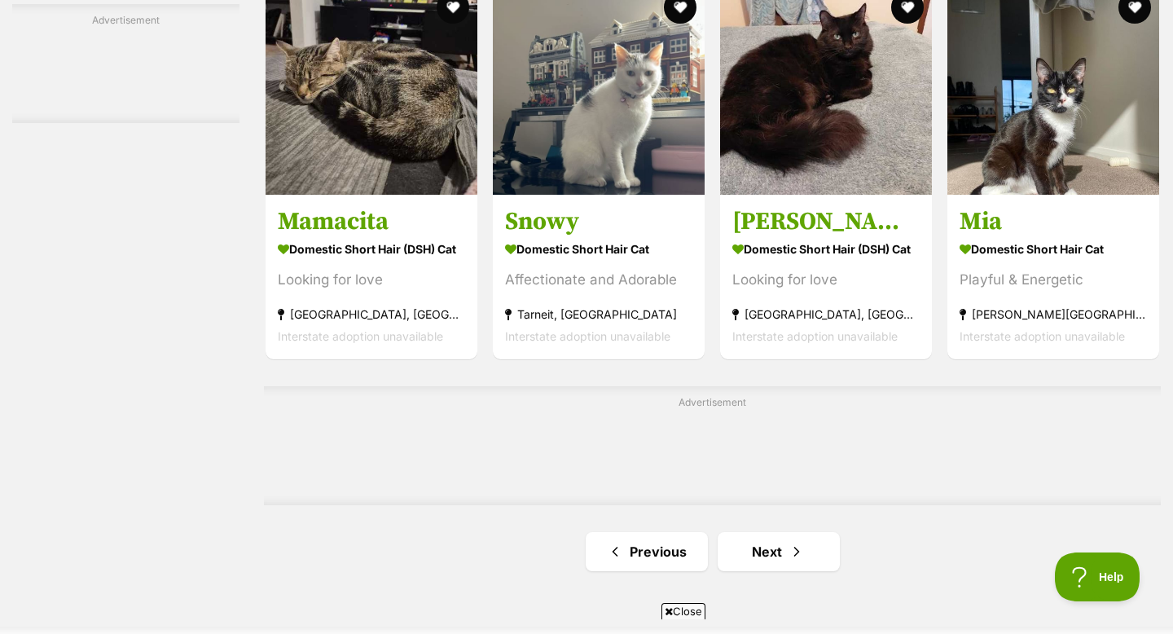
scroll to position [2547, 0]
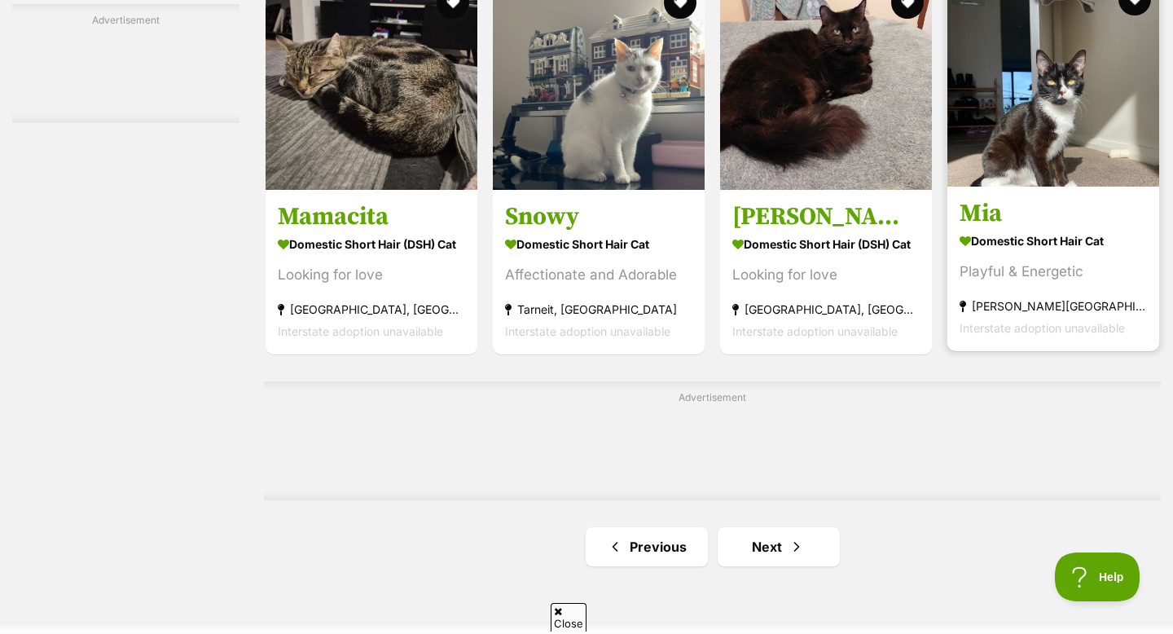
click at [1027, 89] on img at bounding box center [1053, 81] width 212 height 212
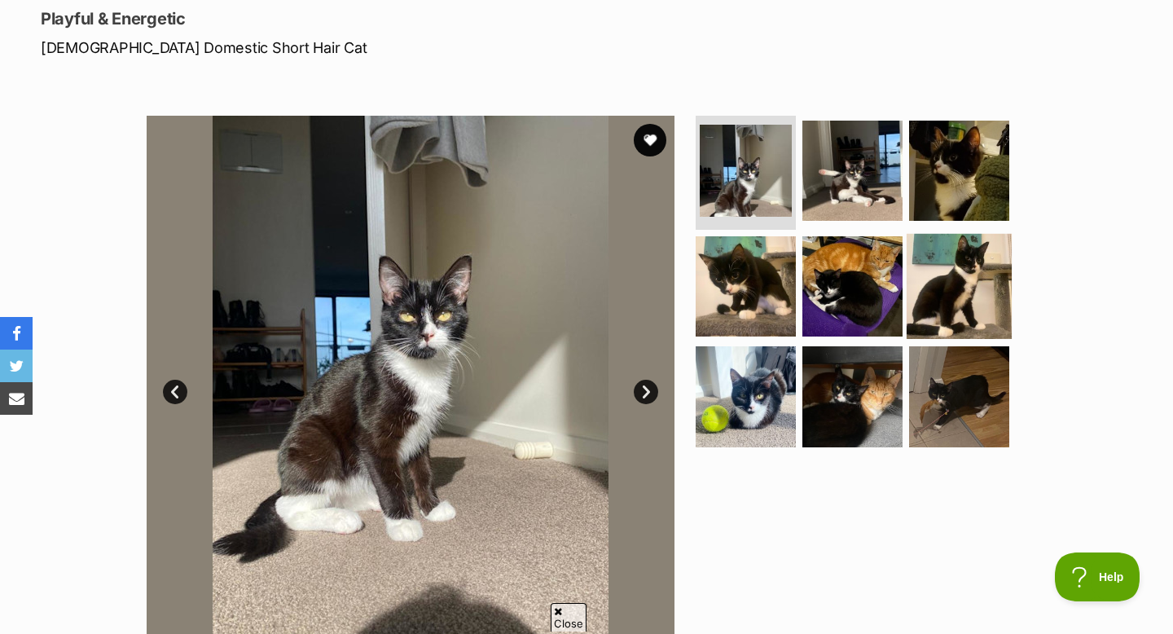
scroll to position [198, 0]
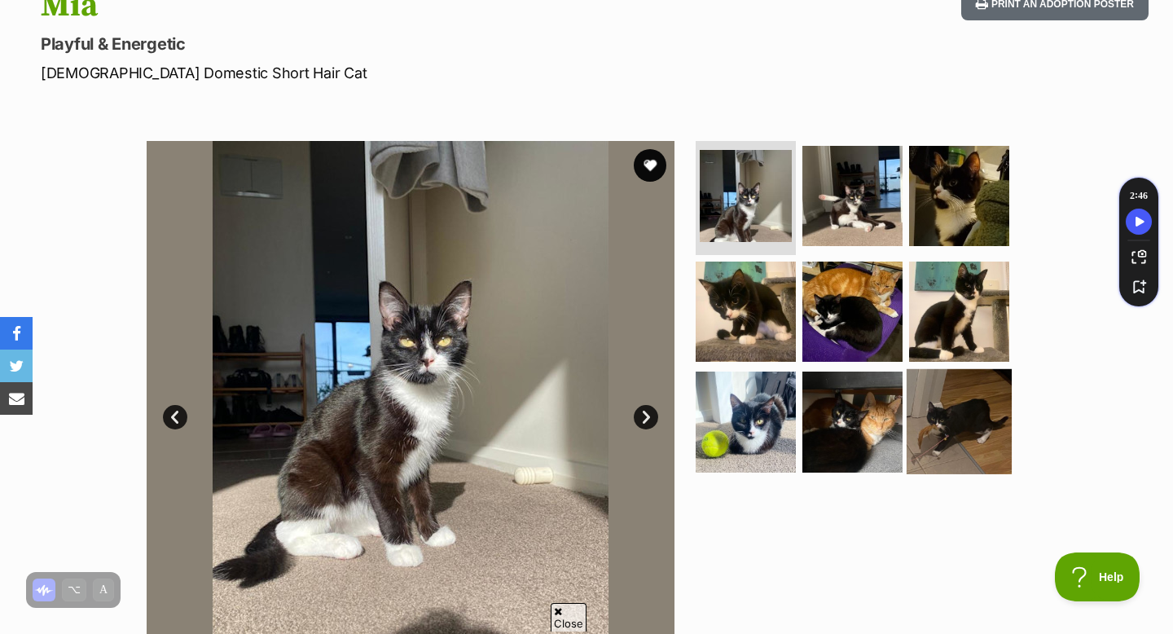
click at [970, 435] on img at bounding box center [959, 421] width 105 height 105
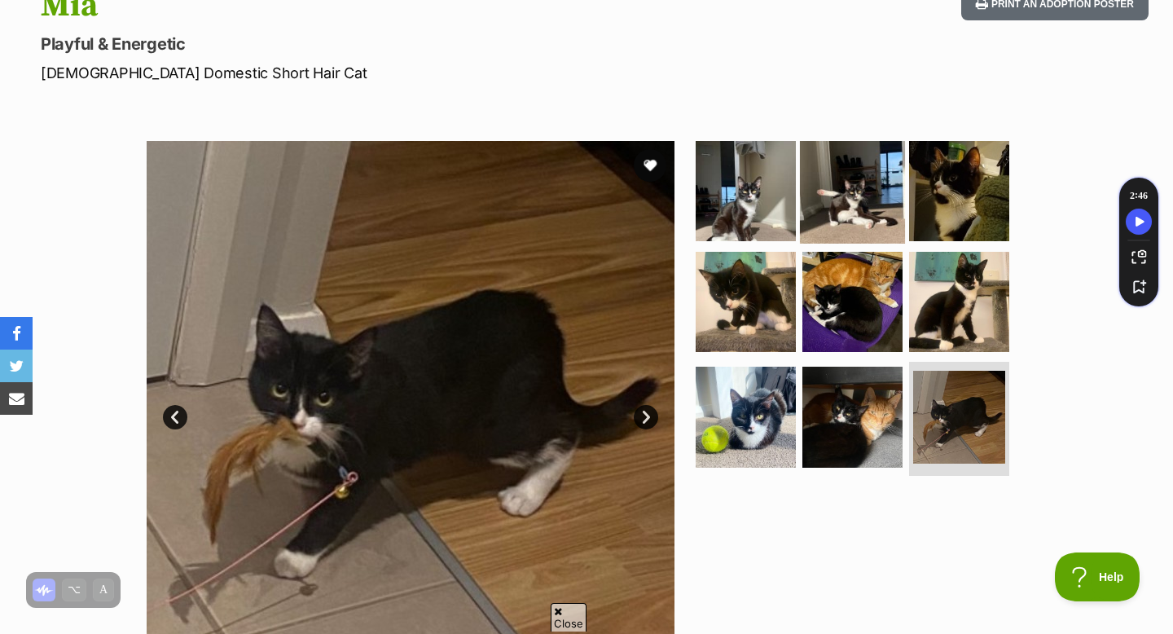
click at [849, 202] on img at bounding box center [852, 190] width 105 height 105
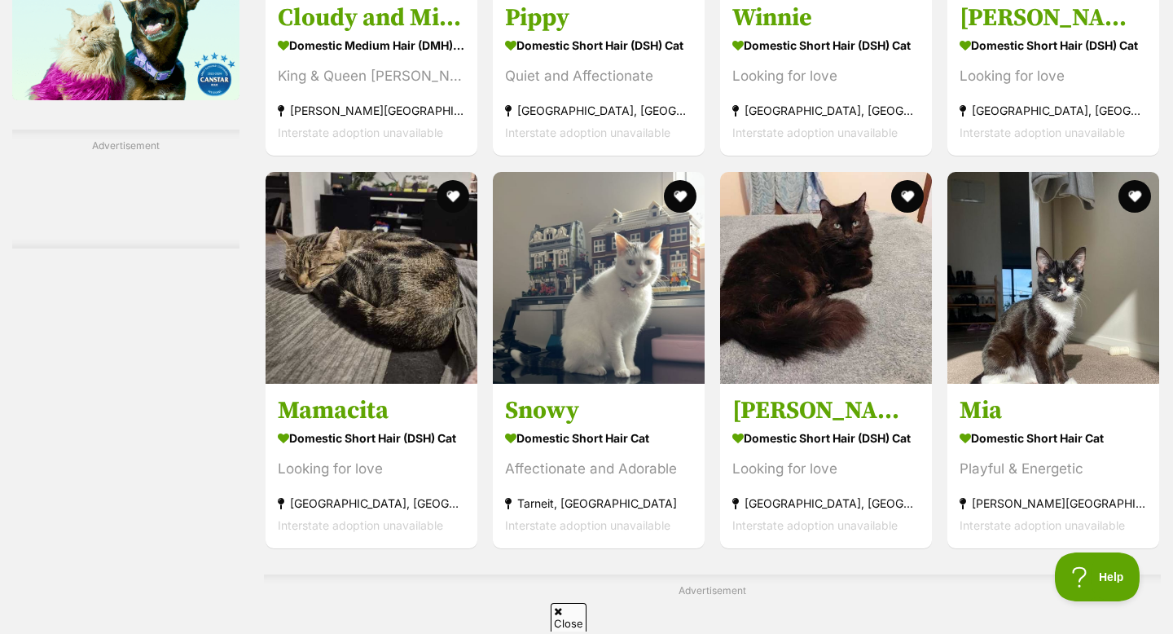
scroll to position [2314, 0]
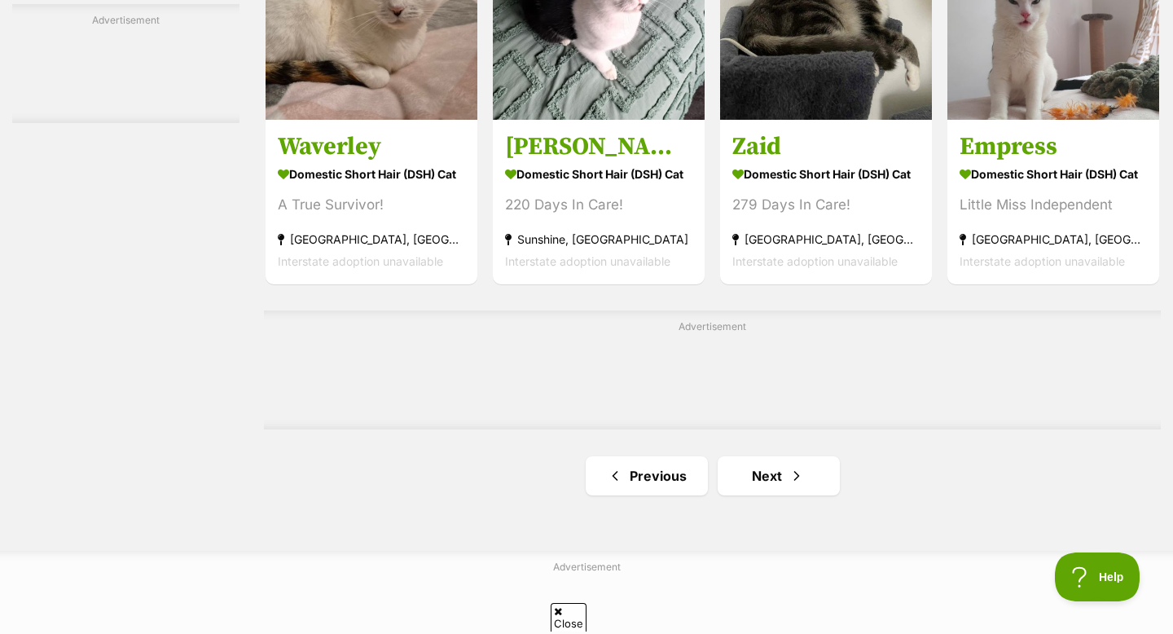
scroll to position [2755, 0]
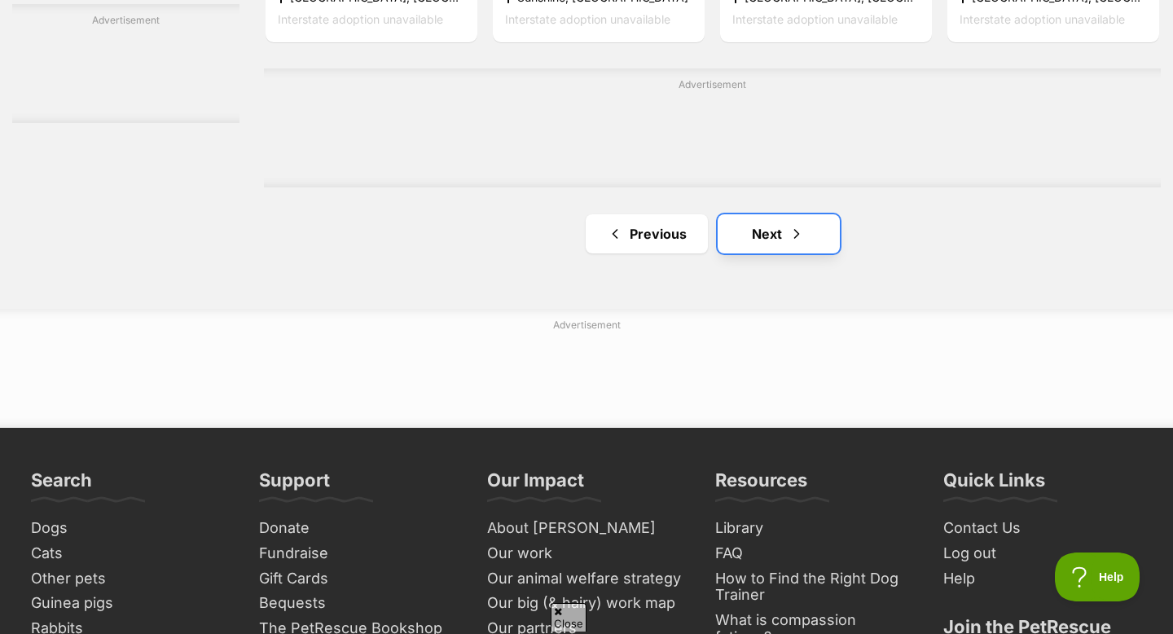
click at [783, 231] on link "Next" at bounding box center [779, 233] width 122 height 39
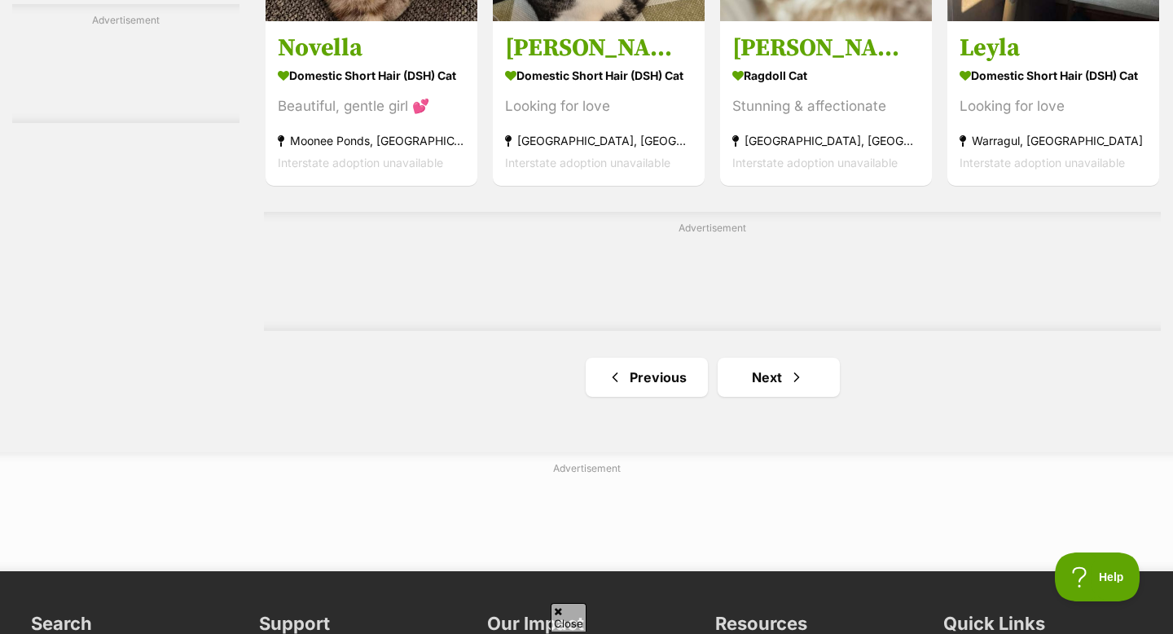
scroll to position [2636, 0]
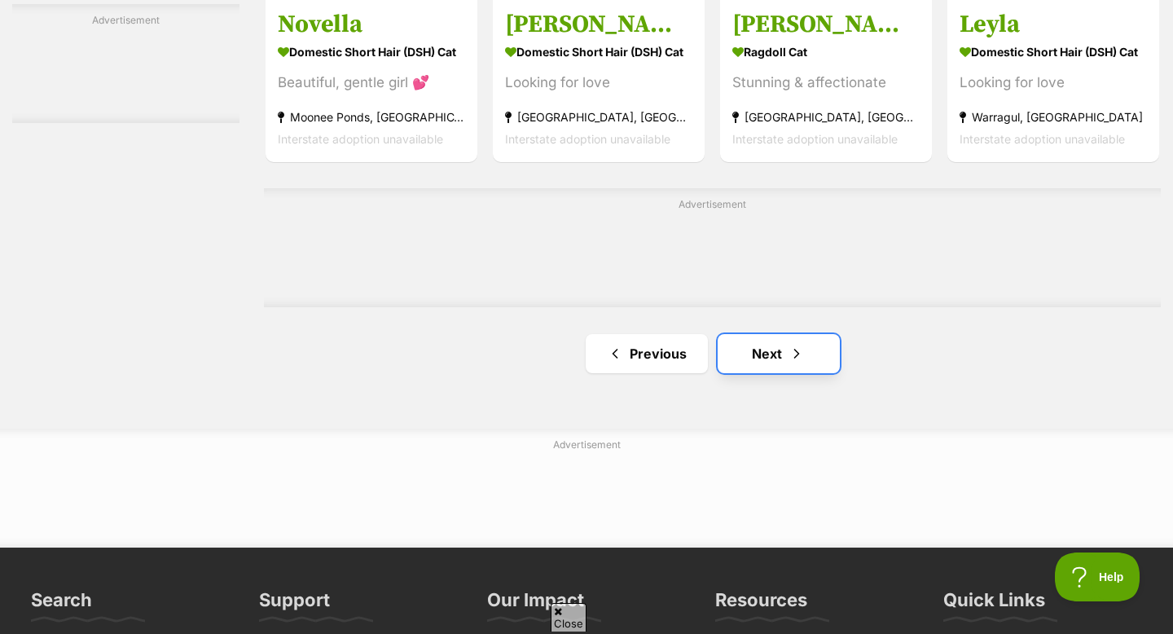
click at [782, 373] on link "Next" at bounding box center [779, 353] width 122 height 39
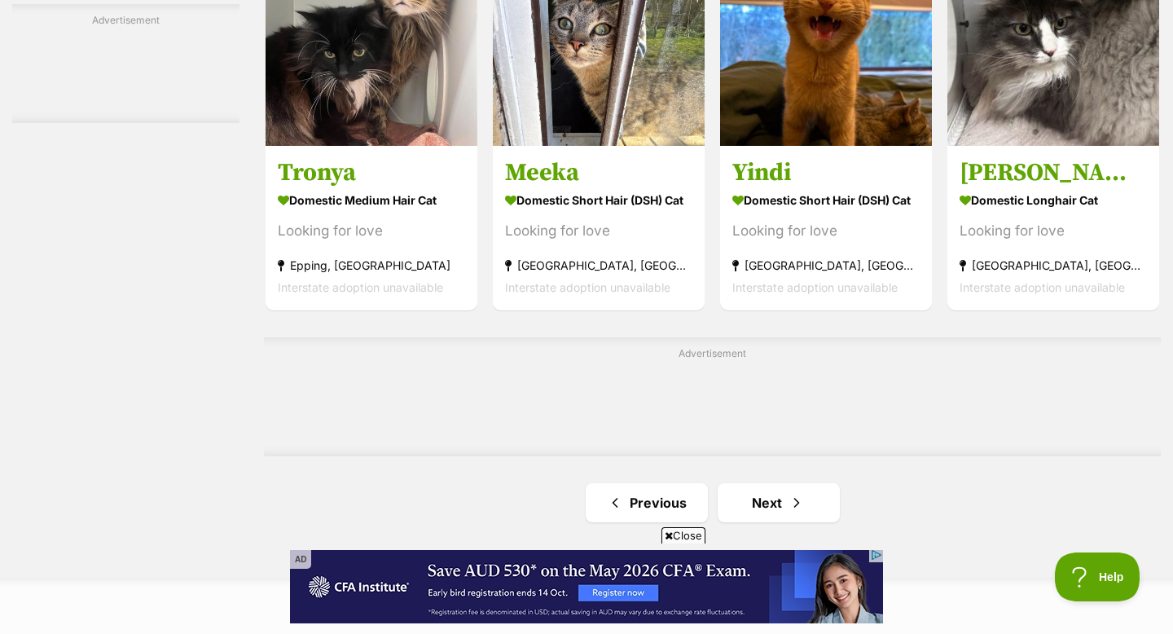
scroll to position [2617, 0]
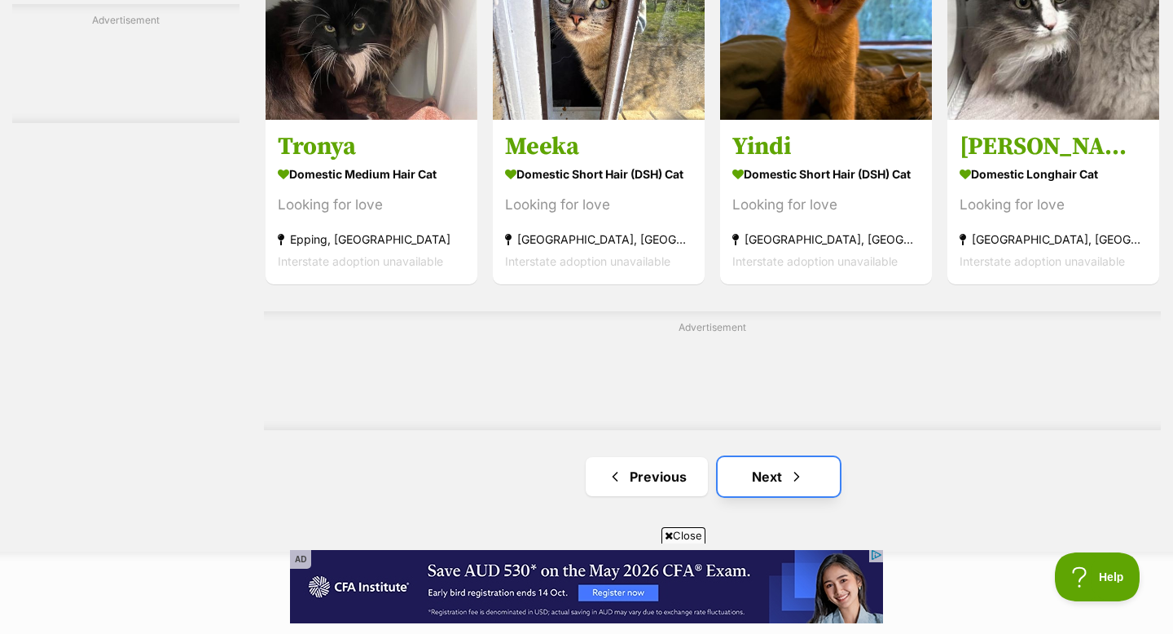
click at [781, 477] on link "Next" at bounding box center [779, 476] width 122 height 39
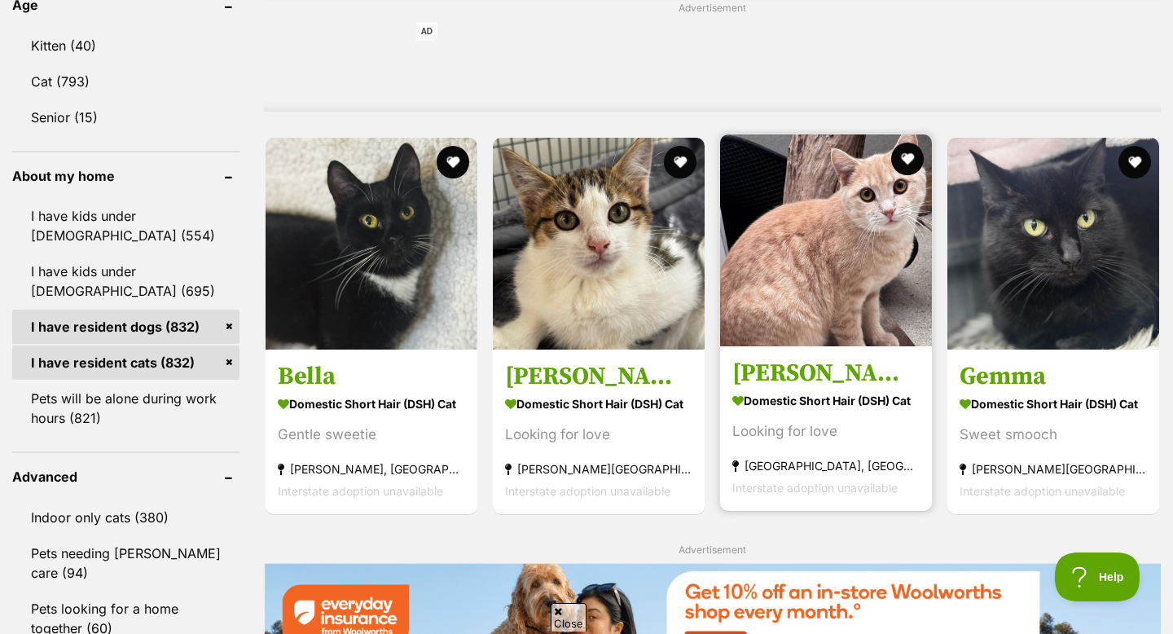
scroll to position [1331, 0]
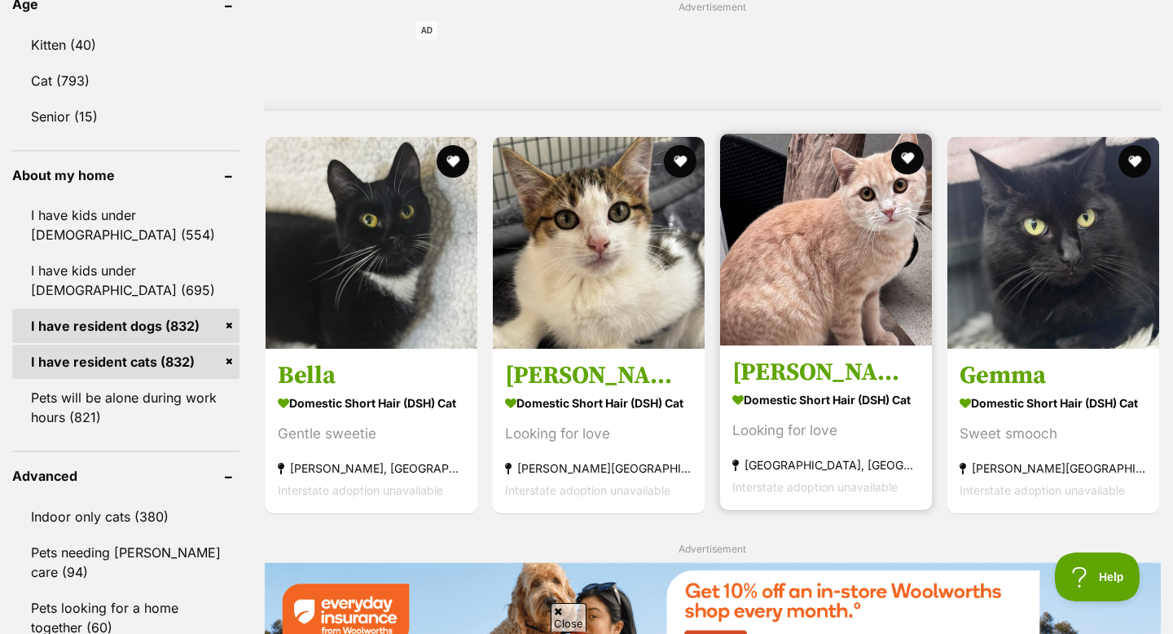
click at [813, 279] on img at bounding box center [826, 240] width 212 height 212
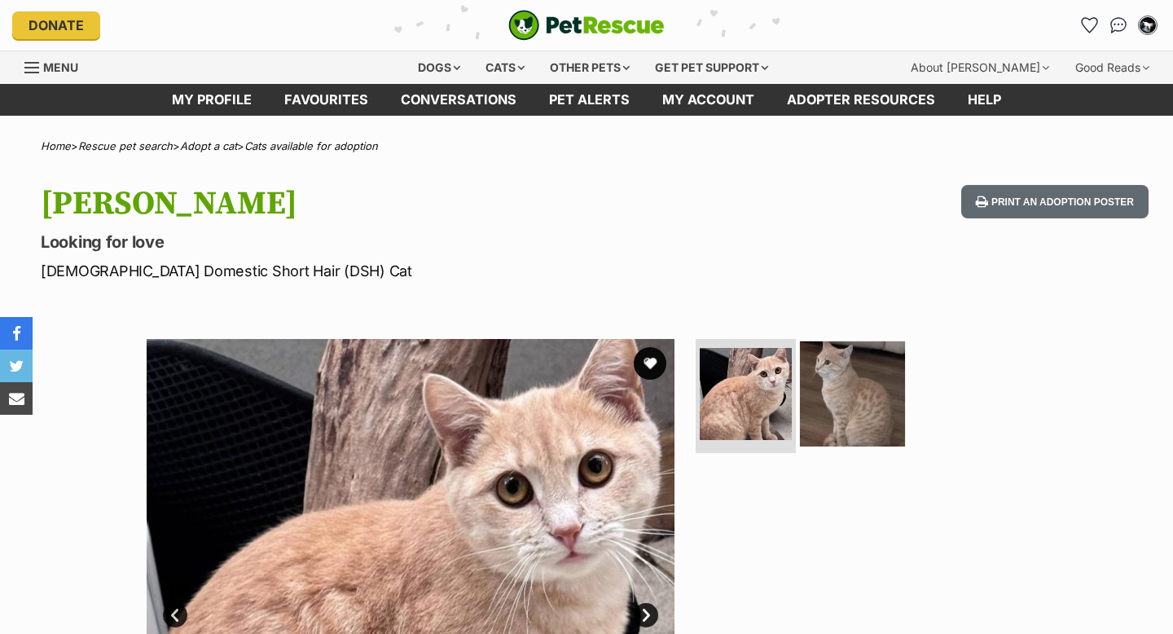
click at [835, 385] on img at bounding box center [852, 393] width 105 height 105
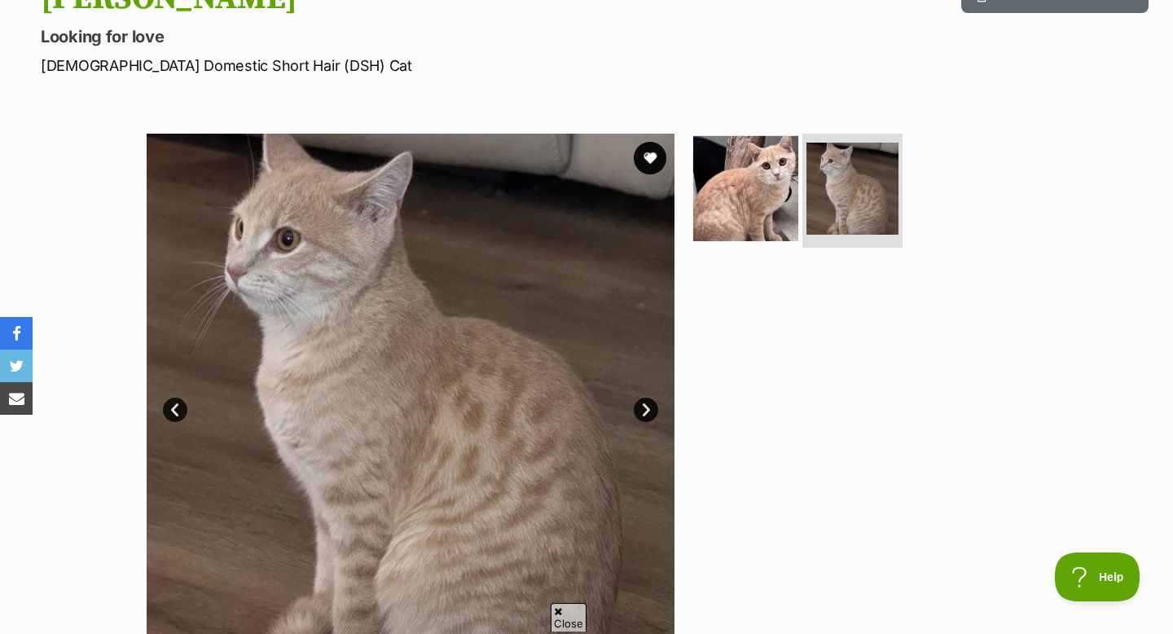
click at [739, 206] on img at bounding box center [745, 188] width 105 height 105
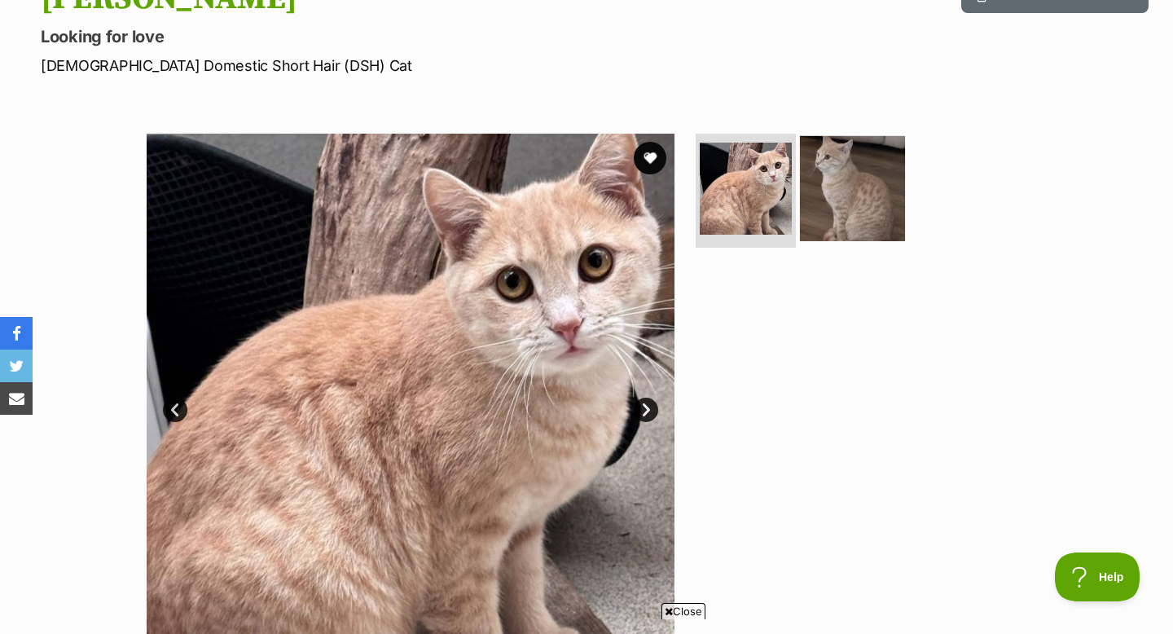
click at [800, 204] on img at bounding box center [852, 188] width 105 height 105
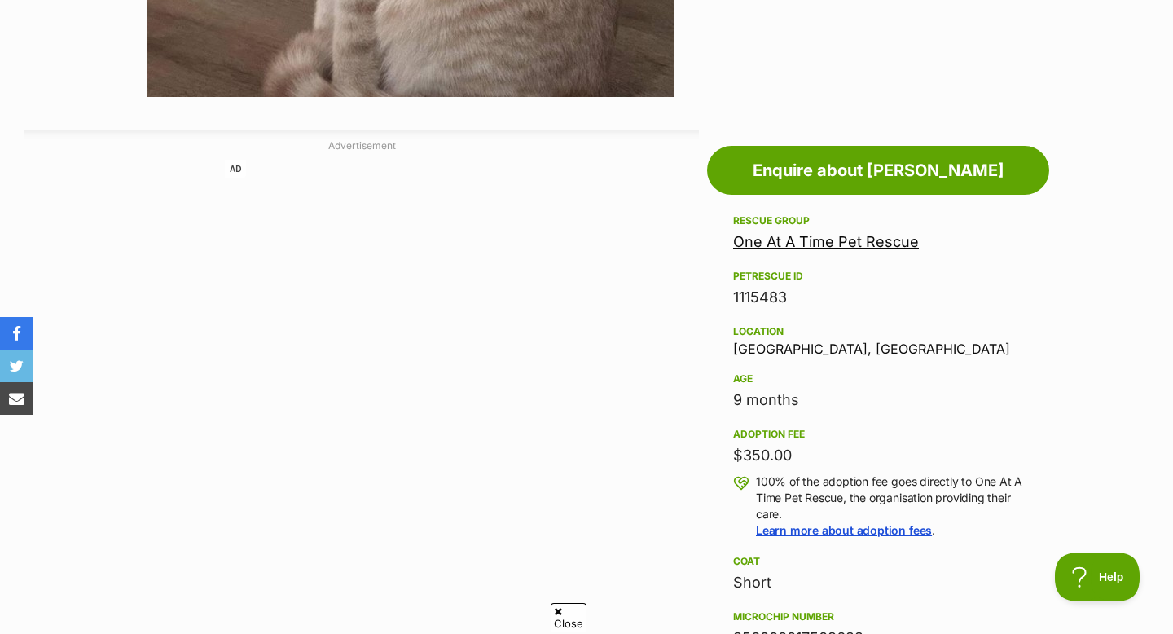
scroll to position [771, 0]
